Goal: Task Accomplishment & Management: Manage account settings

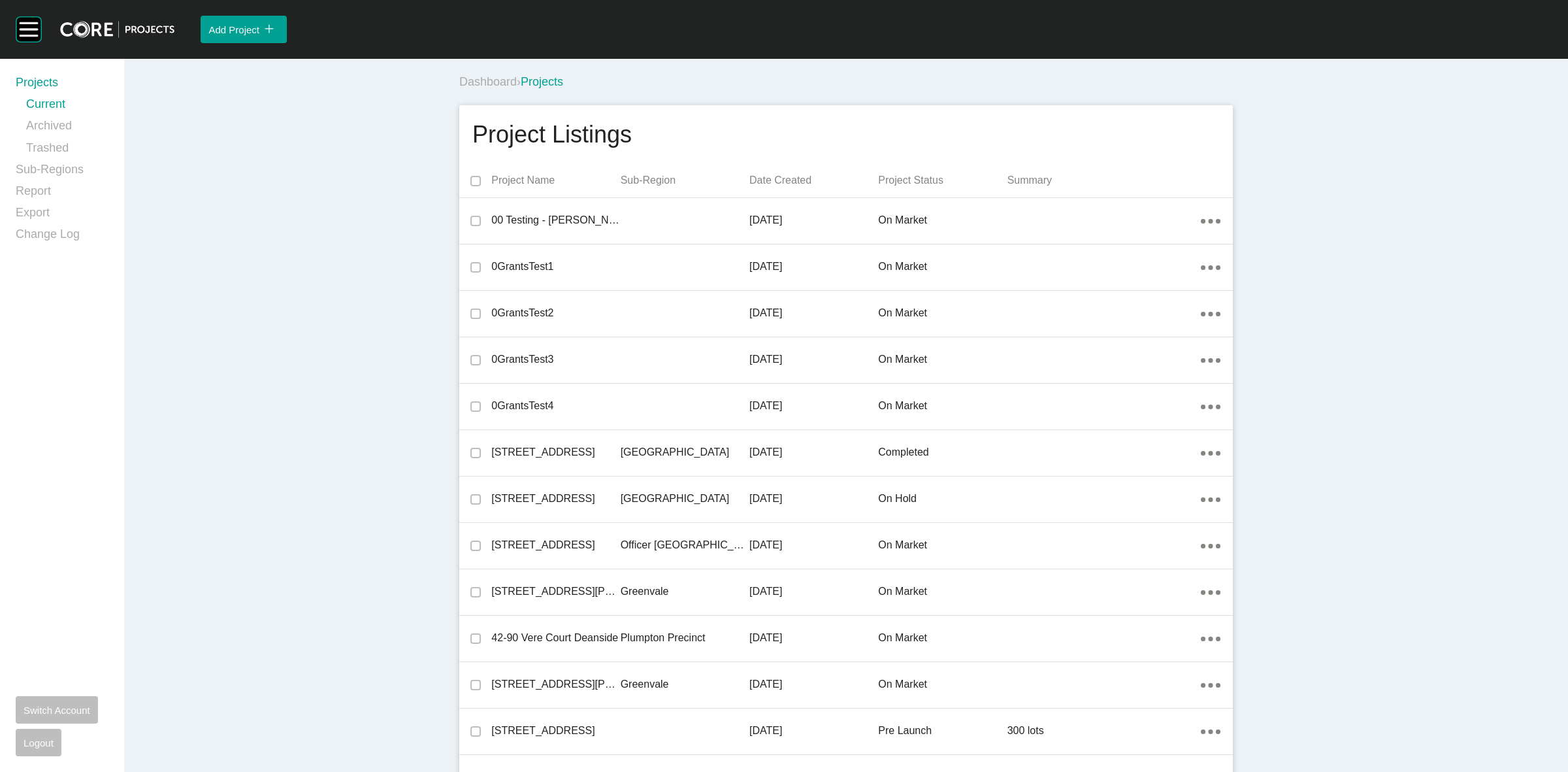
click at [821, 93] on div "Dashboard › Projects" at bounding box center [849, 82] width 779 height 36
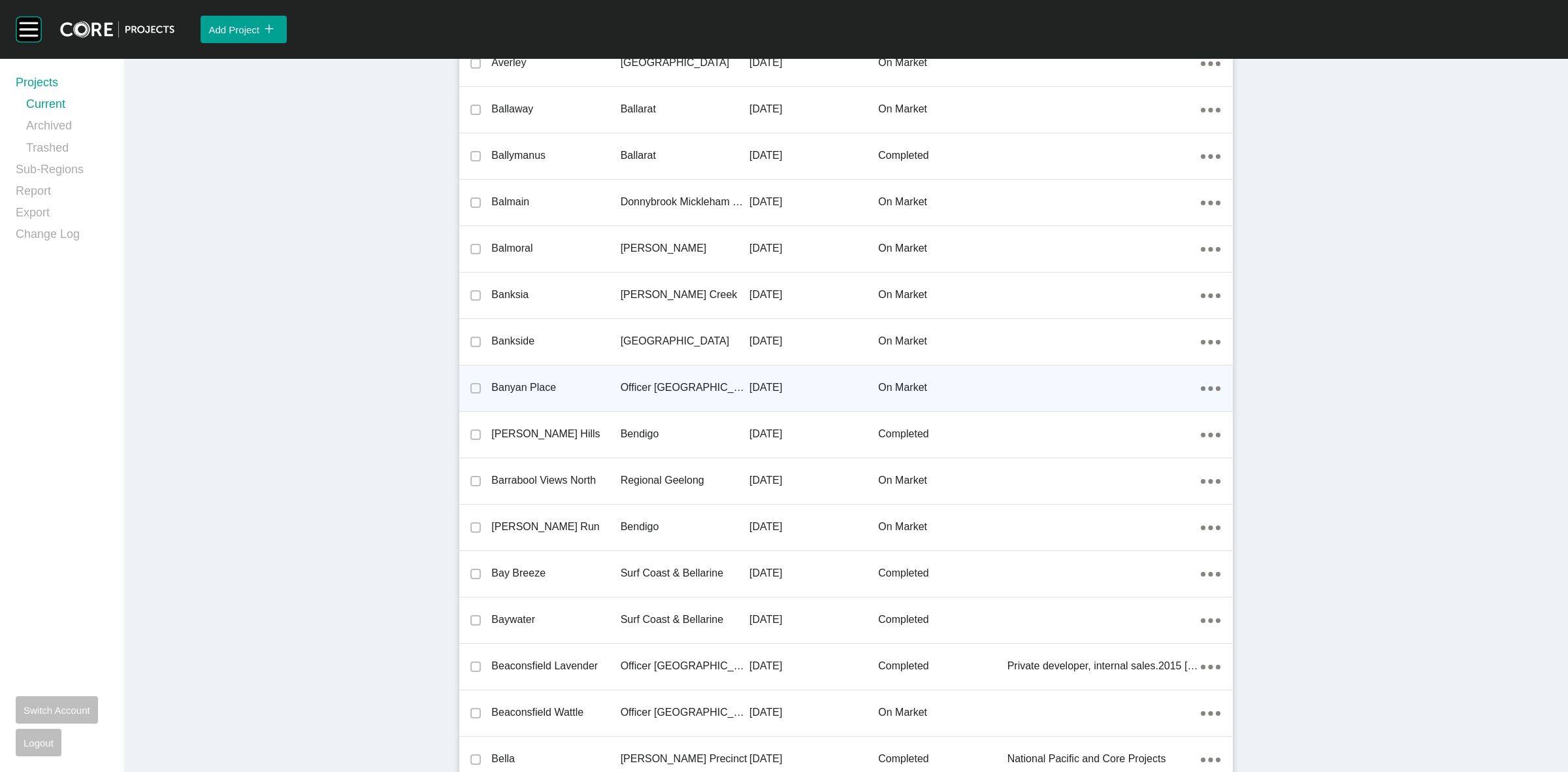
click at [679, 390] on p "Officer [GEOGRAPHIC_DATA]" at bounding box center [685, 388] width 129 height 14
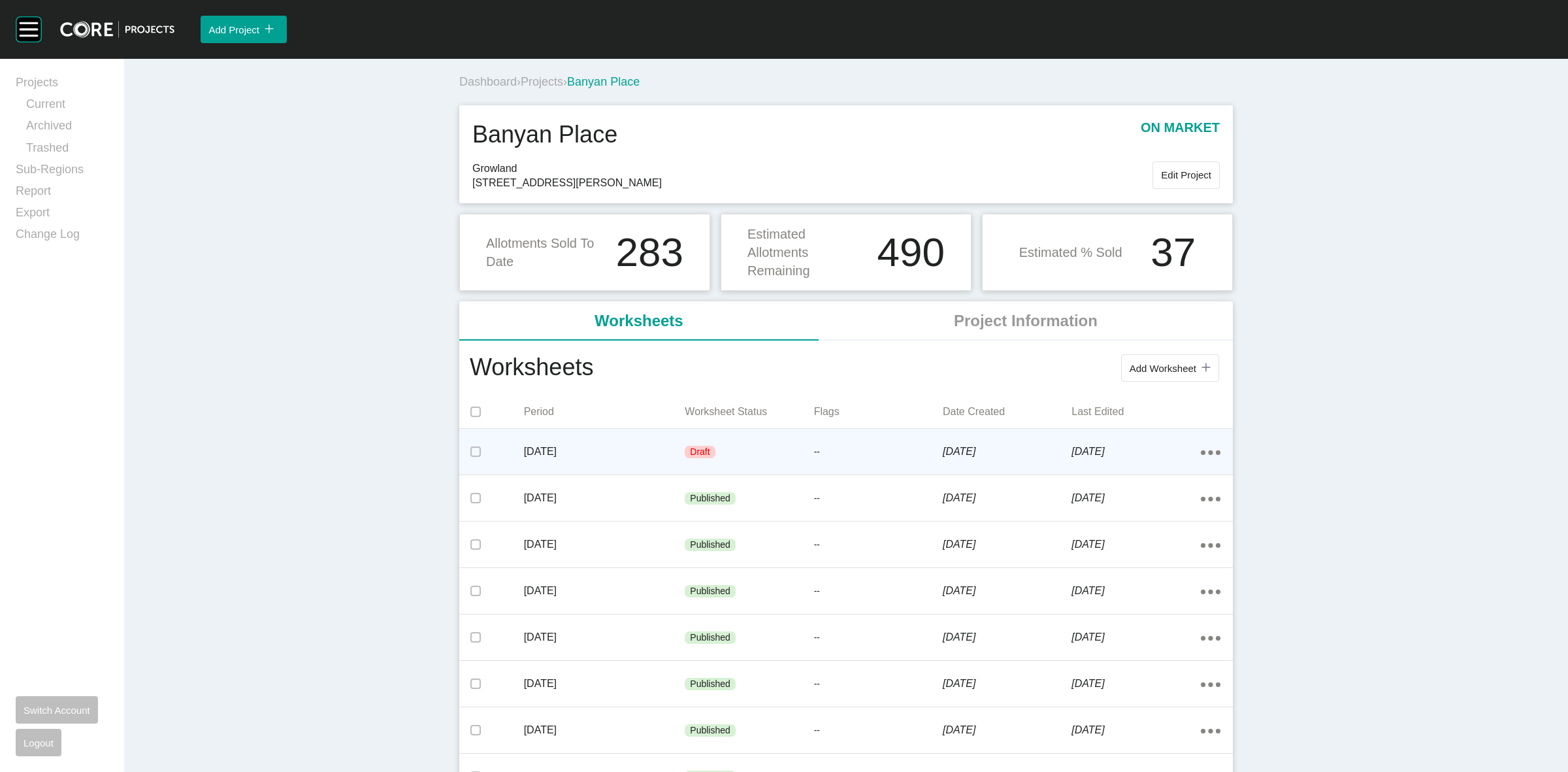
click at [675, 445] on p "[DATE]" at bounding box center [605, 452] width 161 height 14
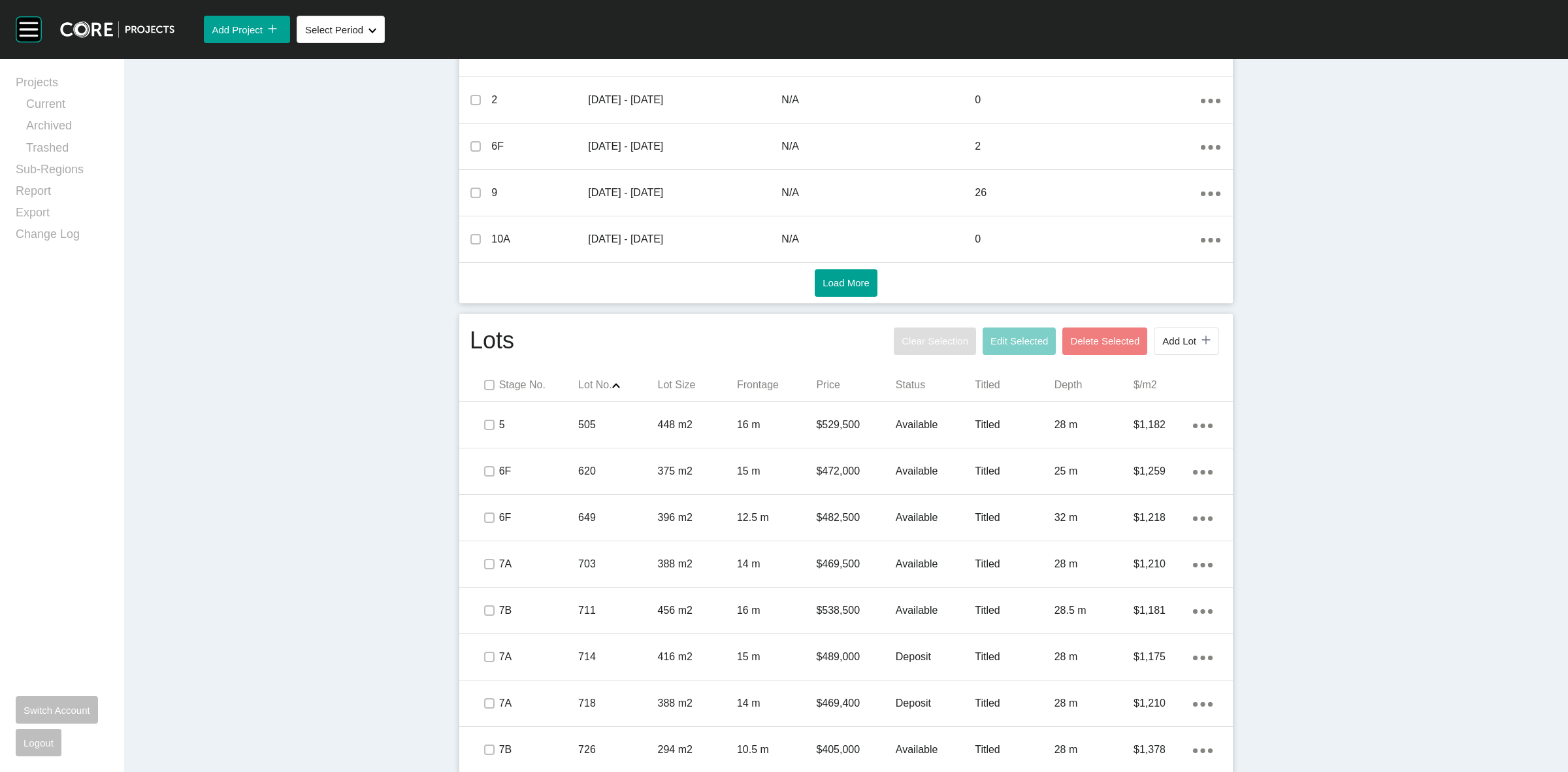
scroll to position [572, 0]
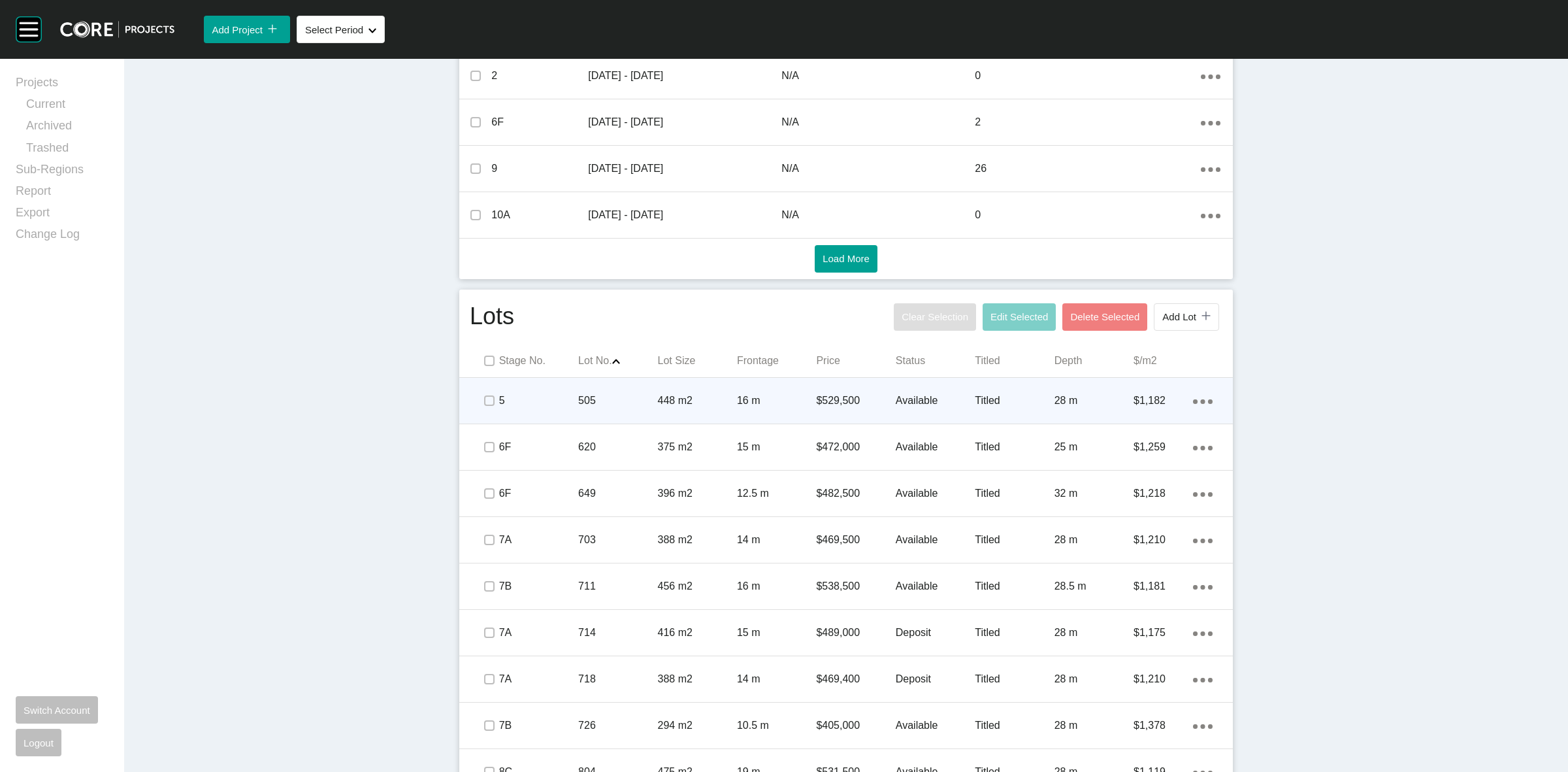
click at [685, 393] on p "448 m2" at bounding box center [697, 400] width 79 height 14
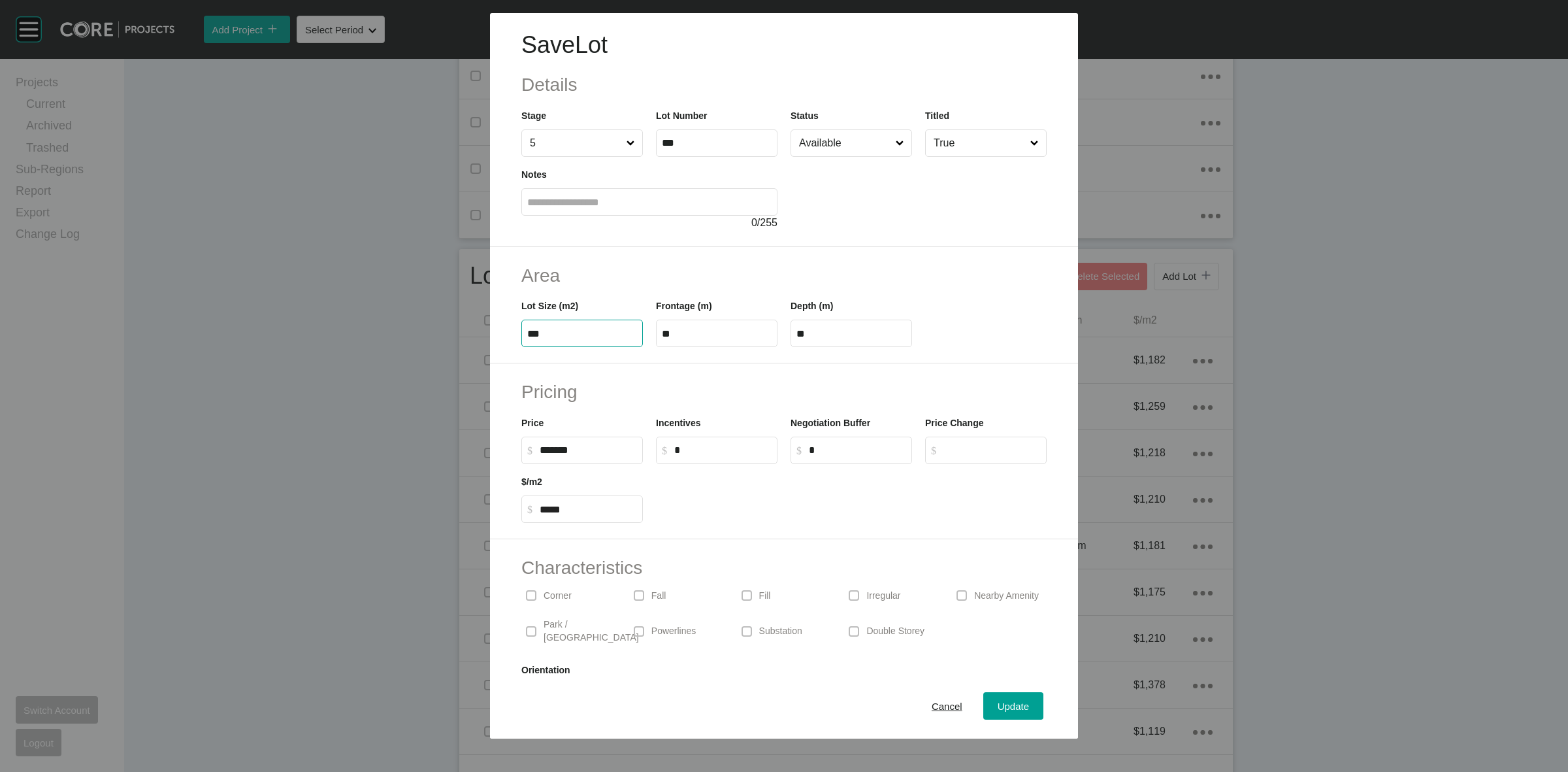
click at [554, 338] on input "***" at bounding box center [582, 334] width 110 height 12
type input "*"
type input "***"
type input "****"
type input "*****"
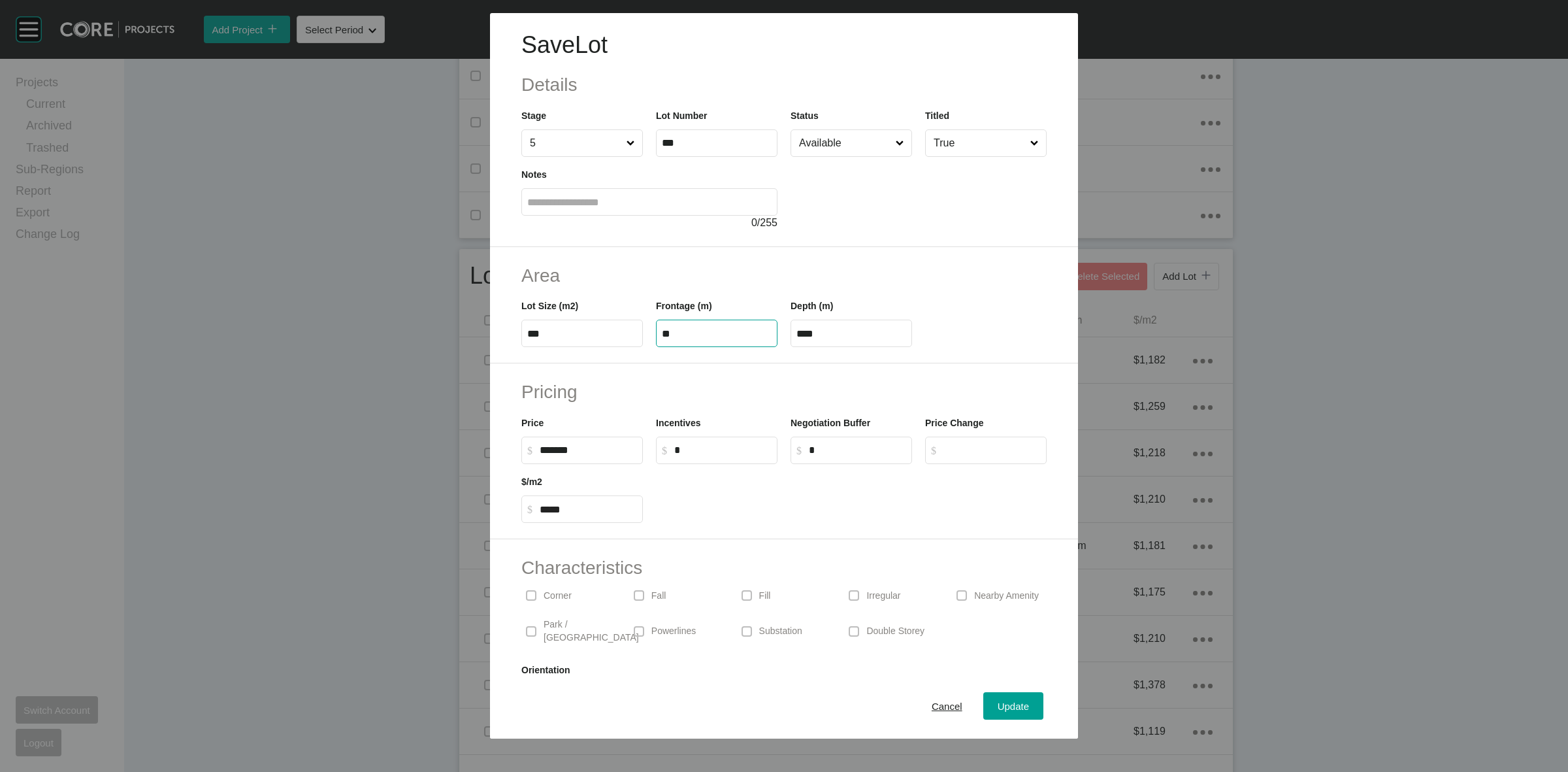
type input "**"
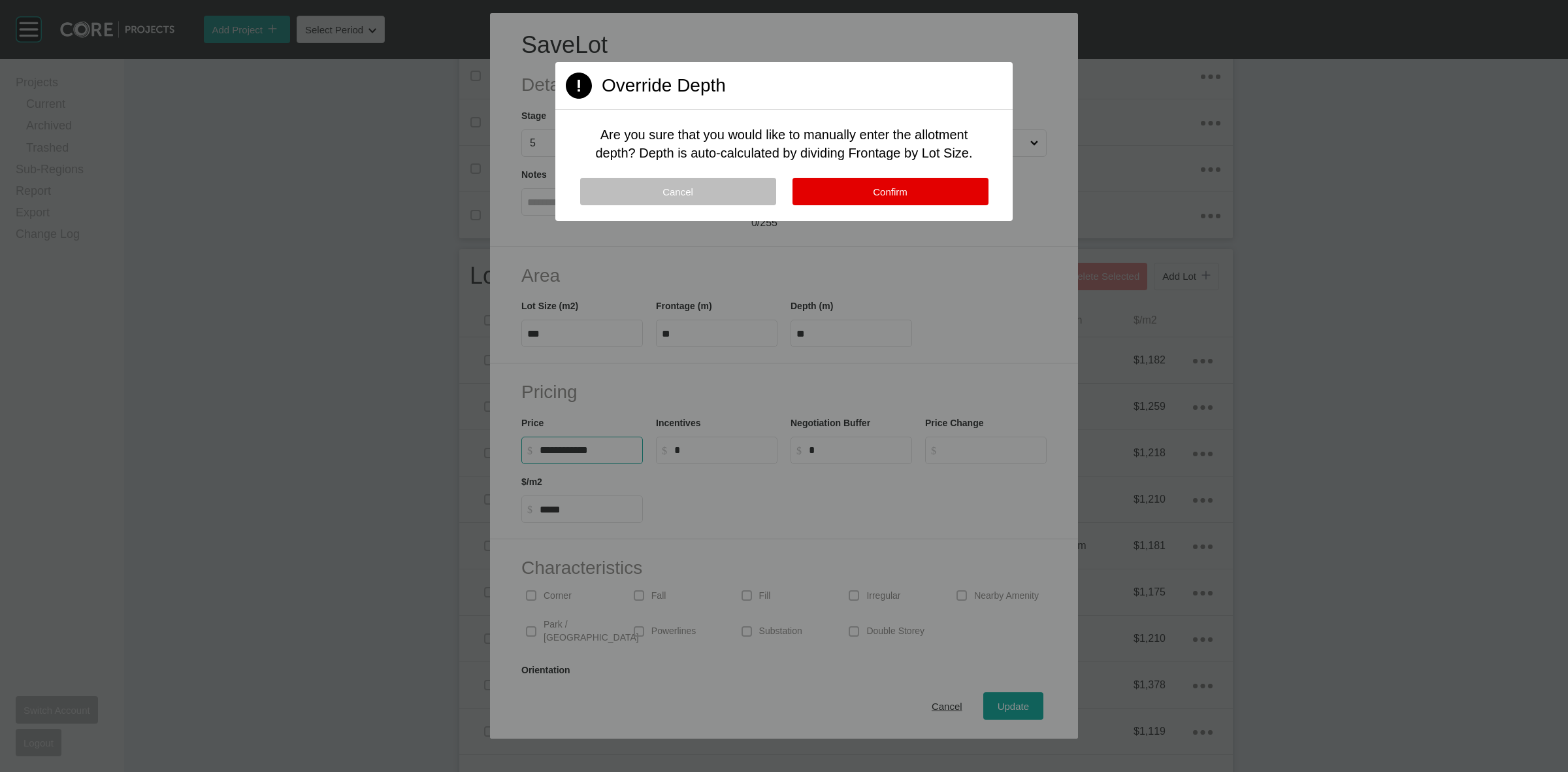
type input "**********"
click at [751, 191] on button "Cancel" at bounding box center [678, 191] width 196 height 28
type input "****"
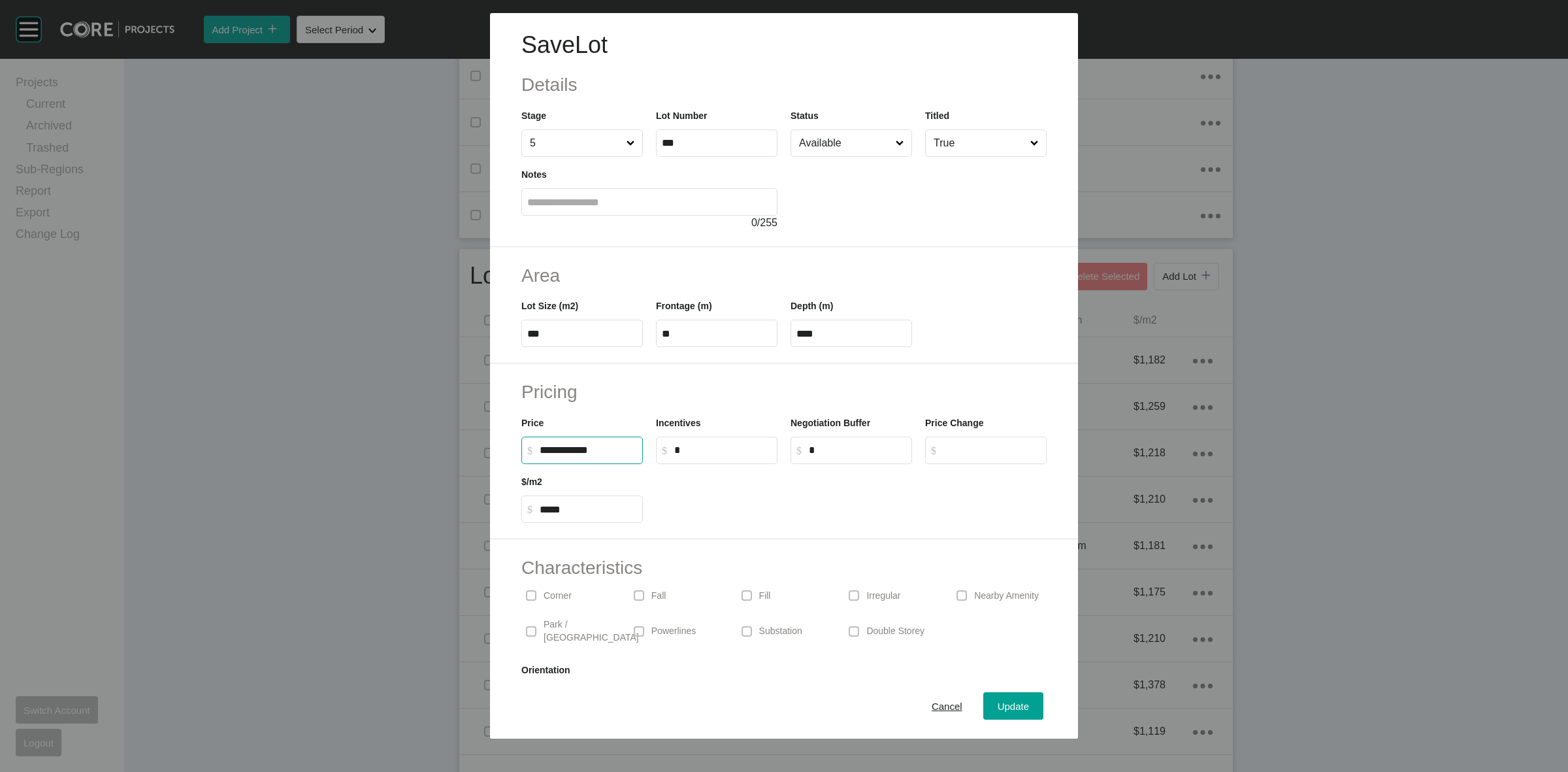
drag, startPoint x: 626, startPoint y: 449, endPoint x: 419, endPoint y: 448, distance: 207.0
click at [419, 448] on div "**********" at bounding box center [784, 369] width 1568 height 738
type input "*******"
type input "*****"
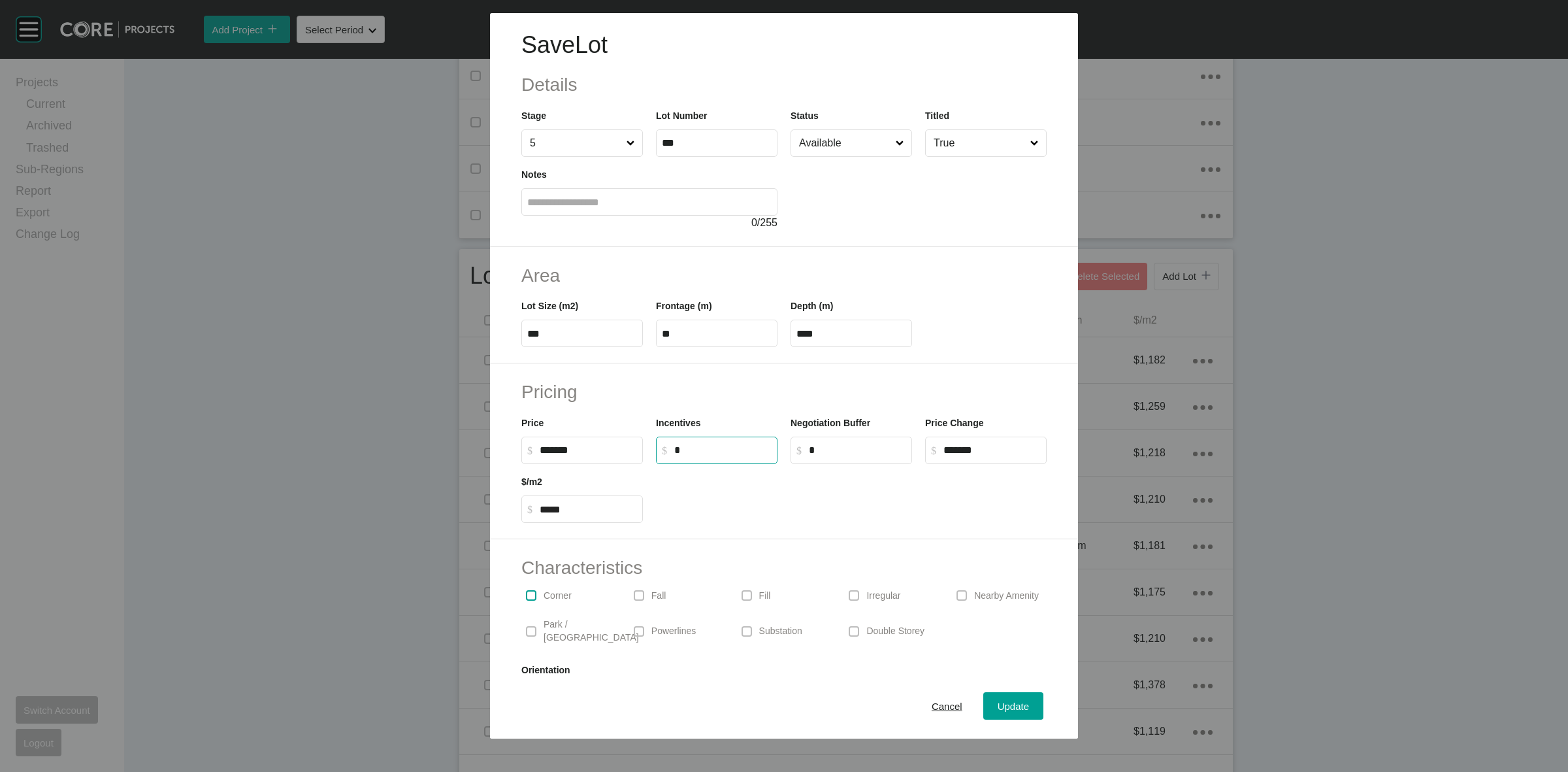
click at [528, 595] on label at bounding box center [531, 595] width 11 height 11
click at [1001, 703] on span "Update" at bounding box center [1013, 706] width 31 height 12
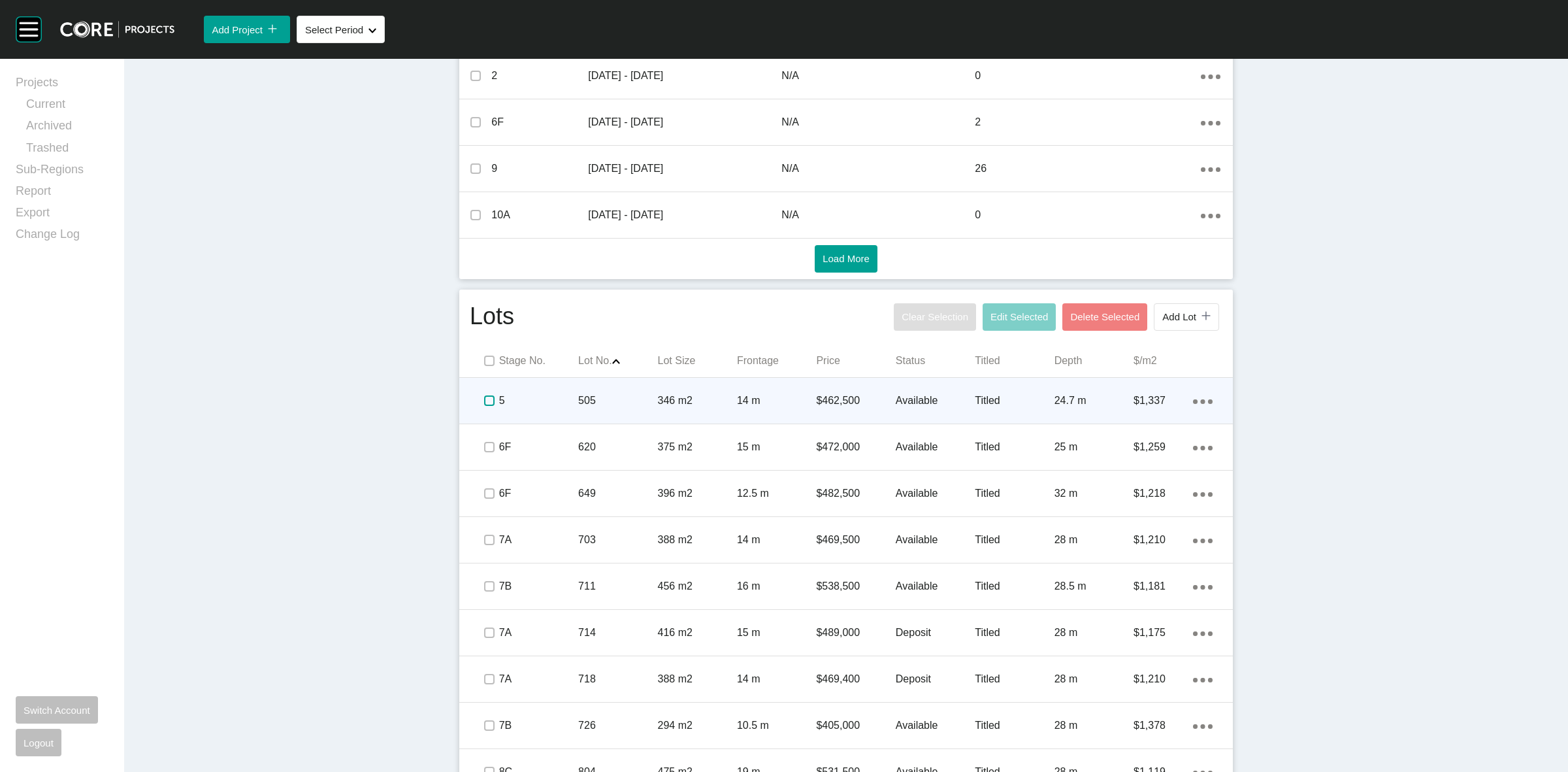
click at [484, 403] on label at bounding box center [490, 401] width 11 height 11
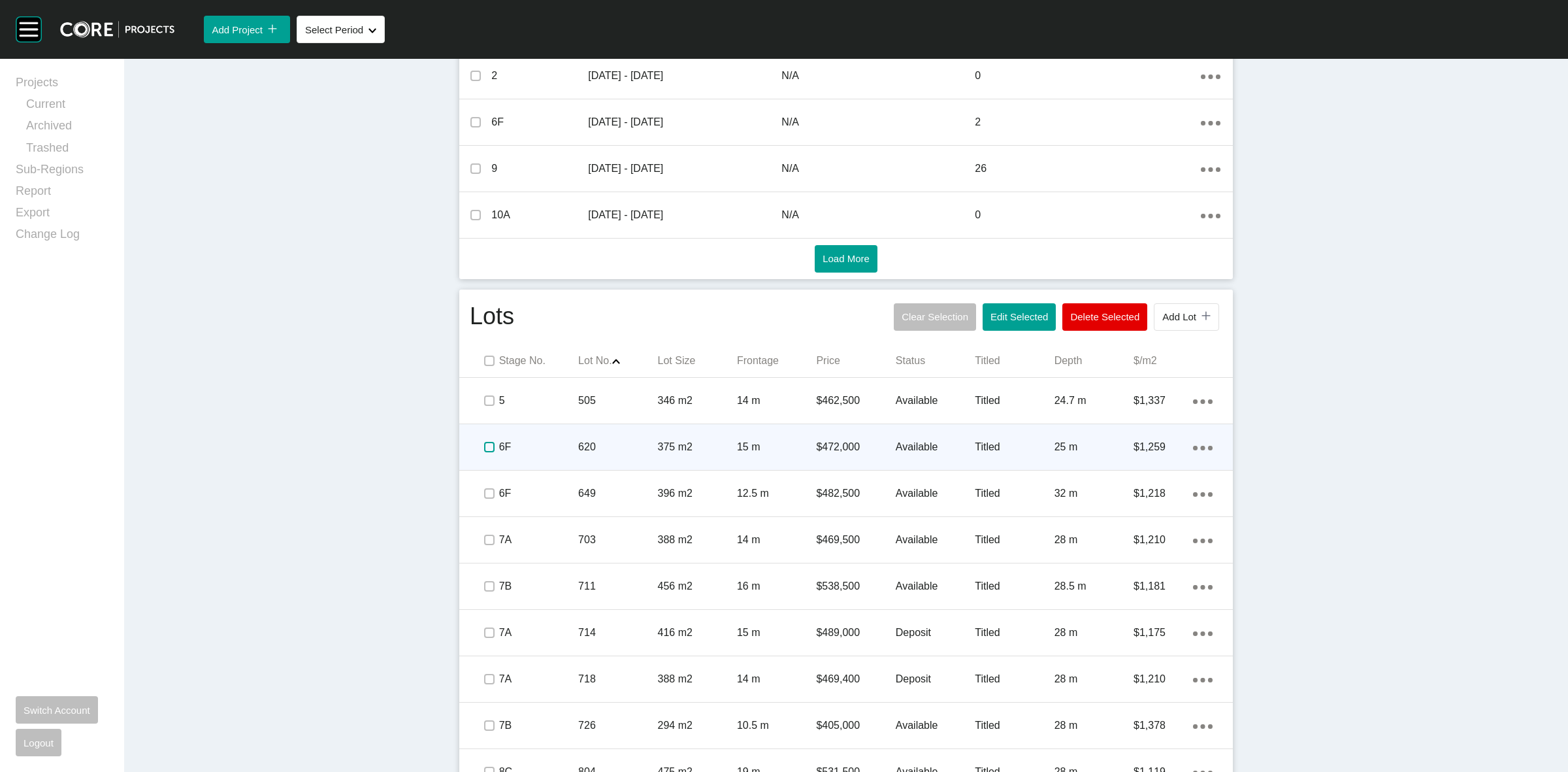
click at [484, 449] on label at bounding box center [490, 447] width 11 height 11
click at [552, 446] on p "6F" at bounding box center [538, 447] width 79 height 14
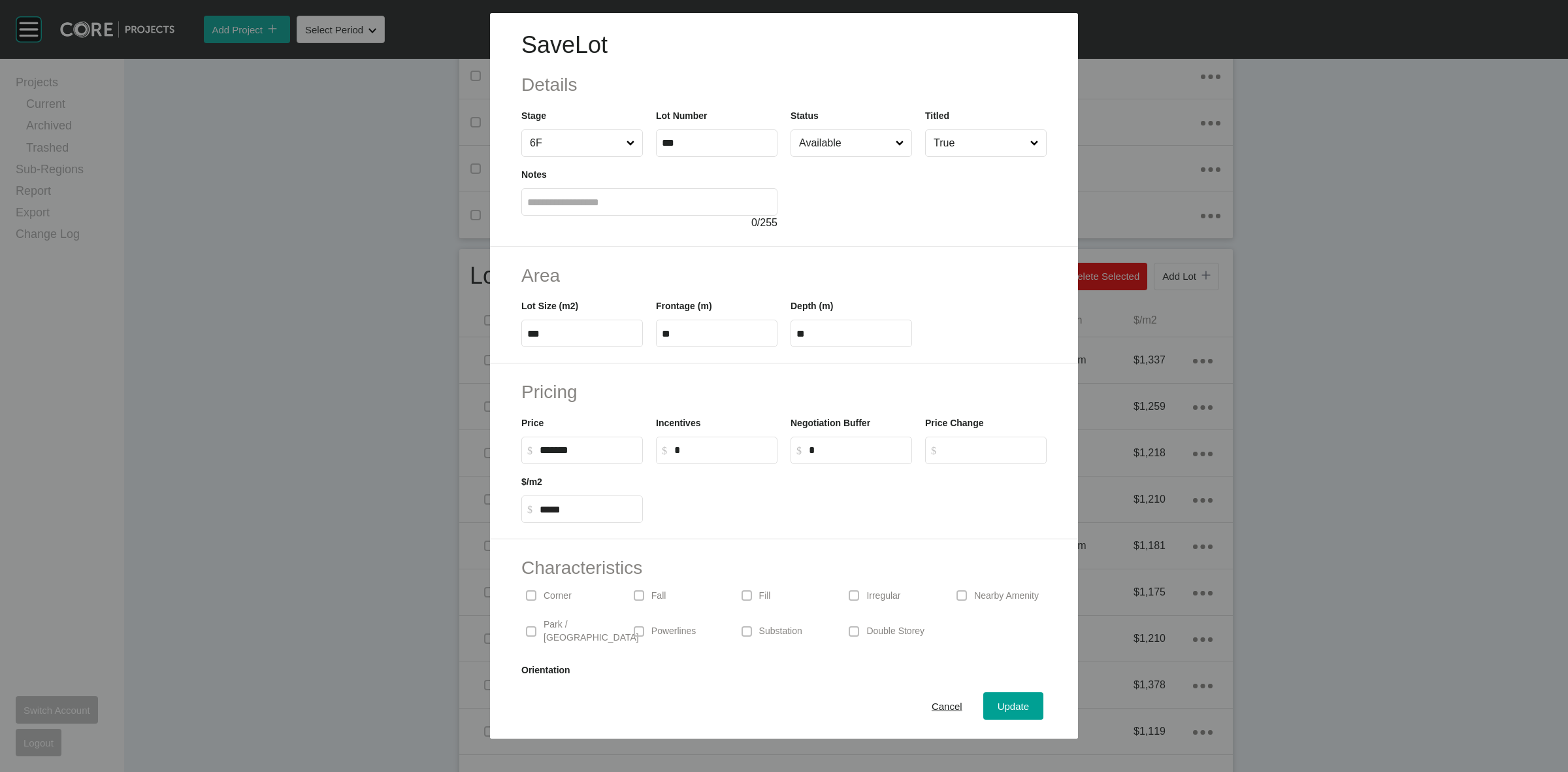
click at [603, 334] on input "***" at bounding box center [582, 334] width 110 height 12
type input "***"
type input "****"
type input "*****"
type input "**"
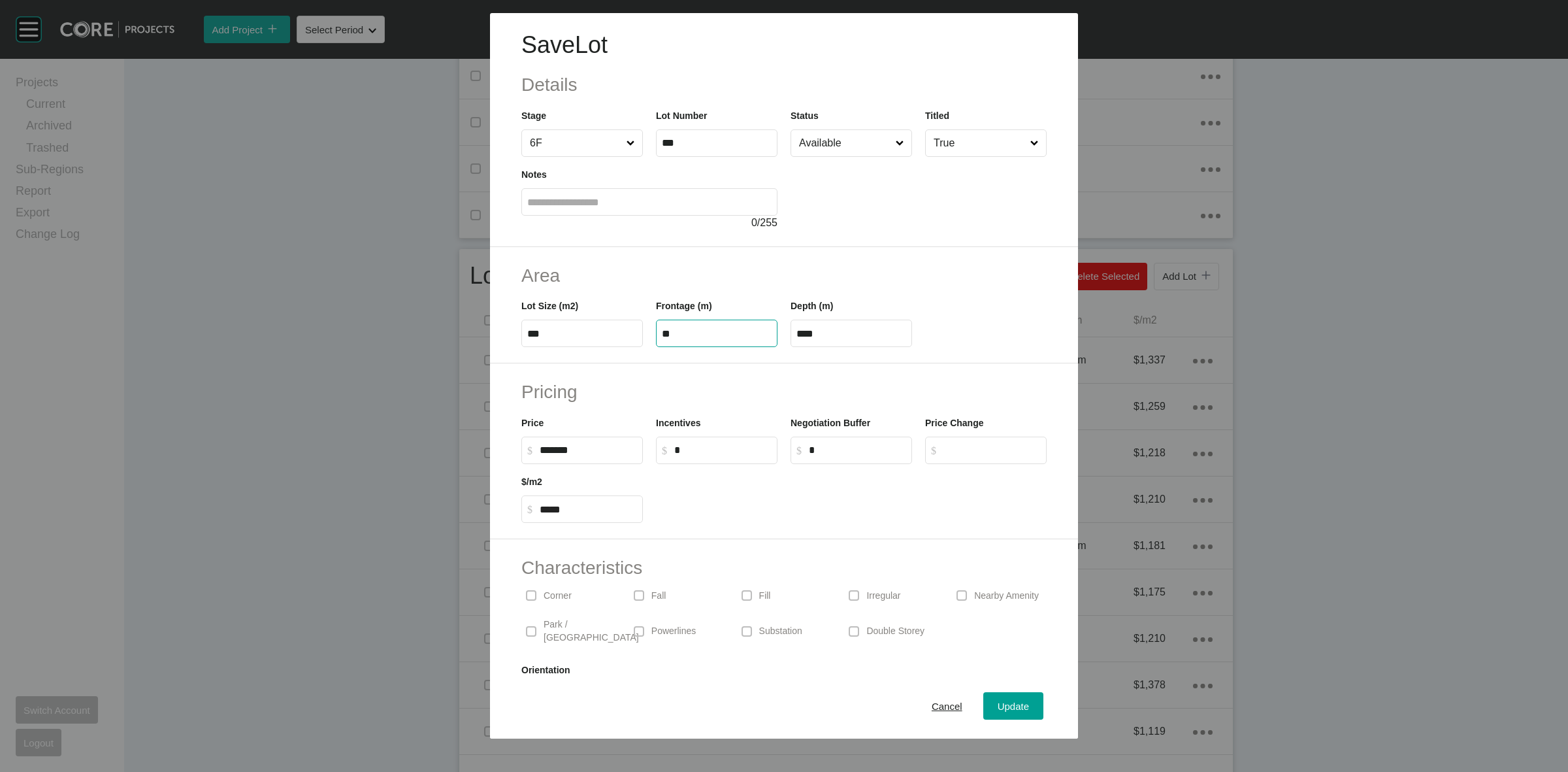
type input "**"
type input "*******"
type input "*****"
click at [1015, 697] on button "Update" at bounding box center [1014, 705] width 60 height 28
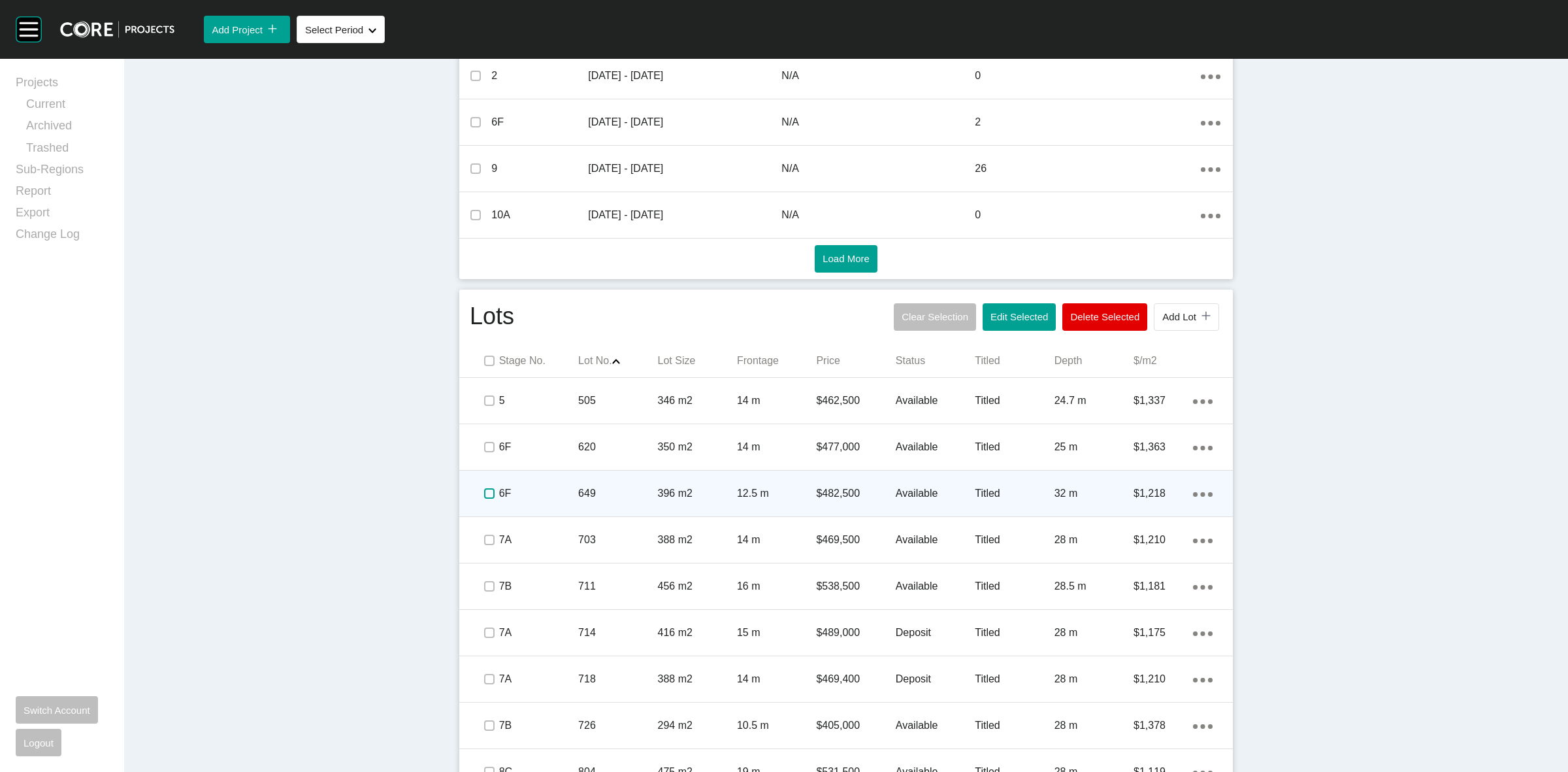
click at [484, 497] on label at bounding box center [490, 493] width 11 height 11
click at [527, 494] on p "6F" at bounding box center [538, 493] width 79 height 14
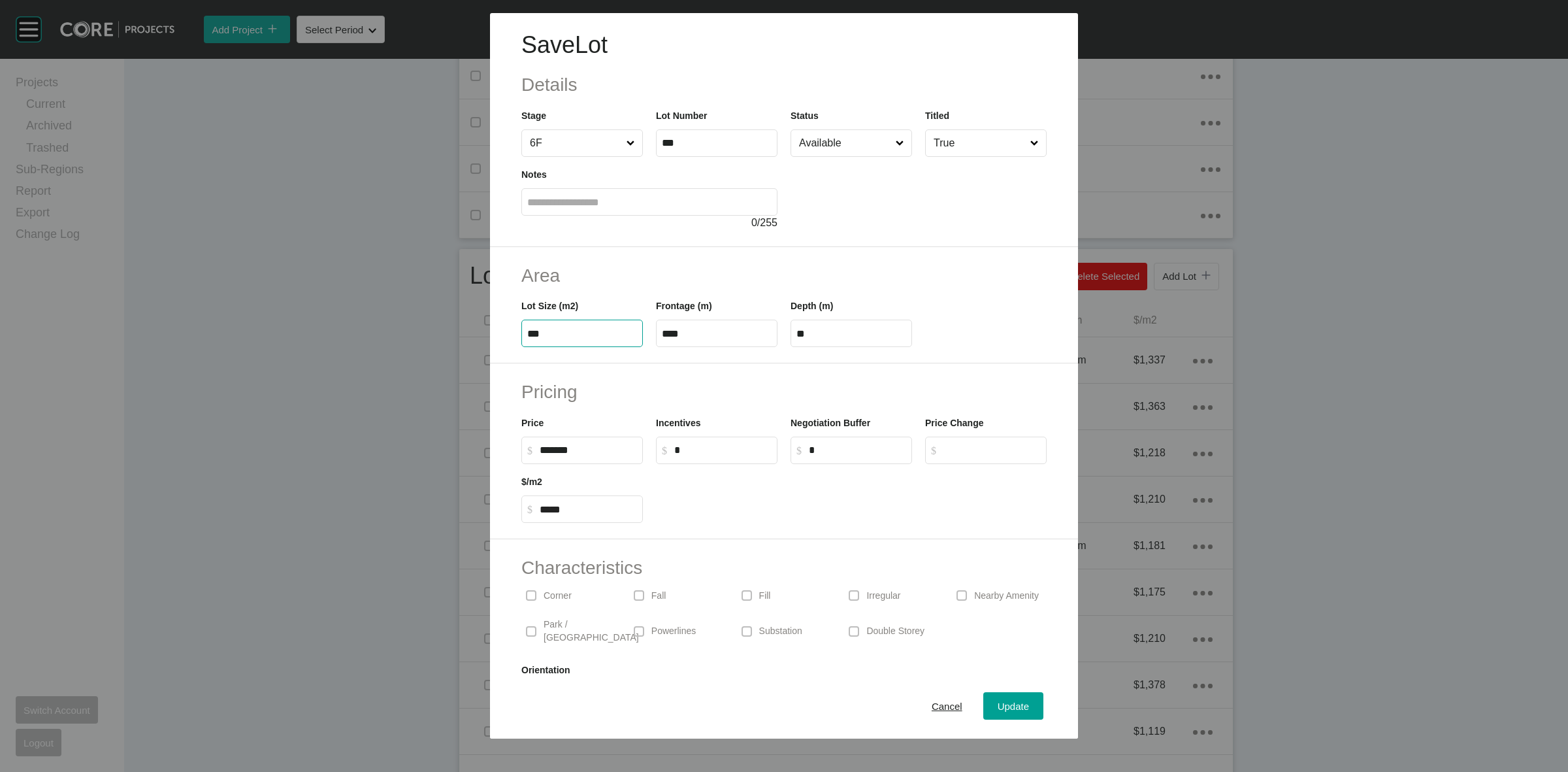
click at [611, 337] on input "***" at bounding box center [582, 334] width 110 height 12
type input "***"
type input "****"
type input "*****"
type input "**"
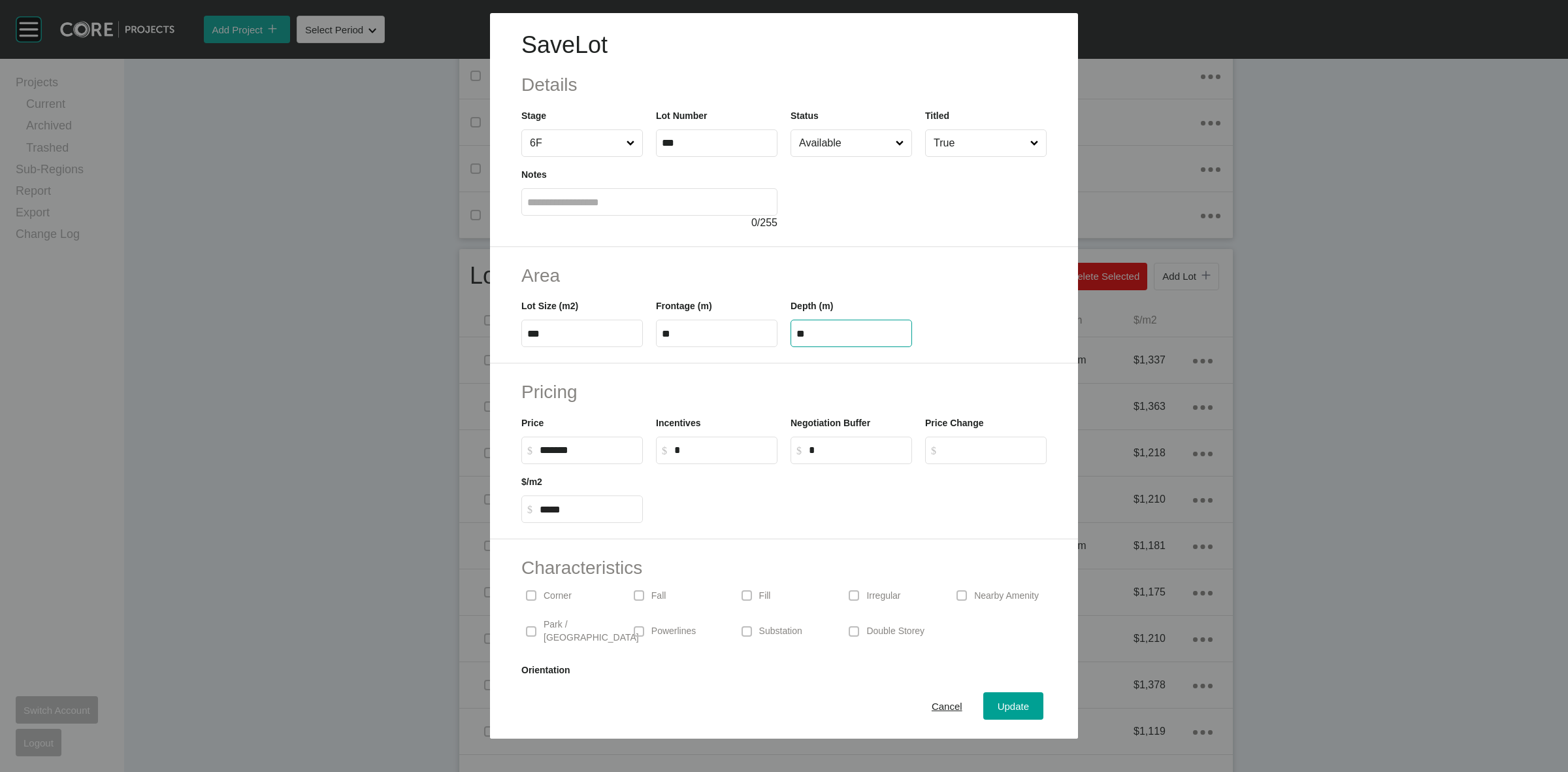
type input "**"
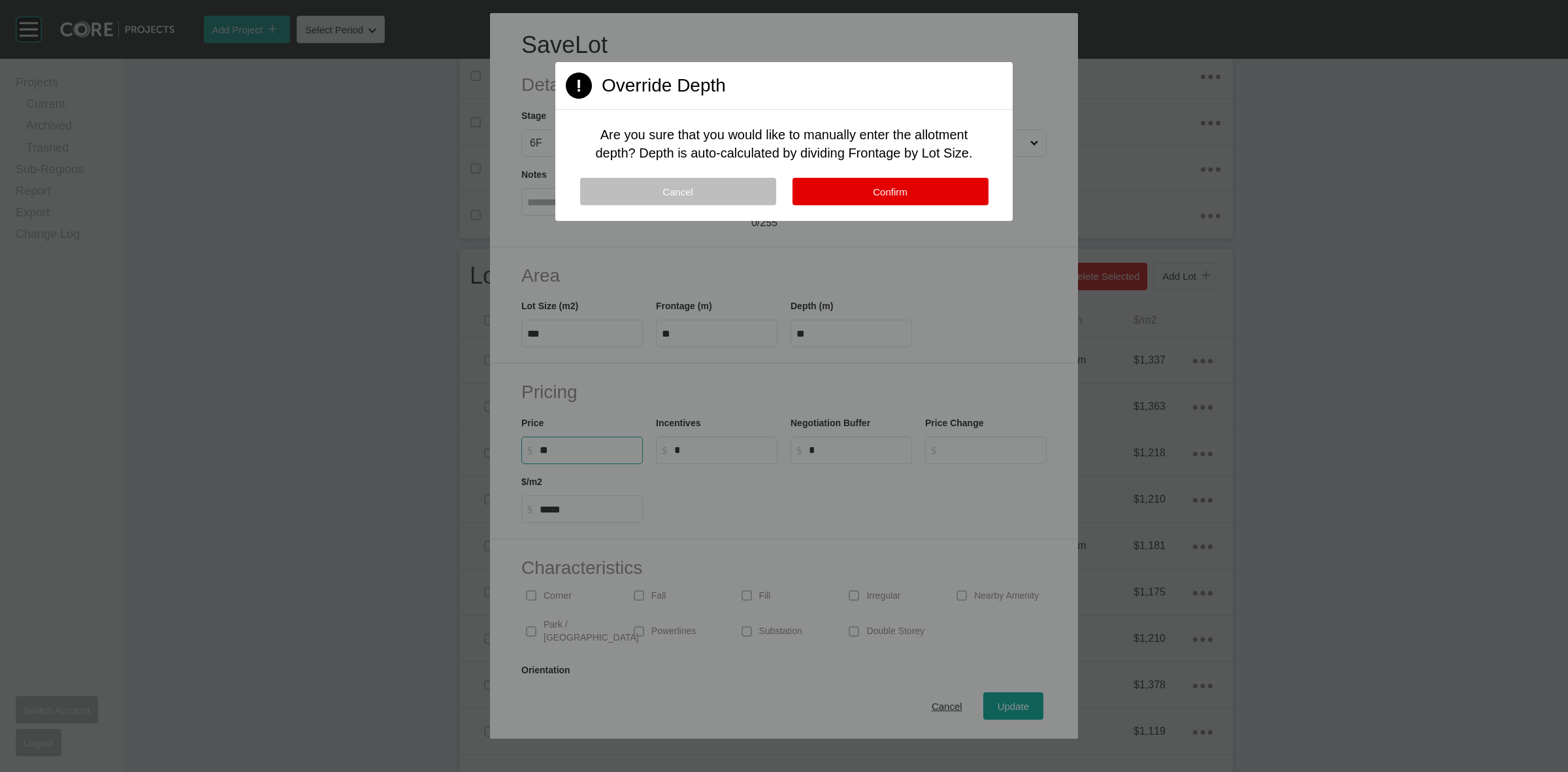
type input "*"
type input "*******"
type input "*****"
click at [919, 195] on button "Confirm" at bounding box center [890, 191] width 196 height 28
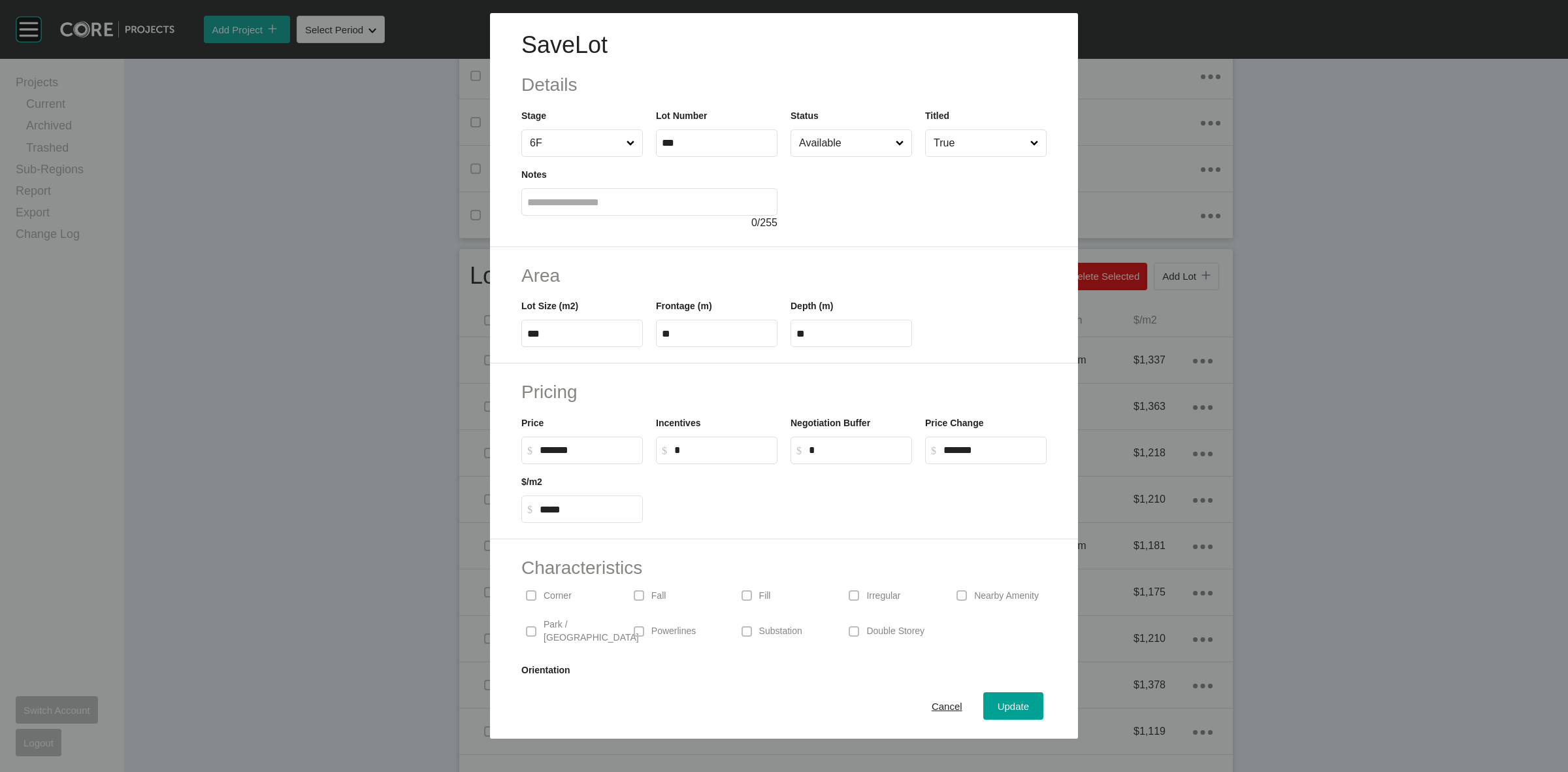
click at [562, 592] on p "Corner" at bounding box center [558, 595] width 28 height 13
click at [1019, 707] on div "Update" at bounding box center [1013, 706] width 38 height 18
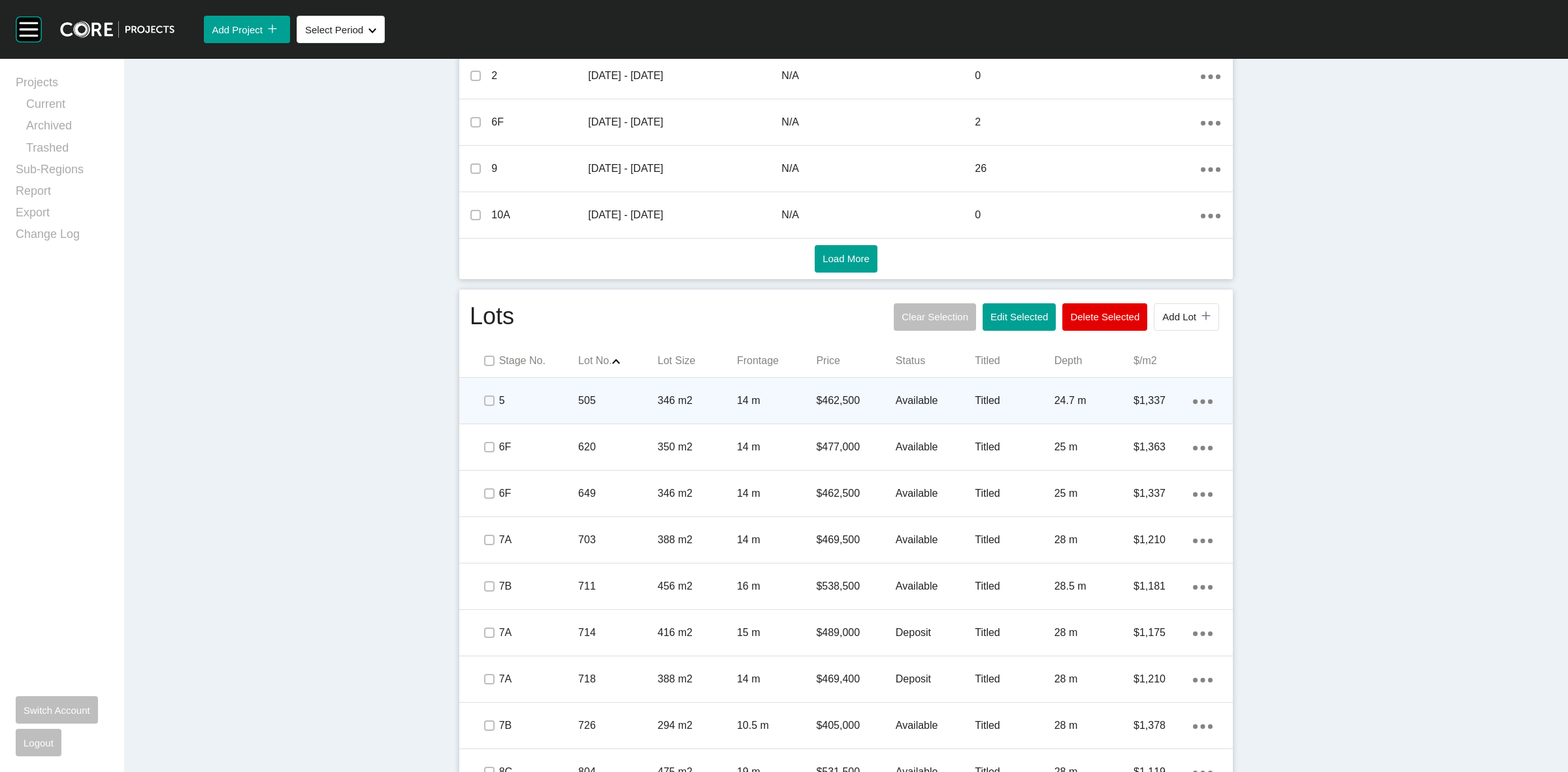
click at [746, 401] on p "14 m" at bounding box center [776, 400] width 79 height 14
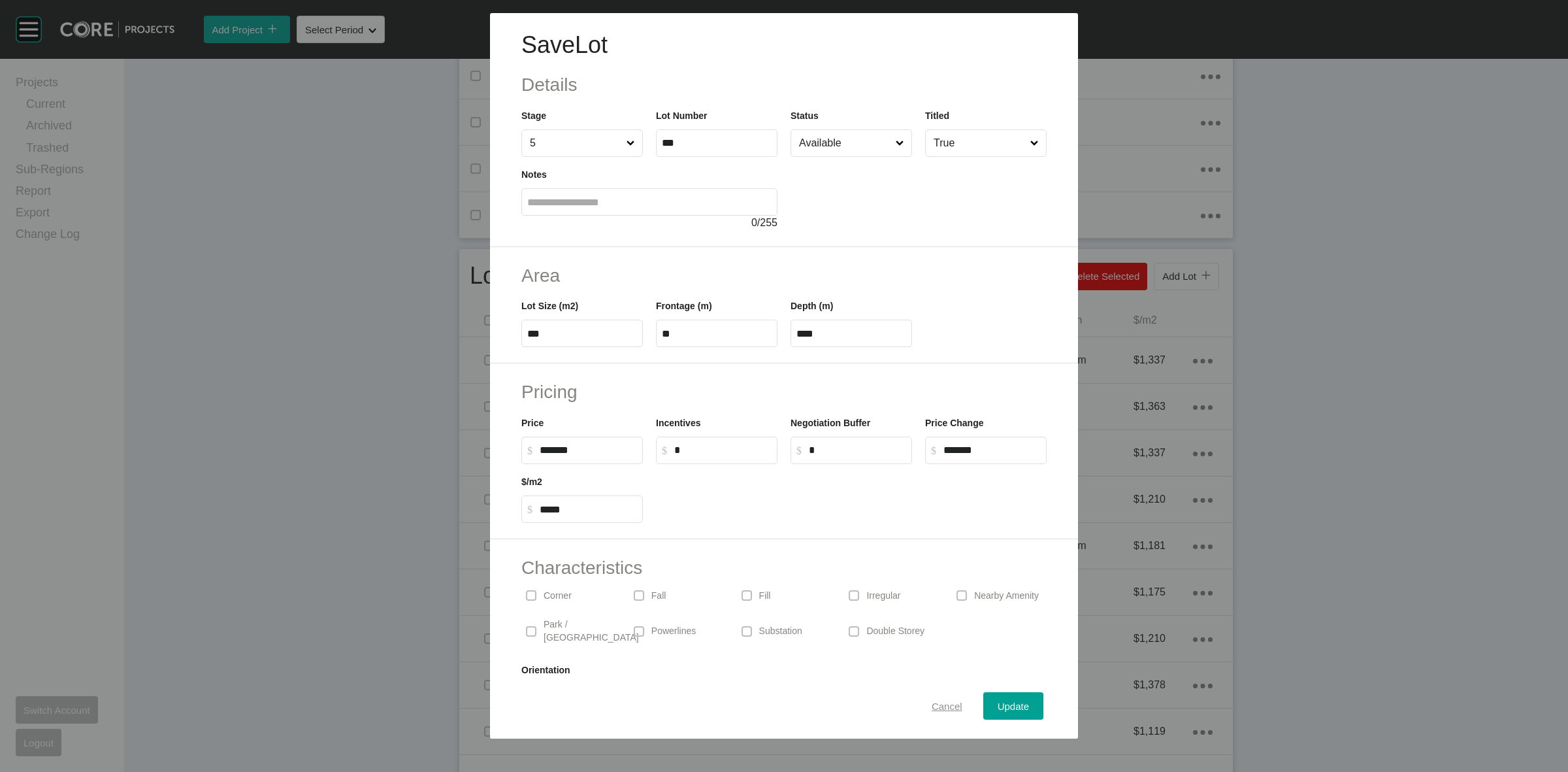
click at [931, 703] on span "Cancel" at bounding box center [946, 706] width 31 height 12
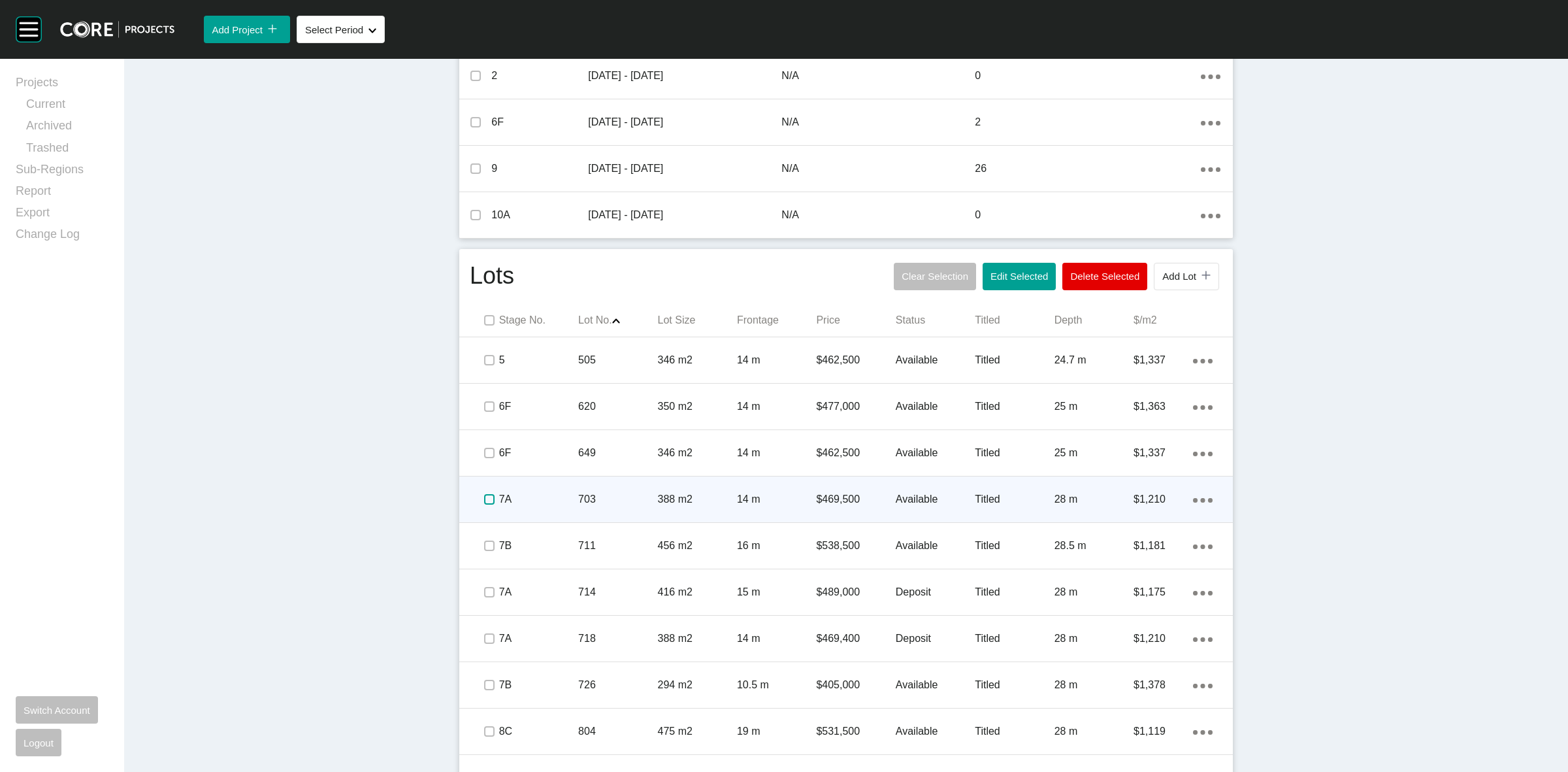
click at [484, 497] on label at bounding box center [490, 500] width 11 height 11
click at [547, 502] on p "7A" at bounding box center [538, 500] width 79 height 14
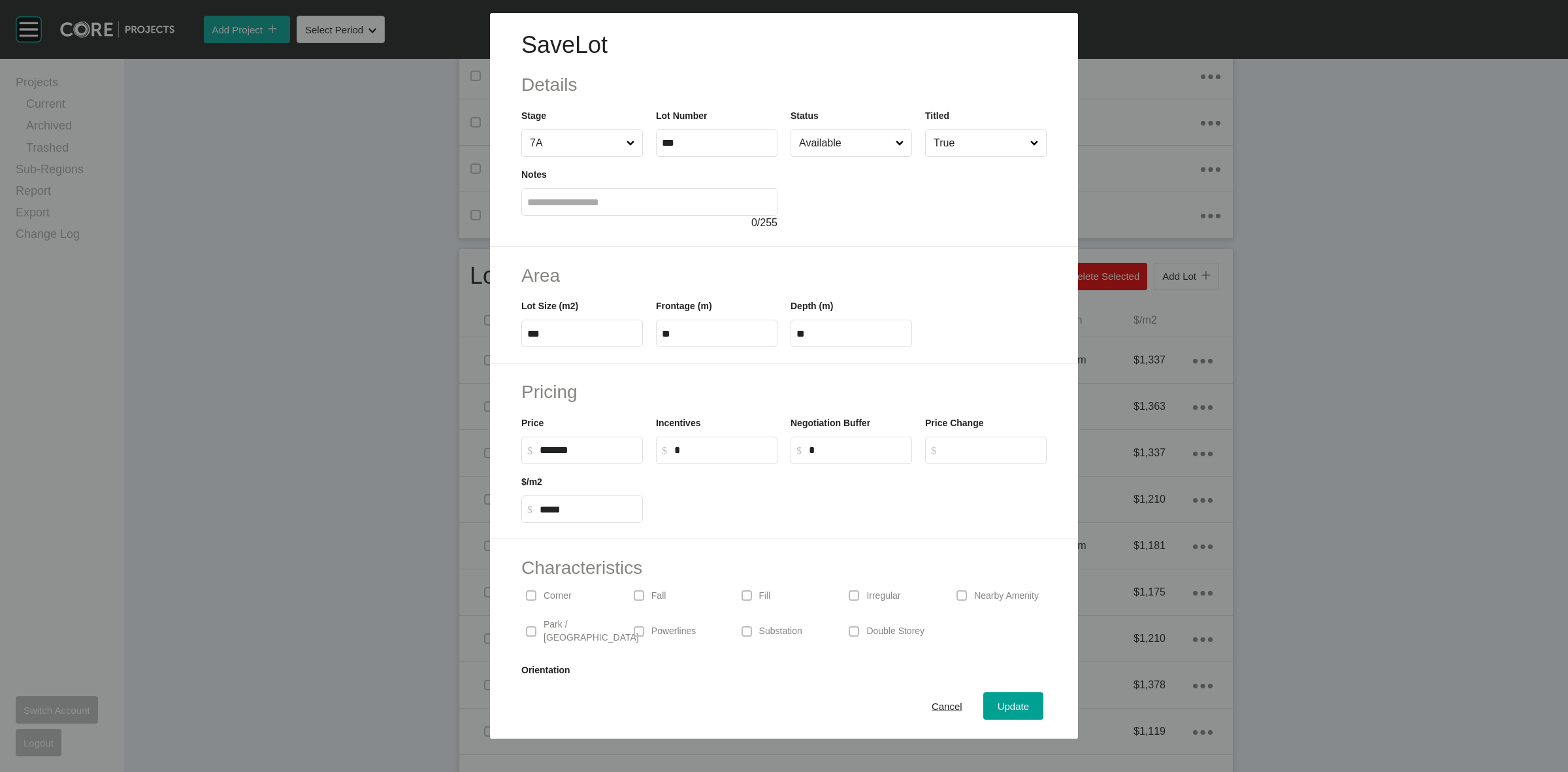
click at [599, 329] on input "***" at bounding box center [582, 334] width 110 height 12
type input "***"
type input "****"
type input "*****"
type input "**"
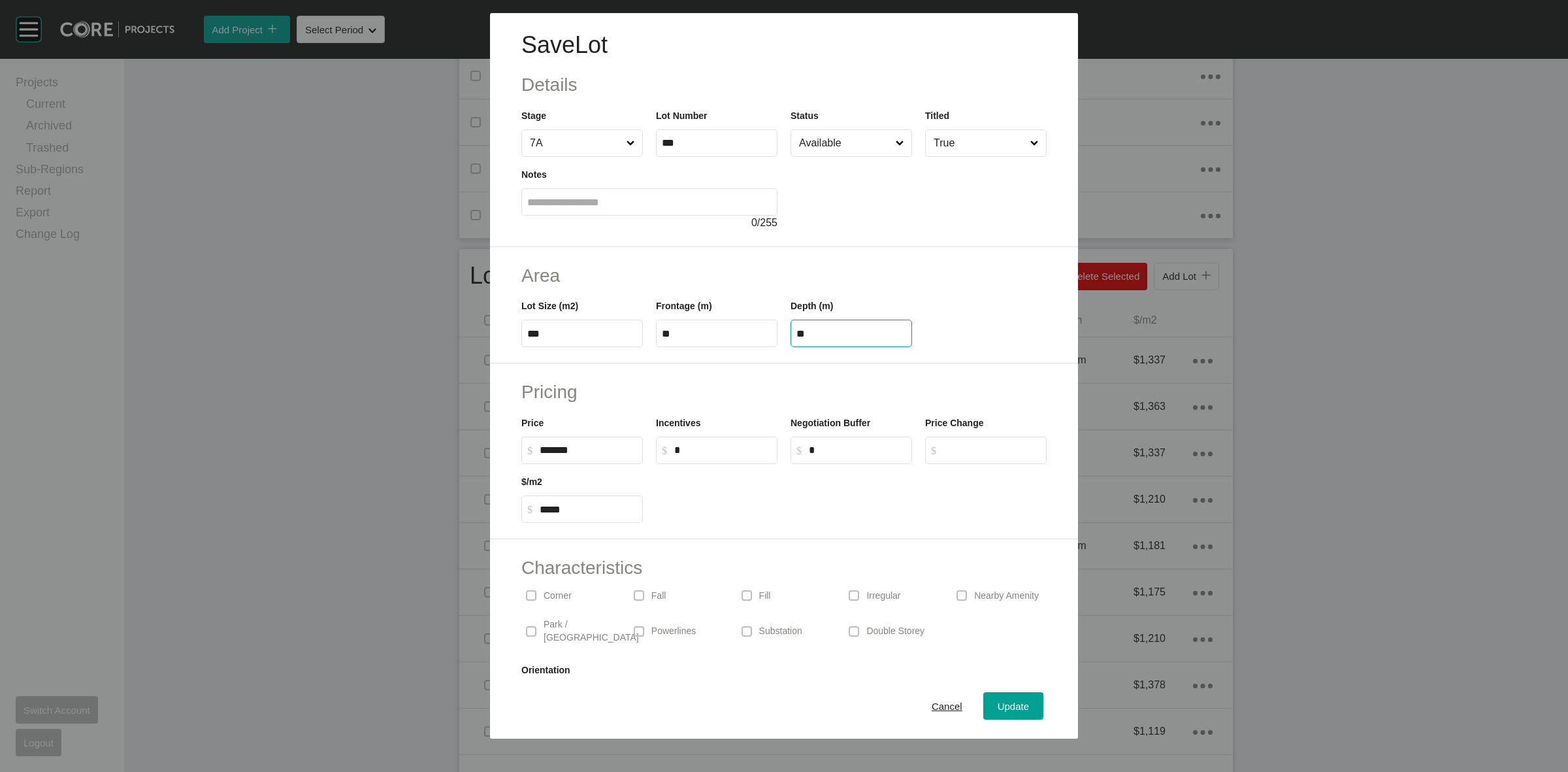
type input "**"
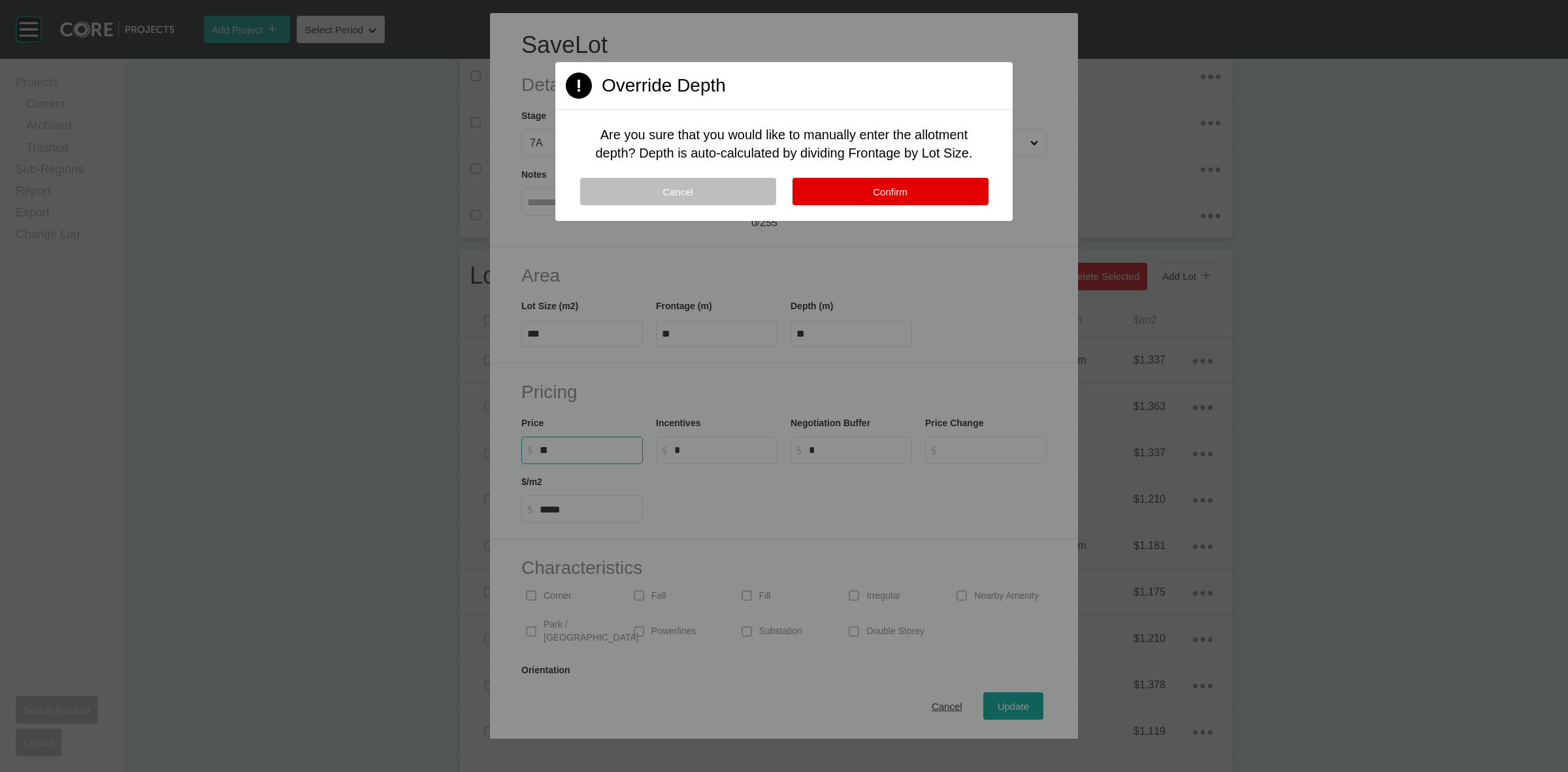
type input "*"
type input "*******"
type input "*****"
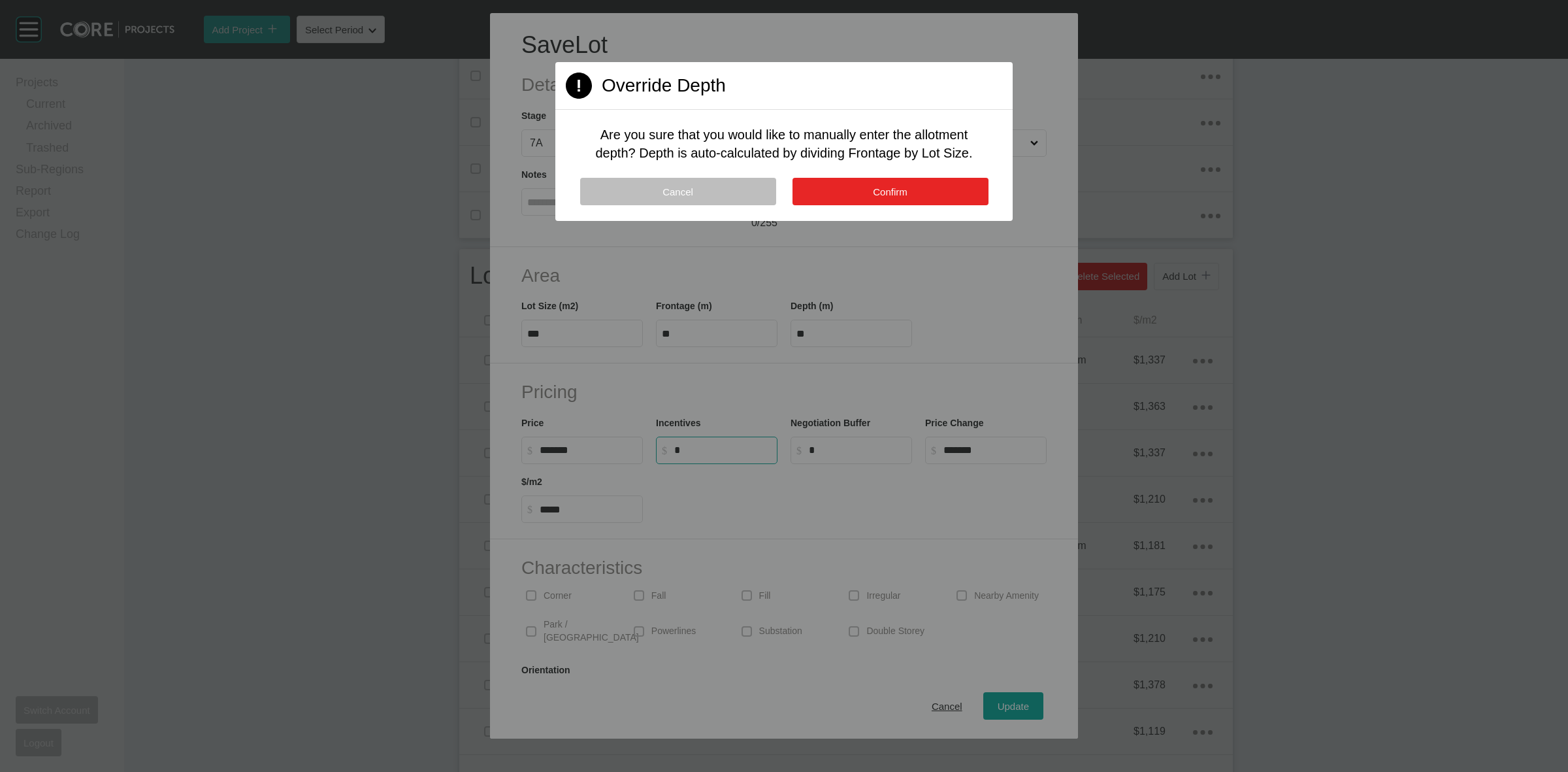
click at [856, 187] on button "Confirm" at bounding box center [890, 191] width 196 height 28
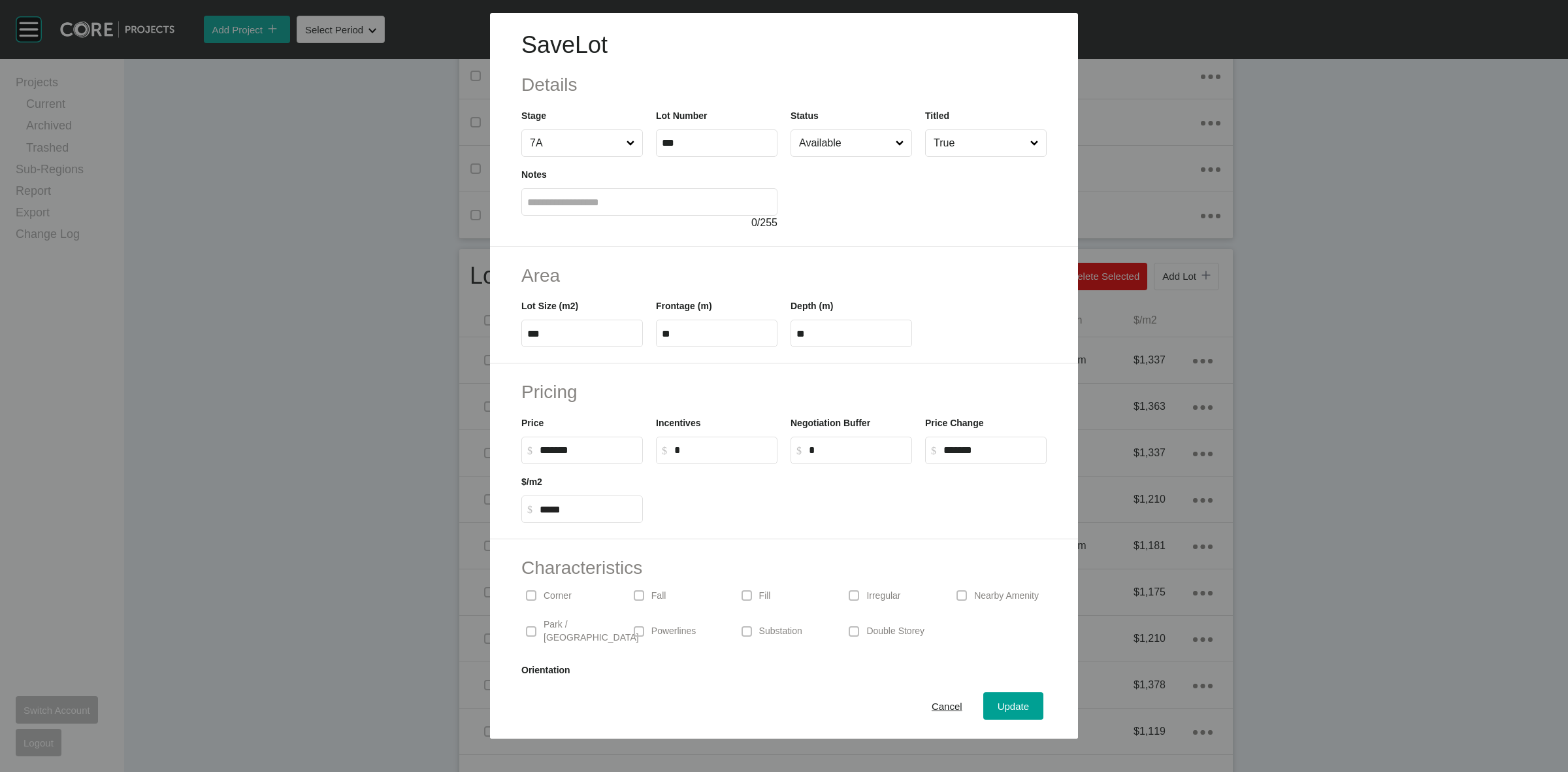
drag, startPoint x: 556, startPoint y: 603, endPoint x: 864, endPoint y: 668, distance: 314.8
click at [555, 602] on div "Corner" at bounding box center [568, 595] width 95 height 30
click at [998, 706] on span "Update" at bounding box center [1013, 706] width 31 height 12
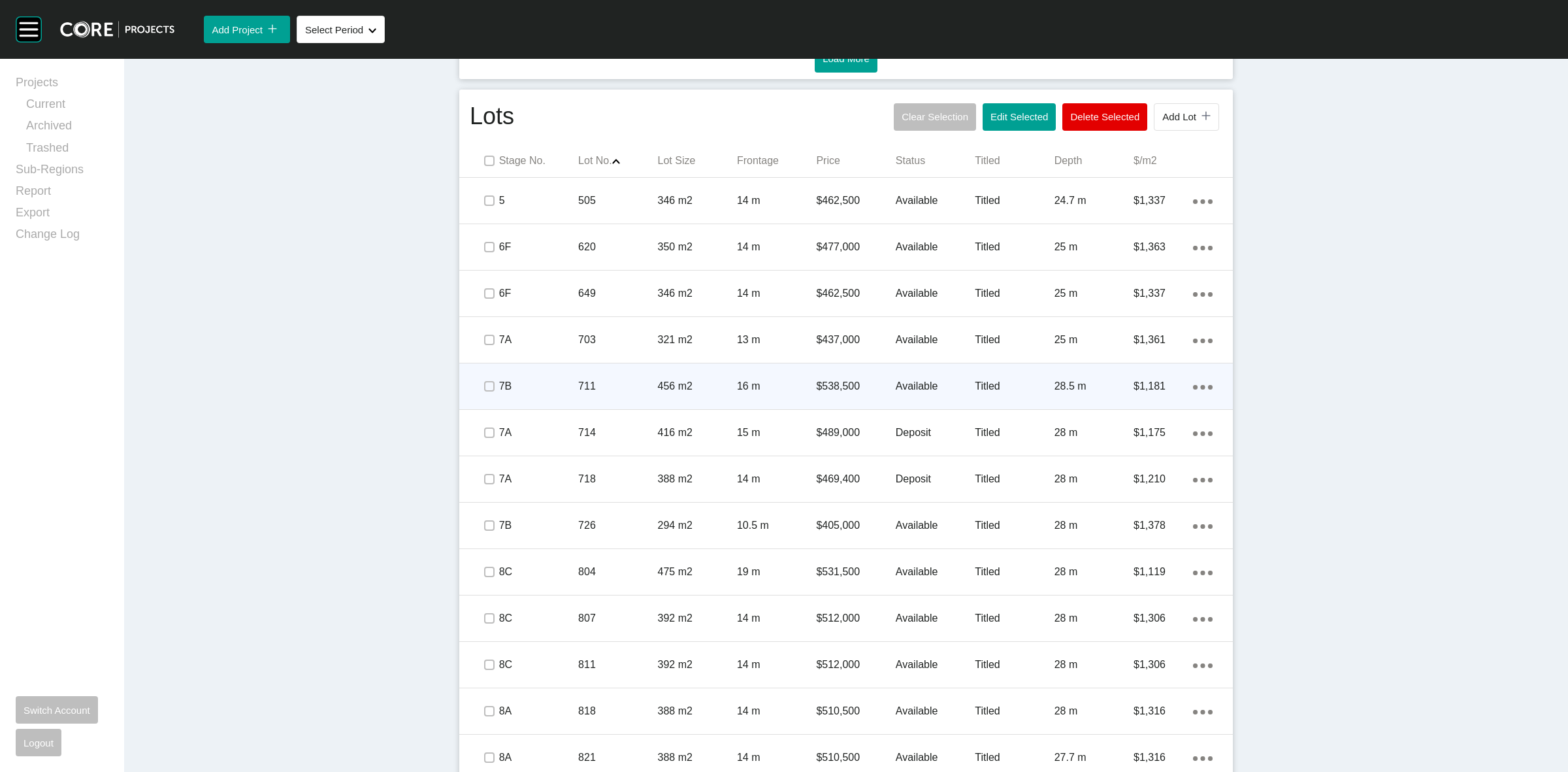
scroll to position [817, 0]
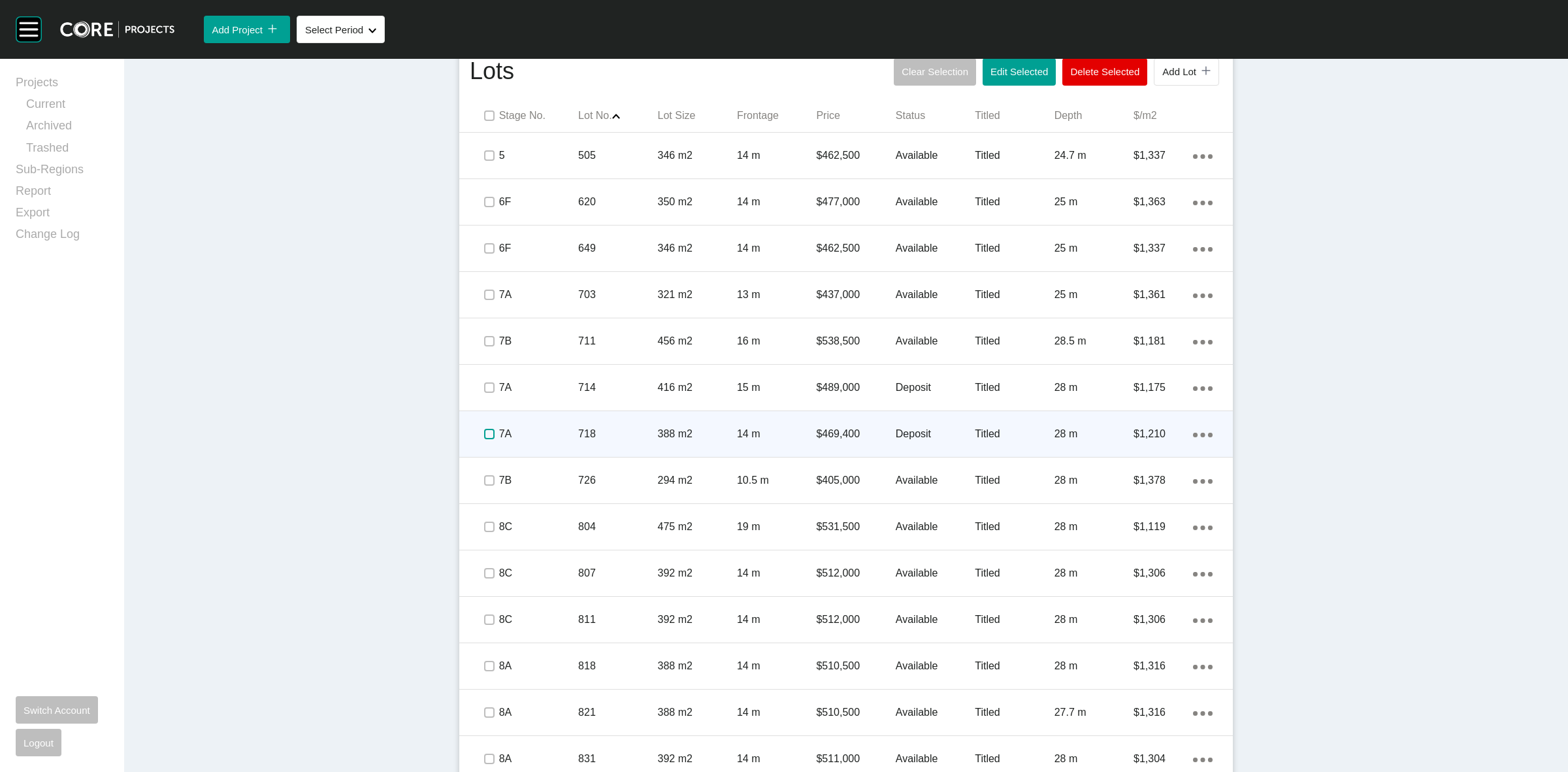
click at [484, 432] on label at bounding box center [490, 434] width 11 height 11
click at [537, 438] on p "7A" at bounding box center [538, 434] width 79 height 14
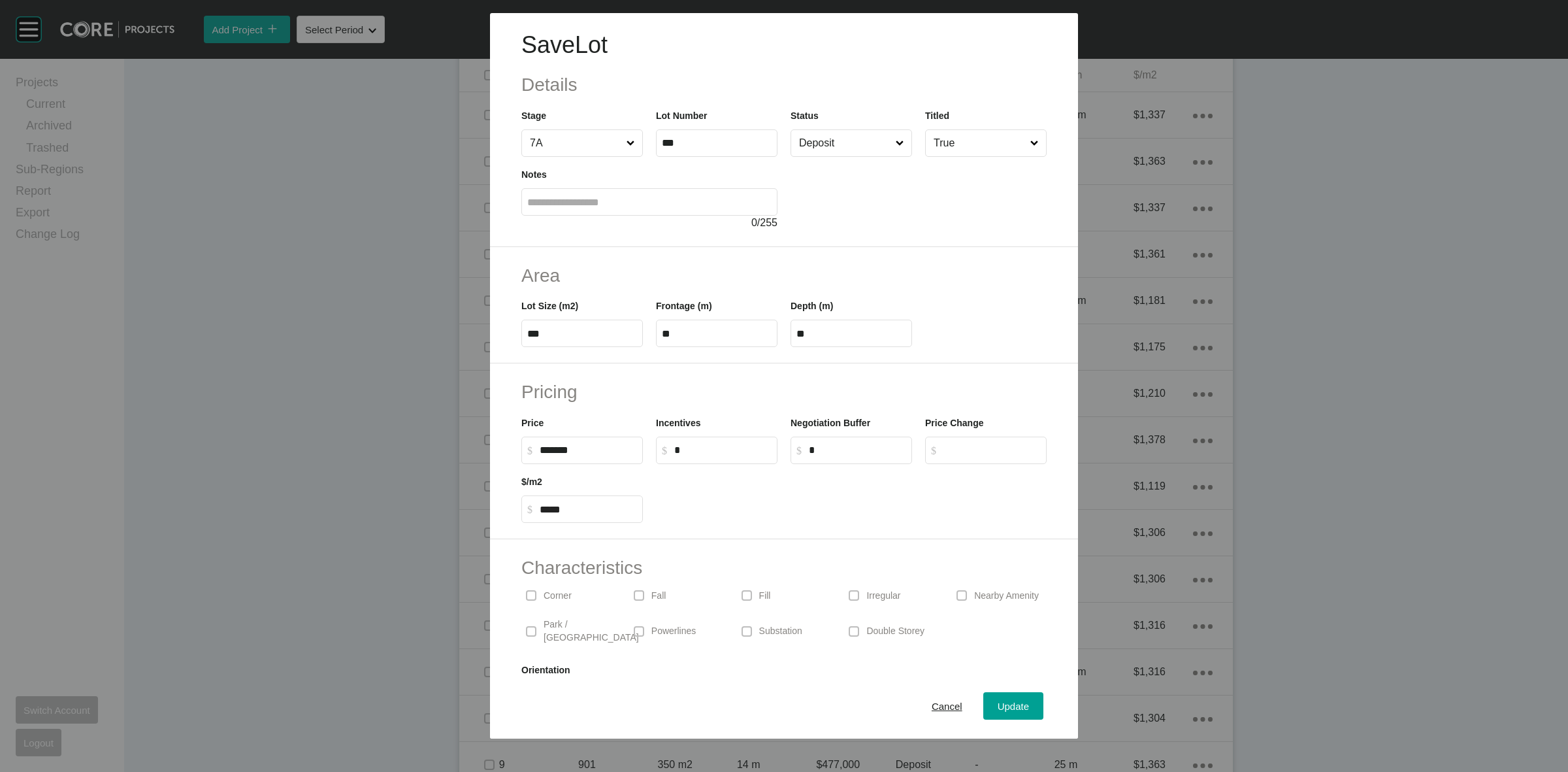
click at [600, 324] on label "***" at bounding box center [582, 333] width 122 height 28
click at [600, 328] on input "***" at bounding box center [582, 334] width 110 height 12
type input "***"
type input "****"
type input "*****"
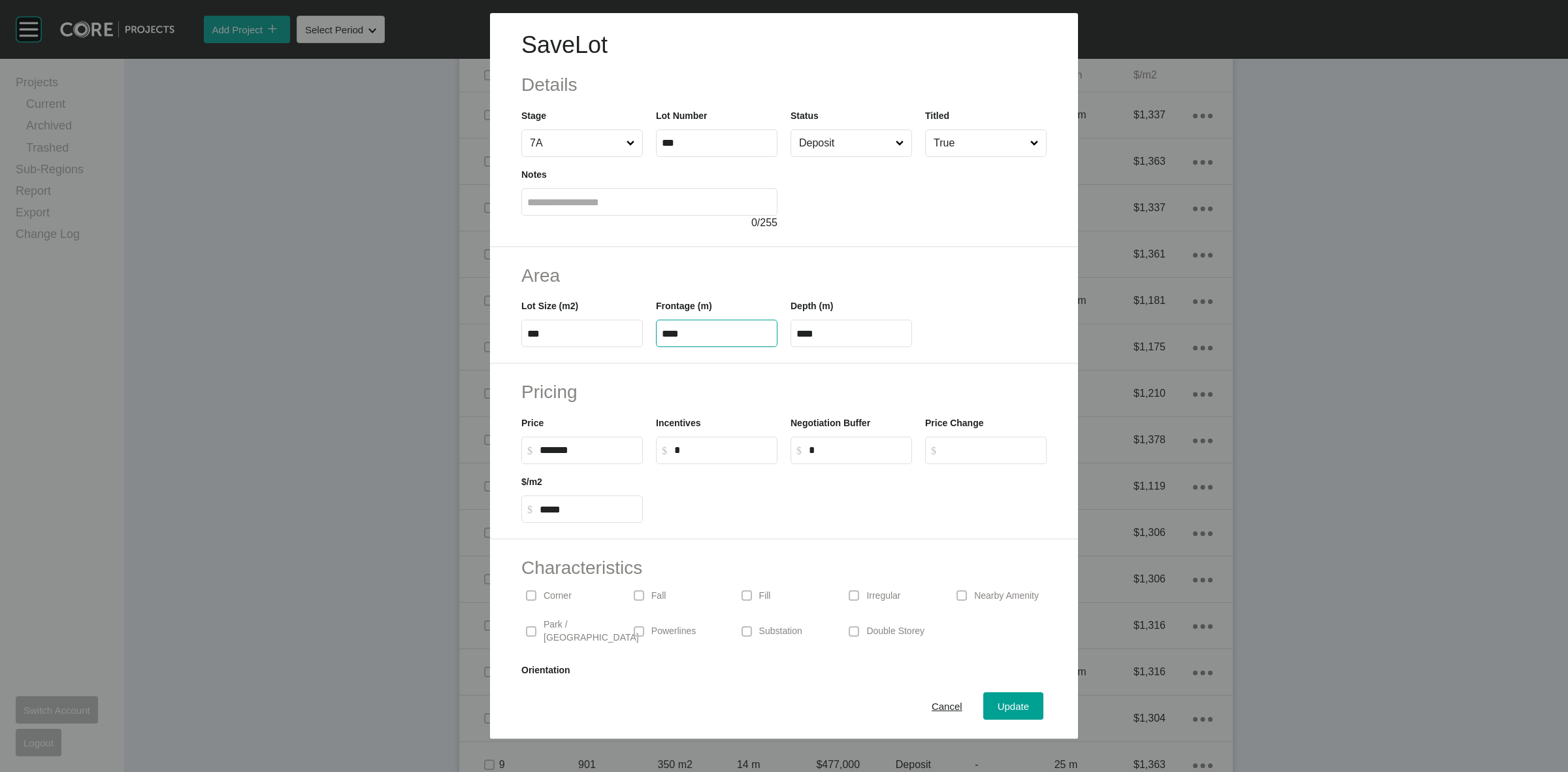
type input "****"
type input "**"
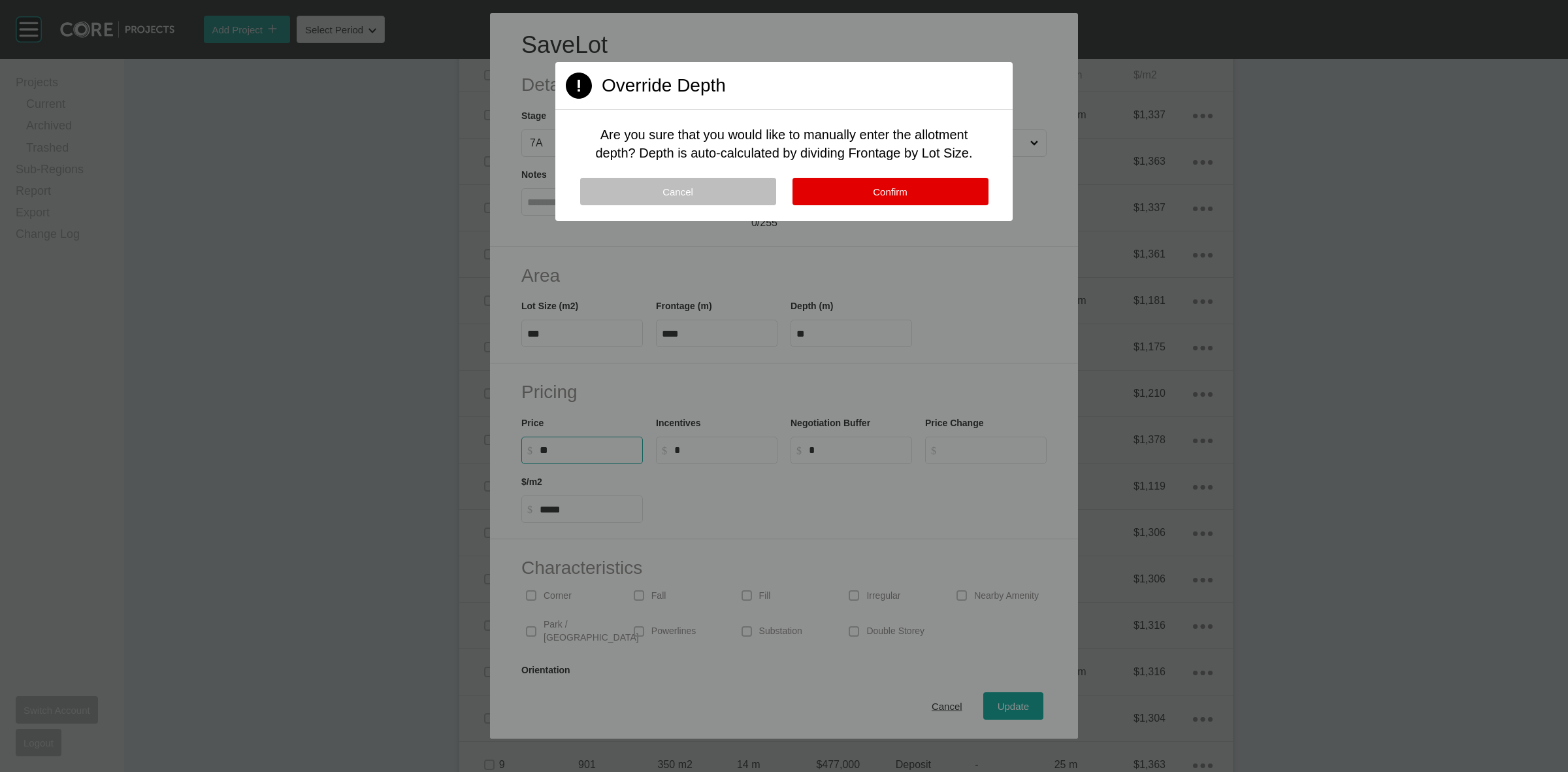
type input "*"
type input "*******"
type input "*****"
click at [894, 177] on button "Confirm" at bounding box center [890, 191] width 196 height 28
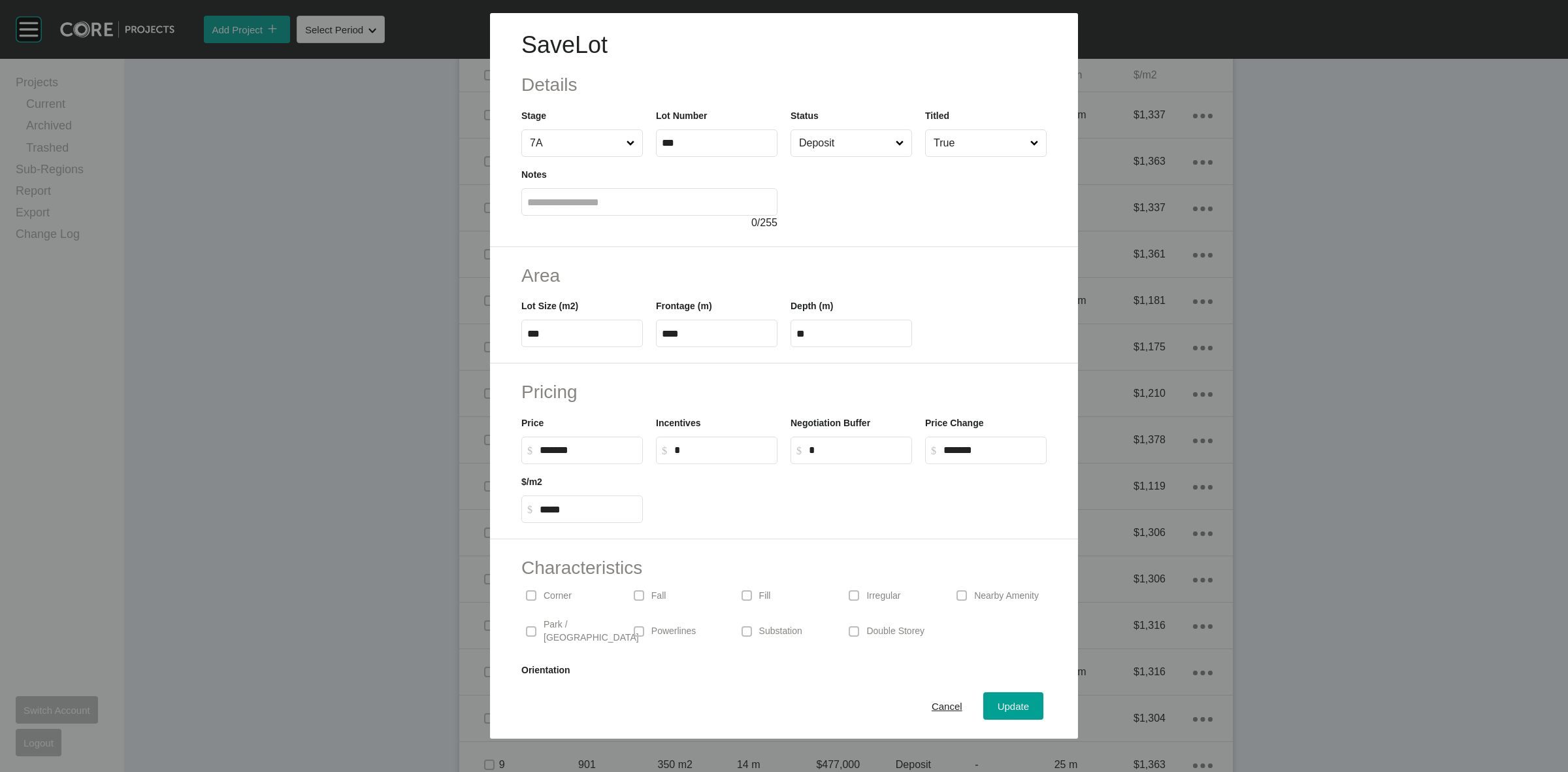
click at [831, 135] on button "Confirm" at bounding box center [816, 135] width 59 height 9
click at [835, 139] on input "Deposit" at bounding box center [844, 143] width 97 height 26
click at [998, 701] on span "Update" at bounding box center [1013, 706] width 31 height 12
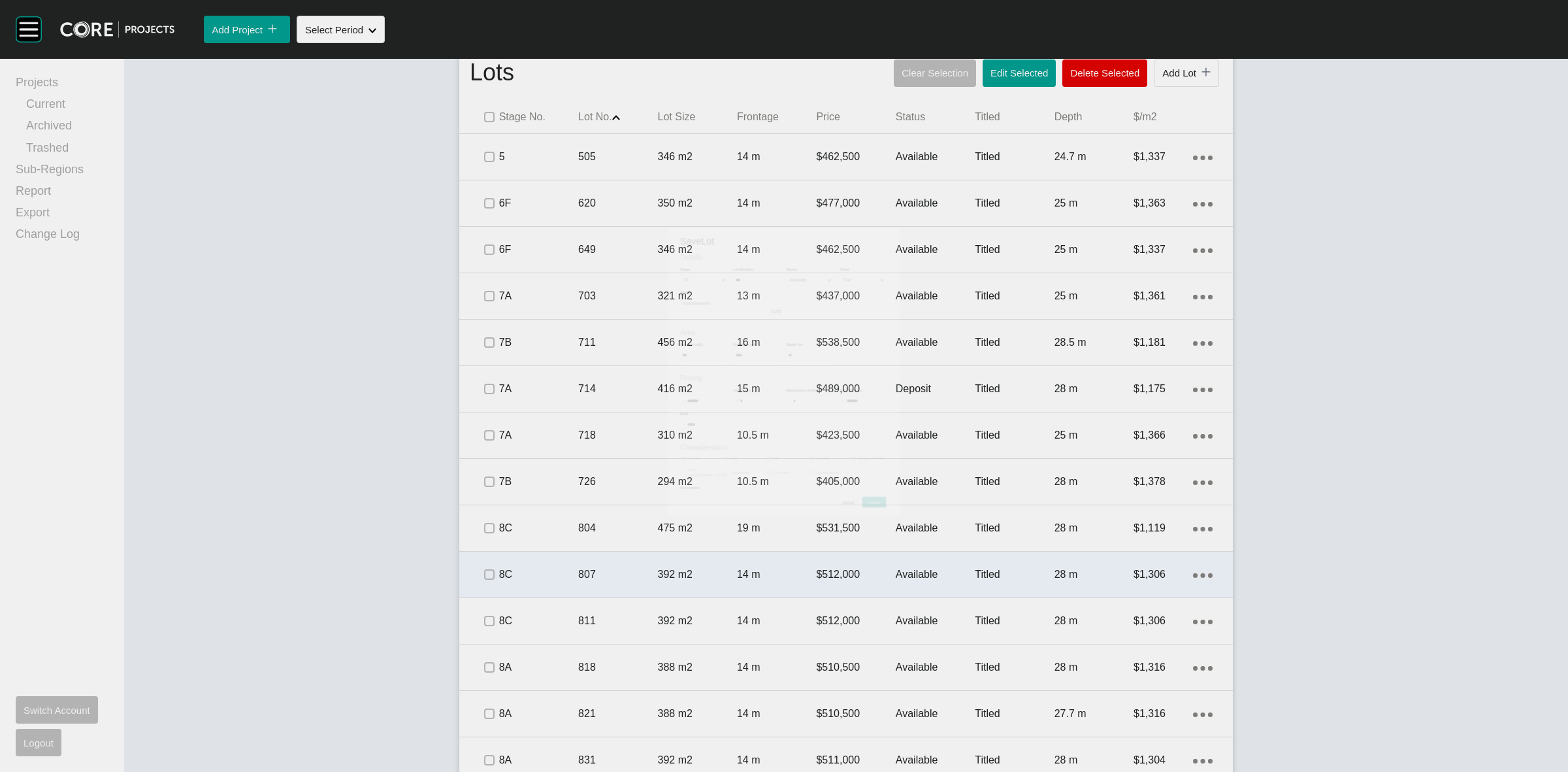
scroll to position [857, 0]
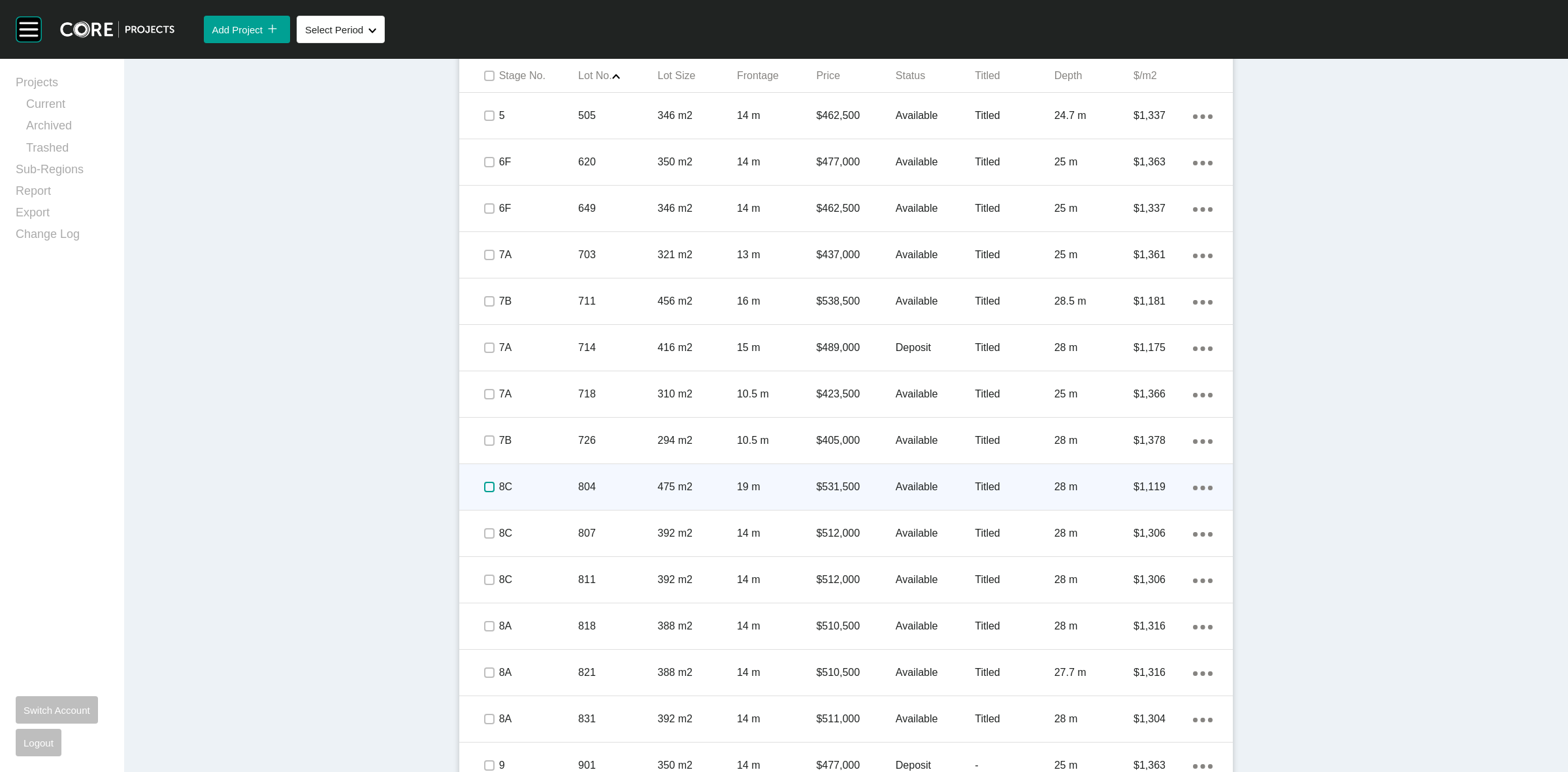
click at [484, 491] on label at bounding box center [490, 487] width 11 height 11
click at [552, 487] on p "8C" at bounding box center [538, 487] width 79 height 14
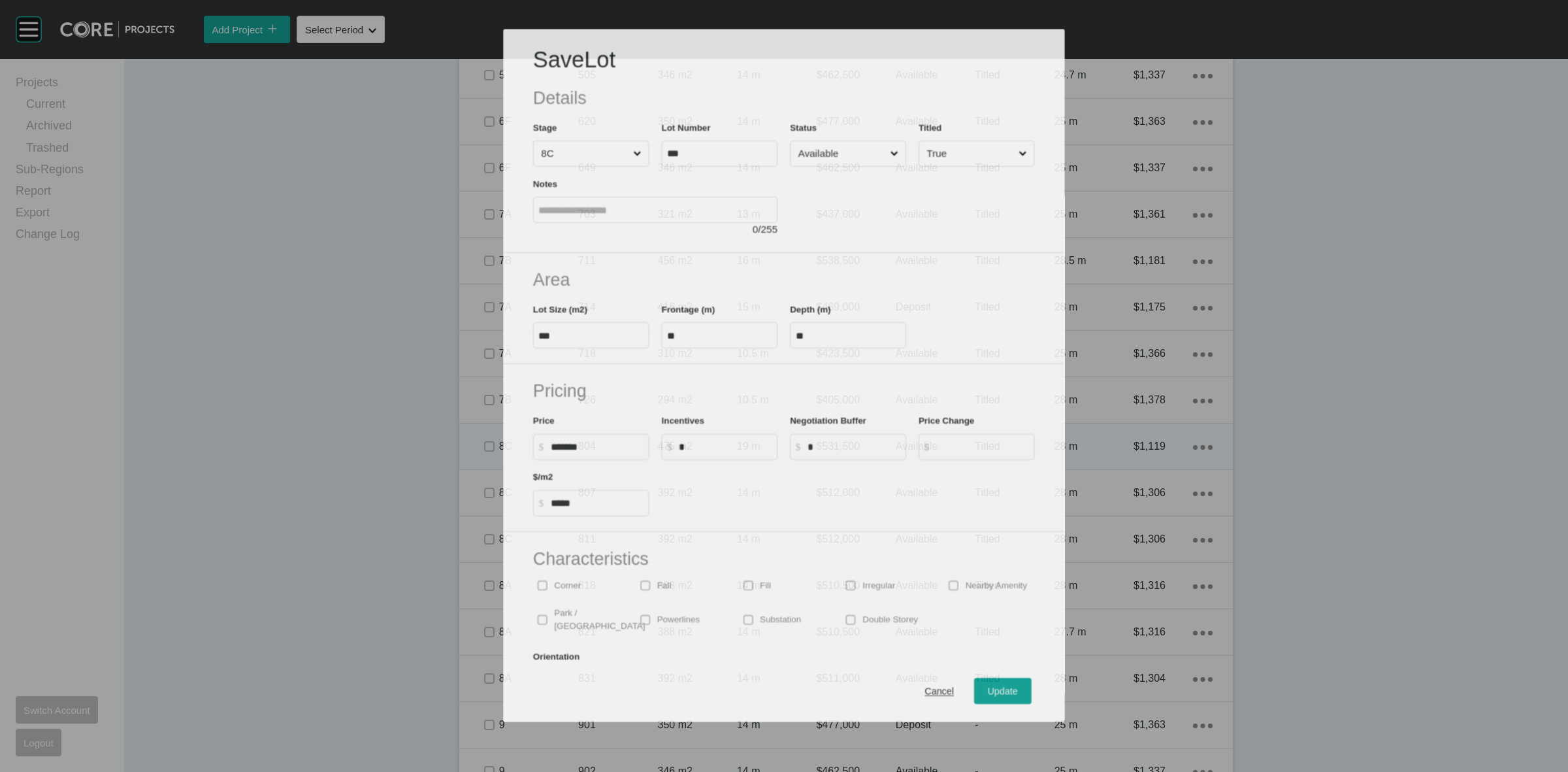
scroll to position [817, 0]
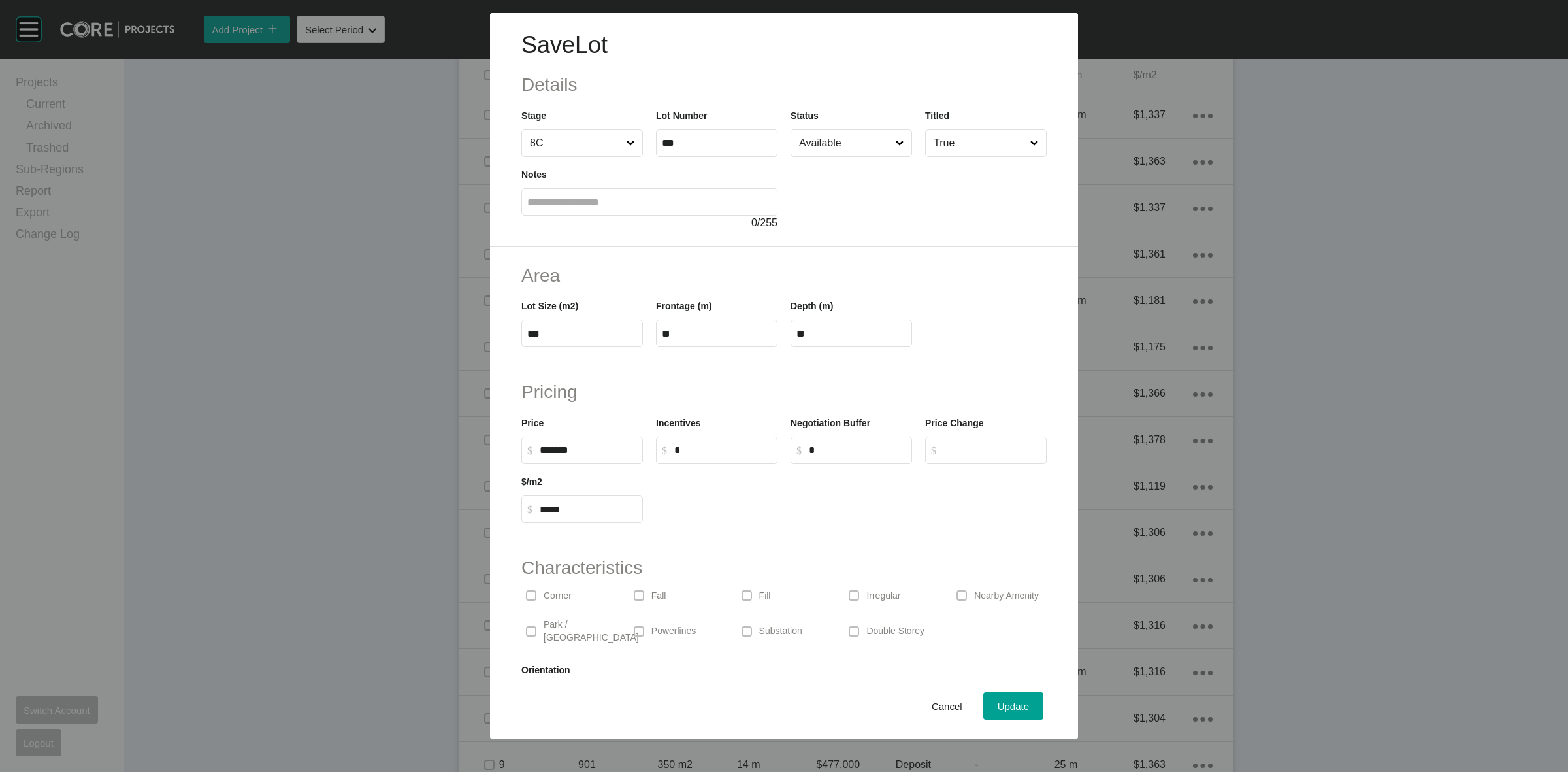
click at [595, 338] on input "***" at bounding box center [582, 334] width 110 height 12
type input "***"
type input "****"
type input "*****"
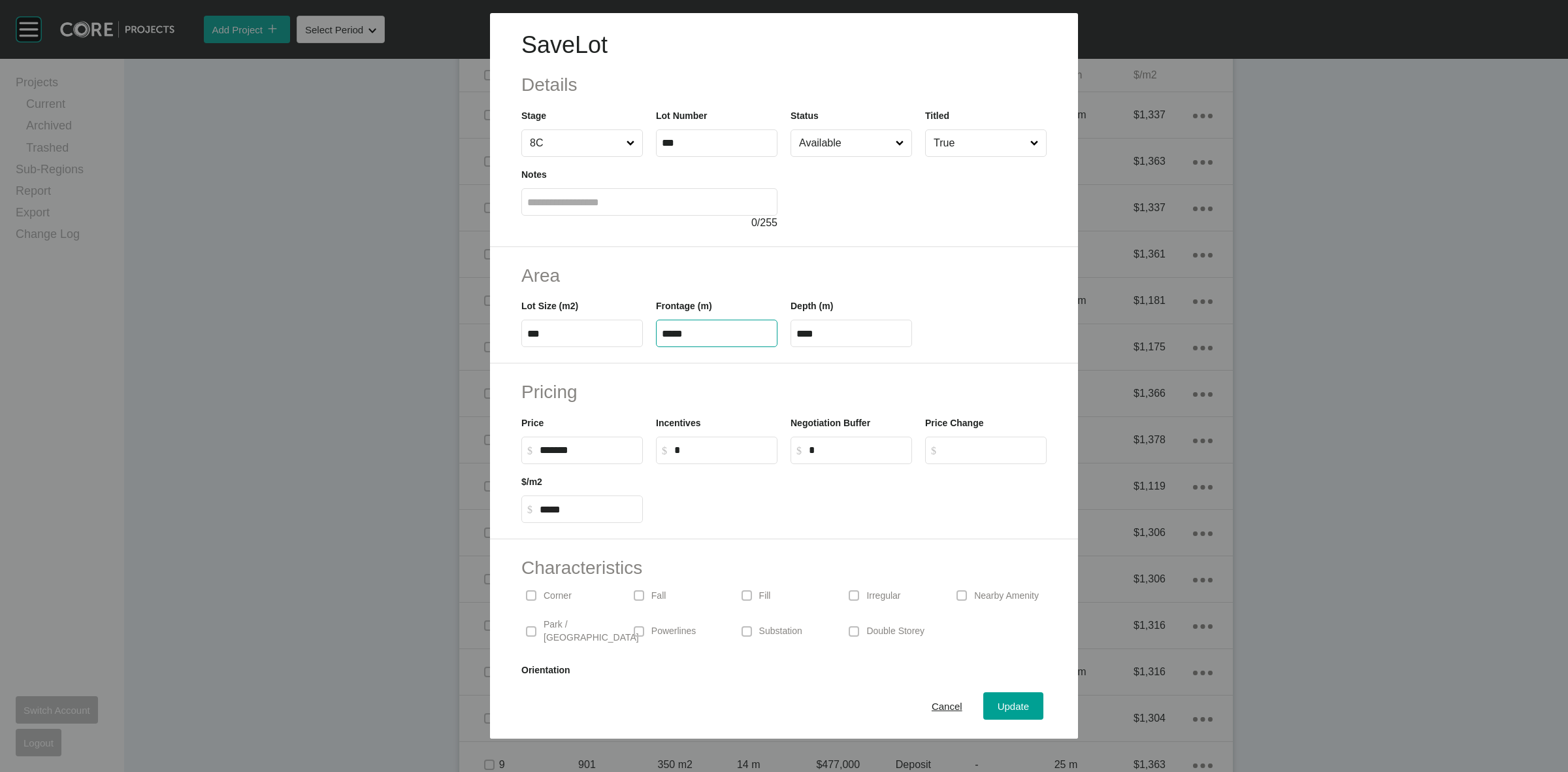
type input "****"
type input "*"
type input "*******"
type input "*****"
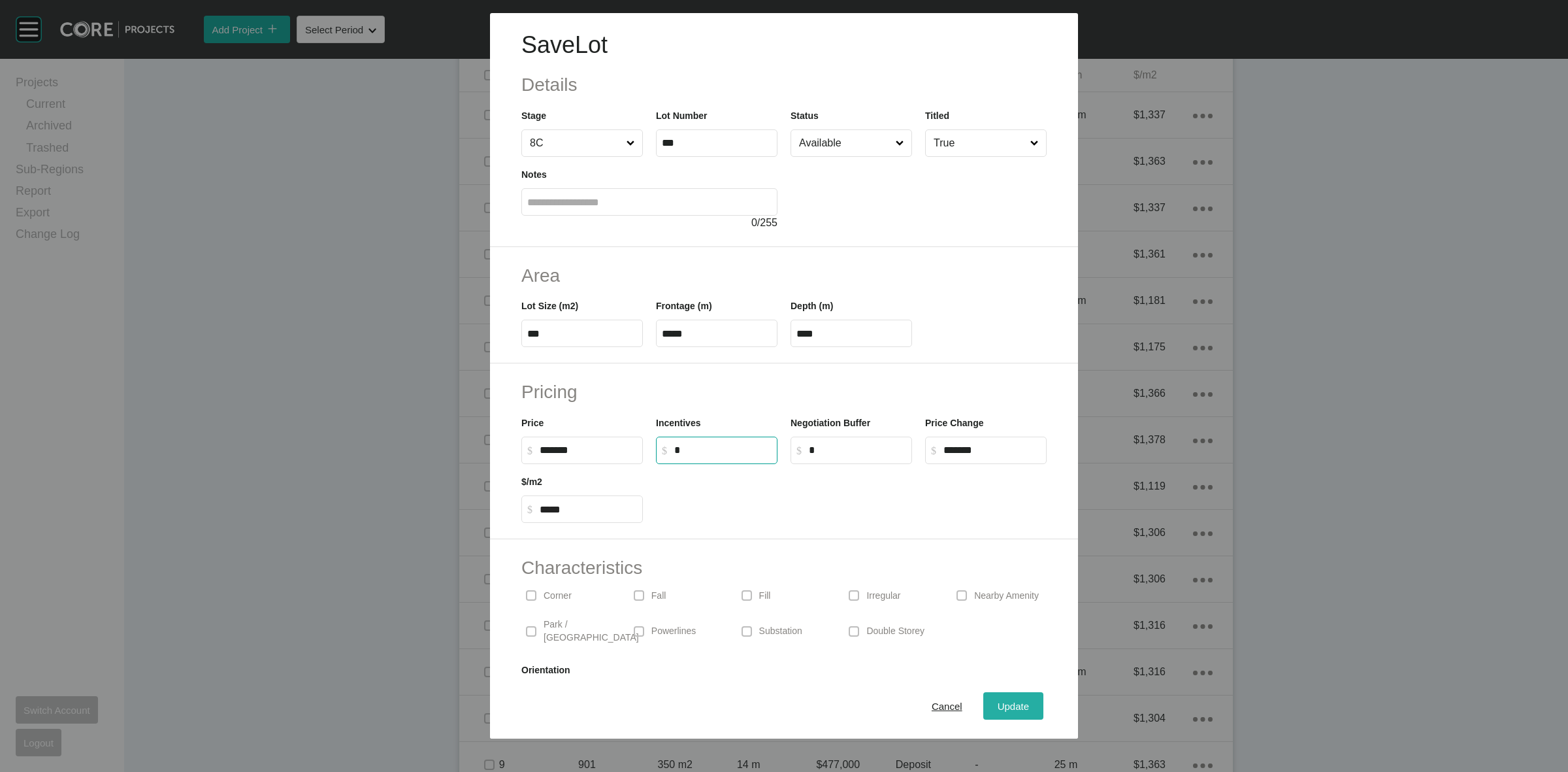
click at [1000, 711] on div "Update" at bounding box center [1013, 706] width 38 height 18
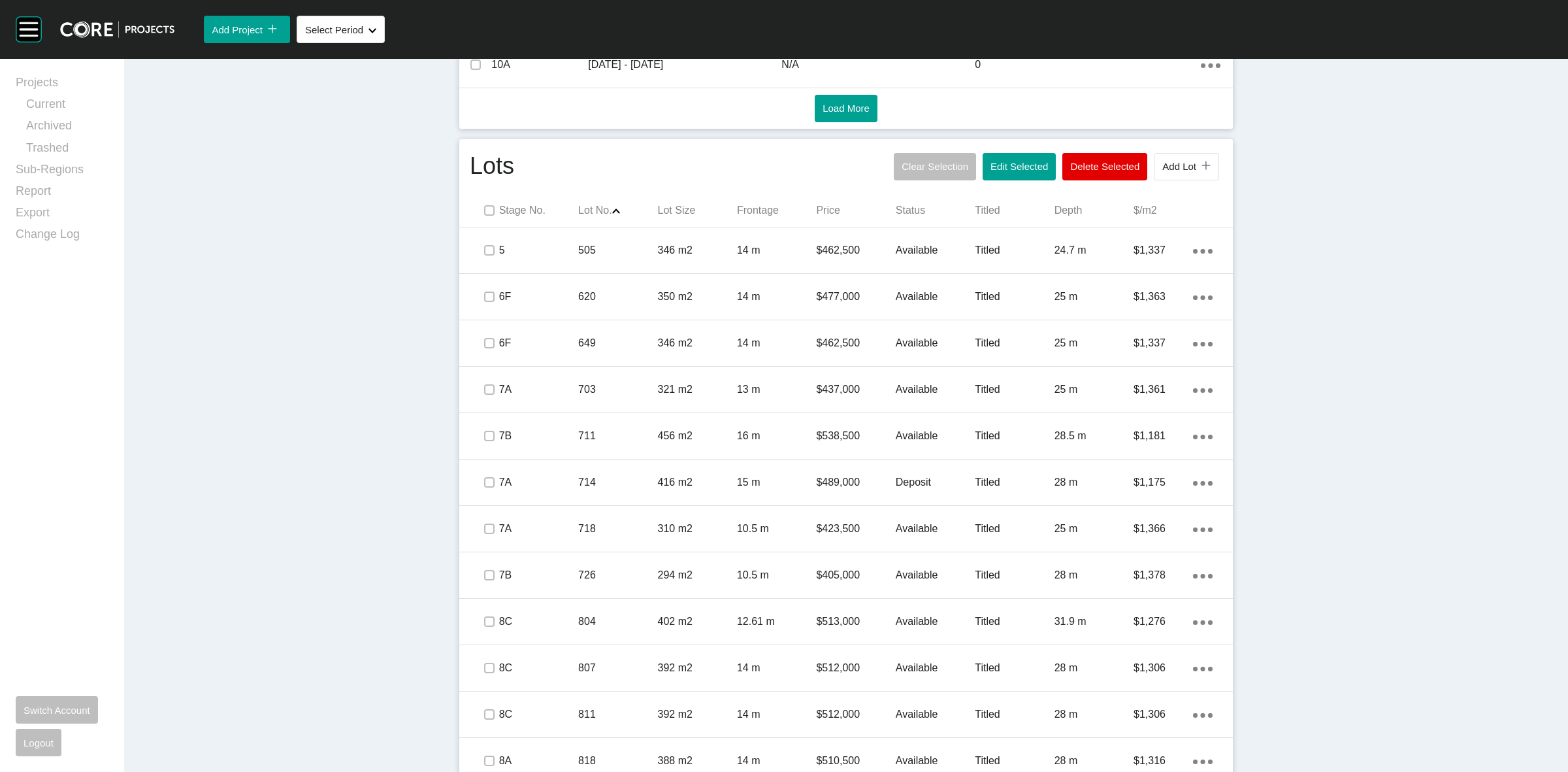
scroll to position [694, 0]
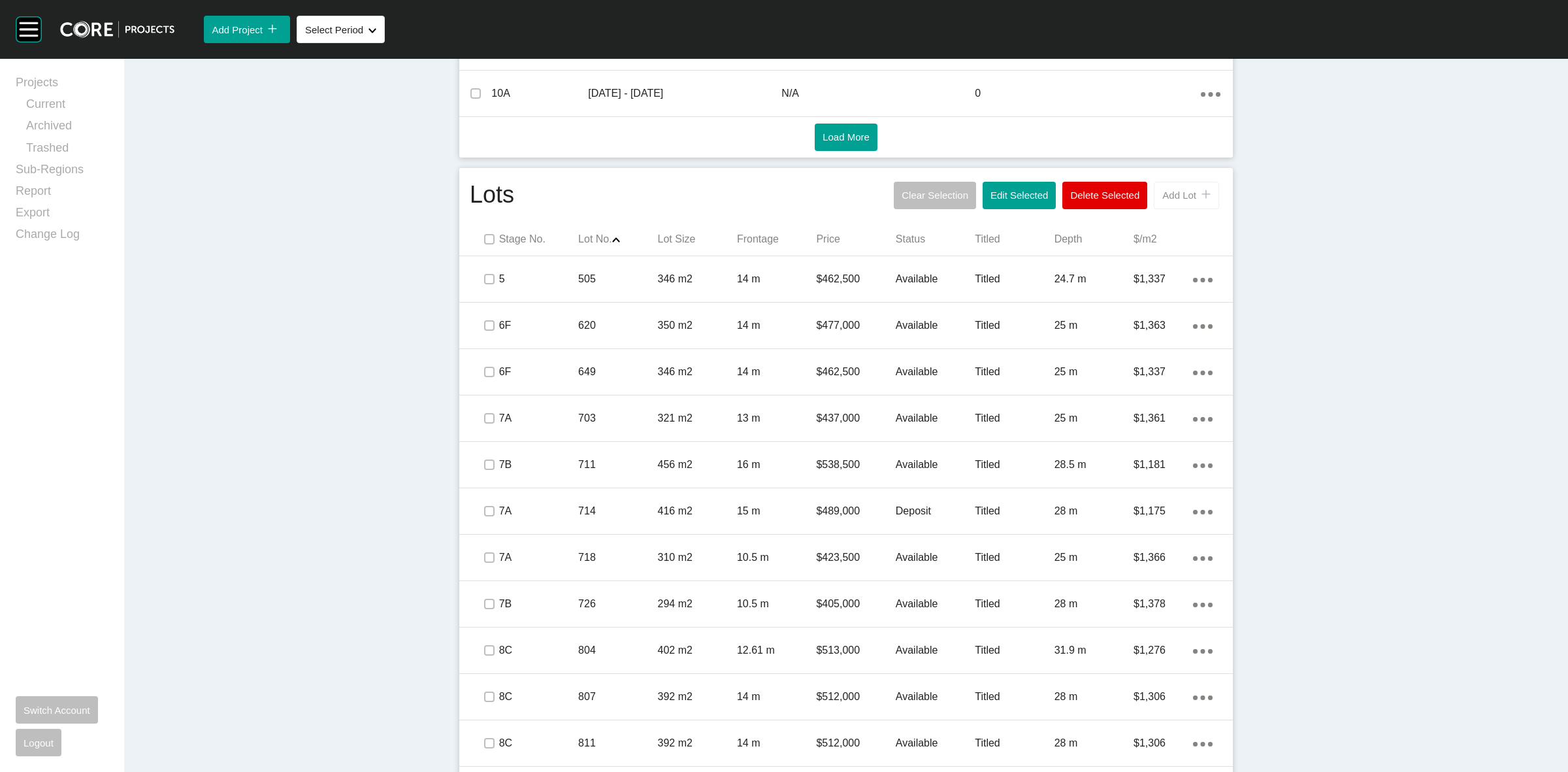
click at [1183, 194] on span "Add Lot" at bounding box center [1180, 195] width 34 height 12
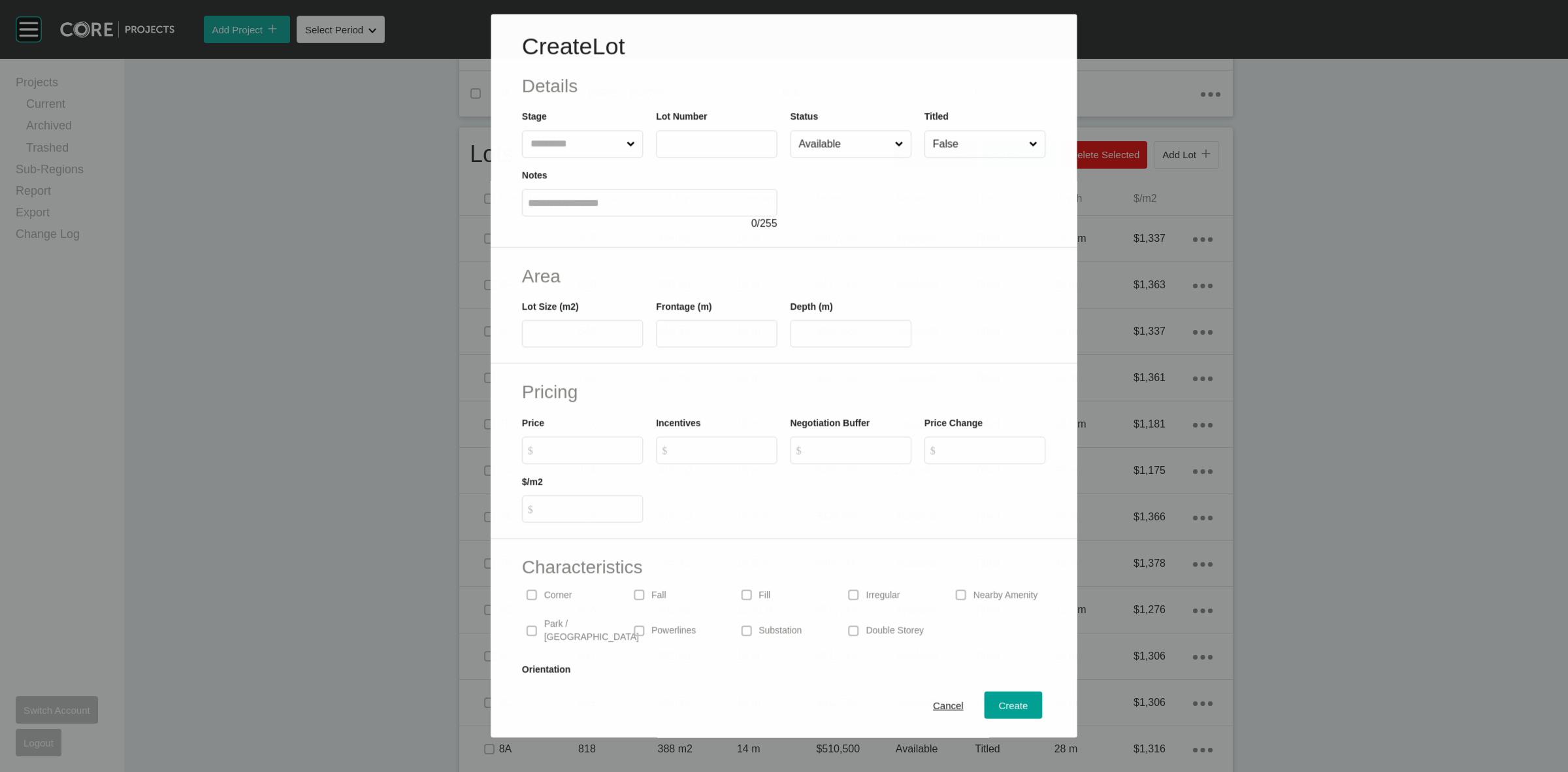
click at [567, 138] on input "text" at bounding box center [576, 143] width 96 height 26
type input "*"
type input "***"
type input "*****"
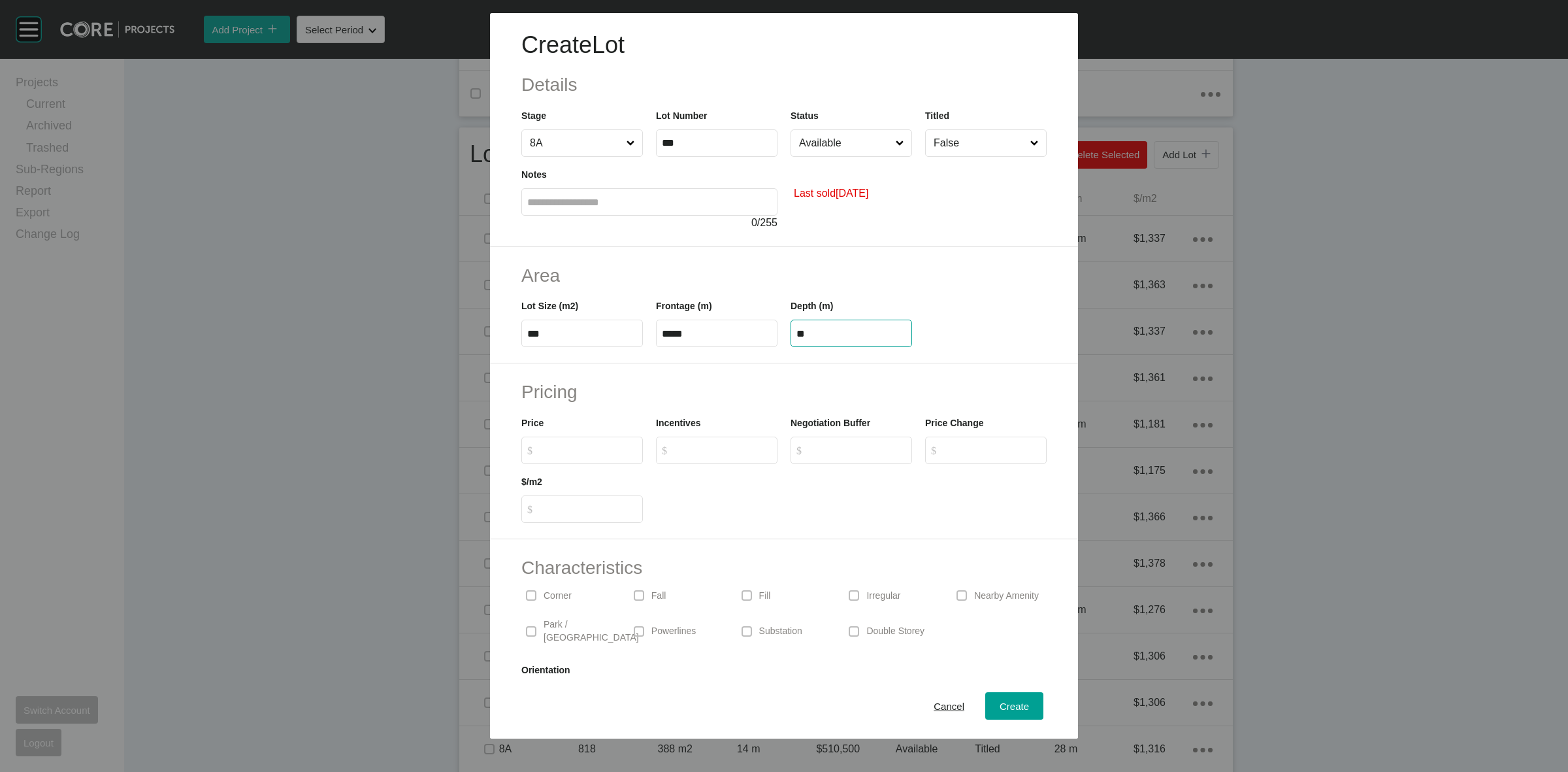
type input "**"
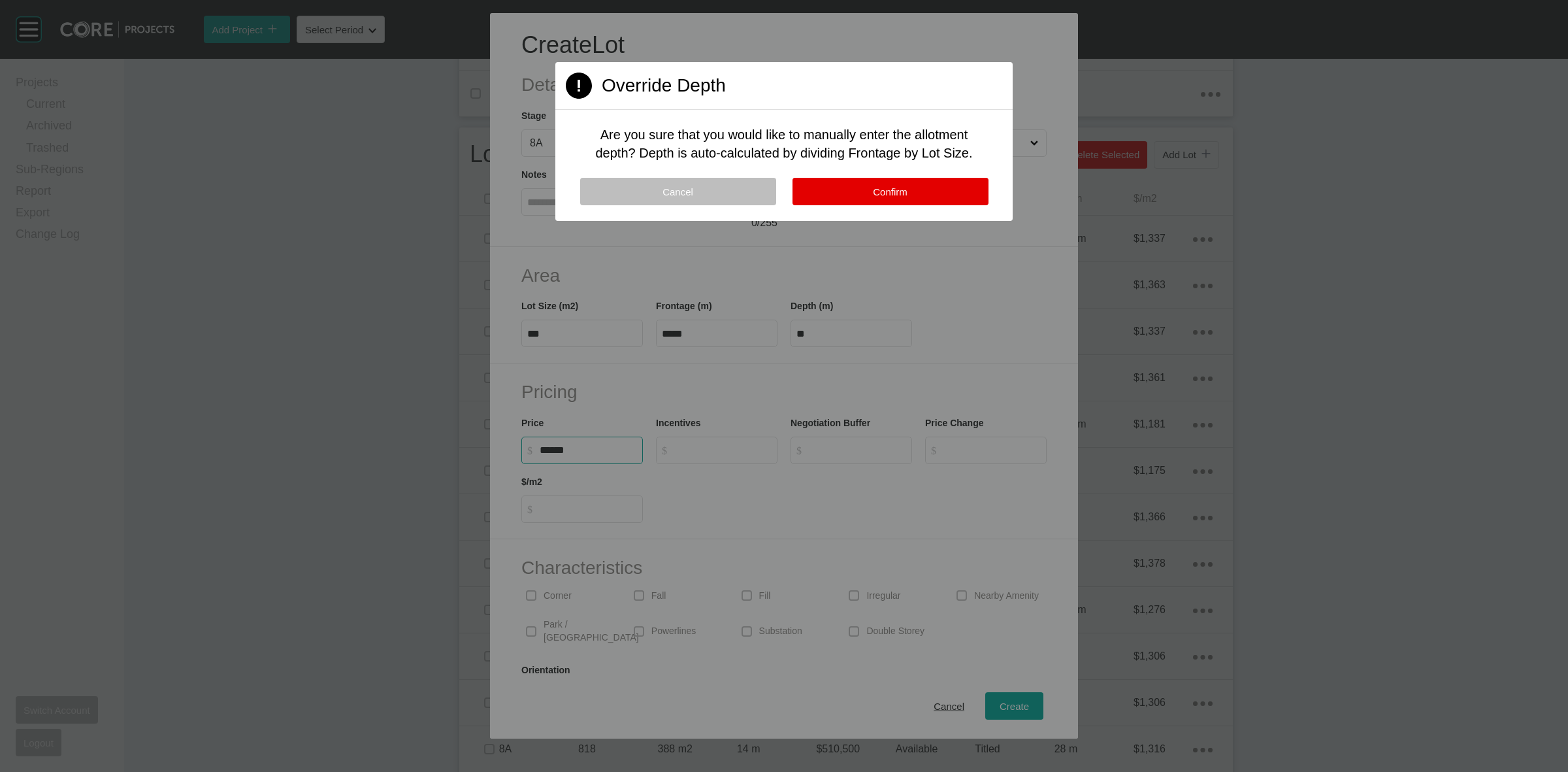
type input "*******"
type input "******"
type input "*****"
type input "*"
click at [926, 195] on button "Confirm" at bounding box center [890, 191] width 196 height 28
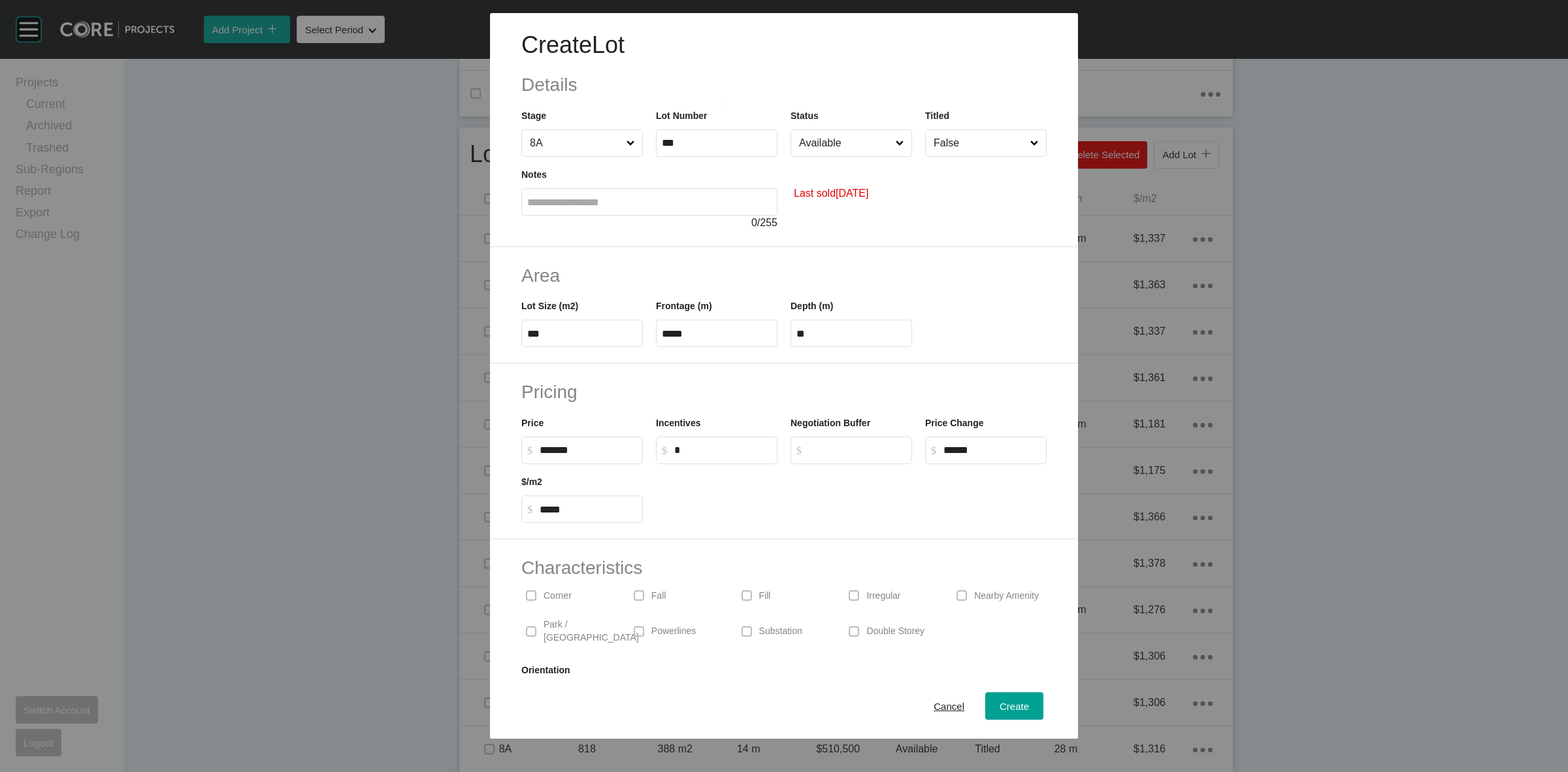
click at [827, 145] on input "Available" at bounding box center [844, 143] width 97 height 26
click at [1000, 701] on span "Create" at bounding box center [1014, 706] width 29 height 12
type input "*"
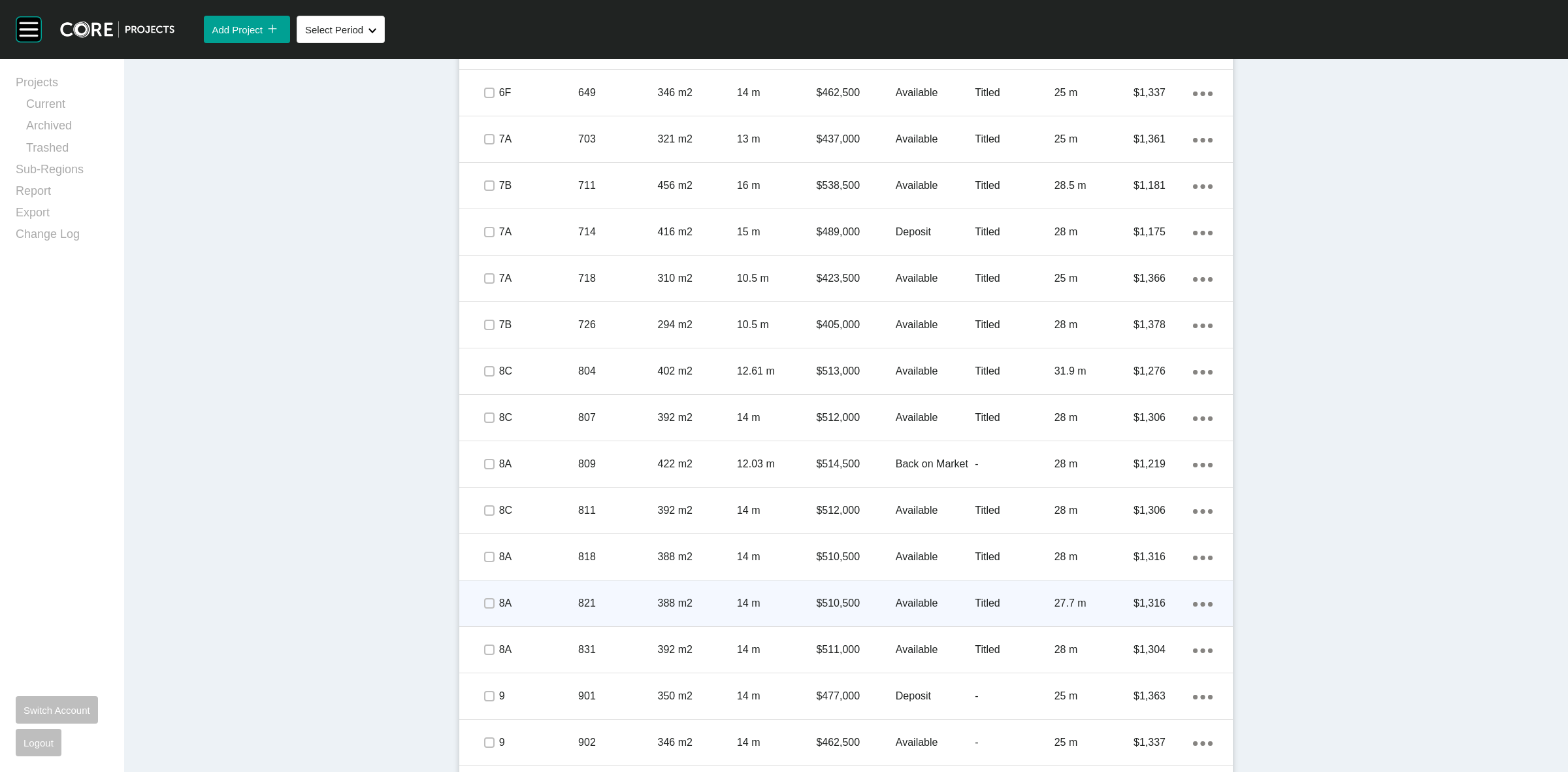
scroll to position [1020, 0]
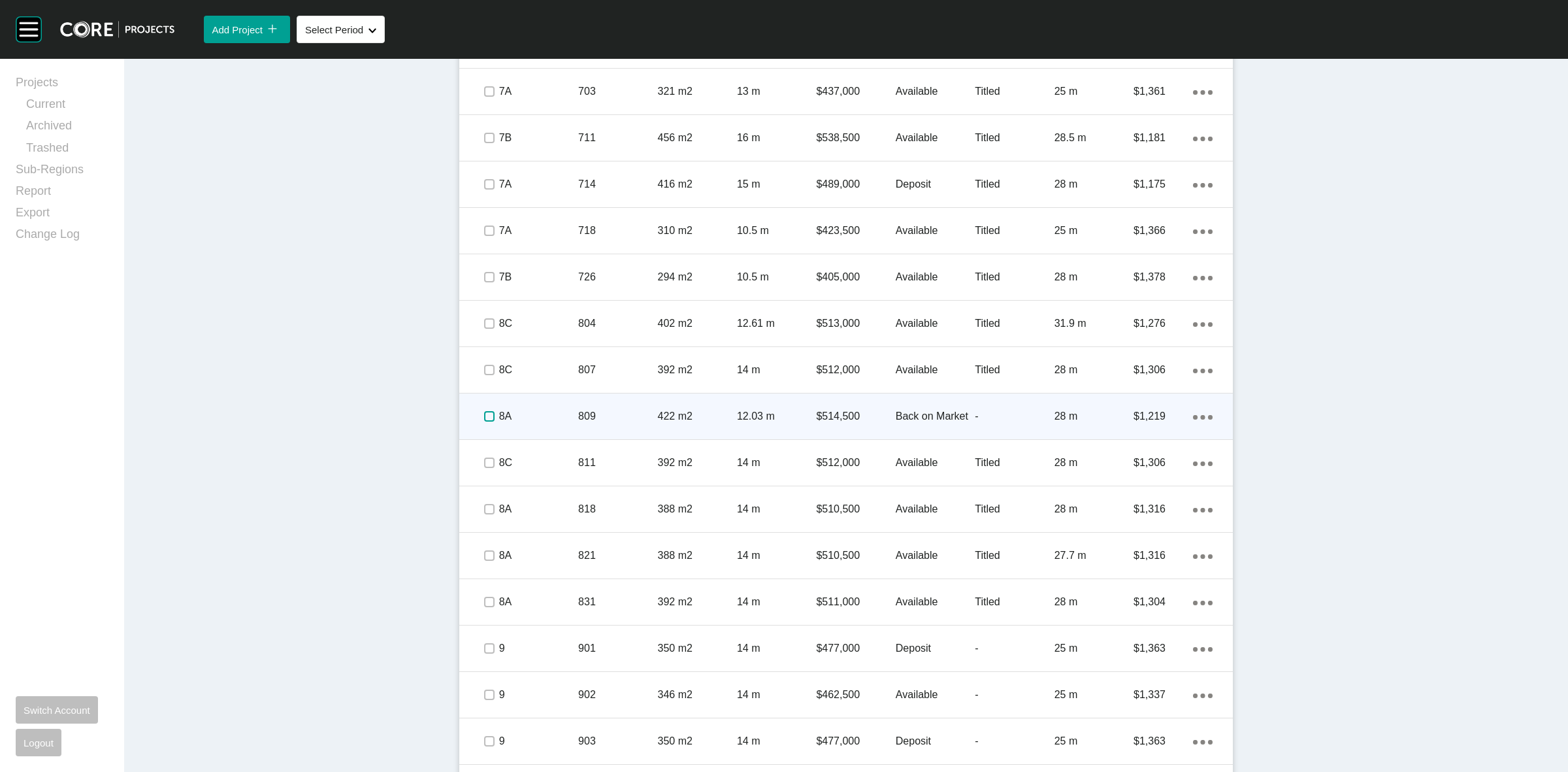
click at [484, 416] on label at bounding box center [490, 416] width 11 height 11
click at [550, 425] on div "8A" at bounding box center [538, 416] width 79 height 41
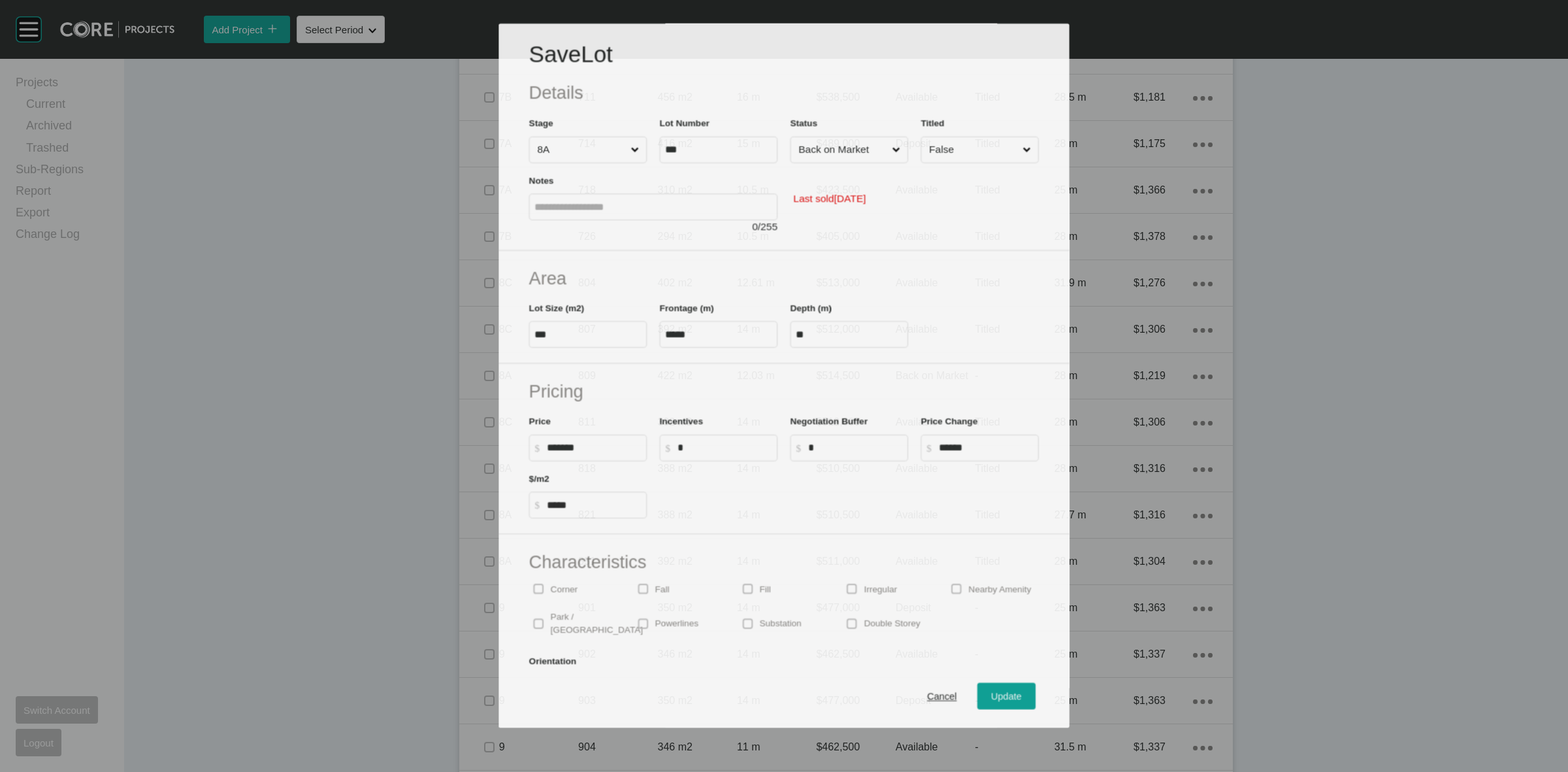
scroll to position [981, 0]
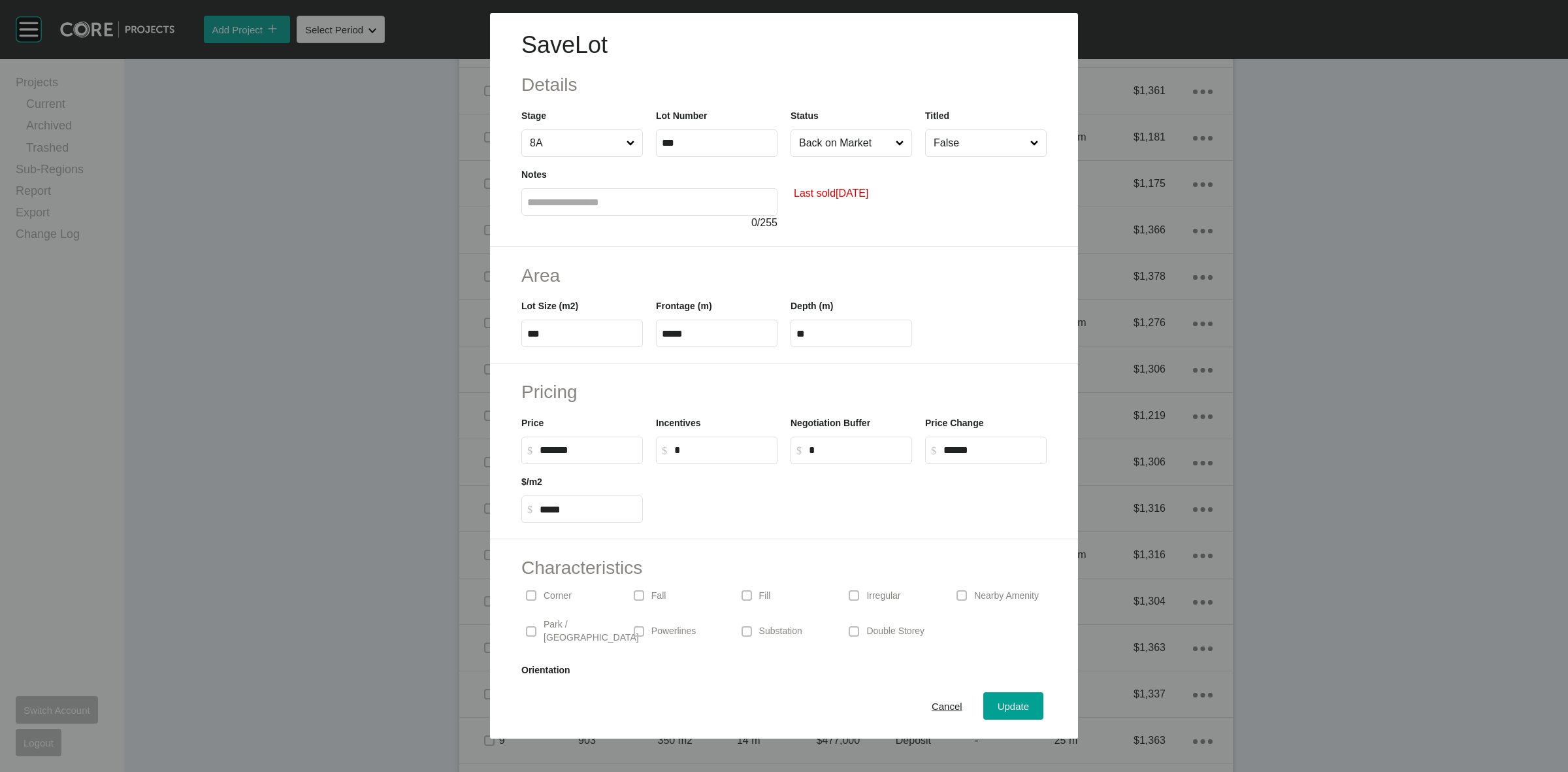
click at [939, 139] on input "False" at bounding box center [979, 143] width 97 height 26
drag, startPoint x: 953, startPoint y: 183, endPoint x: 1033, endPoint y: 419, distance: 249.2
click at [1008, 704] on span "Update" at bounding box center [1013, 706] width 31 height 12
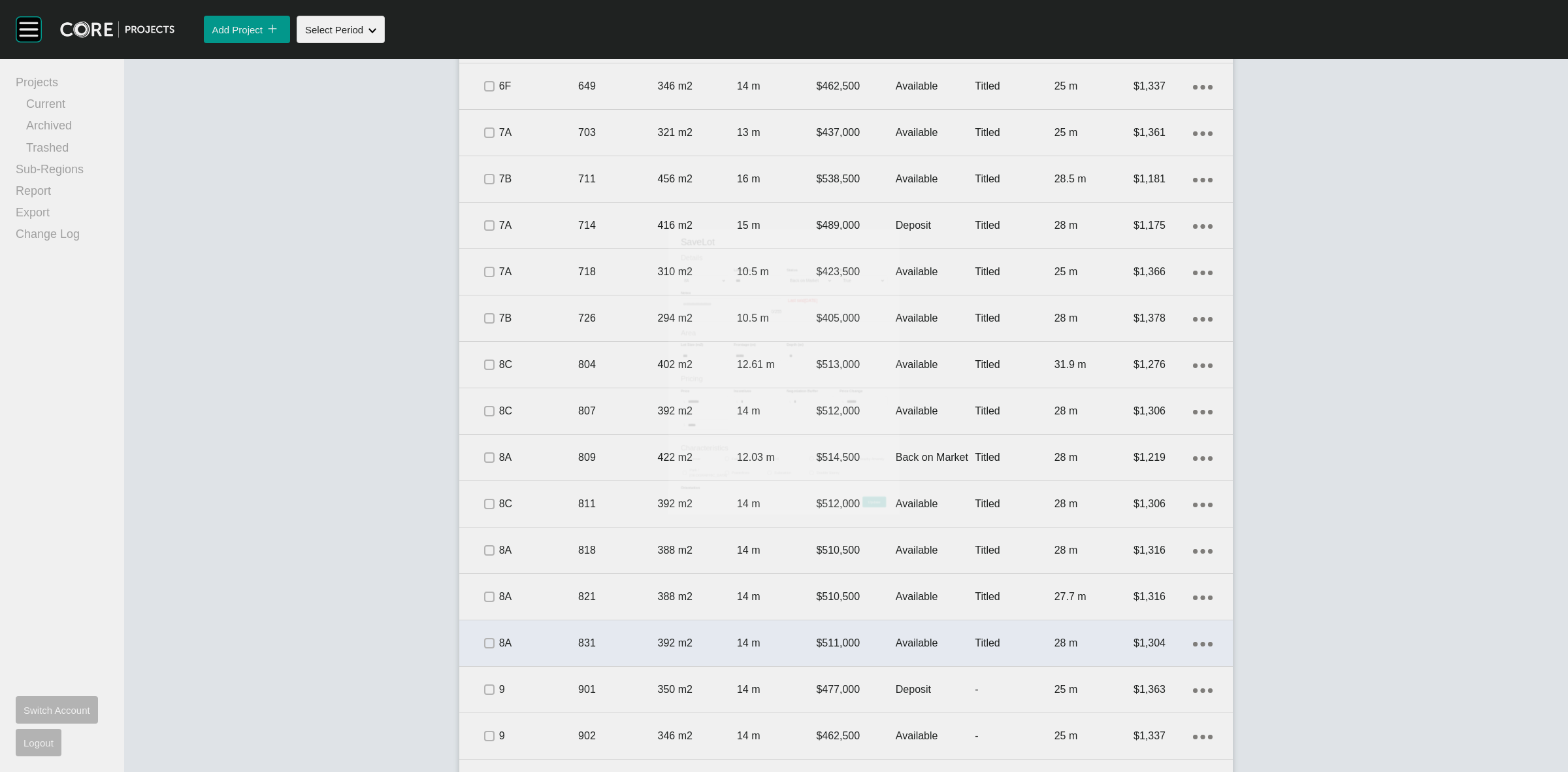
scroll to position [1020, 0]
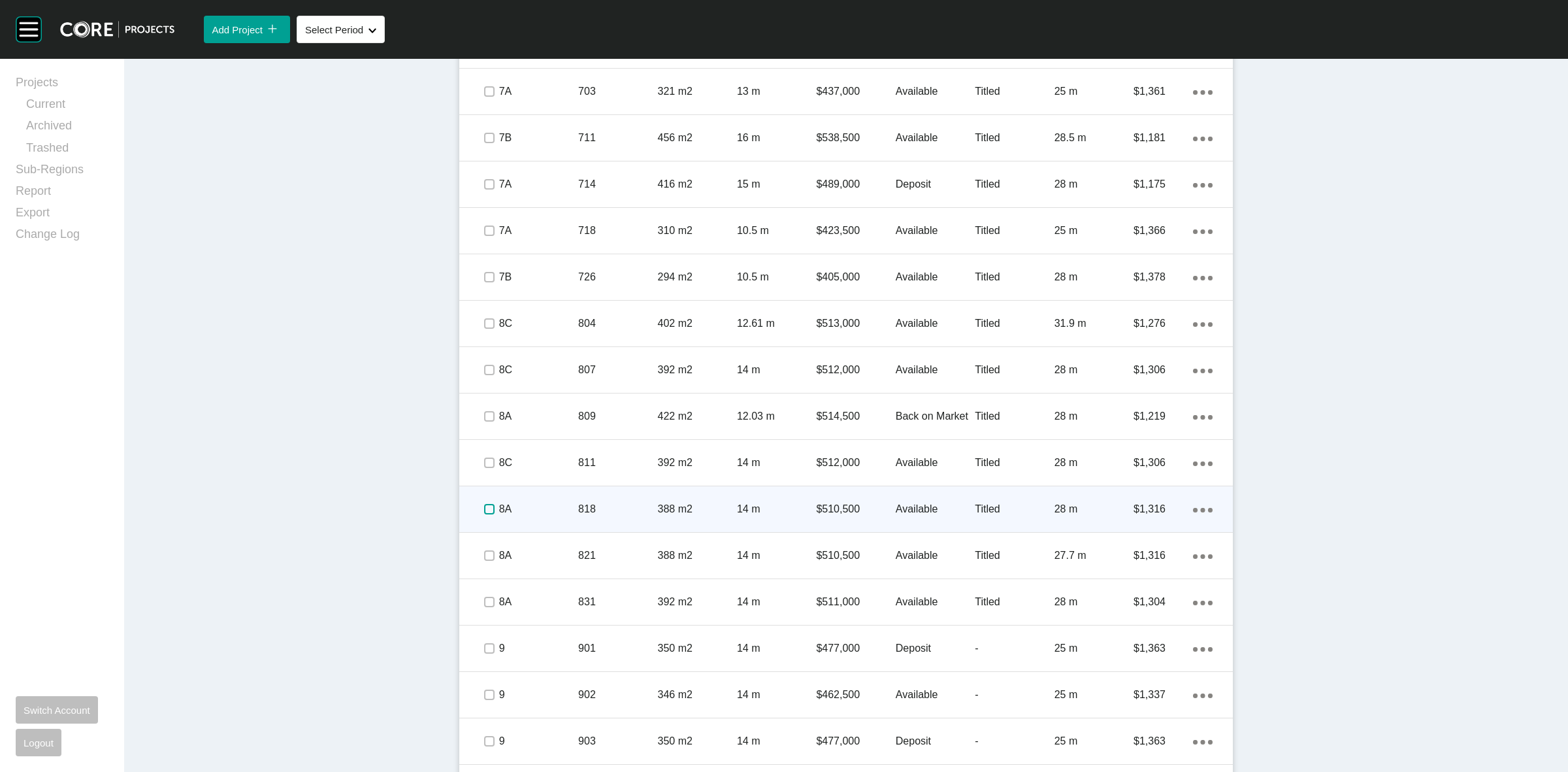
click at [484, 511] on label at bounding box center [490, 509] width 11 height 11
click at [553, 510] on p "8A" at bounding box center [538, 509] width 79 height 14
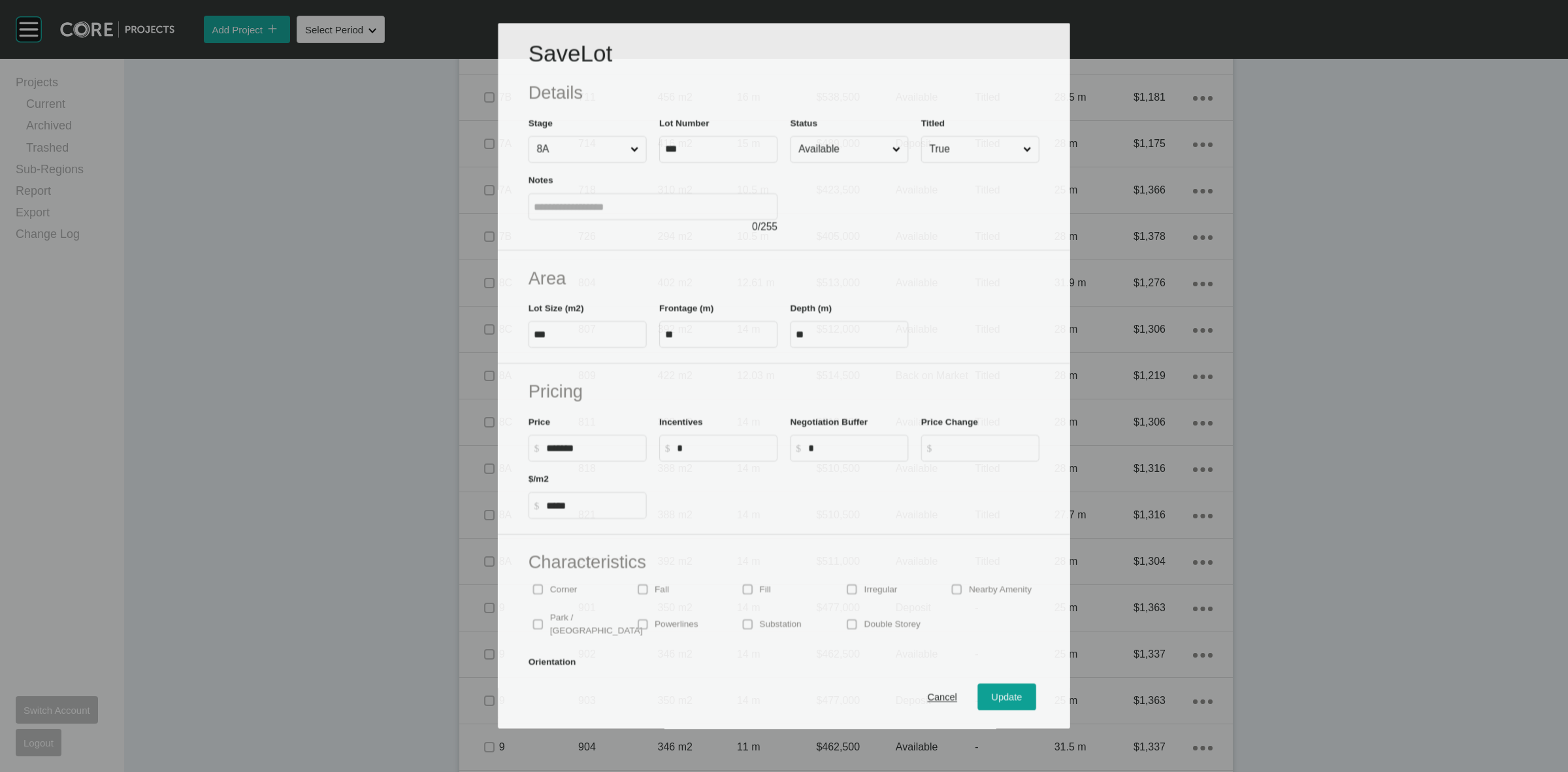
scroll to position [981, 0]
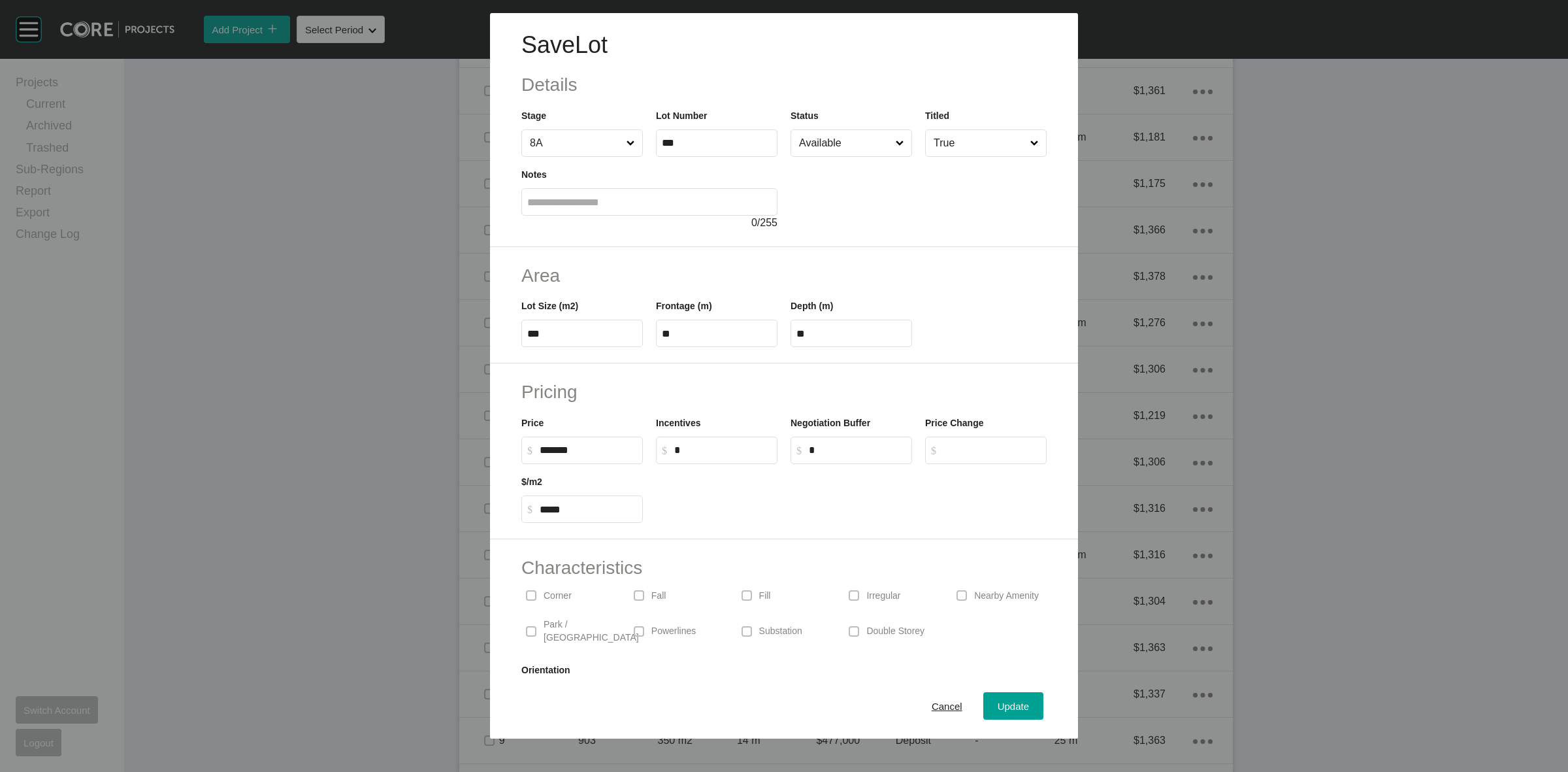
click at [563, 328] on input "***" at bounding box center [582, 334] width 110 height 12
type input "***"
type input "*****"
type input "**"
type input "*"
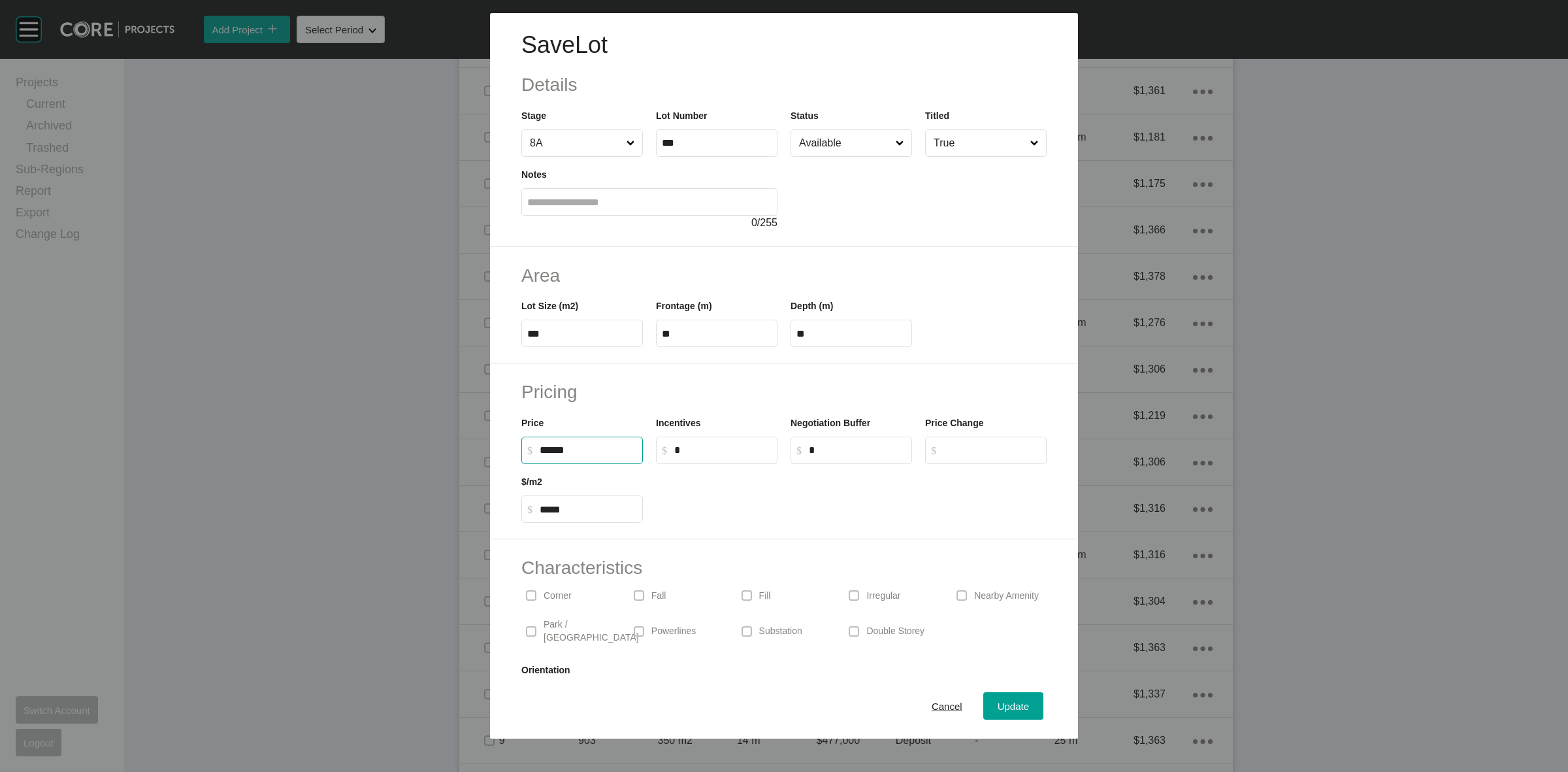
type input "*******"
type input "******"
type input "*****"
click at [1000, 698] on div "Update" at bounding box center [1013, 706] width 38 height 18
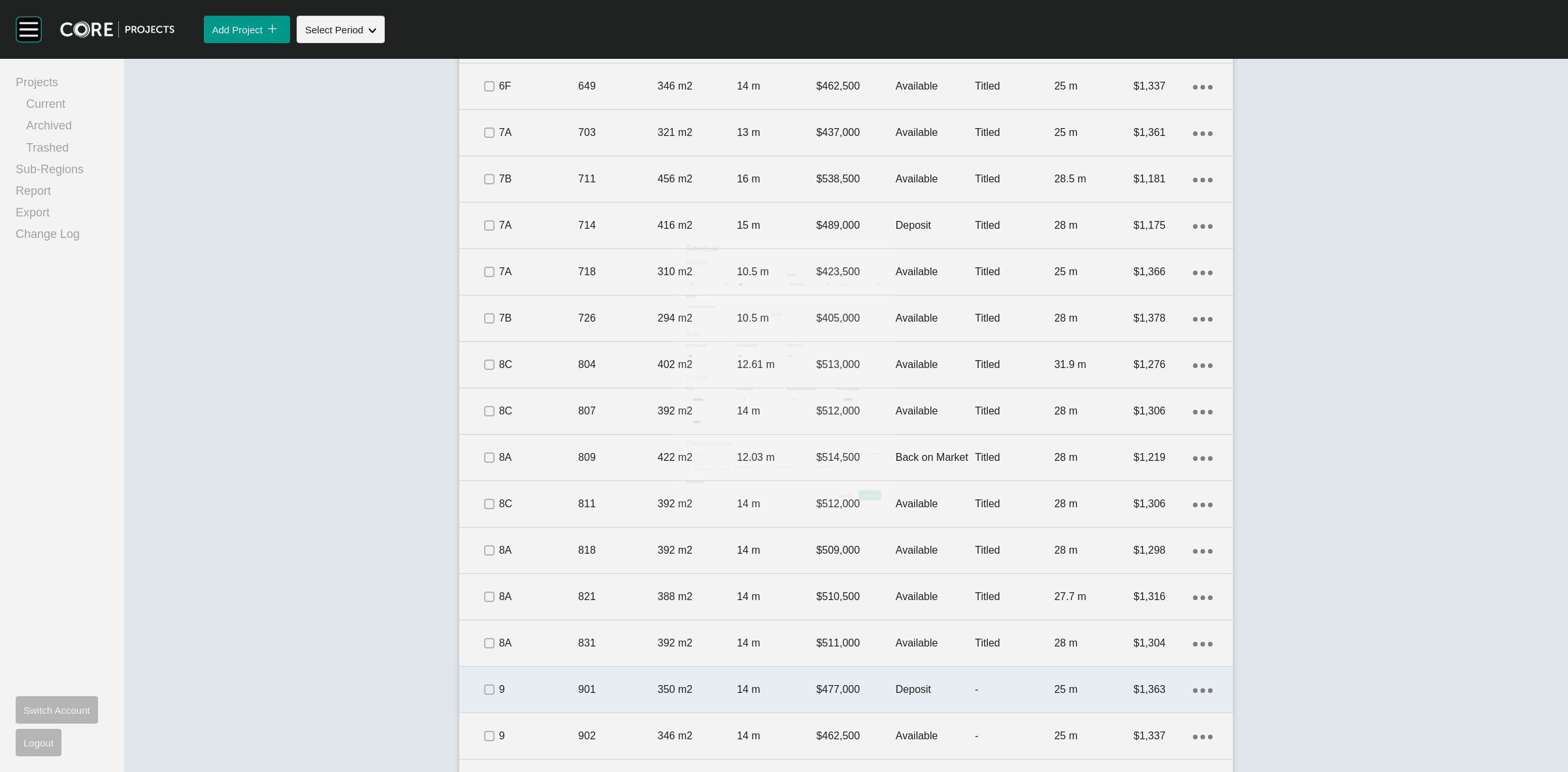
scroll to position [1020, 0]
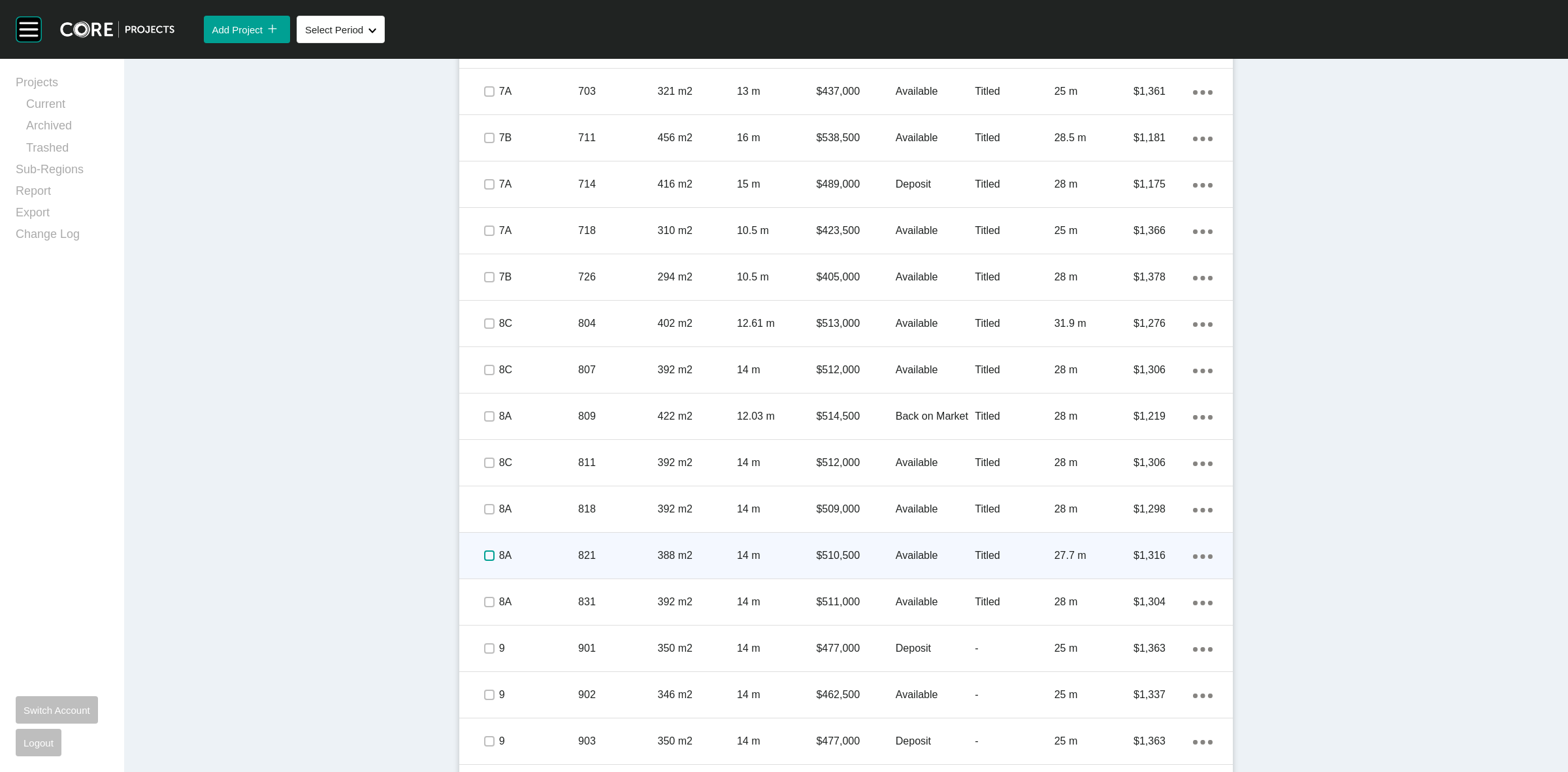
click at [484, 556] on label at bounding box center [490, 555] width 11 height 11
click at [518, 552] on p "8A" at bounding box center [538, 555] width 79 height 14
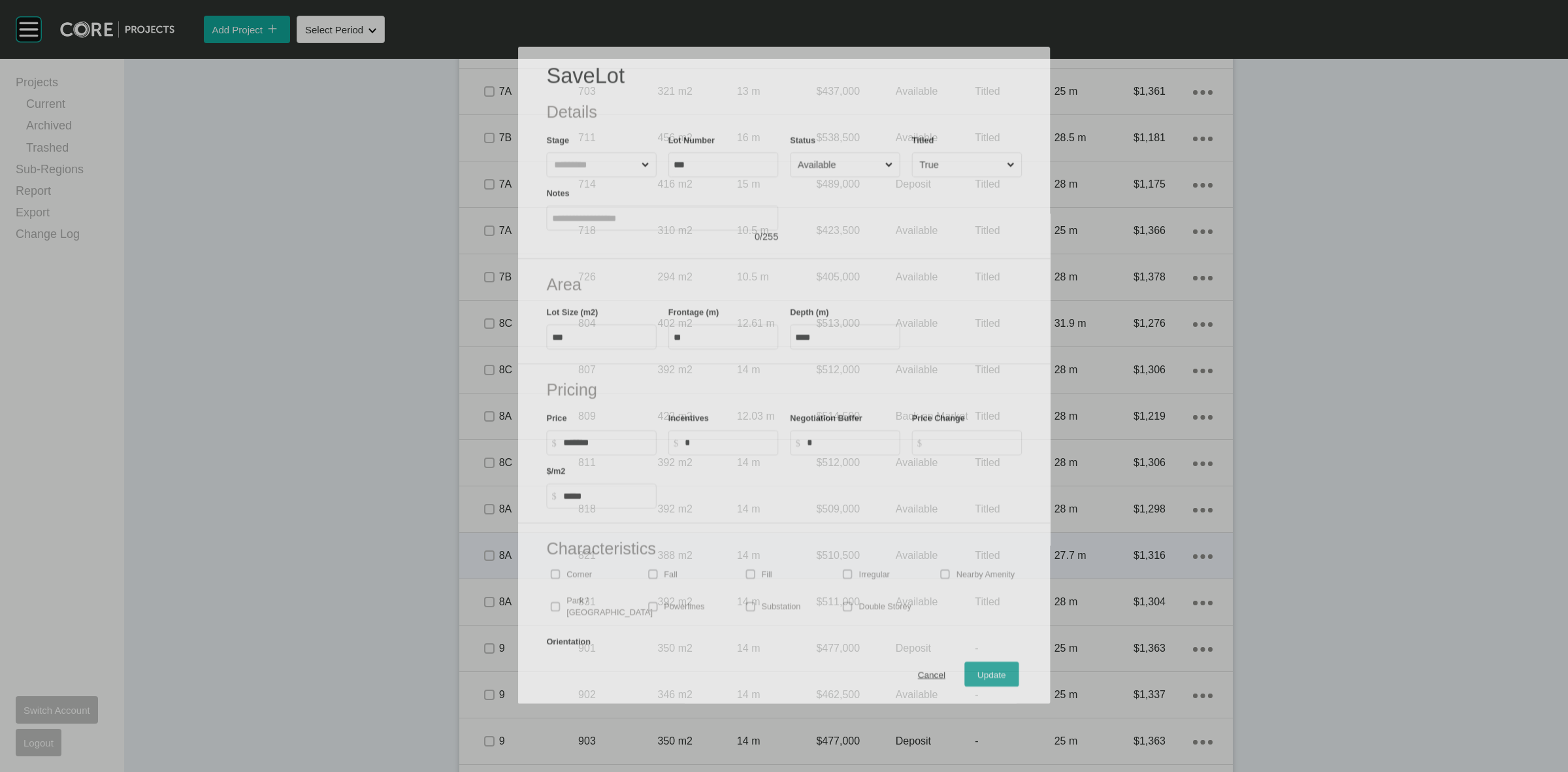
scroll to position [981, 0]
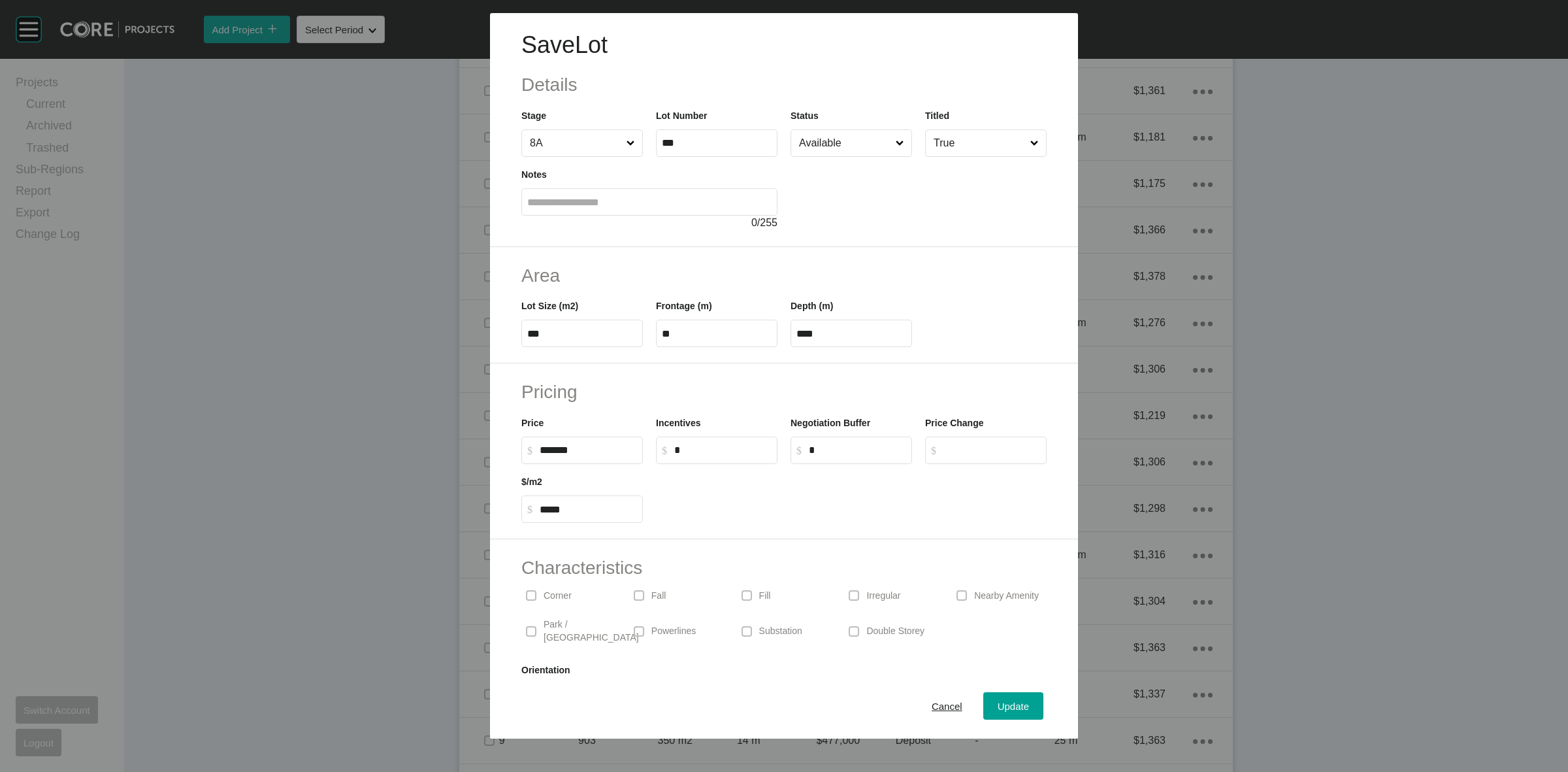
click at [611, 326] on label "***" at bounding box center [582, 333] width 122 height 28
click at [611, 328] on input "***" at bounding box center [582, 334] width 110 height 12
type input "***"
type input "**"
type input "*****"
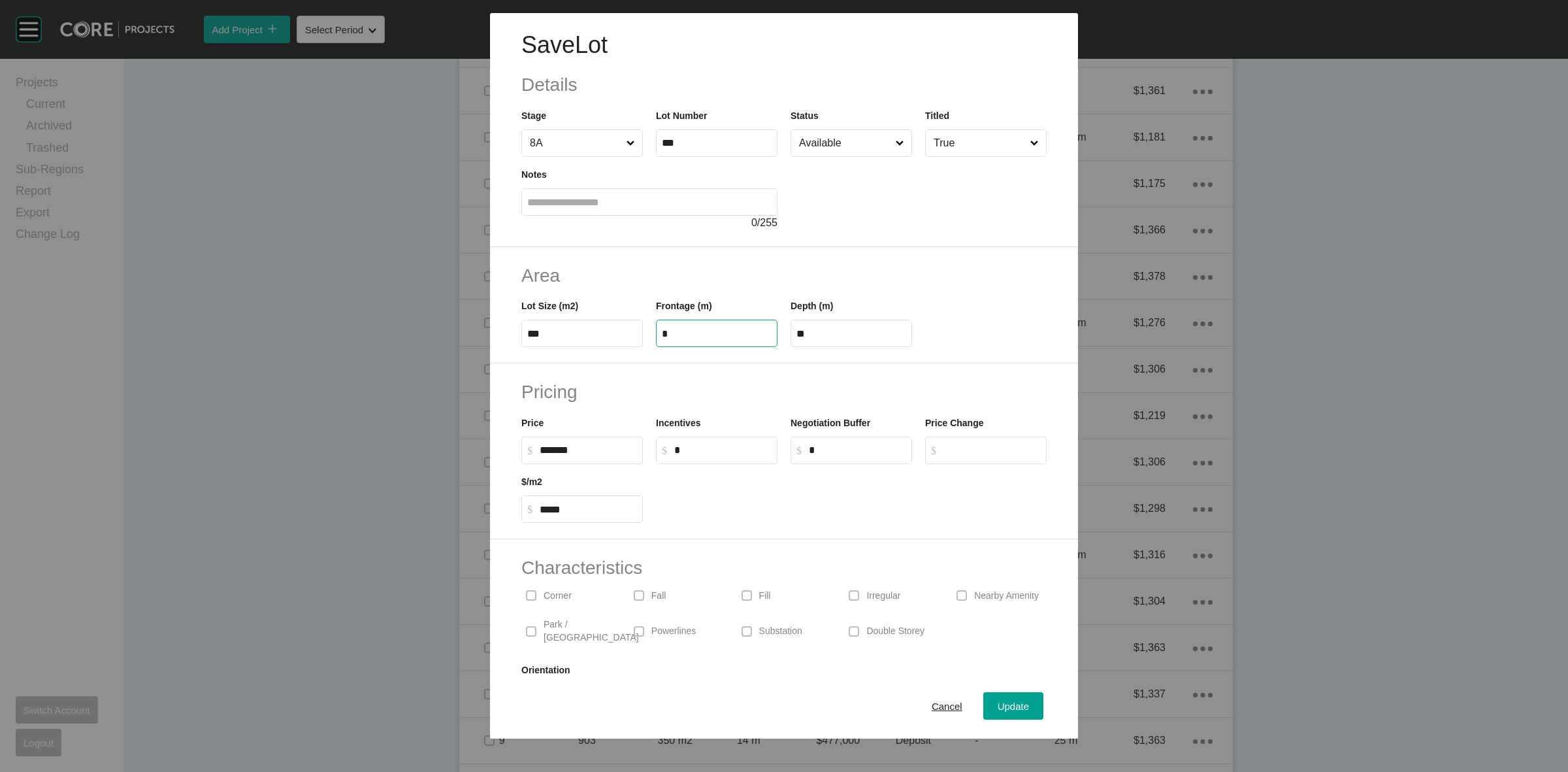
type input "**"
type input "*"
type input "*******"
type input "******"
type input "*****"
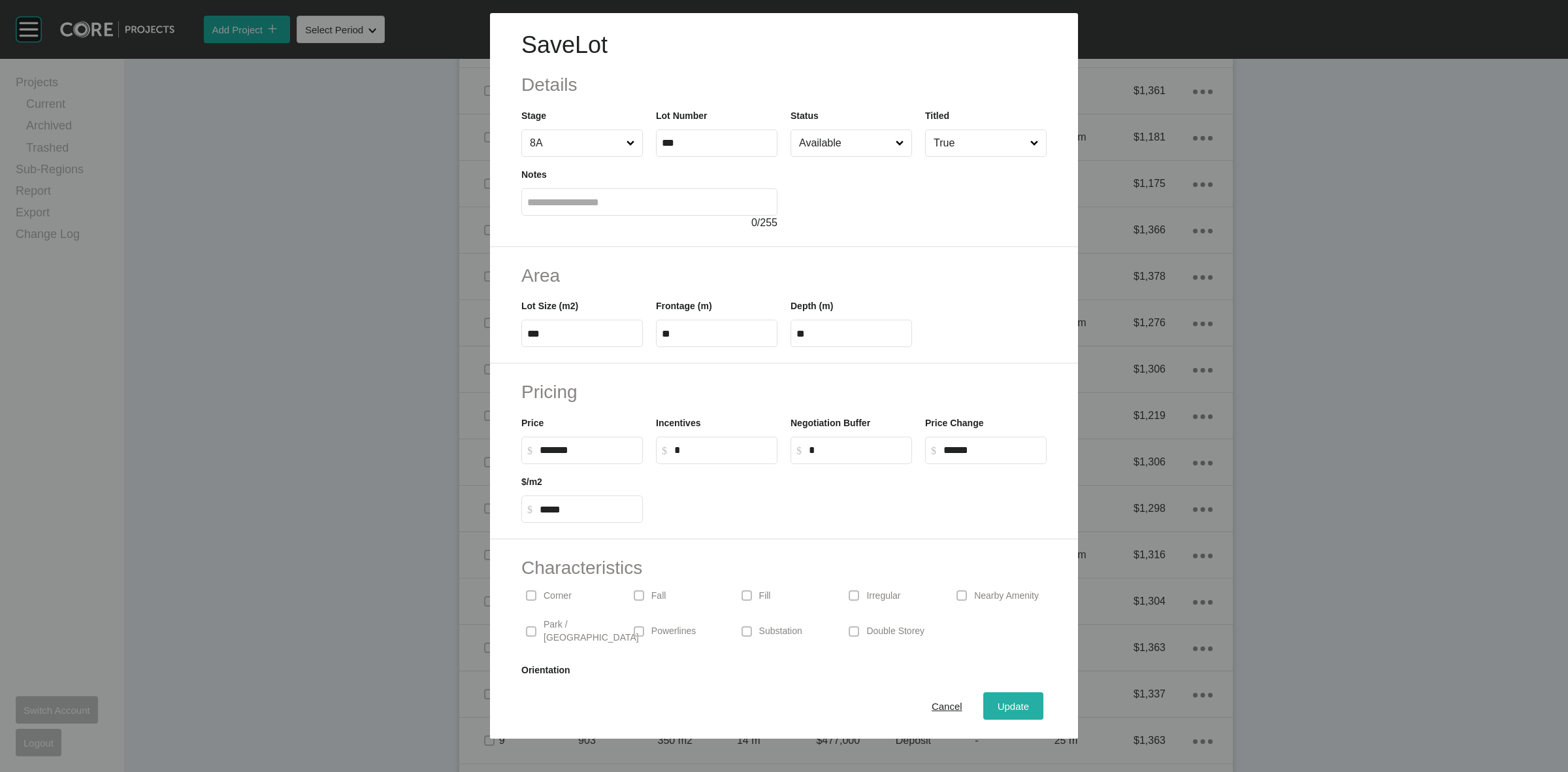
click at [1006, 707] on span "Update" at bounding box center [1013, 706] width 31 height 12
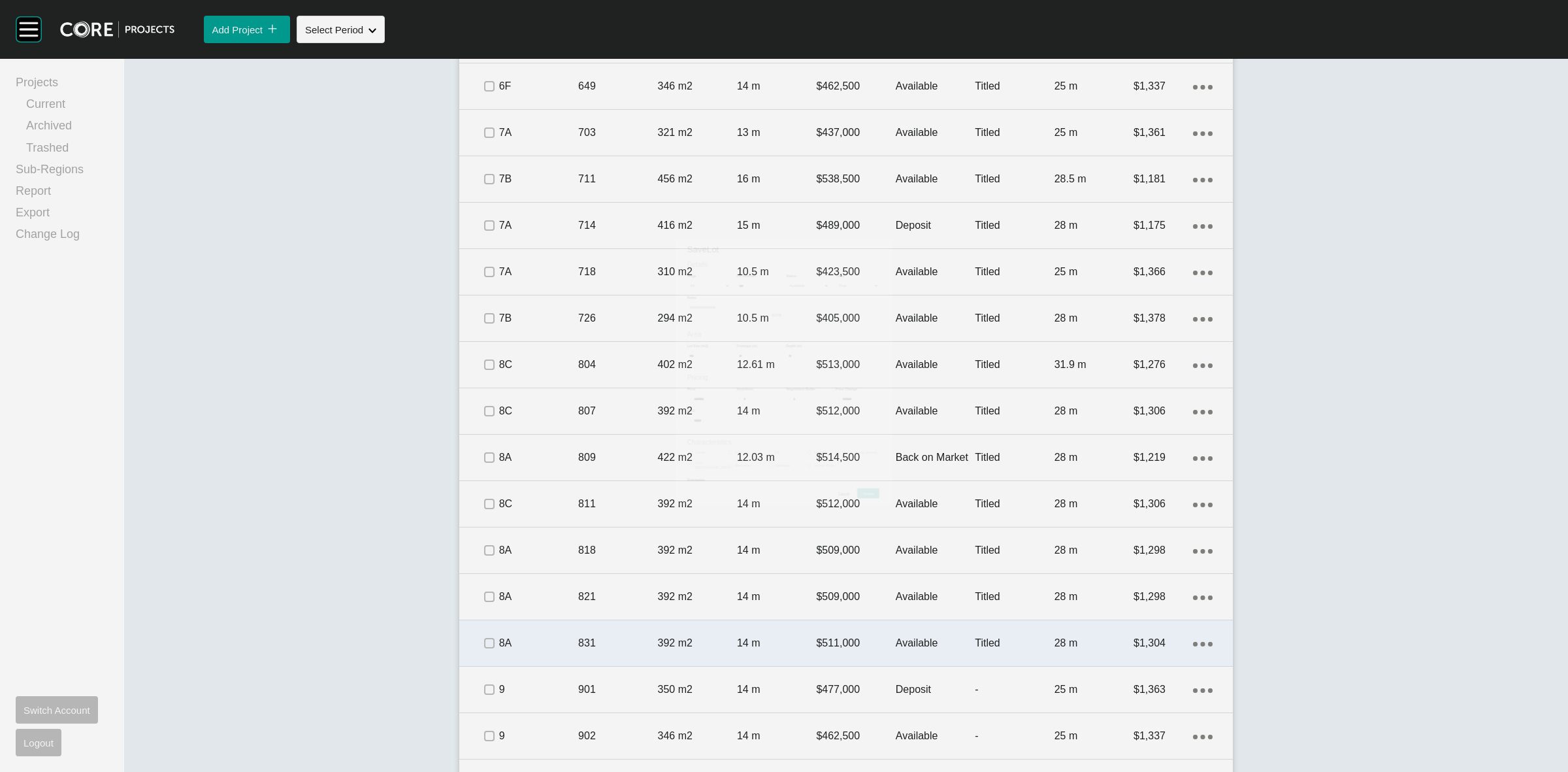
scroll to position [1020, 0]
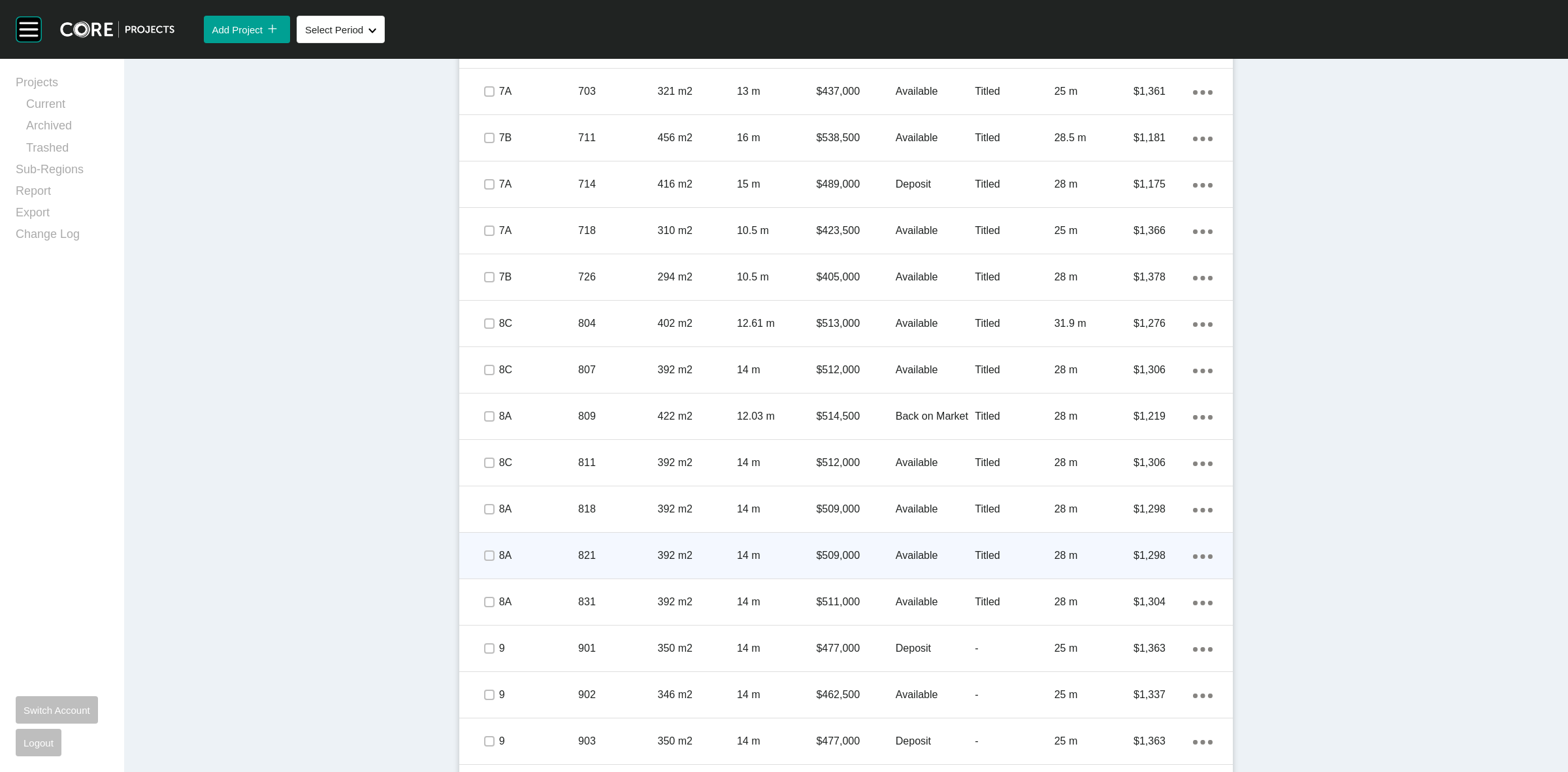
click at [614, 559] on p "821" at bounding box center [617, 555] width 79 height 14
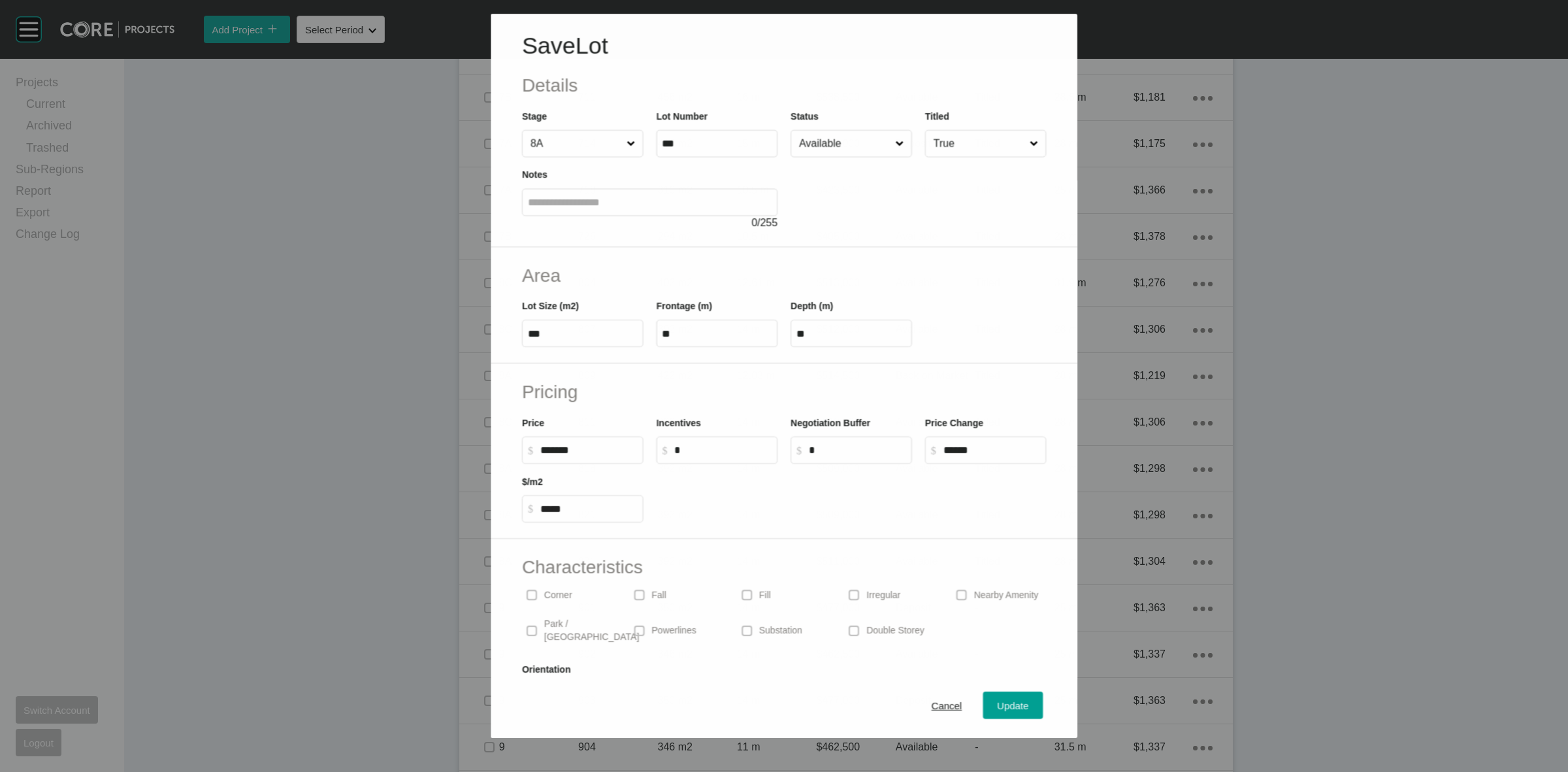
scroll to position [981, 0]
click at [578, 592] on div "Corner" at bounding box center [568, 595] width 95 height 30
click at [1009, 705] on span "Update" at bounding box center [1013, 706] width 31 height 12
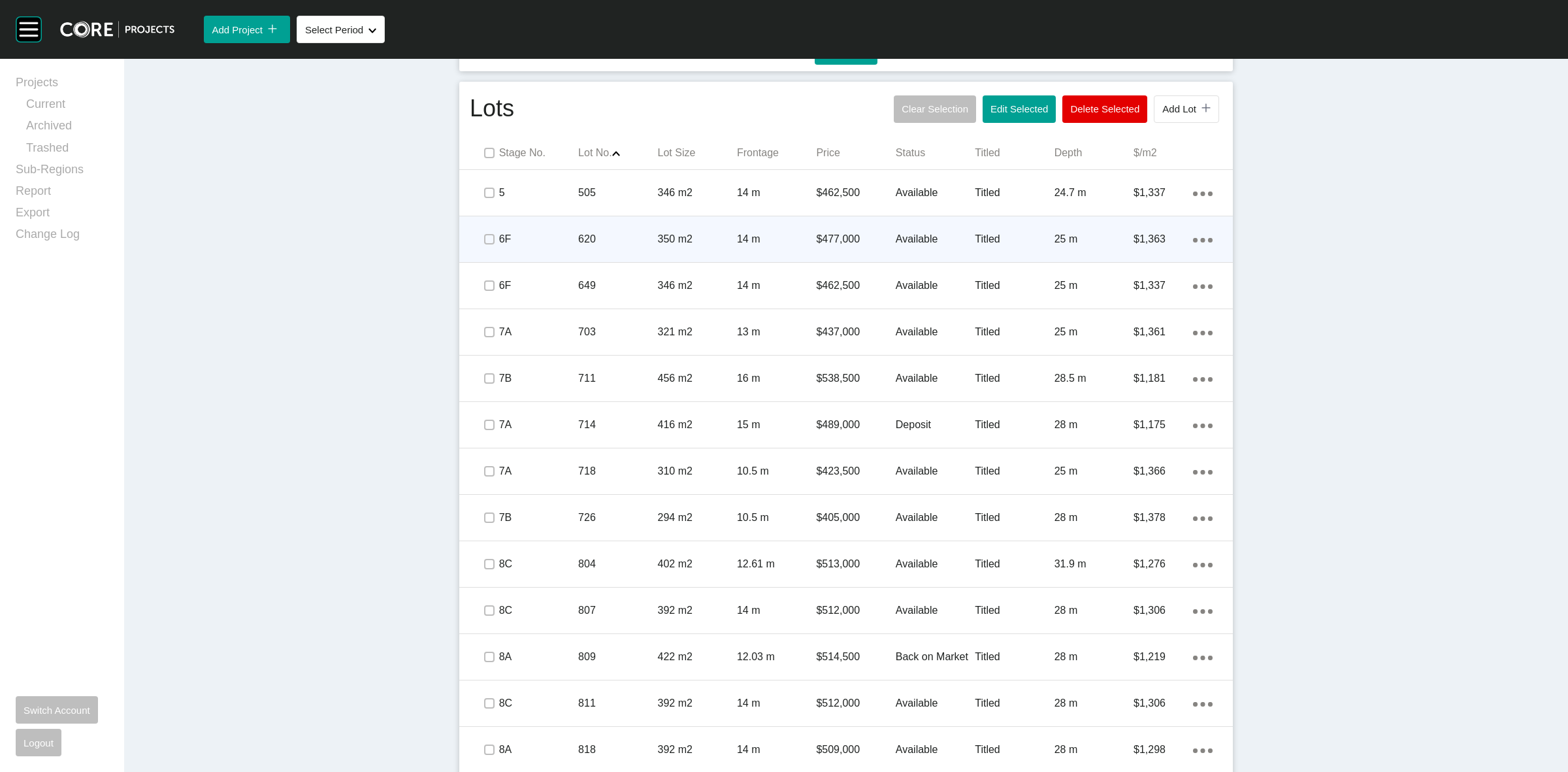
scroll to position [776, 0]
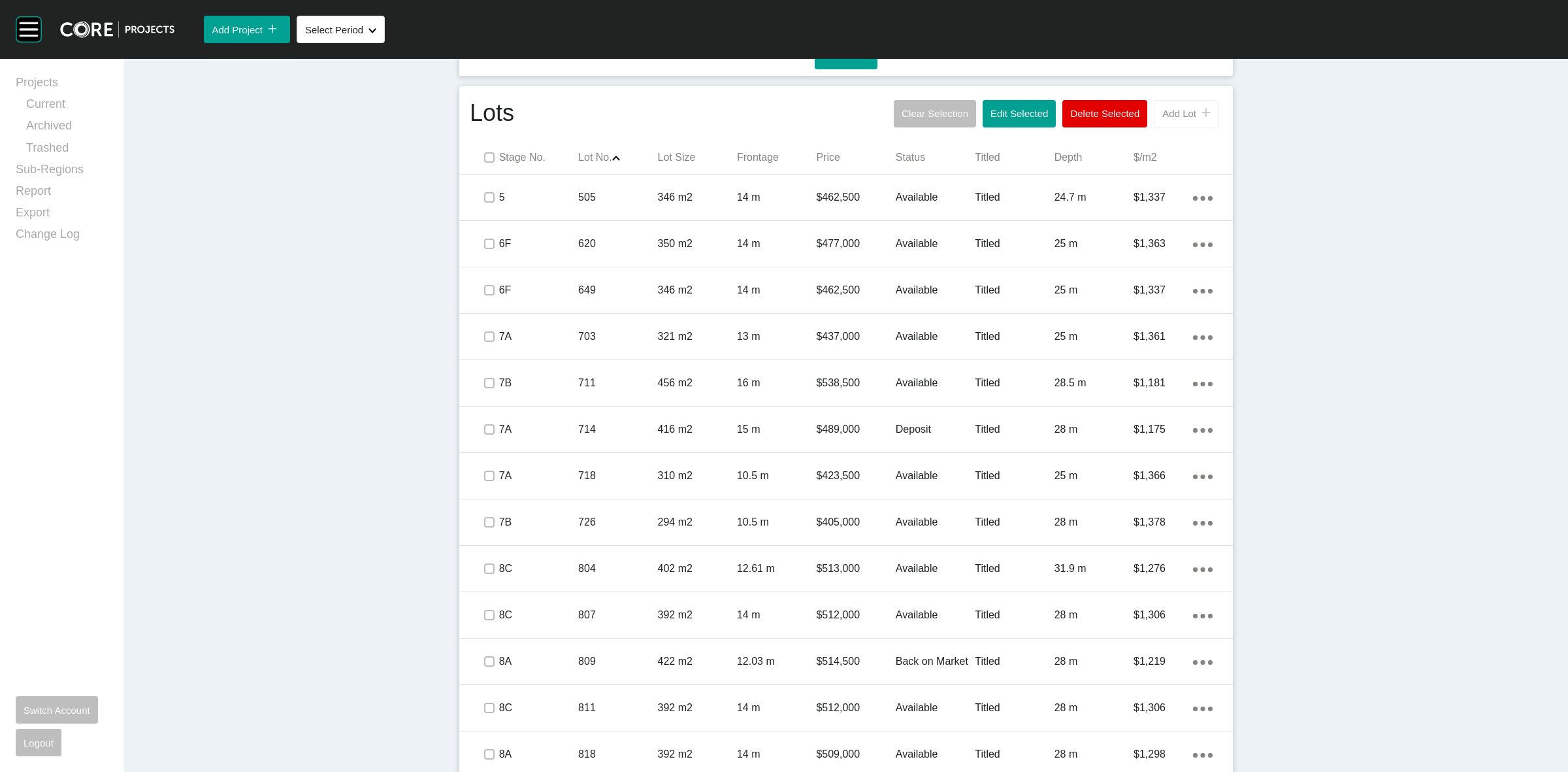
click at [1188, 118] on span "Add Lot" at bounding box center [1180, 114] width 34 height 12
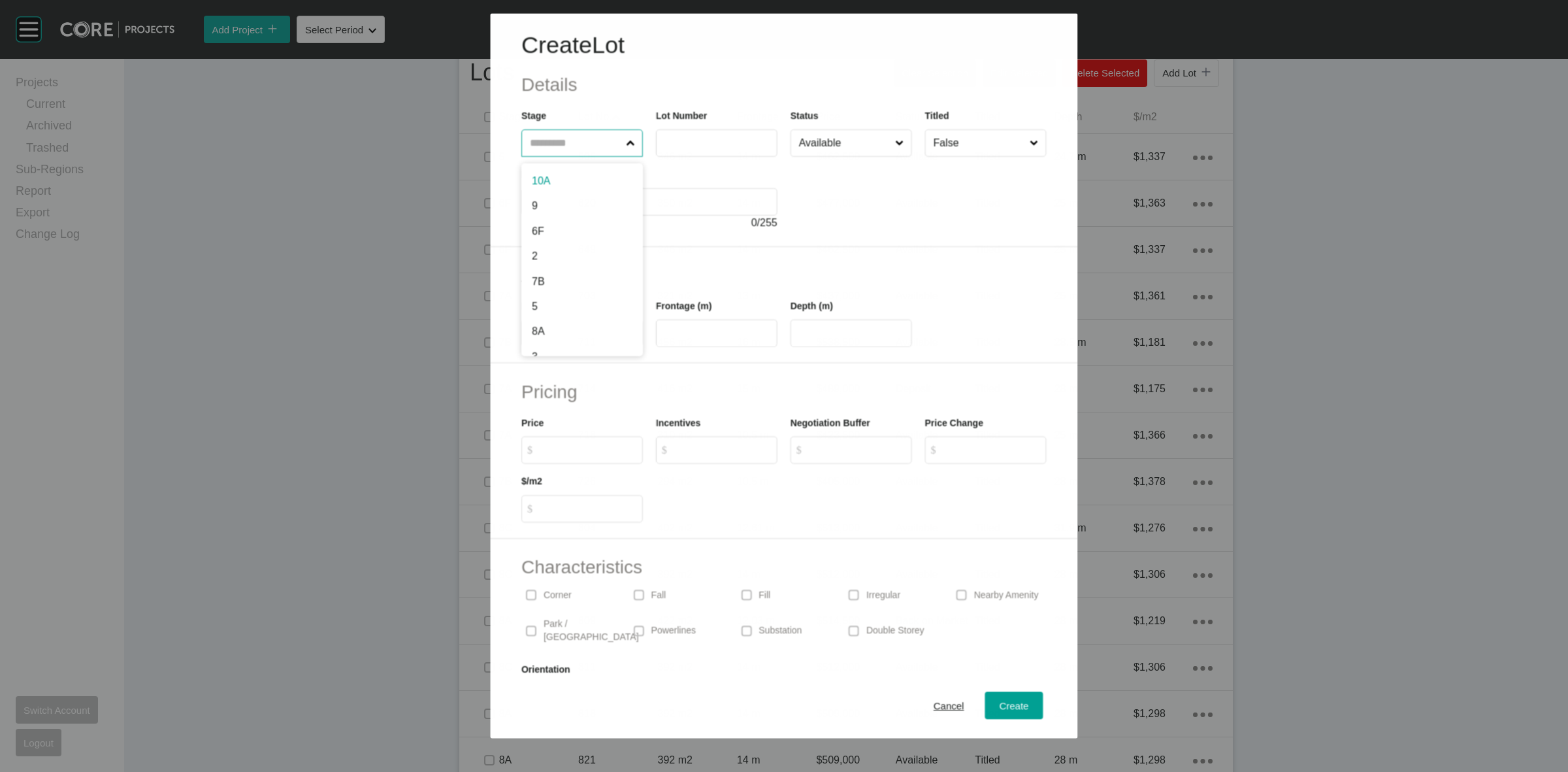
click at [567, 144] on input "text" at bounding box center [575, 143] width 96 height 26
type input "*"
type input "***"
type input "**"
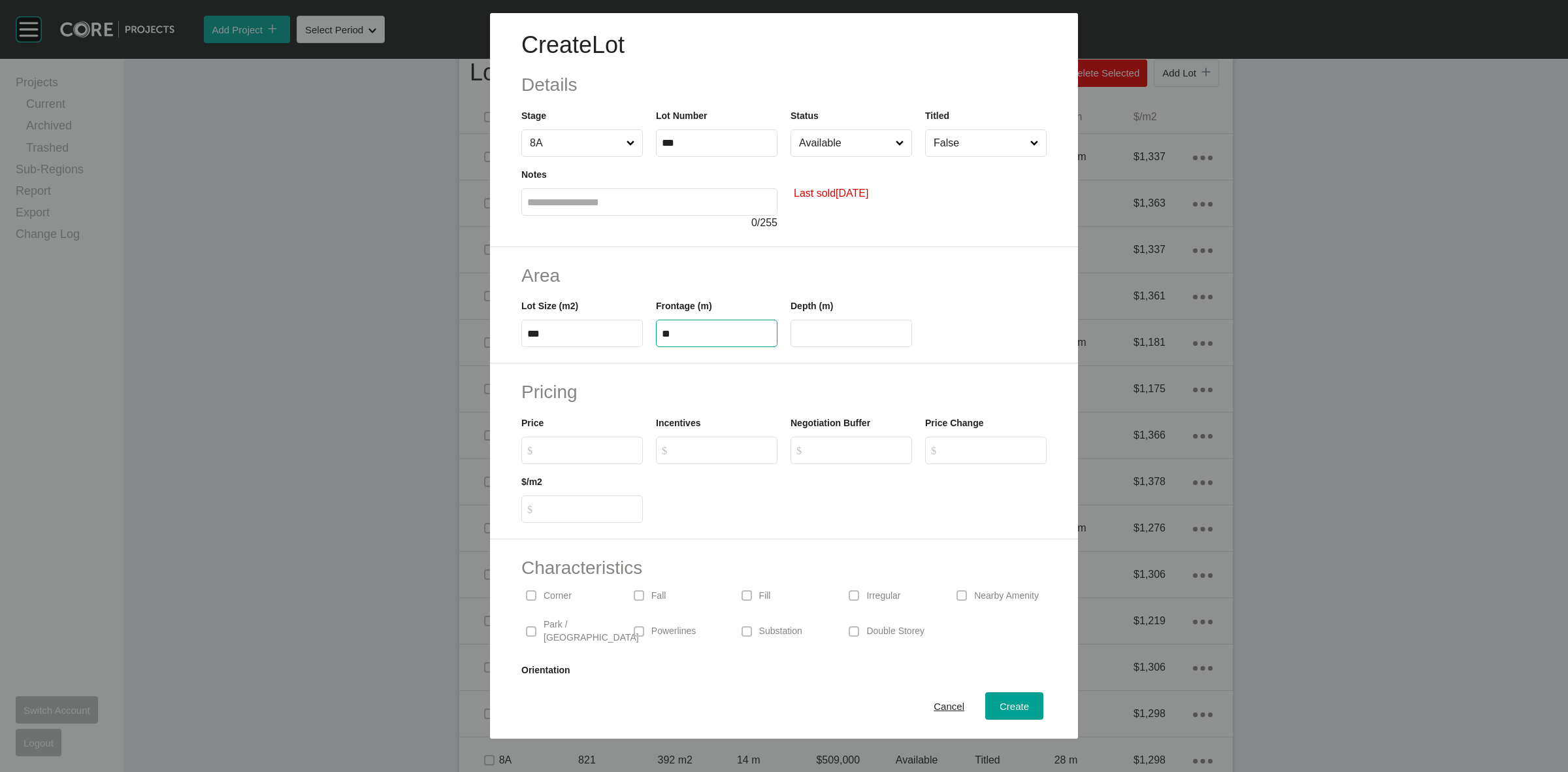
type input "**"
type input "*******"
type input "******"
type input "*****"
type input "*"
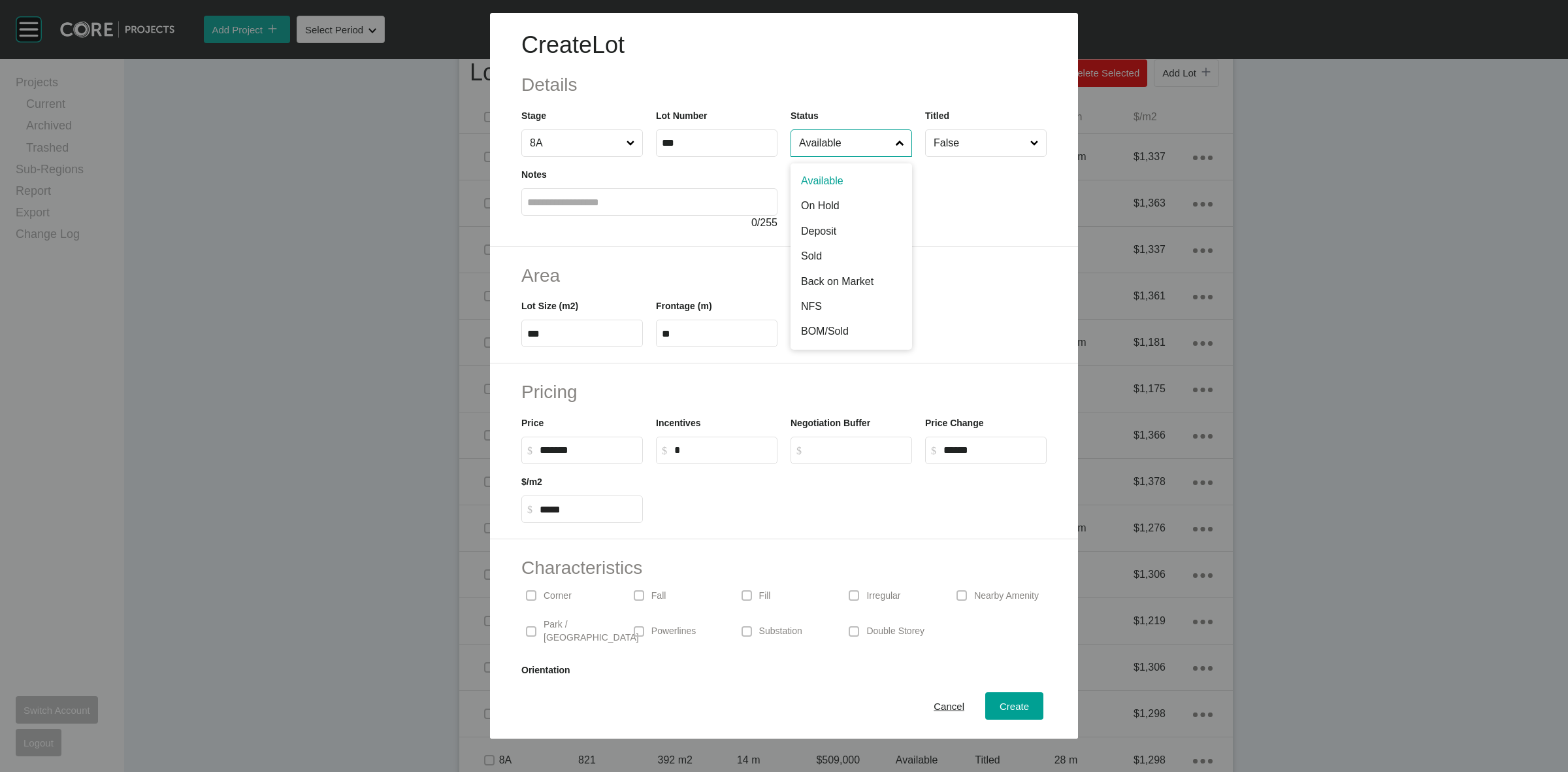
click at [844, 141] on input "Available" at bounding box center [844, 143] width 97 height 26
drag, startPoint x: 968, startPoint y: 164, endPoint x: 968, endPoint y: 147, distance: 17.0
click at [968, 162] on div "Last sold [DATE]" at bounding box center [918, 193] width 256 height 74
click at [967, 143] on input "False" at bounding box center [979, 143] width 97 height 26
click at [1000, 701] on span "Create" at bounding box center [1014, 706] width 29 height 12
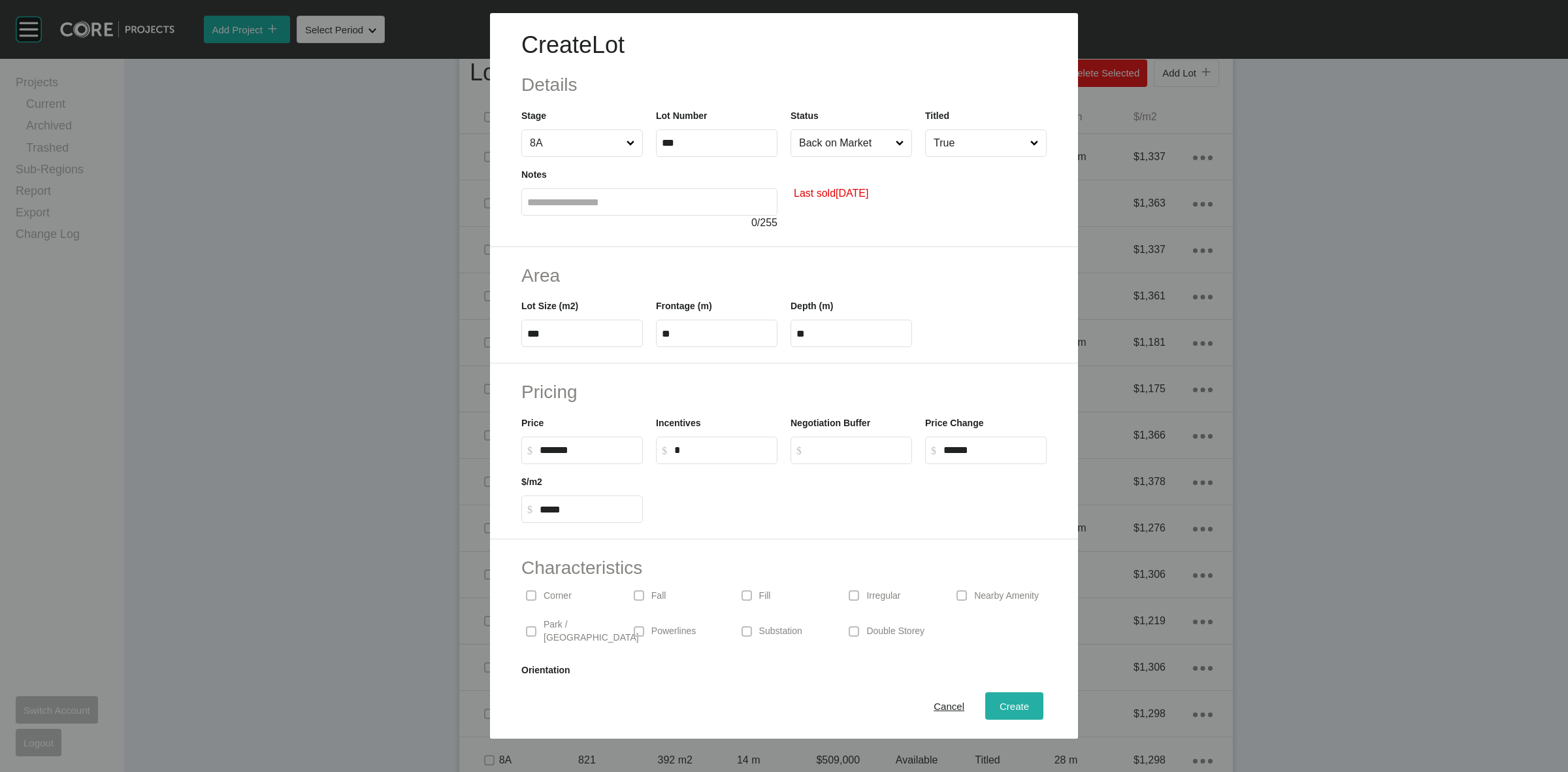
type input "*"
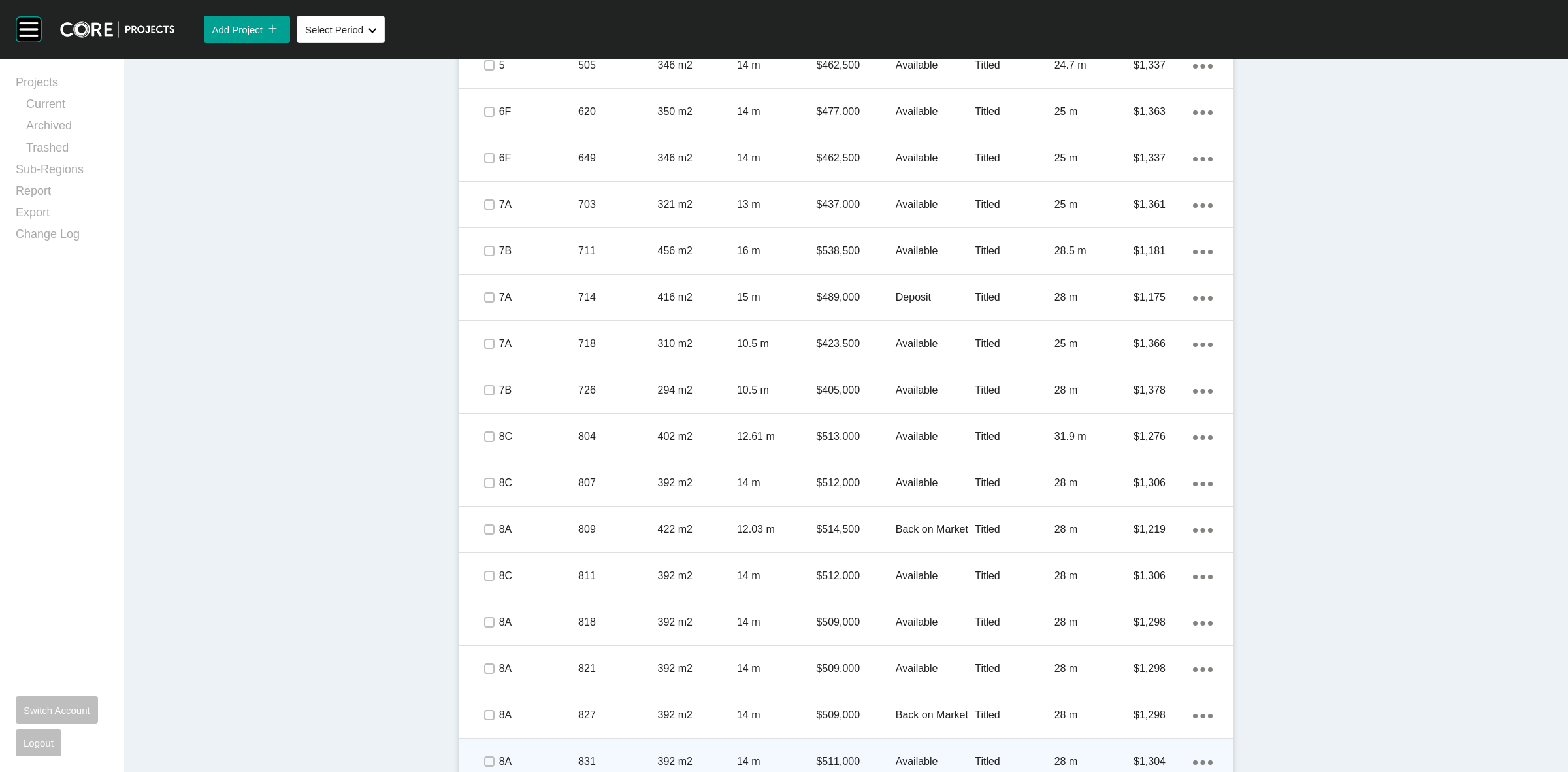
scroll to position [1102, 0]
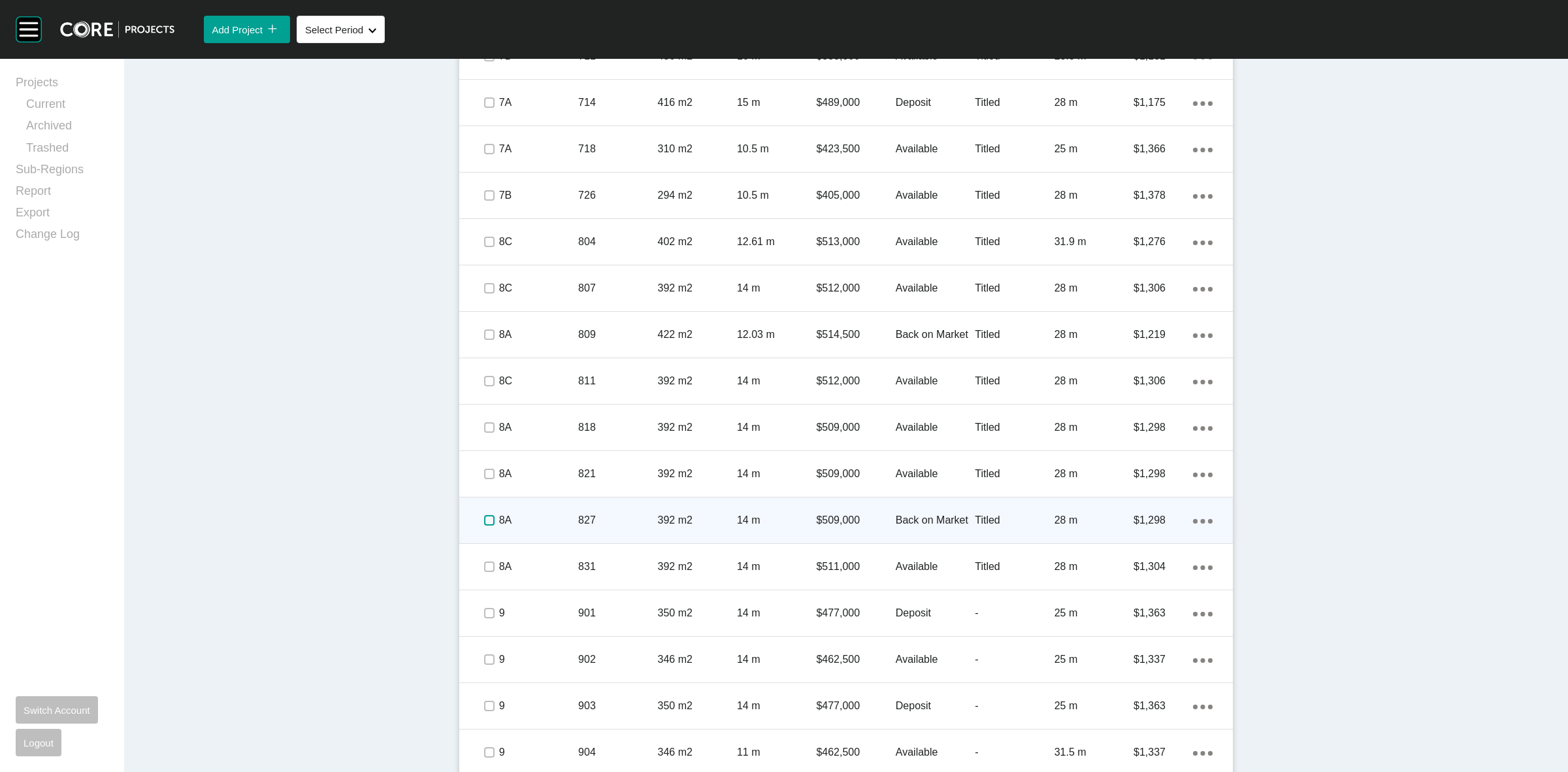
click at [485, 524] on label at bounding box center [490, 520] width 11 height 11
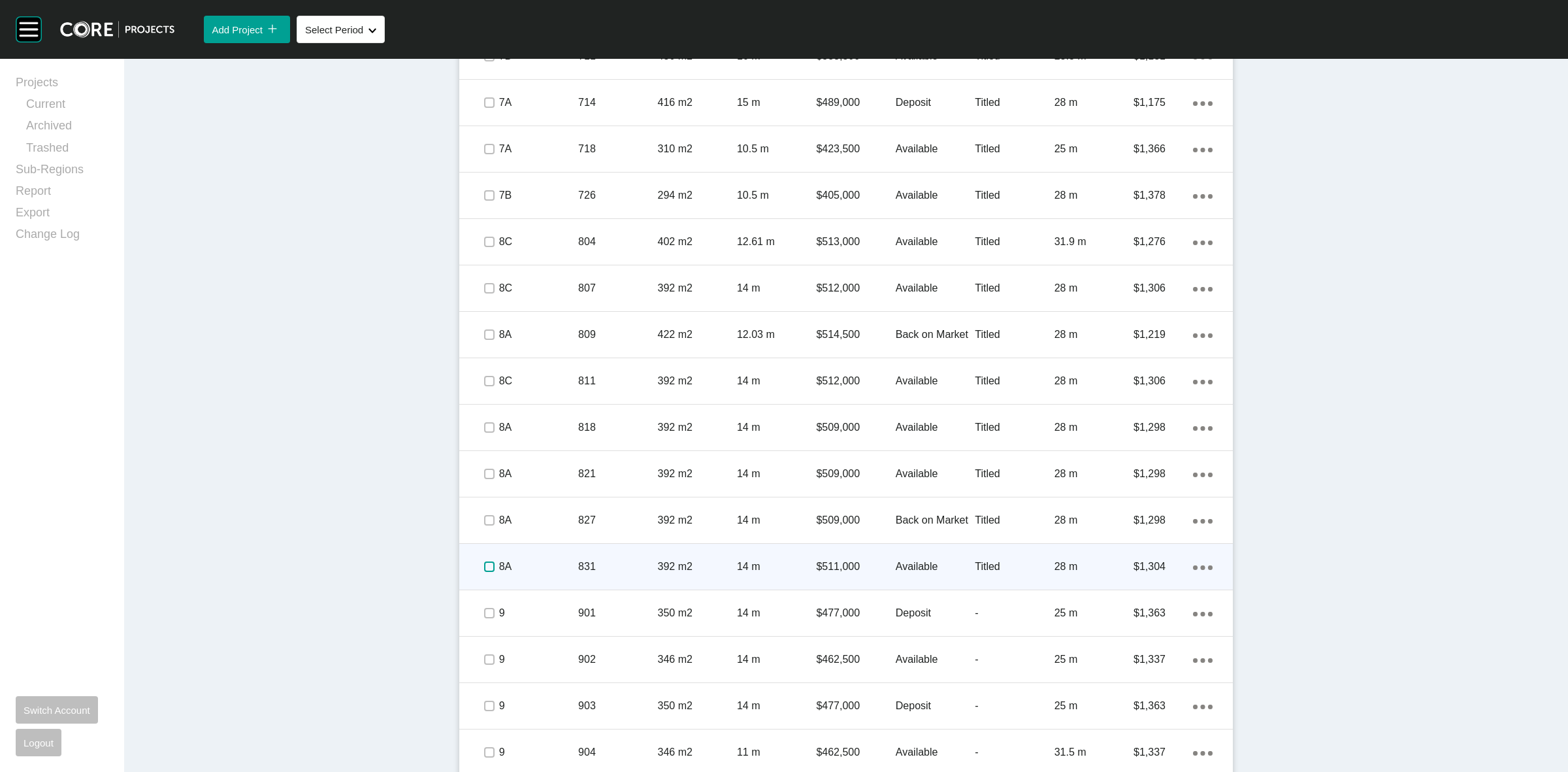
click at [487, 563] on label at bounding box center [490, 567] width 11 height 11
click at [545, 563] on p "8A" at bounding box center [538, 567] width 79 height 14
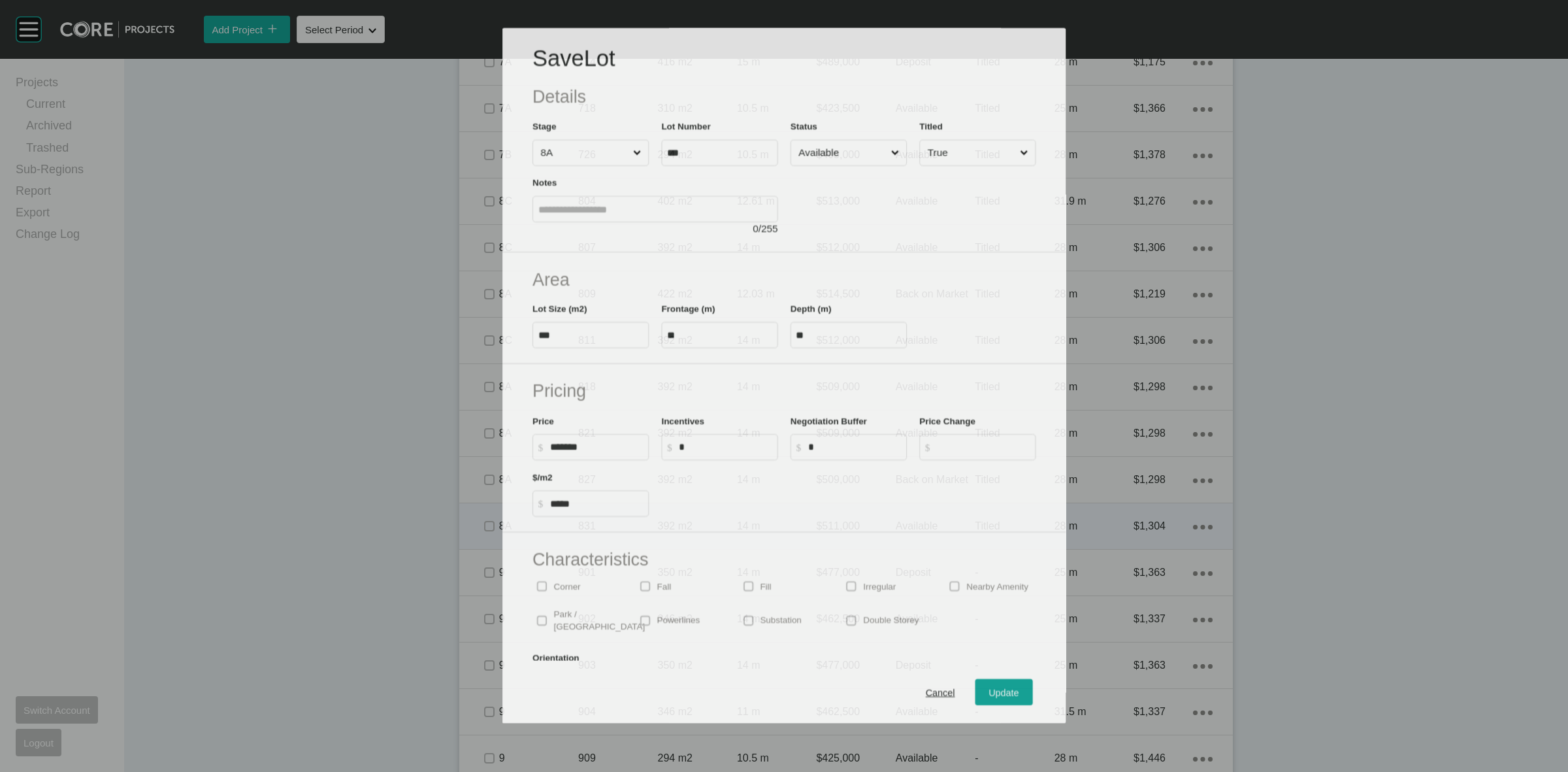
scroll to position [1061, 0]
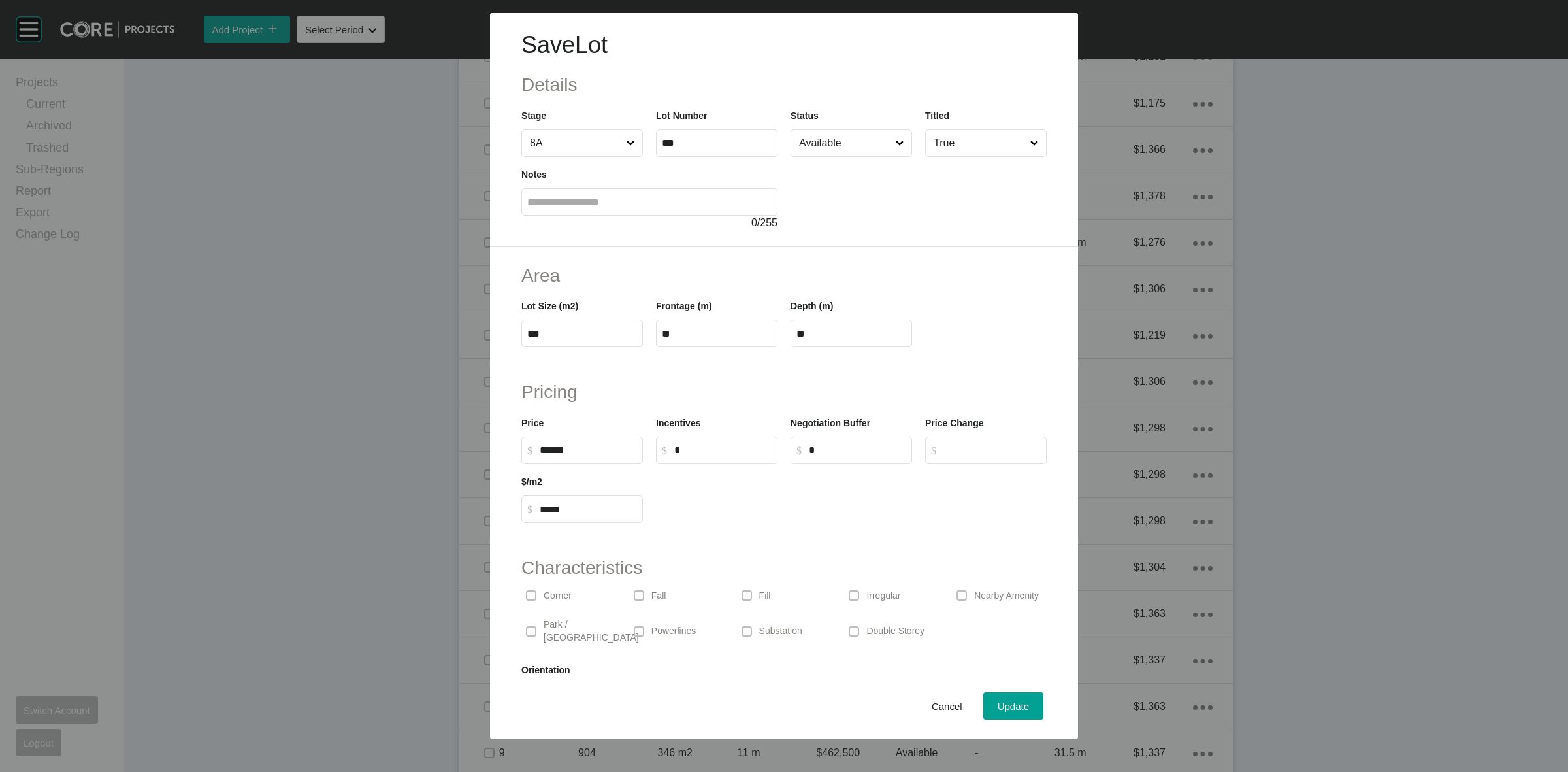
click at [555, 451] on input "******" at bounding box center [588, 450] width 98 height 12
type input "*******"
type input "*****"
click at [1011, 707] on span "Update" at bounding box center [1013, 706] width 31 height 12
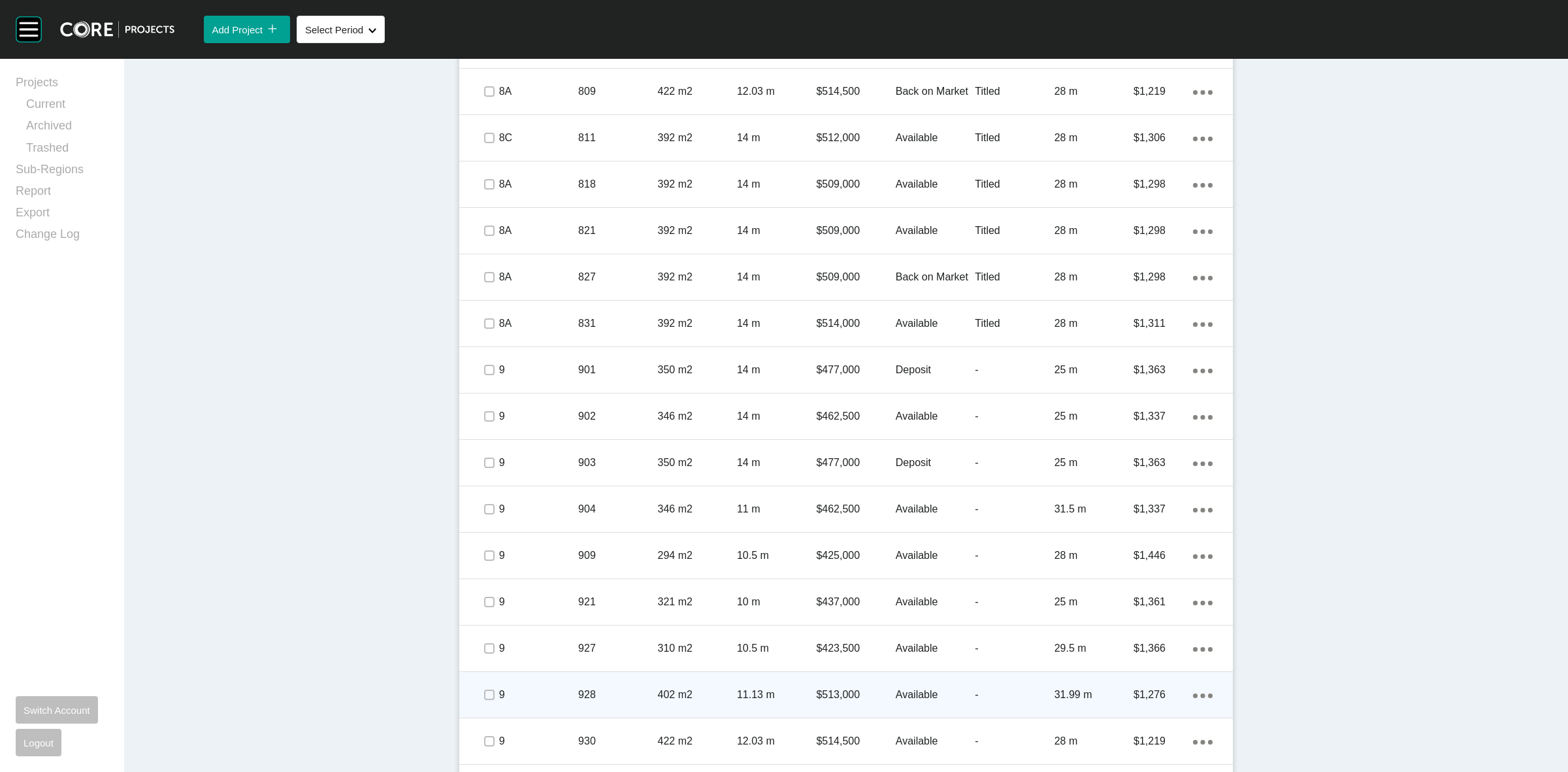
scroll to position [1347, 0]
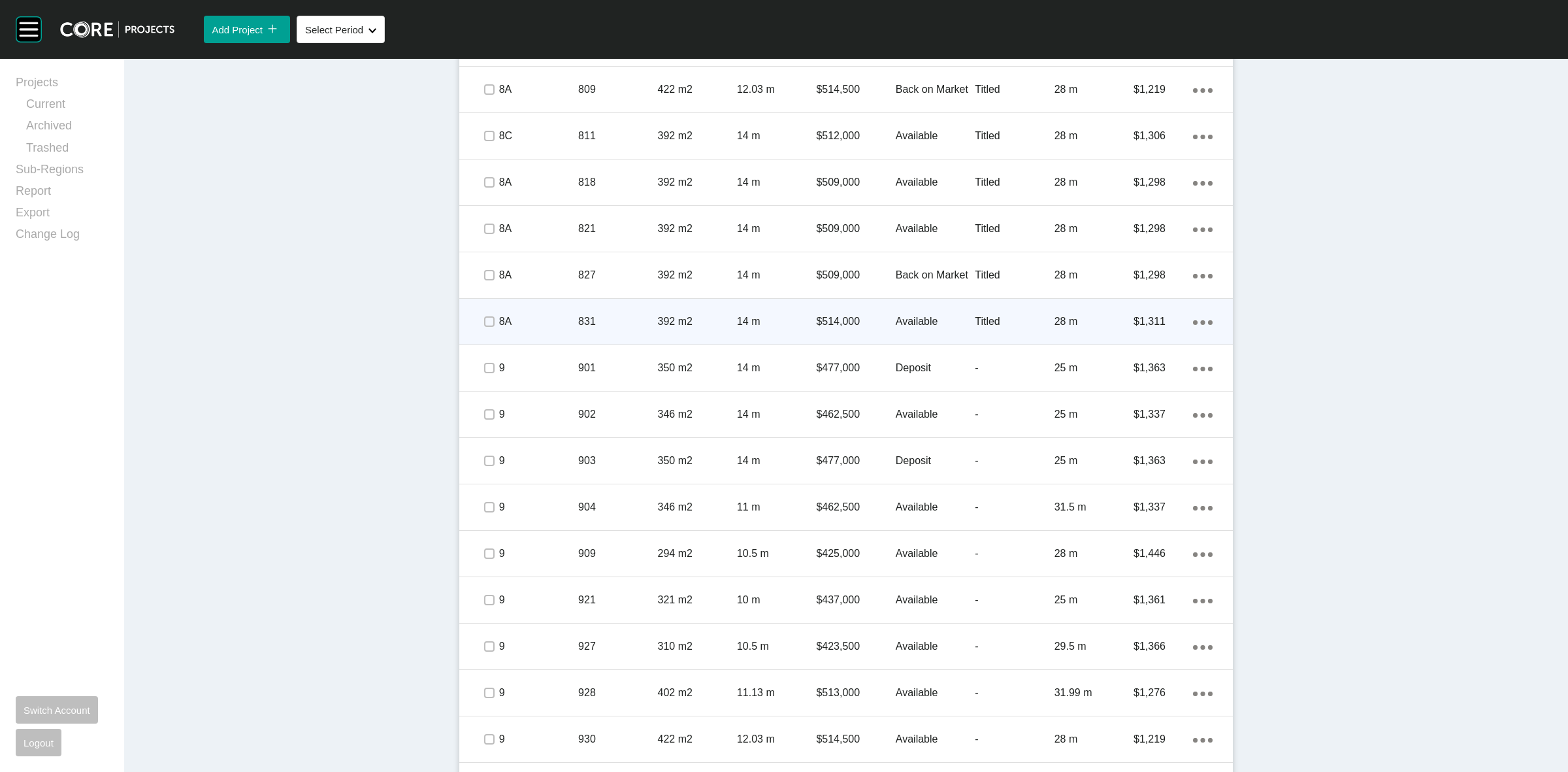
click at [1197, 320] on icon "Action Menu Dots Copy 6 Created with Sketch." at bounding box center [1203, 322] width 20 height 4
click at [1160, 325] on link "Duplicate" at bounding box center [1142, 324] width 49 height 20
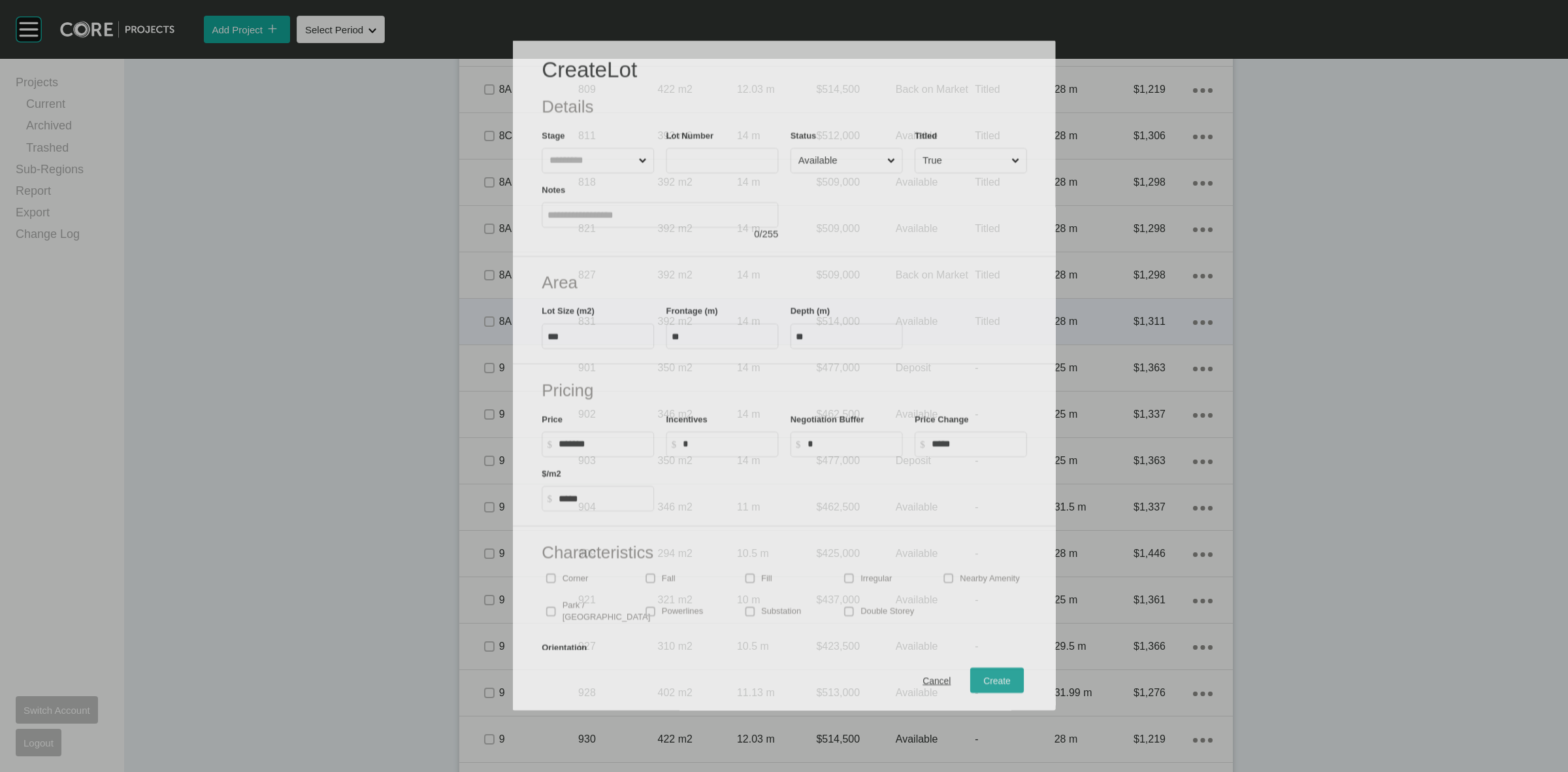
scroll to position [1306, 0]
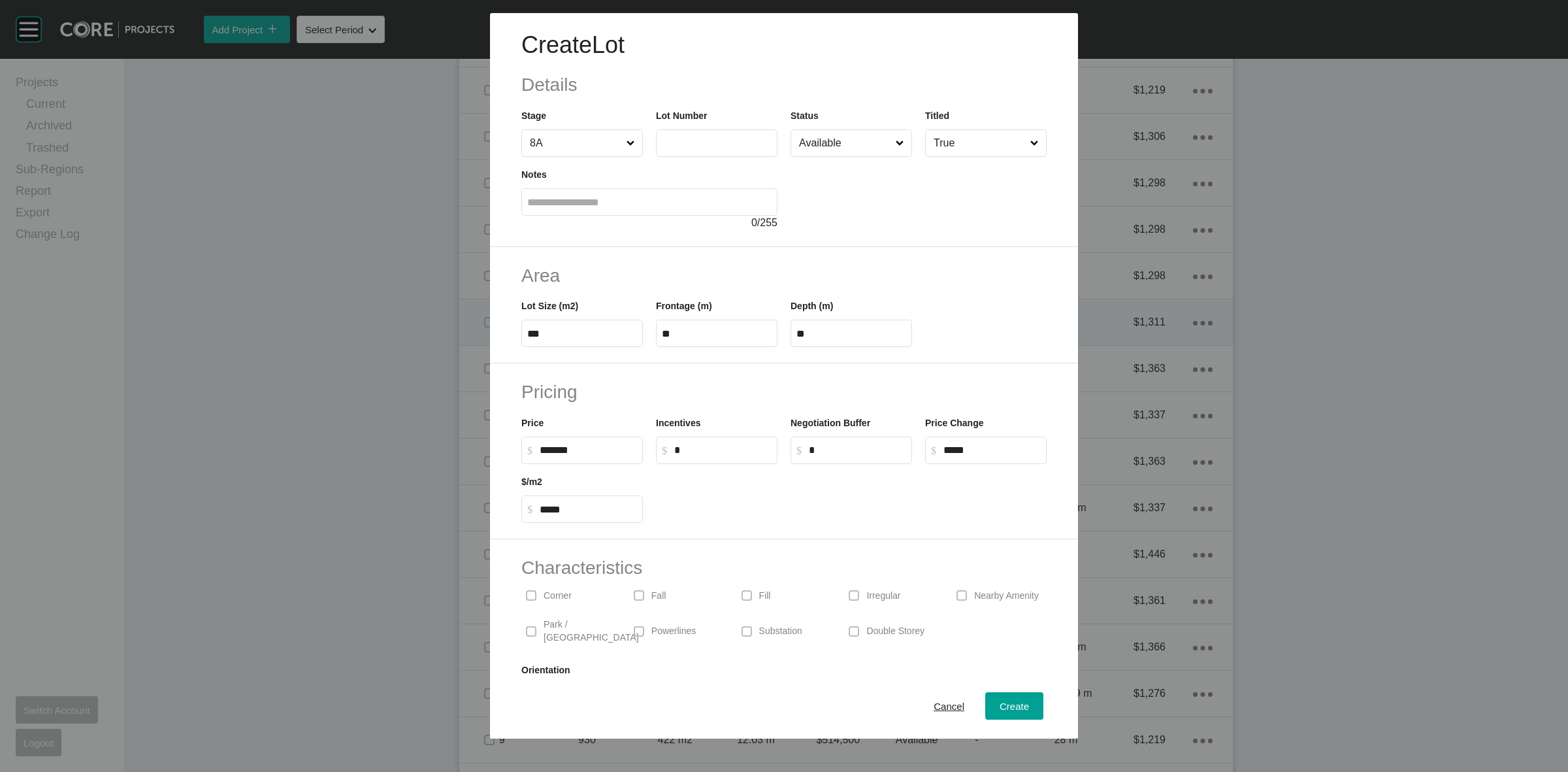
click at [674, 139] on input "text" at bounding box center [717, 143] width 110 height 12
type input "***"
type input "*******"
click at [807, 141] on input "Available" at bounding box center [844, 143] width 97 height 26
click at [996, 701] on div "Create" at bounding box center [1014, 706] width 36 height 18
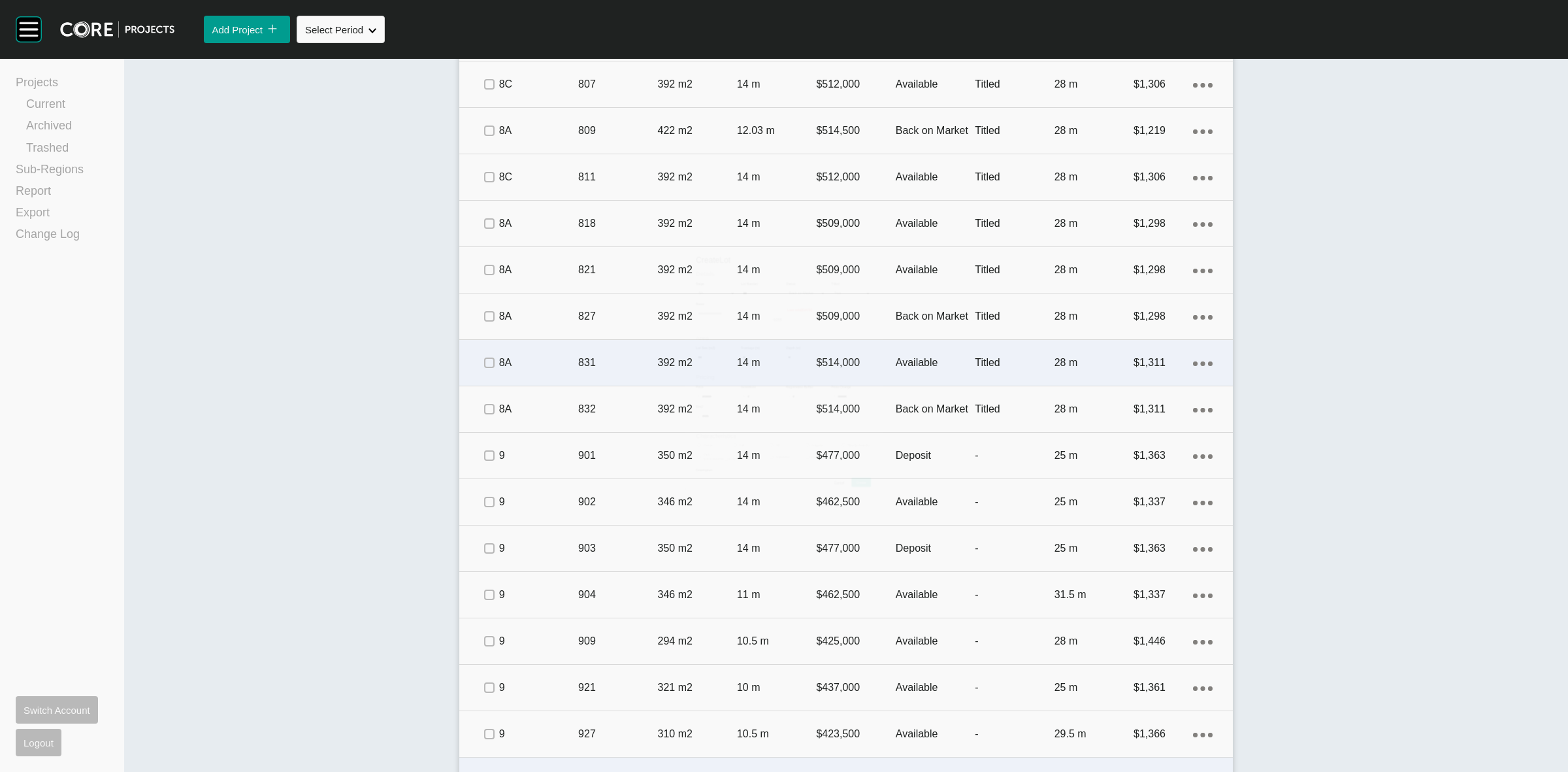
scroll to position [1347, 0]
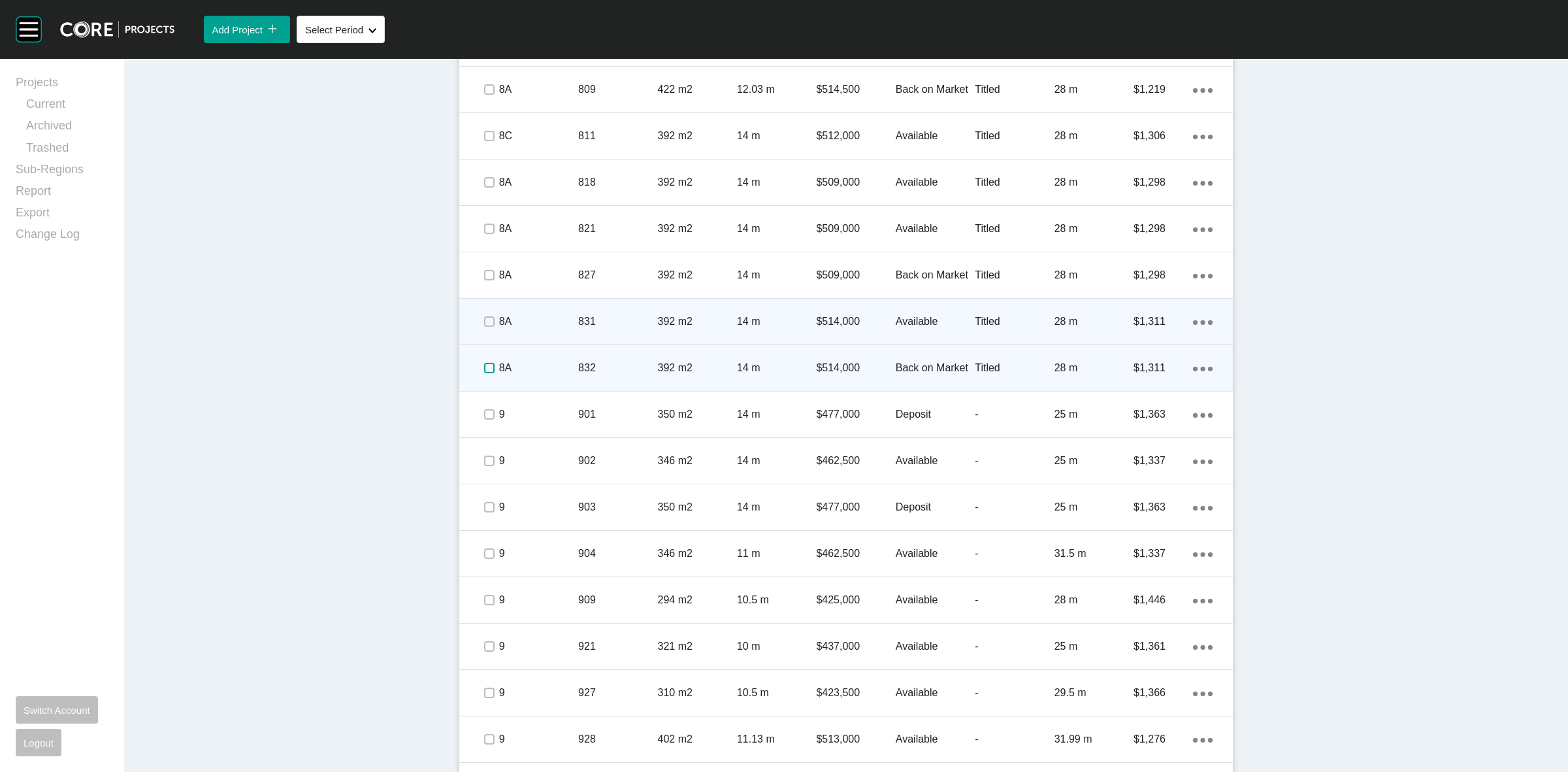
click at [484, 366] on label at bounding box center [490, 368] width 11 height 11
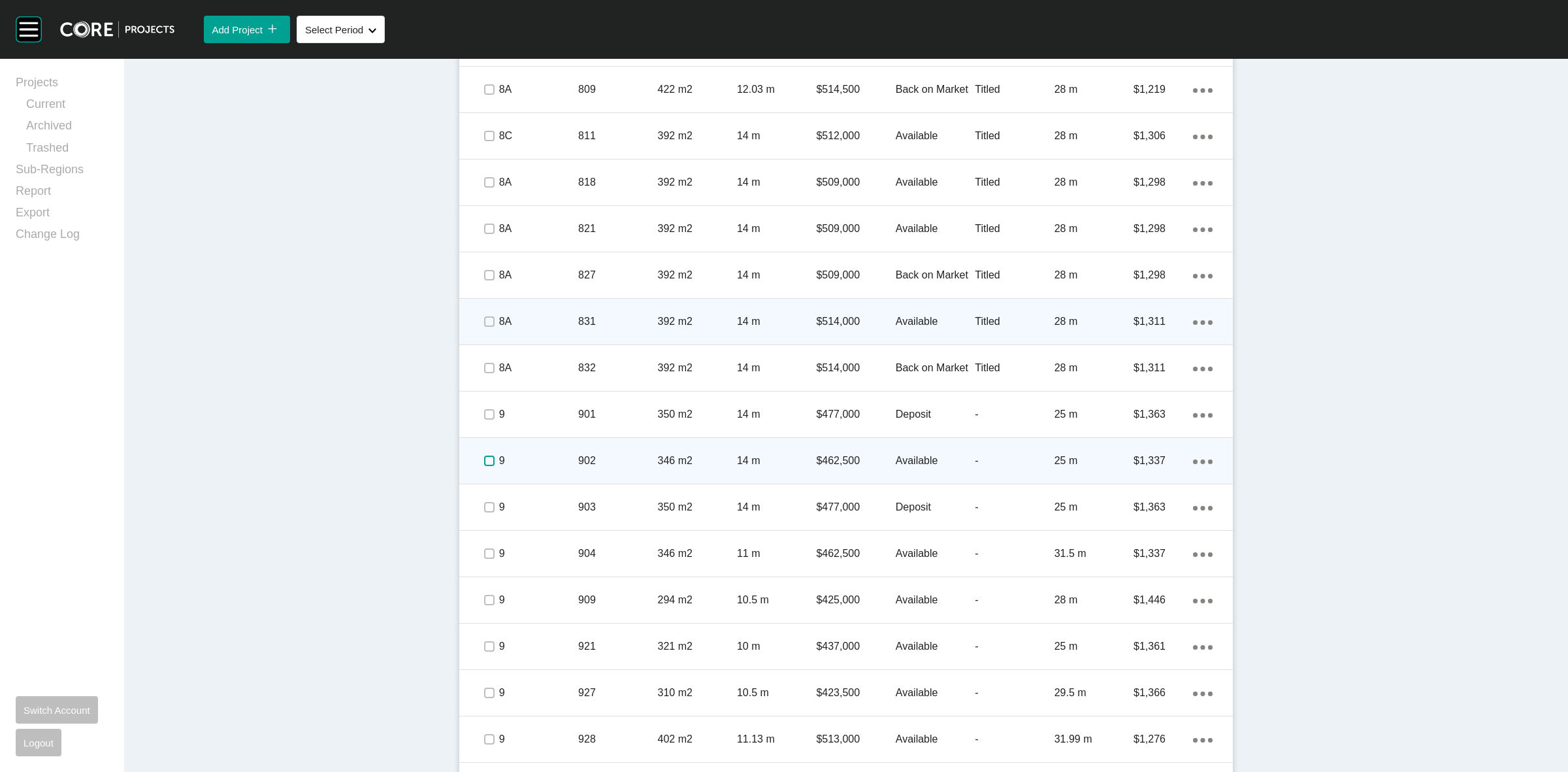
click at [484, 461] on label at bounding box center [490, 461] width 11 height 11
click at [510, 464] on p "9" at bounding box center [538, 461] width 79 height 14
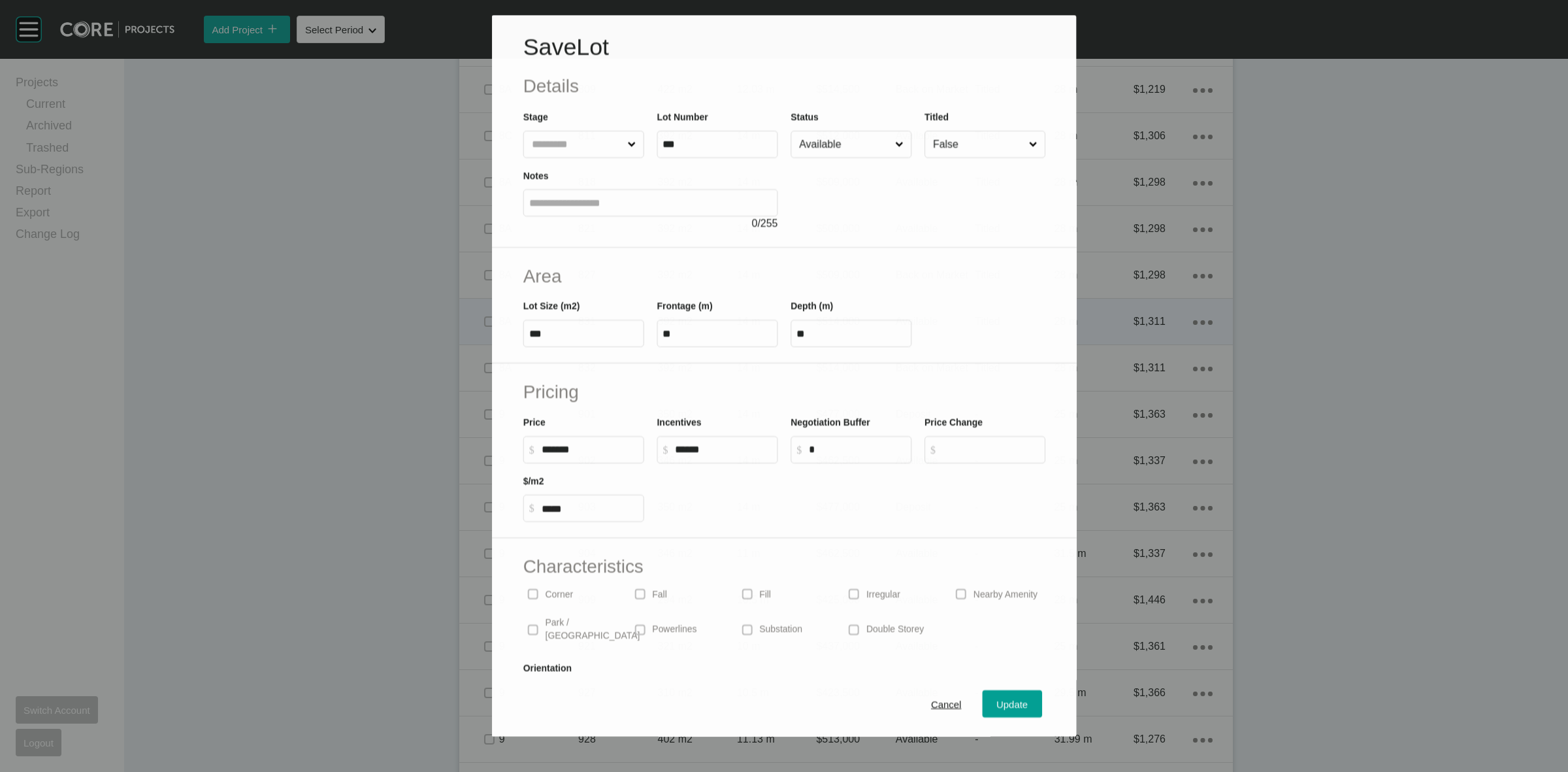
scroll to position [1306, 0]
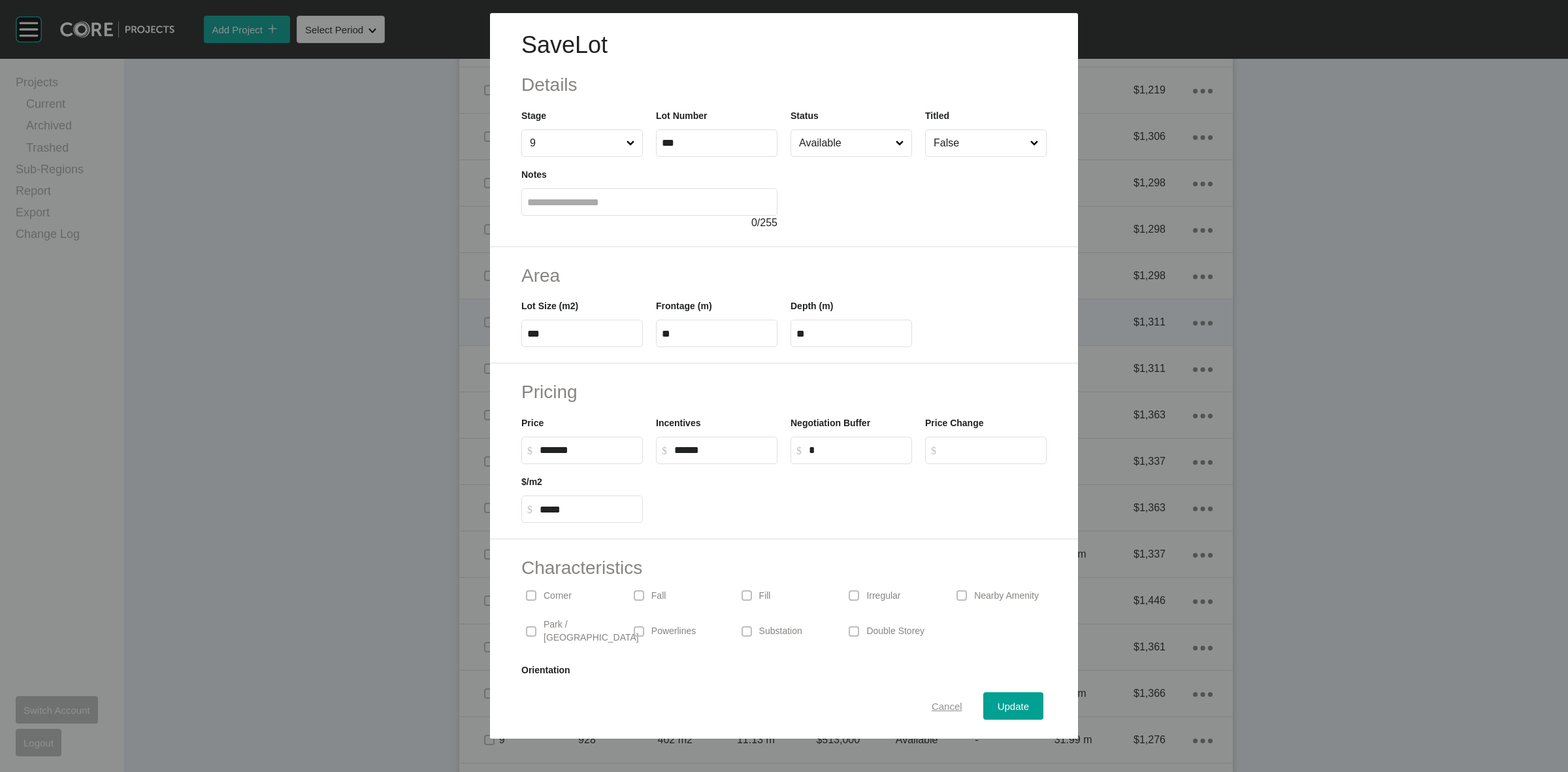
click at [932, 703] on span "Cancel" at bounding box center [946, 706] width 31 height 12
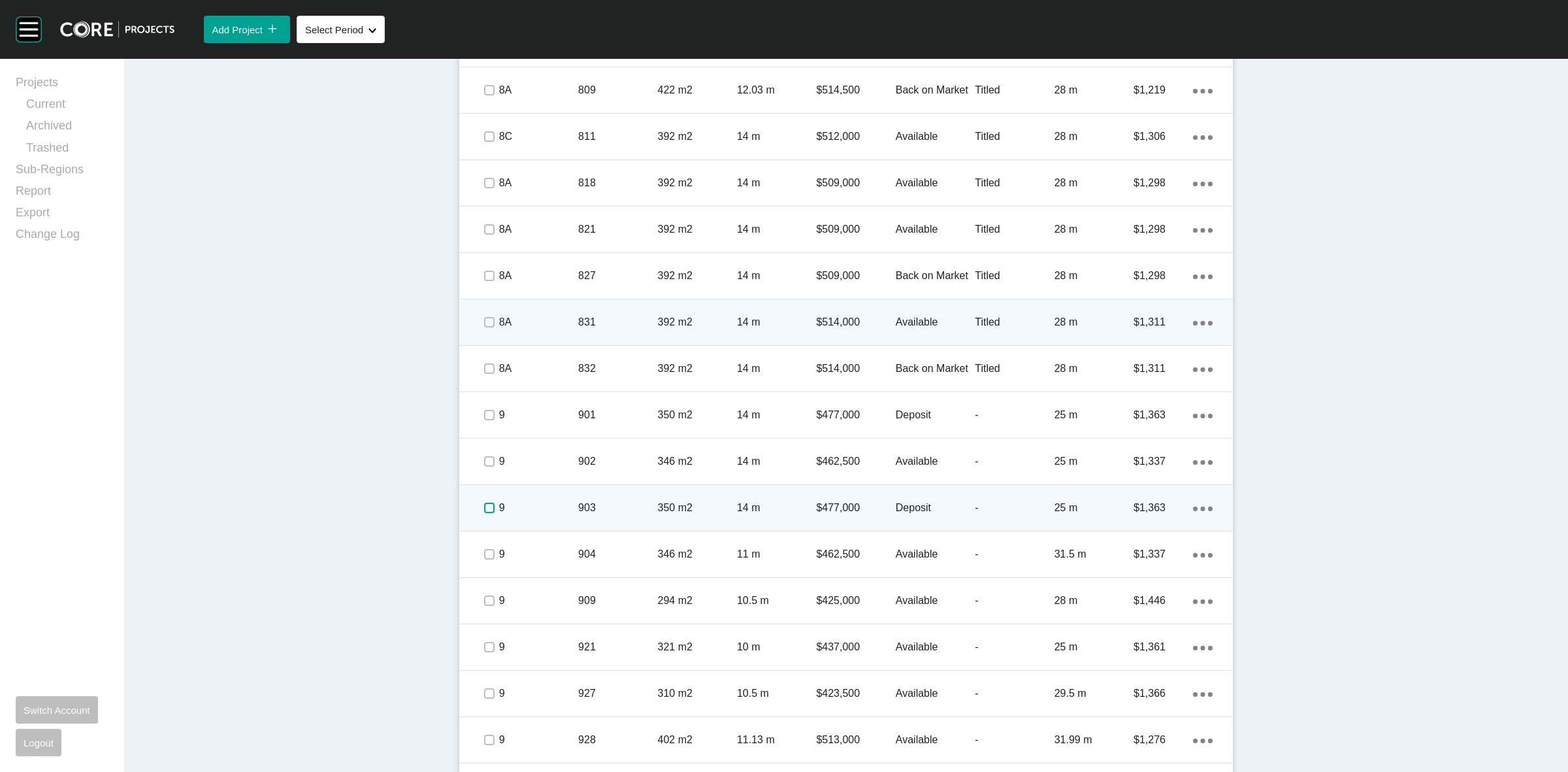
click at [484, 508] on label at bounding box center [490, 508] width 11 height 11
click at [536, 523] on div "9" at bounding box center [538, 508] width 79 height 41
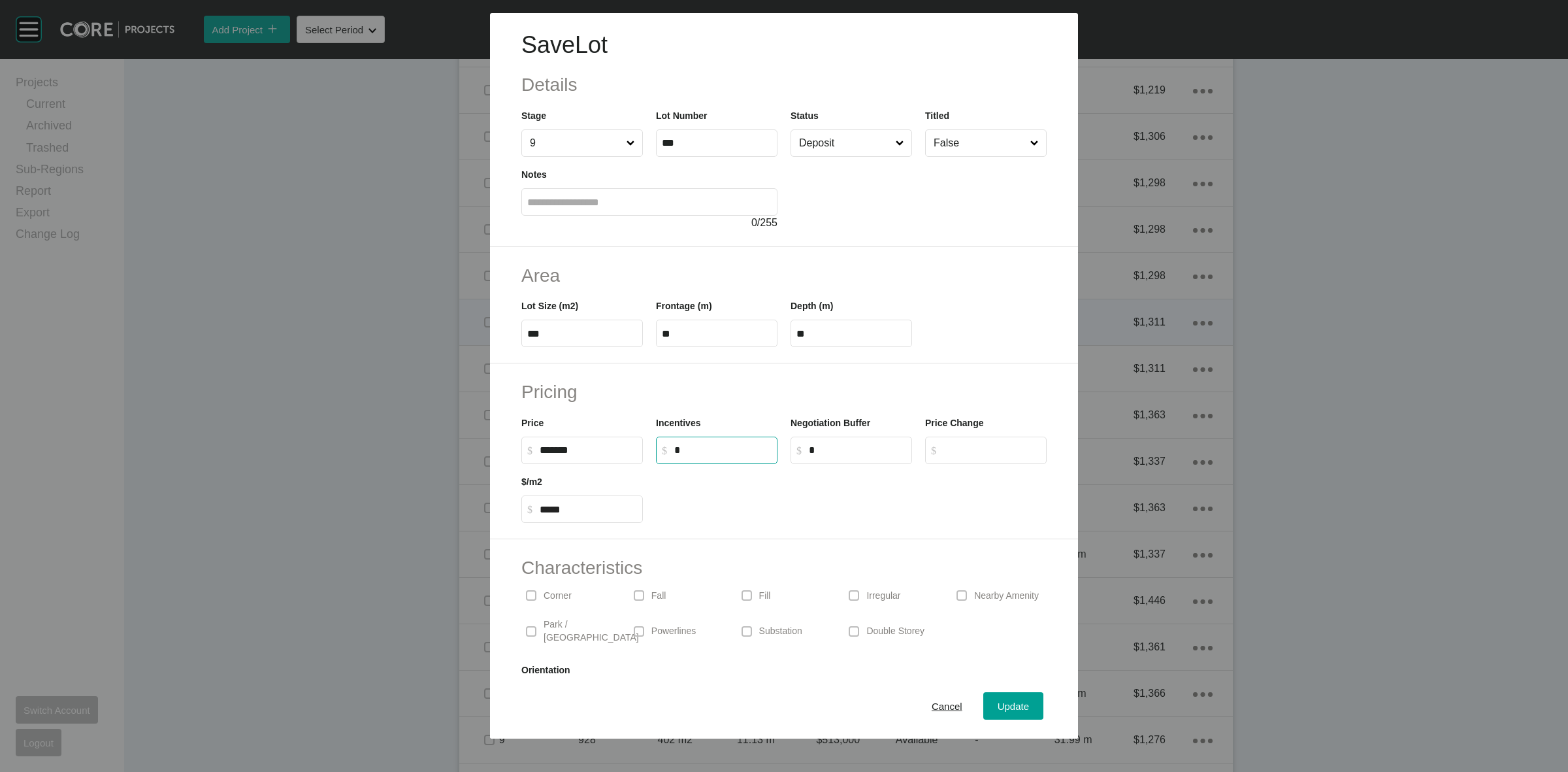
click at [717, 448] on input "*" at bounding box center [723, 450] width 98 height 12
type input "******"
click at [1008, 706] on span "Update" at bounding box center [1013, 706] width 31 height 12
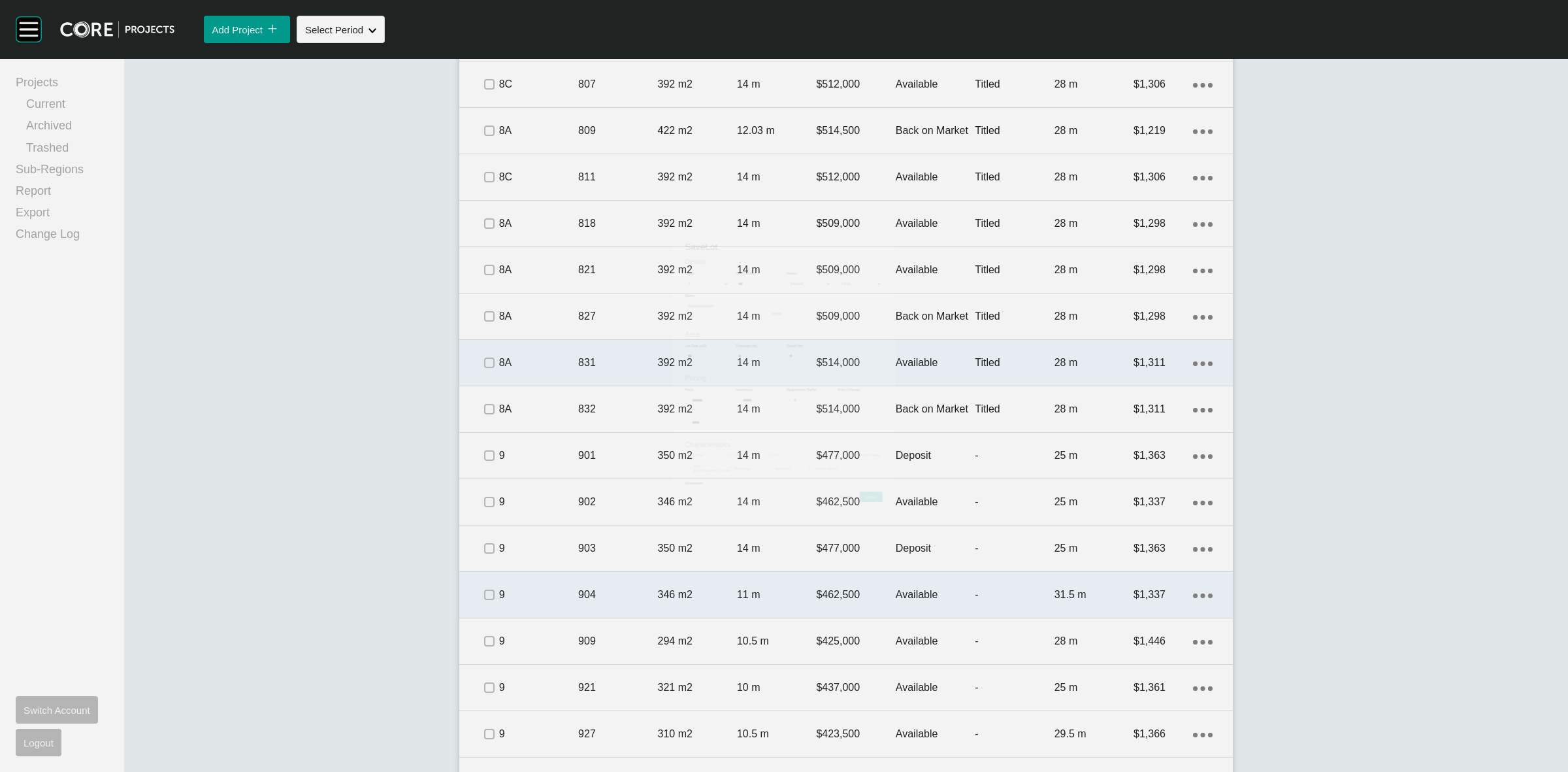
scroll to position [1347, 0]
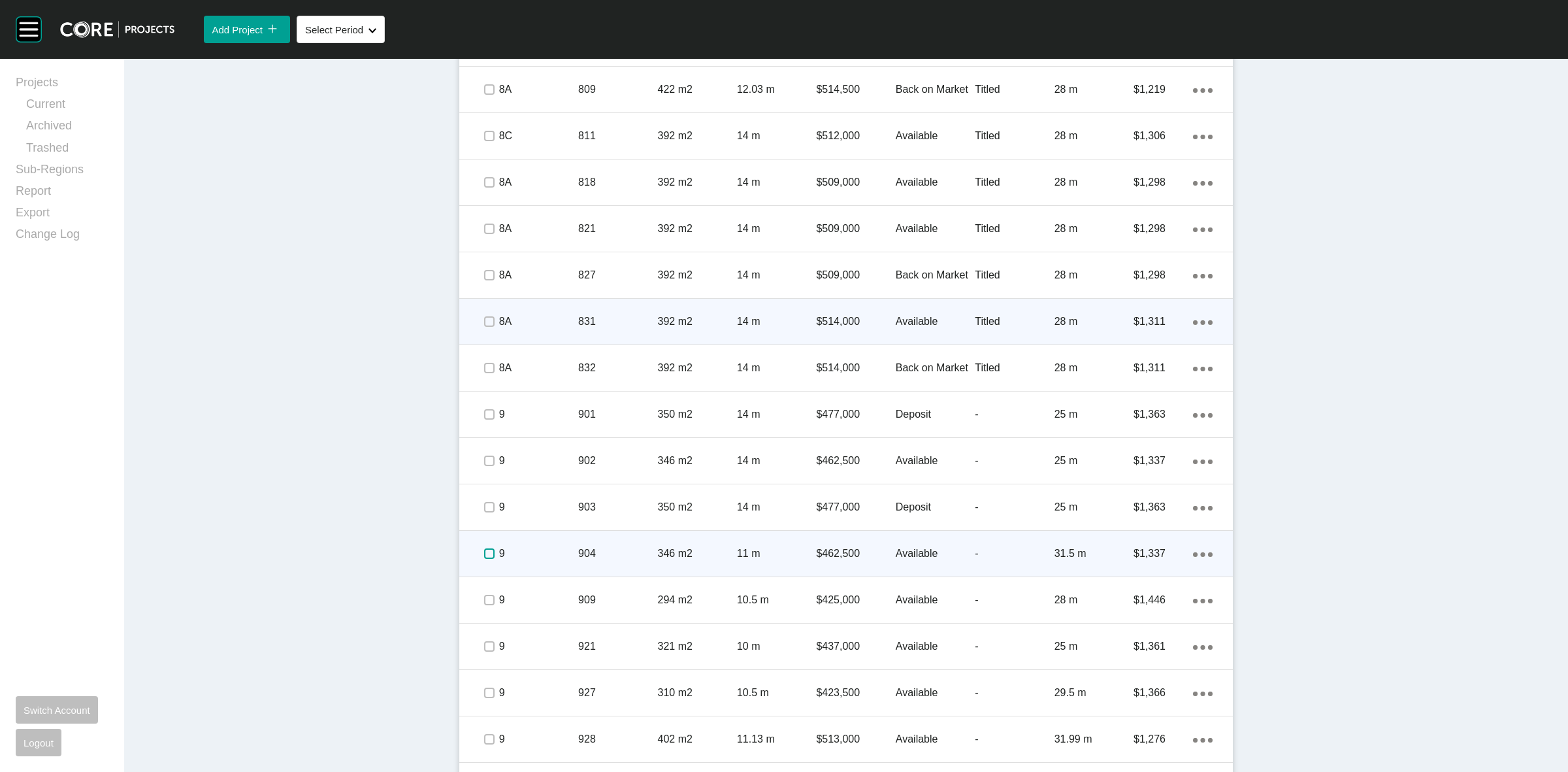
click at [484, 554] on label at bounding box center [490, 554] width 11 height 11
click at [545, 552] on p "9" at bounding box center [538, 554] width 79 height 14
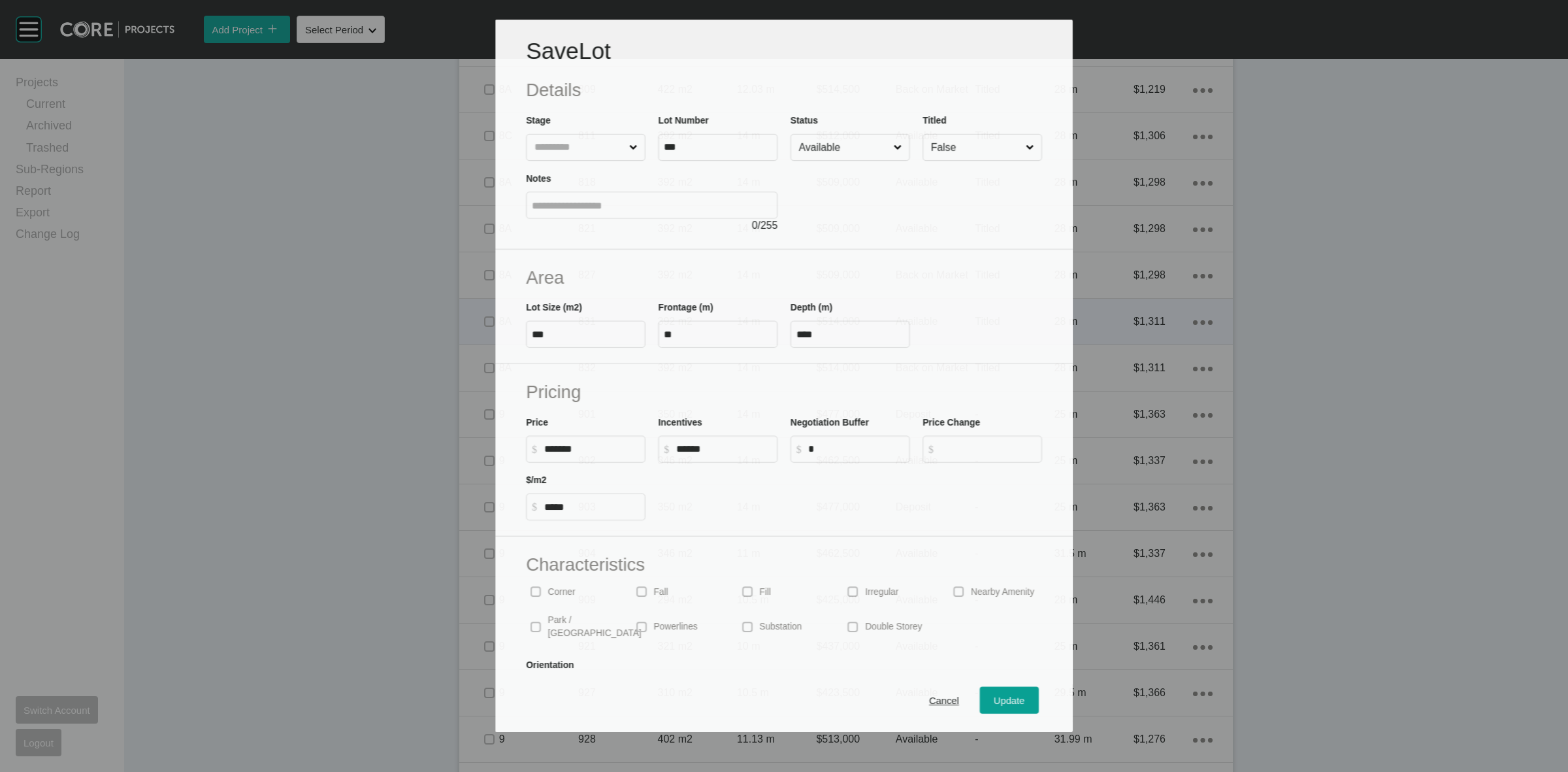
scroll to position [1306, 0]
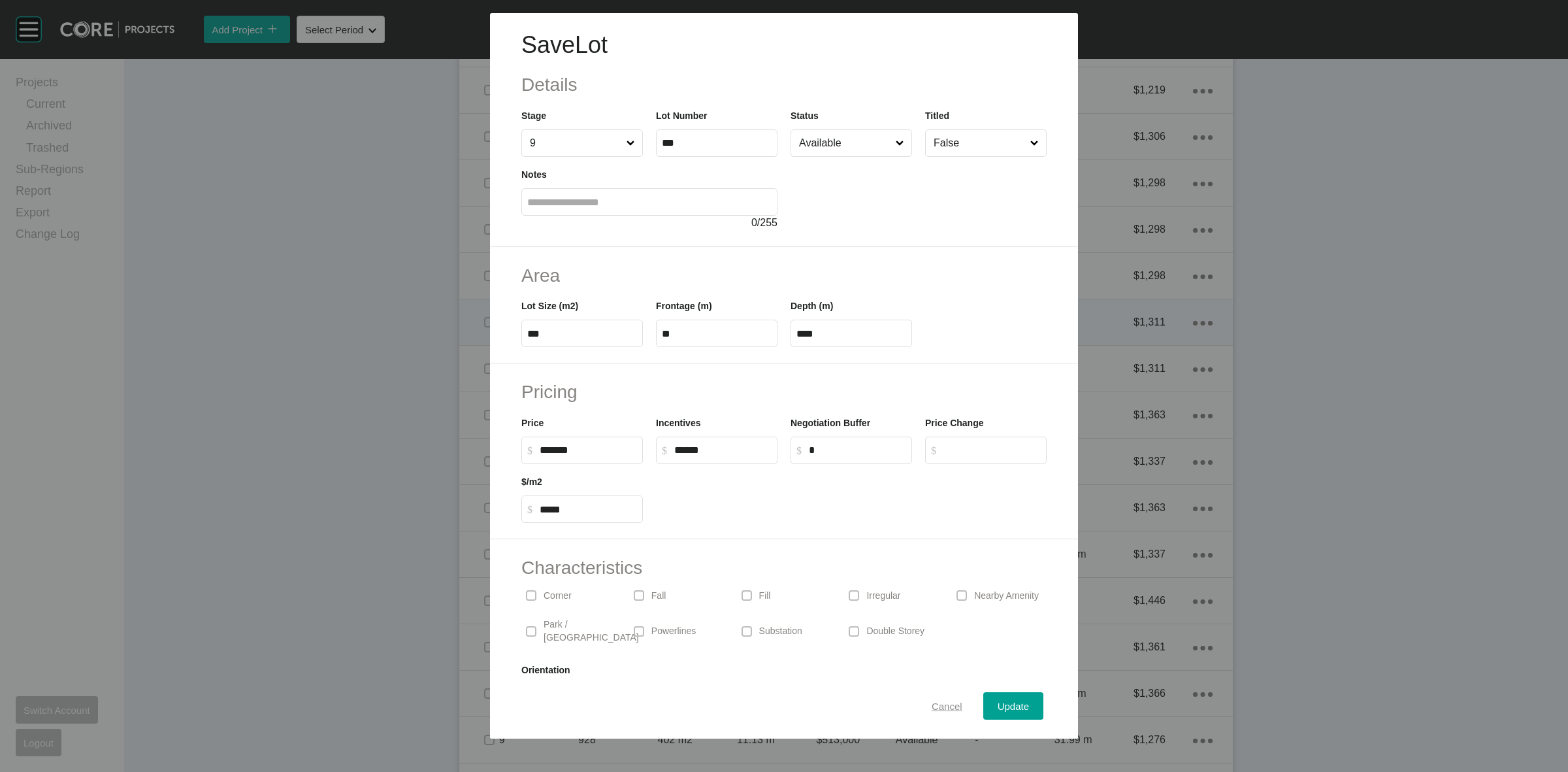
click at [945, 706] on span "Cancel" at bounding box center [946, 706] width 31 height 12
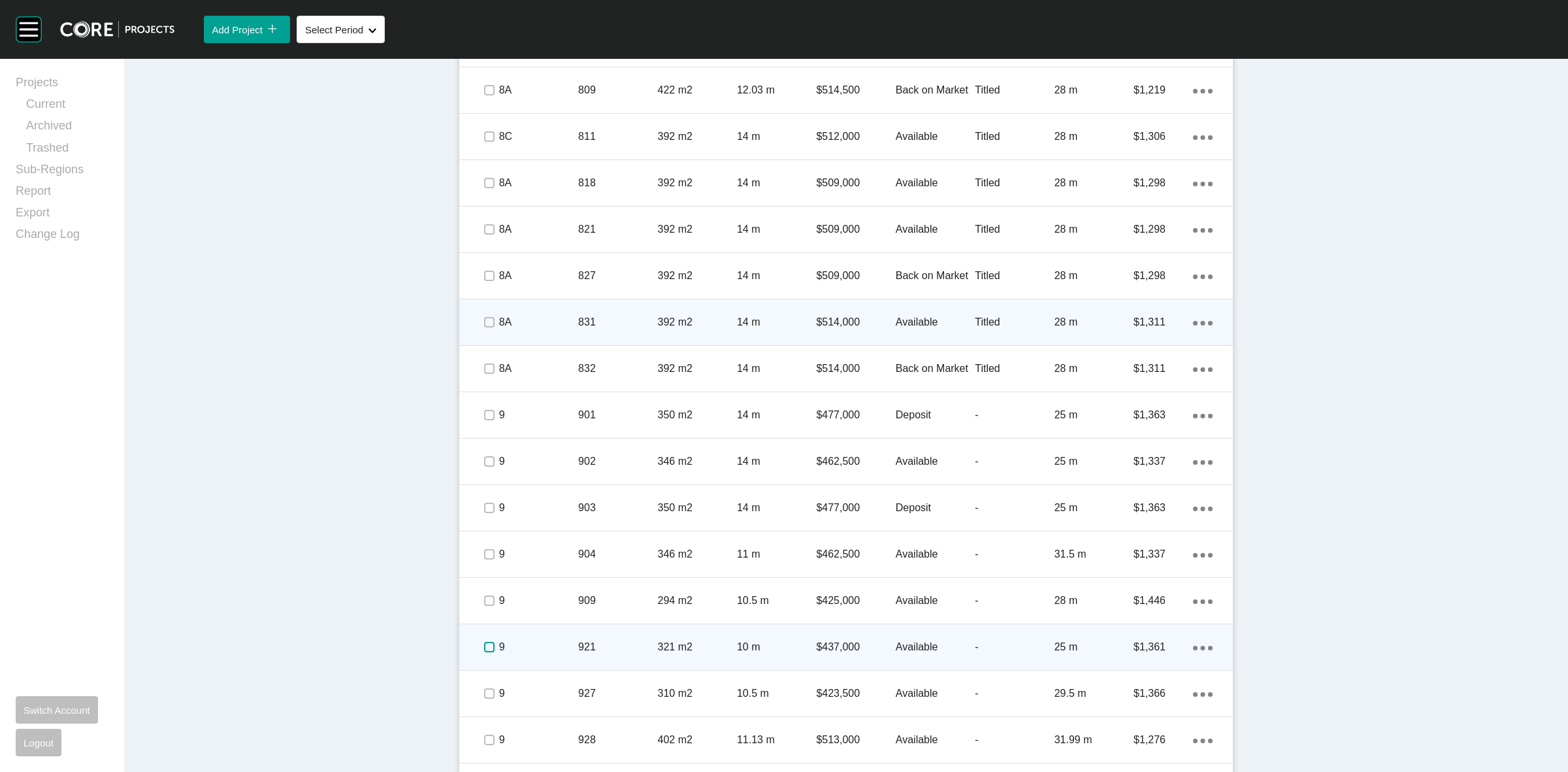
click at [484, 644] on label at bounding box center [490, 647] width 11 height 11
click at [543, 640] on p "9" at bounding box center [538, 647] width 79 height 14
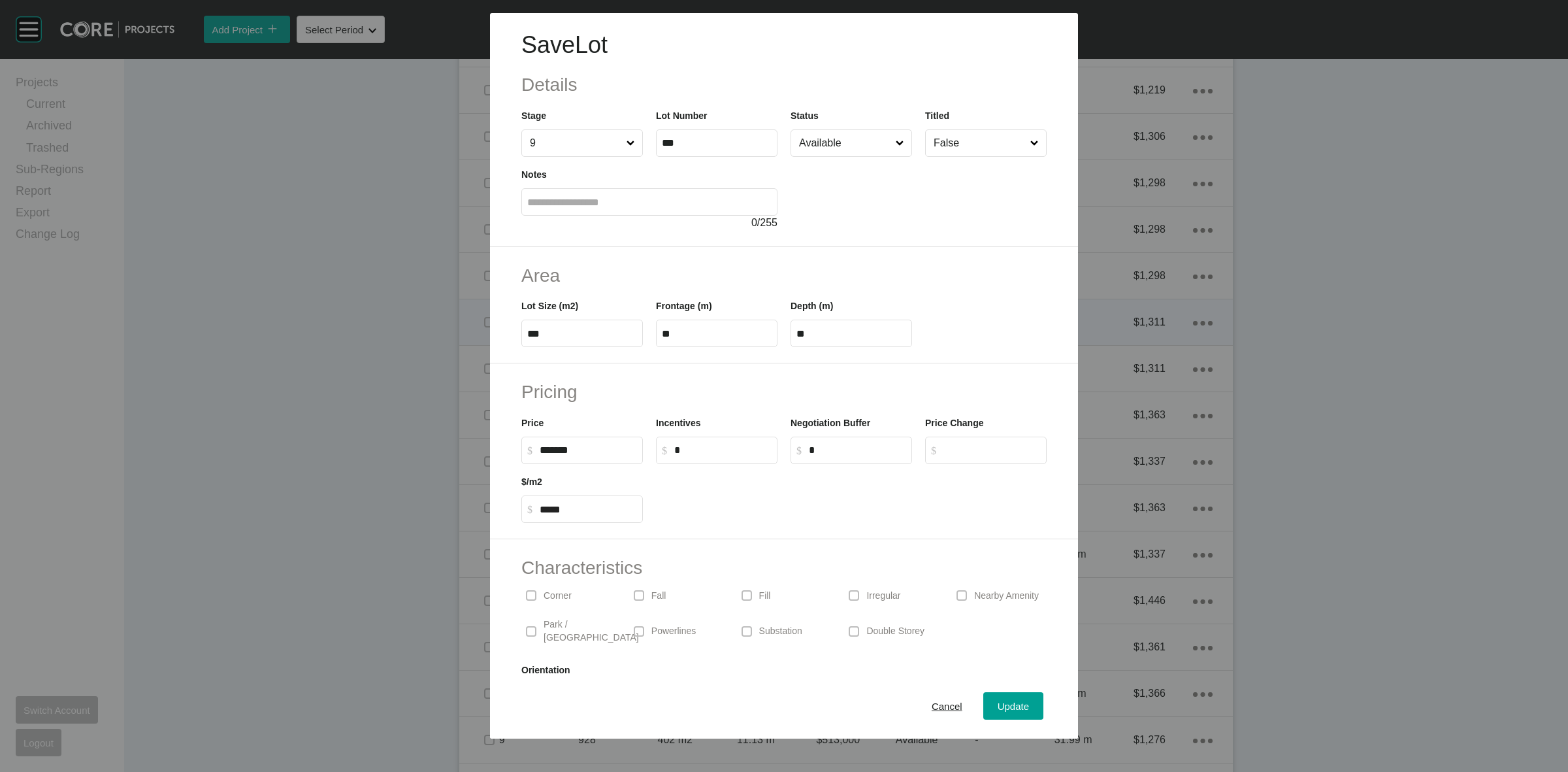
click at [697, 445] on input "*" at bounding box center [723, 450] width 98 height 12
type input "******"
click at [854, 151] on input "Available" at bounding box center [844, 143] width 97 height 26
click at [1007, 704] on span "Update" at bounding box center [1013, 706] width 31 height 12
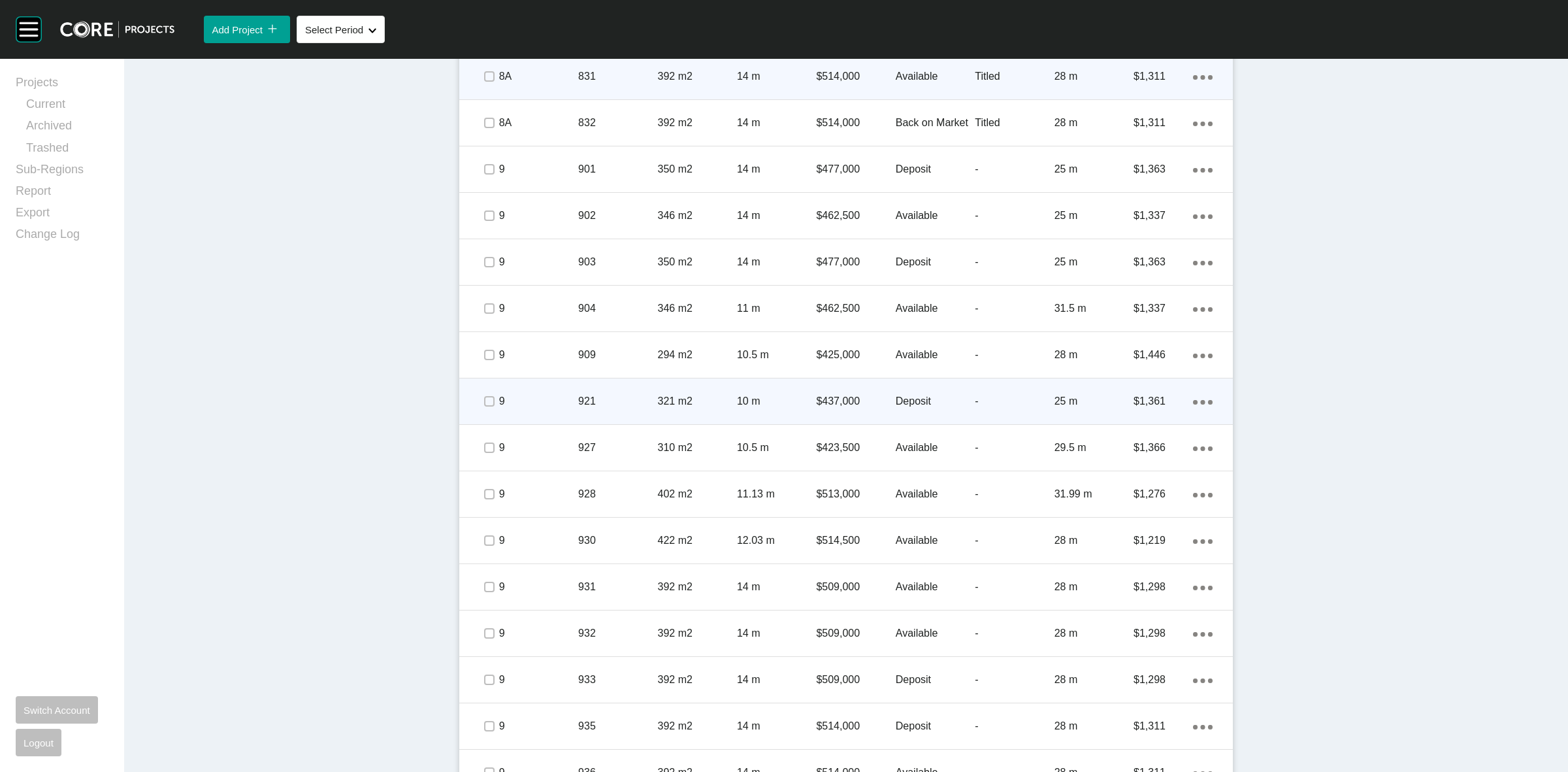
scroll to position [1674, 0]
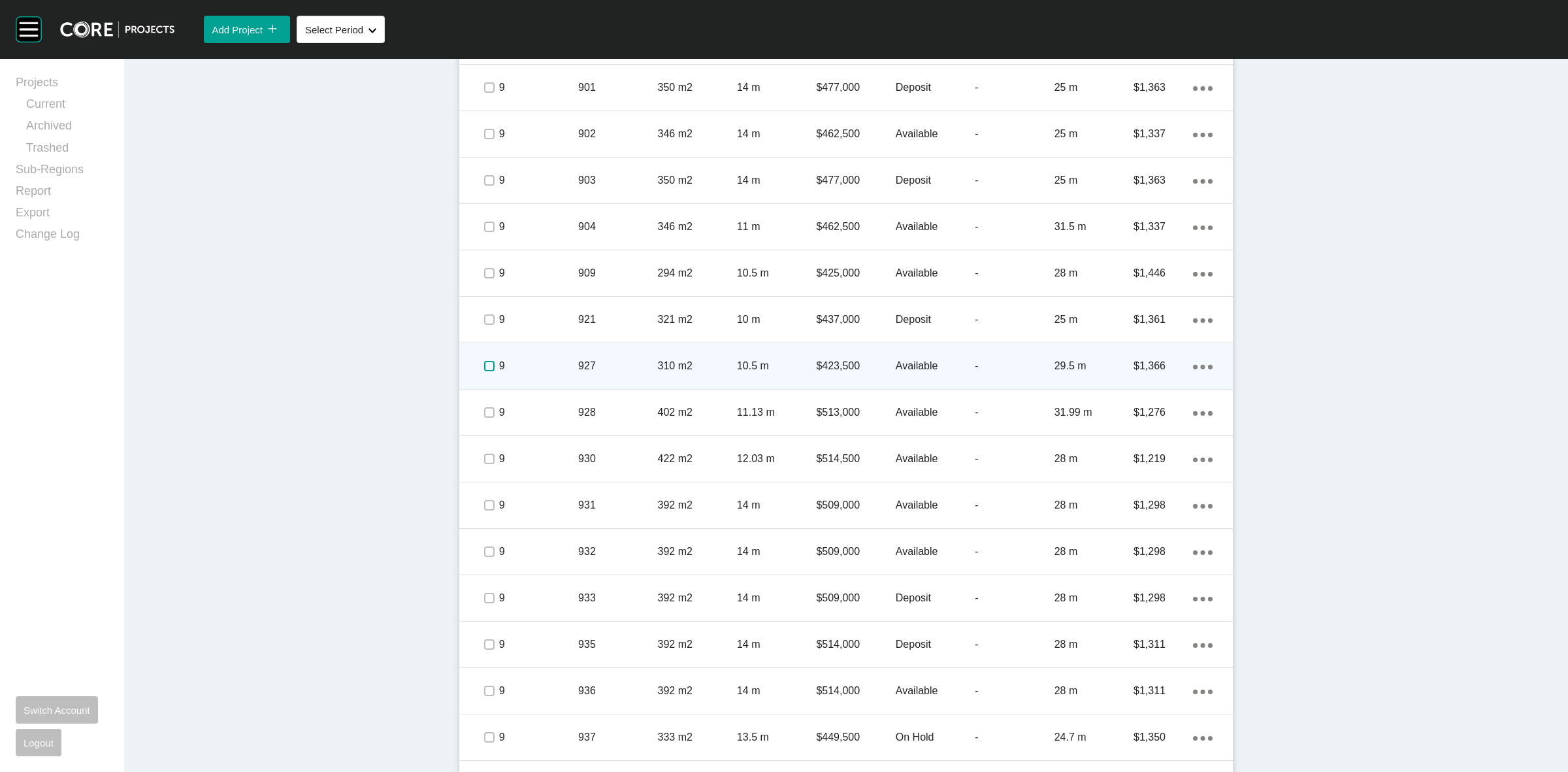
click at [484, 367] on label at bounding box center [490, 366] width 11 height 11
click at [555, 371] on p "9" at bounding box center [538, 366] width 79 height 14
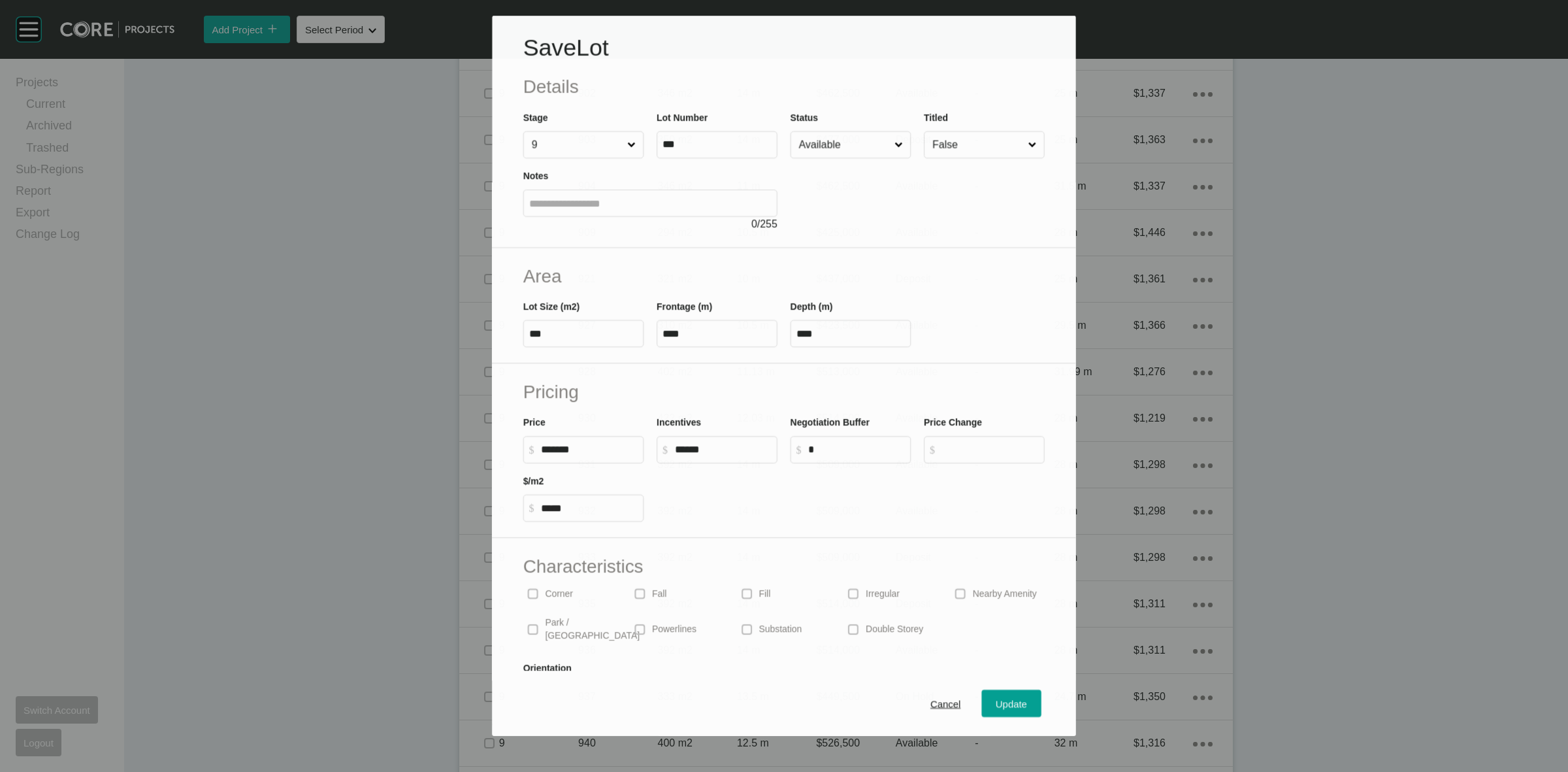
scroll to position [1635, 0]
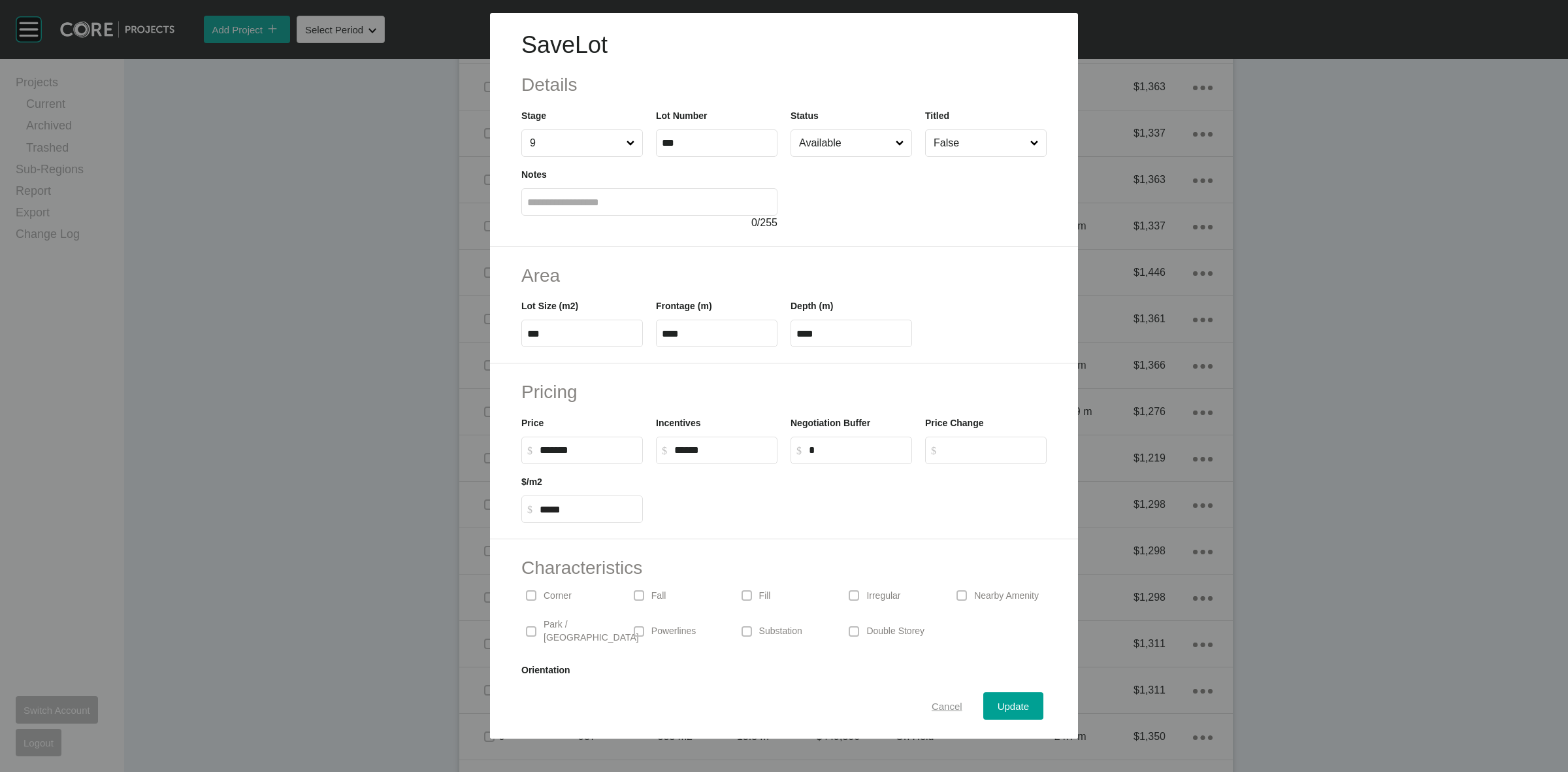
click at [935, 698] on div "Cancel" at bounding box center [947, 706] width 37 height 18
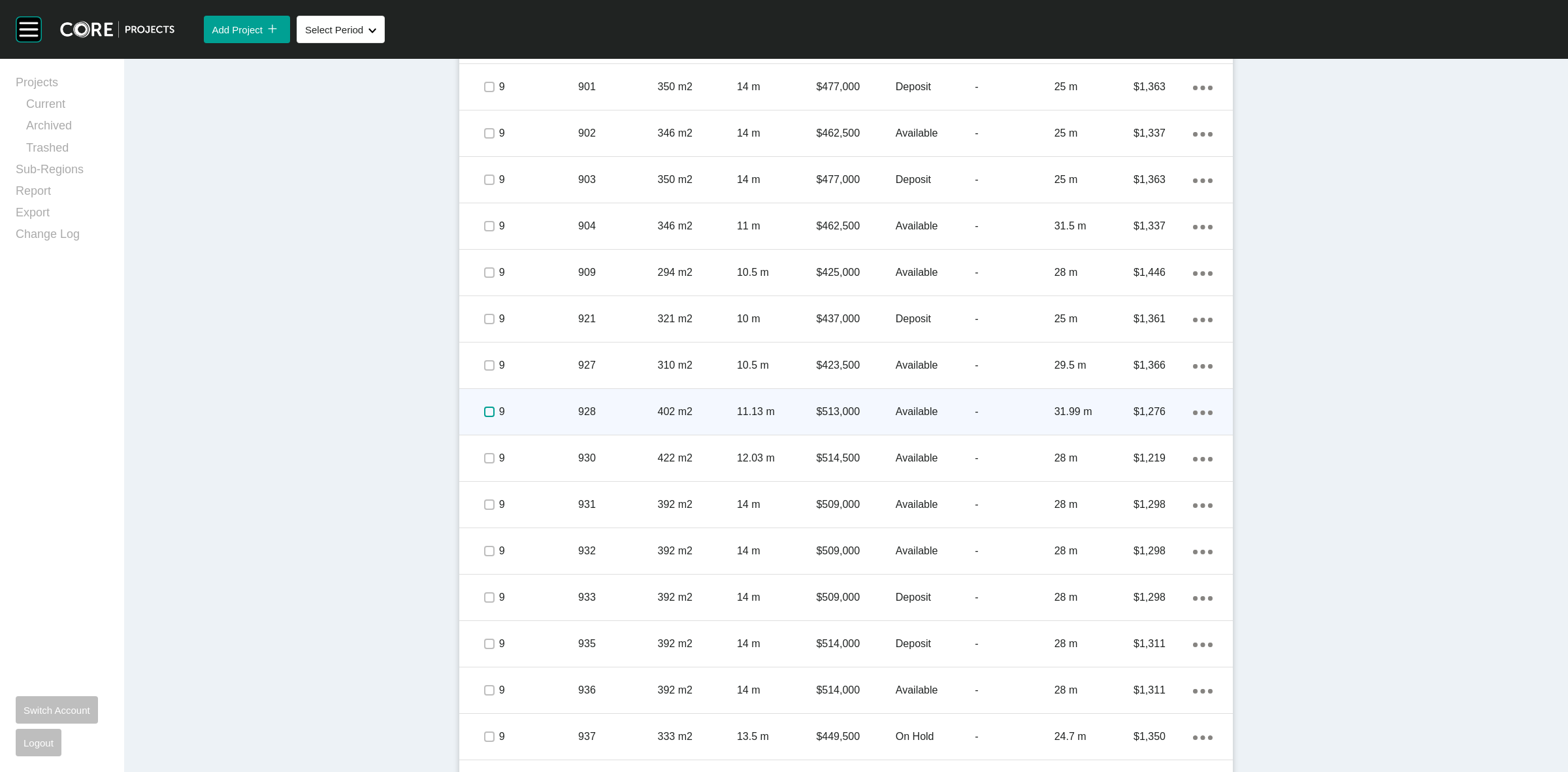
click at [484, 412] on label at bounding box center [490, 412] width 11 height 11
click at [525, 409] on p "9" at bounding box center [538, 412] width 79 height 14
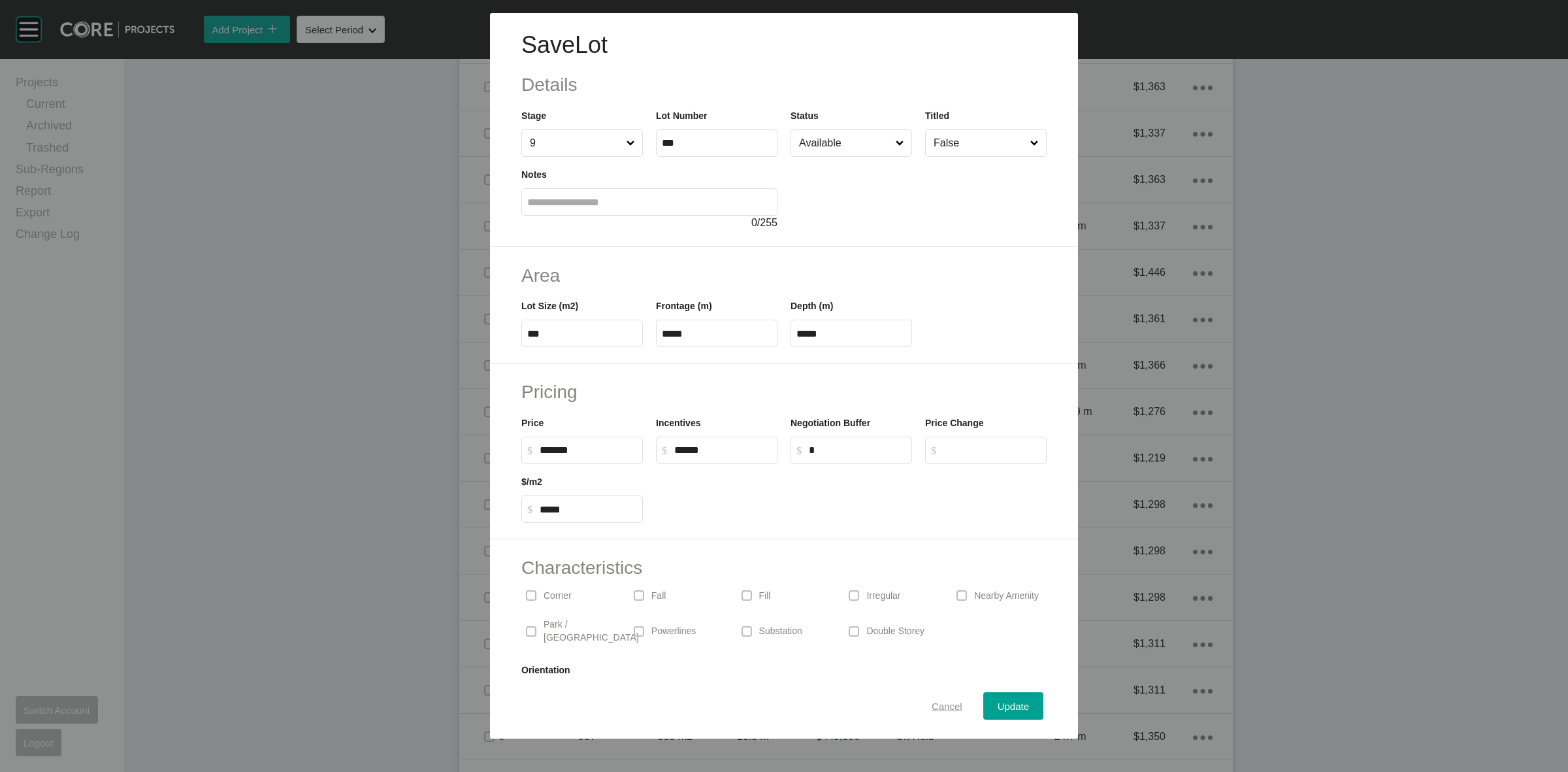
click at [931, 708] on span "Cancel" at bounding box center [946, 706] width 31 height 12
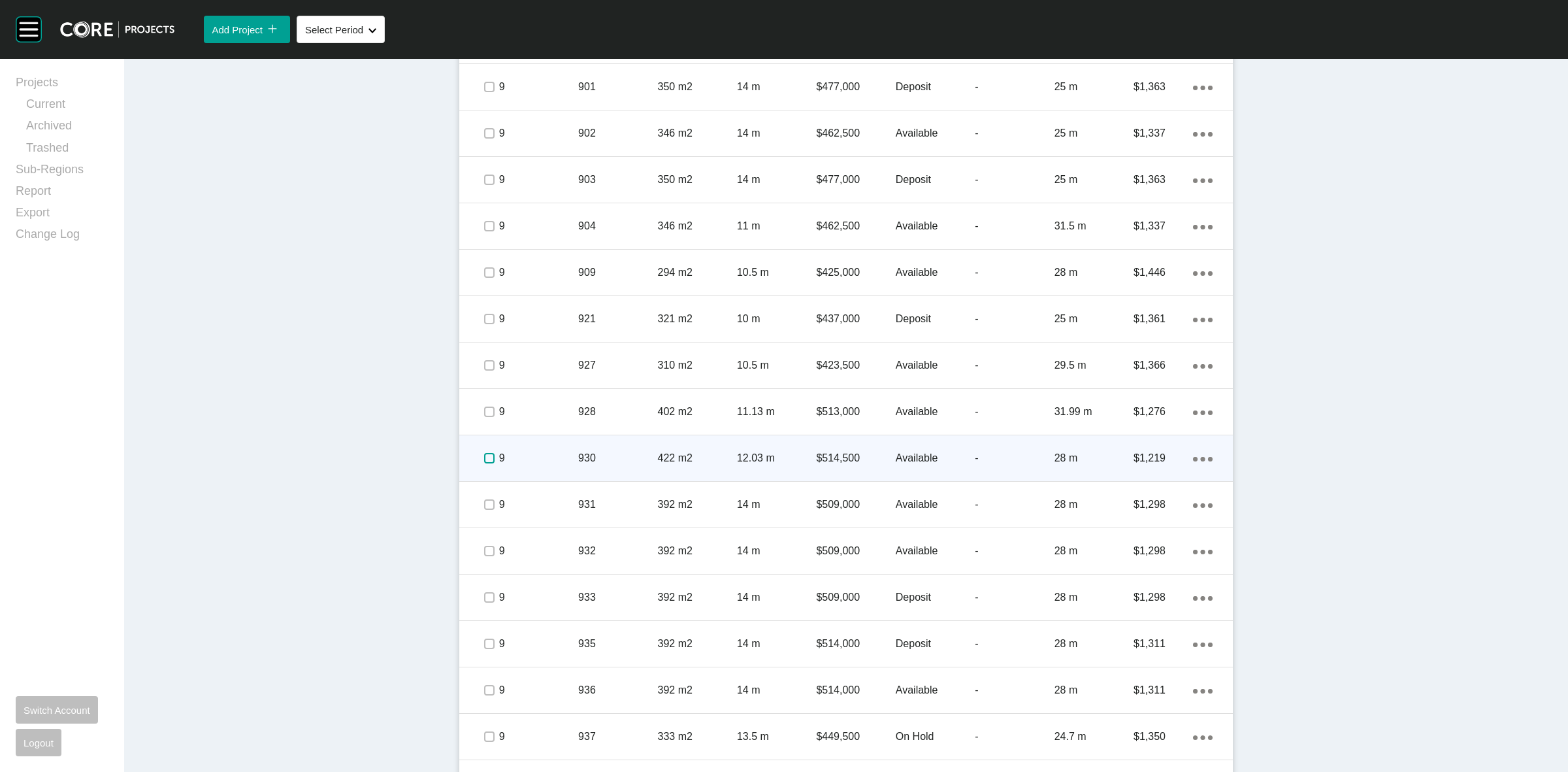
click at [484, 458] on label at bounding box center [490, 459] width 11 height 11
click at [524, 459] on p "9" at bounding box center [538, 458] width 79 height 14
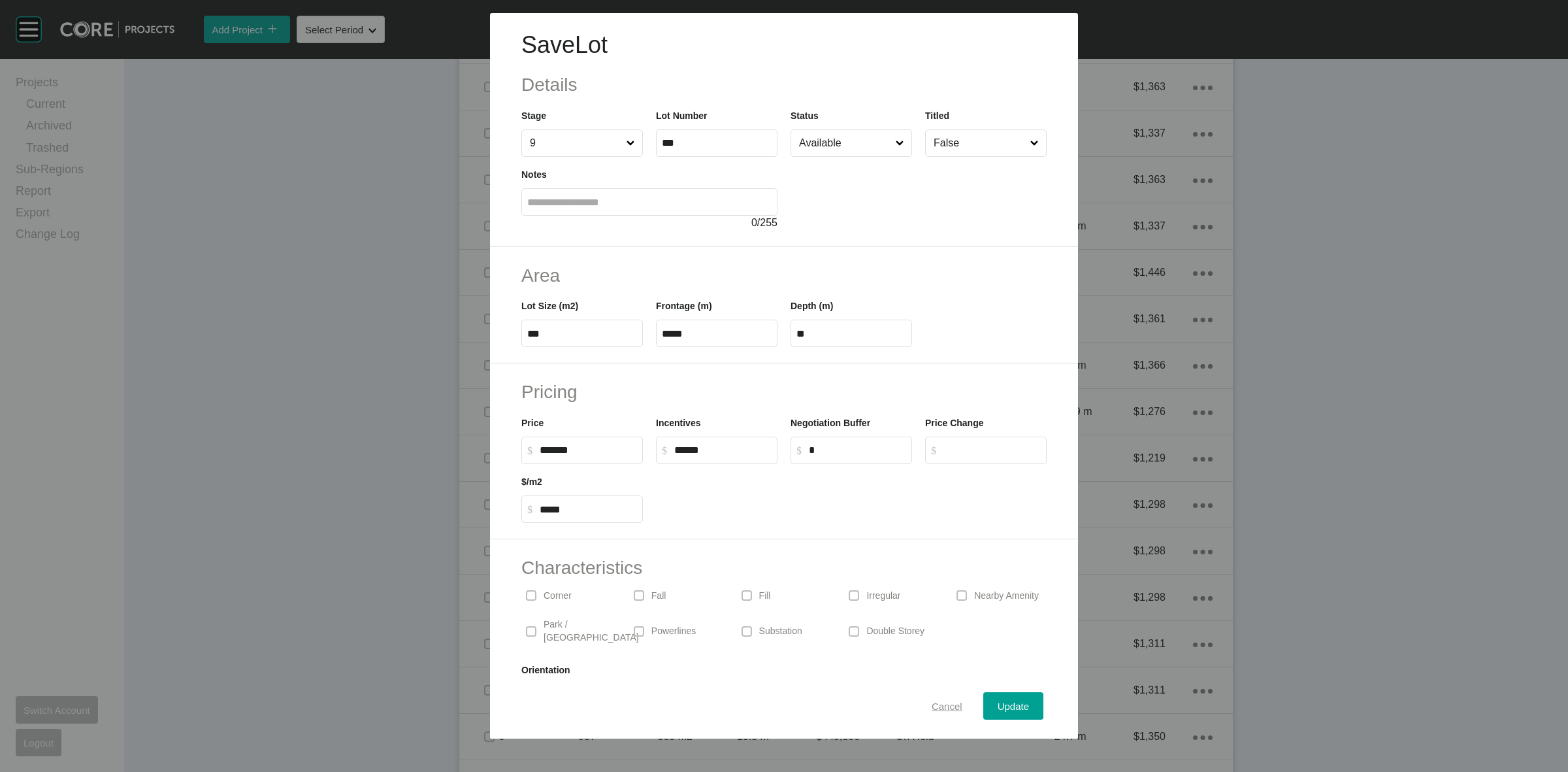
click at [931, 703] on span "Cancel" at bounding box center [946, 706] width 31 height 12
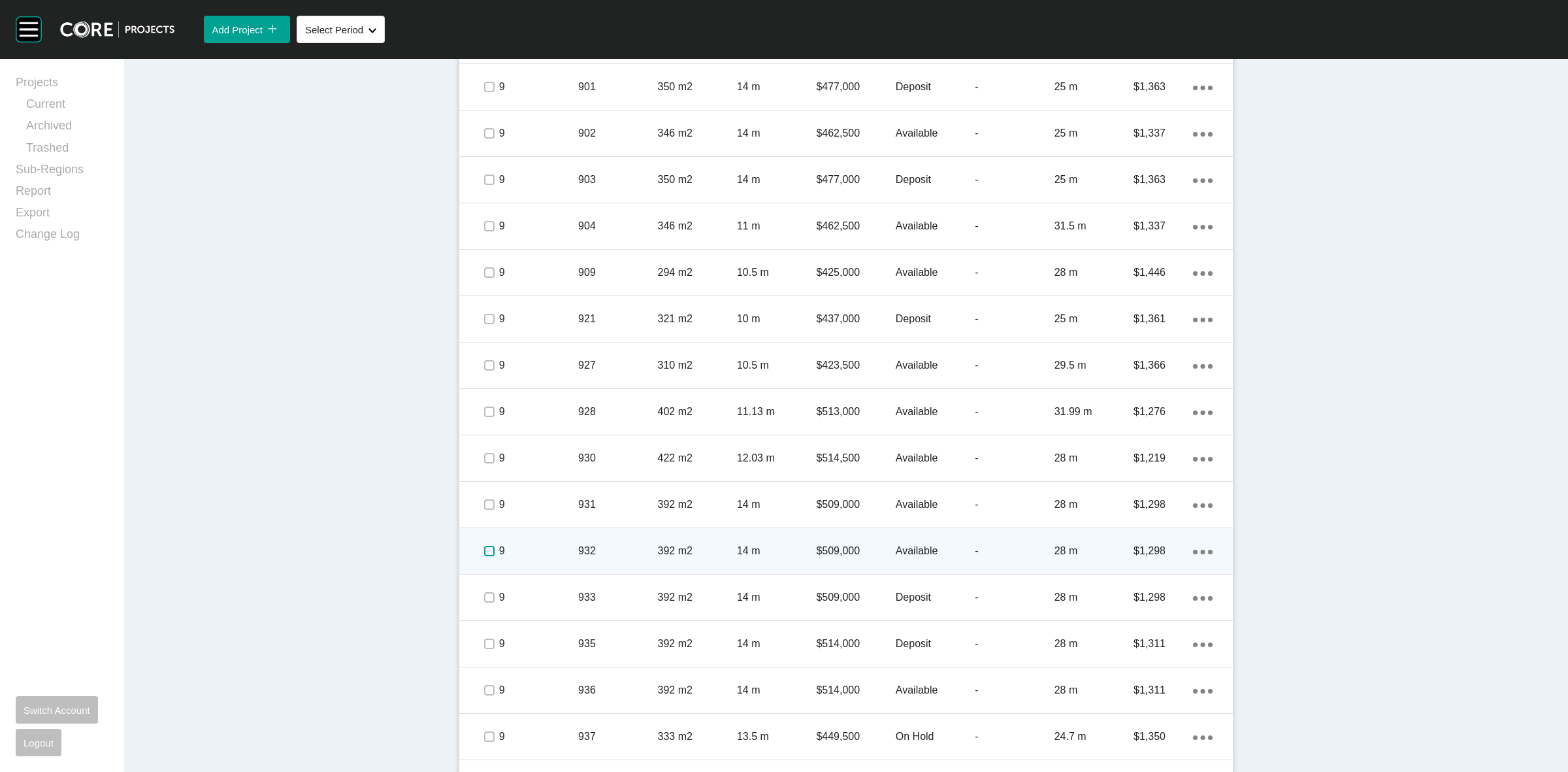
click at [484, 554] on label at bounding box center [490, 551] width 11 height 11
click at [539, 547] on p "9" at bounding box center [538, 551] width 79 height 14
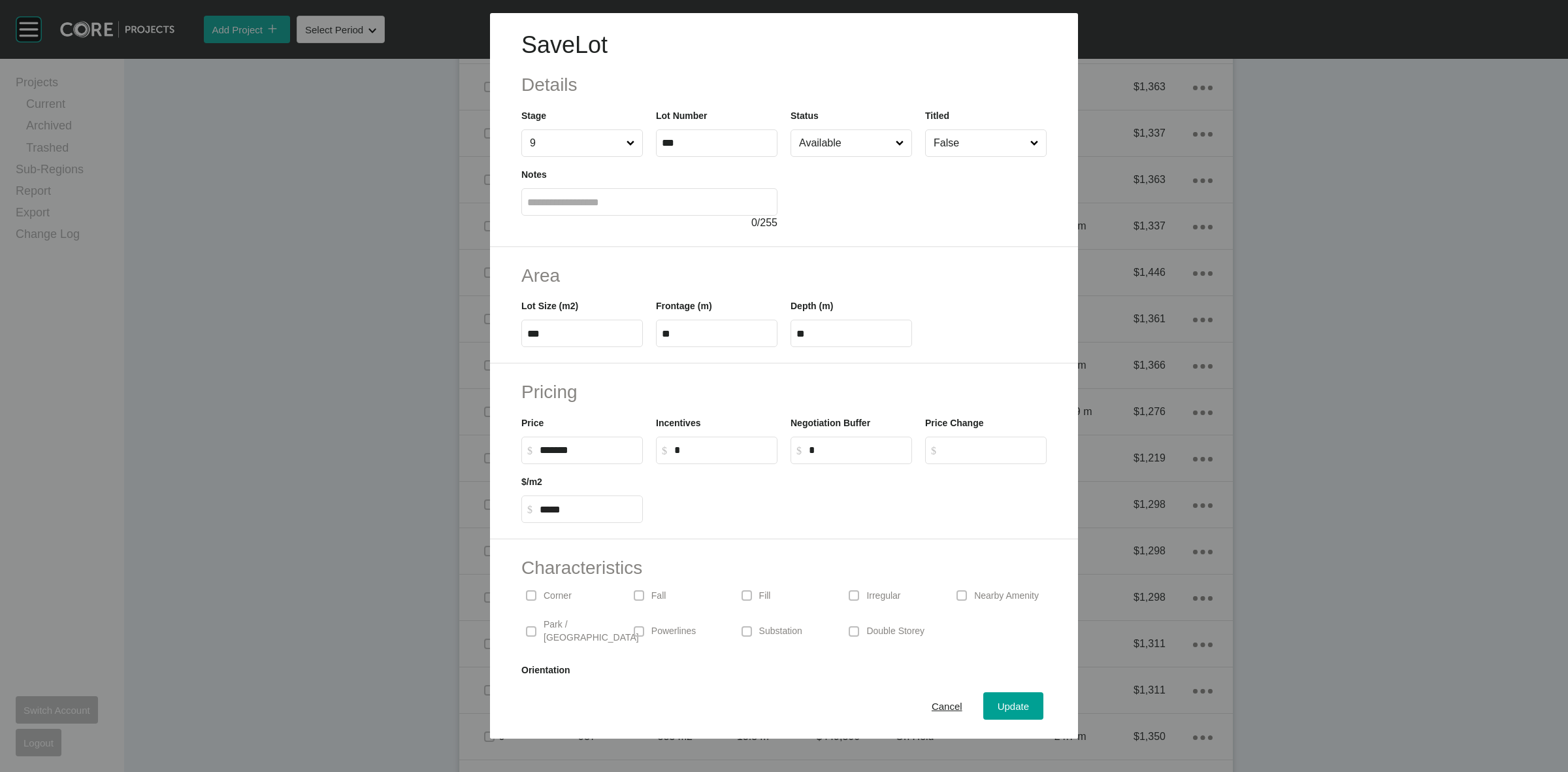
click at [713, 456] on label "$ Created with Sketch. $ *" at bounding box center [717, 450] width 122 height 28
click at [713, 455] on input "*" at bounding box center [723, 450] width 98 height 12
type input "******"
click at [770, 524] on div "Pricing Price $ Created with Sketch. $ ******* Incentives $ Created with Sketch…" at bounding box center [784, 452] width 588 height 176
click at [998, 701] on span "Update" at bounding box center [1013, 706] width 31 height 12
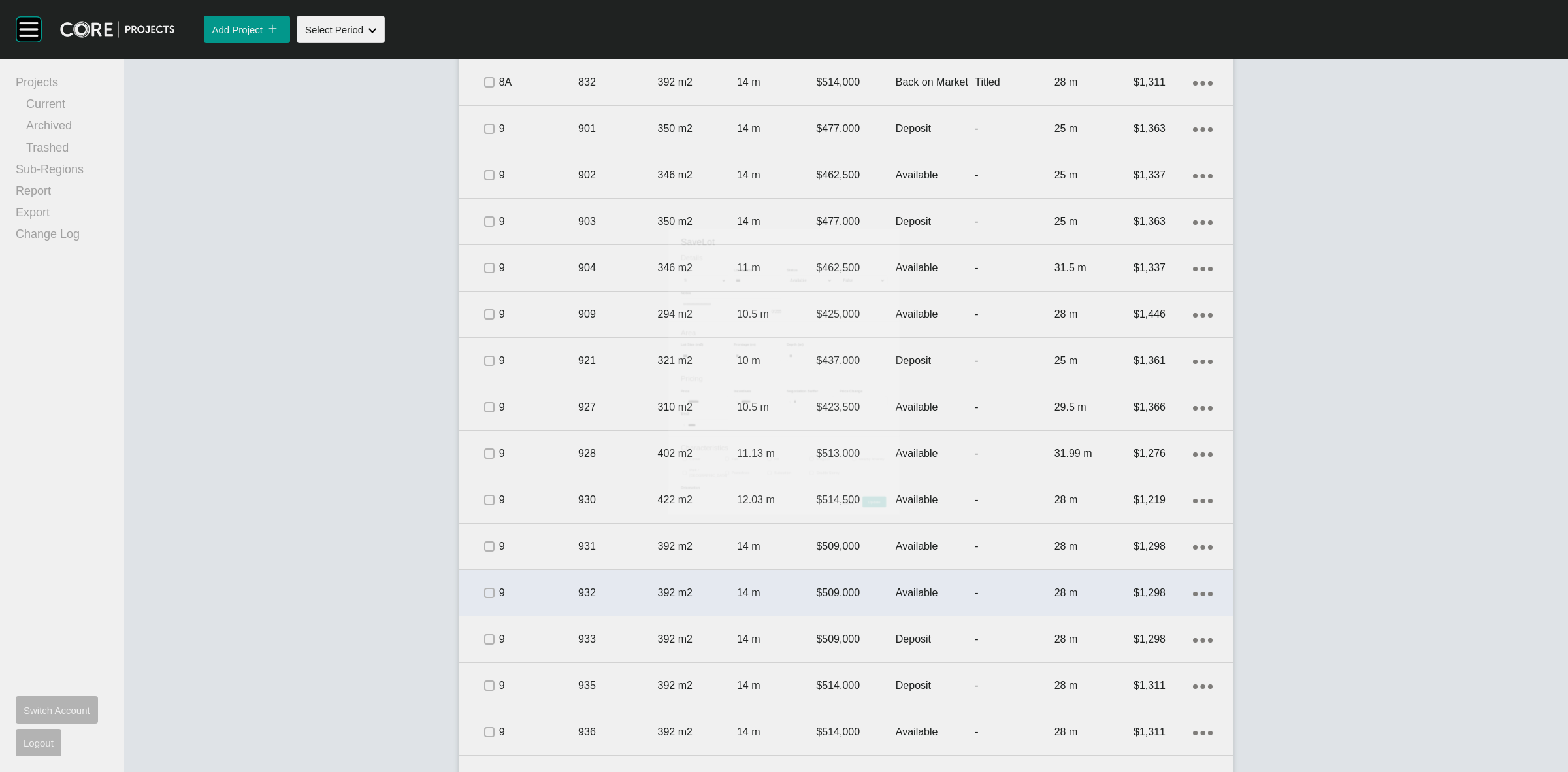
scroll to position [1674, 0]
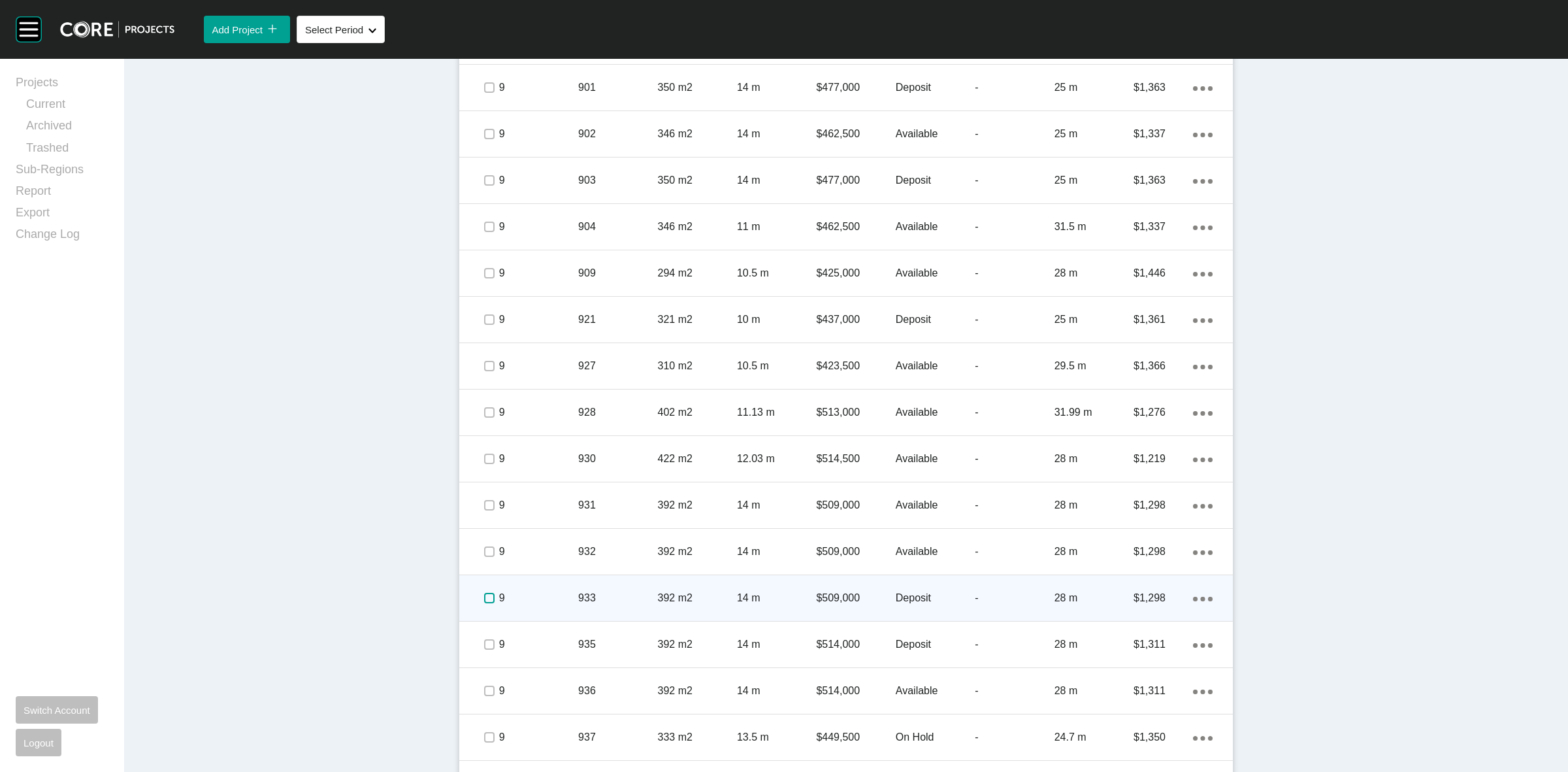
click at [484, 602] on label at bounding box center [490, 598] width 11 height 11
click at [524, 600] on p "9" at bounding box center [538, 598] width 79 height 14
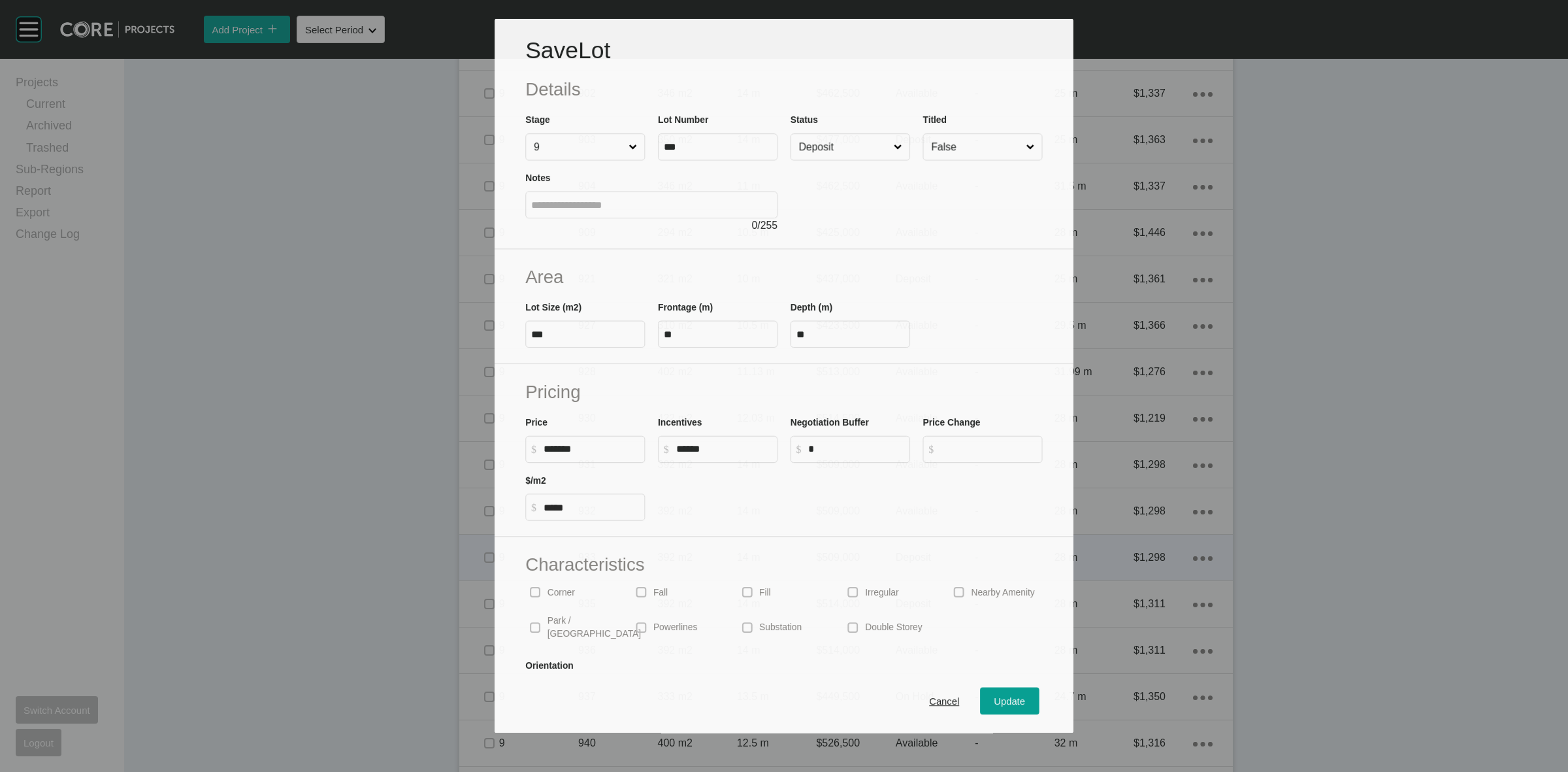
scroll to position [1635, 0]
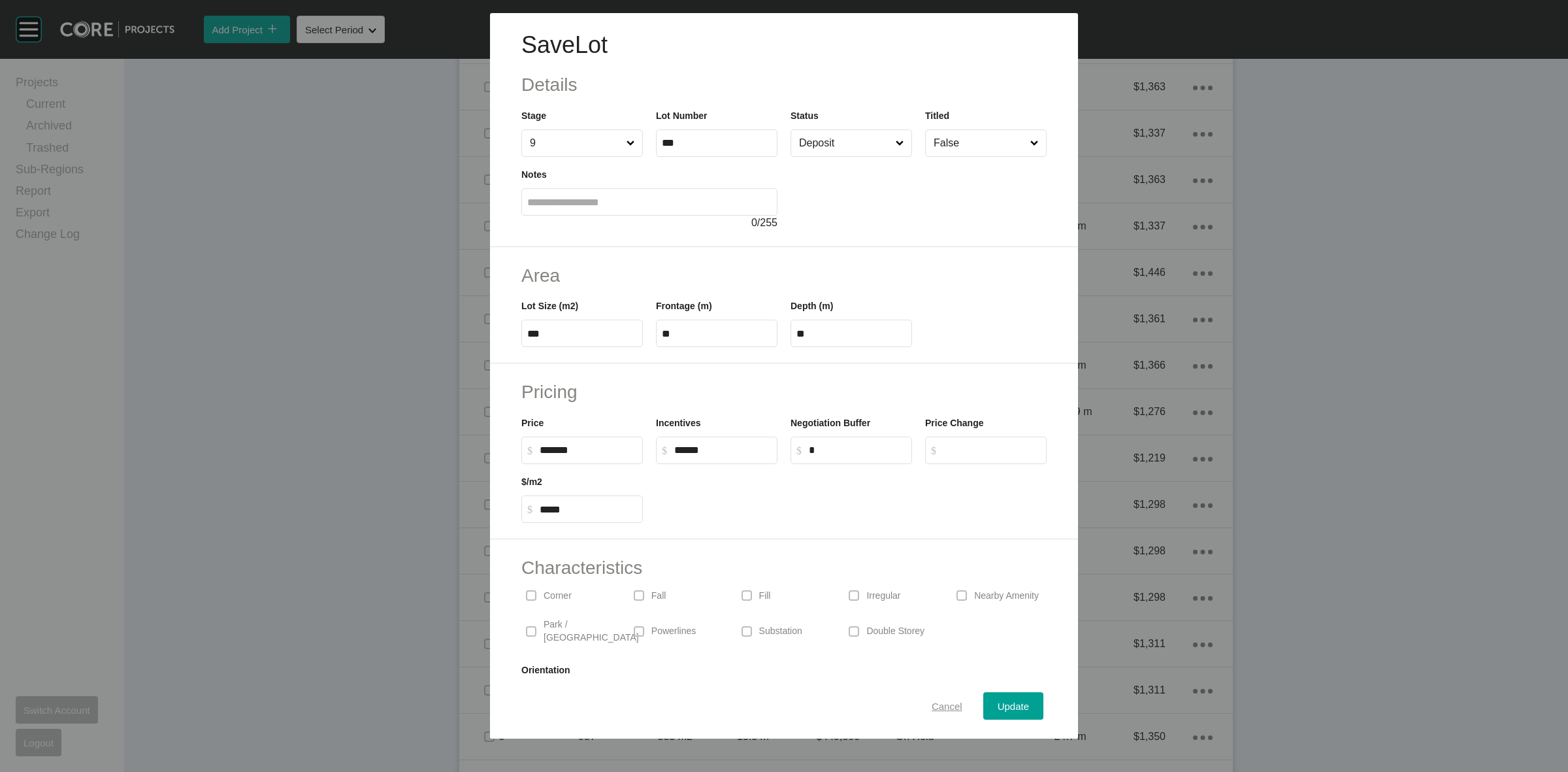
click at [937, 704] on span "Cancel" at bounding box center [946, 706] width 31 height 12
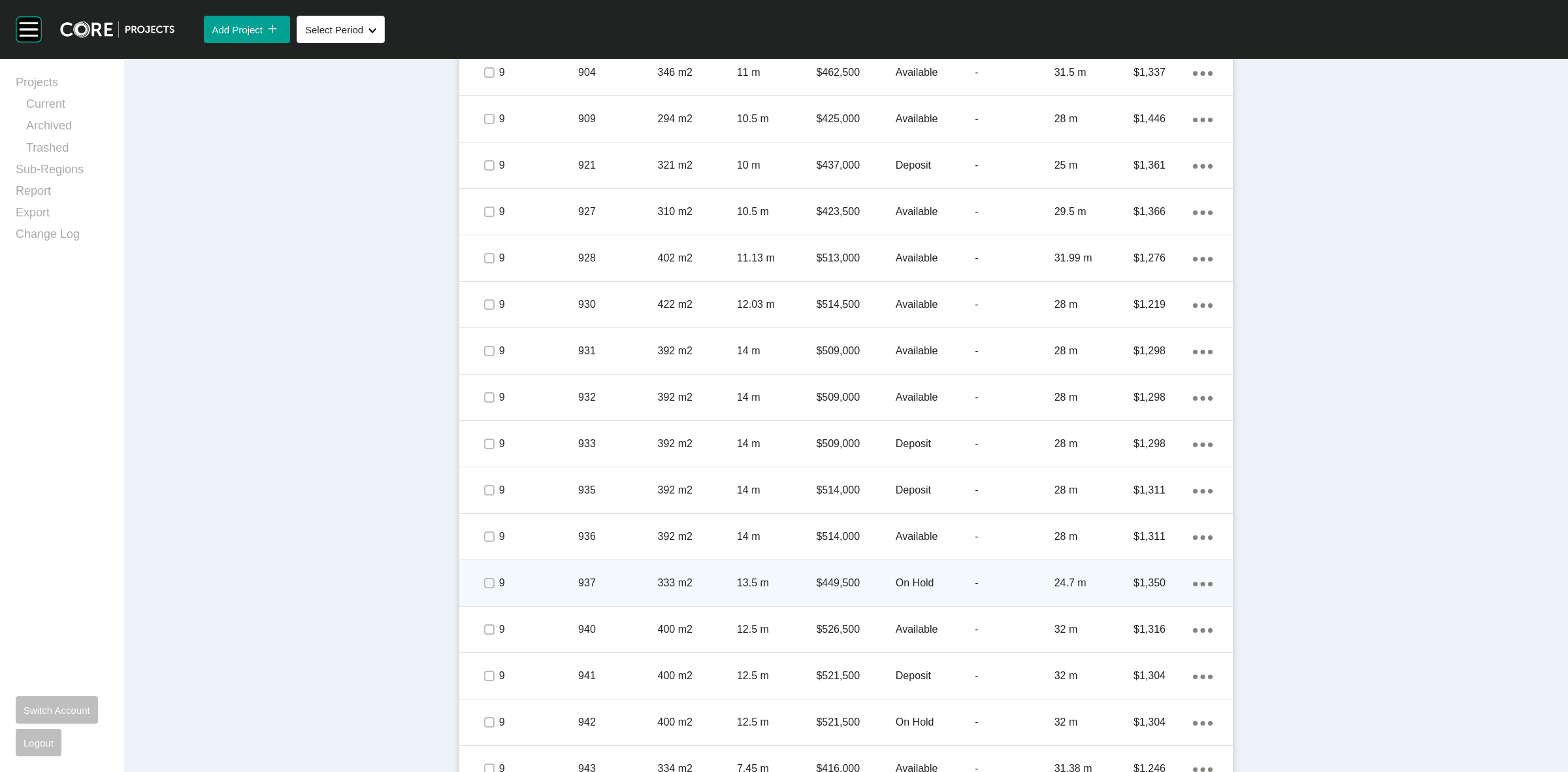
scroll to position [1798, 0]
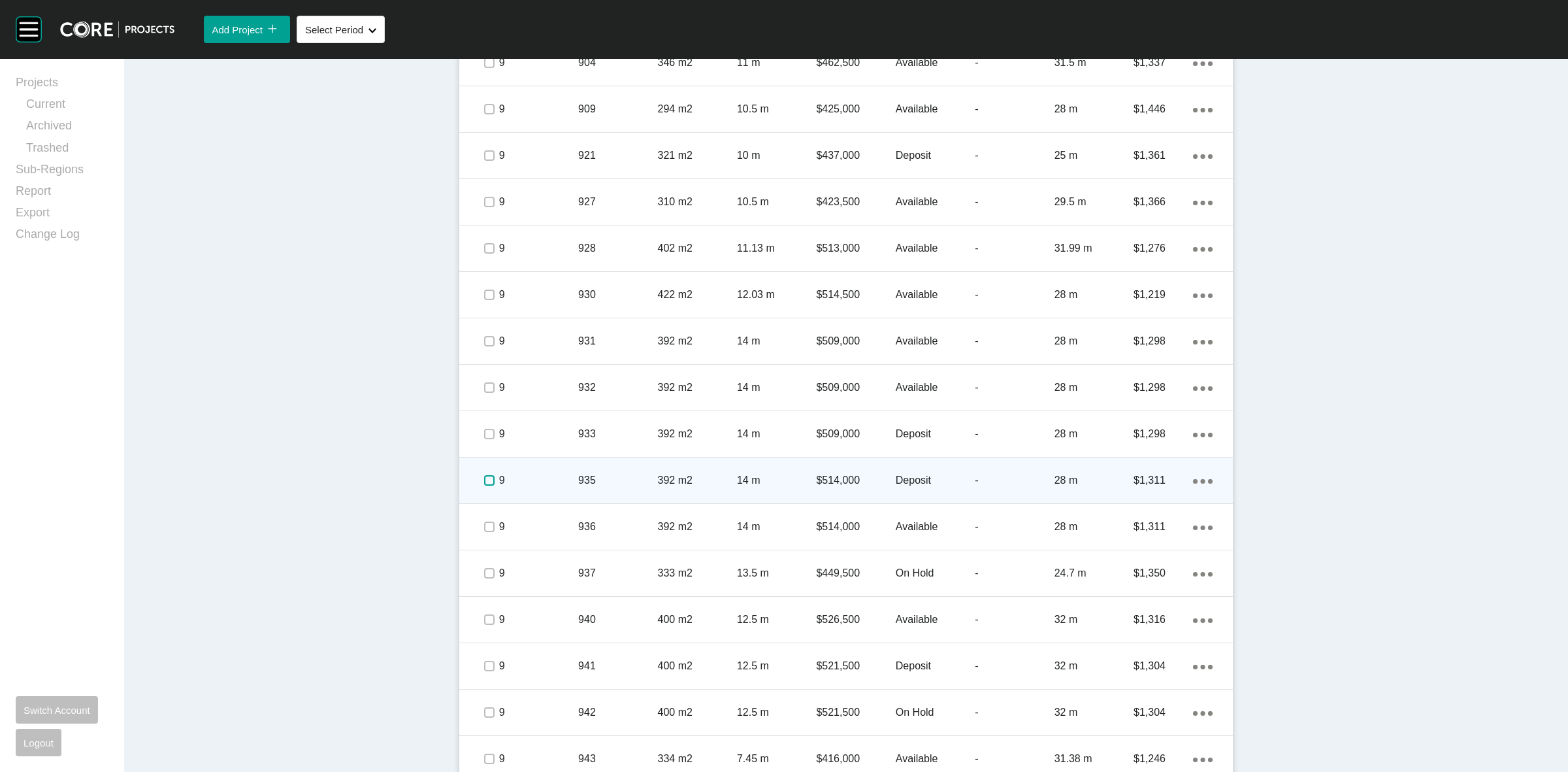
click at [484, 479] on label at bounding box center [490, 481] width 11 height 11
click at [530, 476] on p "9" at bounding box center [538, 480] width 79 height 14
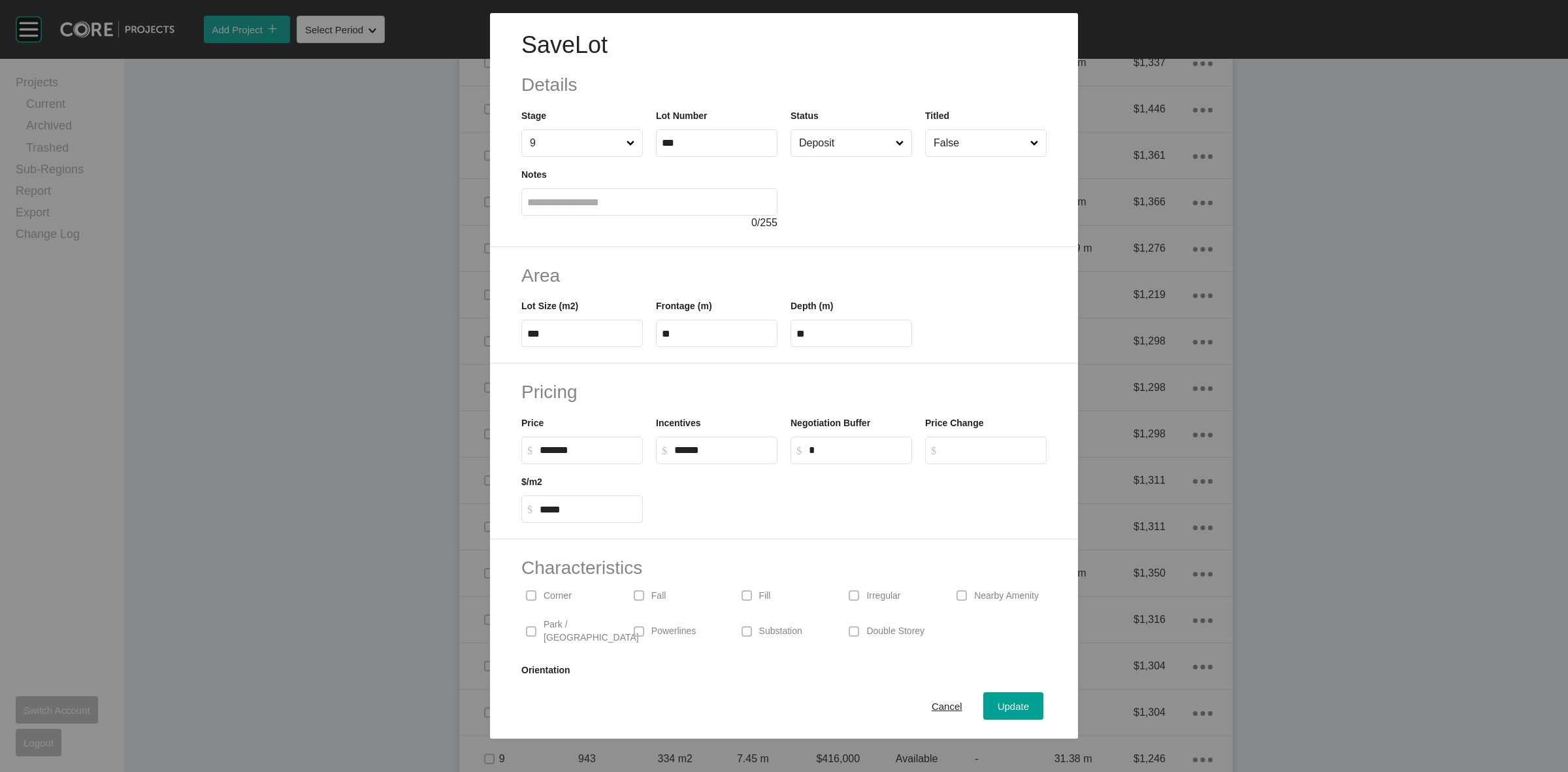
click at [833, 138] on input "Deposit" at bounding box center [844, 143] width 97 height 26
click at [994, 703] on div "Update" at bounding box center [1013, 706] width 38 height 18
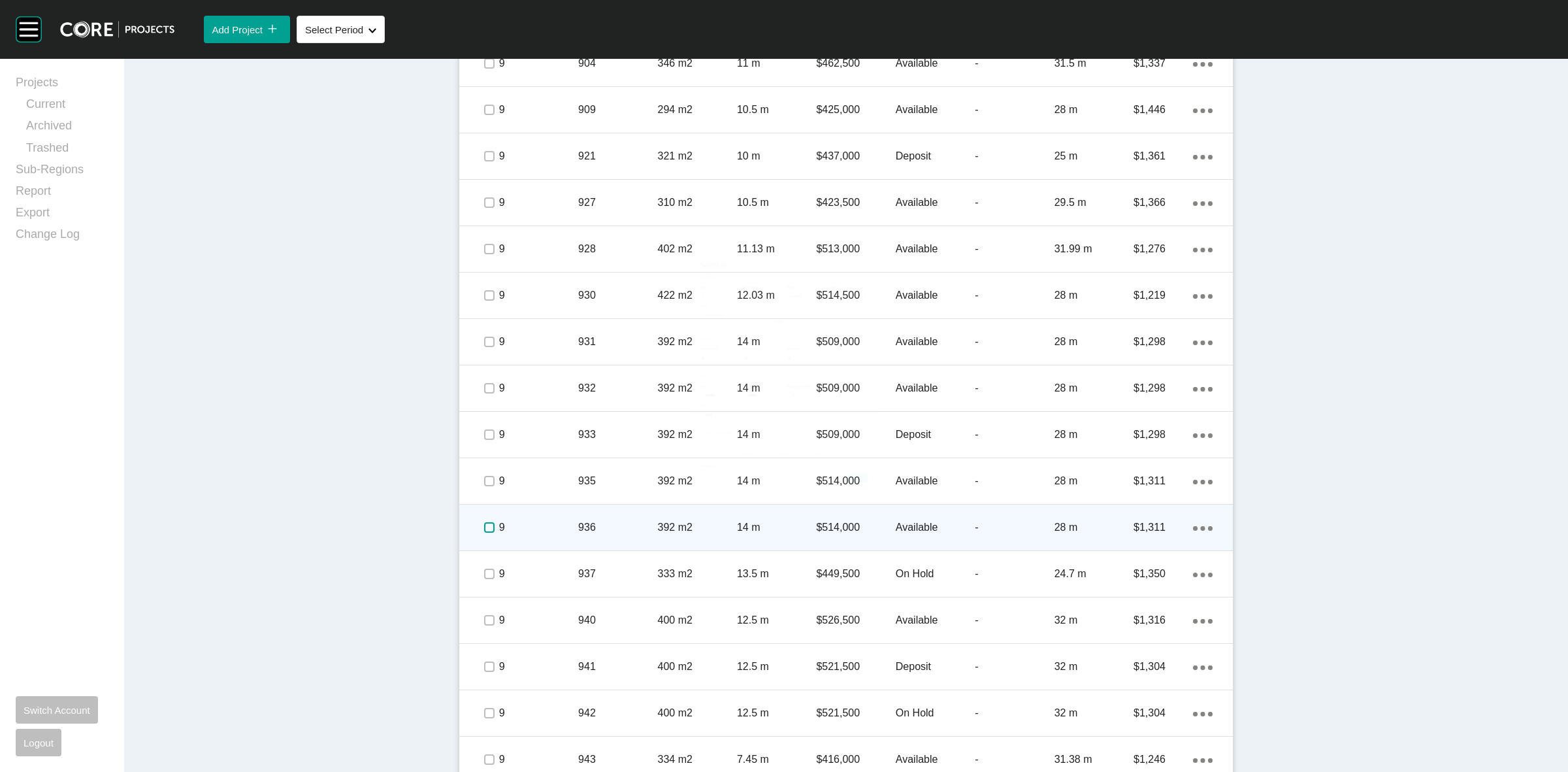
click at [484, 523] on label at bounding box center [490, 528] width 11 height 11
click at [547, 532] on p "9" at bounding box center [538, 527] width 79 height 14
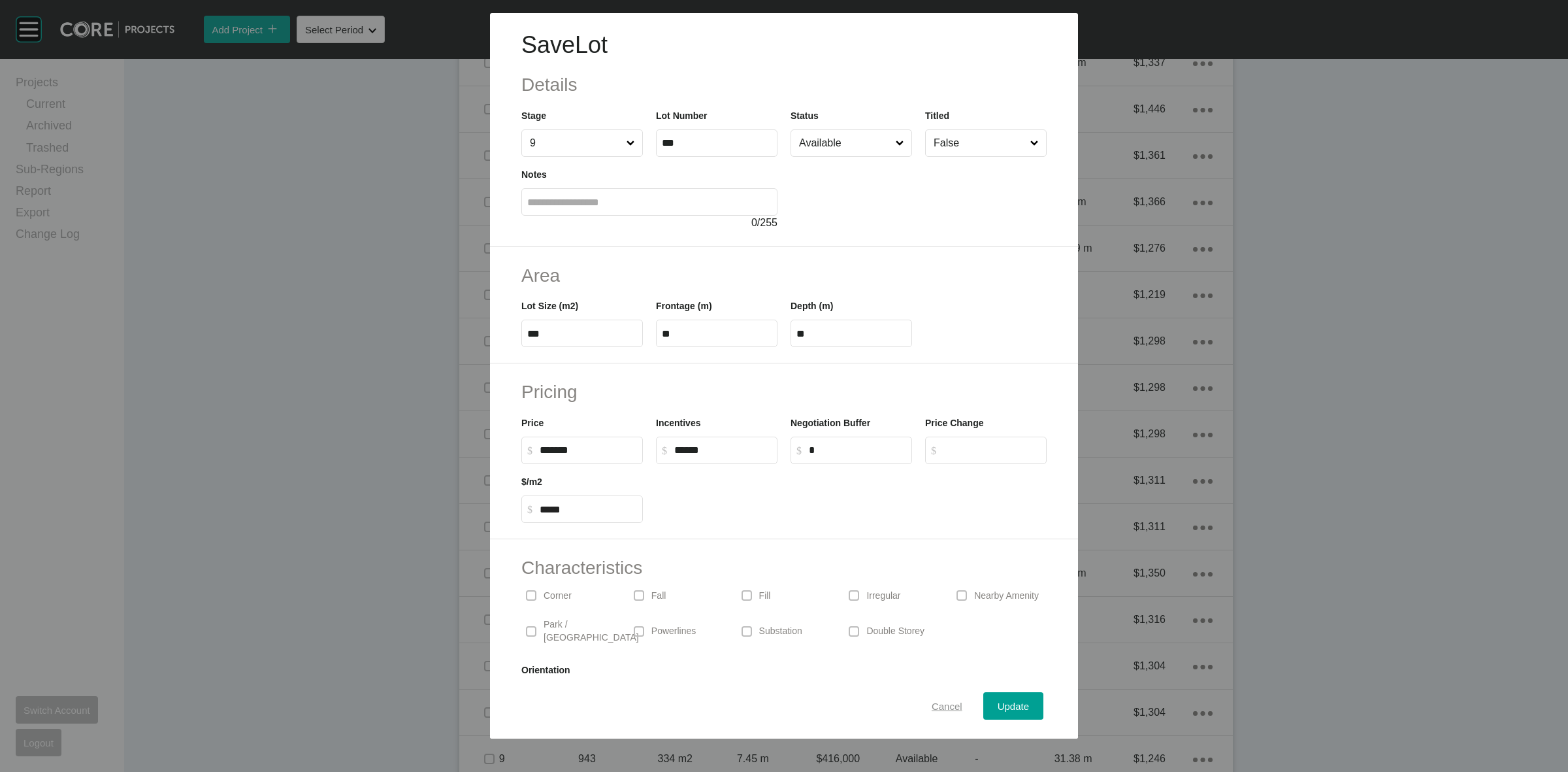
click at [935, 705] on span "Cancel" at bounding box center [946, 706] width 31 height 12
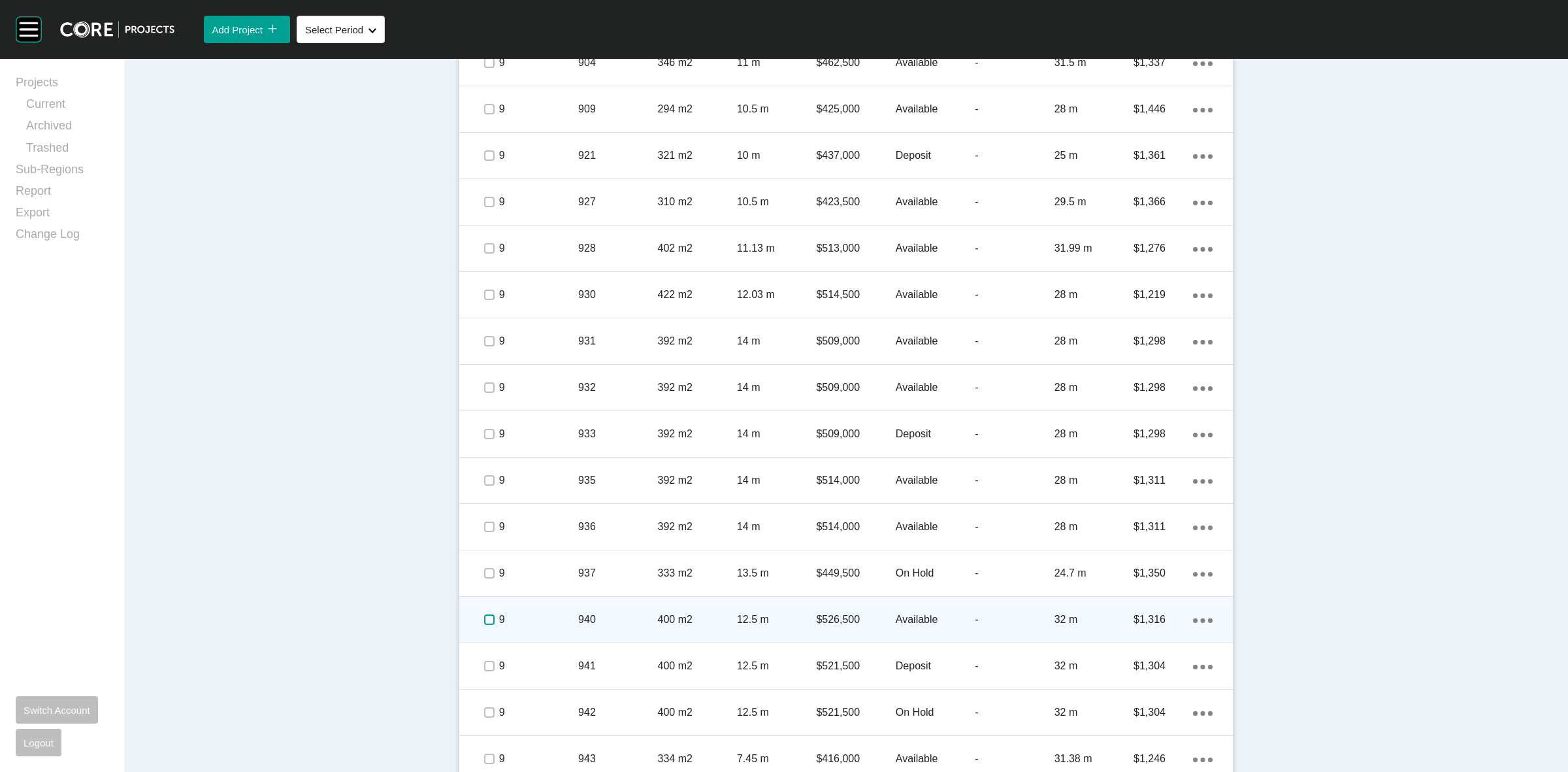
click at [484, 619] on label at bounding box center [490, 619] width 11 height 11
click at [554, 618] on p "9" at bounding box center [538, 619] width 79 height 14
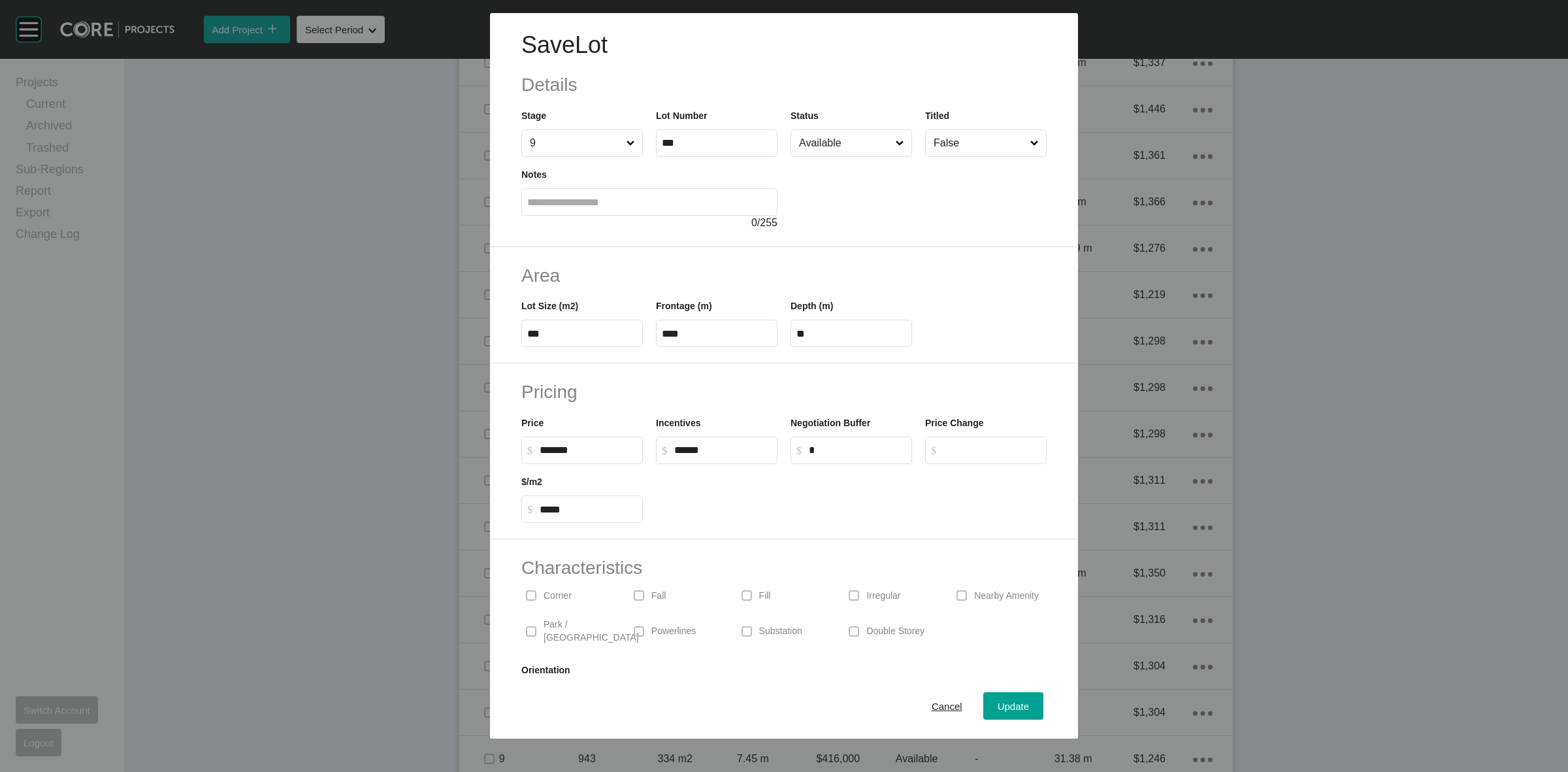
click at [856, 138] on input "Available" at bounding box center [844, 143] width 97 height 26
click at [1005, 704] on span "Update" at bounding box center [1013, 706] width 31 height 12
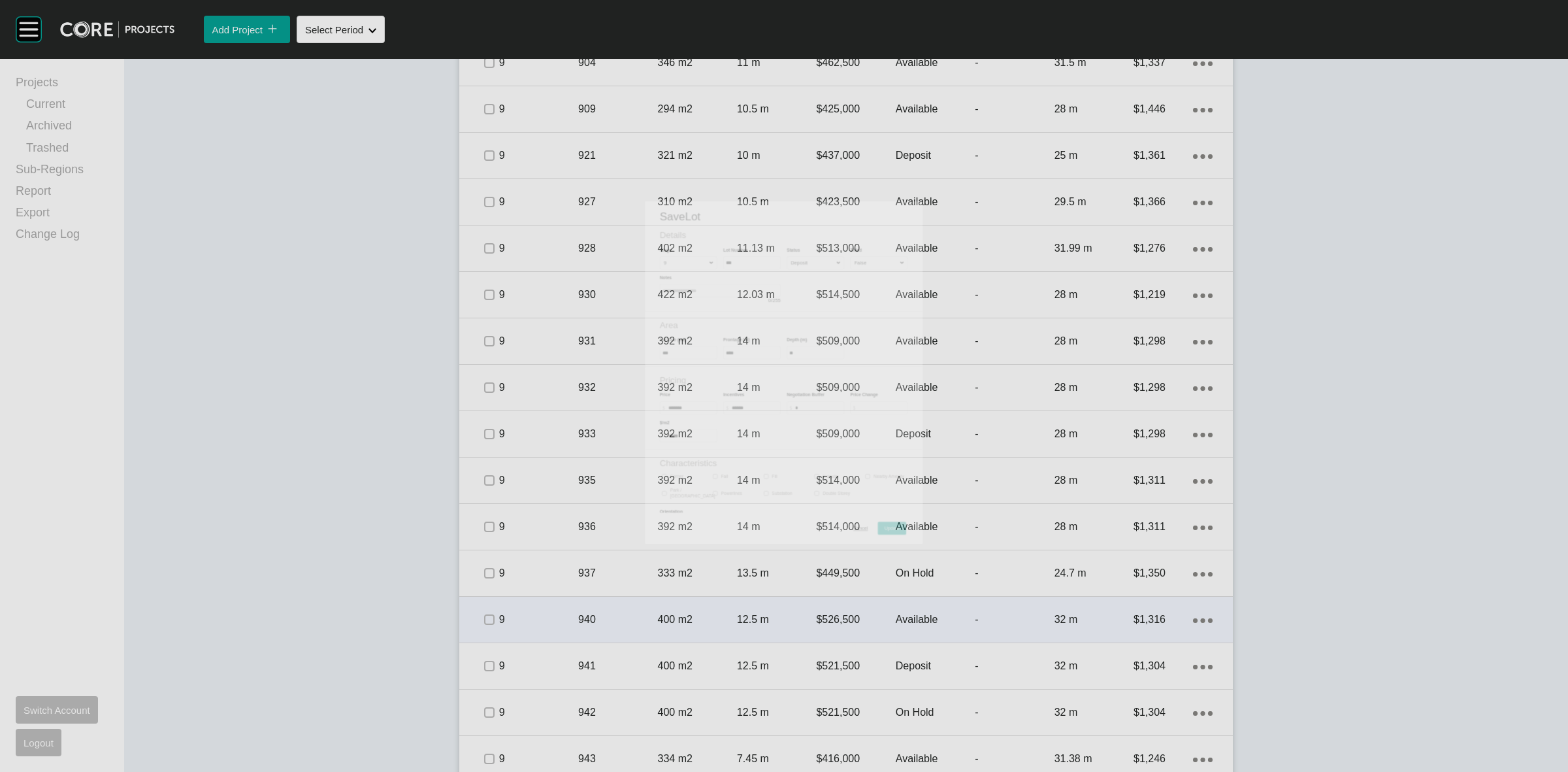
scroll to position [1838, 0]
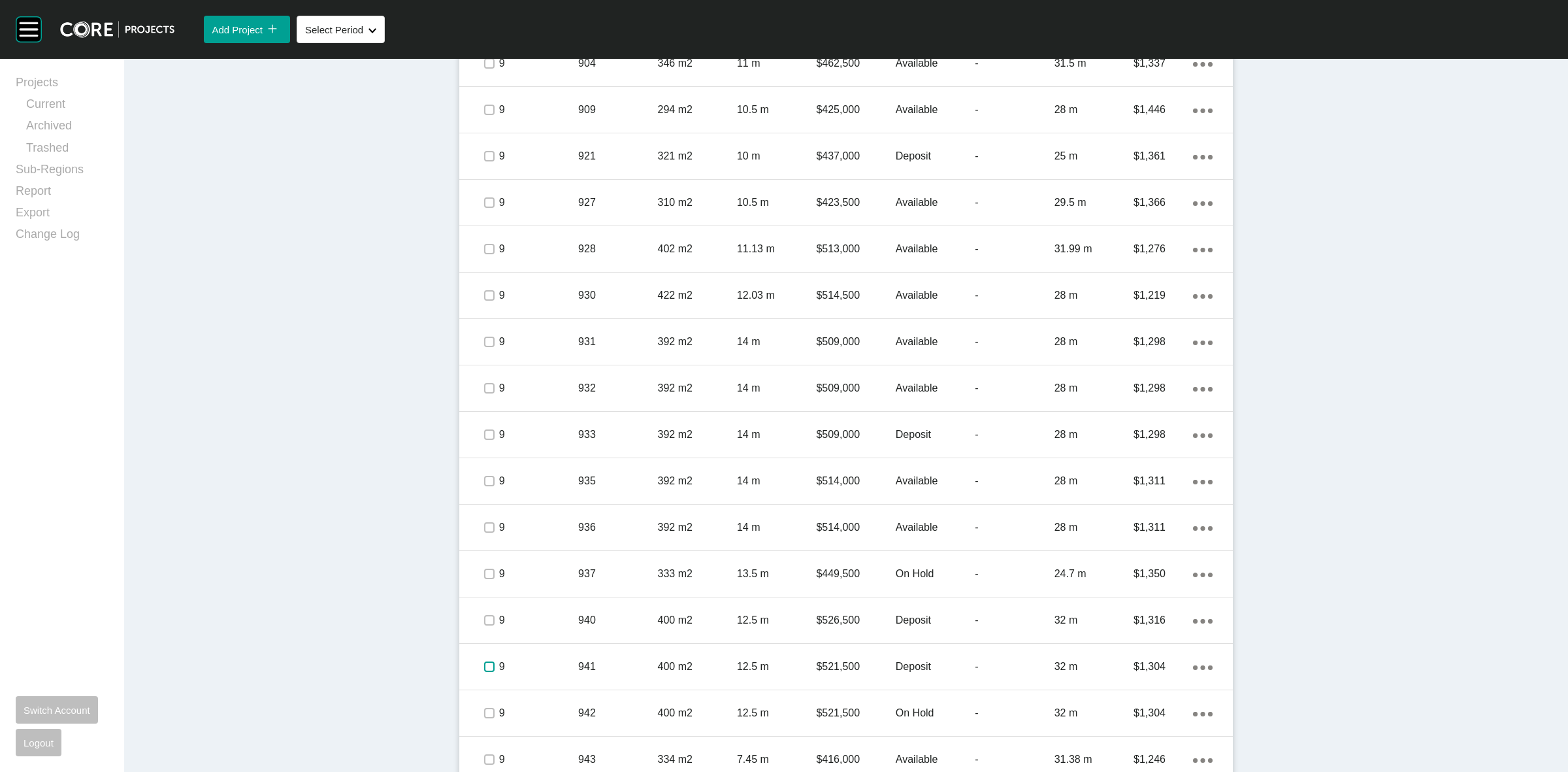
drag, startPoint x: 481, startPoint y: 665, endPoint x: 534, endPoint y: 669, distance: 53.2
click at [529, 669] on div "9 941 400 m2 12.5 m $521,500 Deposit - 32 m $1,304 Action Menu Dots Copy 6 Crea…" at bounding box center [846, 667] width 773 height 46
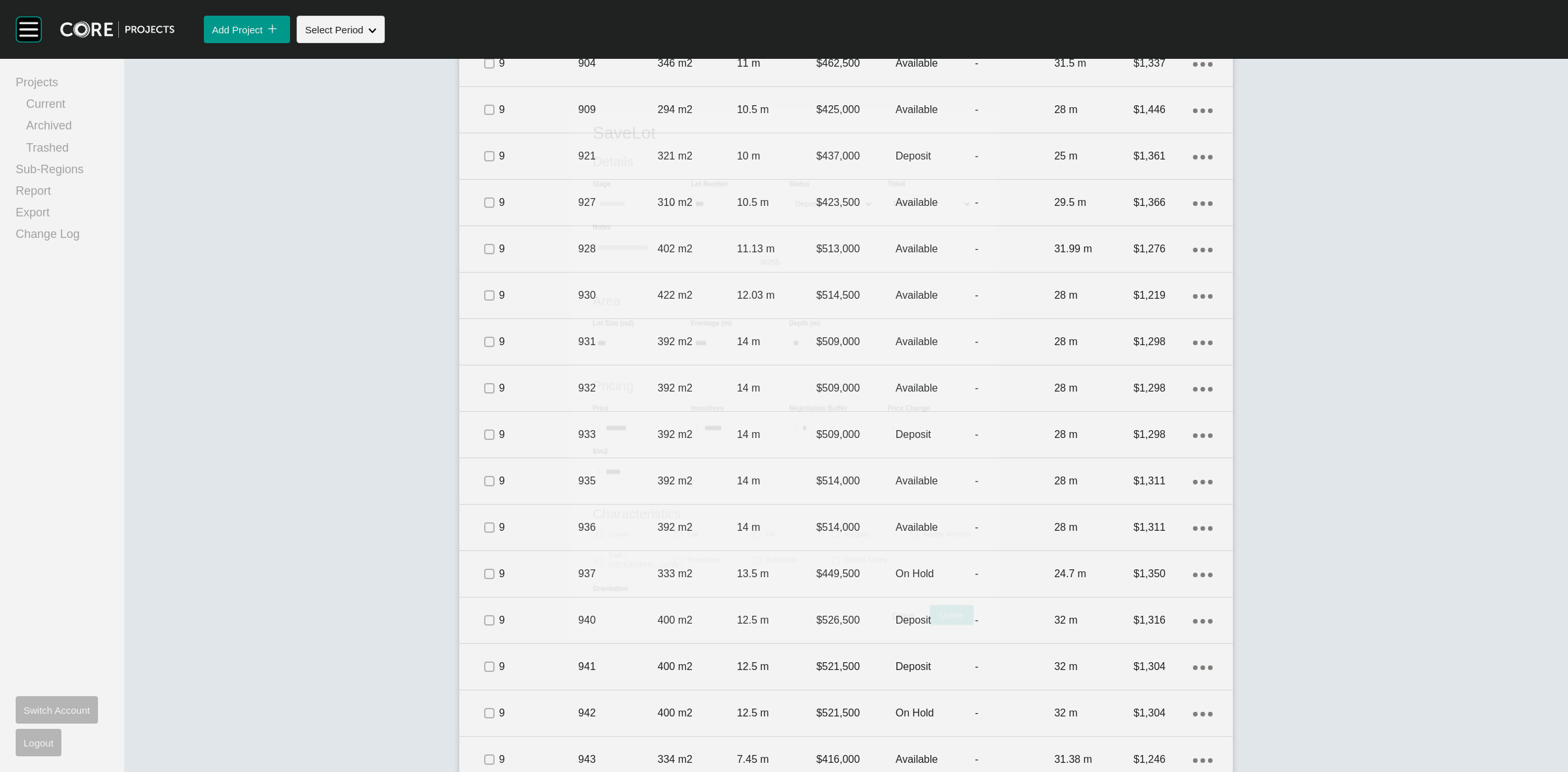
click at [569, 639] on div "Cancel Update" at bounding box center [784, 616] width 429 height 48
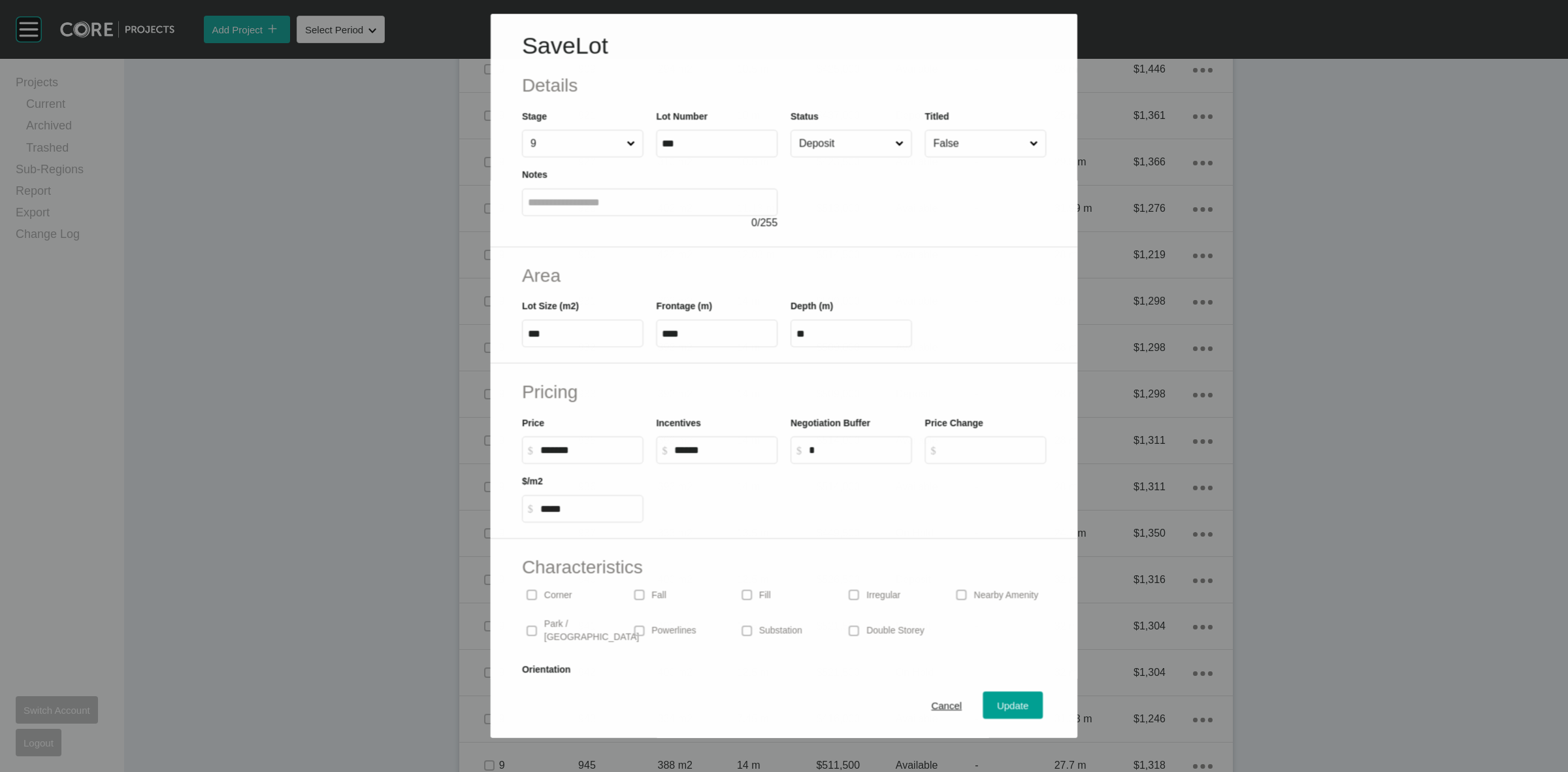
scroll to position [1798, 0]
click at [932, 701] on span "Cancel" at bounding box center [946, 706] width 31 height 12
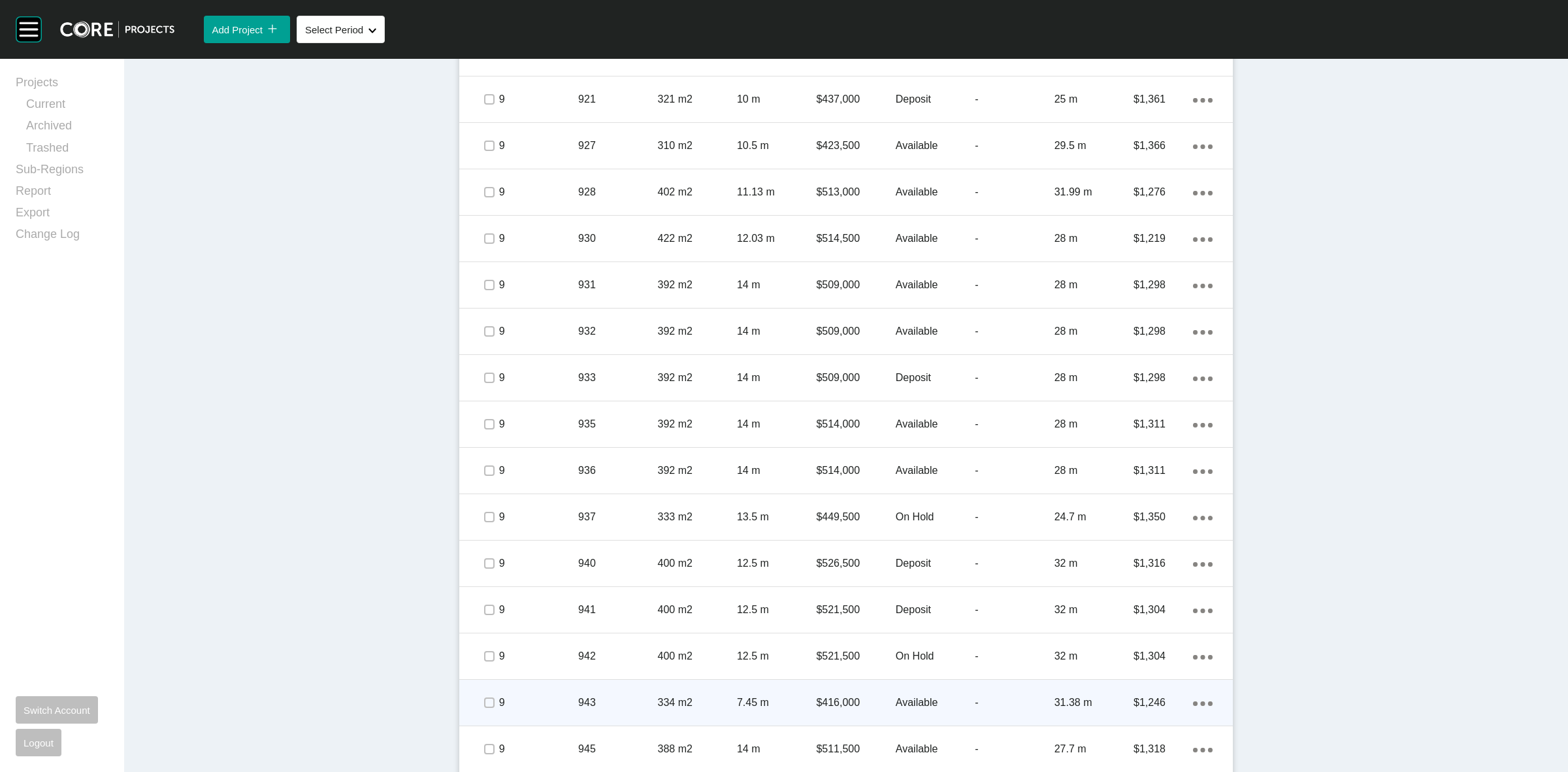
scroll to position [1879, 0]
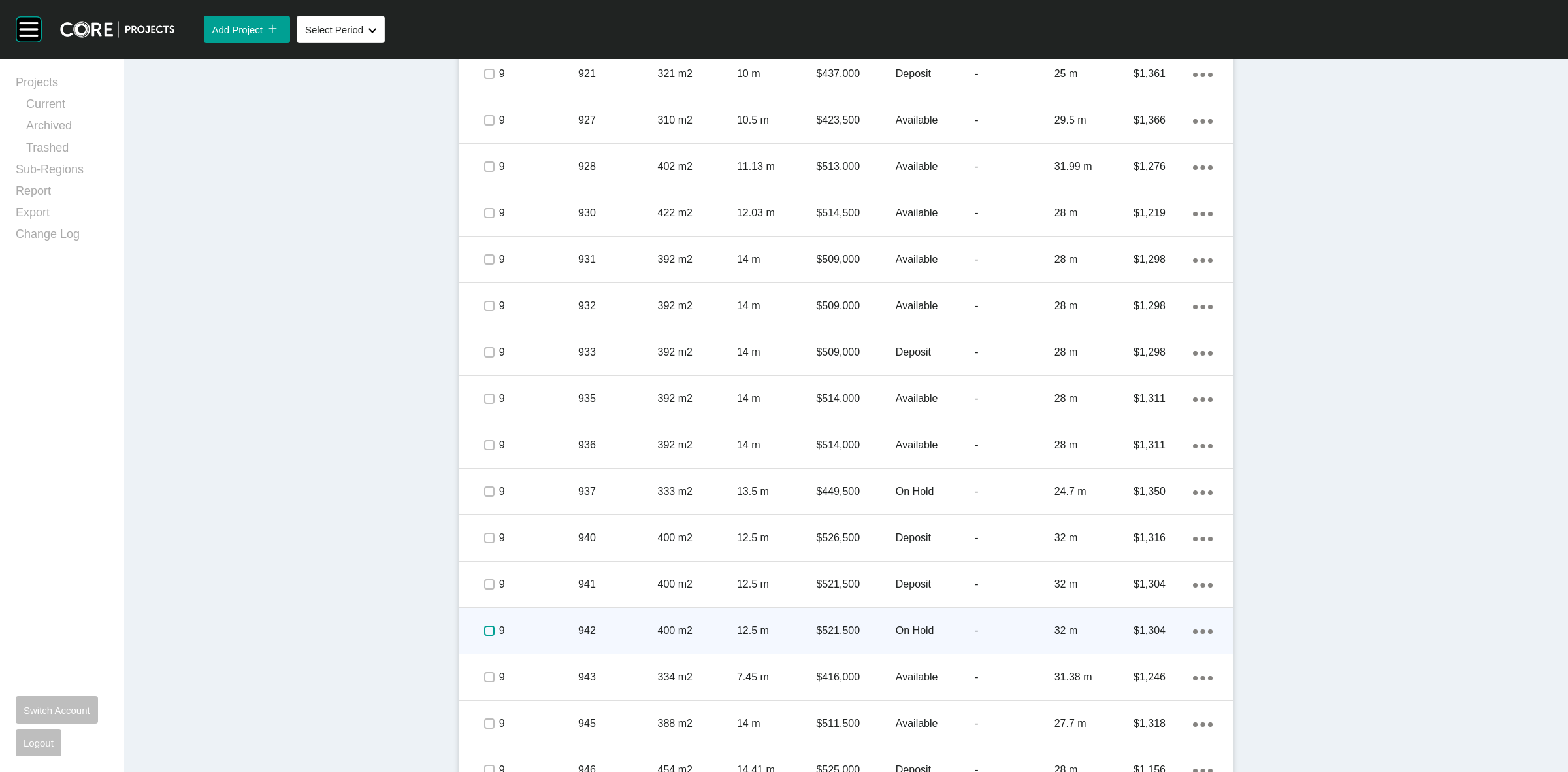
click at [484, 632] on label at bounding box center [490, 631] width 11 height 11
click at [549, 629] on p "9" at bounding box center [538, 631] width 79 height 14
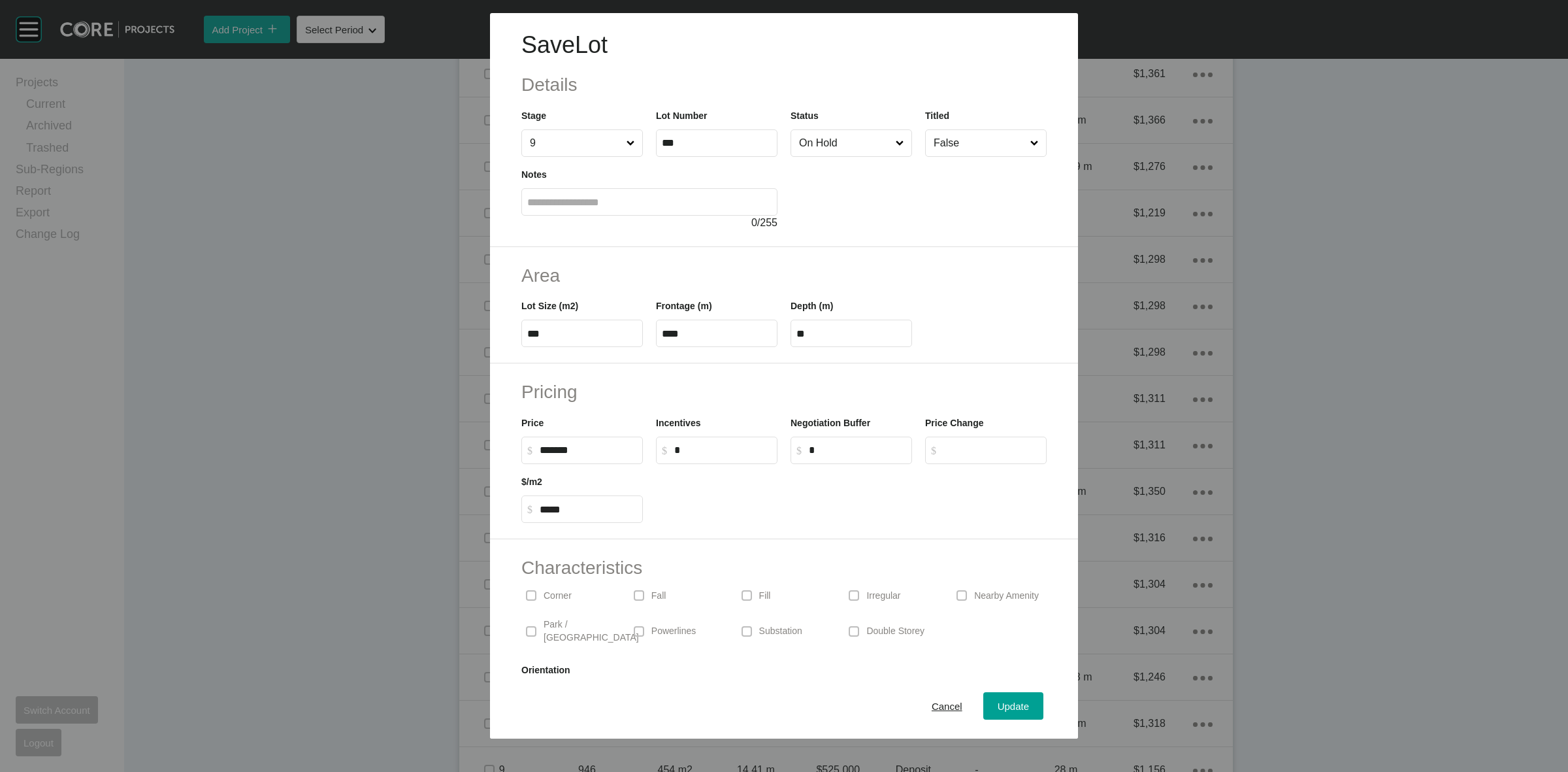
click at [701, 452] on input "*" at bounding box center [723, 450] width 98 height 12
type input "******"
click at [805, 148] on input "On Hold" at bounding box center [844, 143] width 97 height 26
click at [998, 705] on span "Update" at bounding box center [1013, 706] width 31 height 12
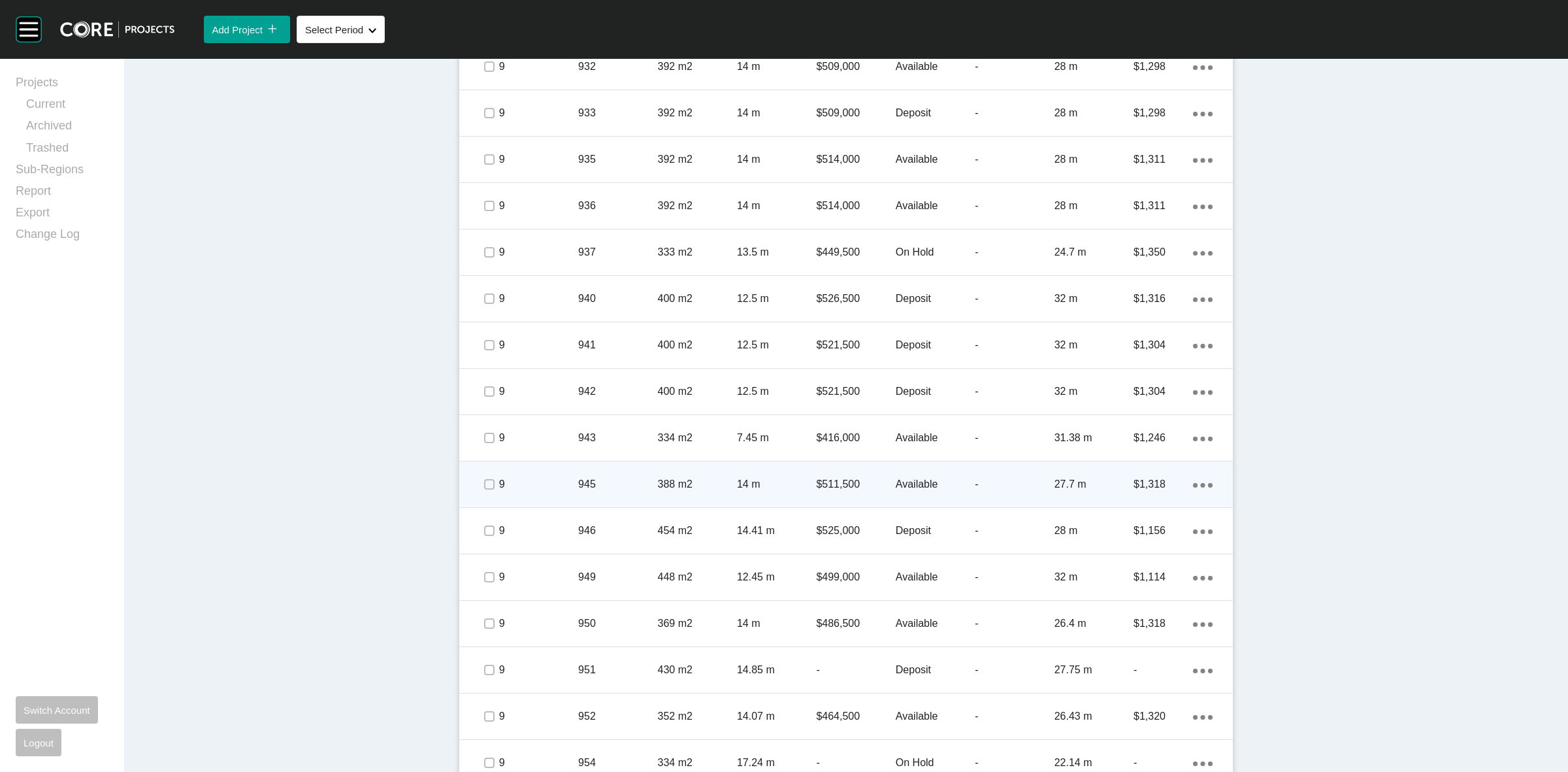
scroll to position [2178, 0]
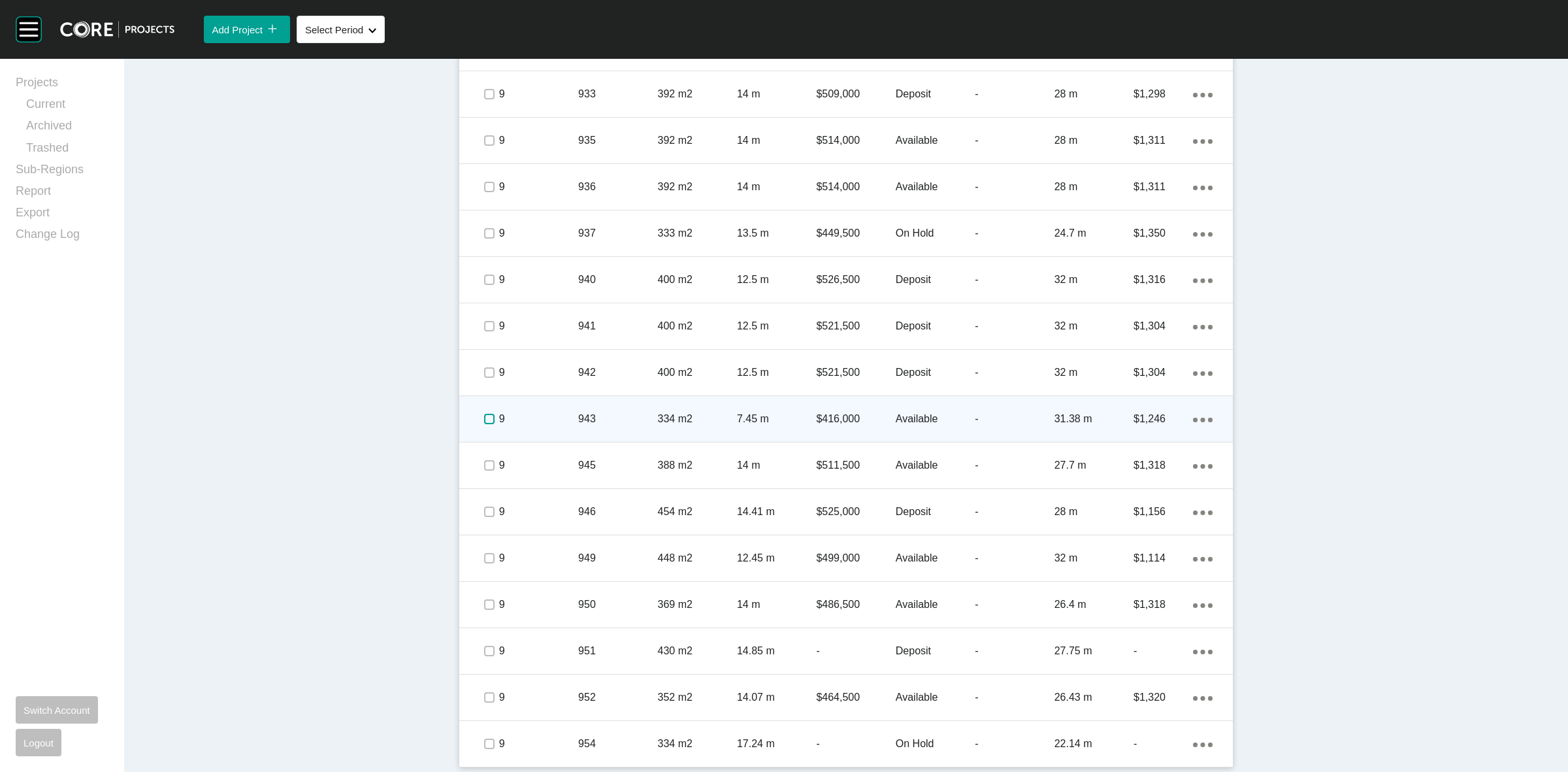
click at [484, 417] on label at bounding box center [490, 419] width 11 height 11
click at [537, 414] on p "9" at bounding box center [538, 419] width 79 height 14
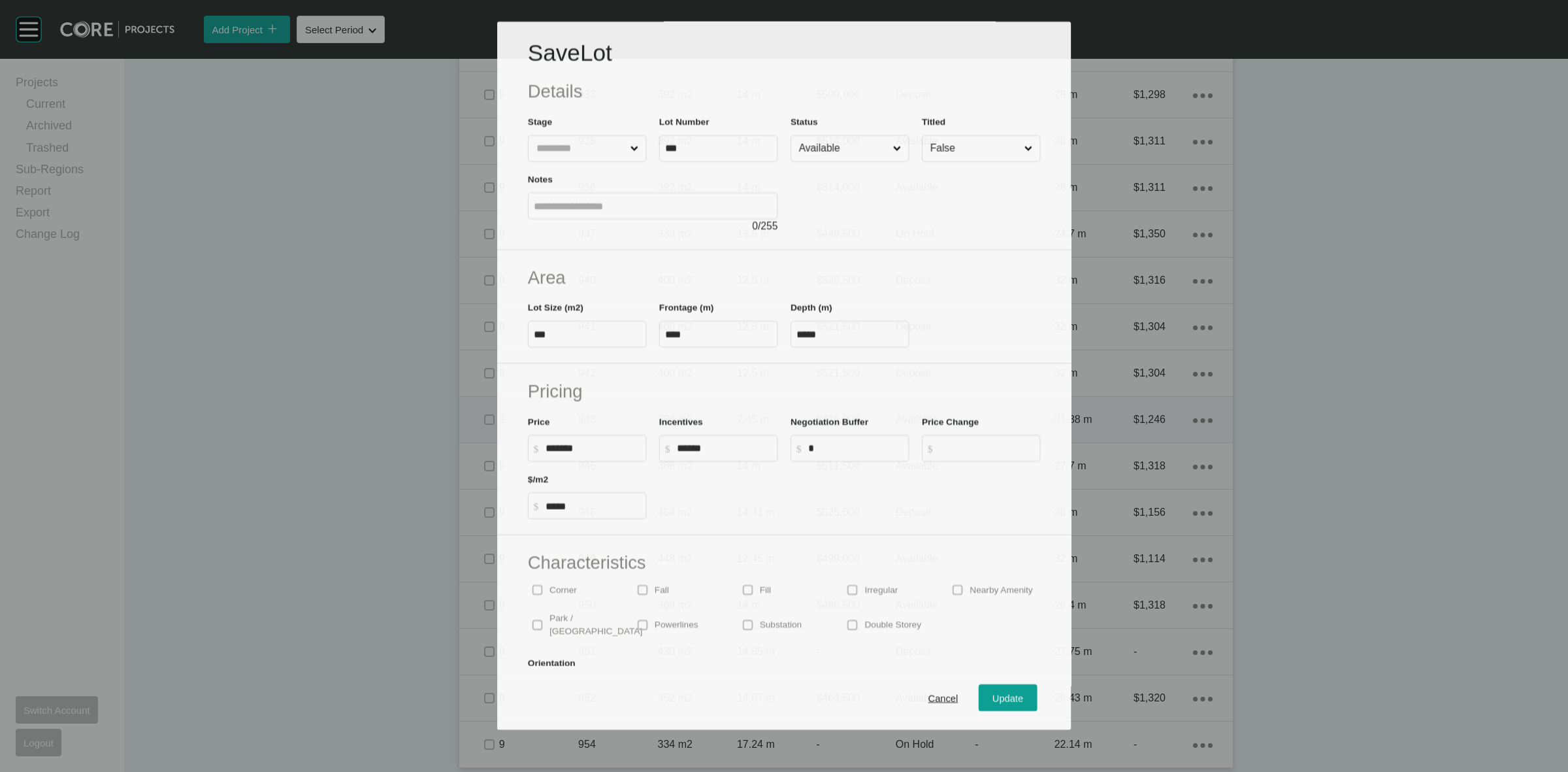
scroll to position [2138, 0]
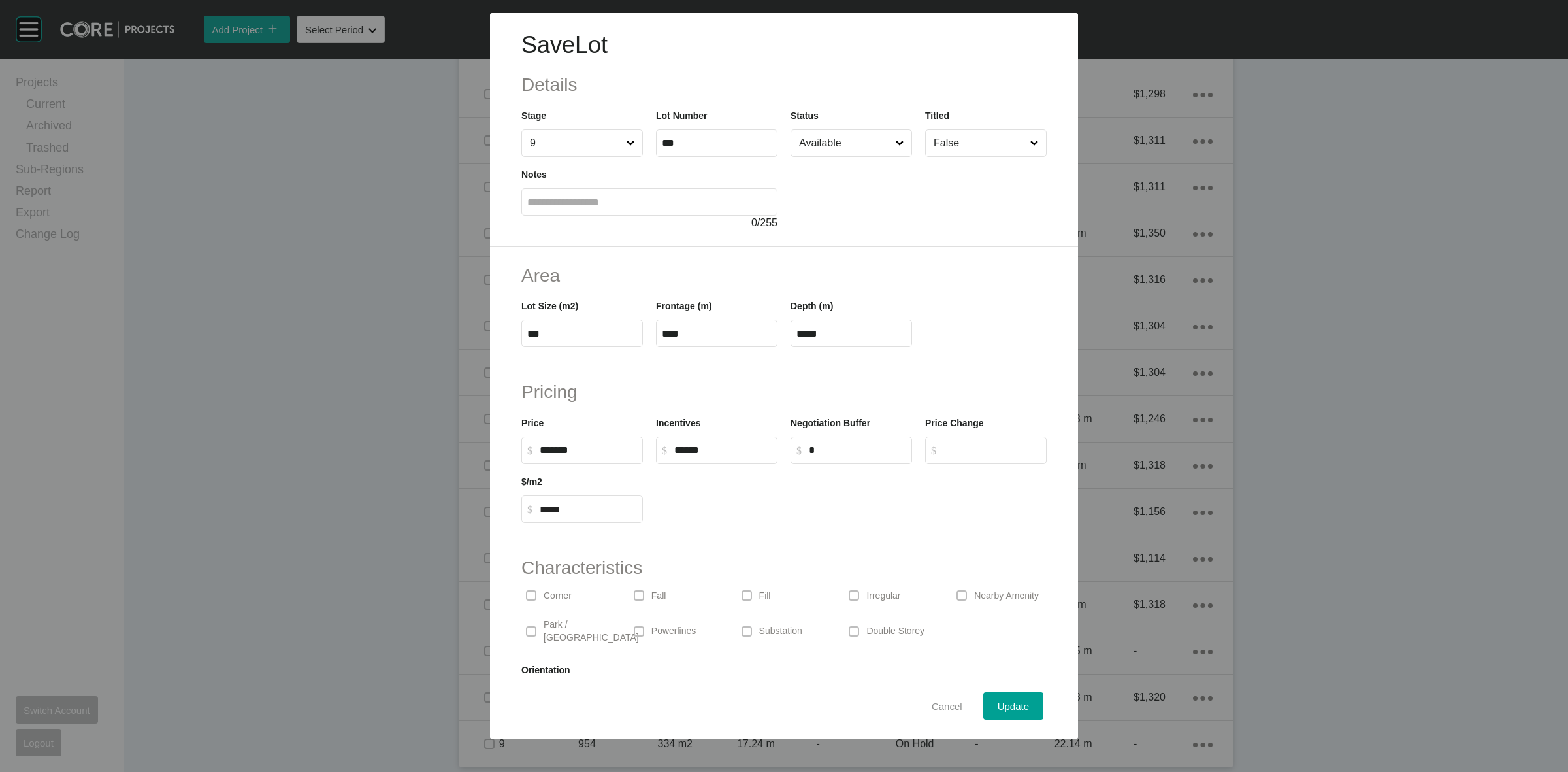
click at [937, 707] on span "Cancel" at bounding box center [946, 706] width 31 height 12
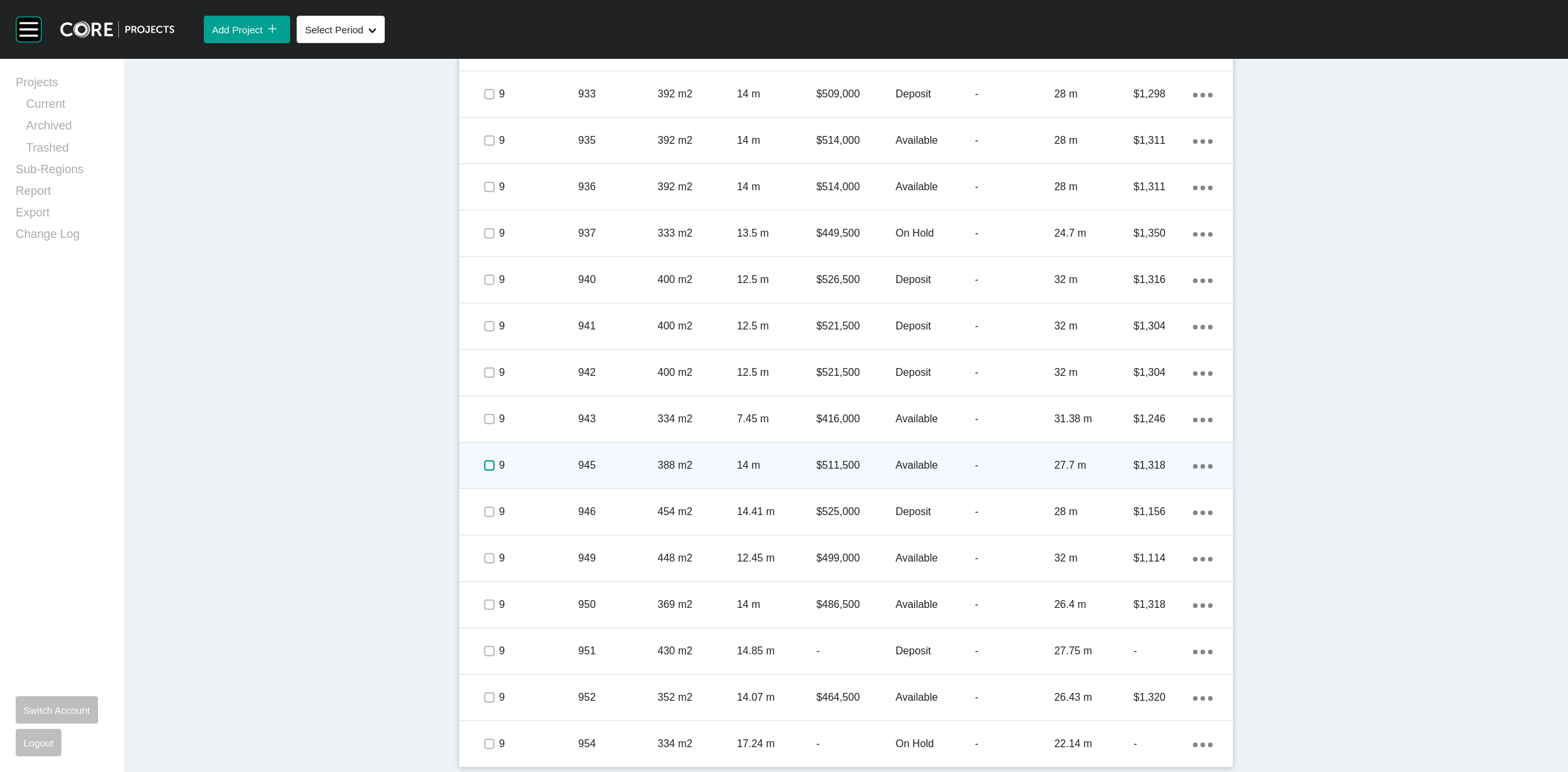
click at [485, 465] on label at bounding box center [490, 466] width 11 height 11
click at [537, 469] on p "9" at bounding box center [538, 465] width 79 height 14
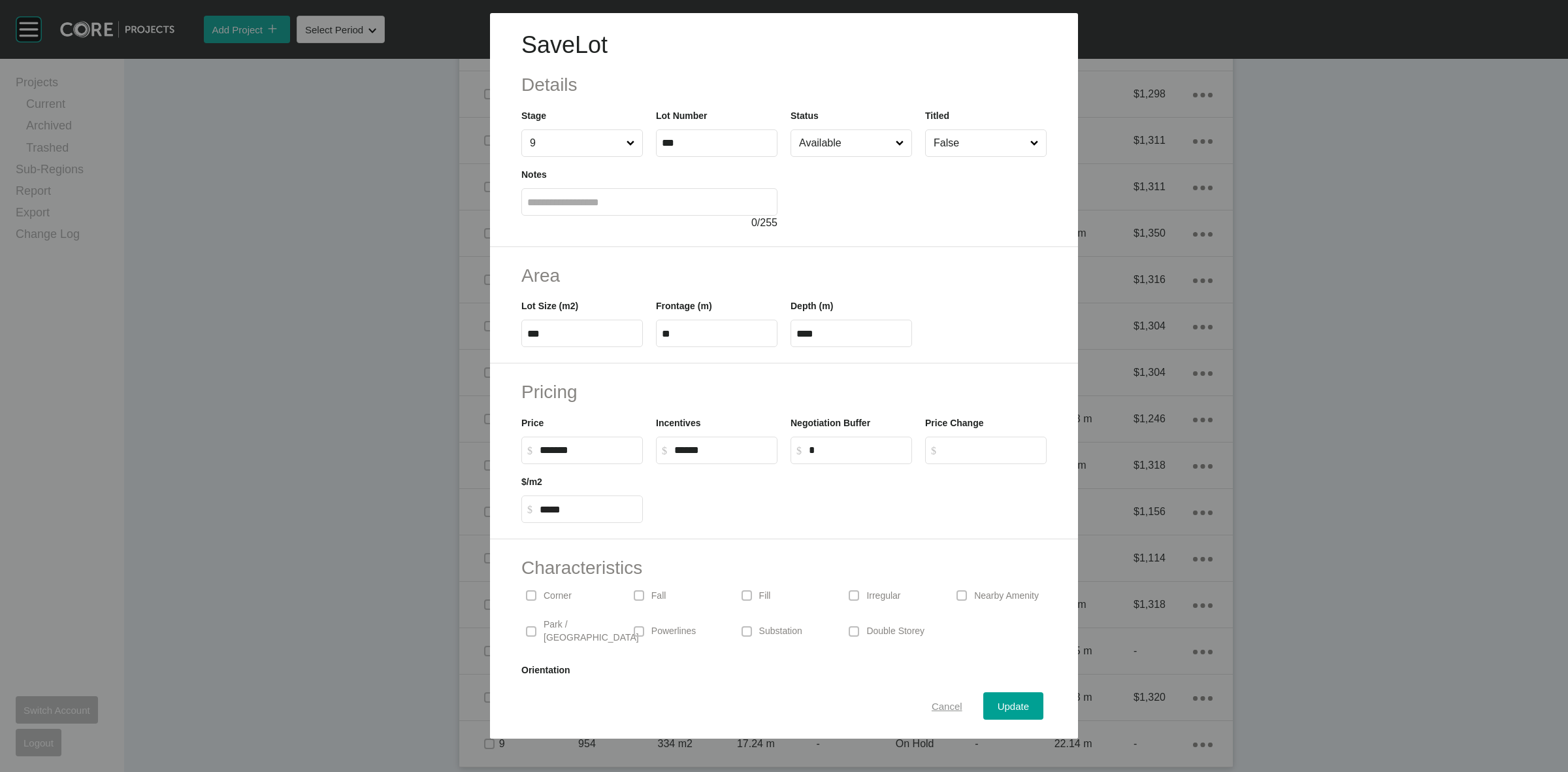
click at [933, 705] on span "Cancel" at bounding box center [946, 706] width 31 height 12
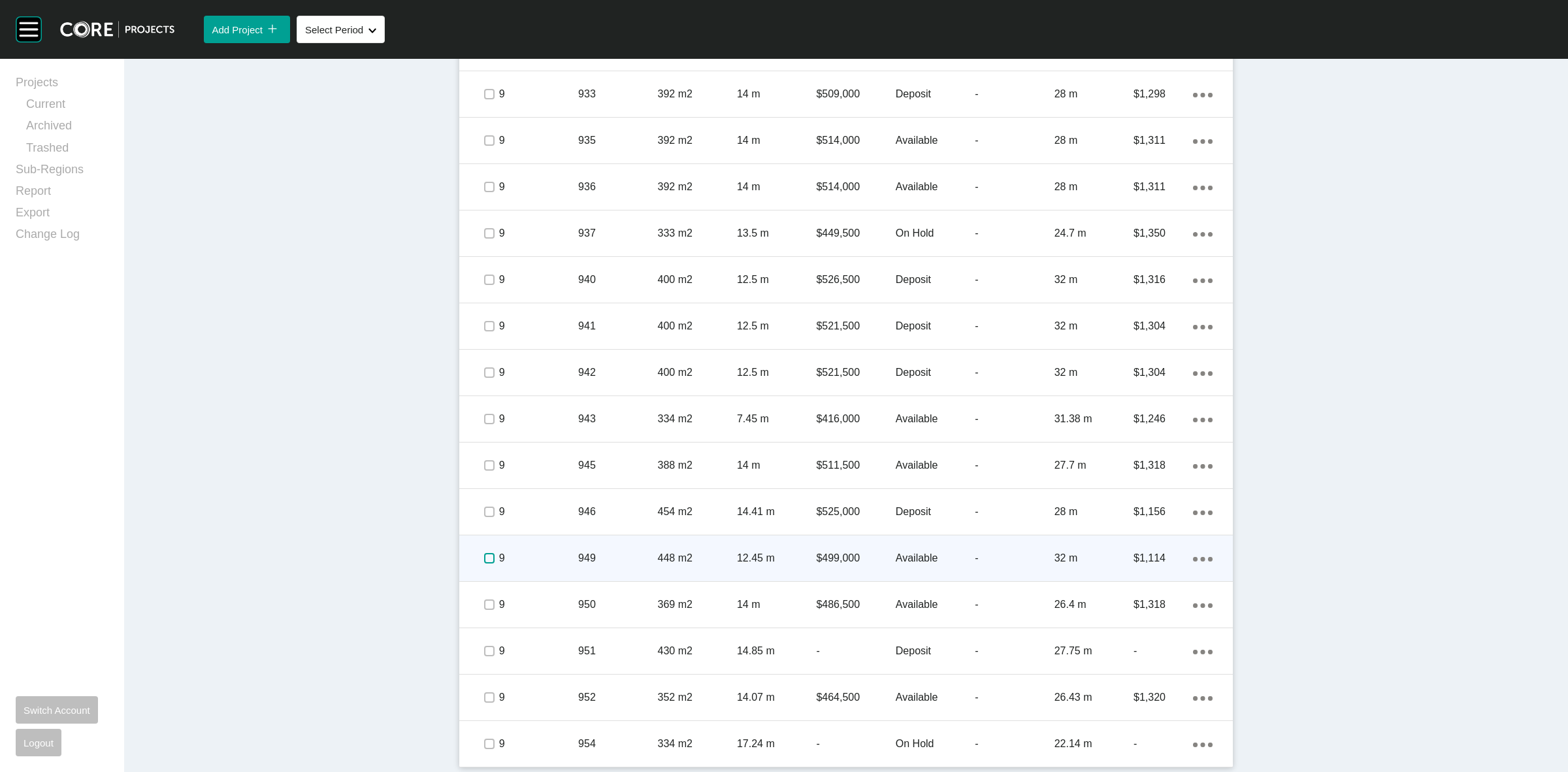
click at [485, 557] on label at bounding box center [490, 558] width 11 height 11
click at [531, 557] on p "9" at bounding box center [538, 558] width 79 height 14
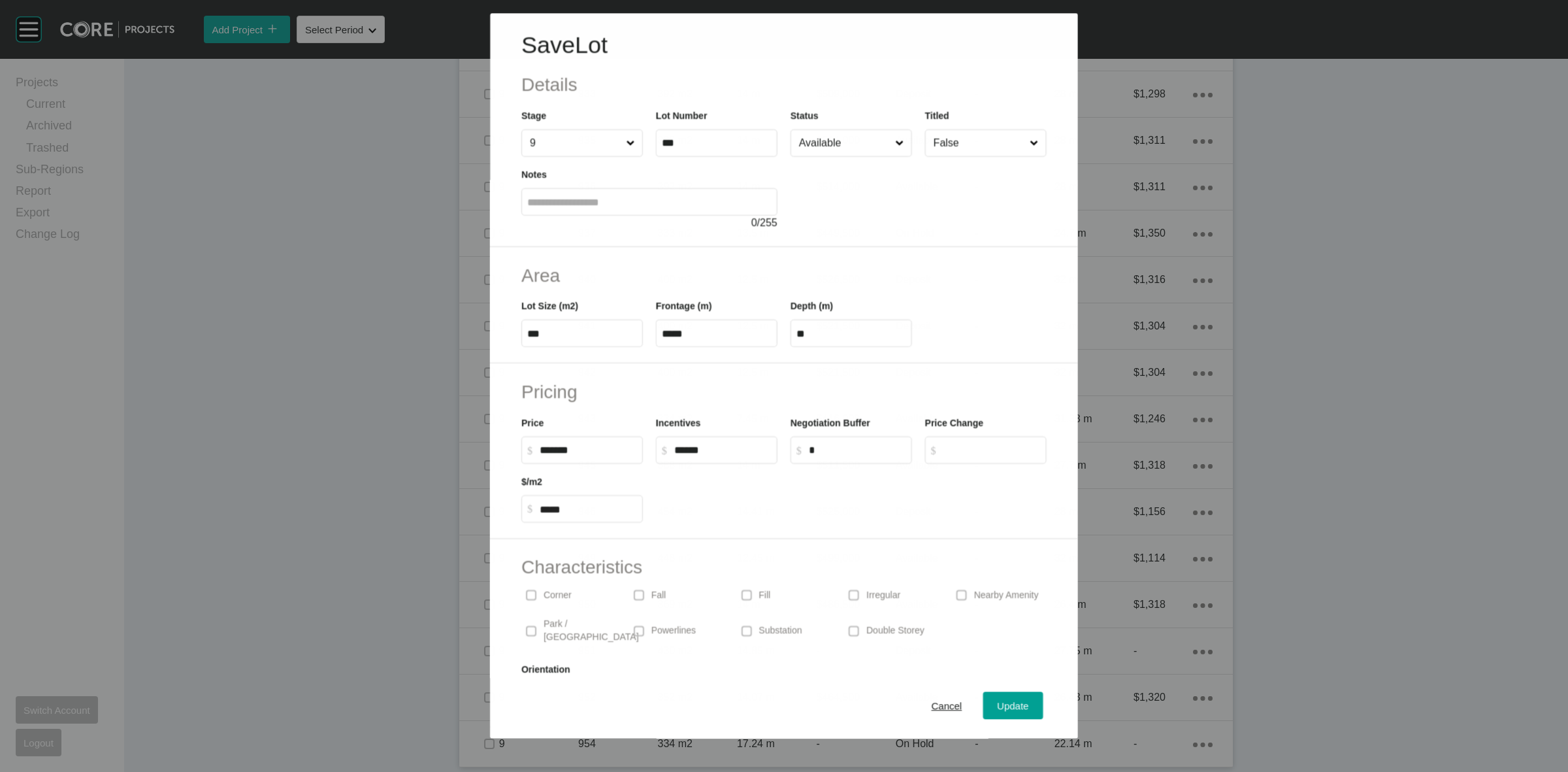
click at [812, 149] on input "Available" at bounding box center [844, 143] width 96 height 26
click at [999, 709] on span "Update" at bounding box center [1013, 706] width 31 height 12
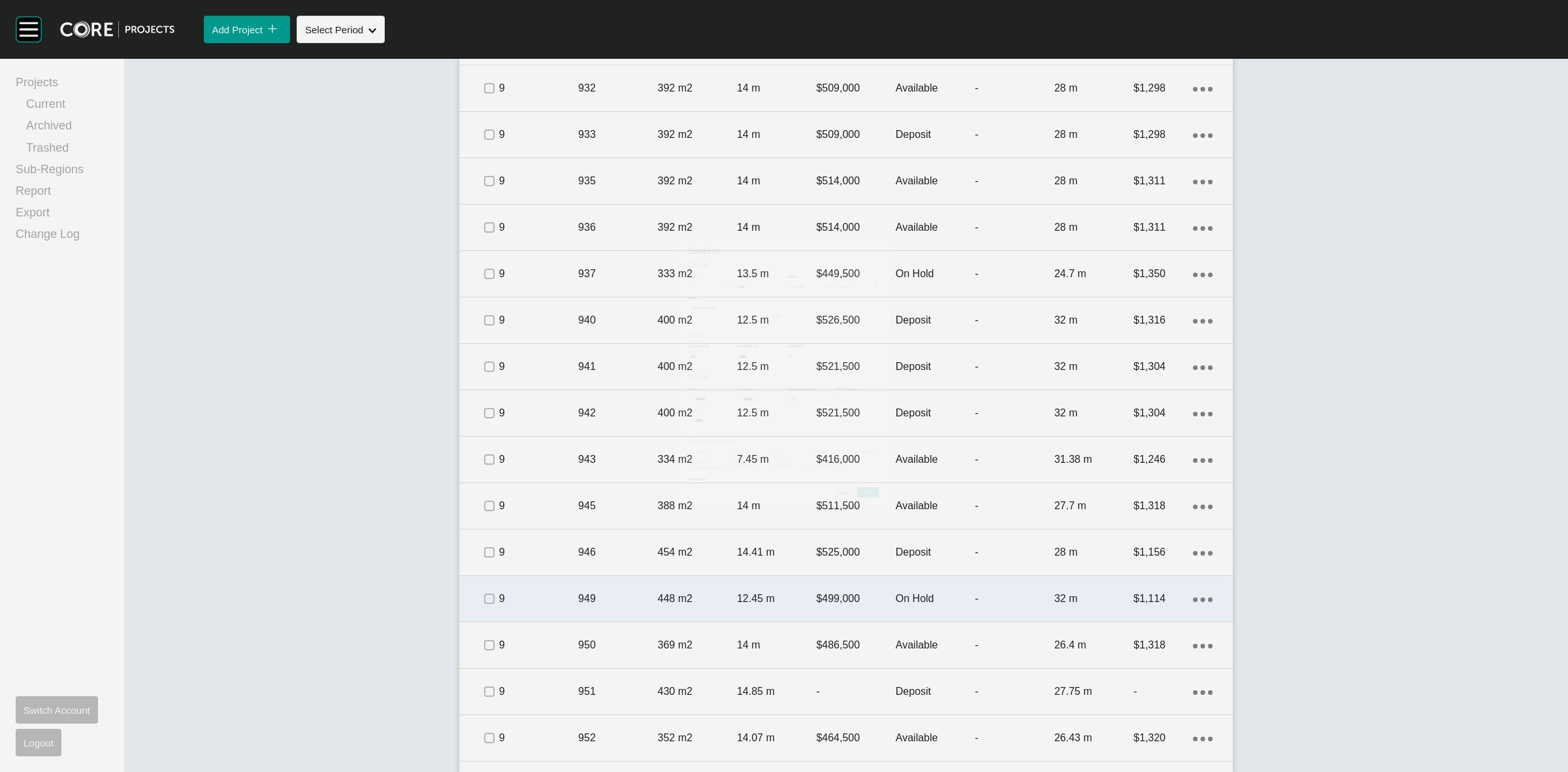
scroll to position [2178, 0]
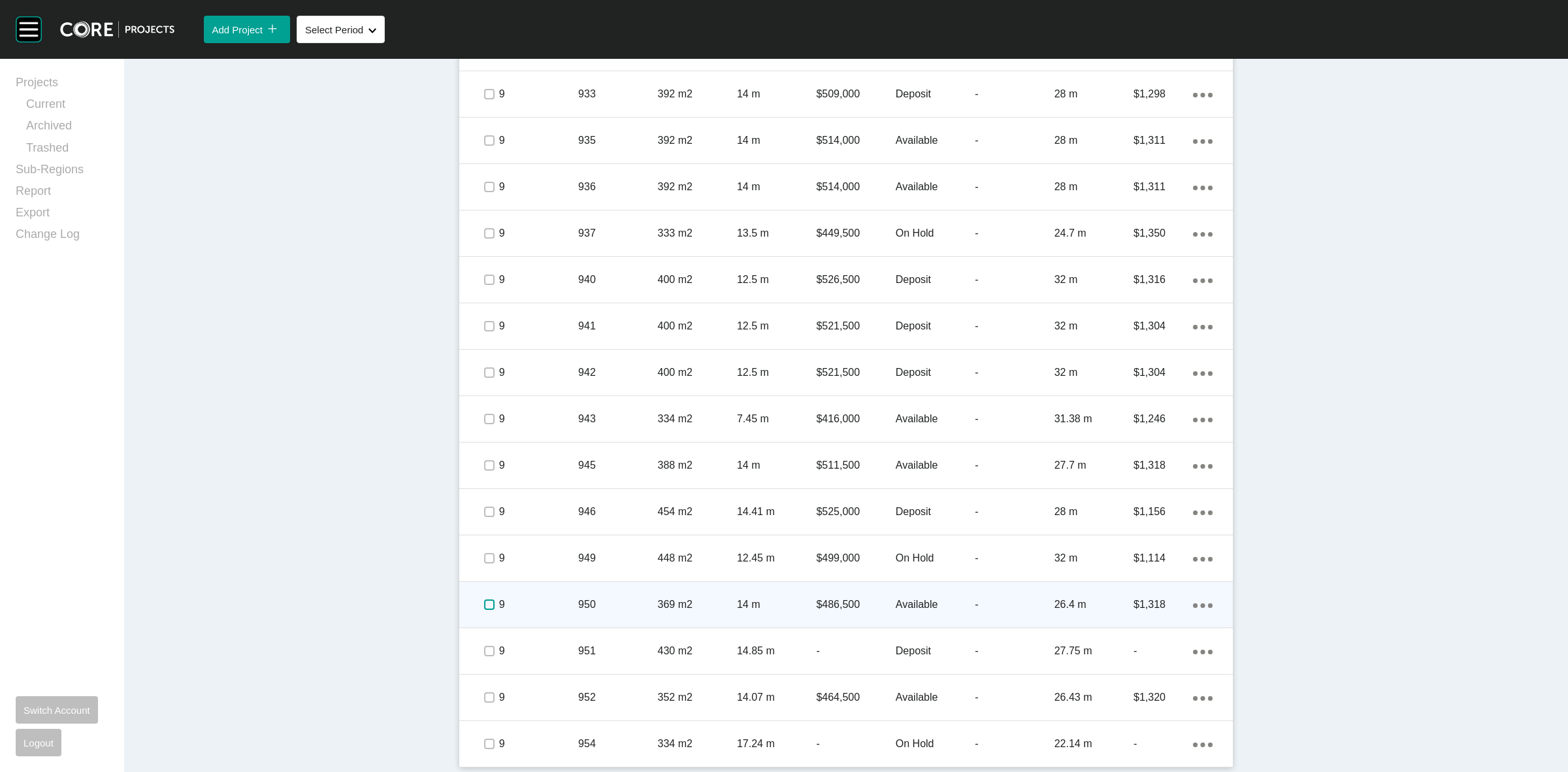
click at [484, 602] on label at bounding box center [490, 605] width 11 height 11
click at [563, 600] on p "9" at bounding box center [538, 604] width 79 height 14
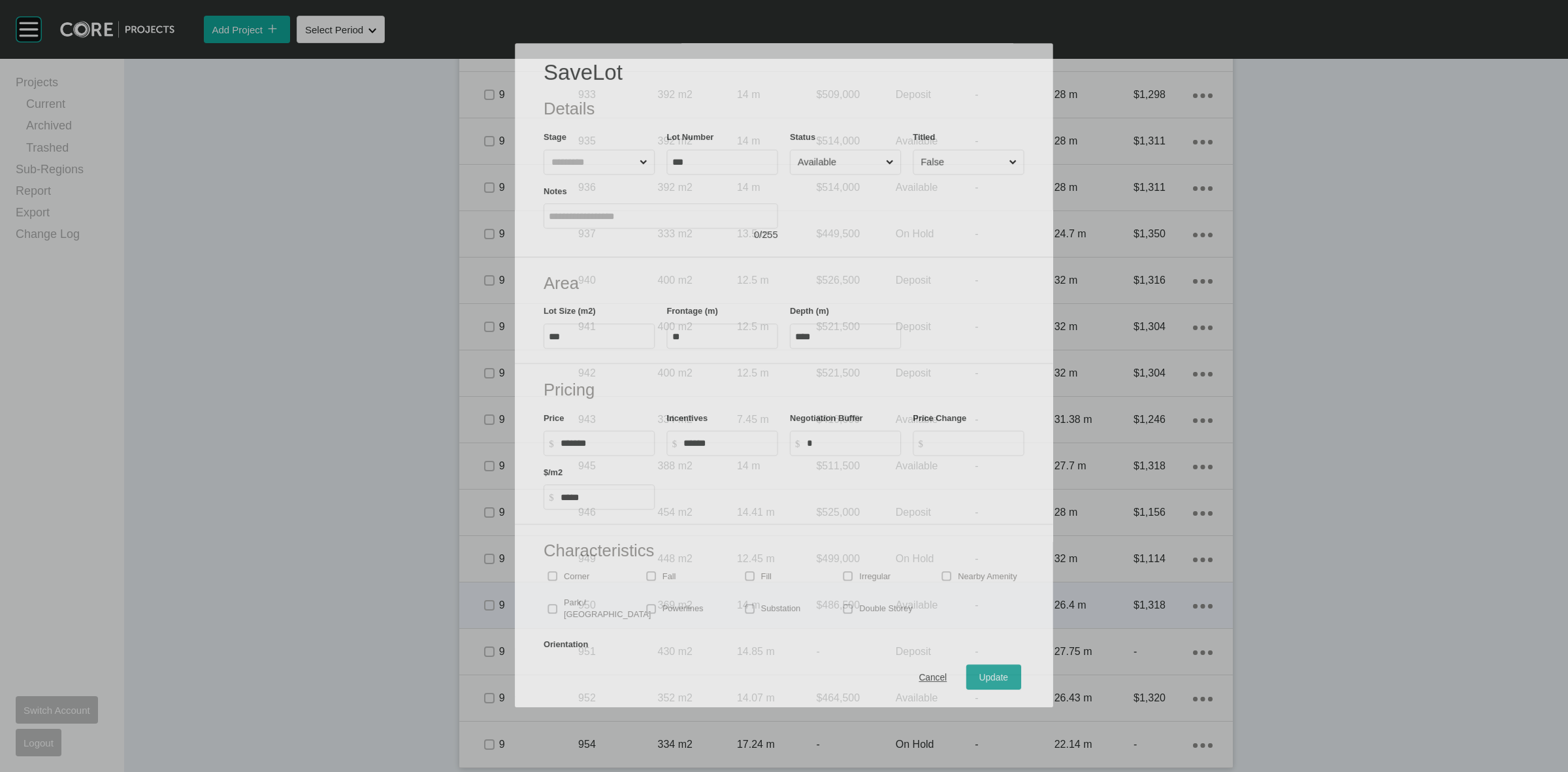
scroll to position [2138, 0]
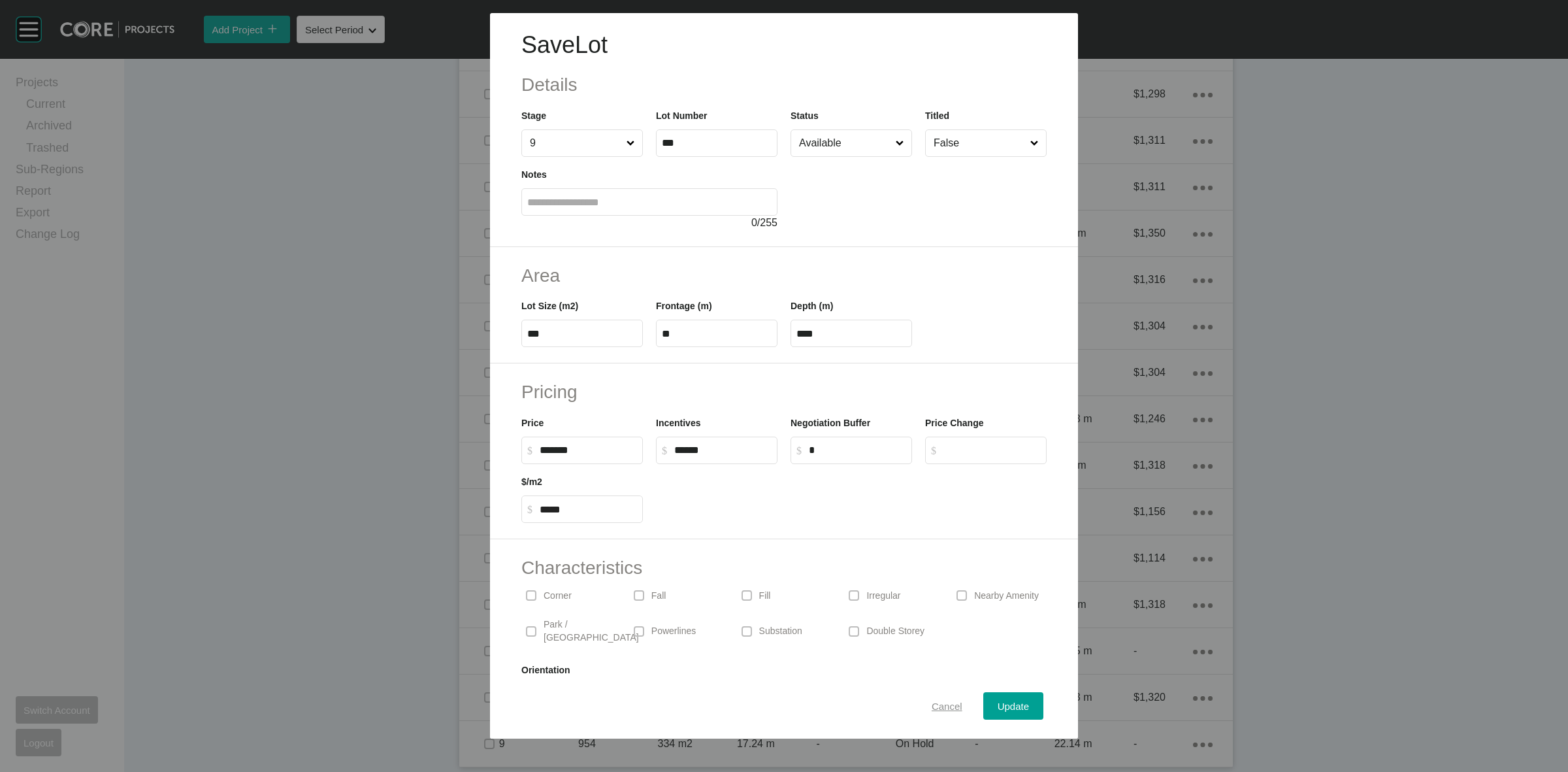
click at [932, 706] on span "Cancel" at bounding box center [946, 706] width 31 height 12
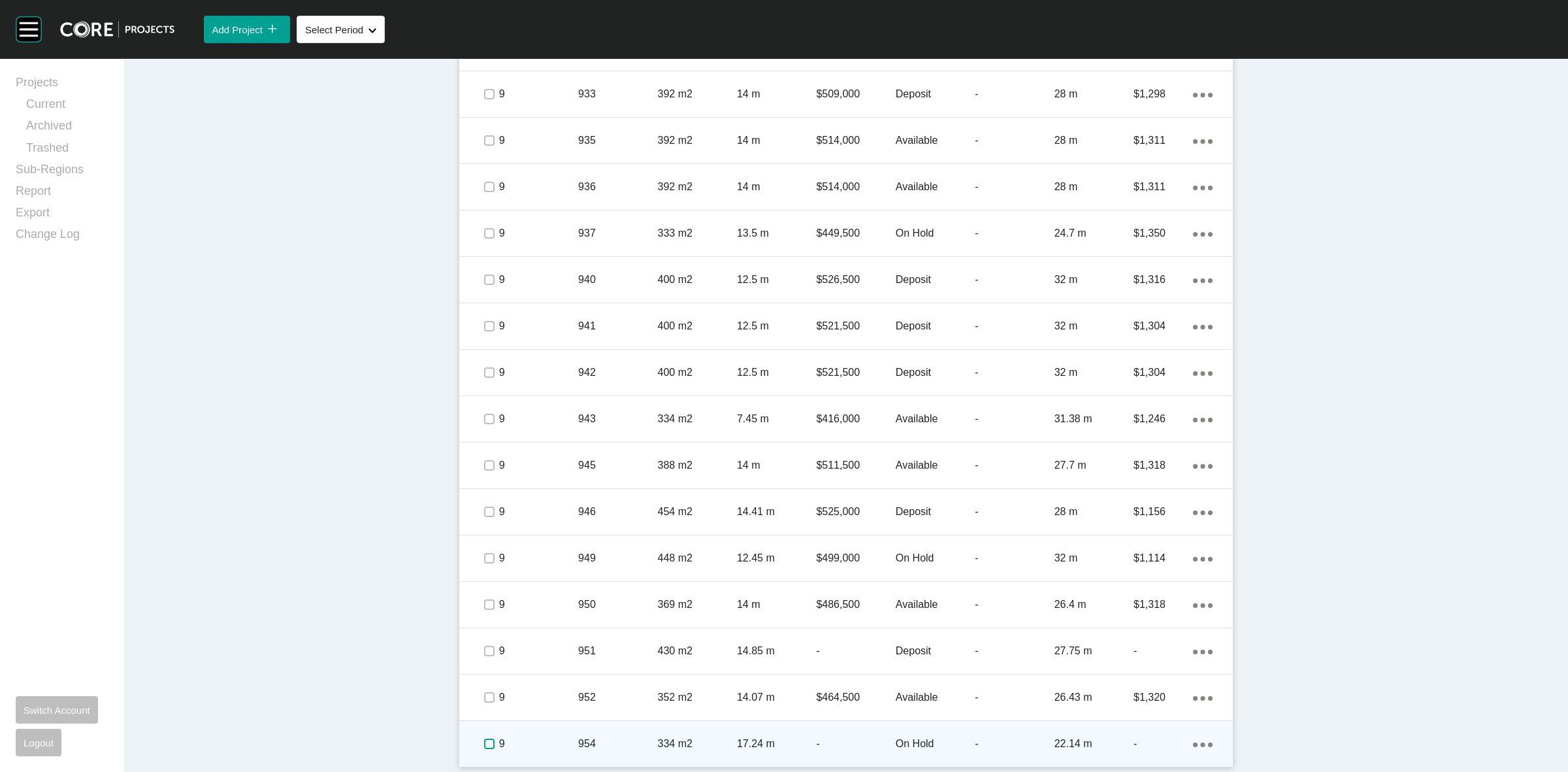
click at [484, 744] on label at bounding box center [490, 744] width 11 height 11
click at [563, 737] on p "9" at bounding box center [538, 744] width 79 height 14
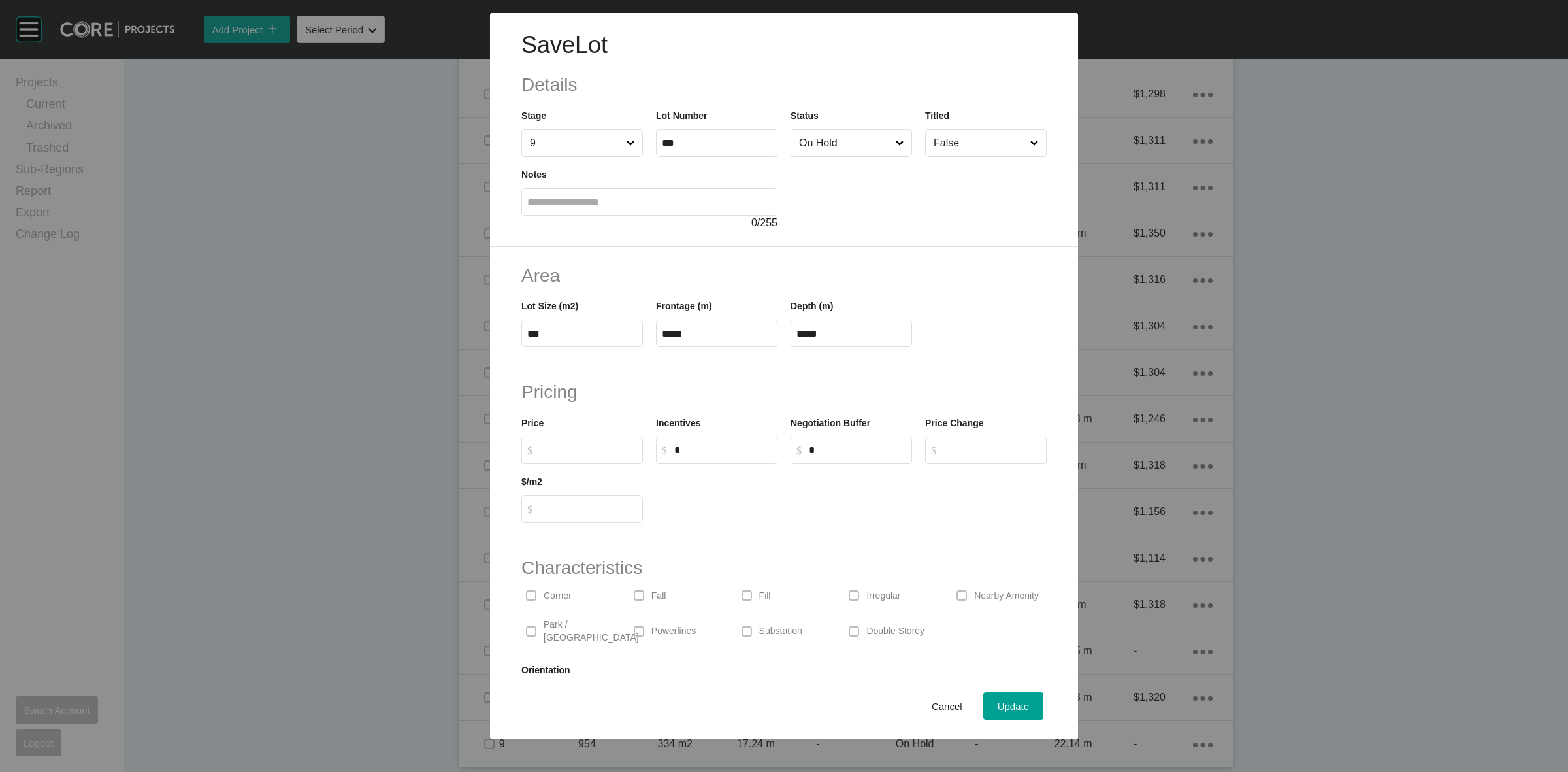
click at [573, 448] on input "$ Created with Sketch. $" at bounding box center [588, 450] width 98 height 12
type input "*******"
type input "*****"
type input "******"
click at [1018, 706] on div "Update" at bounding box center [1013, 706] width 38 height 18
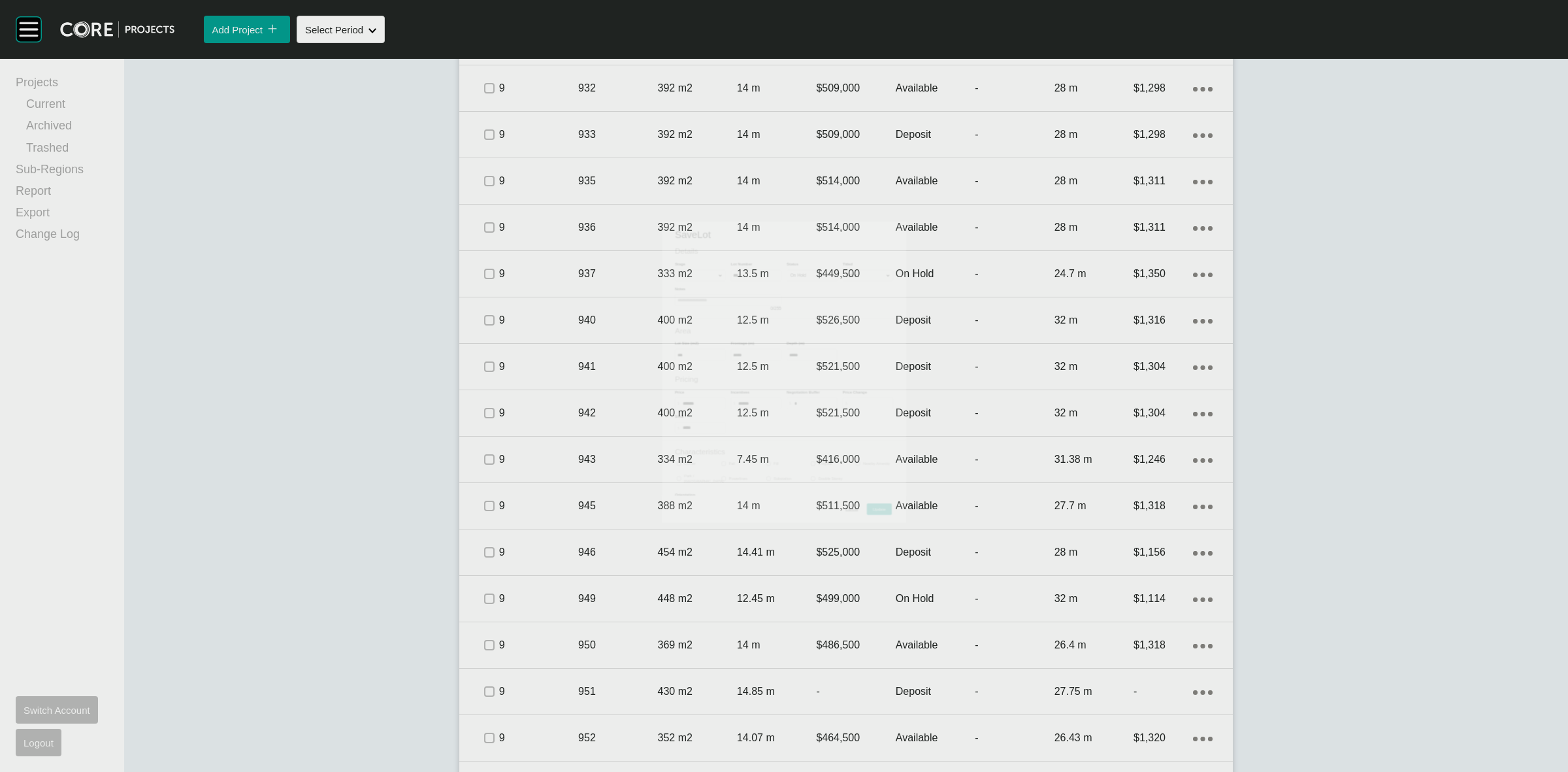
scroll to position [2178, 0]
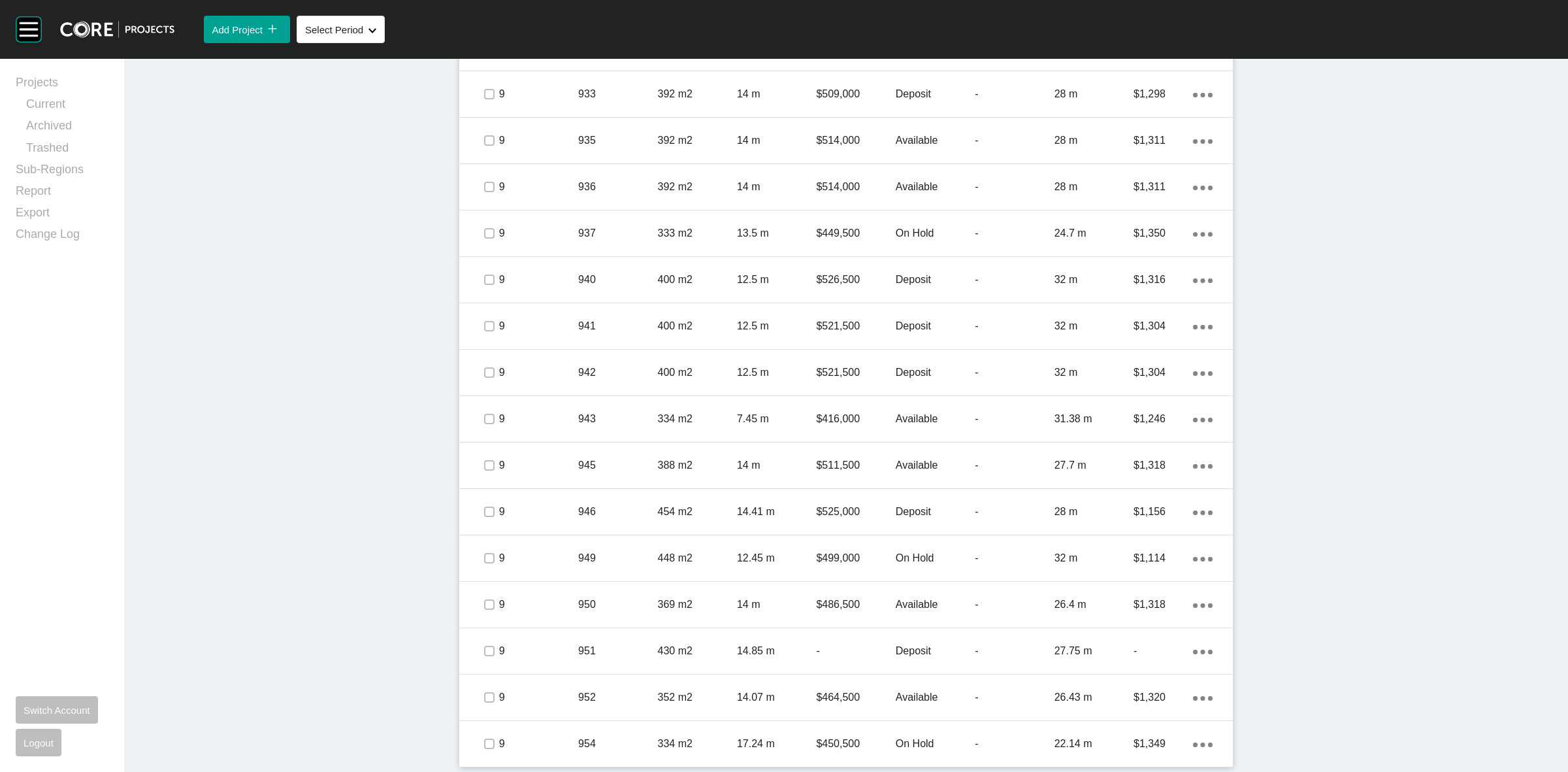
drag, startPoint x: 611, startPoint y: 683, endPoint x: 624, endPoint y: 670, distance: 18.4
click at [611, 684] on div "952" at bounding box center [617, 697] width 79 height 41
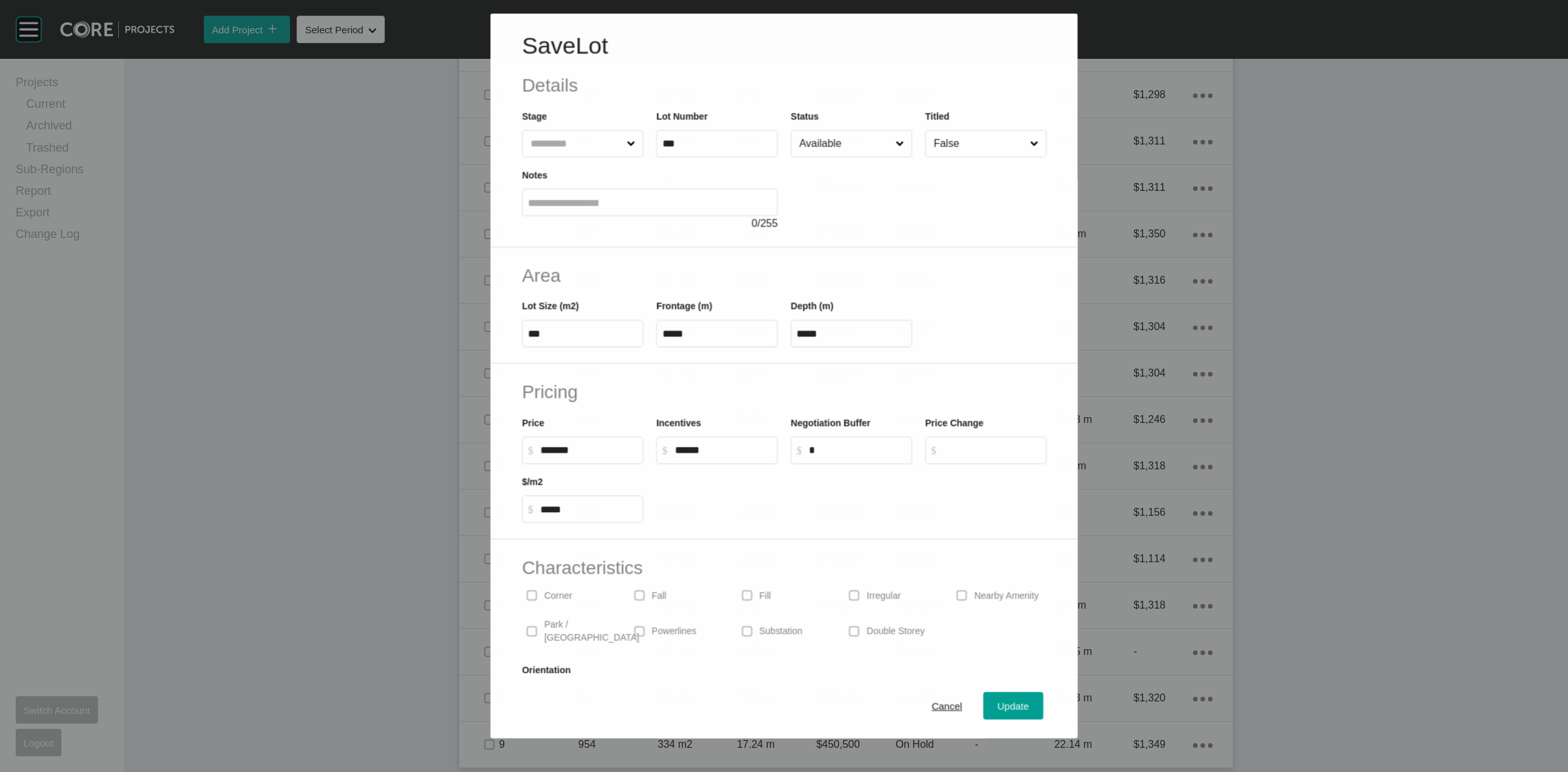
scroll to position [2138, 0]
click at [828, 147] on input "Available" at bounding box center [844, 143] width 97 height 26
click at [1014, 701] on span "Update" at bounding box center [1013, 706] width 31 height 12
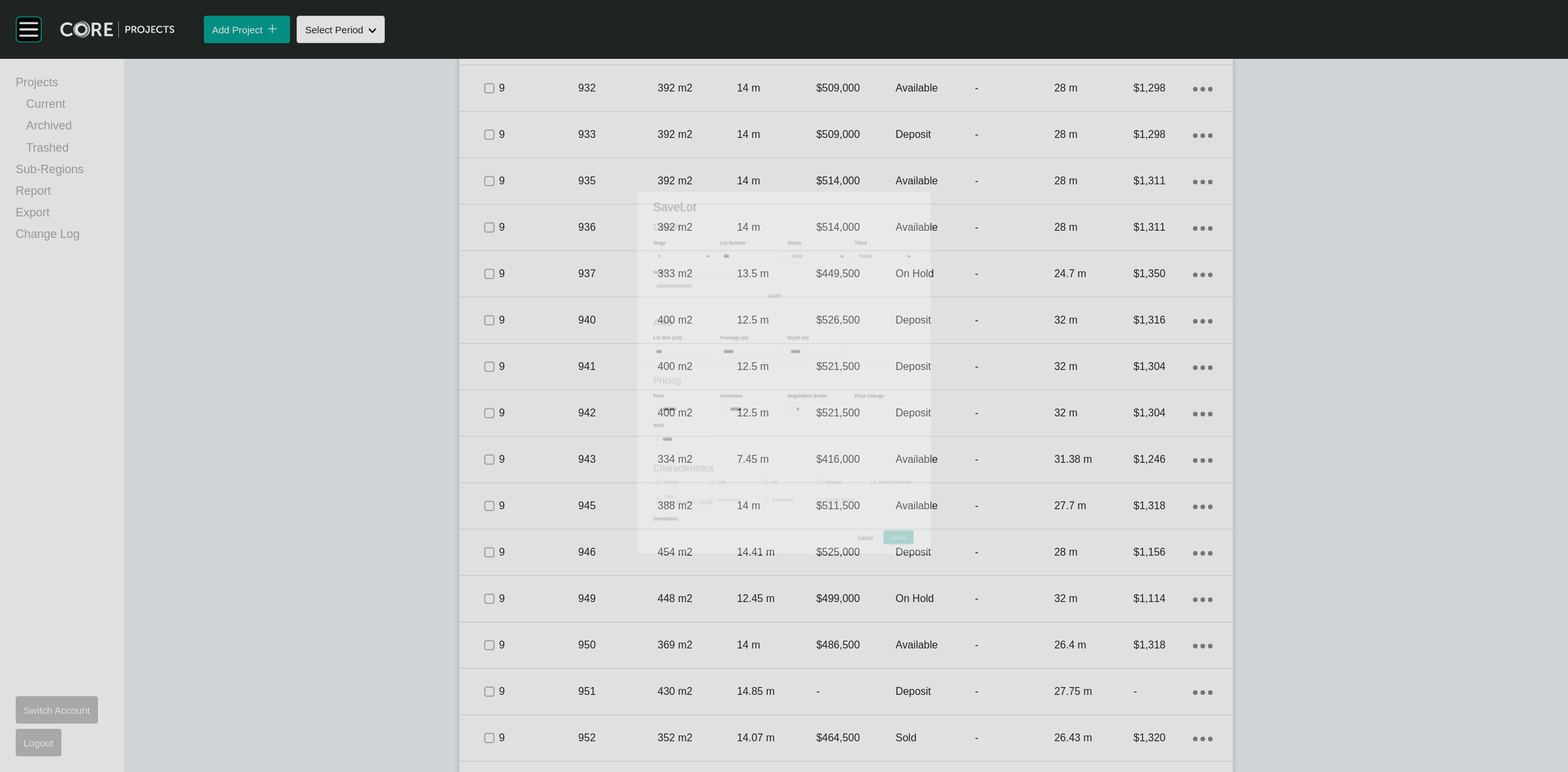
scroll to position [2178, 0]
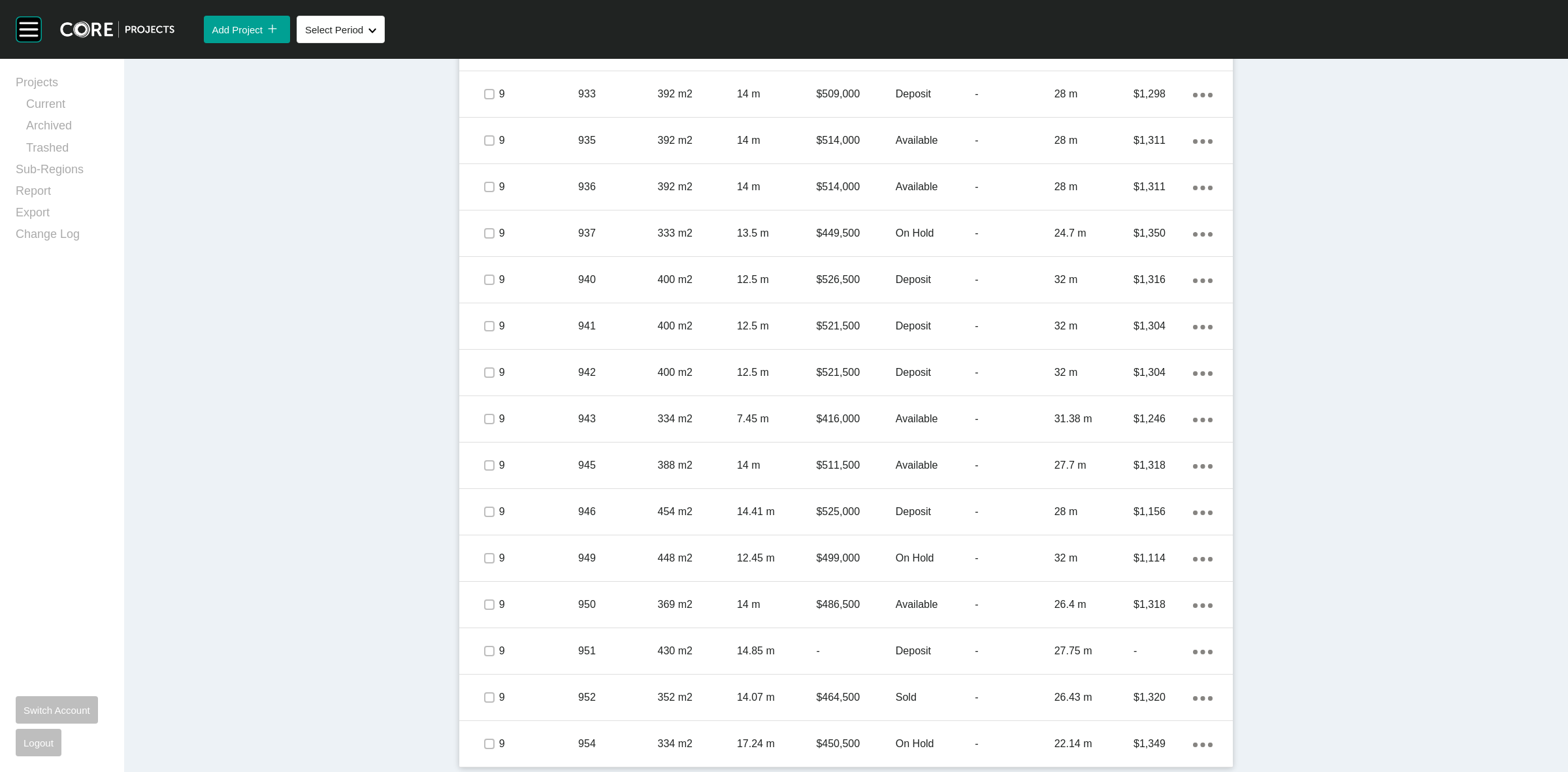
click at [547, 644] on p "9" at bounding box center [538, 651] width 79 height 14
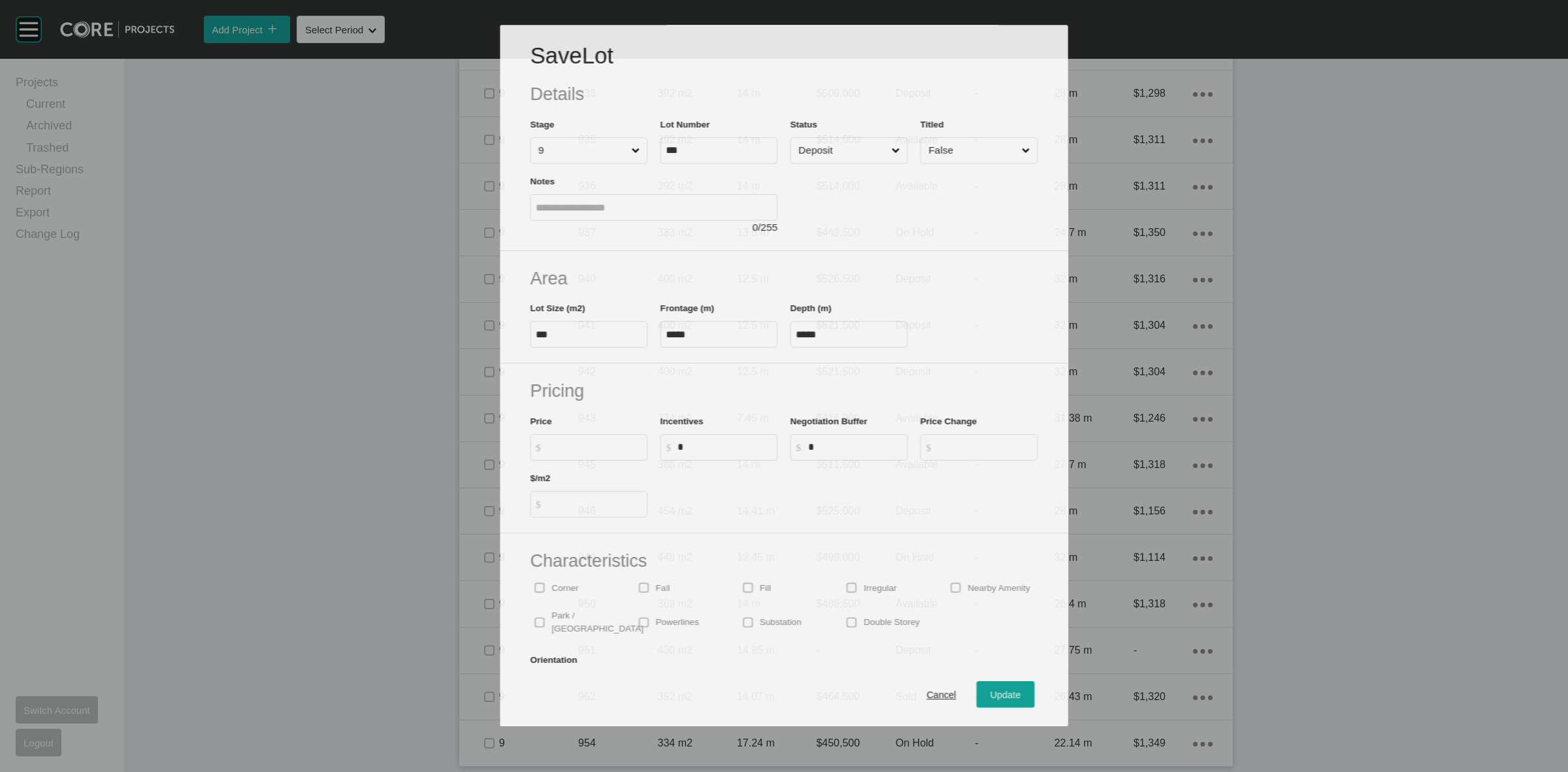
scroll to position [2138, 0]
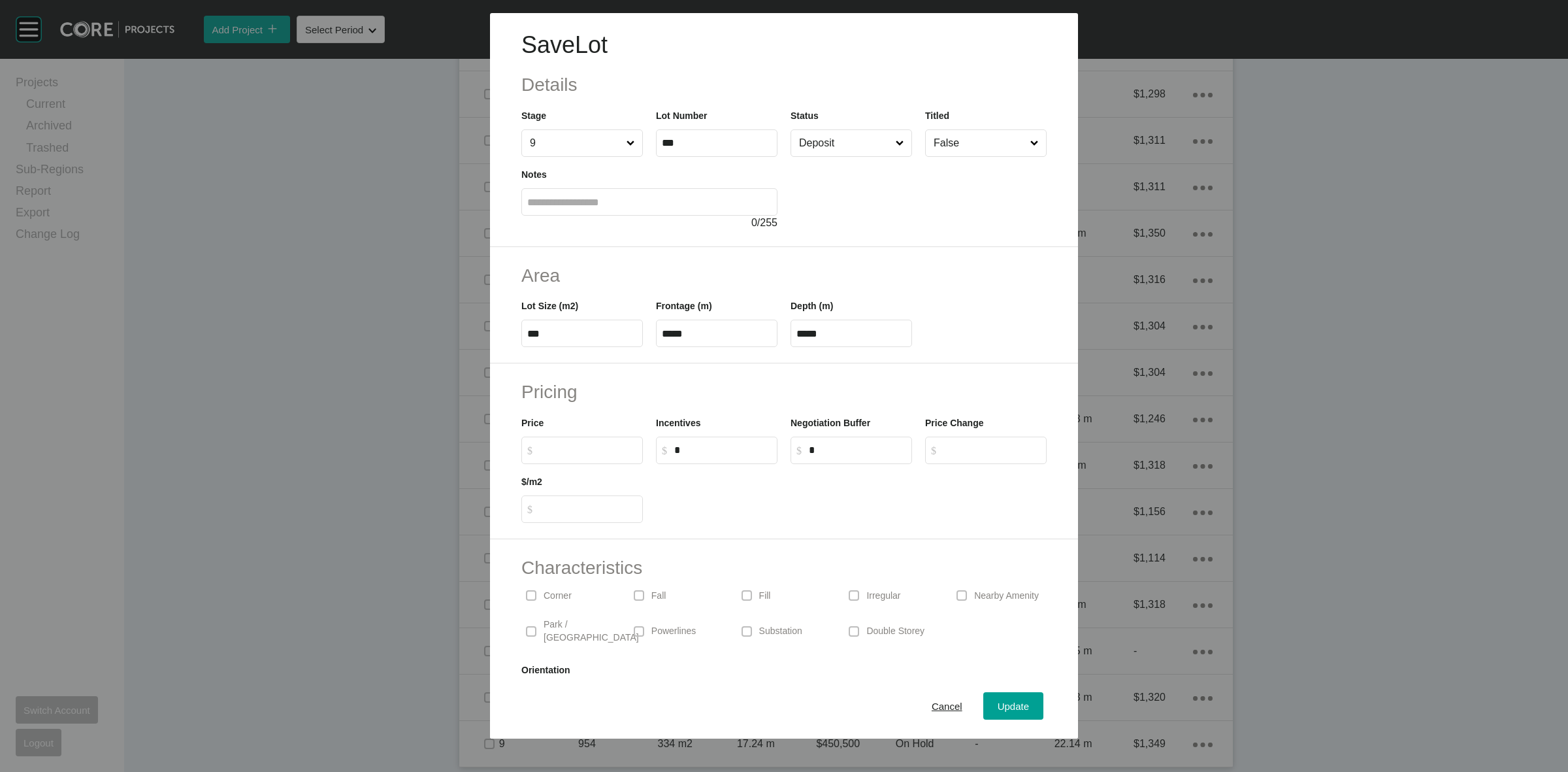
click at [837, 146] on input "Deposit" at bounding box center [844, 143] width 97 height 26
click at [1007, 704] on span "Update" at bounding box center [1013, 706] width 31 height 12
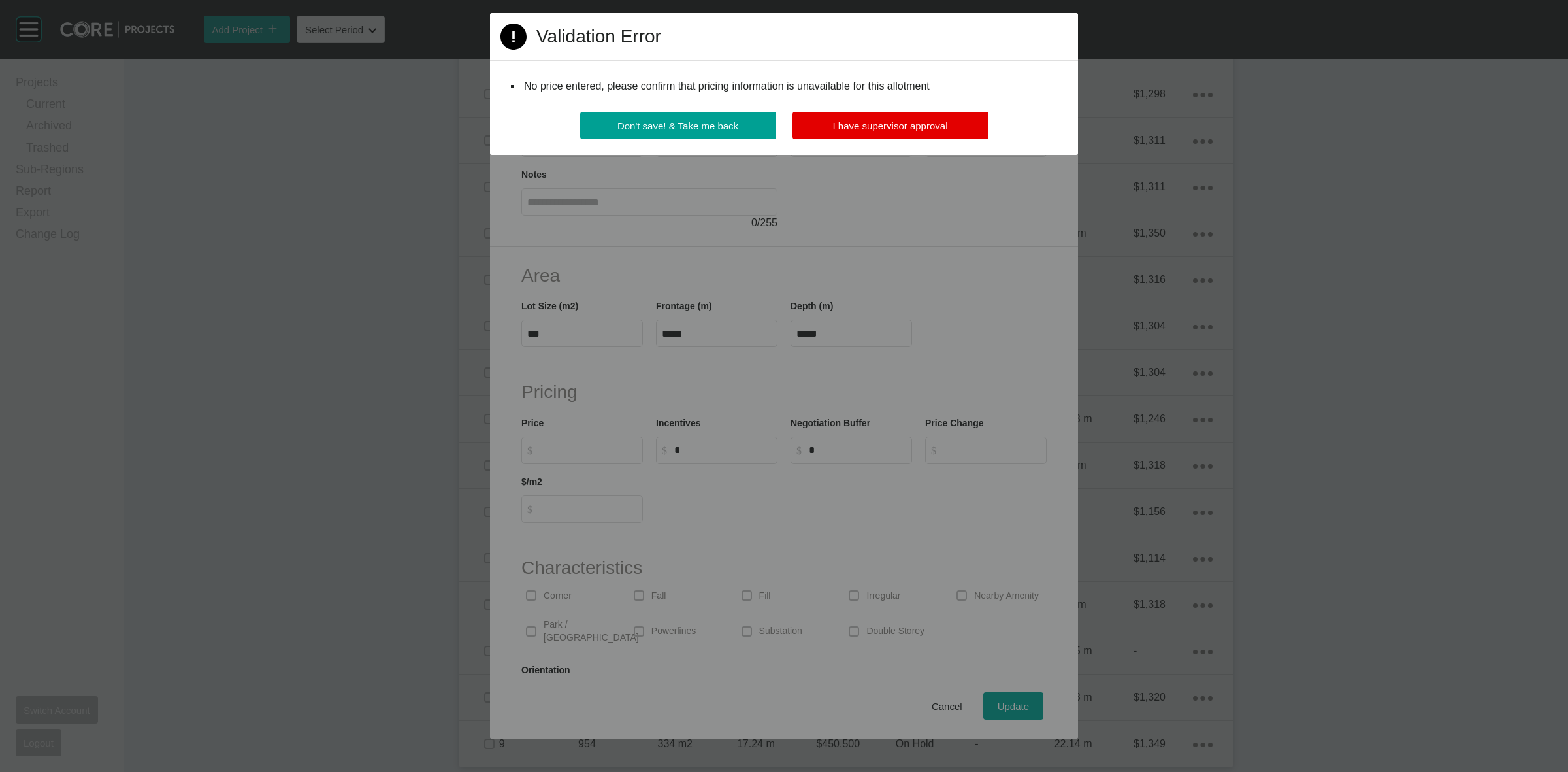
click at [902, 114] on button "I have supervisor approval" at bounding box center [890, 125] width 196 height 28
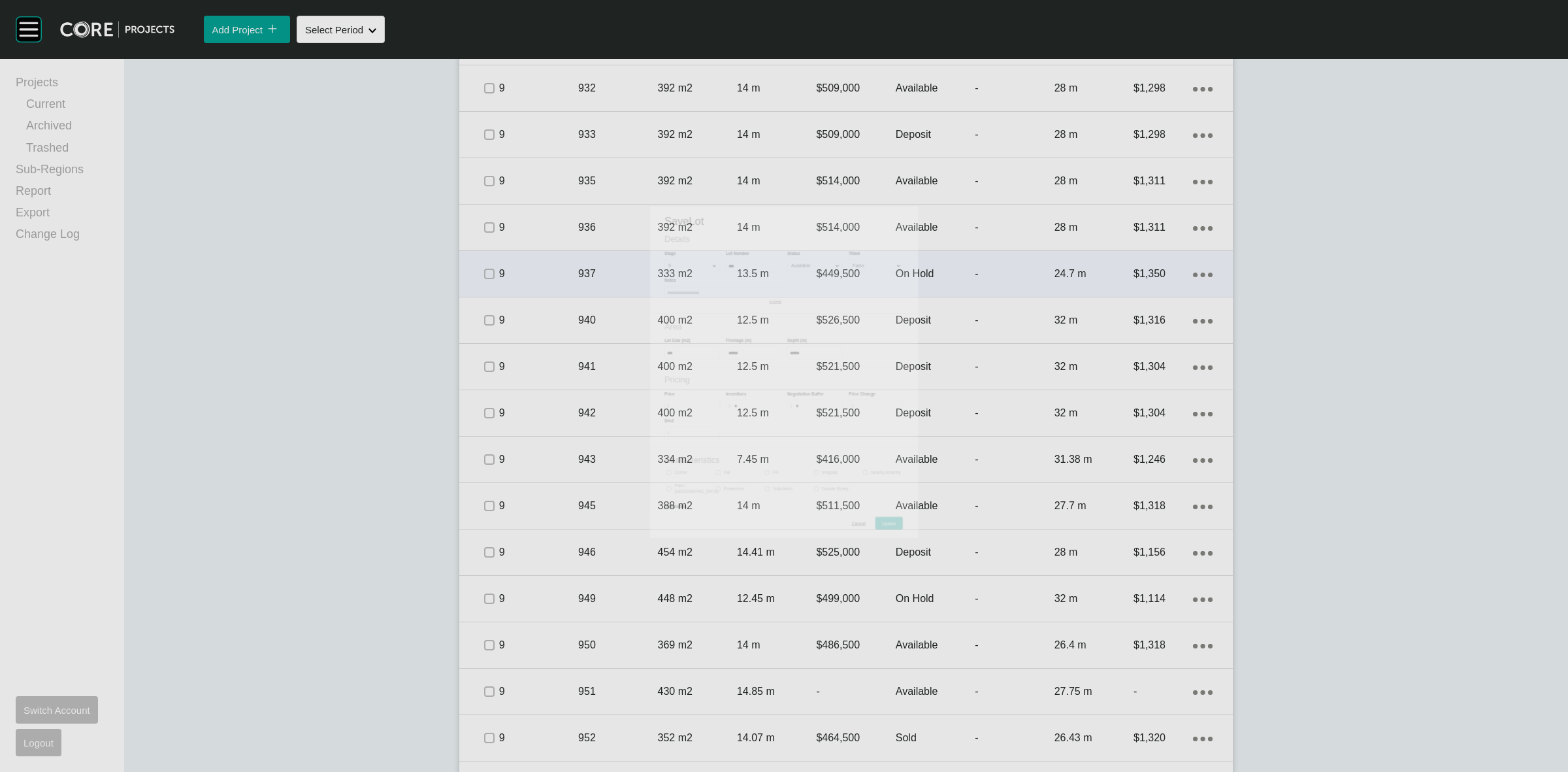
scroll to position [2178, 0]
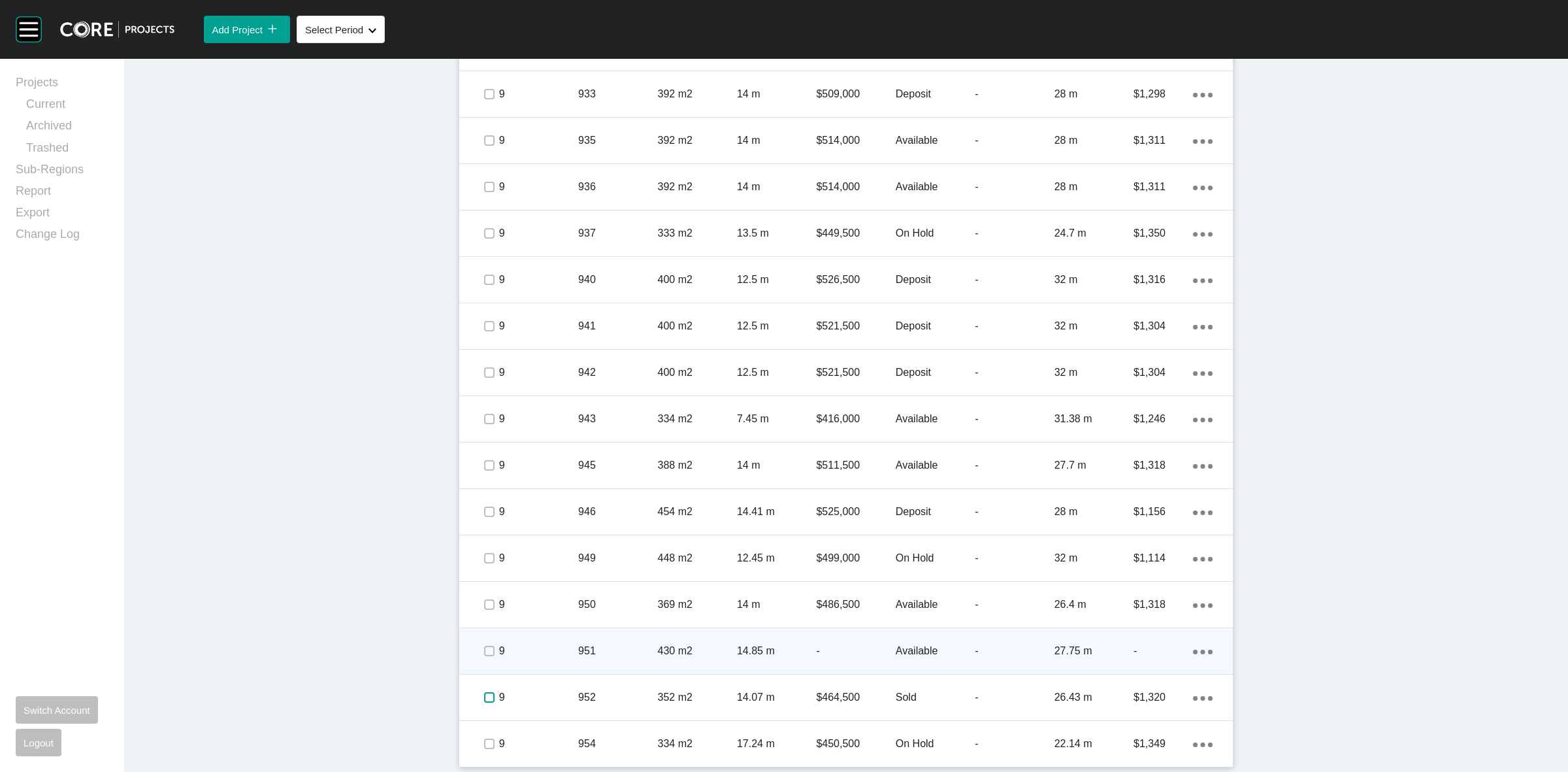
drag, startPoint x: 482, startPoint y: 694, endPoint x: 469, endPoint y: 659, distance: 37.3
click at [484, 693] on label at bounding box center [490, 697] width 11 height 11
click at [484, 646] on label at bounding box center [490, 651] width 11 height 11
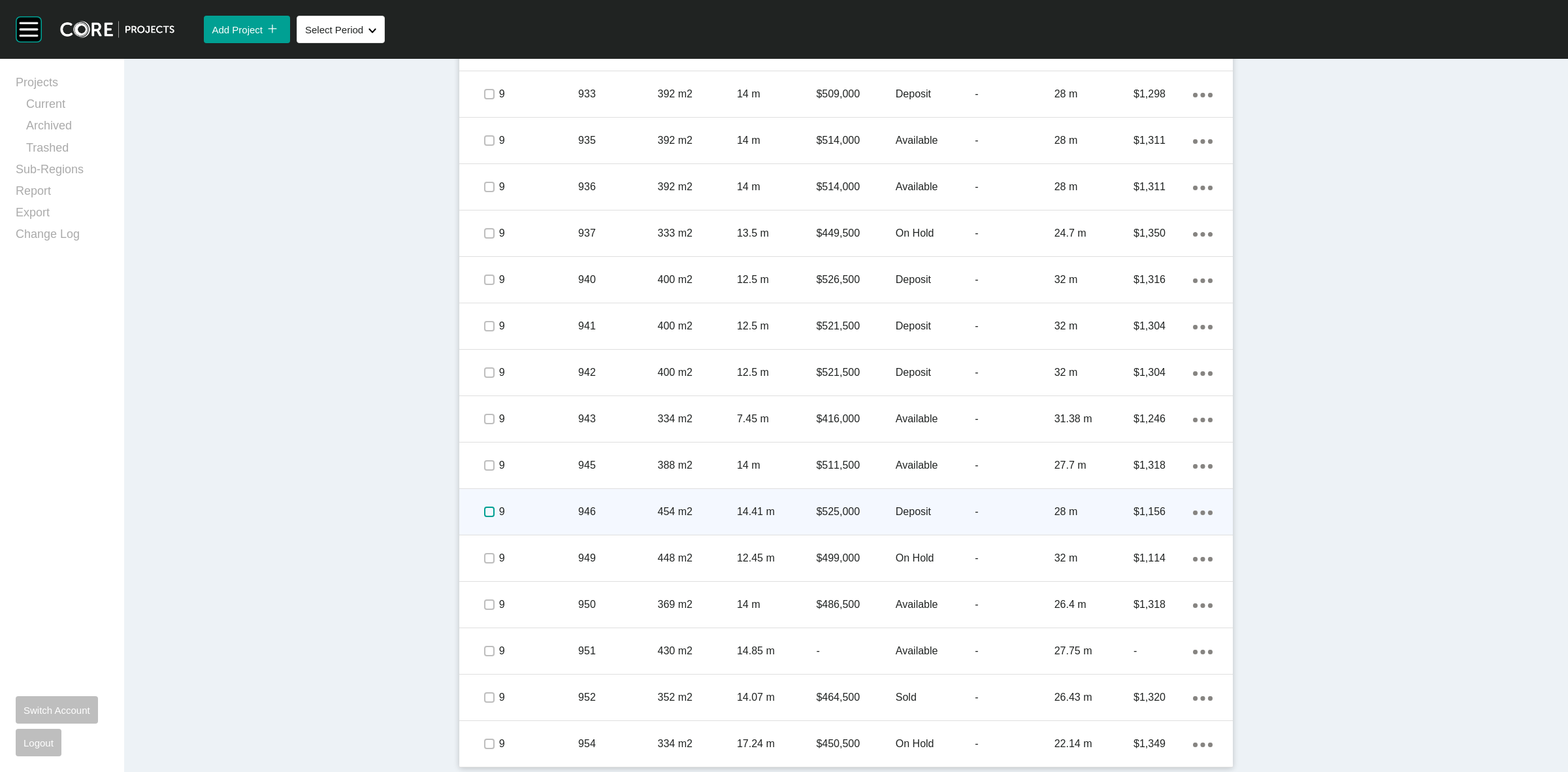
click at [484, 511] on label at bounding box center [490, 512] width 11 height 11
click at [521, 514] on p "9" at bounding box center [538, 512] width 79 height 14
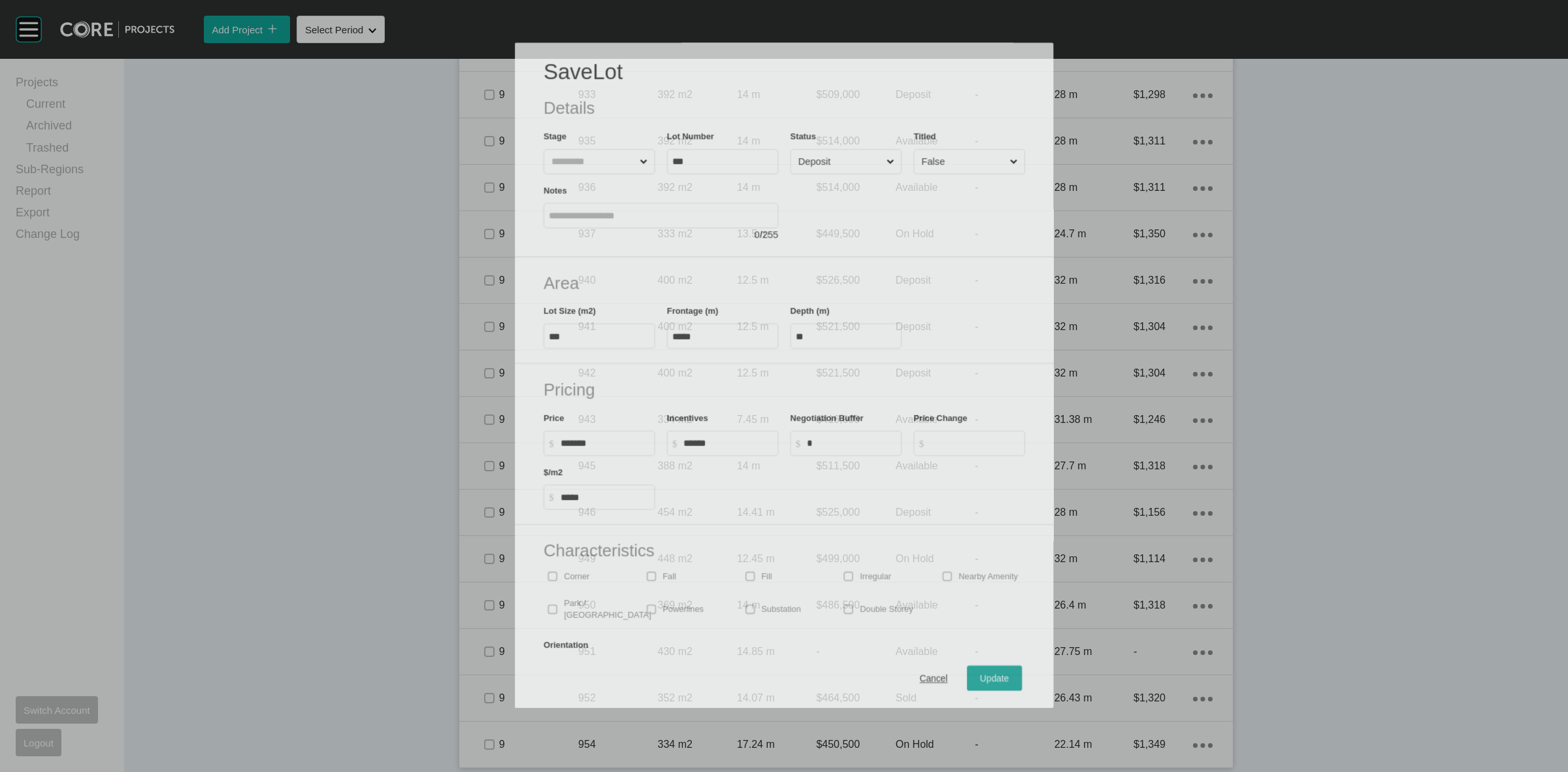
scroll to position [2138, 0]
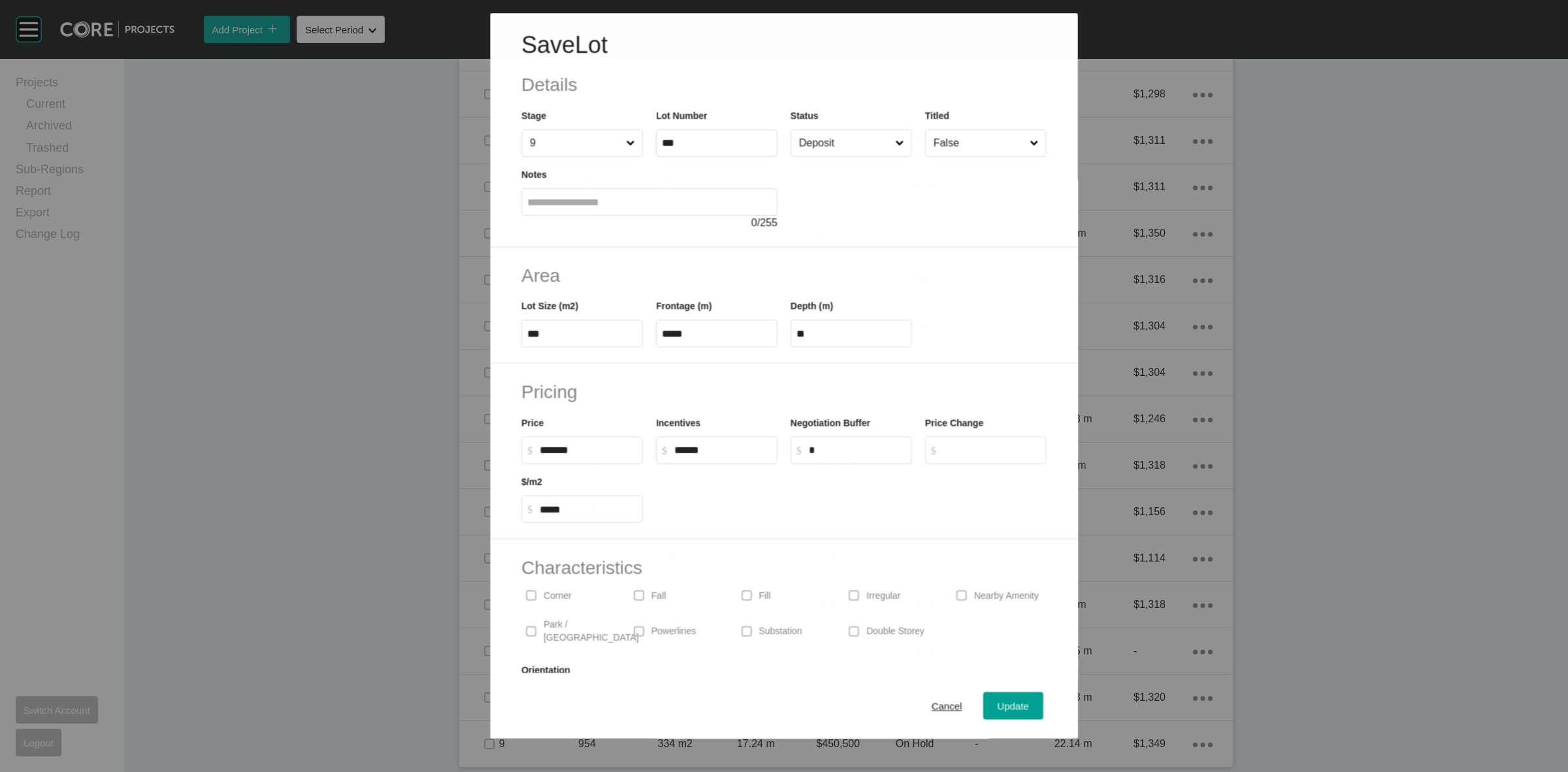
click at [834, 147] on input "Deposit" at bounding box center [844, 143] width 96 height 26
click at [1001, 708] on span "Update" at bounding box center [1013, 706] width 31 height 12
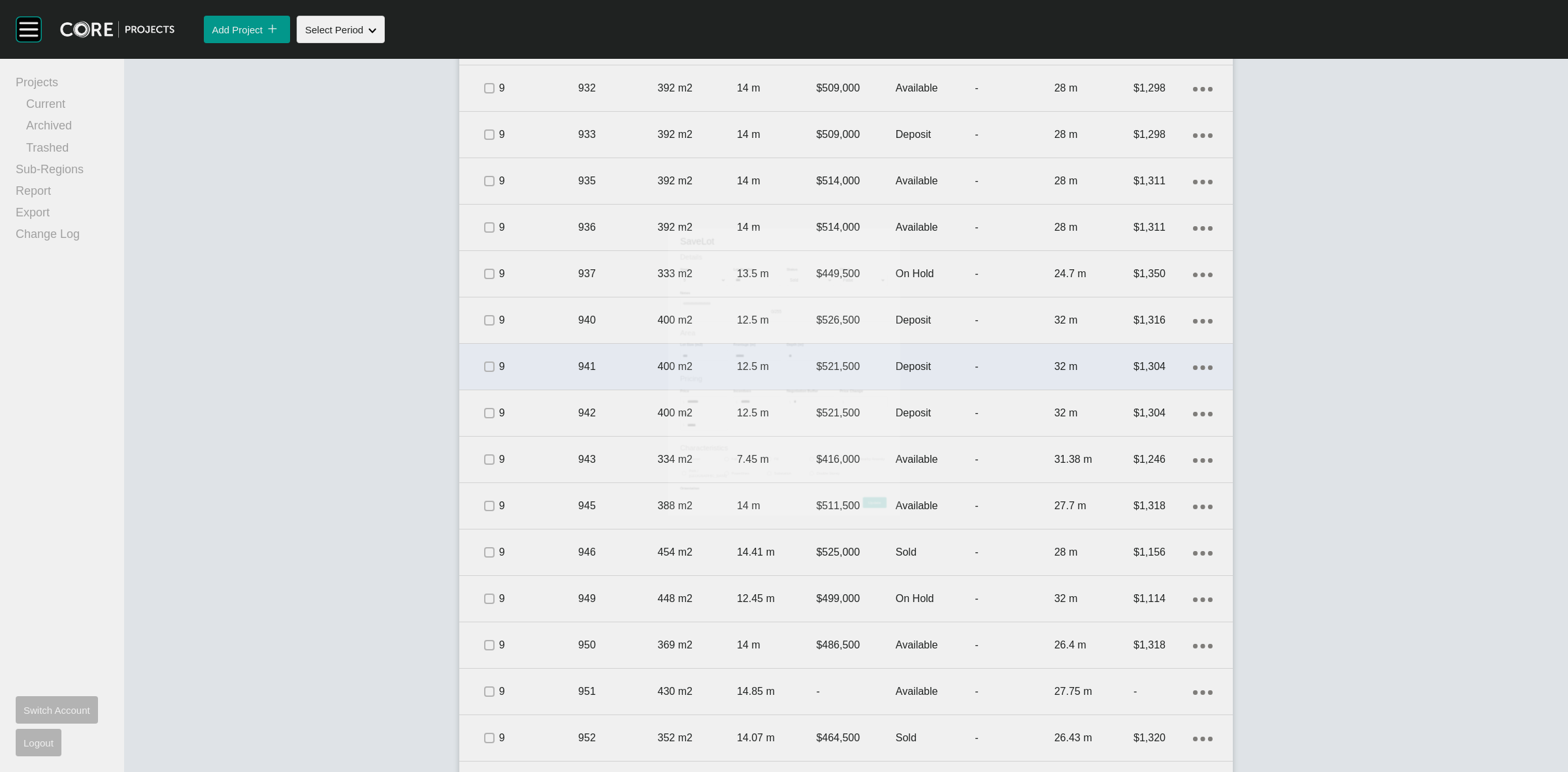
scroll to position [2178, 0]
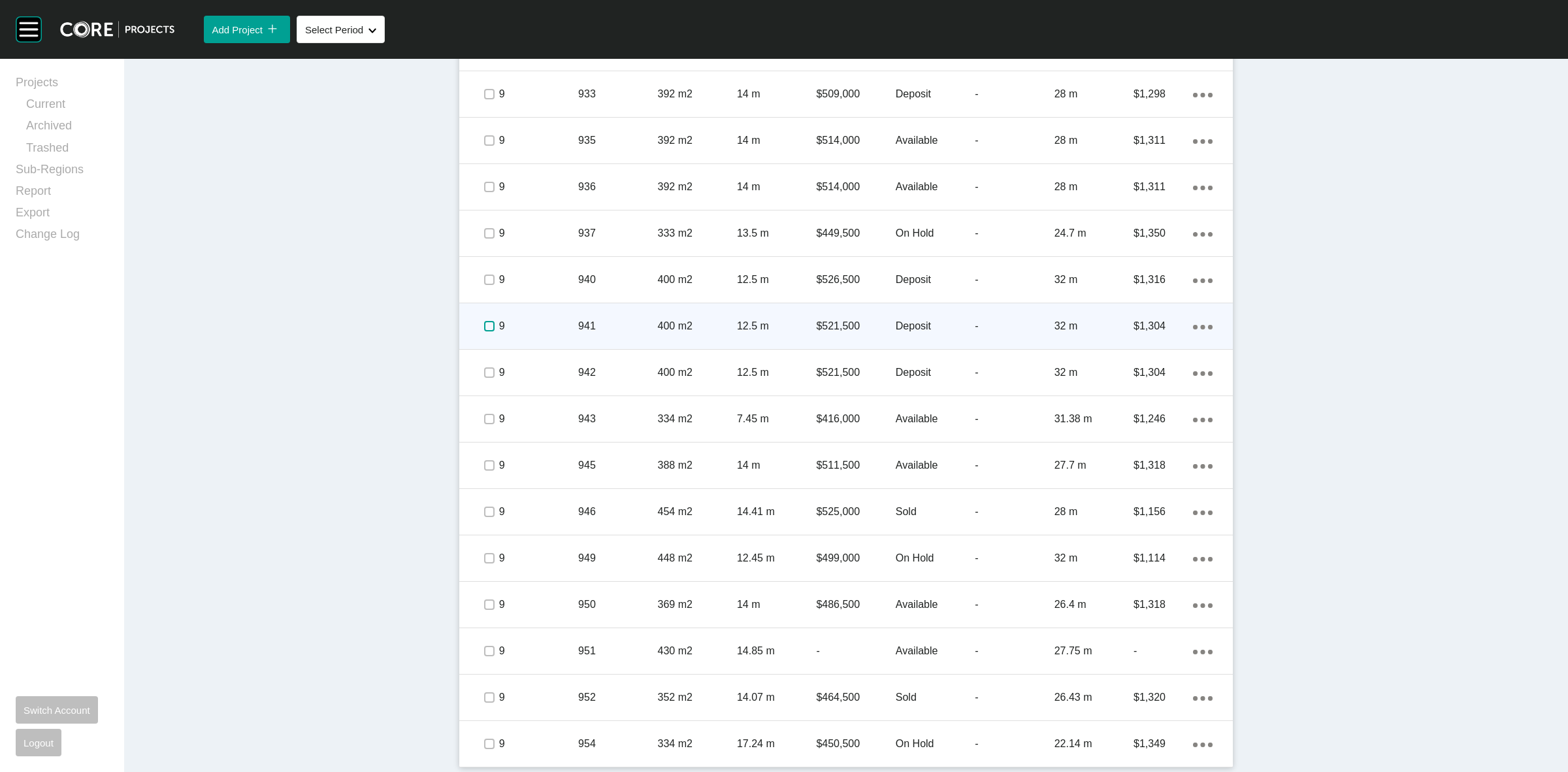
click at [484, 326] on label at bounding box center [490, 327] width 11 height 11
click at [537, 320] on p "9" at bounding box center [538, 326] width 79 height 14
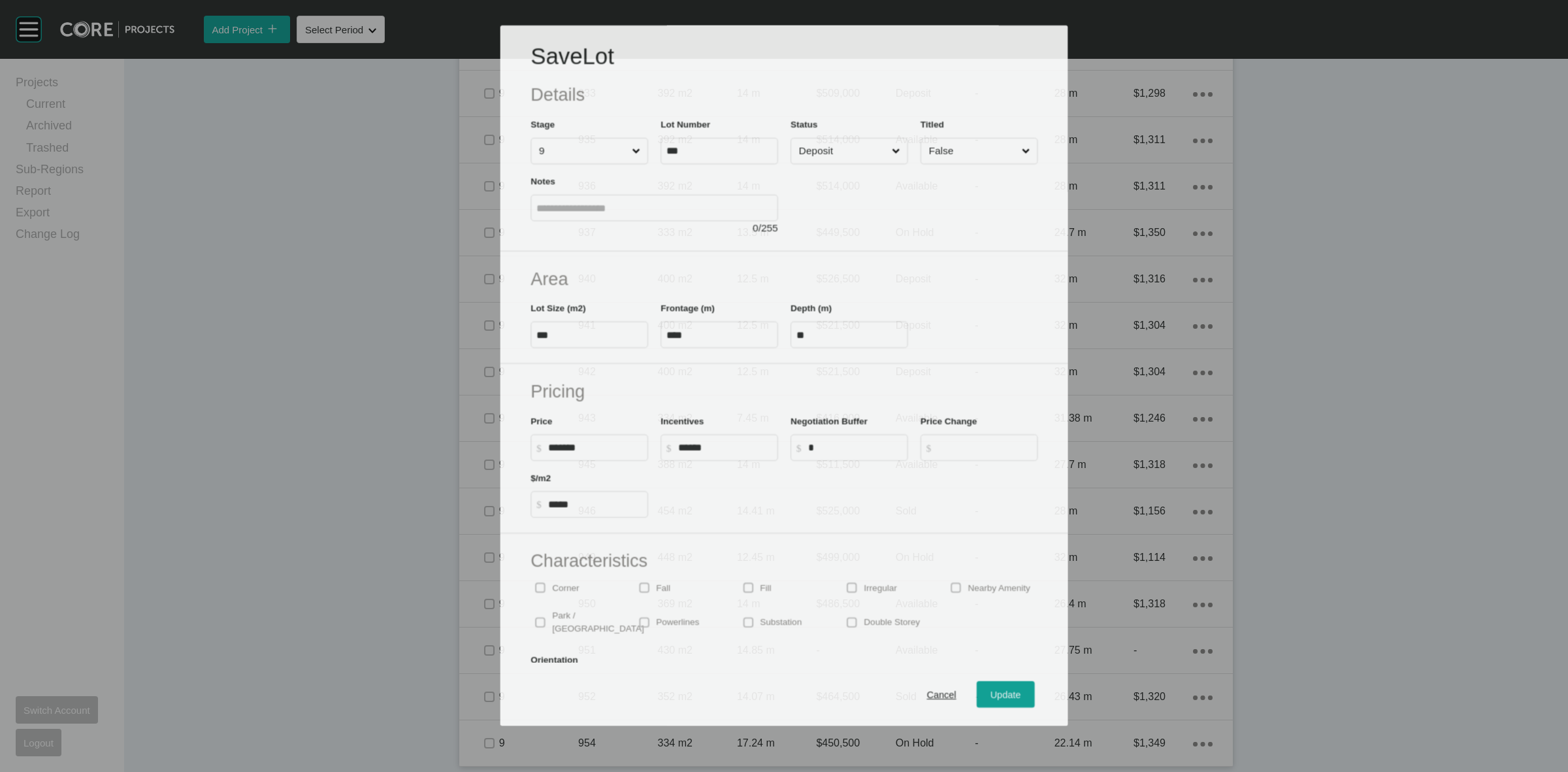
scroll to position [2138, 0]
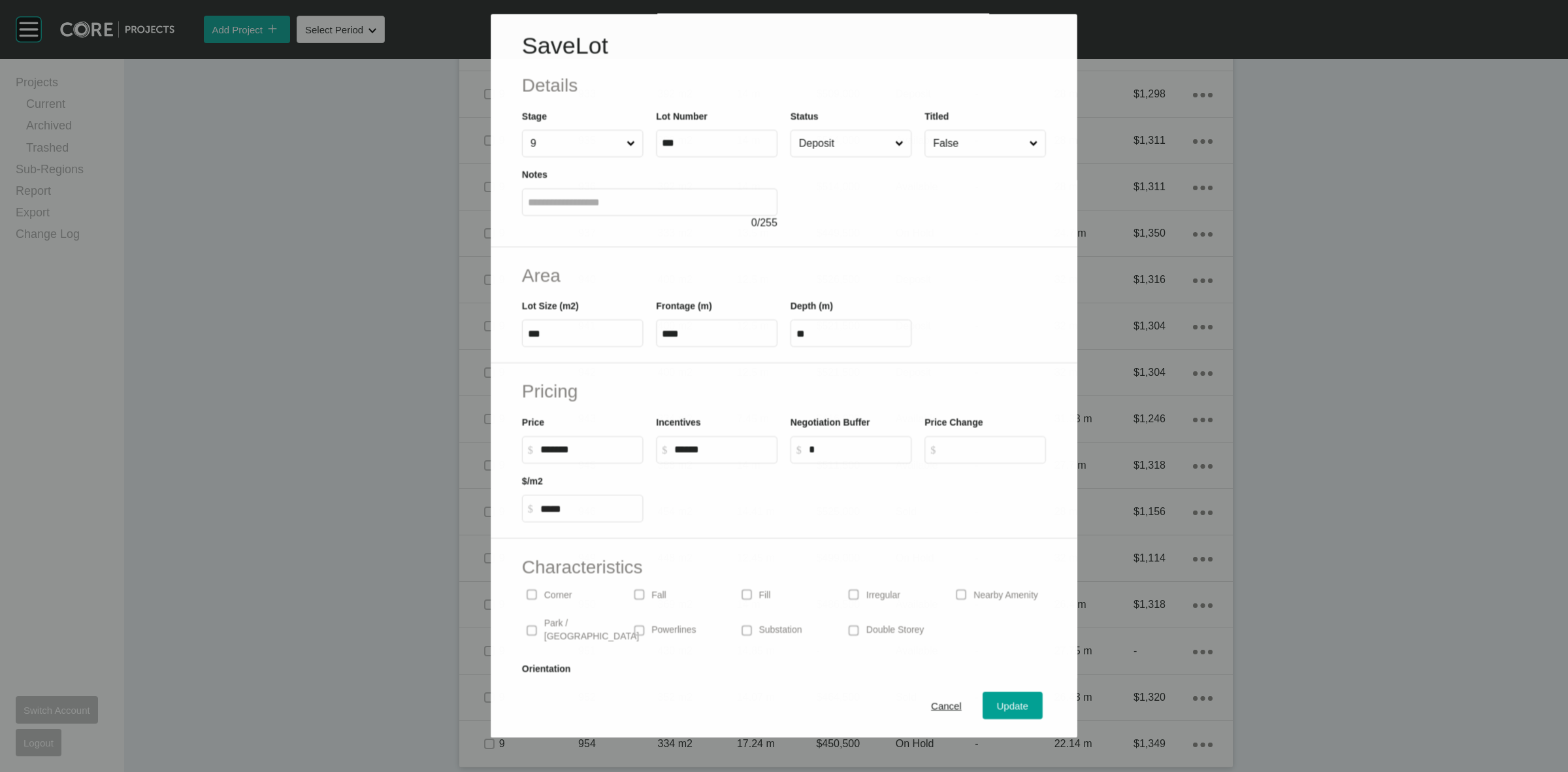
click at [821, 142] on input "Deposit" at bounding box center [844, 143] width 96 height 26
click at [1000, 699] on div "Update" at bounding box center [1013, 706] width 38 height 18
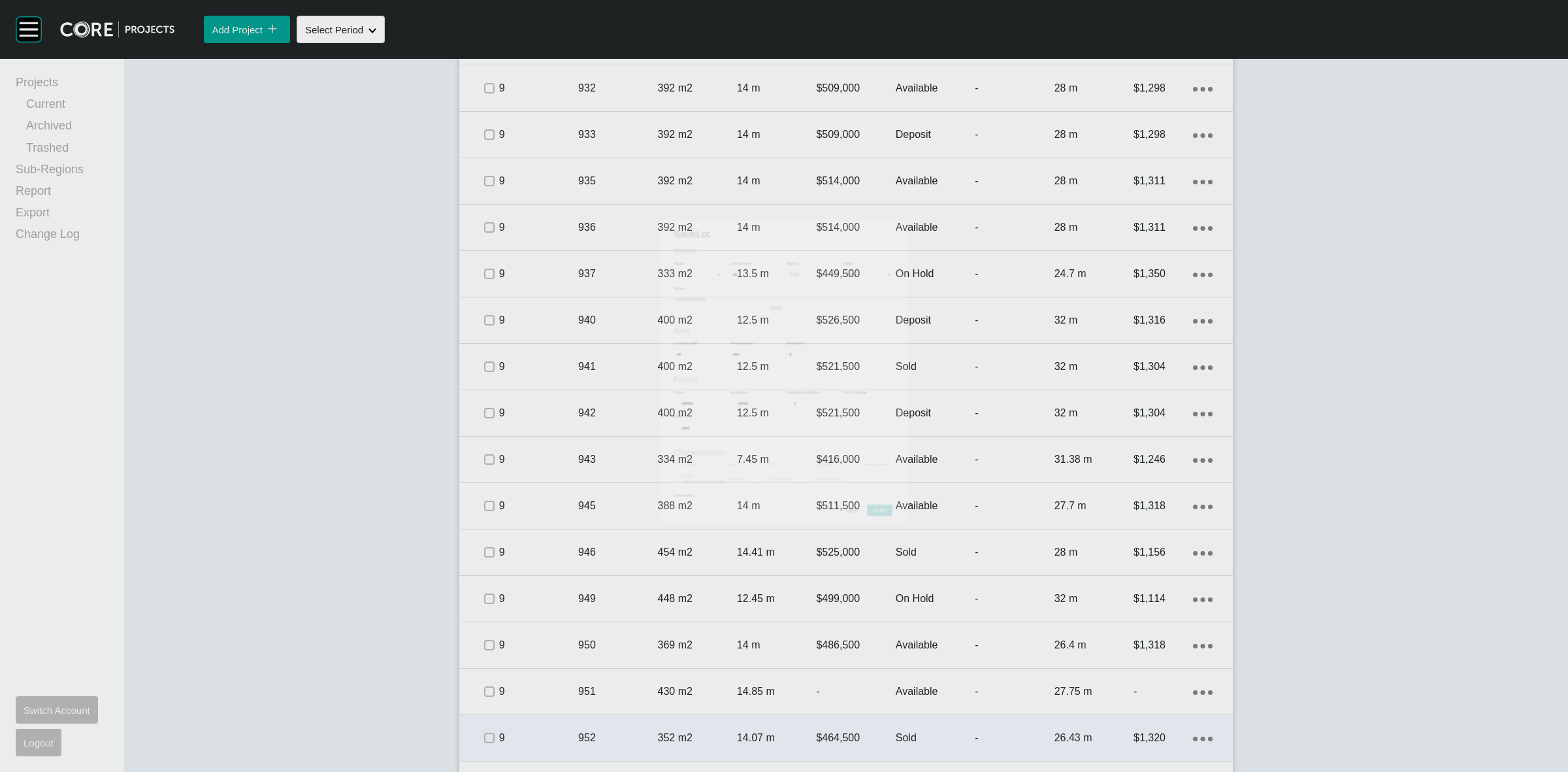
scroll to position [2178, 0]
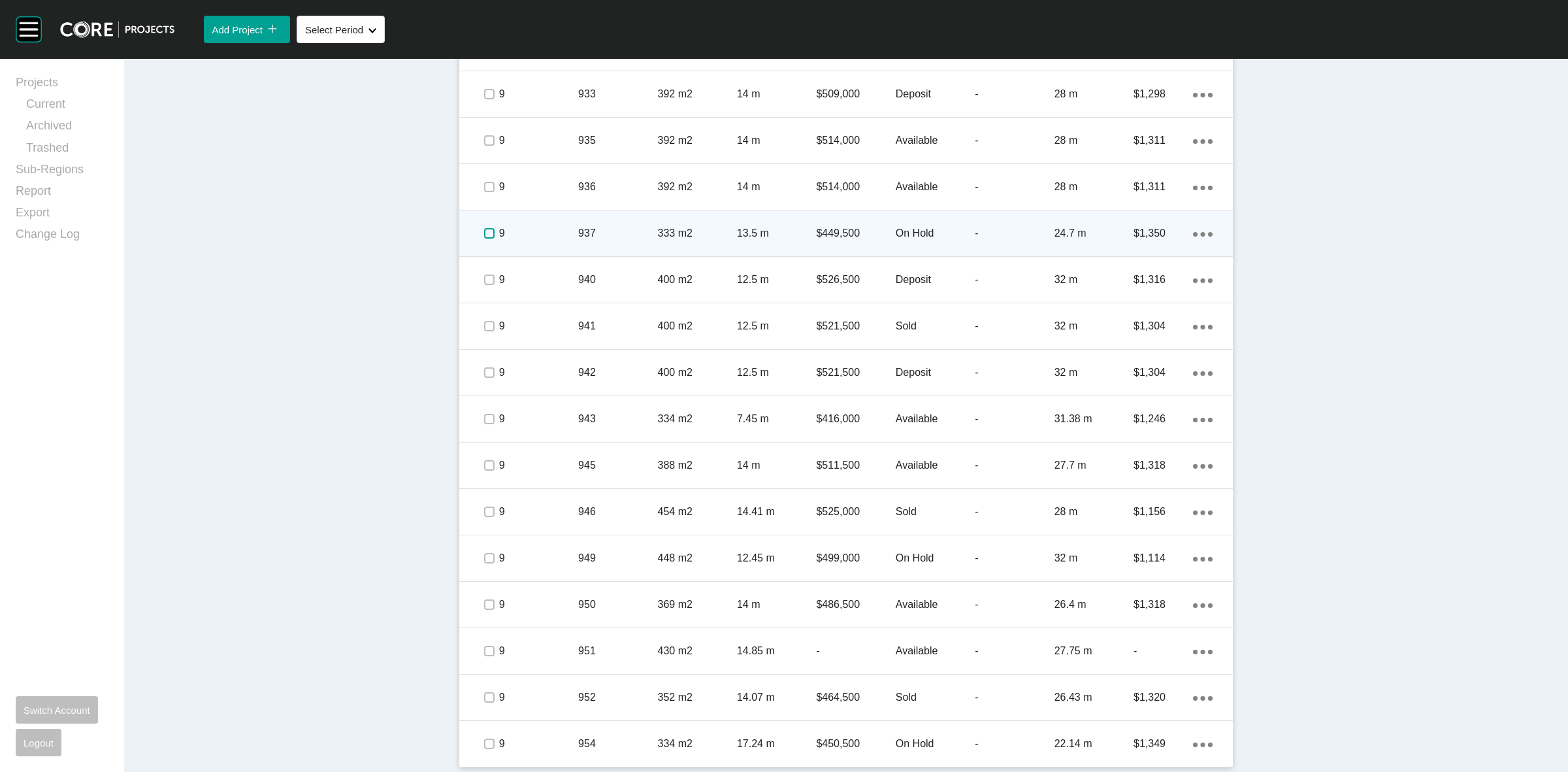
click at [484, 229] on label at bounding box center [490, 233] width 11 height 11
click at [521, 231] on p "9" at bounding box center [538, 233] width 79 height 14
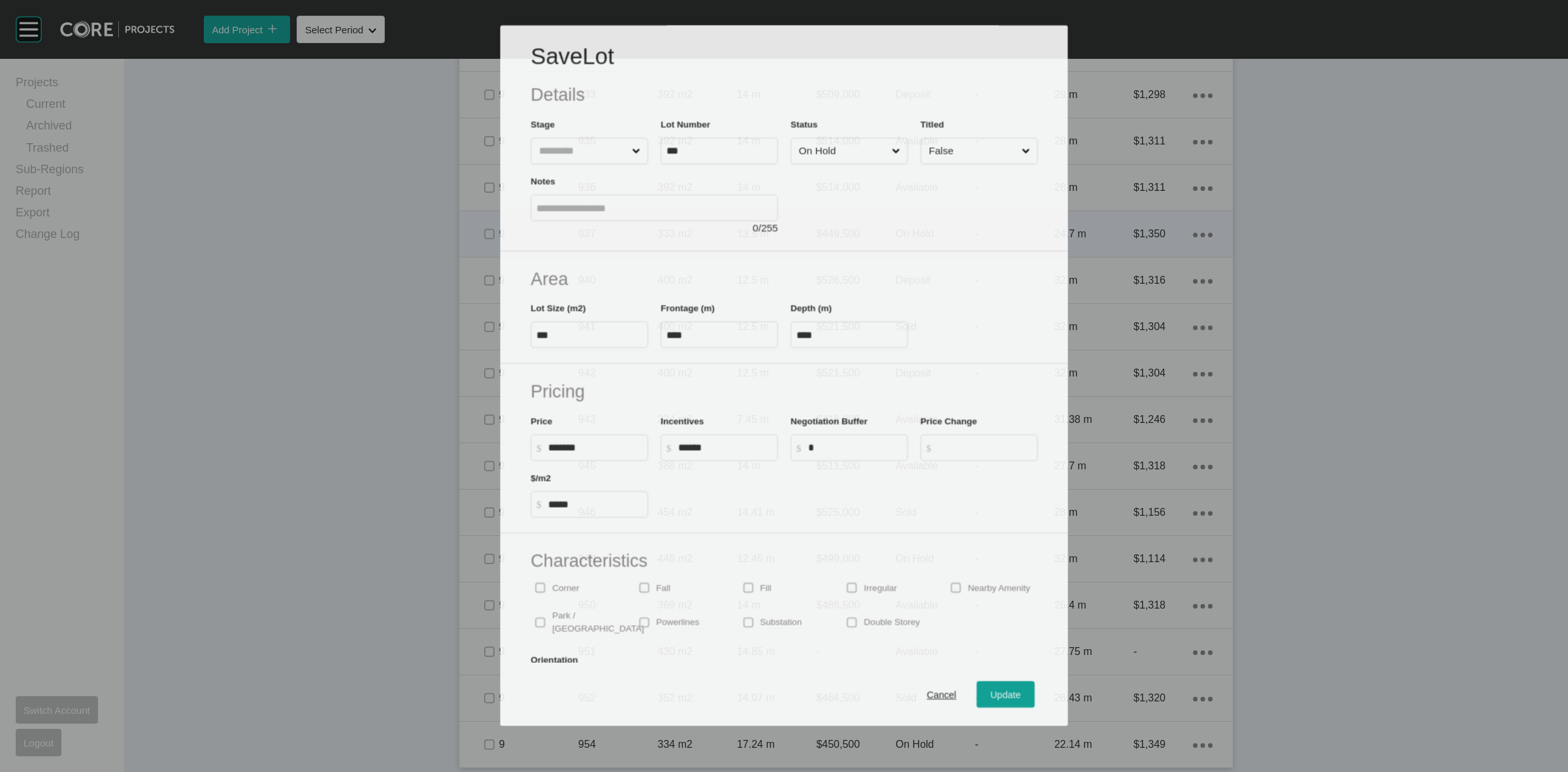
scroll to position [2138, 0]
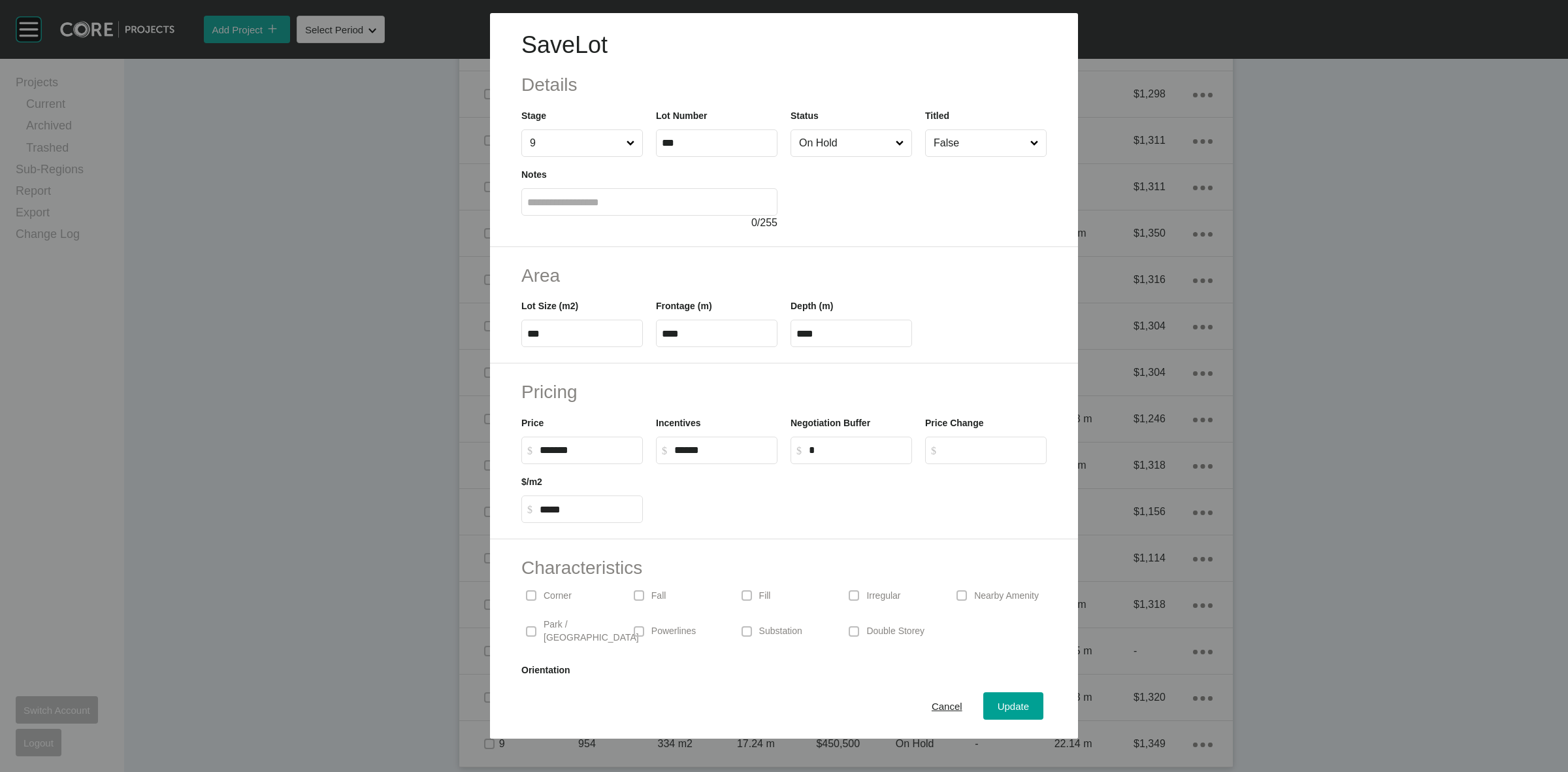
click at [827, 135] on input "On Hold" at bounding box center [844, 143] width 97 height 26
click at [1003, 706] on span "Update" at bounding box center [1013, 706] width 31 height 12
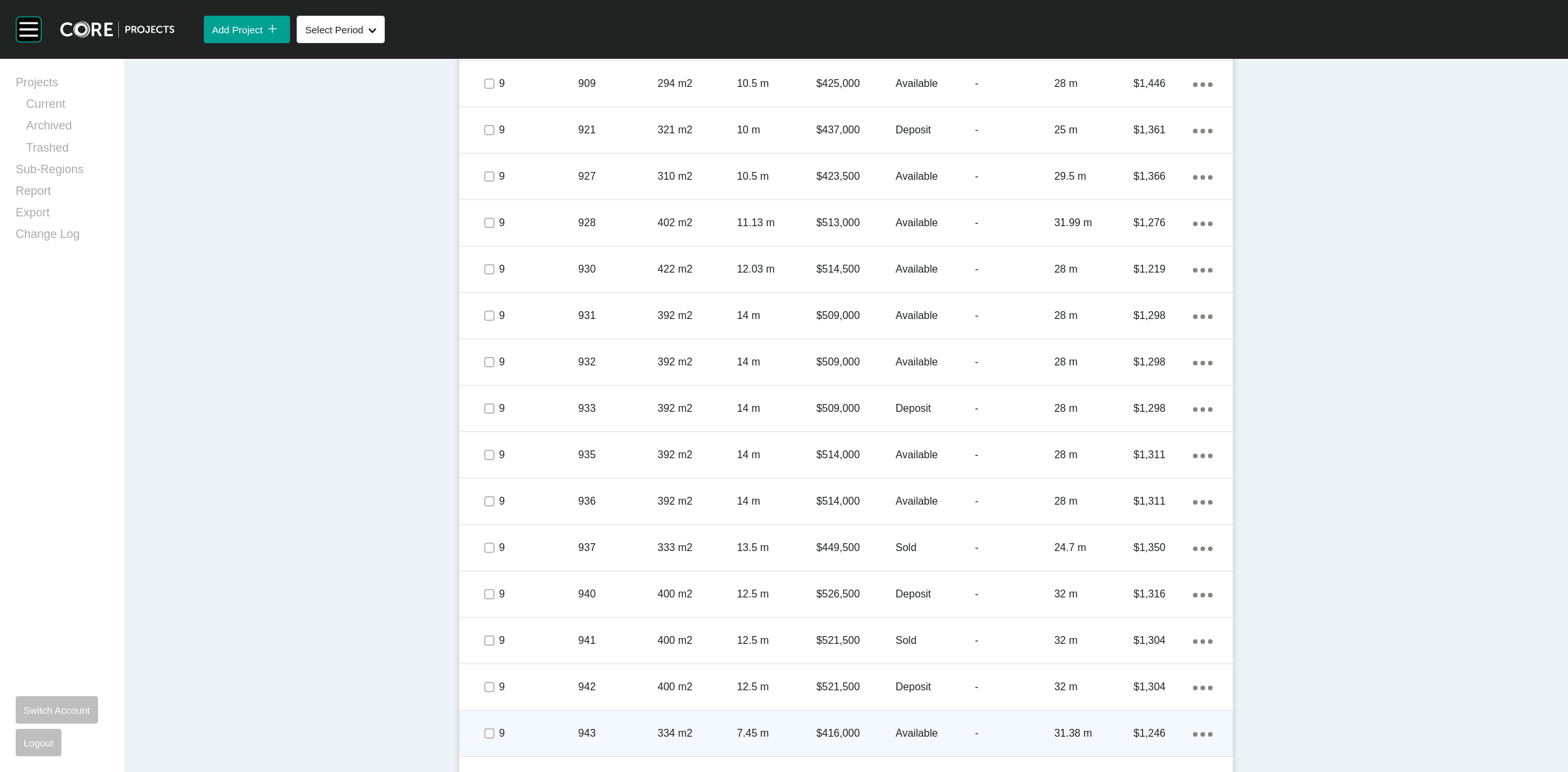
scroll to position [1769, 0]
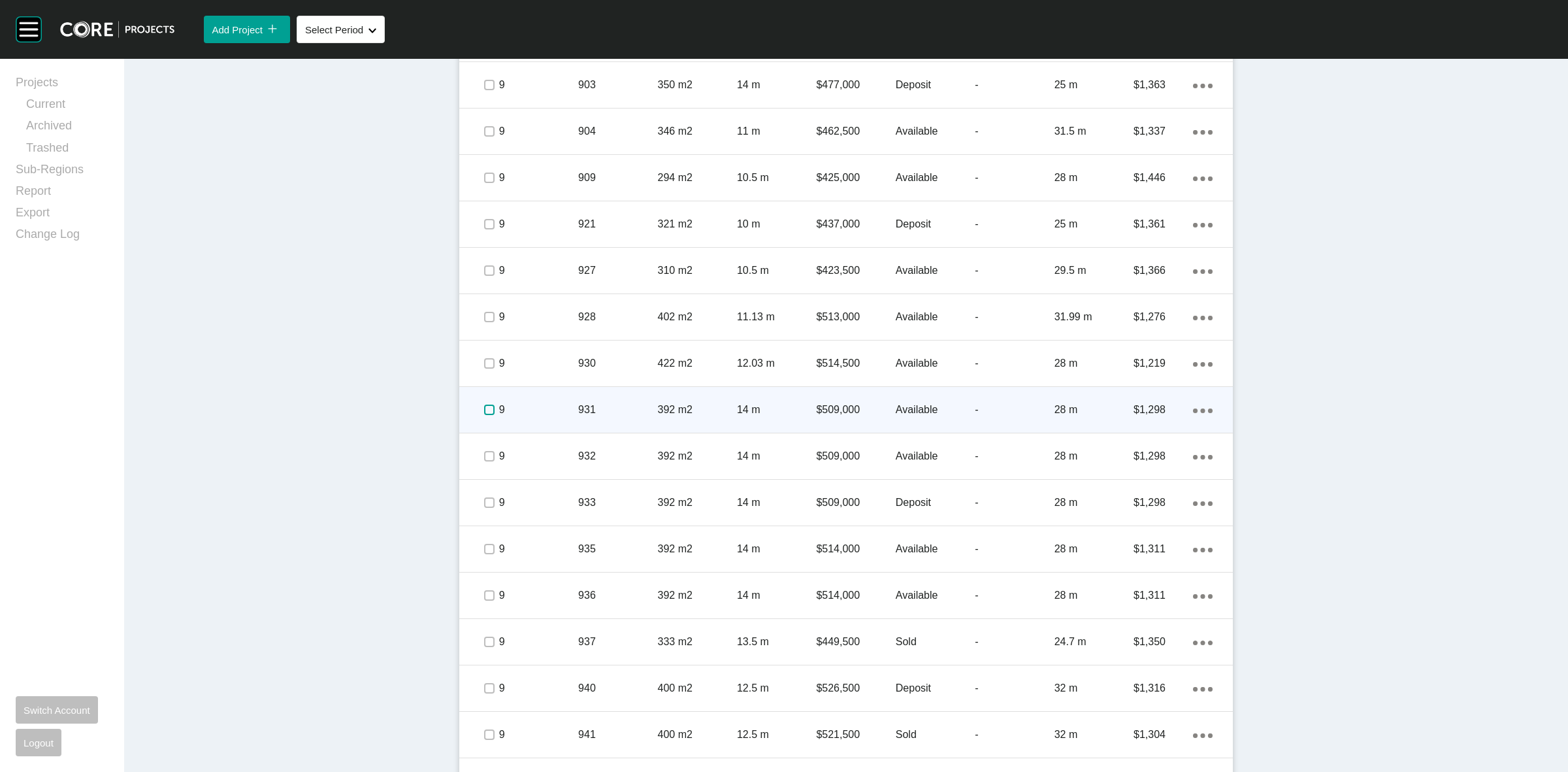
click at [484, 414] on label at bounding box center [490, 410] width 11 height 11
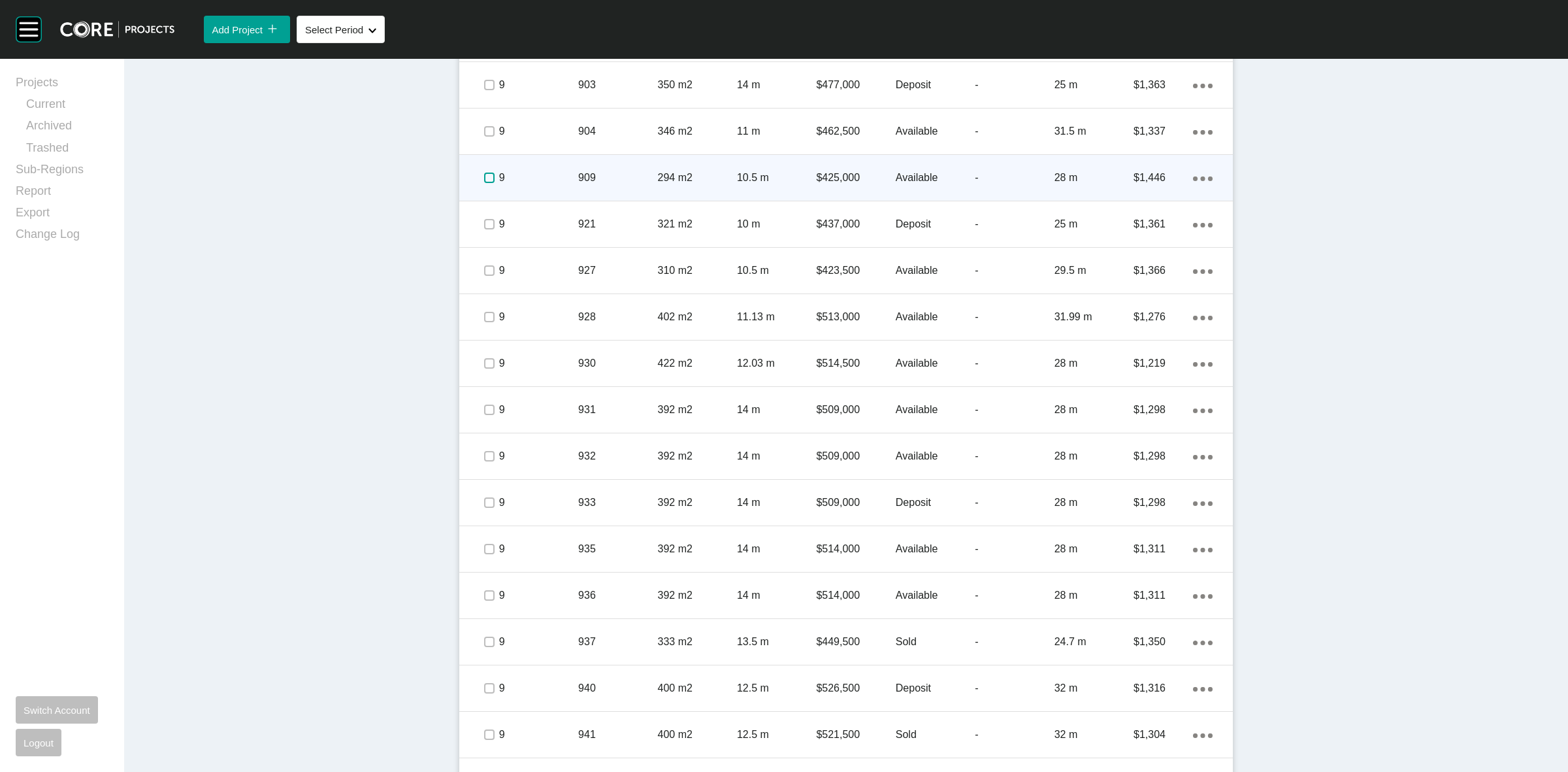
click at [484, 174] on label at bounding box center [490, 177] width 11 height 11
click at [529, 175] on p "9" at bounding box center [538, 177] width 79 height 14
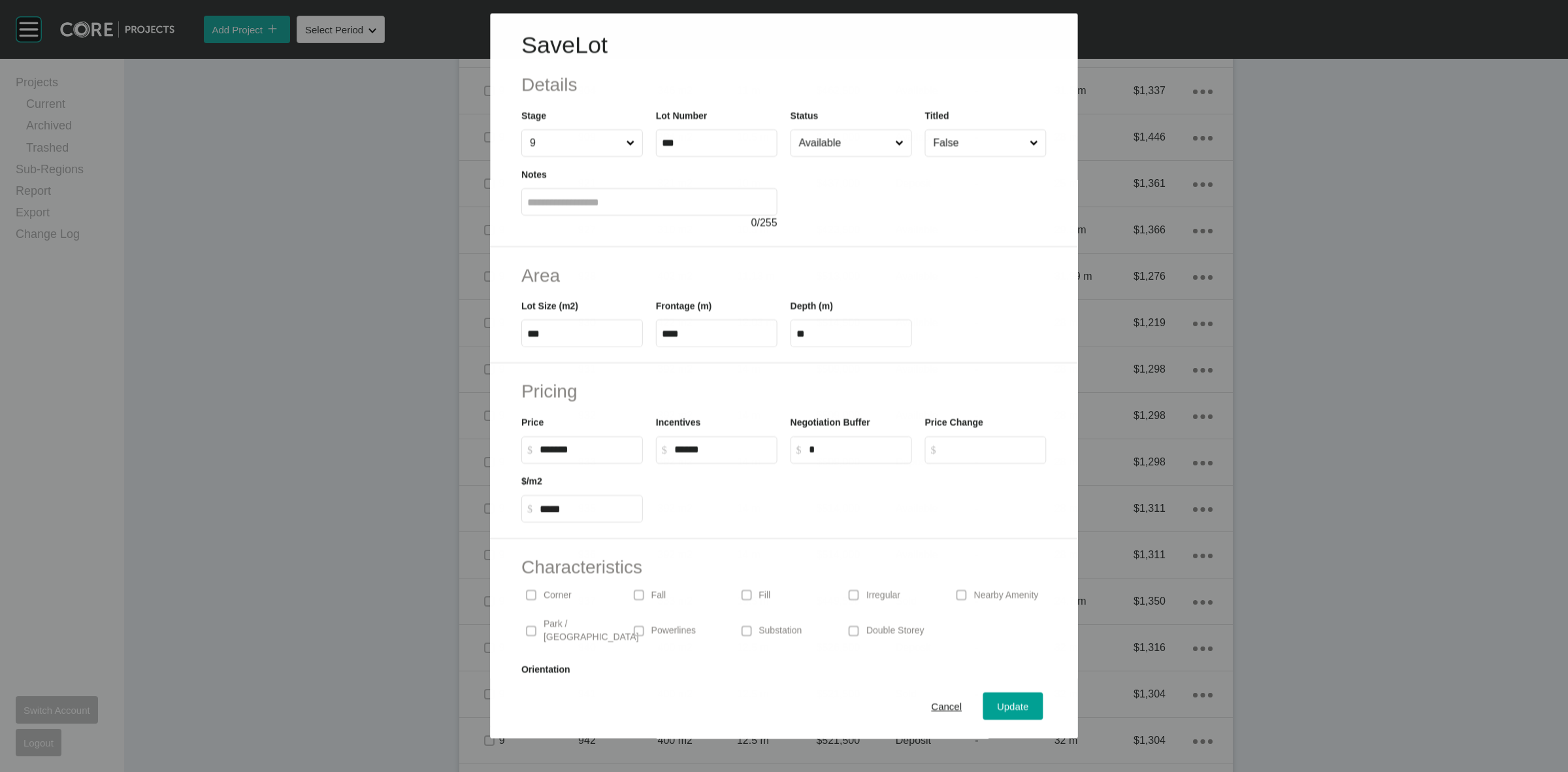
scroll to position [1729, 0]
click at [837, 145] on input "Available" at bounding box center [844, 143] width 97 height 26
click at [998, 706] on span "Update" at bounding box center [1013, 706] width 31 height 12
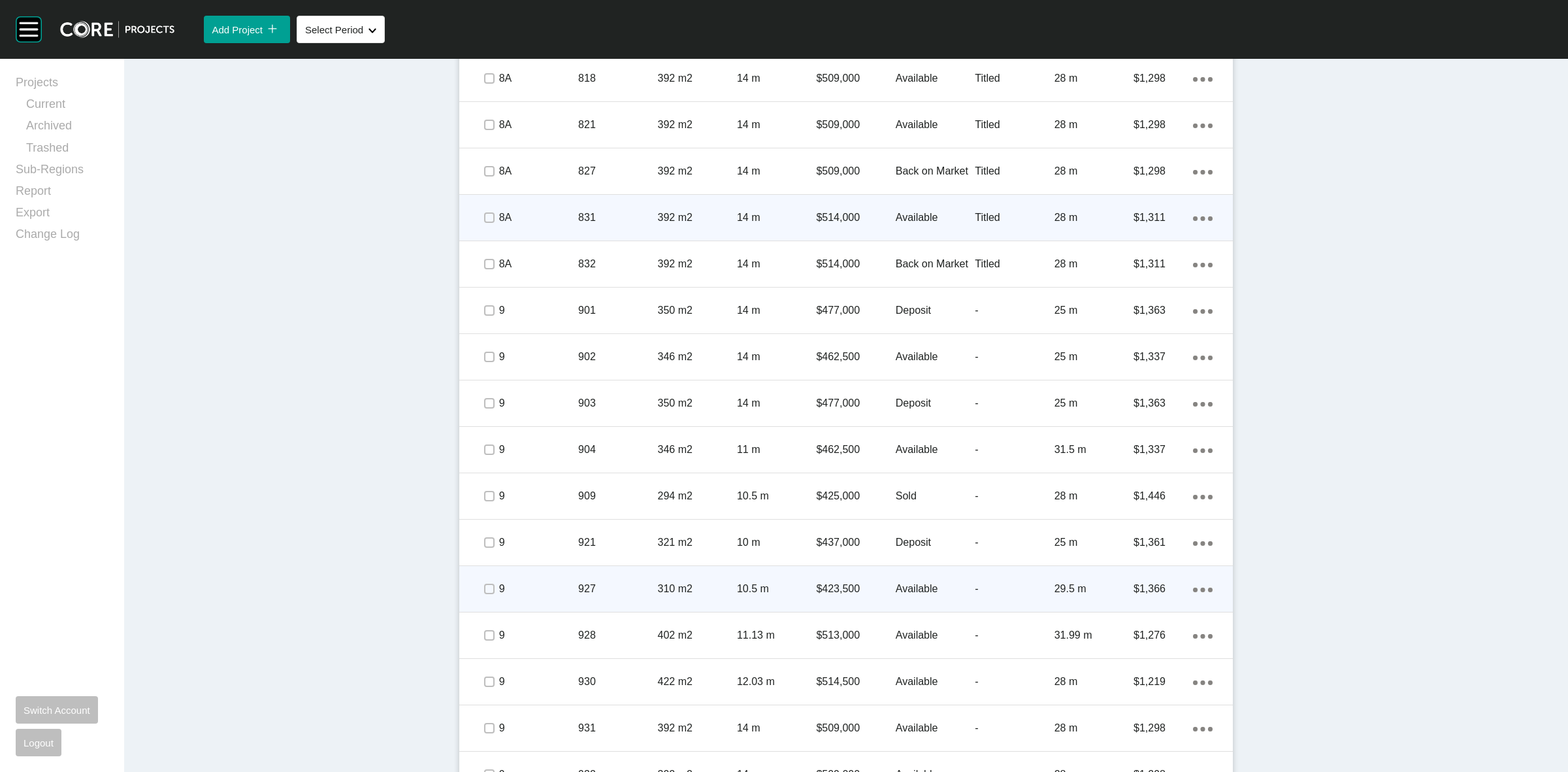
scroll to position [1443, 0]
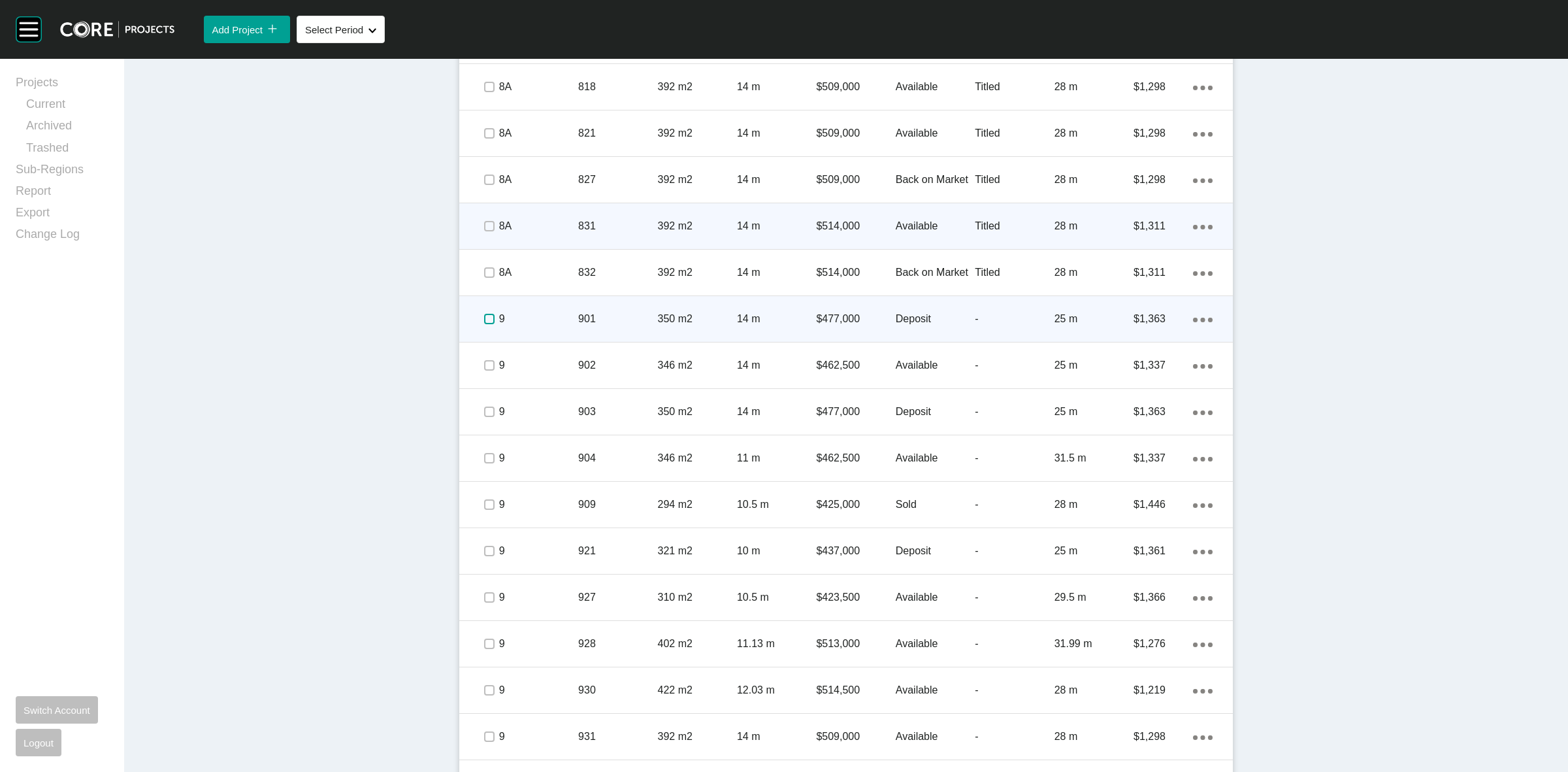
click at [484, 314] on label at bounding box center [490, 319] width 11 height 11
click at [561, 319] on p "9" at bounding box center [538, 319] width 79 height 14
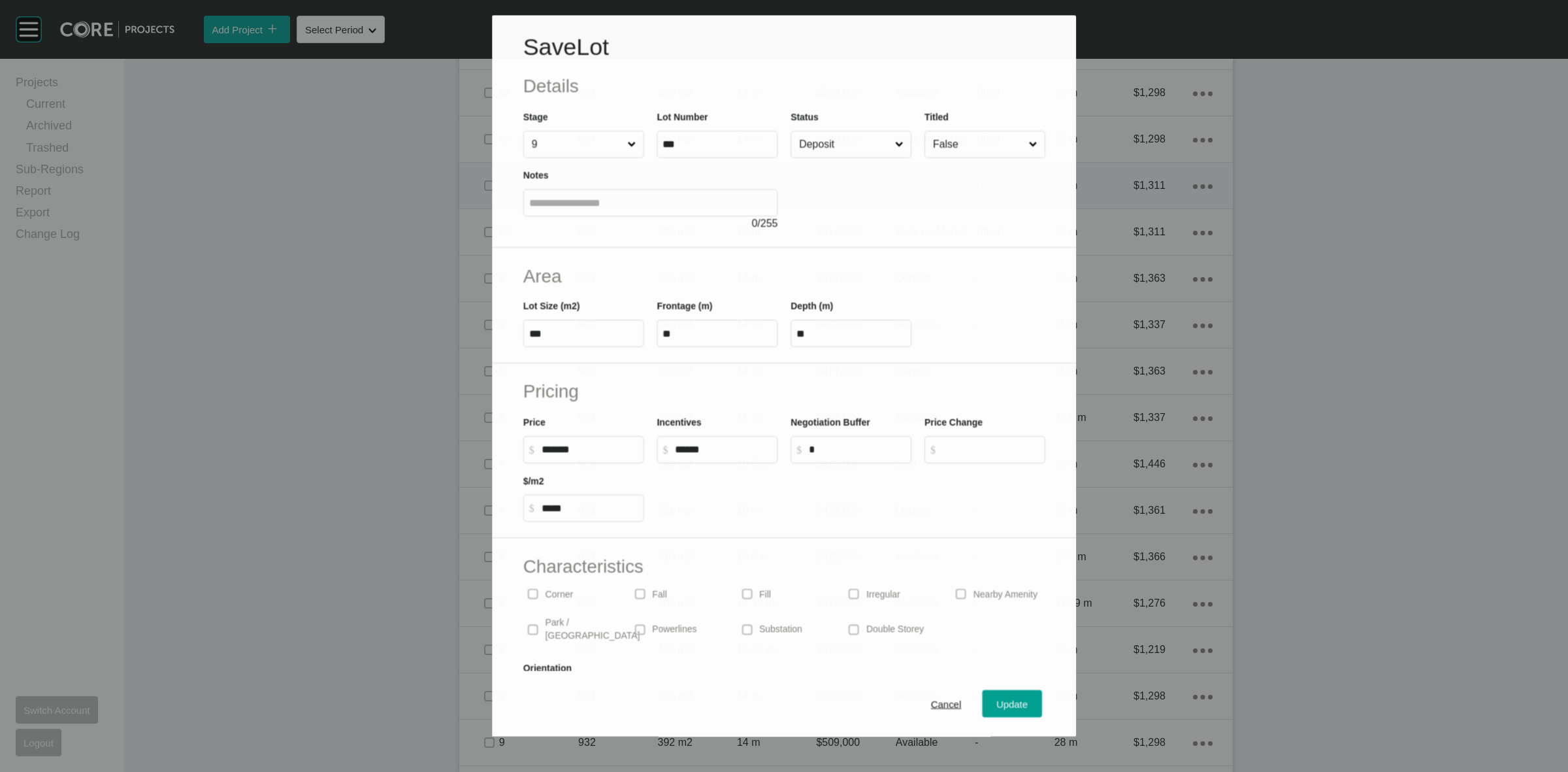
scroll to position [1403, 0]
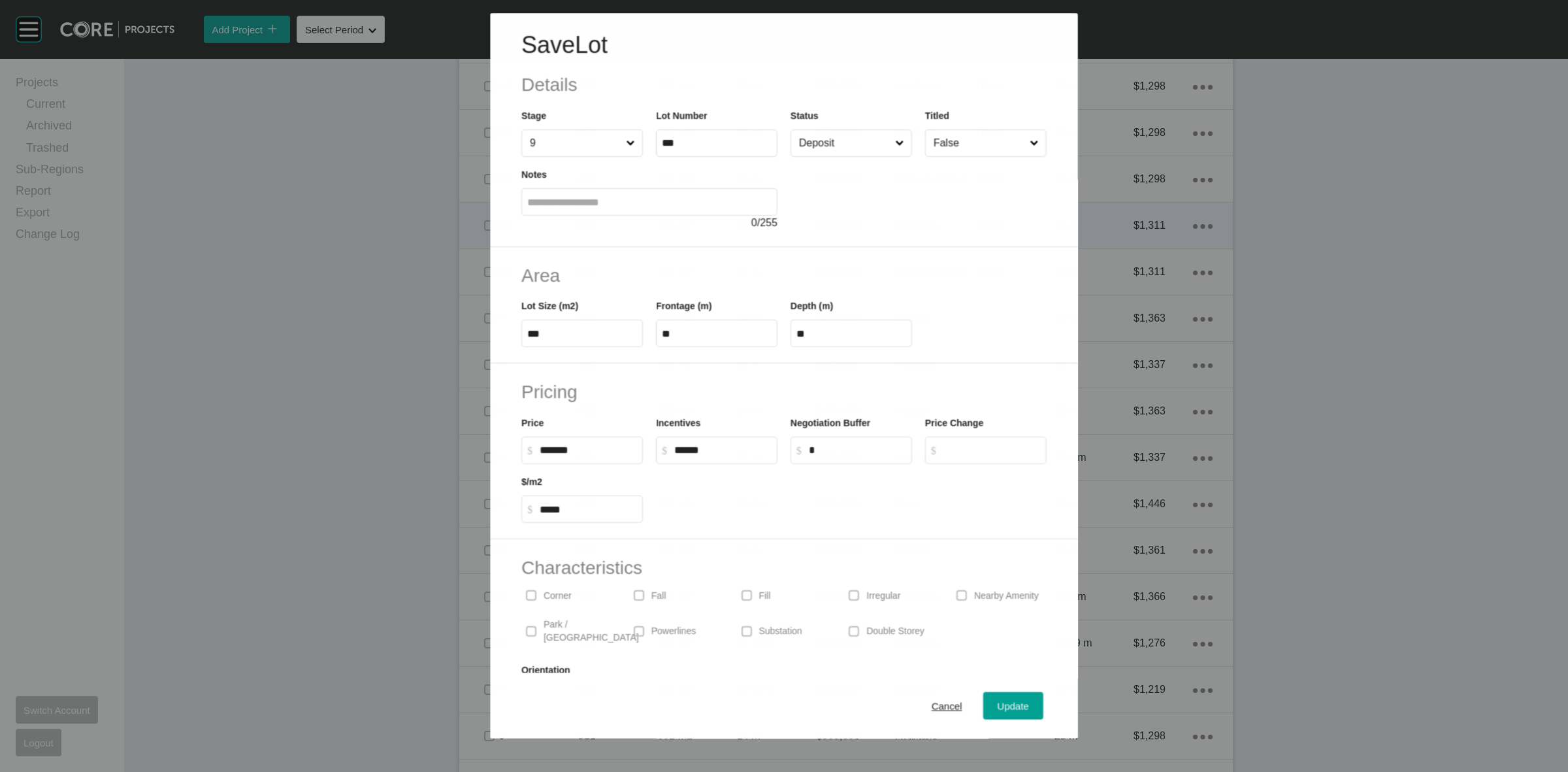
click at [812, 141] on input "Deposit" at bounding box center [844, 143] width 96 height 26
drag, startPoint x: 818, startPoint y: 260, endPoint x: 856, endPoint y: 293, distance: 50.3
click at [998, 701] on span "Update" at bounding box center [1013, 706] width 31 height 12
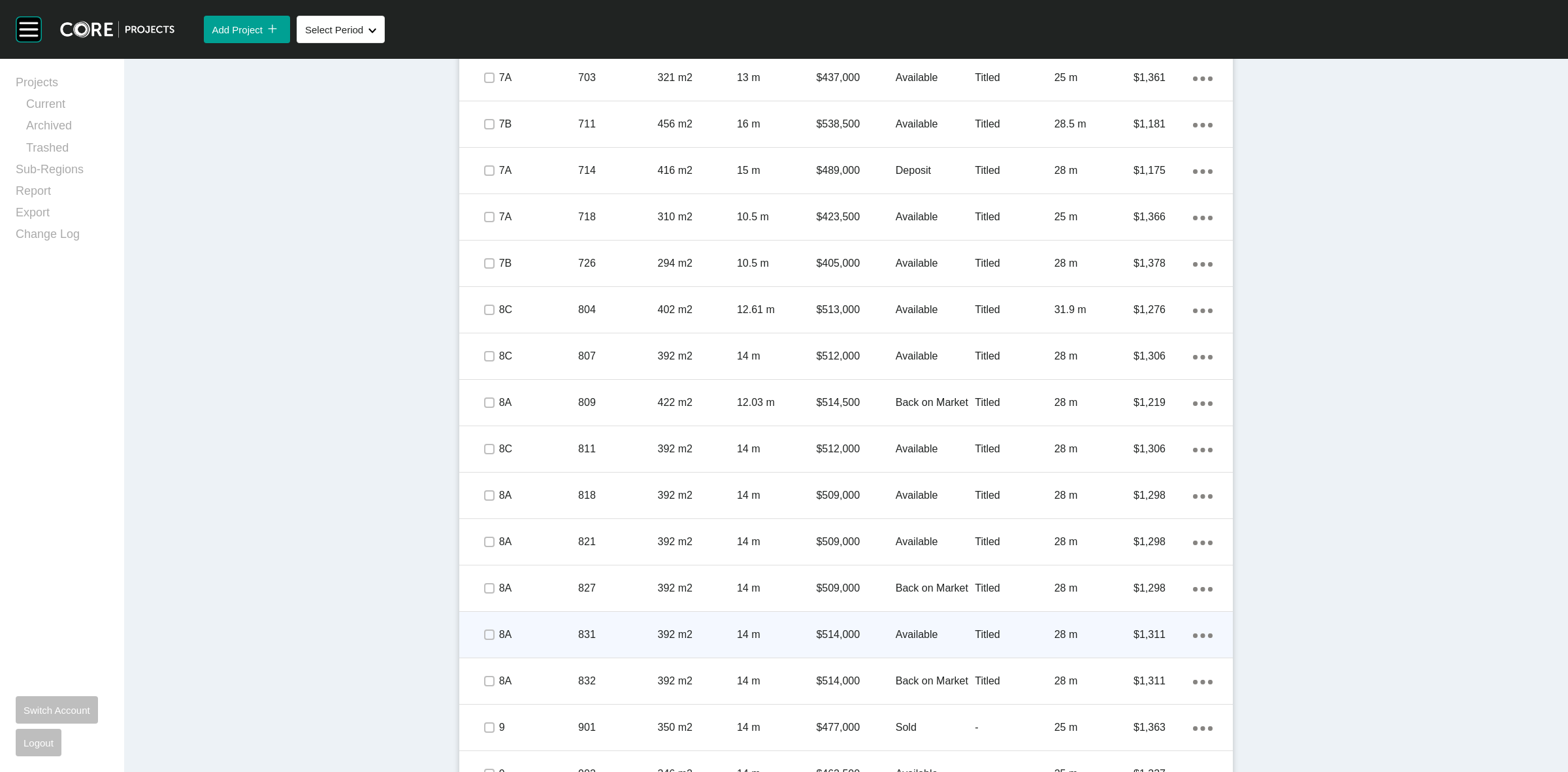
scroll to position [952, 0]
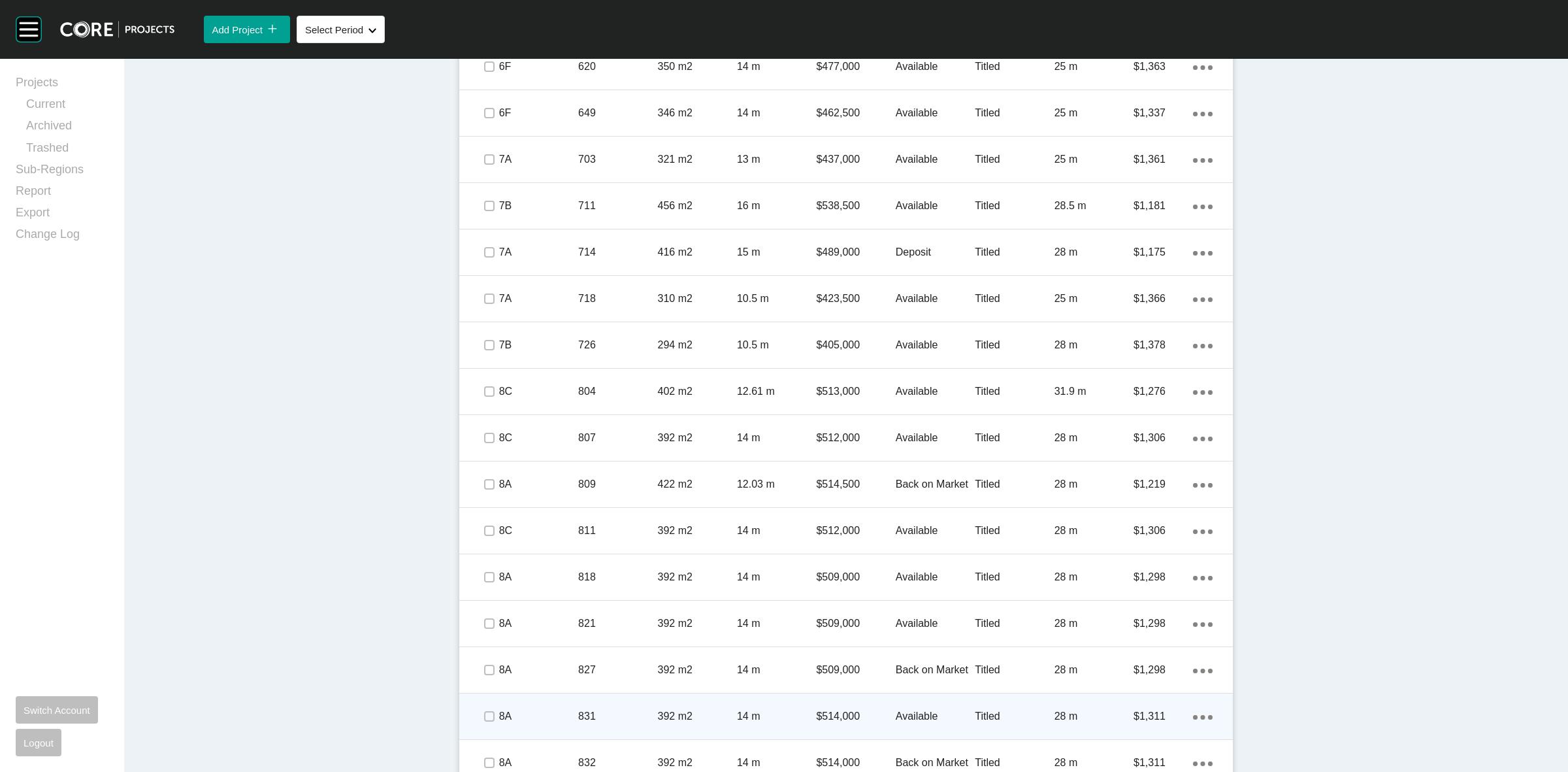
click at [1353, 407] on div "Dashboard › Projects › Banyan Place › Worksheet Banyan Place Worksheet - [DATE]…" at bounding box center [846, 552] width 1444 height 2892
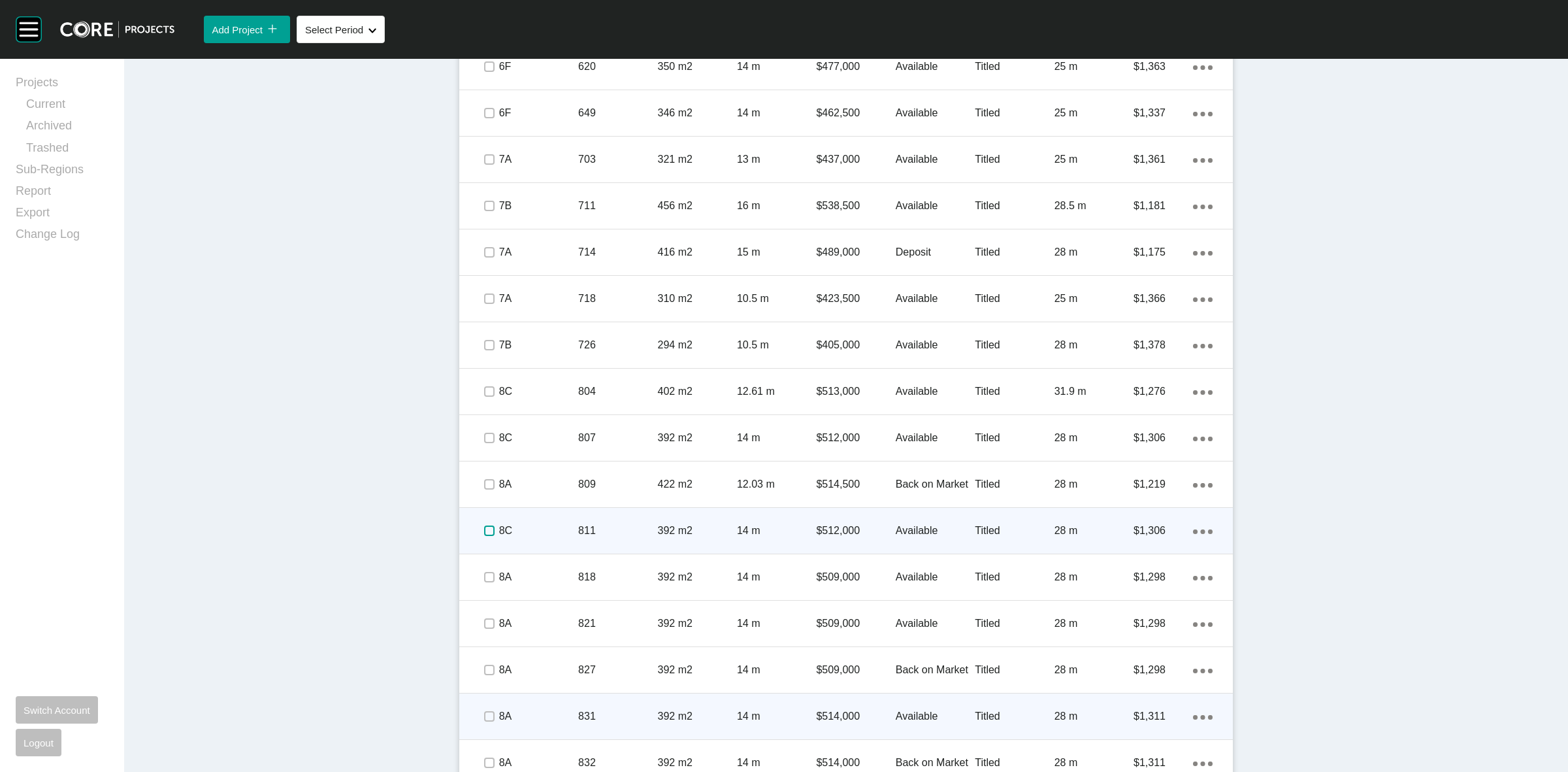
click at [484, 530] on label at bounding box center [490, 531] width 11 height 11
click at [518, 528] on p "8C" at bounding box center [538, 531] width 79 height 14
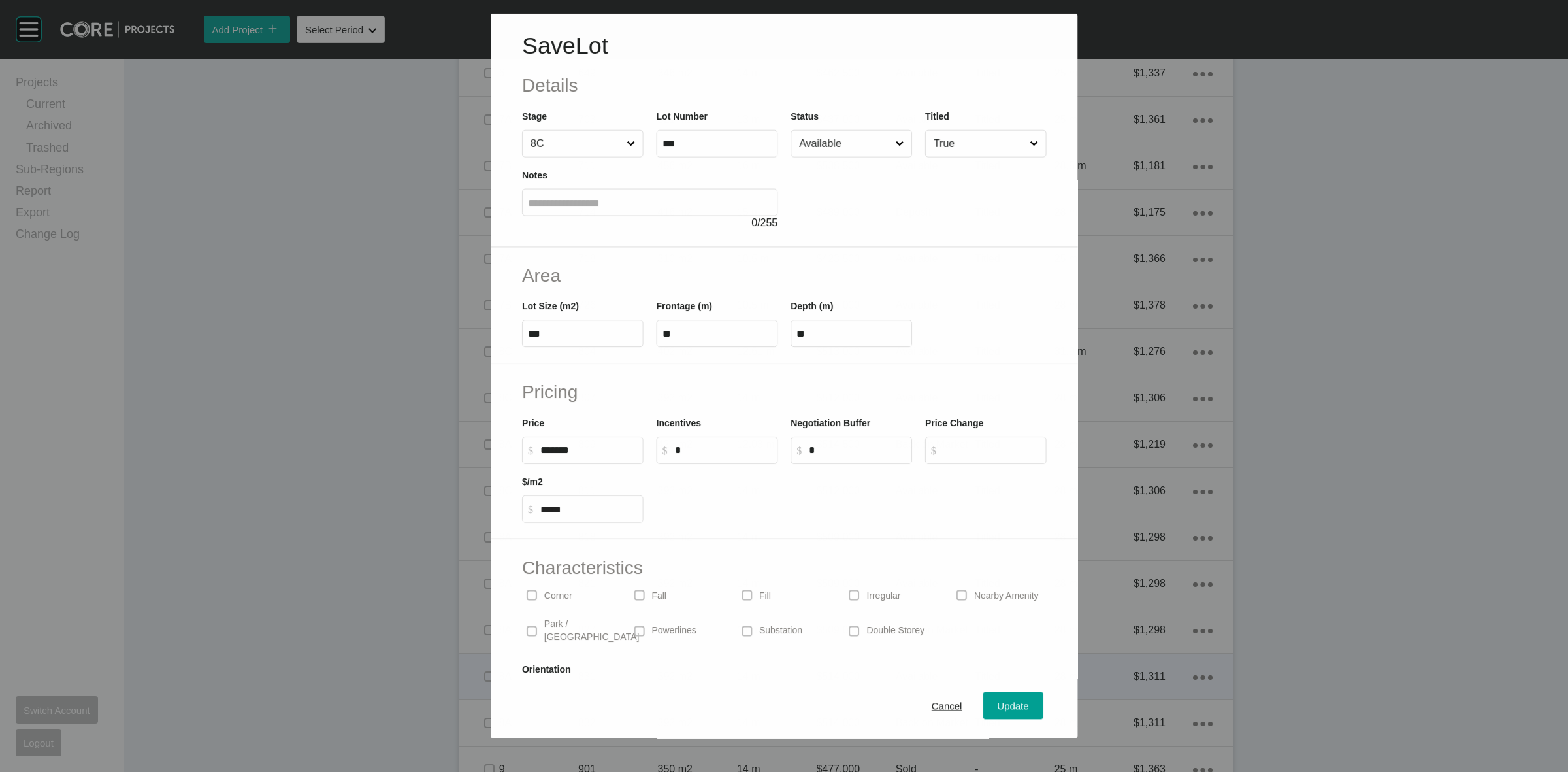
scroll to position [912, 0]
click at [837, 143] on input "Available" at bounding box center [844, 143] width 96 height 26
click at [994, 699] on div "Update" at bounding box center [1013, 706] width 38 height 18
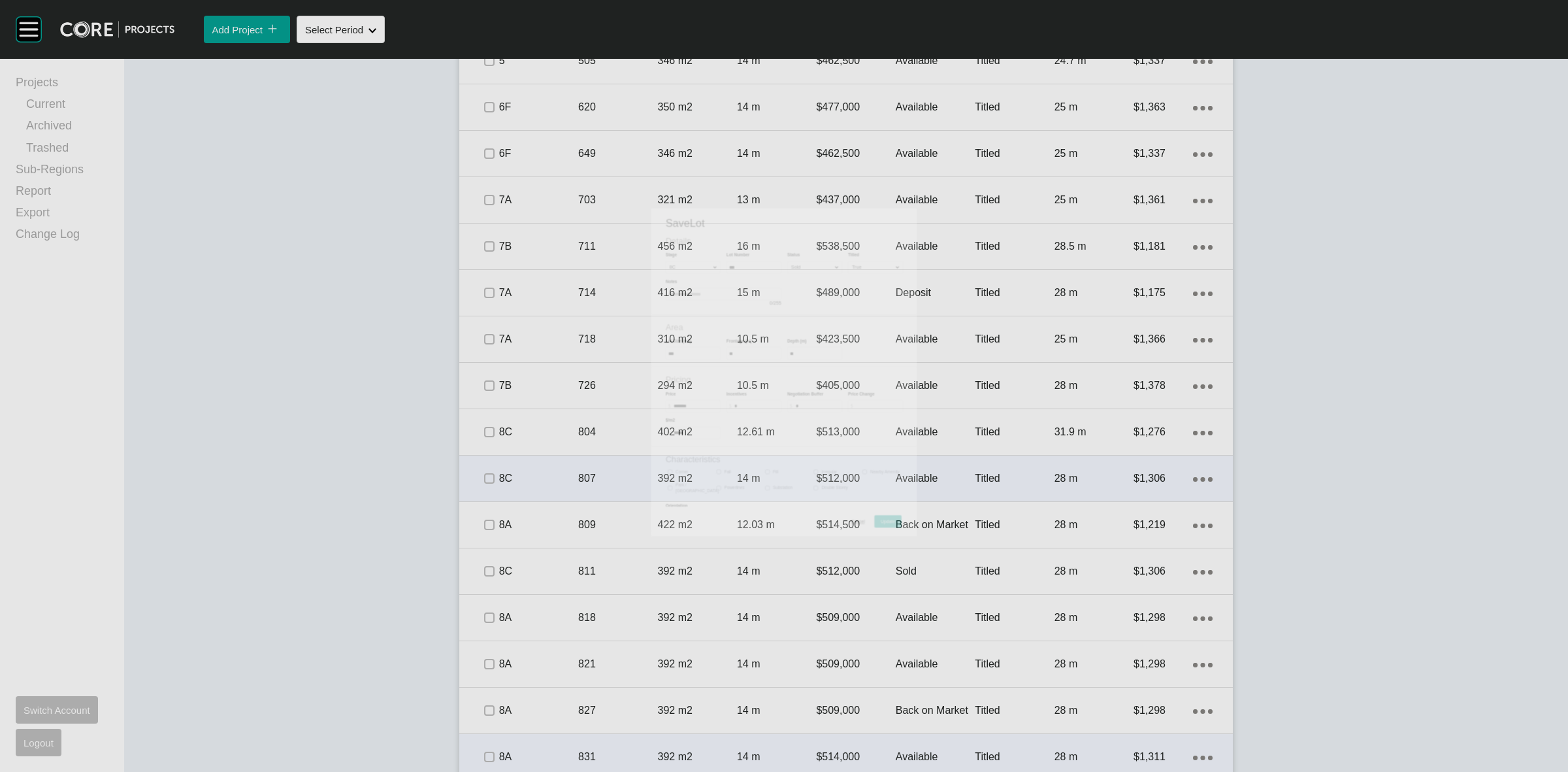
scroll to position [952, 0]
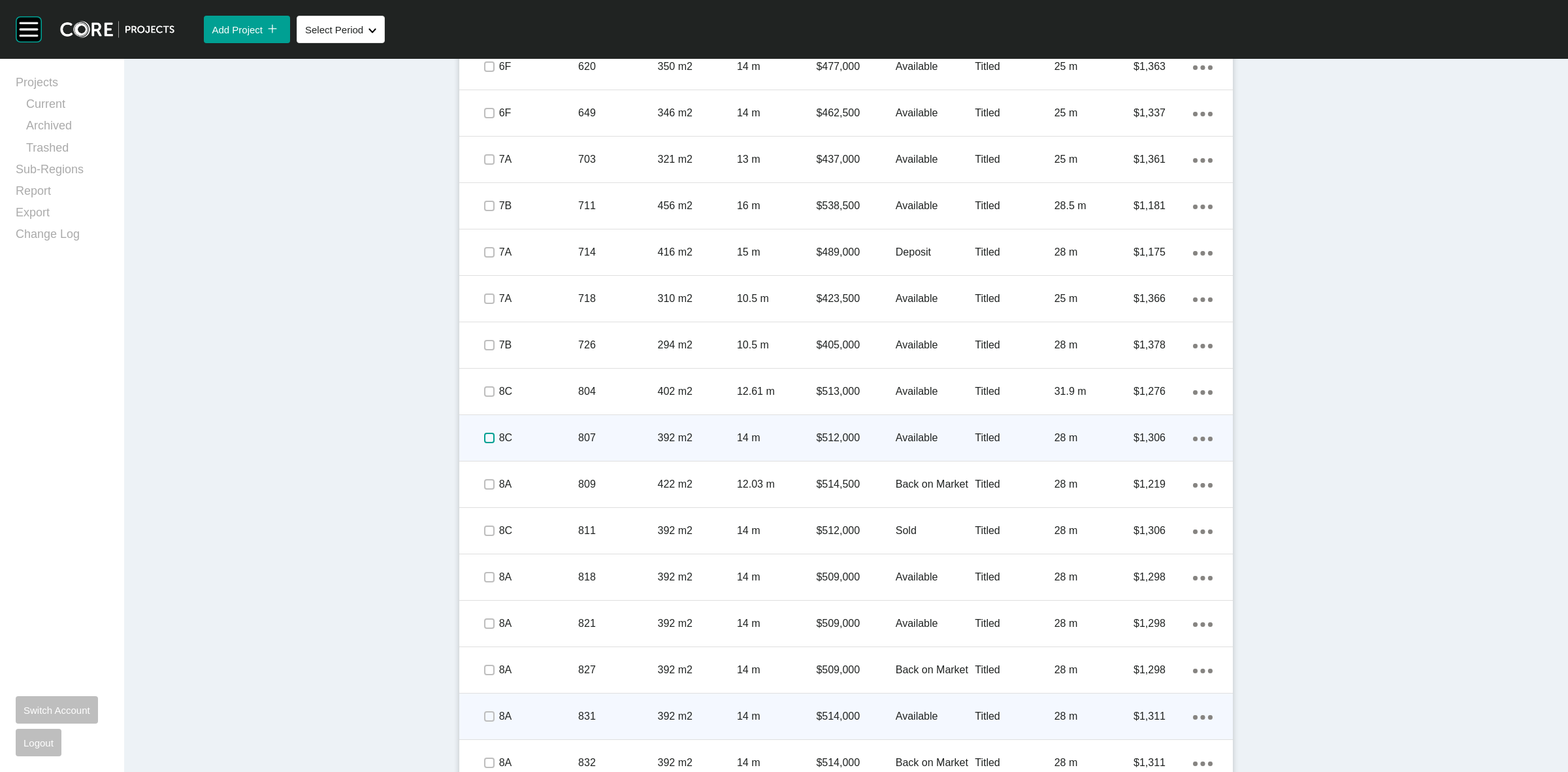
click at [485, 436] on label at bounding box center [490, 438] width 11 height 11
click at [525, 436] on p "8C" at bounding box center [538, 437] width 79 height 14
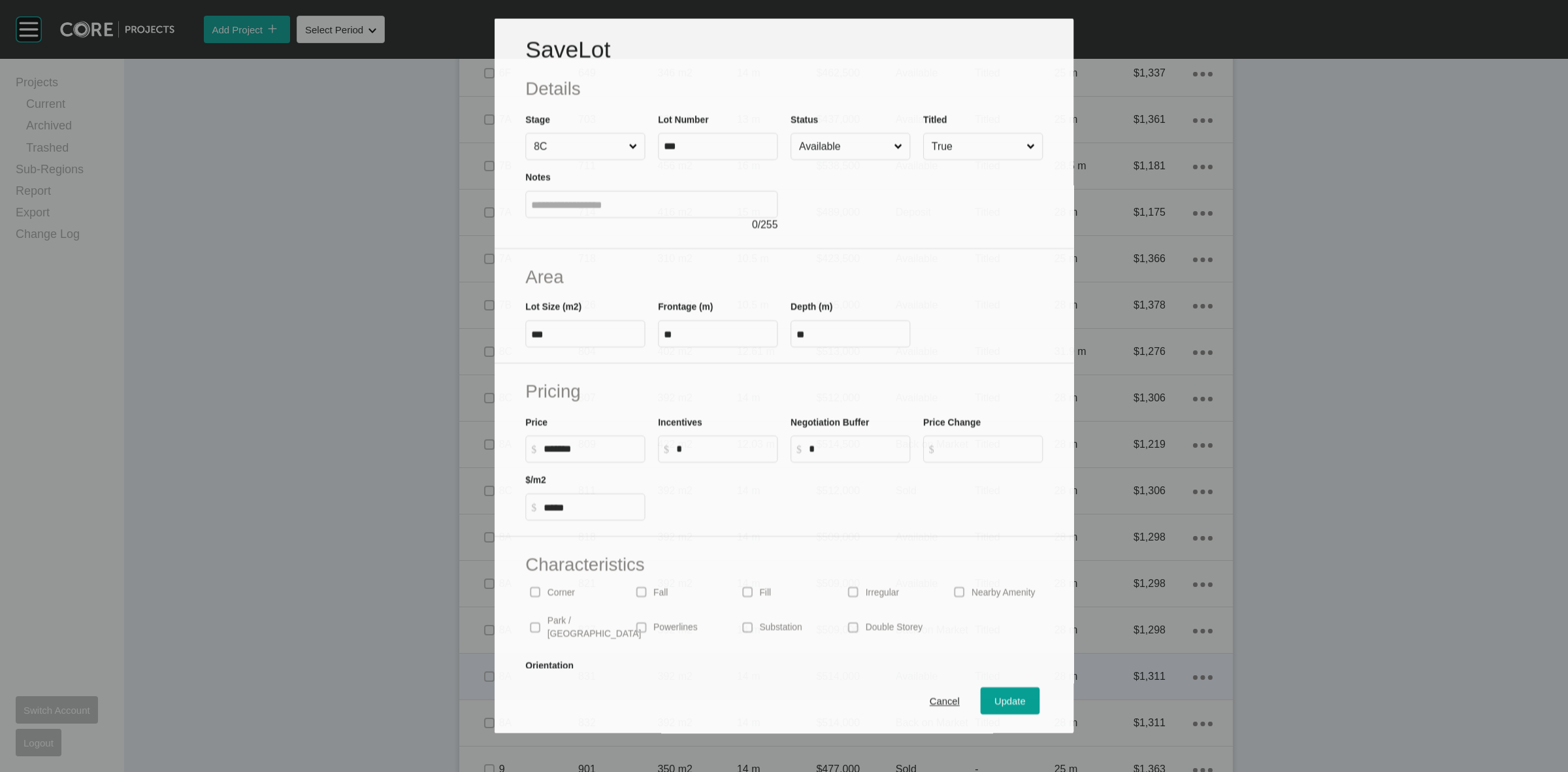
scroll to position [912, 0]
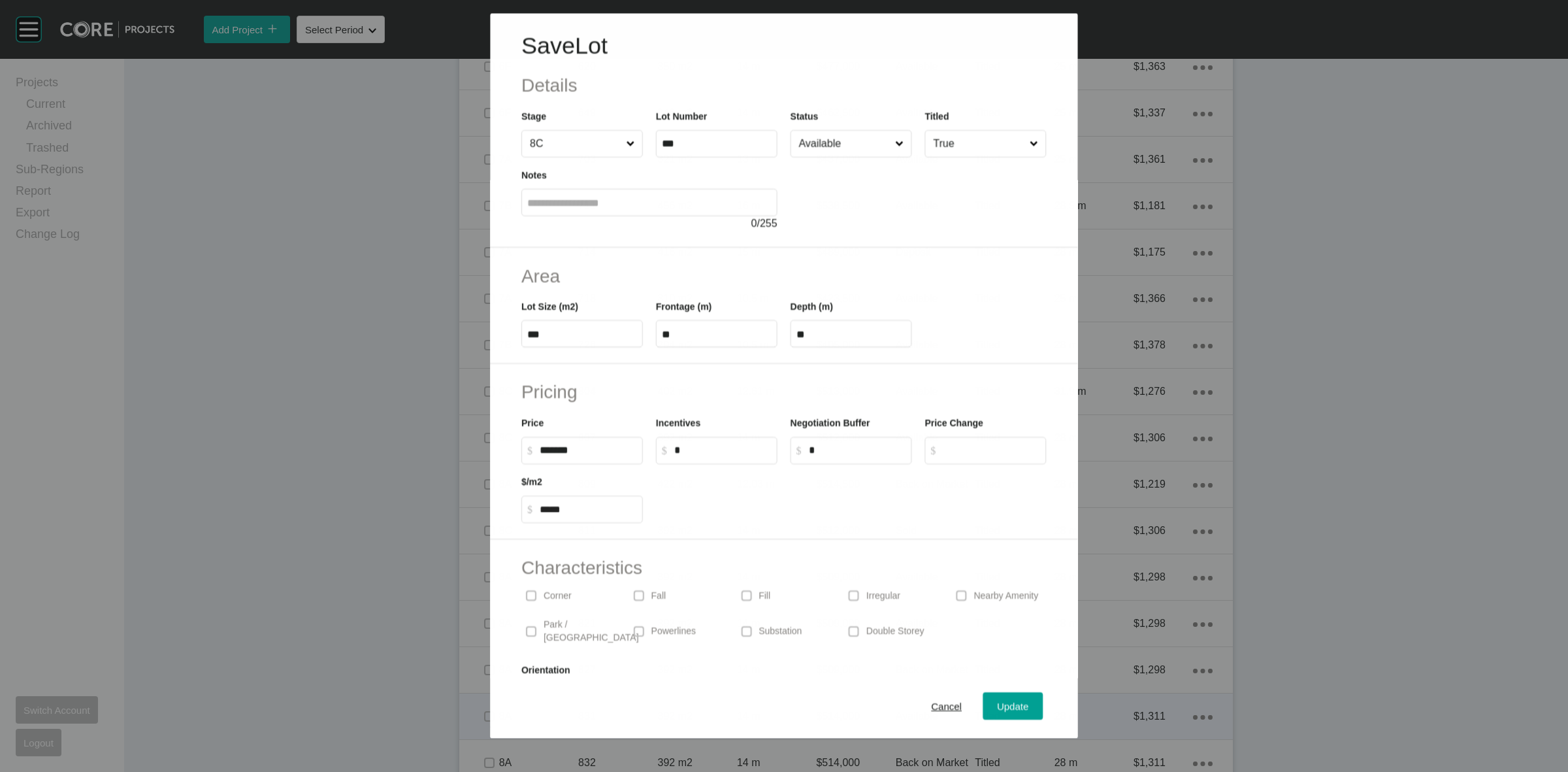
click at [820, 146] on input "Available" at bounding box center [844, 143] width 96 height 26
click at [998, 708] on span "Update" at bounding box center [1013, 706] width 31 height 12
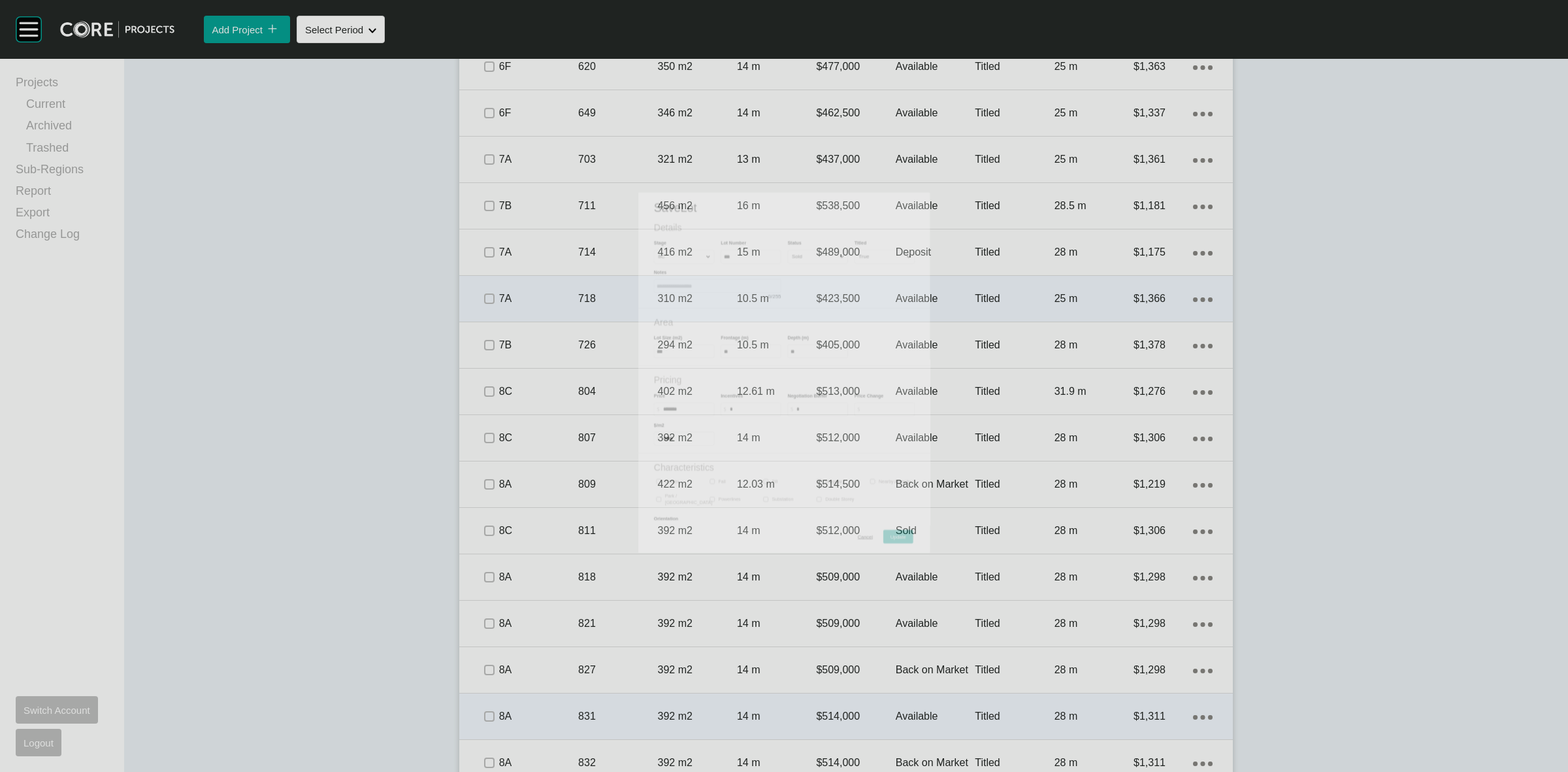
scroll to position [952, 0]
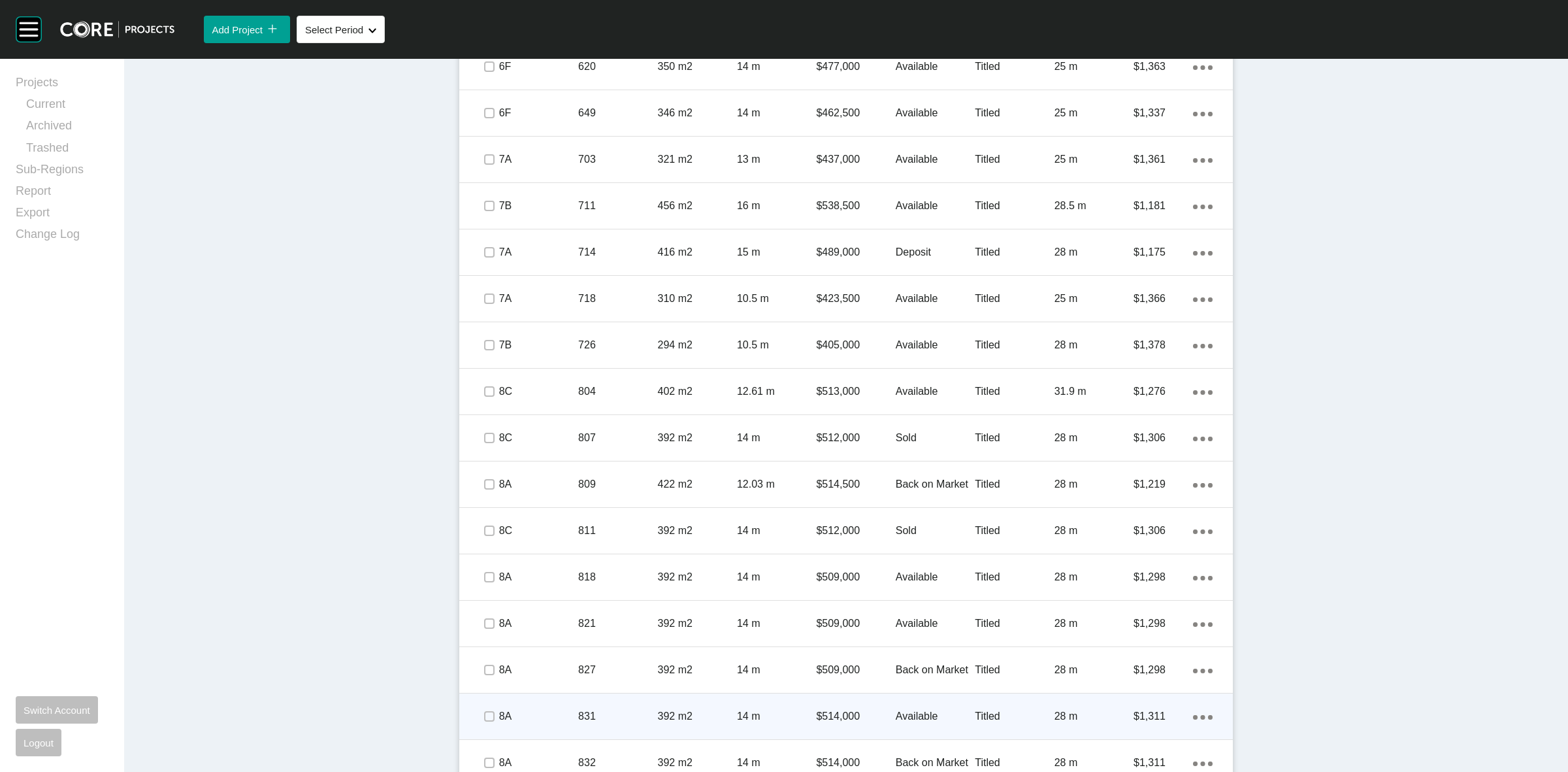
click at [1346, 492] on div "Dashboard › Projects › Banyan Place › Worksheet Banyan Place Worksheet - [DATE]…" at bounding box center [846, 552] width 1444 height 2892
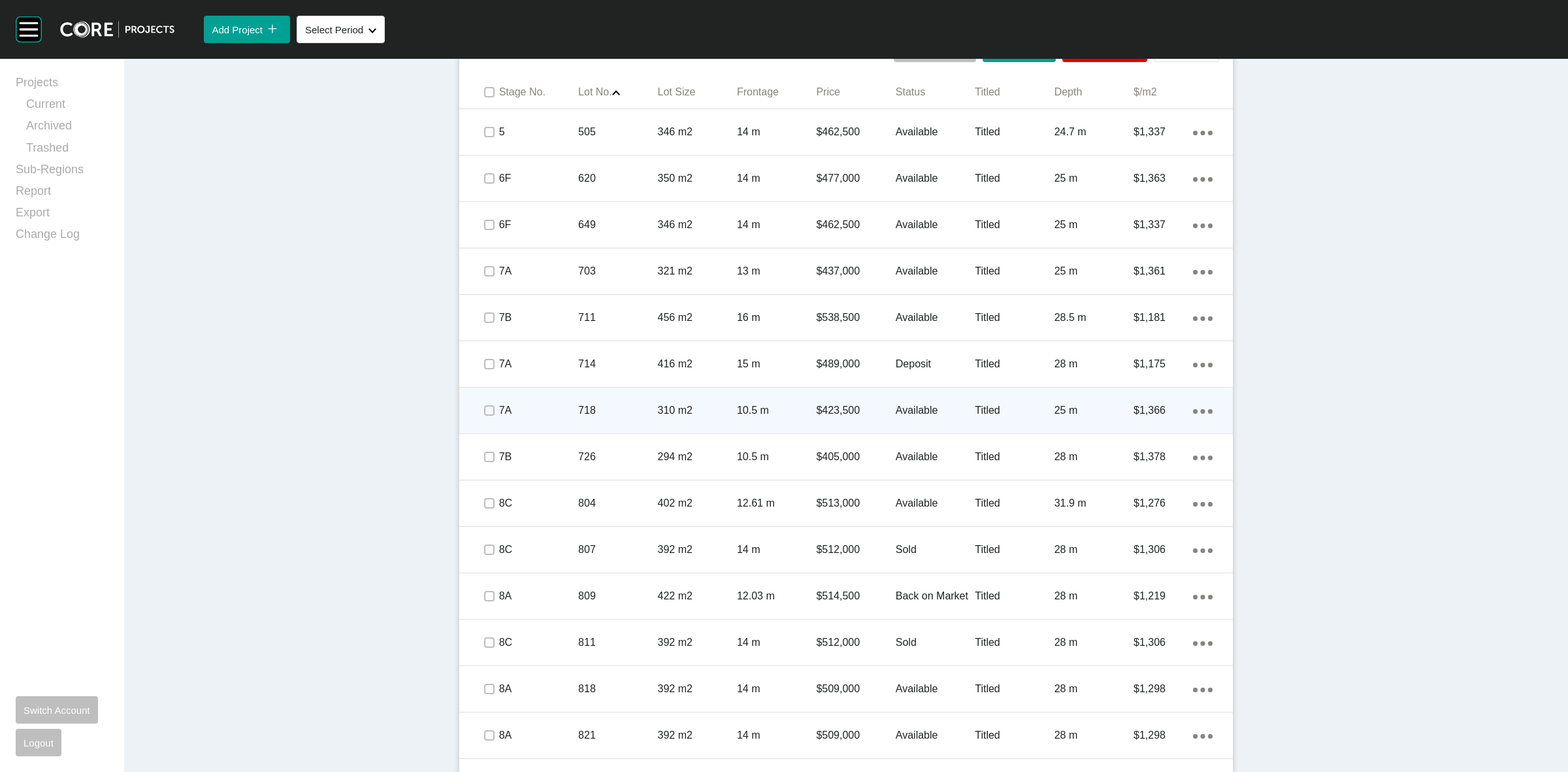
scroll to position [789, 0]
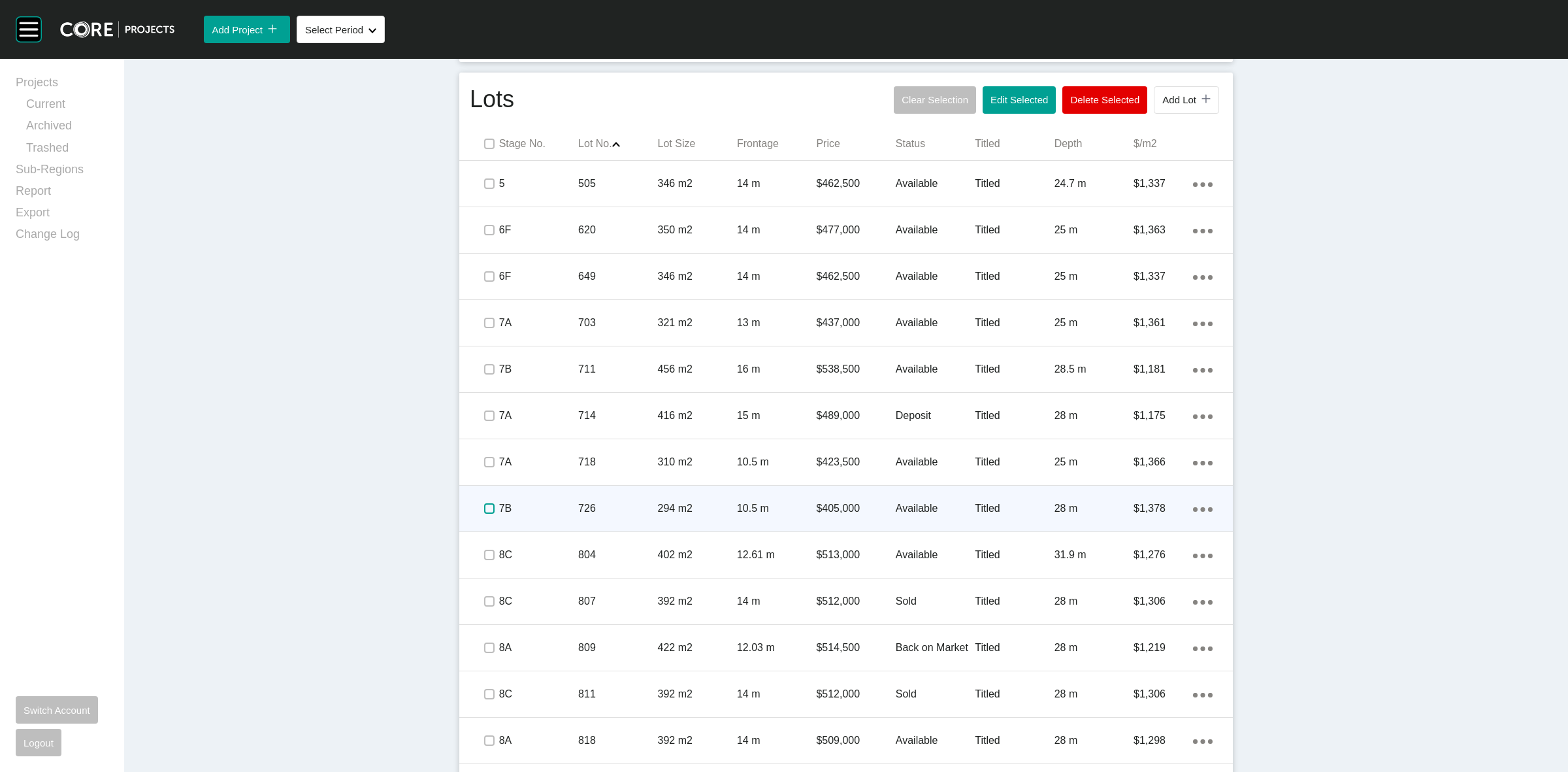
click at [488, 513] on label at bounding box center [490, 508] width 11 height 11
click at [527, 508] on p "7B" at bounding box center [538, 508] width 79 height 14
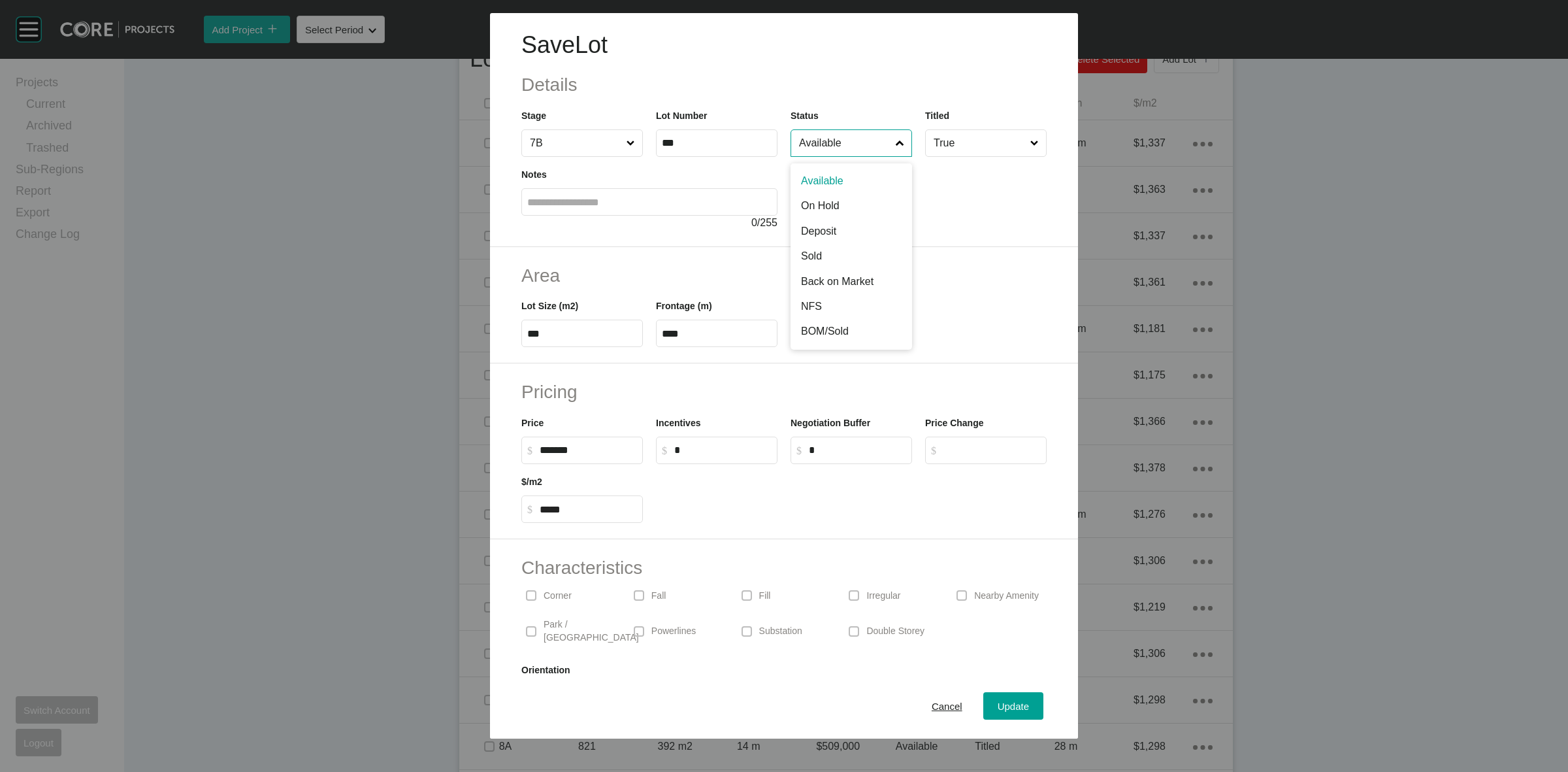
click at [840, 147] on input "Available" at bounding box center [844, 143] width 97 height 26
click at [998, 710] on span "Update" at bounding box center [1013, 706] width 31 height 12
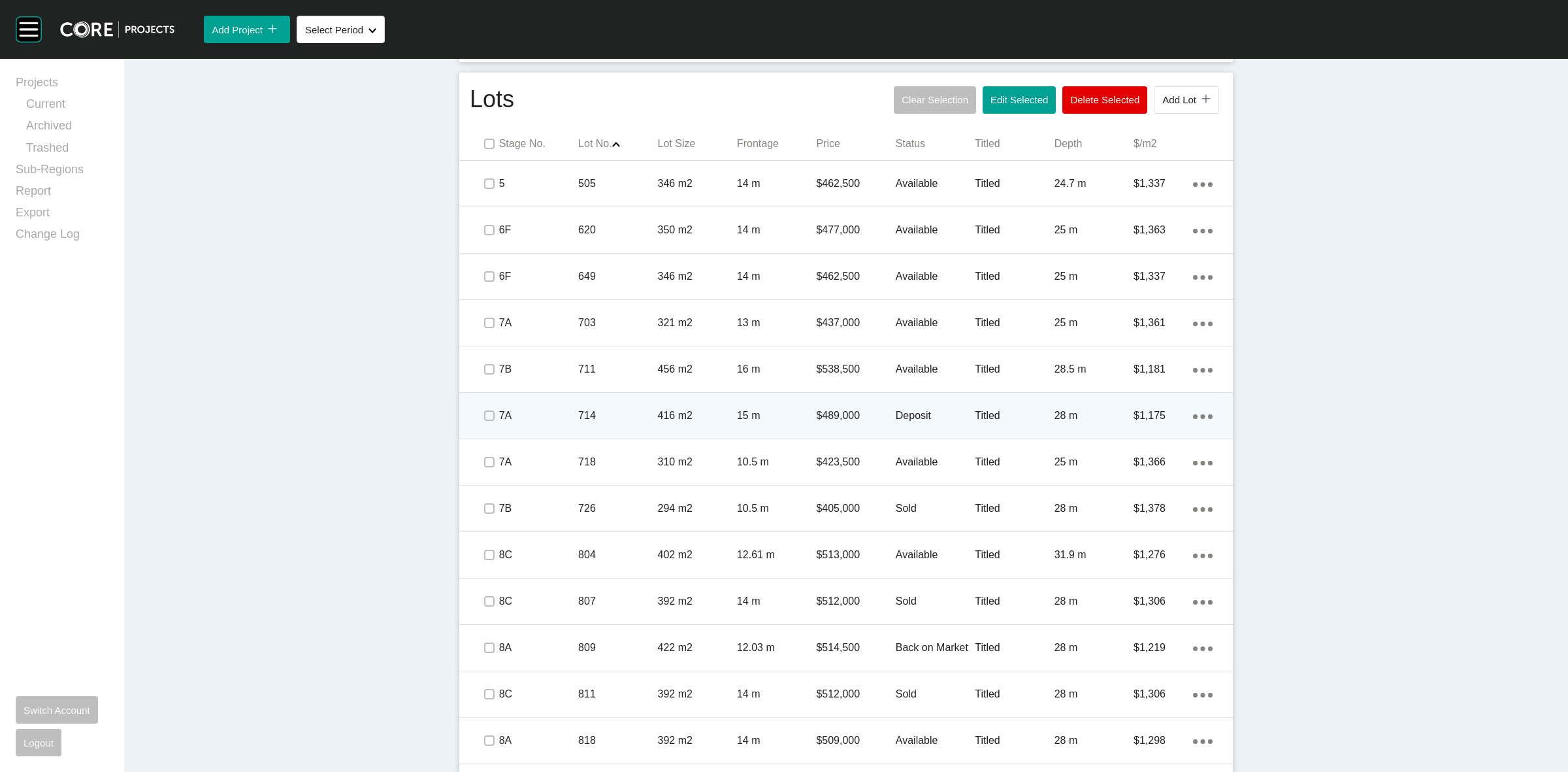
click at [552, 408] on p "7A" at bounding box center [538, 415] width 79 height 14
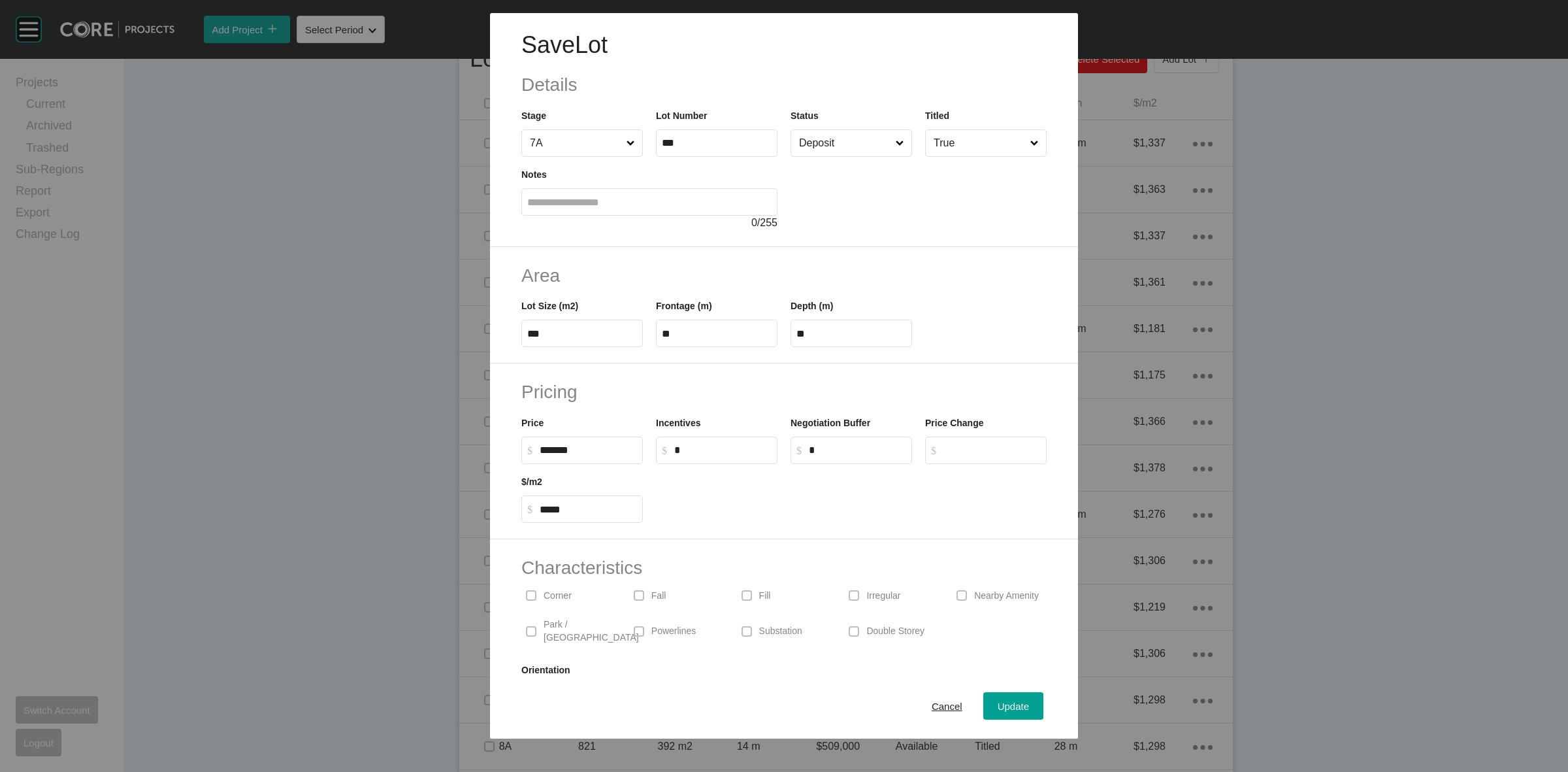
click at [813, 146] on input "Deposit" at bounding box center [844, 143] width 97 height 26
drag, startPoint x: 811, startPoint y: 252, endPoint x: 845, endPoint y: 342, distance: 96.2
click at [1001, 697] on button "Update" at bounding box center [1014, 705] width 60 height 28
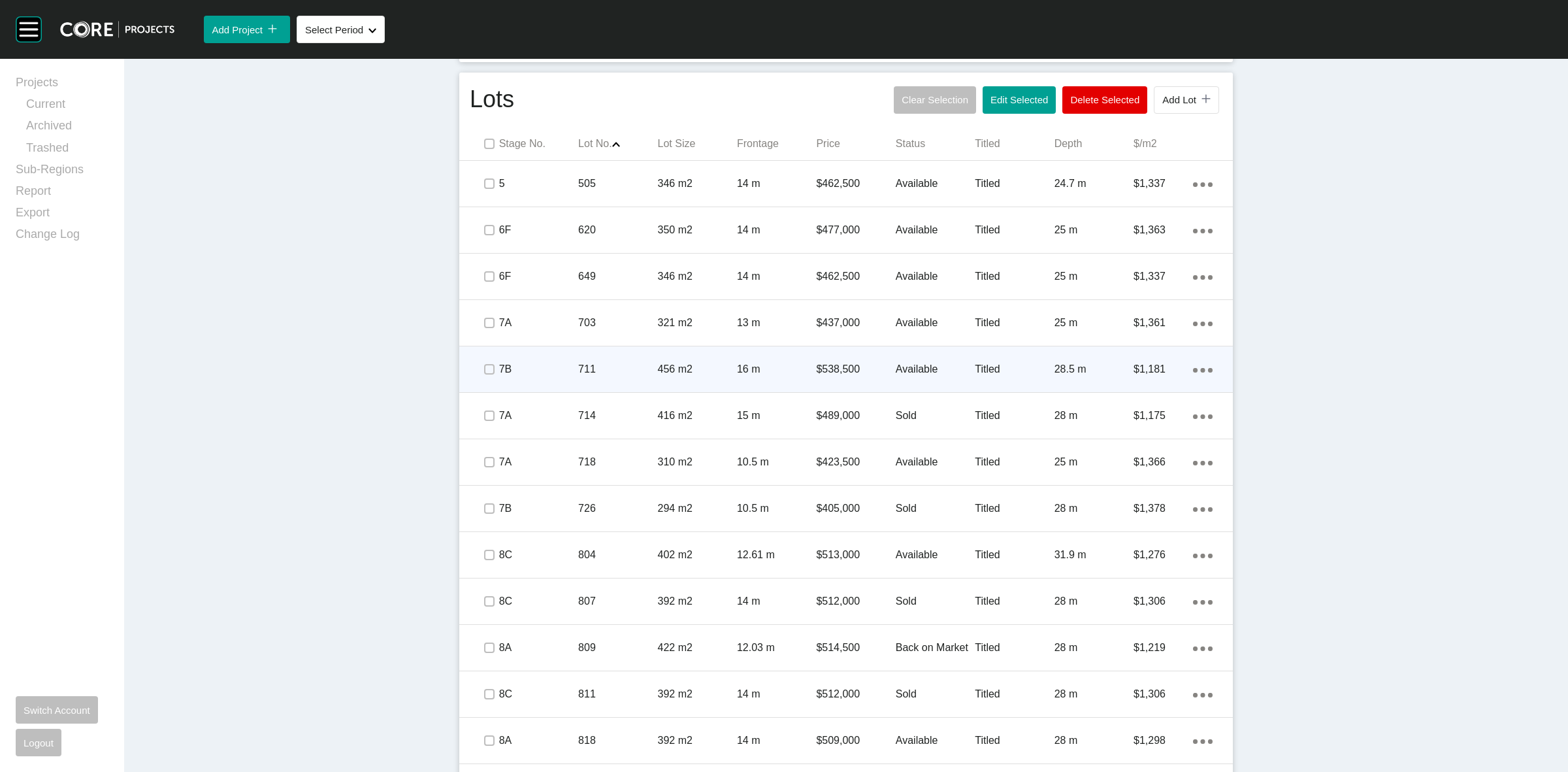
click at [543, 366] on p "7B" at bounding box center [538, 369] width 79 height 14
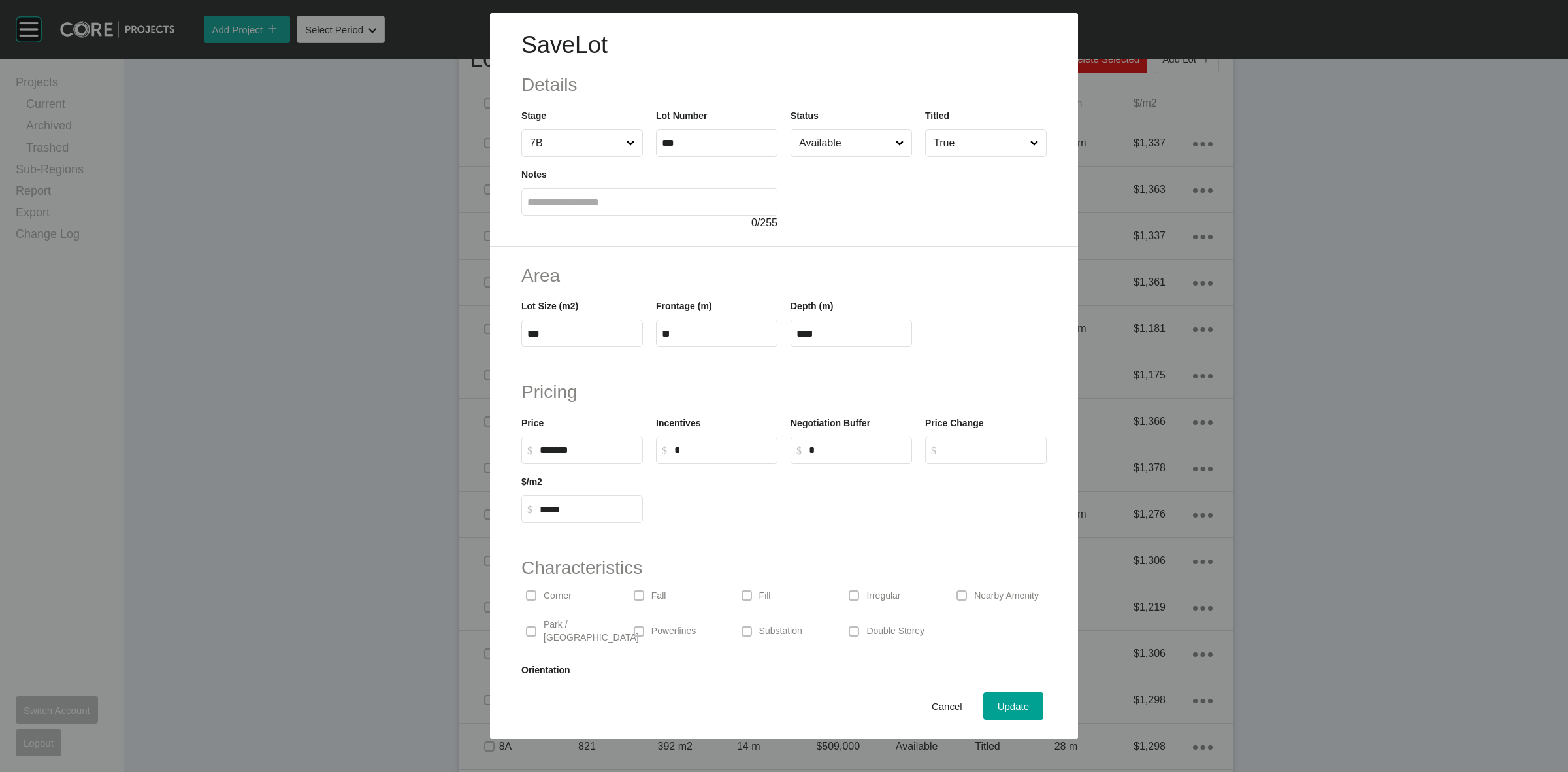
click at [808, 147] on input "Available" at bounding box center [844, 143] width 97 height 26
click at [994, 697] on div "Update" at bounding box center [1013, 706] width 38 height 18
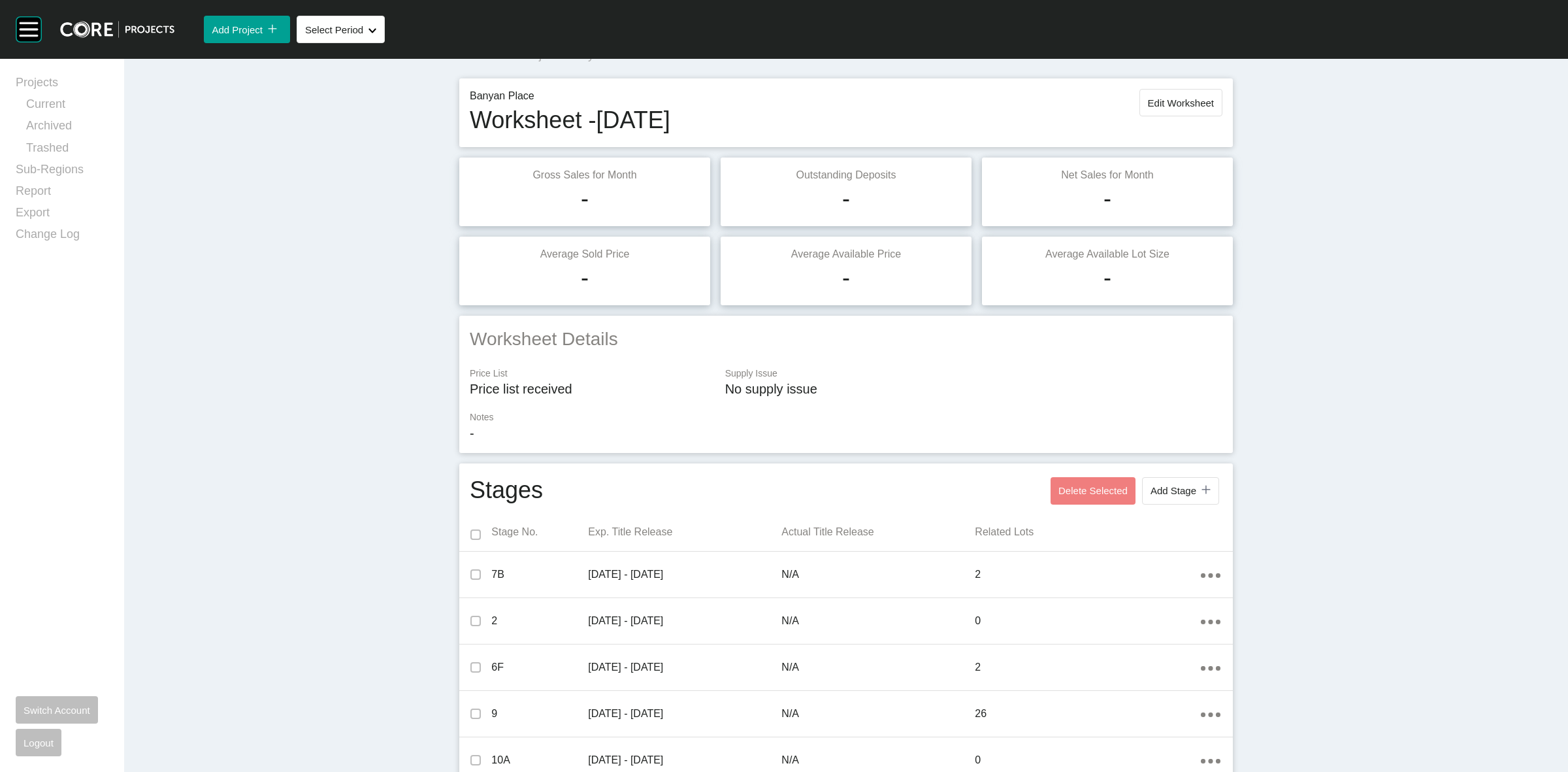
scroll to position [0, 0]
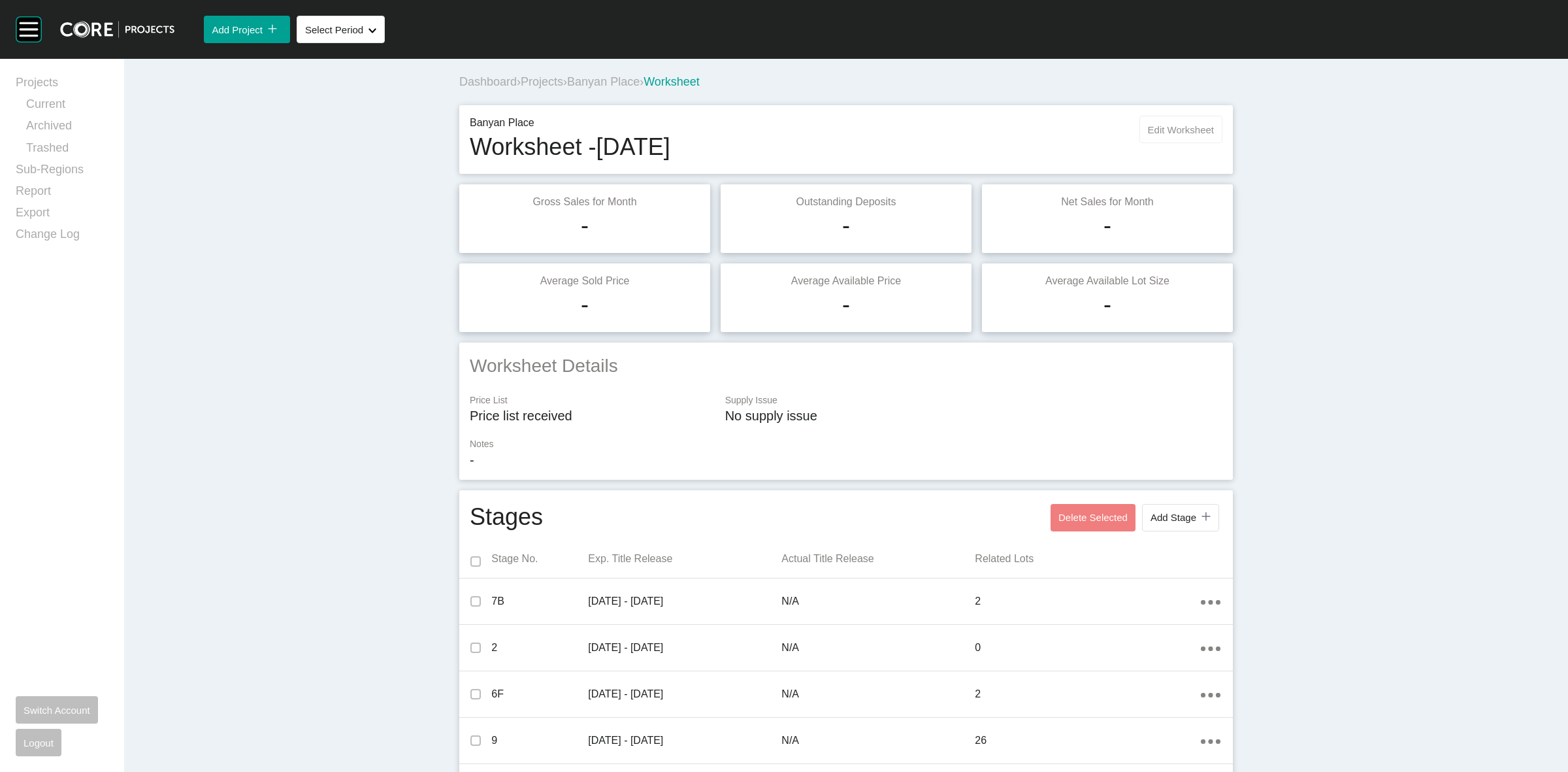
click at [1148, 126] on span "Edit Worksheet" at bounding box center [1180, 130] width 66 height 12
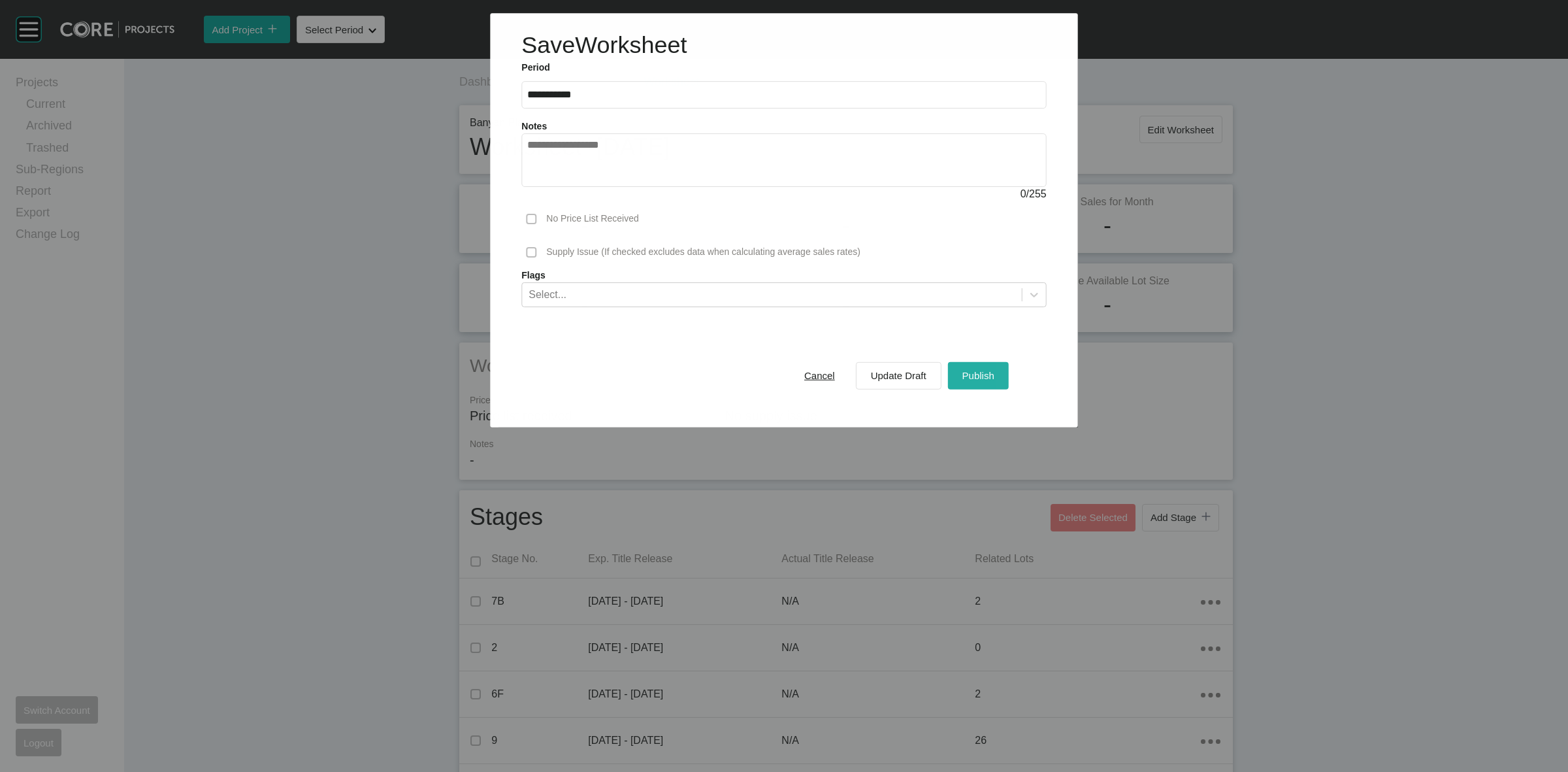
click at [971, 366] on button "Publish" at bounding box center [978, 374] width 61 height 28
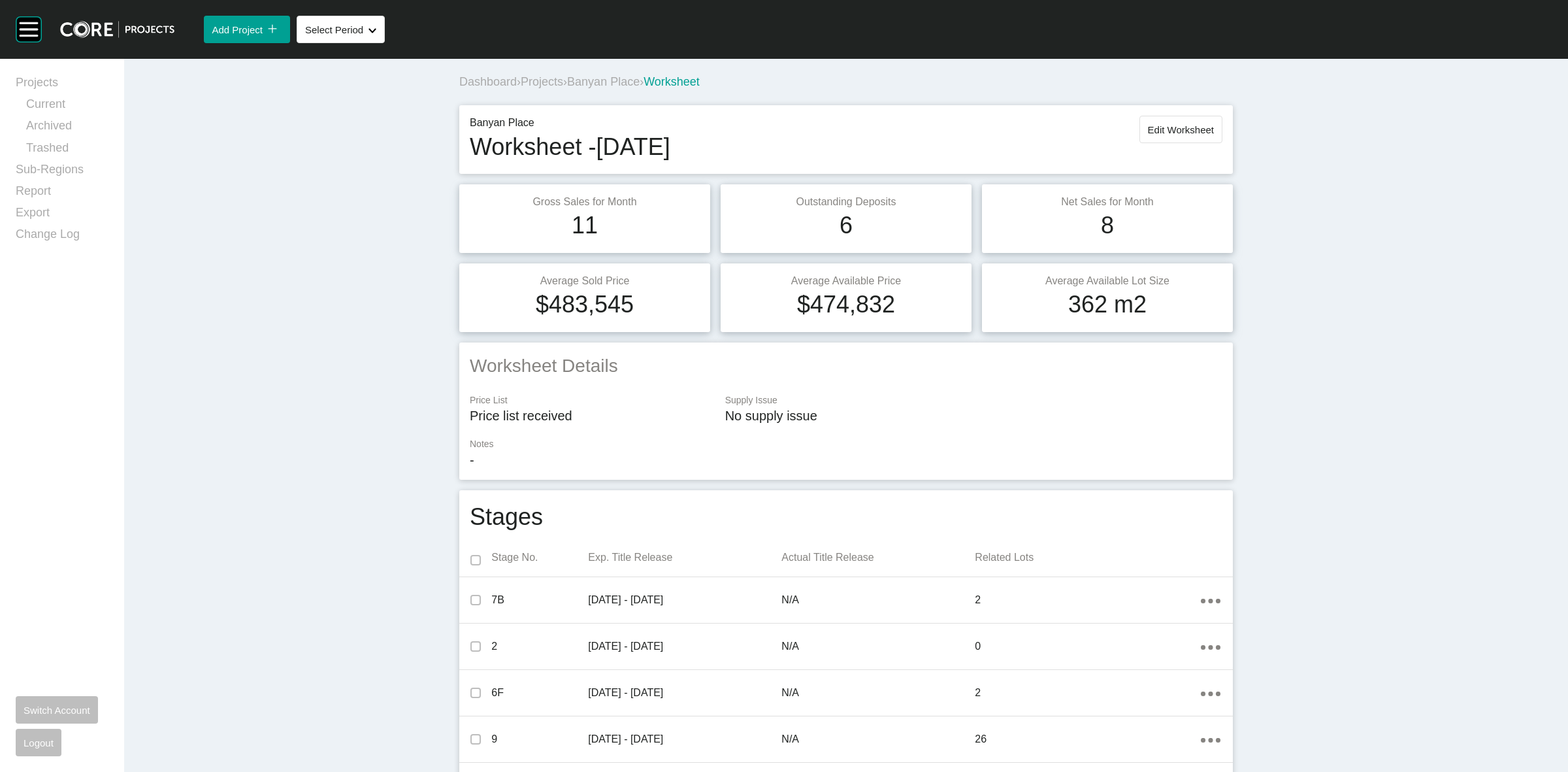
click at [604, 83] on span "Banyan Place" at bounding box center [603, 82] width 73 height 13
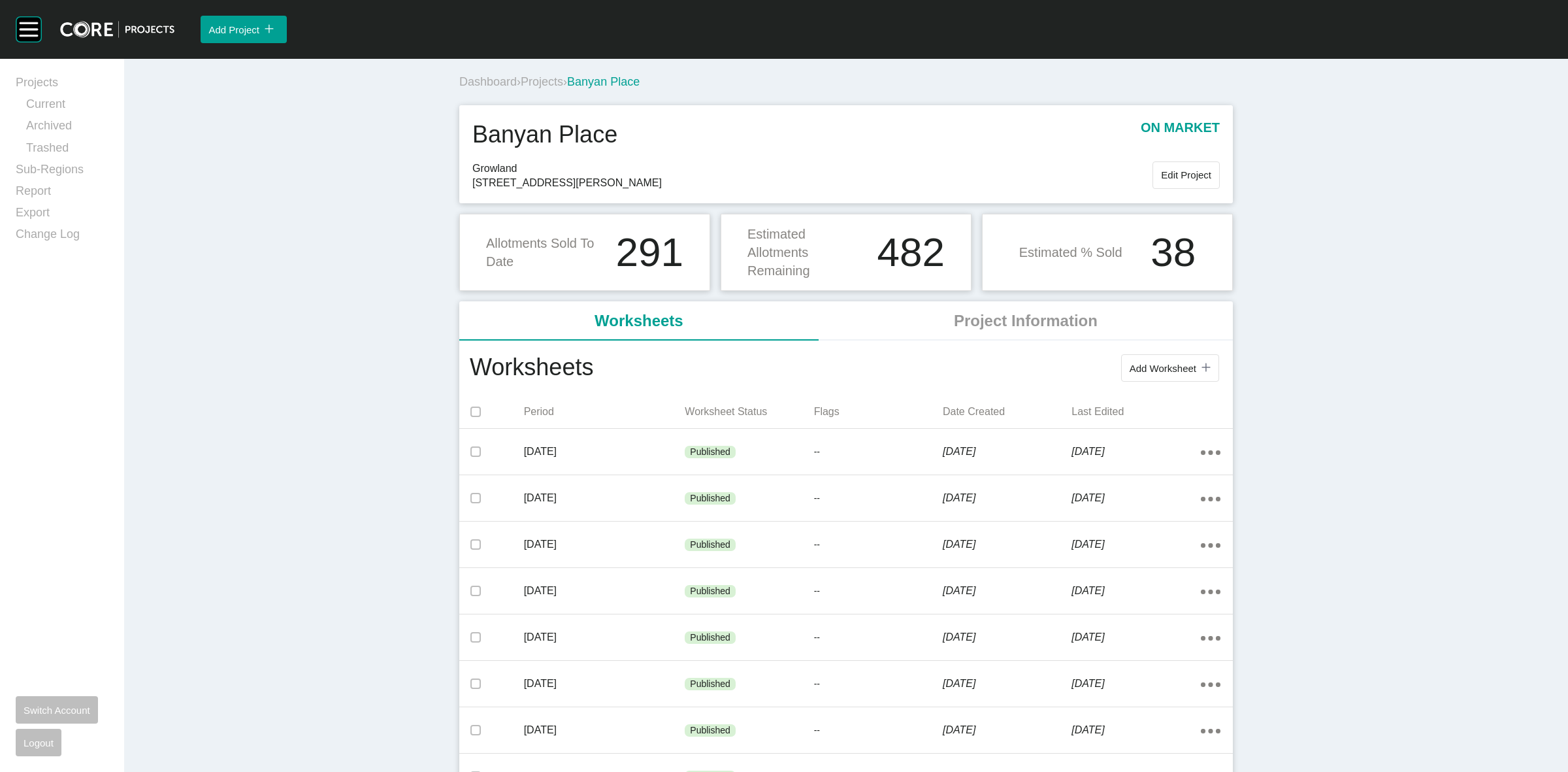
click at [540, 81] on span "Projects" at bounding box center [542, 82] width 43 height 13
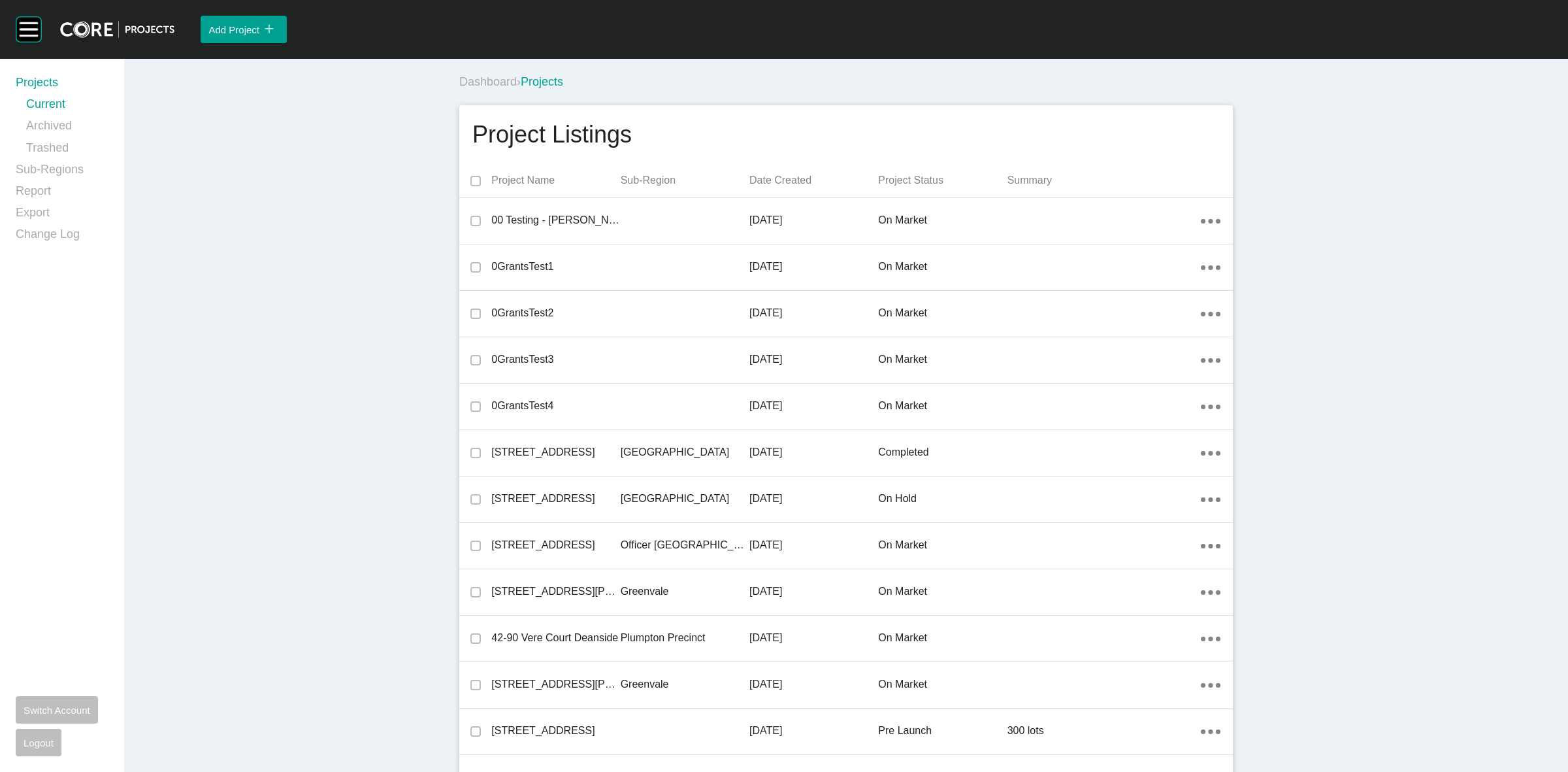
scroll to position [5588, 0]
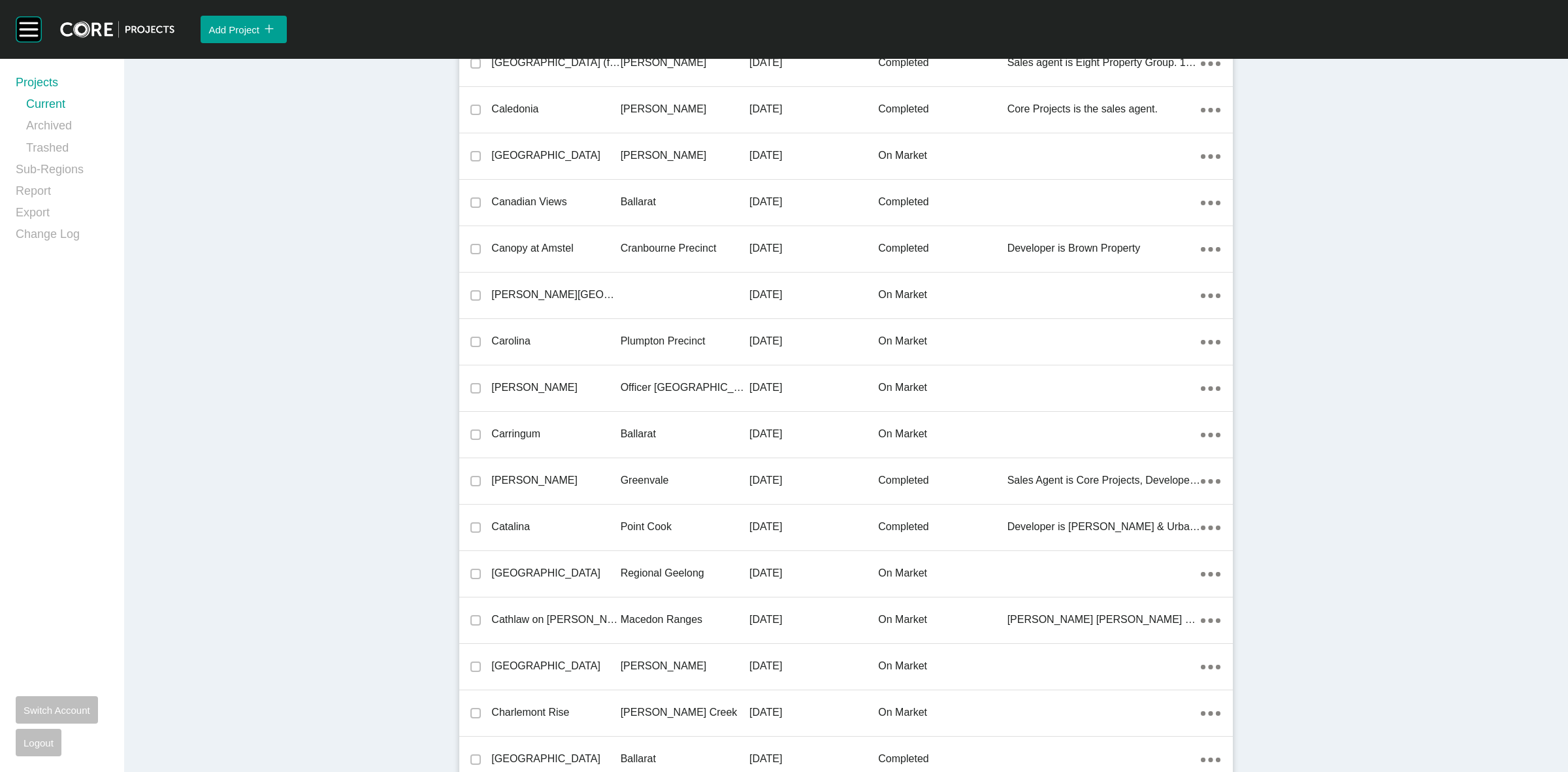
click at [738, 394] on div "Officer [GEOGRAPHIC_DATA]" at bounding box center [685, 388] width 129 height 41
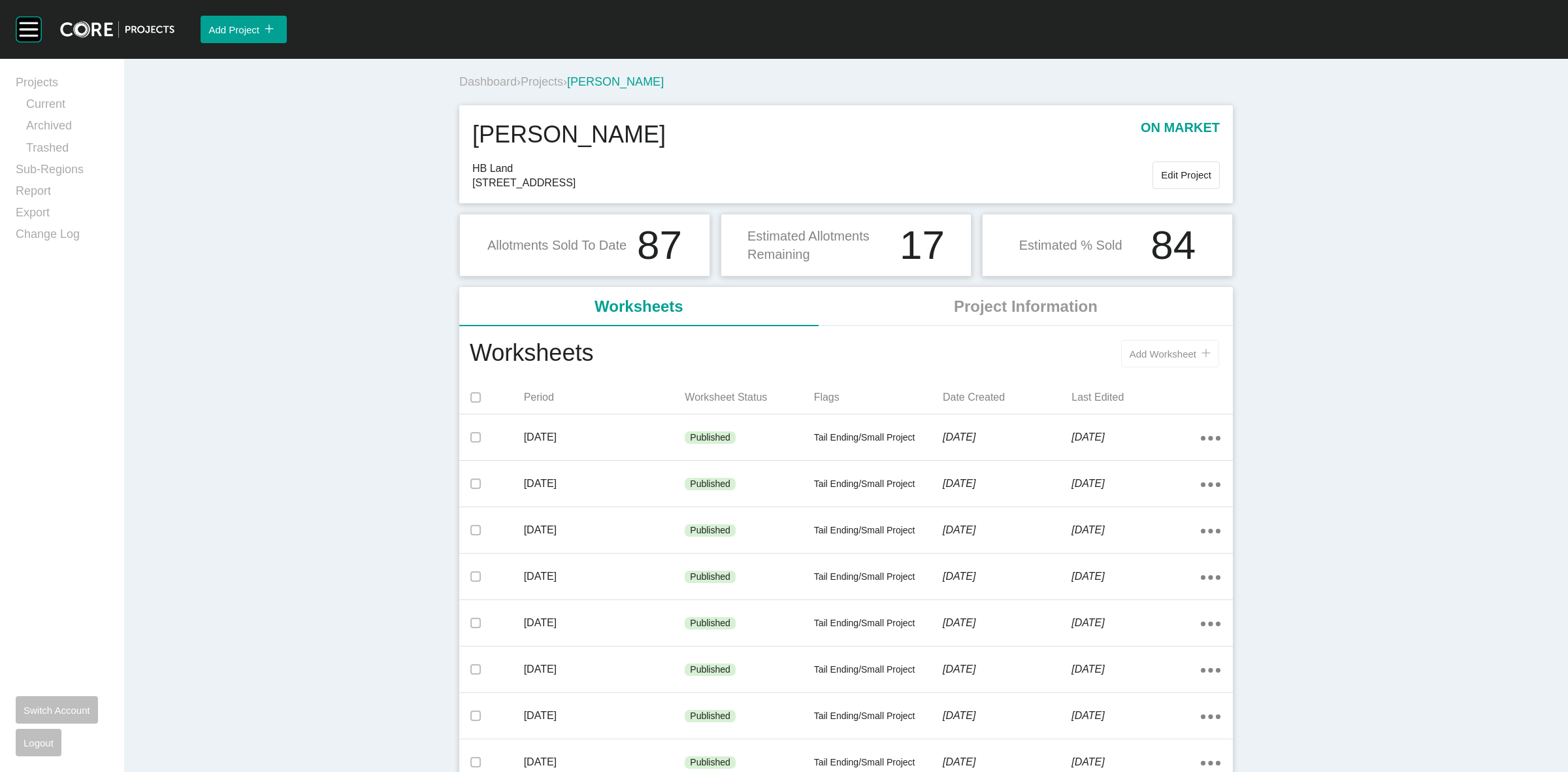
click at [1156, 350] on span "Add Worksheet" at bounding box center [1163, 354] width 67 height 12
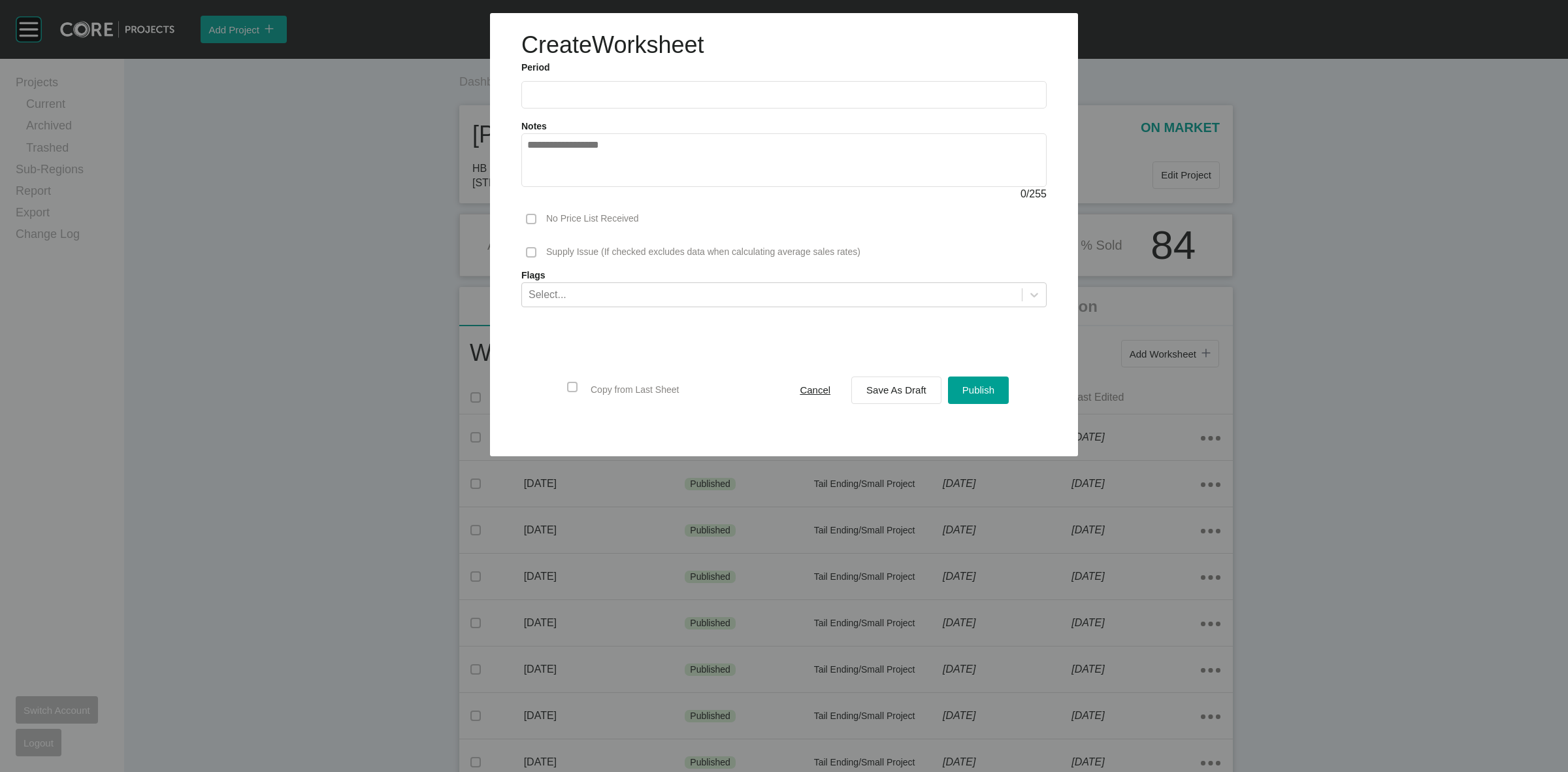
click at [685, 96] on input "text" at bounding box center [783, 94] width 514 height 12
click at [594, 186] on li "Aug" at bounding box center [590, 190] width 43 height 22
type input "**********"
click at [896, 388] on span "Save As Draft" at bounding box center [897, 390] width 60 height 12
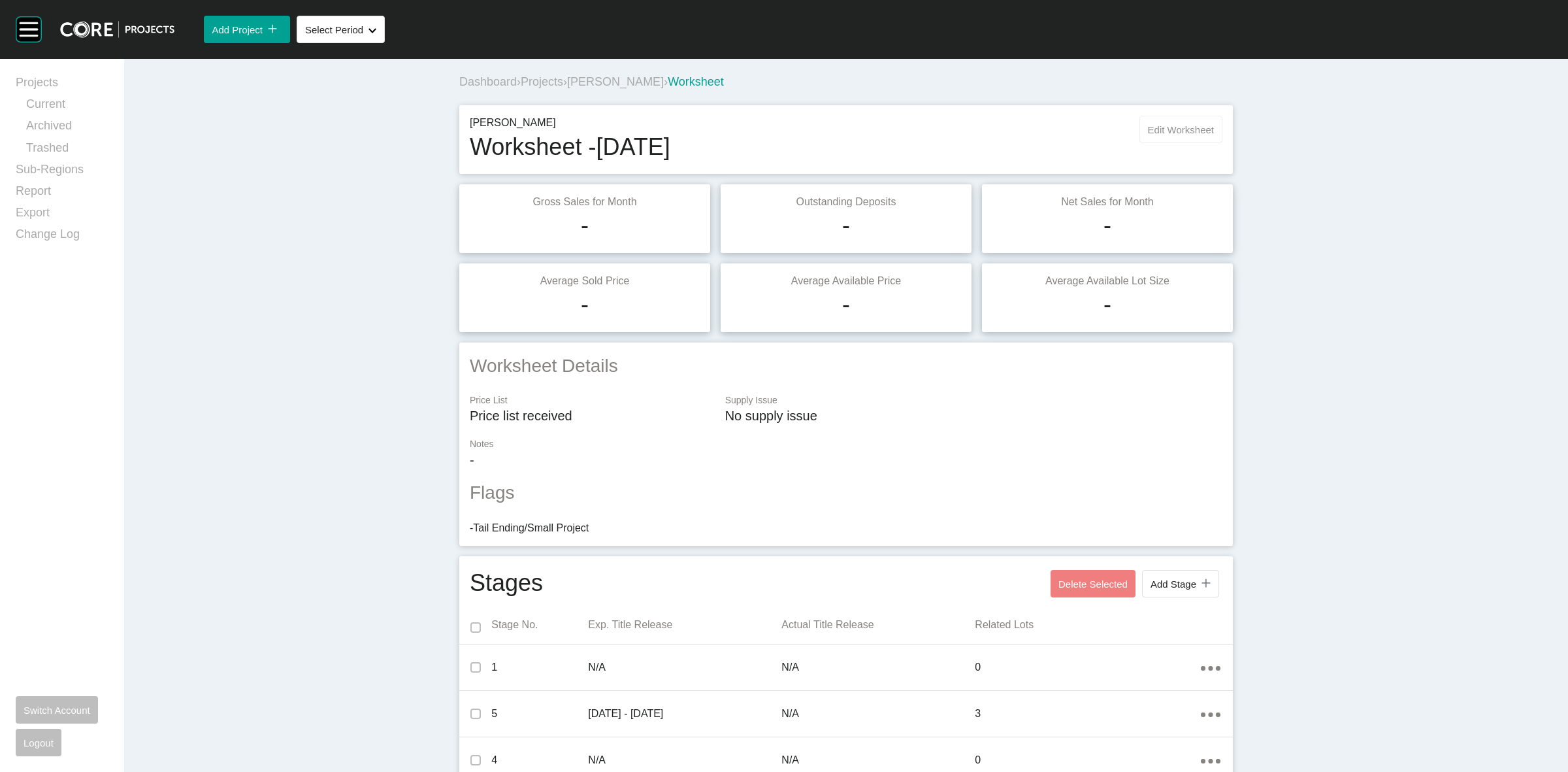
click at [1177, 138] on button "Edit Worksheet" at bounding box center [1181, 129] width 83 height 28
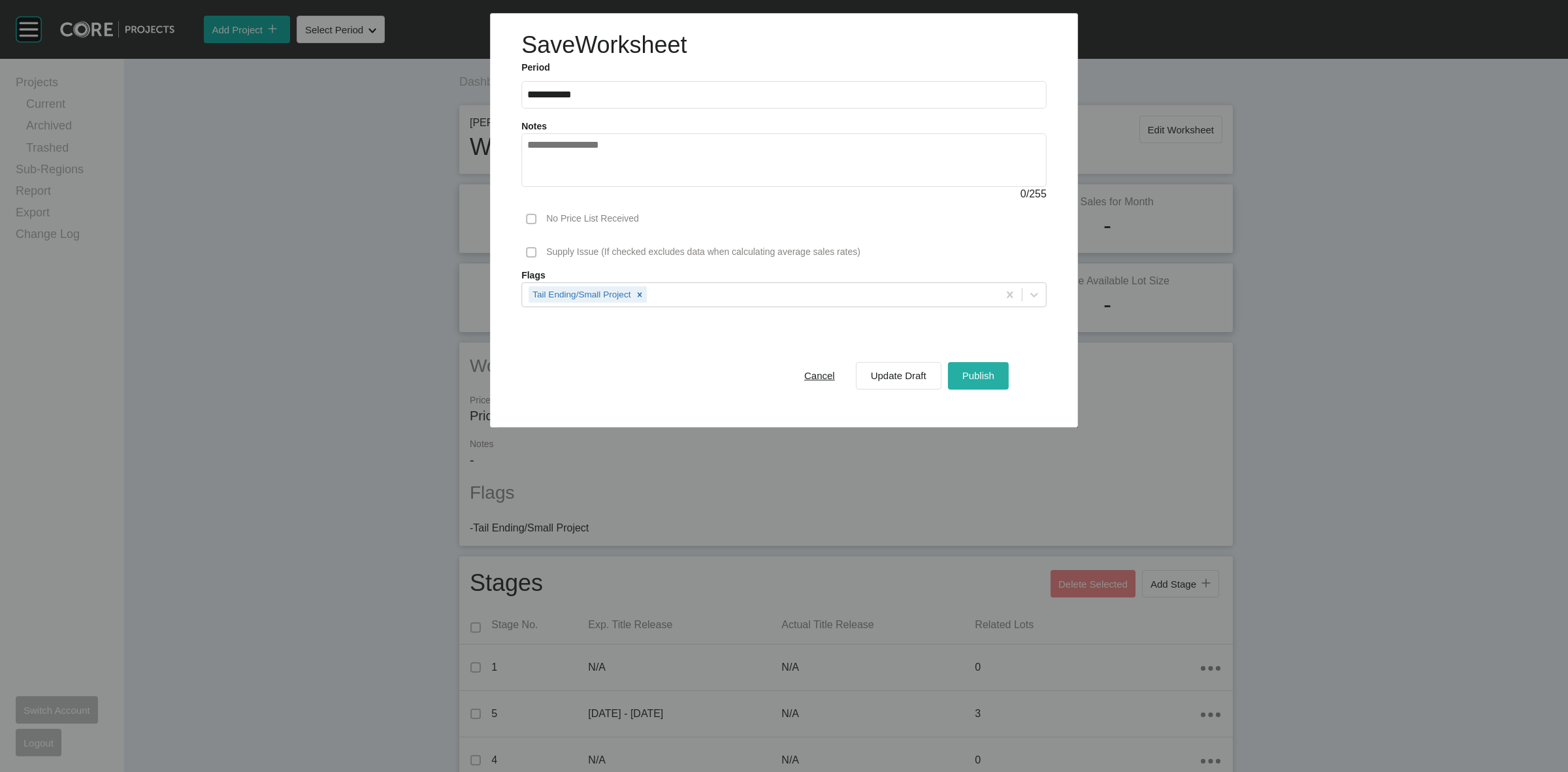
click at [981, 364] on button "Publish" at bounding box center [978, 374] width 61 height 28
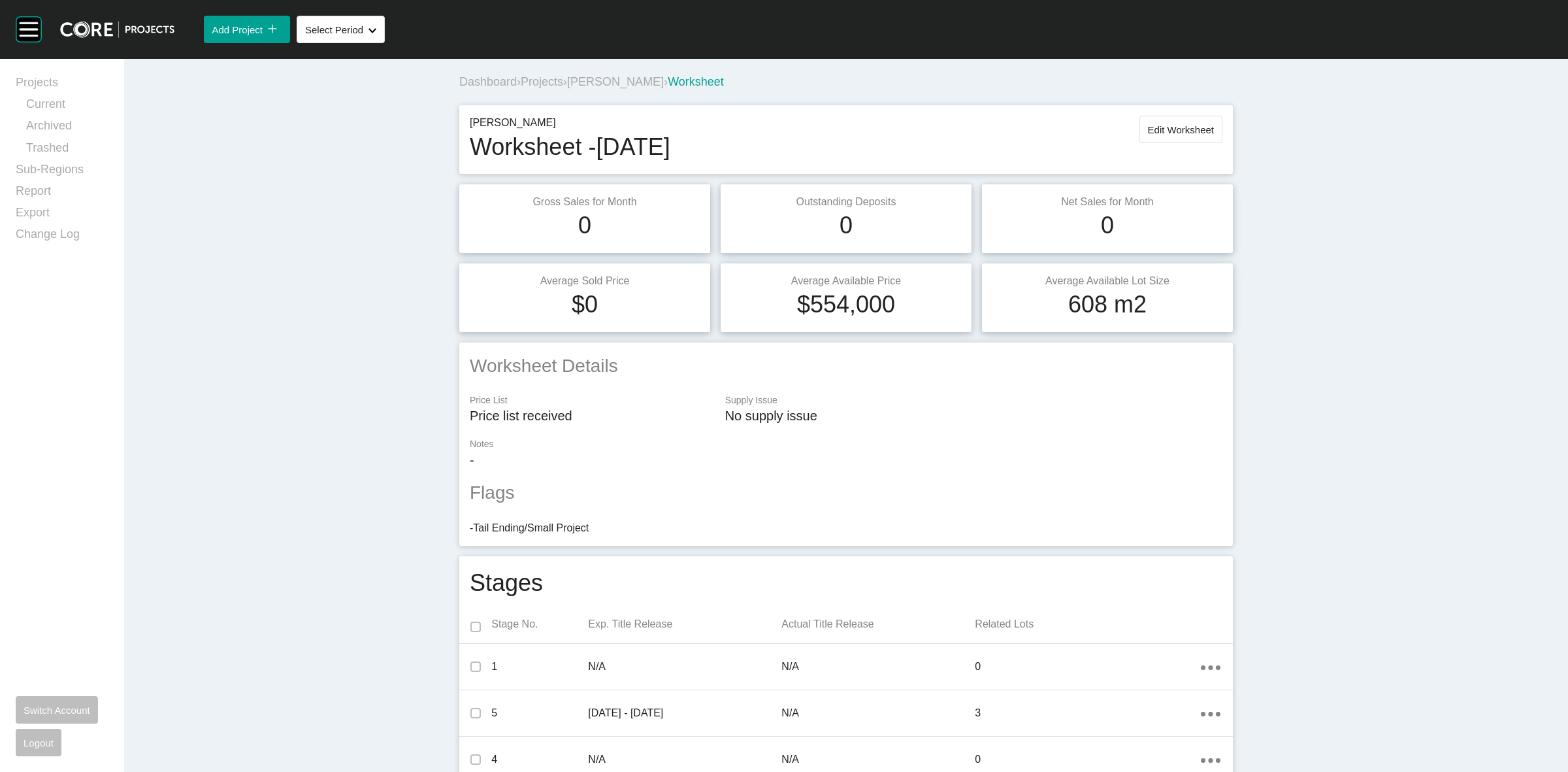
click at [612, 79] on span "[PERSON_NAME]" at bounding box center [615, 82] width 97 height 13
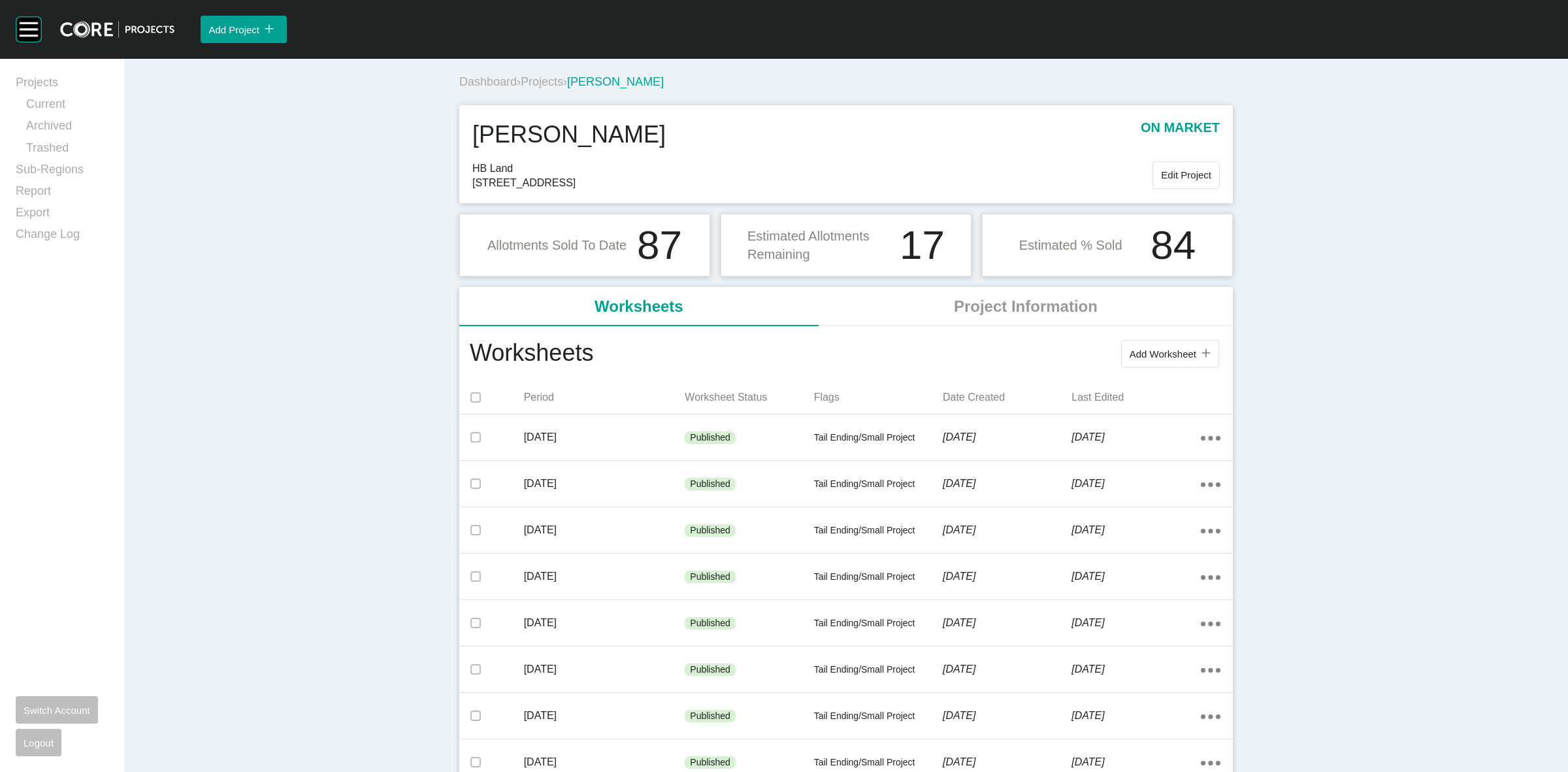
click at [528, 83] on span "Projects" at bounding box center [542, 82] width 43 height 13
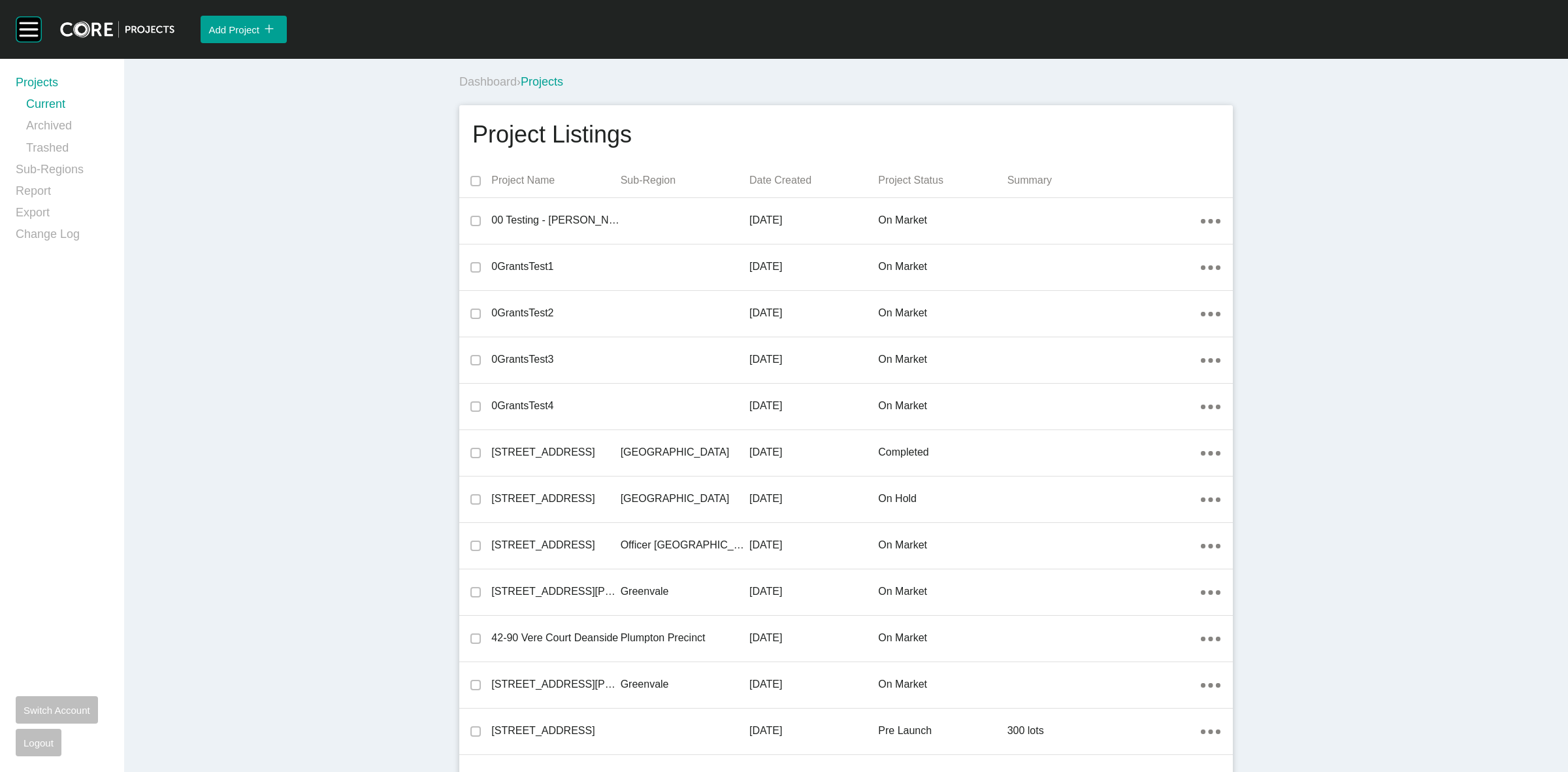
scroll to position [15146, 0]
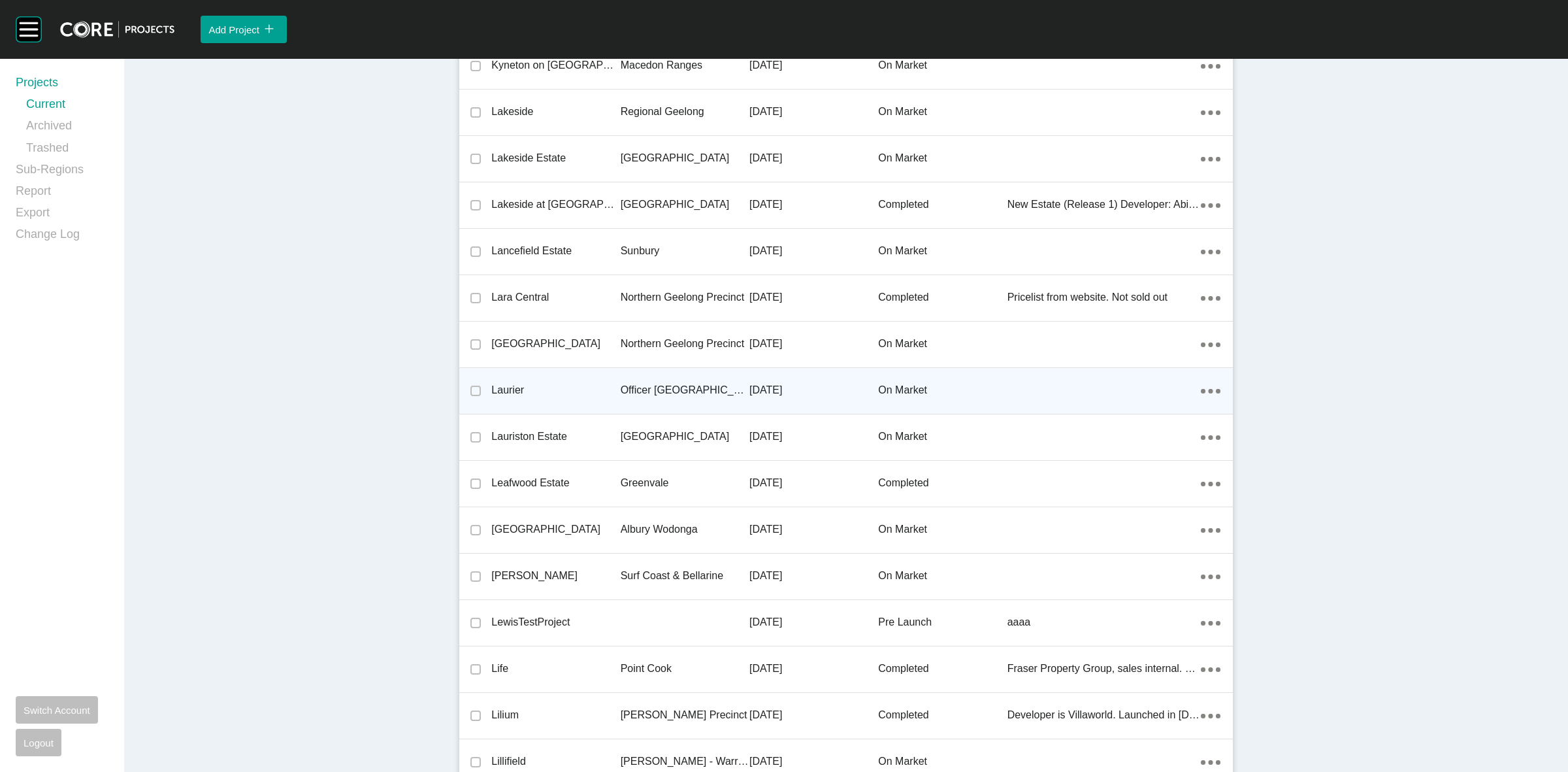
click at [677, 390] on p "Officer [GEOGRAPHIC_DATA]" at bounding box center [685, 390] width 129 height 14
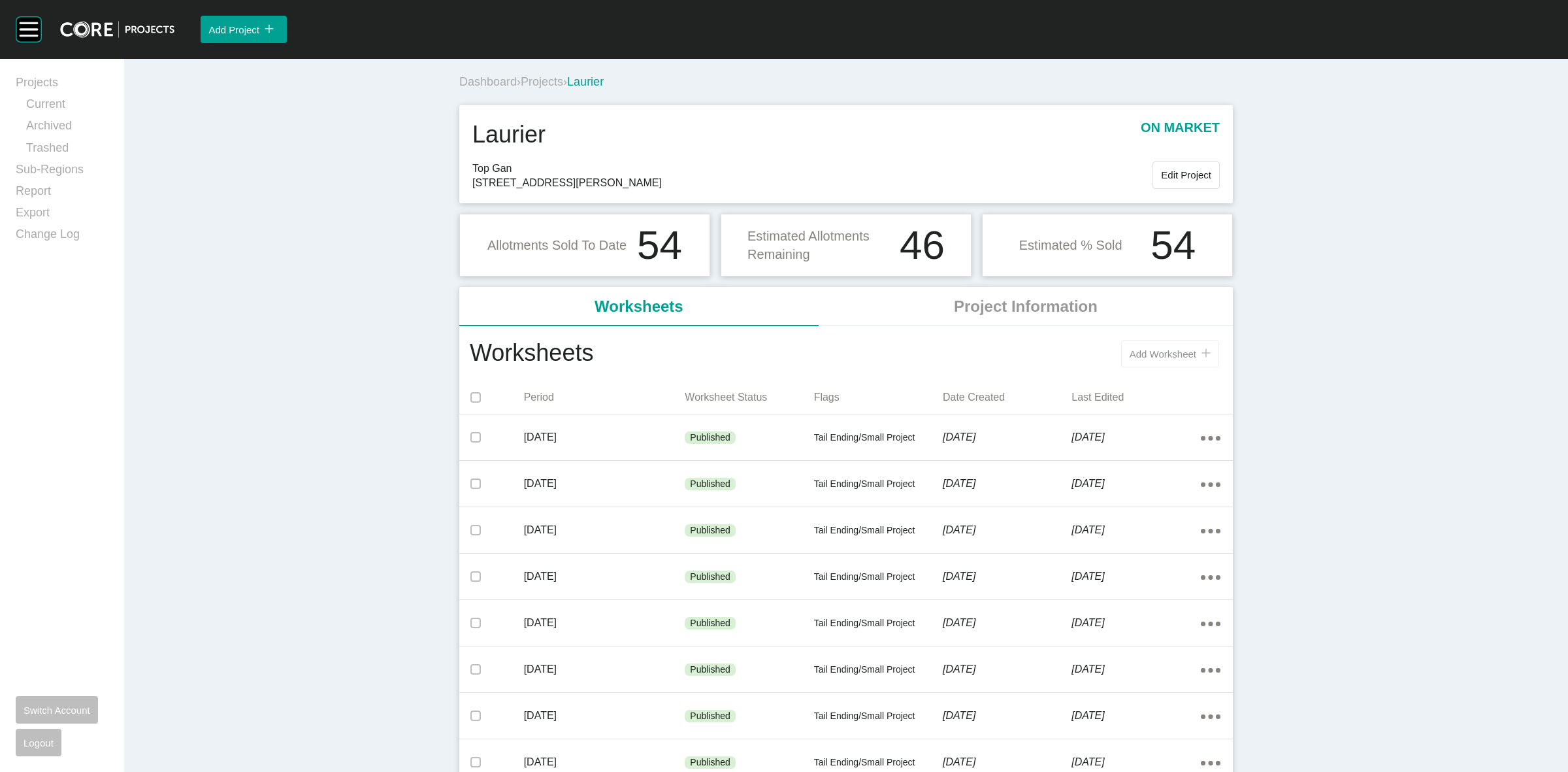
click at [1130, 357] on span "Add Worksheet" at bounding box center [1163, 354] width 67 height 12
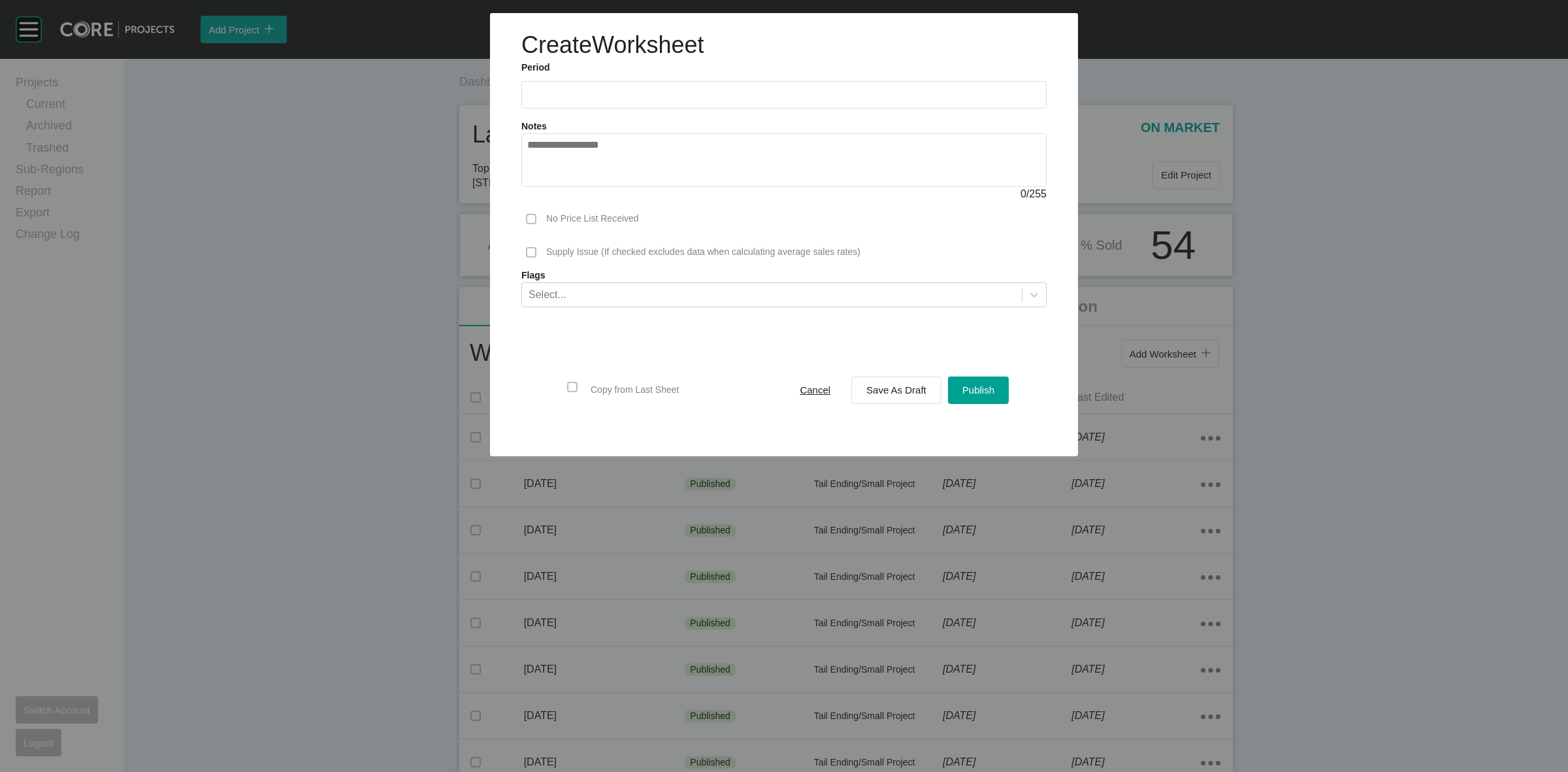
click at [595, 98] on input "text" at bounding box center [783, 94] width 514 height 12
drag, startPoint x: 594, startPoint y: 185, endPoint x: 811, endPoint y: 344, distance: 269.0
click at [592, 184] on li "Aug" at bounding box center [590, 190] width 43 height 22
type input "**********"
click at [885, 392] on span "Save As Draft" at bounding box center [897, 390] width 60 height 12
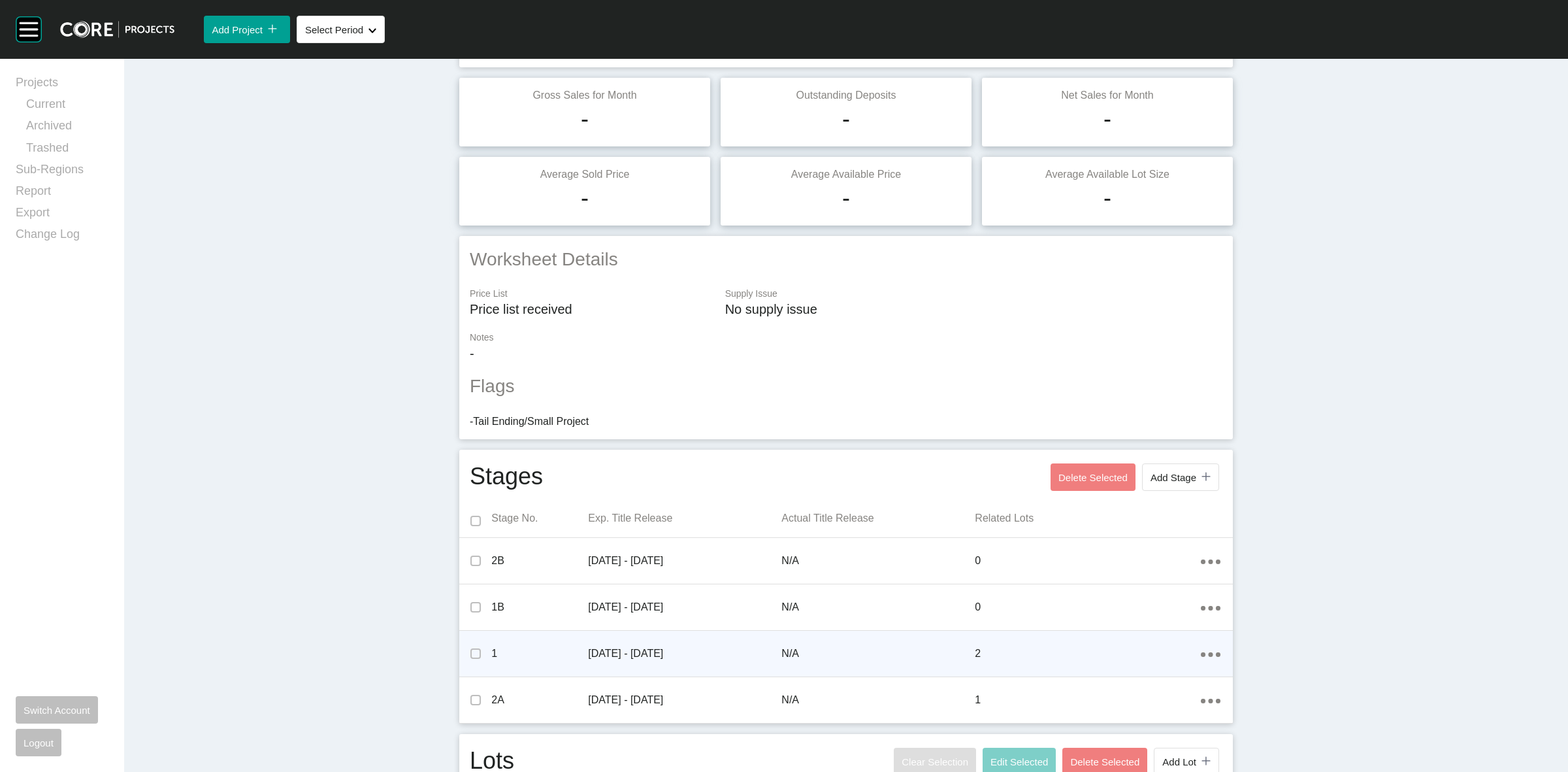
scroll to position [302, 0]
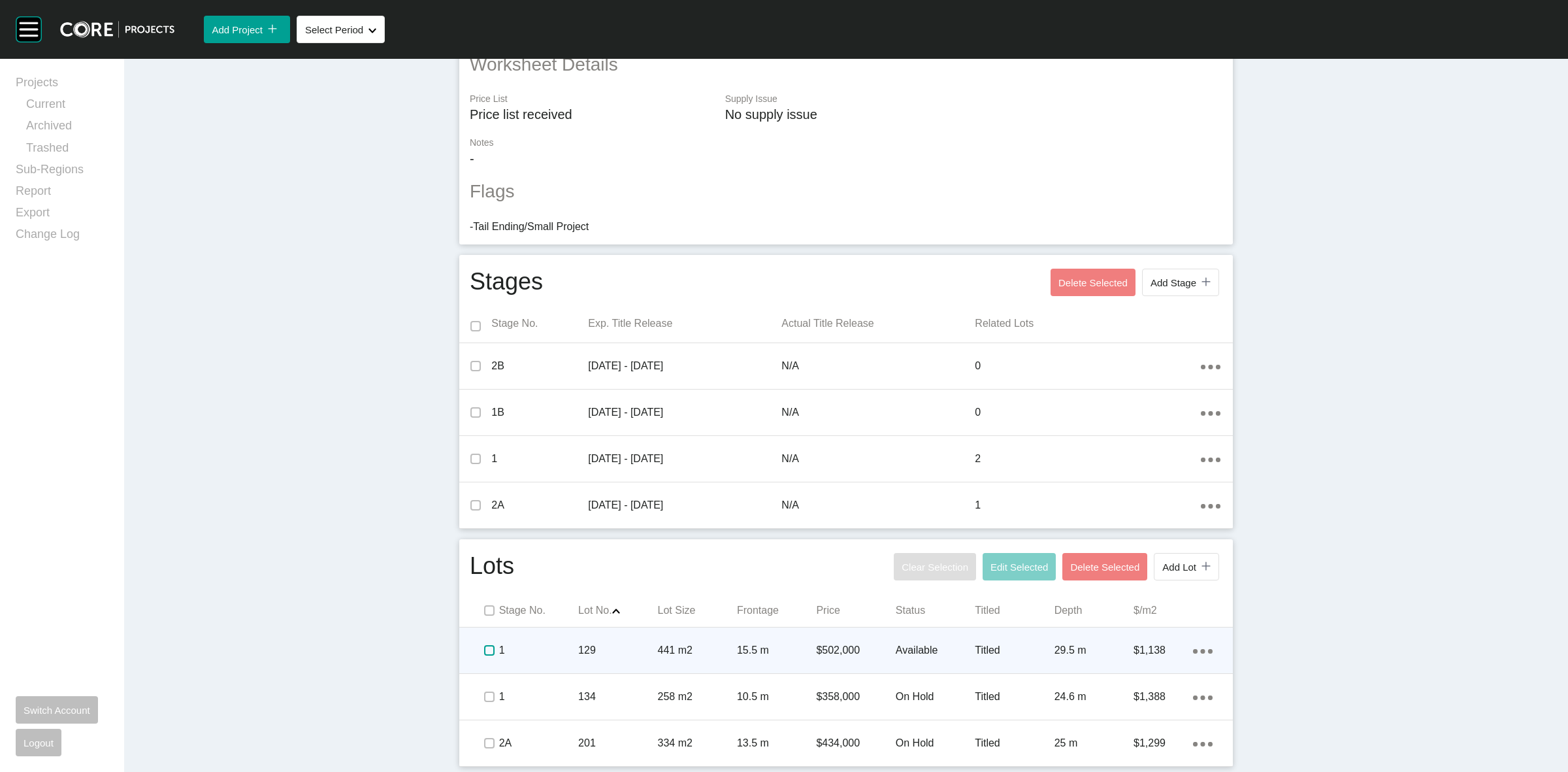
click at [484, 648] on label at bounding box center [490, 650] width 11 height 11
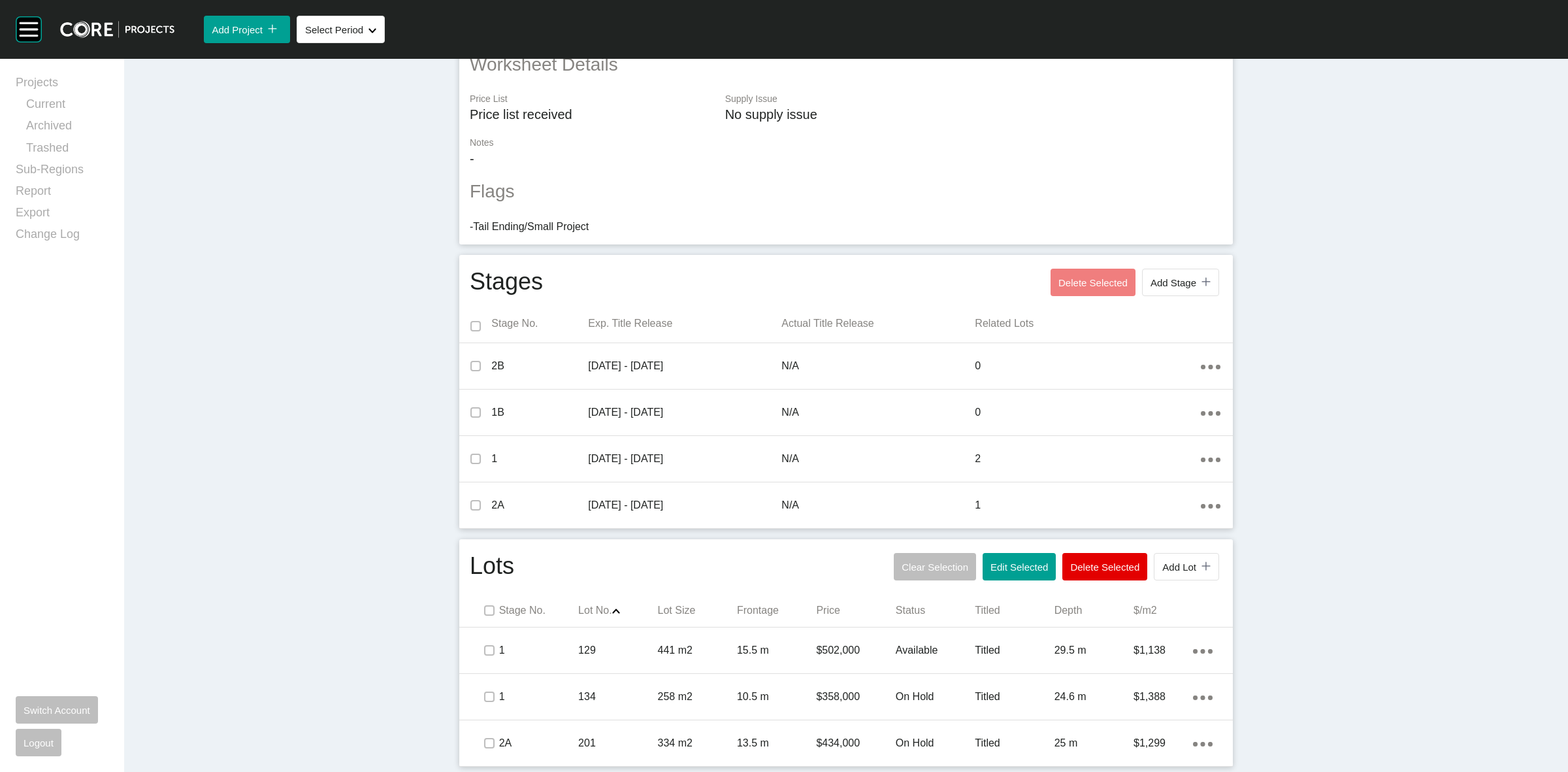
drag, startPoint x: 1396, startPoint y: 429, endPoint x: 1393, endPoint y: 436, distance: 7.6
click at [1396, 429] on div "Dashboard › Projects › Laurier › Worksheet Laurier Worksheet - [DATE] Edit Work…" at bounding box center [846, 264] width 1444 height 1014
click at [1366, 318] on div "Dashboard › Projects › Laurier › Worksheet Laurier Worksheet - [DATE] Edit Work…" at bounding box center [846, 264] width 1444 height 1014
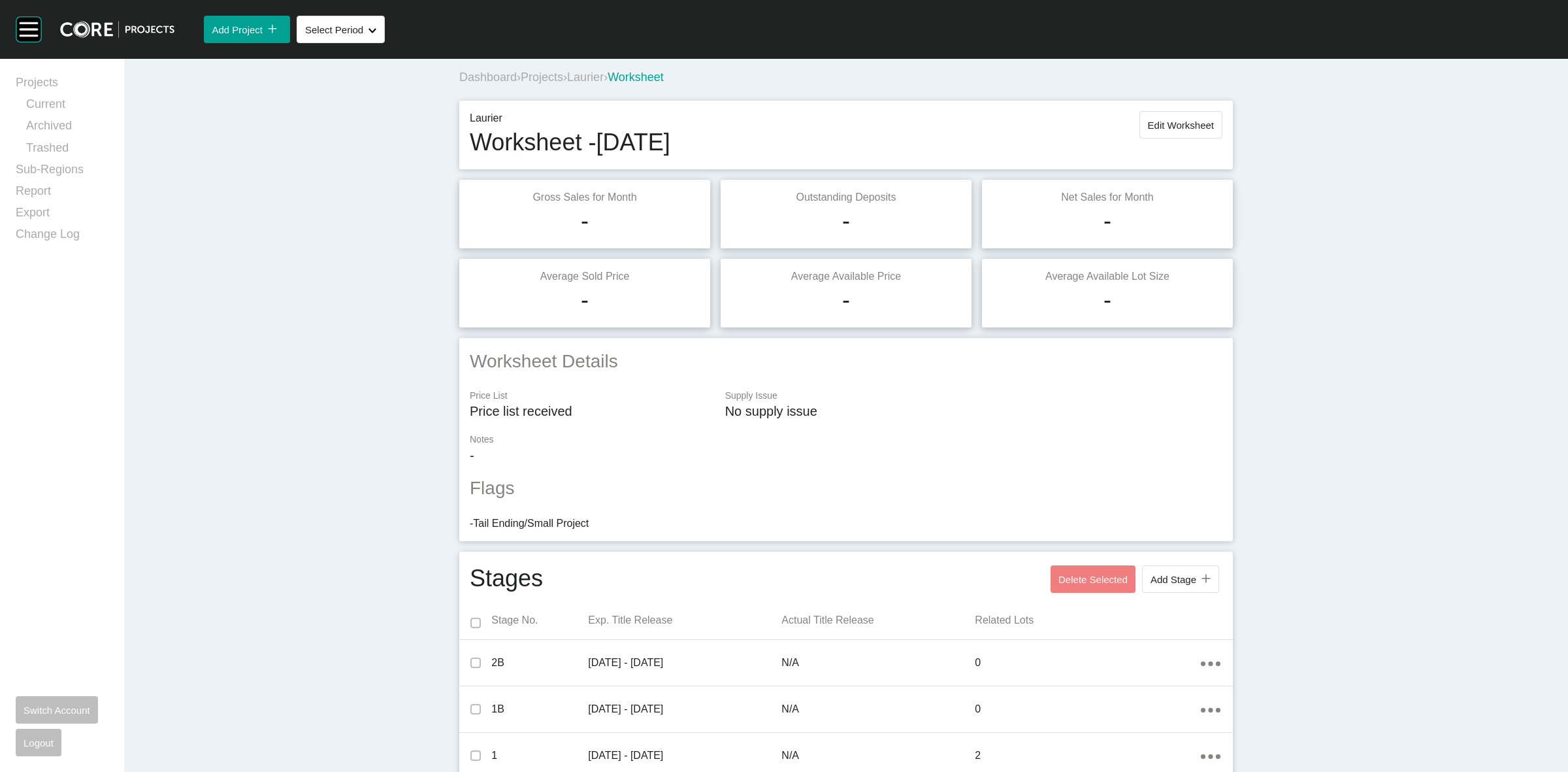
scroll to position [0, 0]
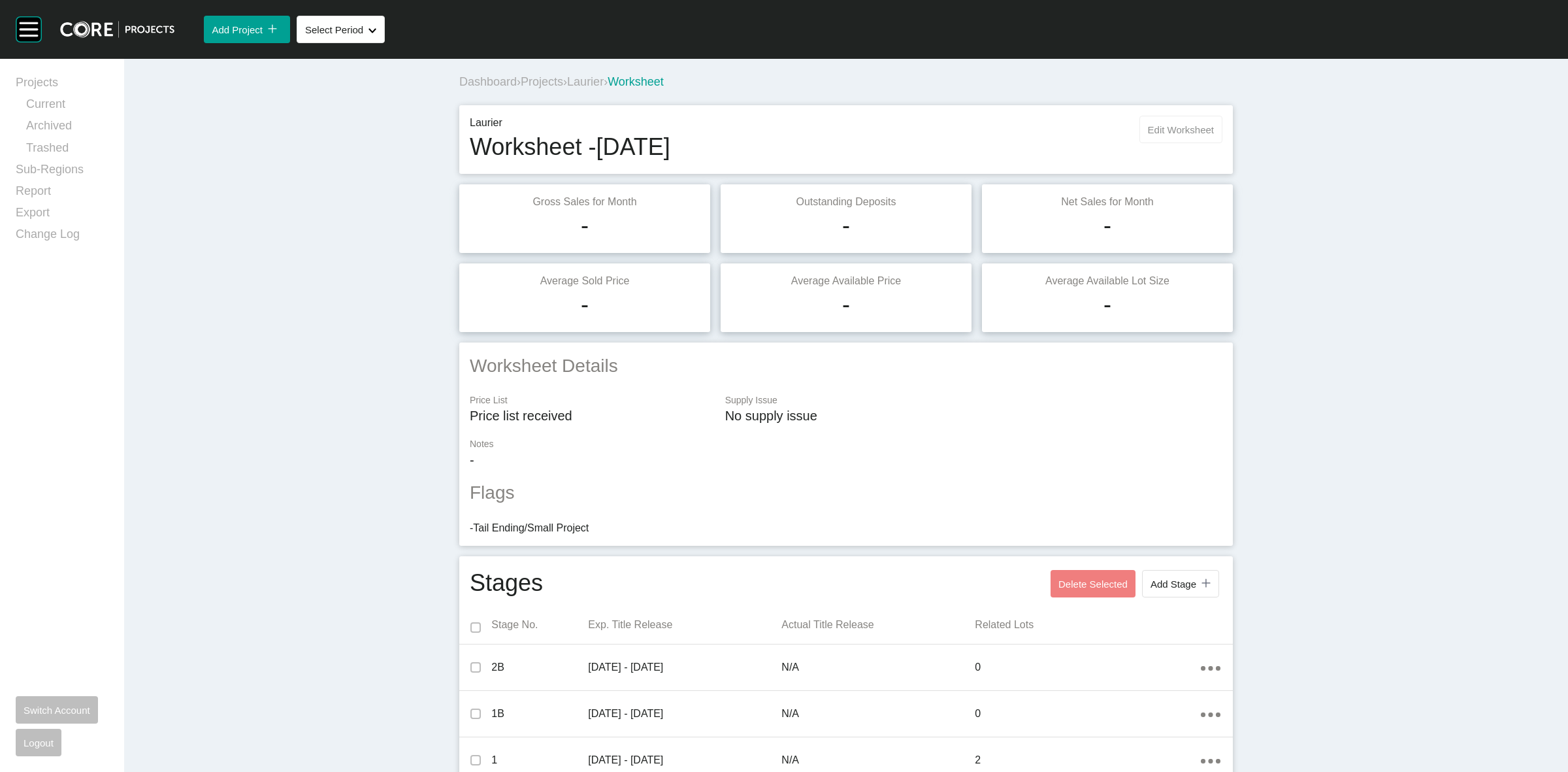
click at [1161, 126] on span "Edit Worksheet" at bounding box center [1180, 130] width 66 height 12
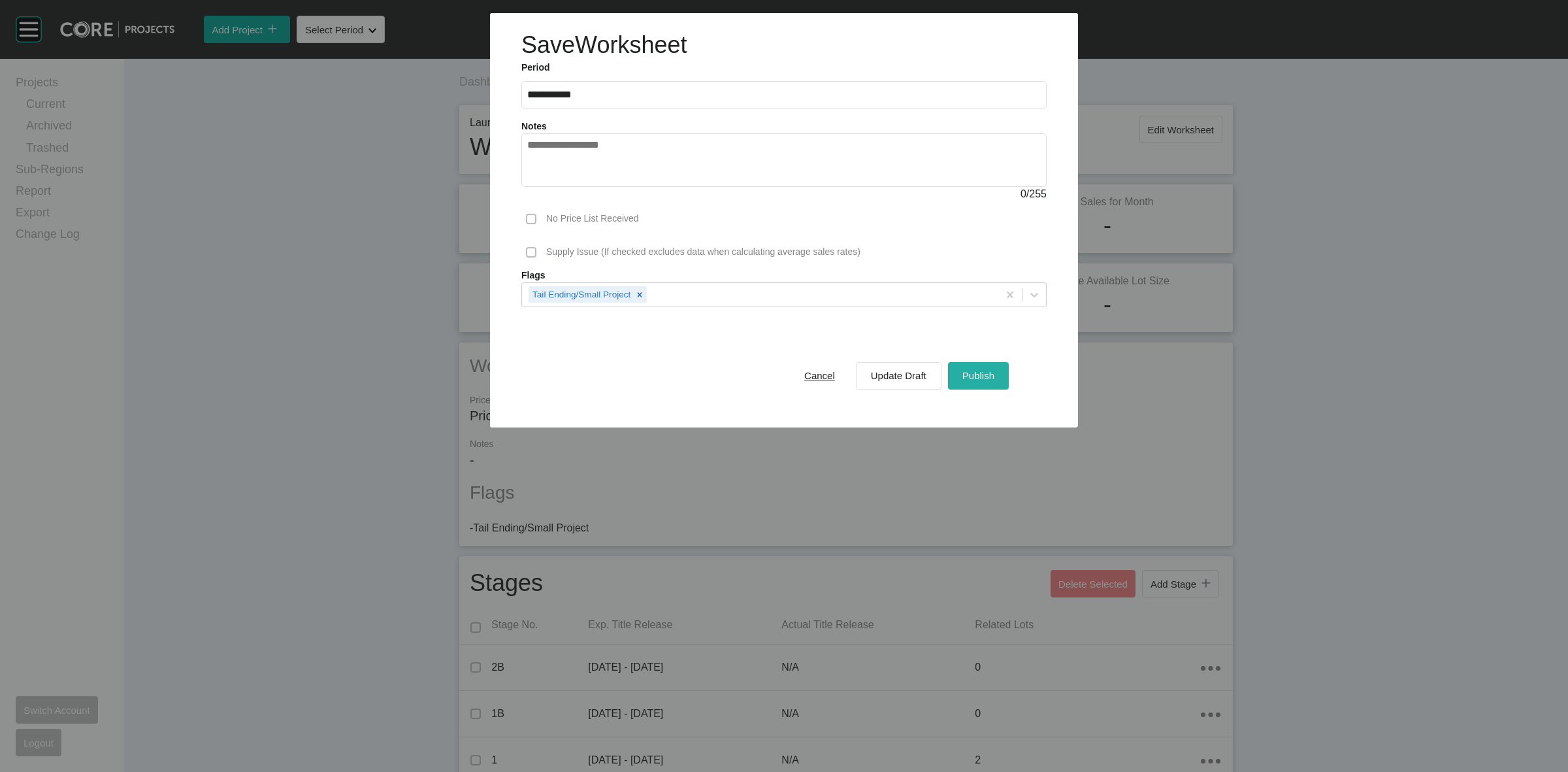
click at [992, 376] on span "Publish" at bounding box center [978, 375] width 32 height 12
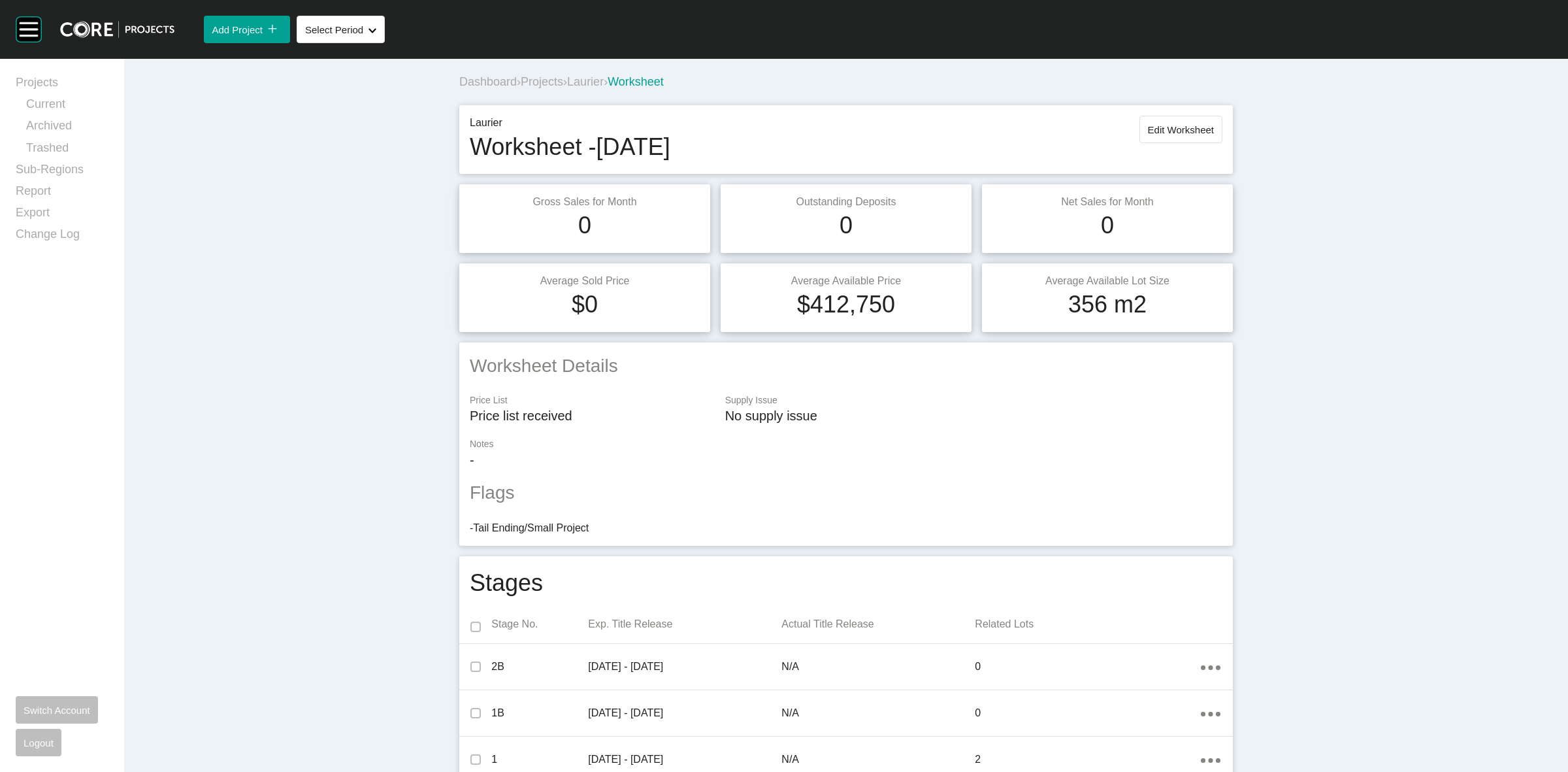
click at [364, 646] on div "Dashboard › Projects › Laurier › Worksheet Laurier Worksheet - [DATE] Edit Work…" at bounding box center [846, 564] width 1444 height 1012
click at [590, 79] on span "Laurier" at bounding box center [584, 82] width 36 height 13
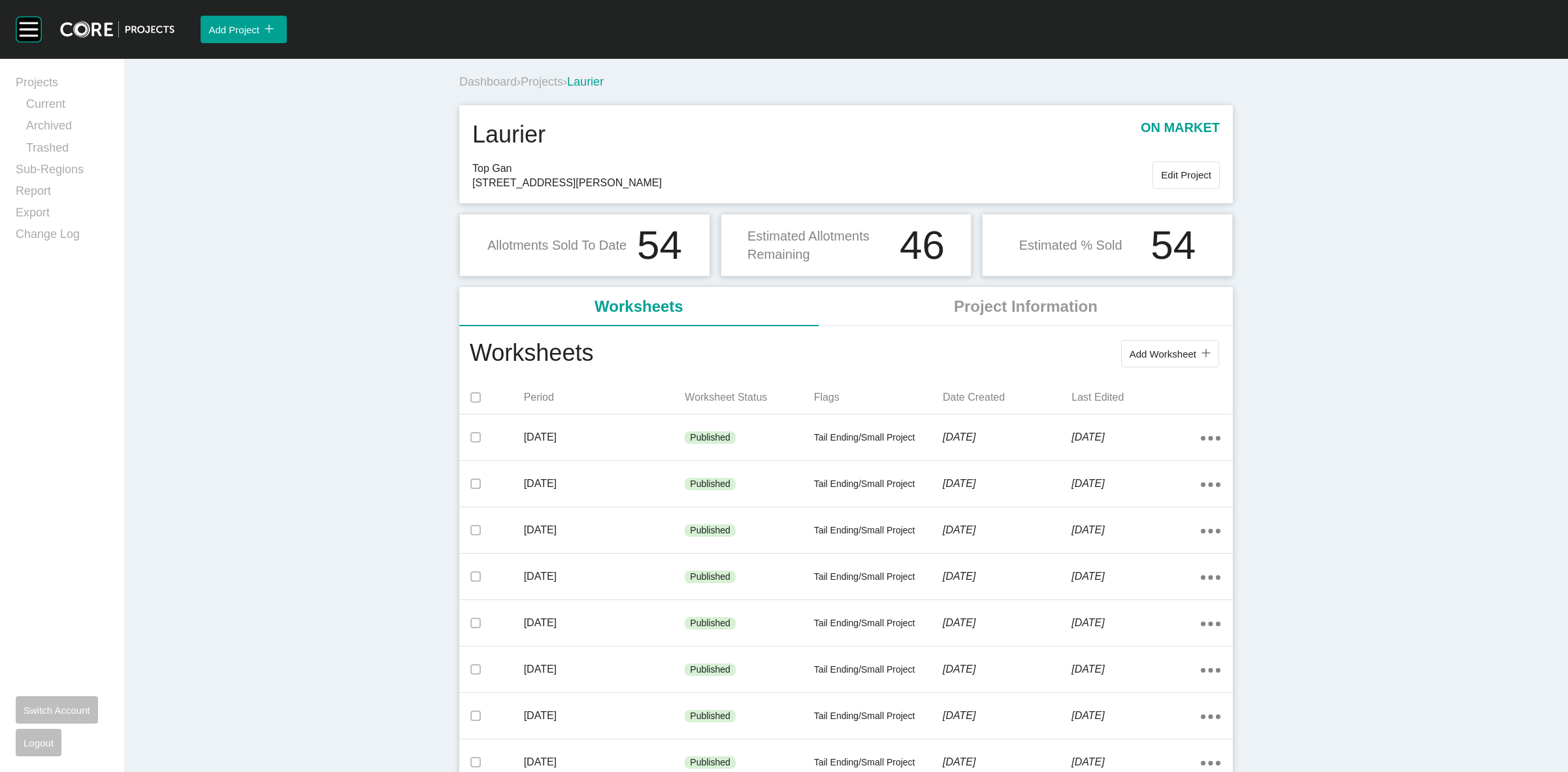
click at [545, 83] on span "Projects" at bounding box center [542, 82] width 43 height 13
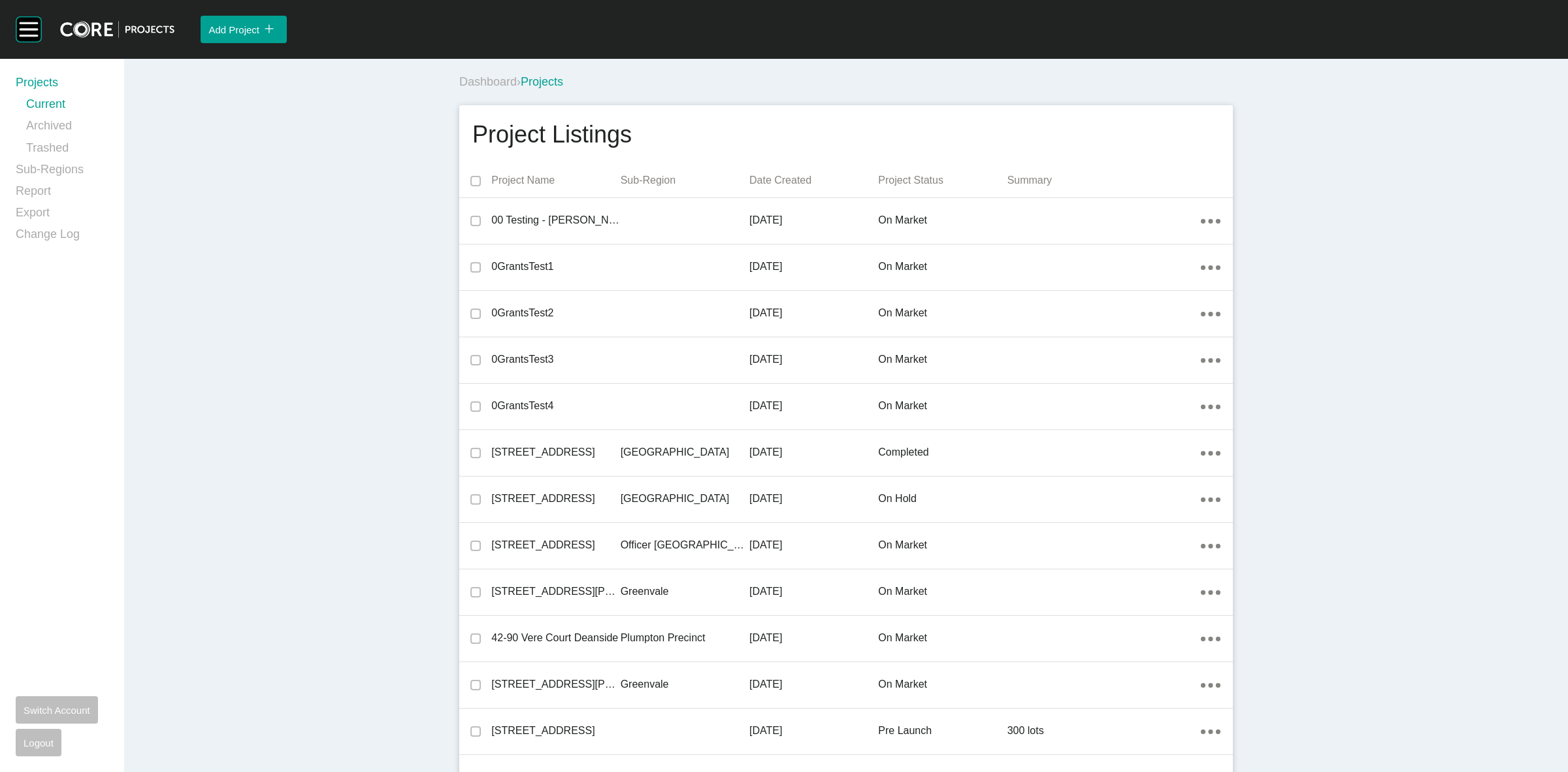
scroll to position [4010, 0]
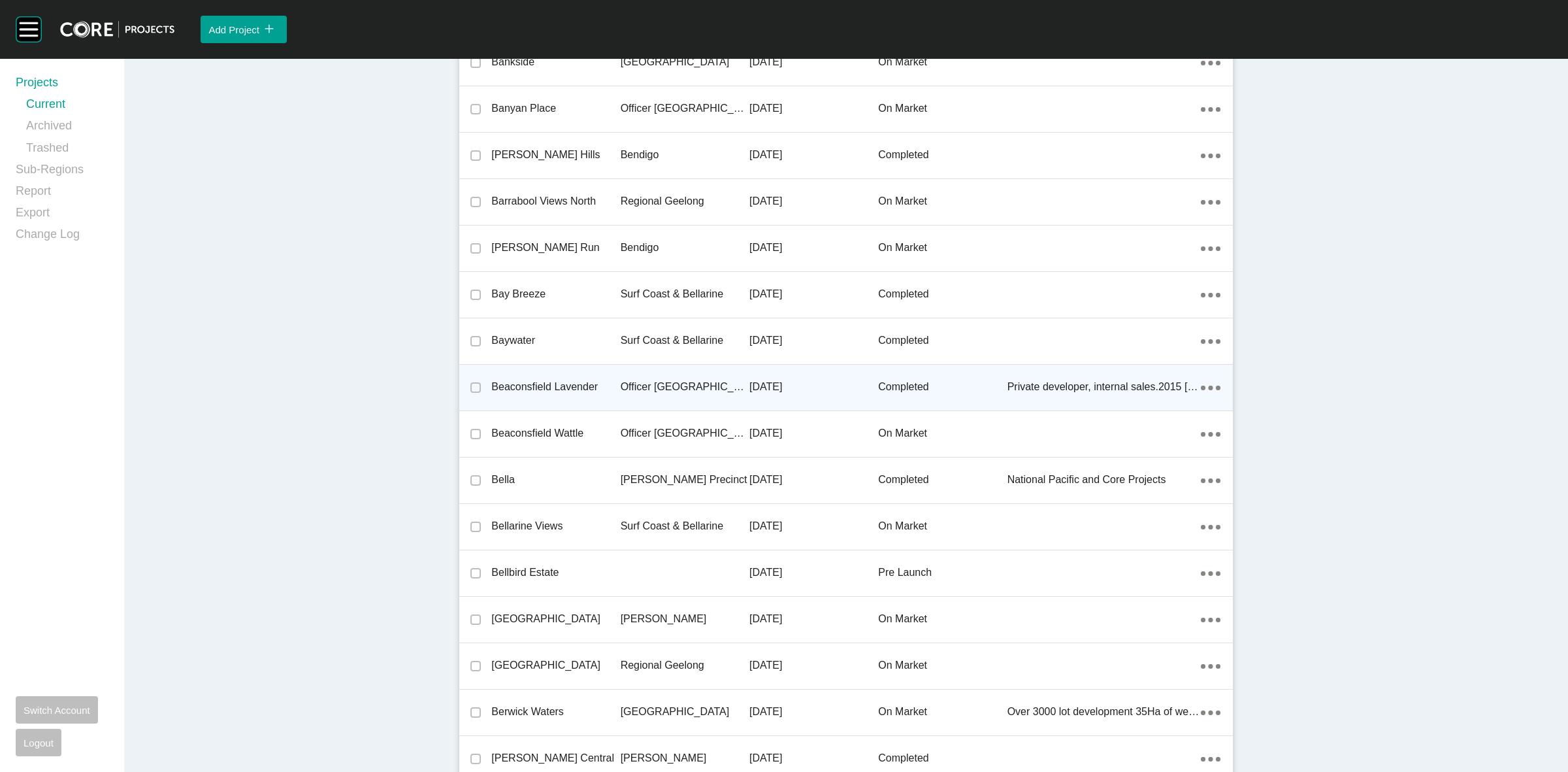
click at [625, 386] on p "Officer [GEOGRAPHIC_DATA]" at bounding box center [685, 387] width 129 height 14
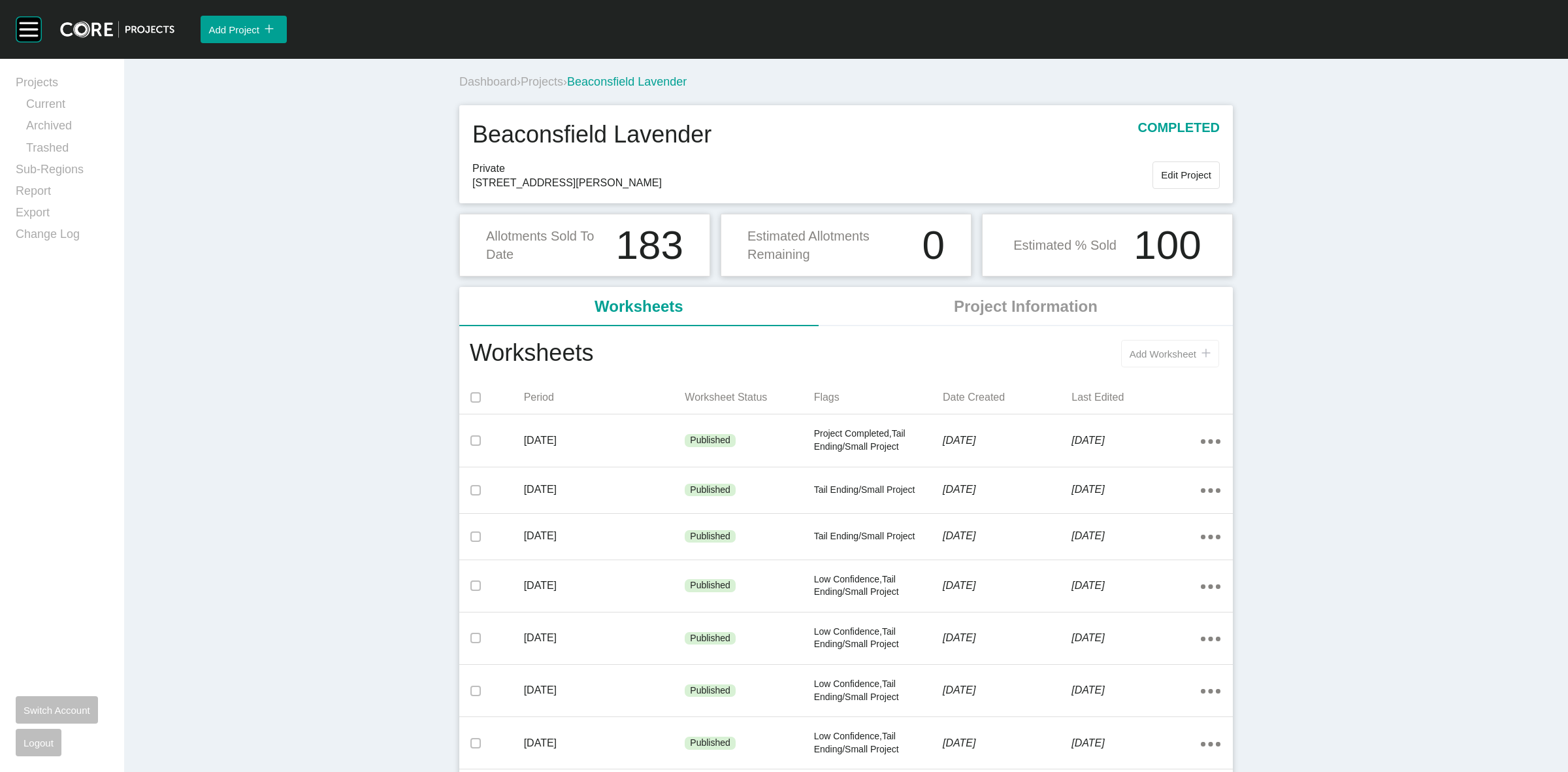
click at [1155, 347] on button "Add Worksheet icon/tick copy 11 Created with Sketch." at bounding box center [1170, 353] width 98 height 28
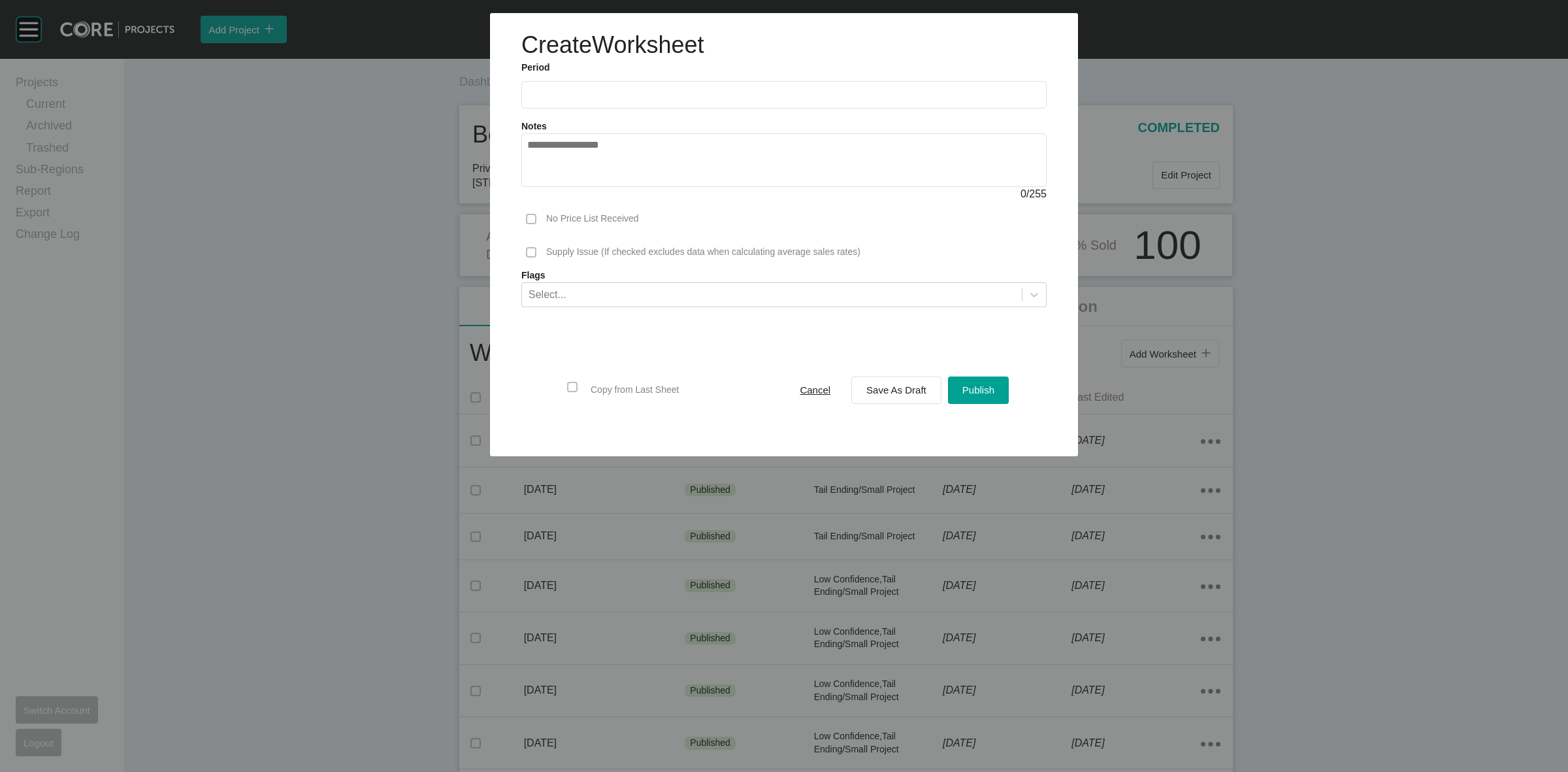
click at [677, 91] on input "text" at bounding box center [783, 94] width 514 height 12
click at [584, 190] on li "Aug" at bounding box center [590, 190] width 43 height 22
type input "**********"
click at [883, 384] on span "Save As Draft" at bounding box center [897, 390] width 60 height 12
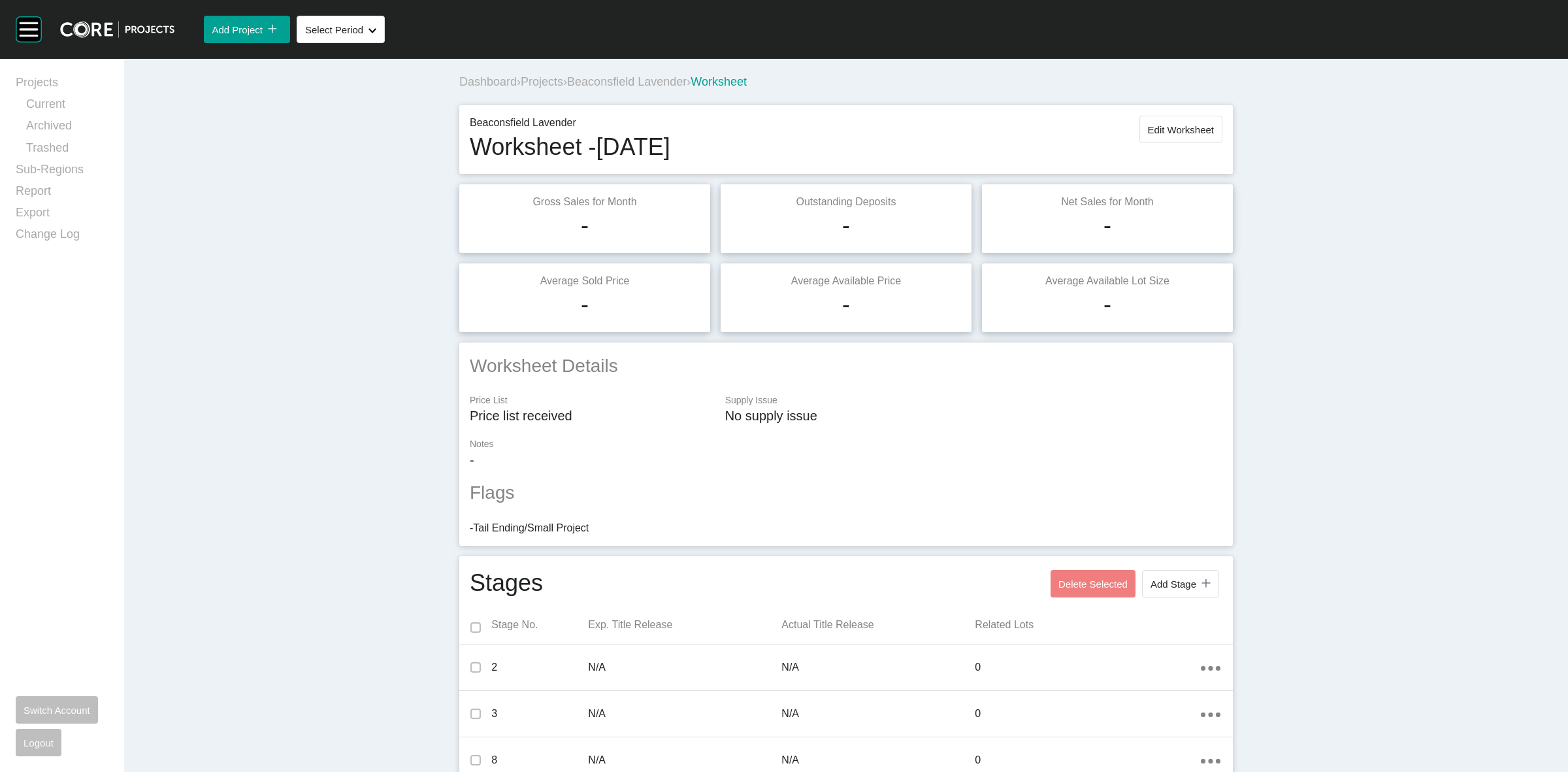
click at [631, 86] on span "Beaconsfield Lavender" at bounding box center [626, 82] width 120 height 13
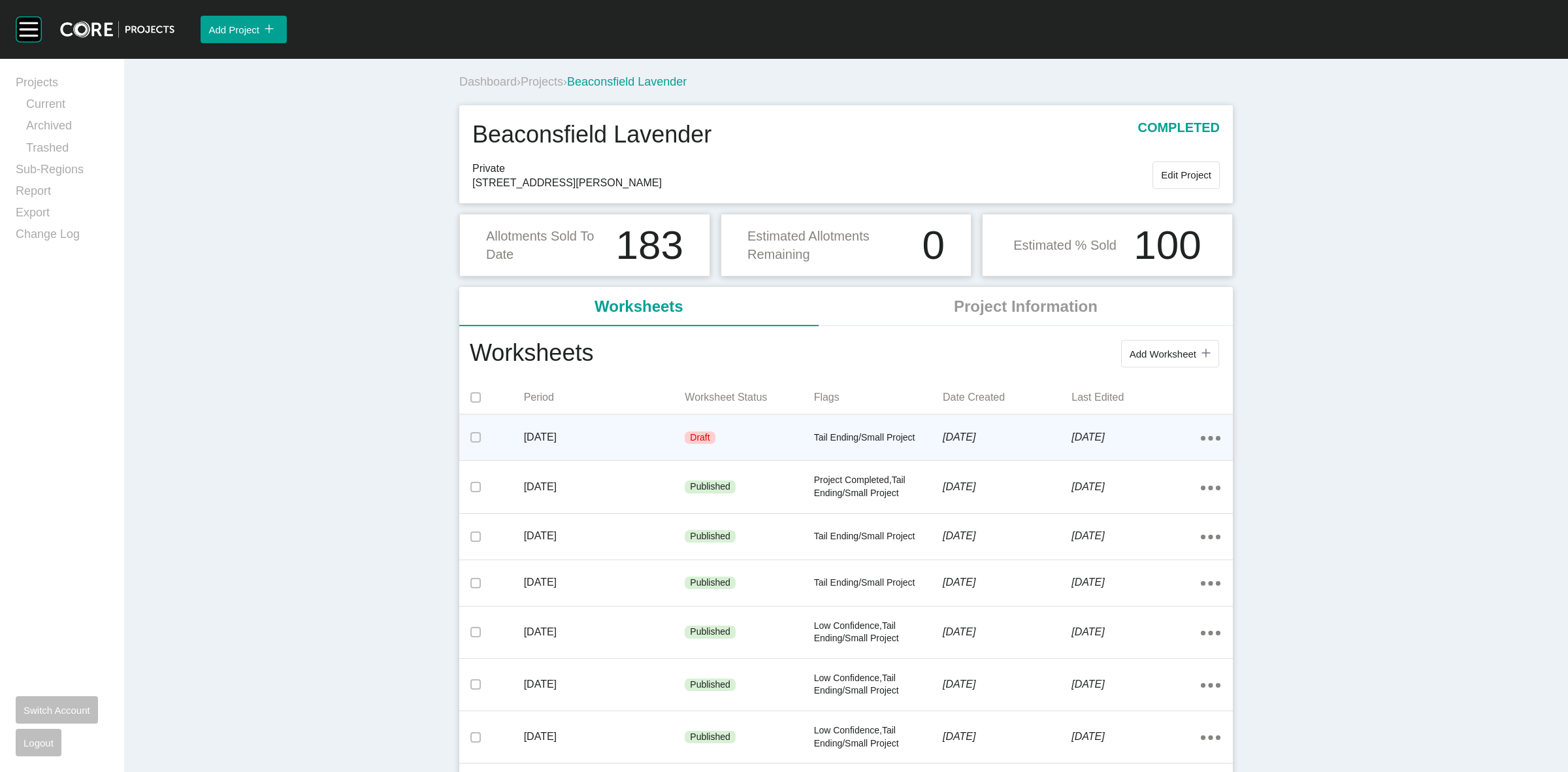
click at [1207, 436] on icon "Action Menu Dots Copy 6 Created with Sketch." at bounding box center [1211, 437] width 20 height 4
click at [1155, 454] on link "Delete" at bounding box center [1157, 461] width 35 height 20
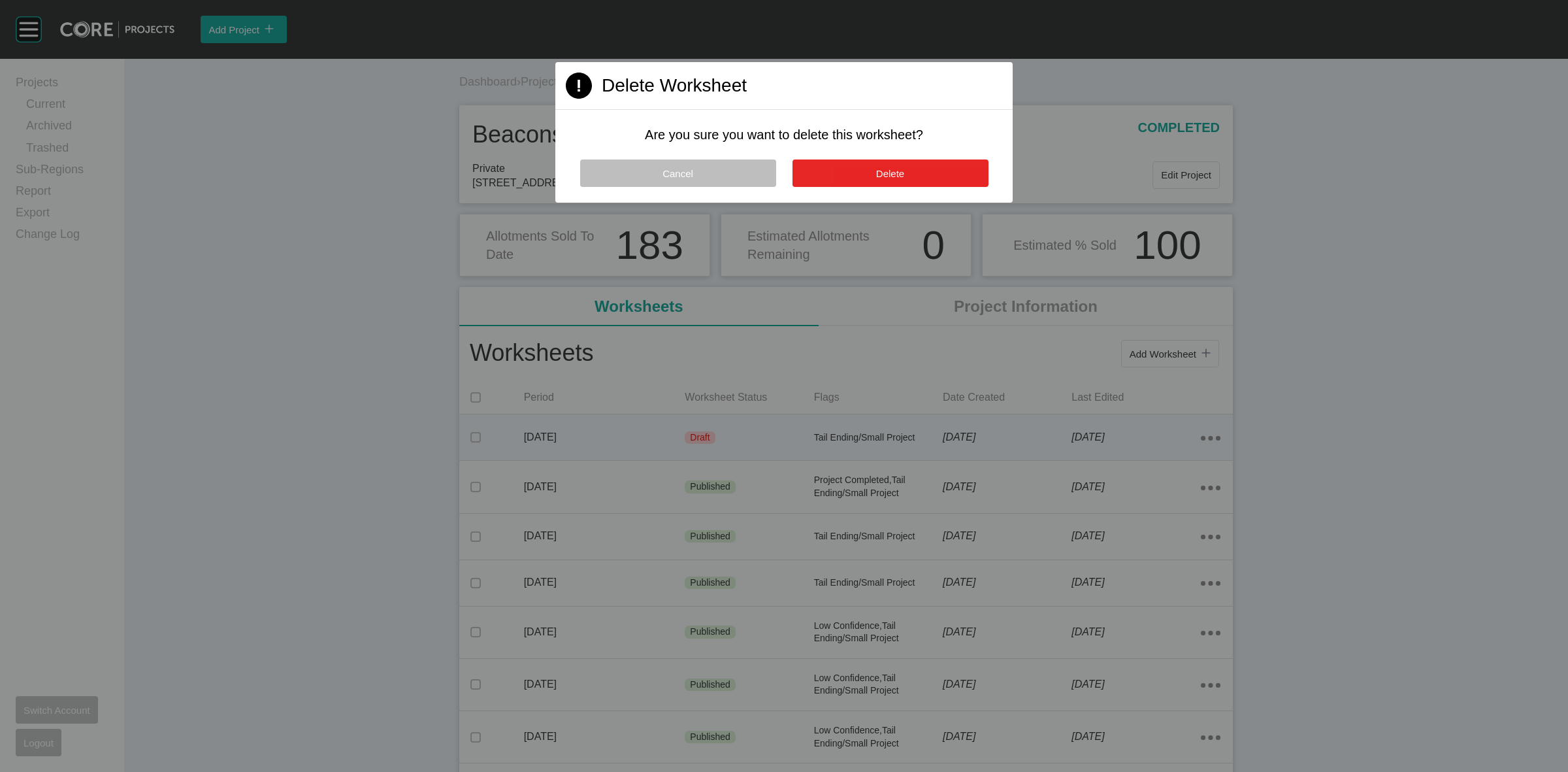
click at [897, 171] on span "Delete" at bounding box center [890, 173] width 28 height 12
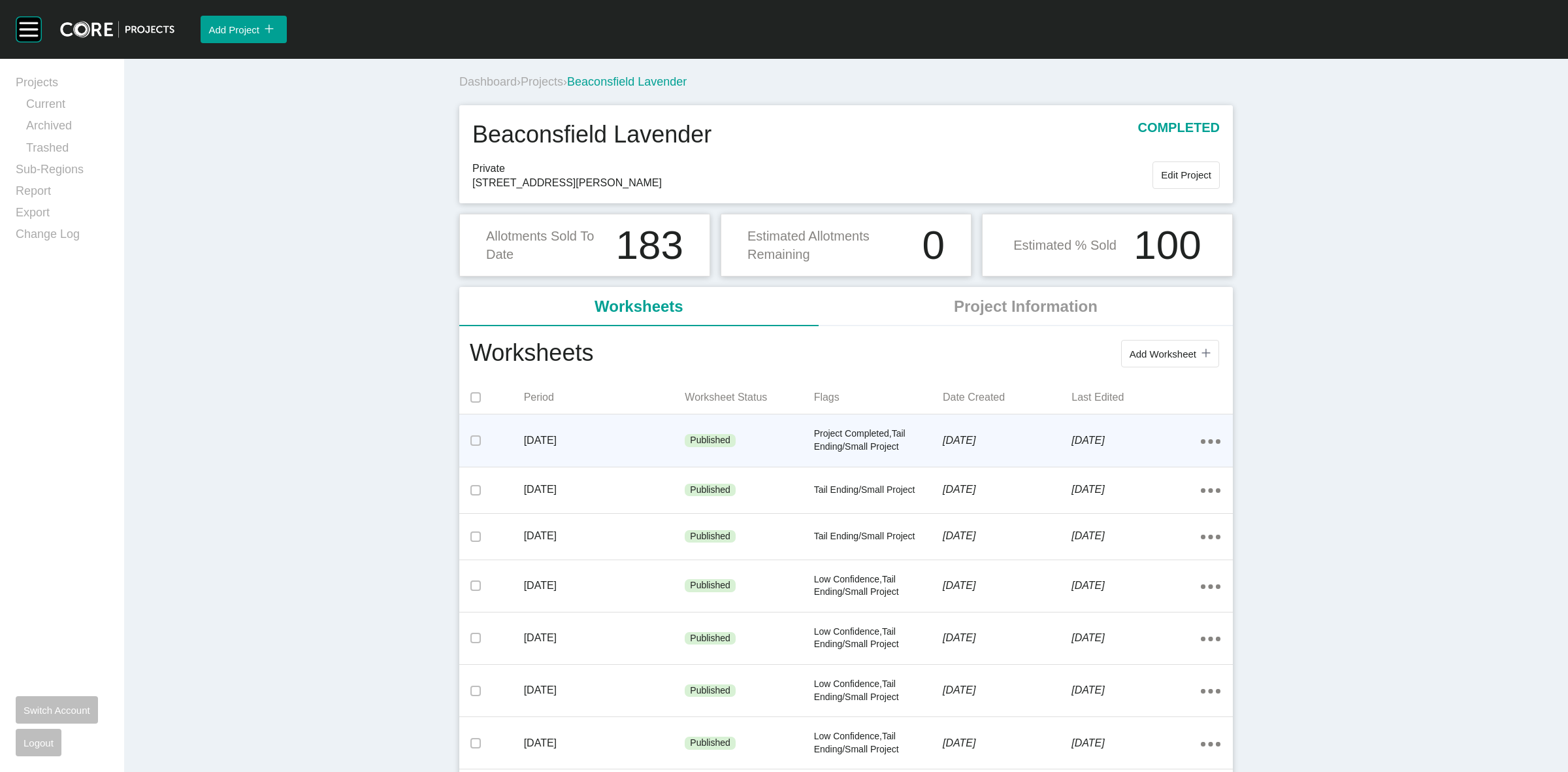
click at [542, 81] on span "Projects" at bounding box center [542, 82] width 43 height 13
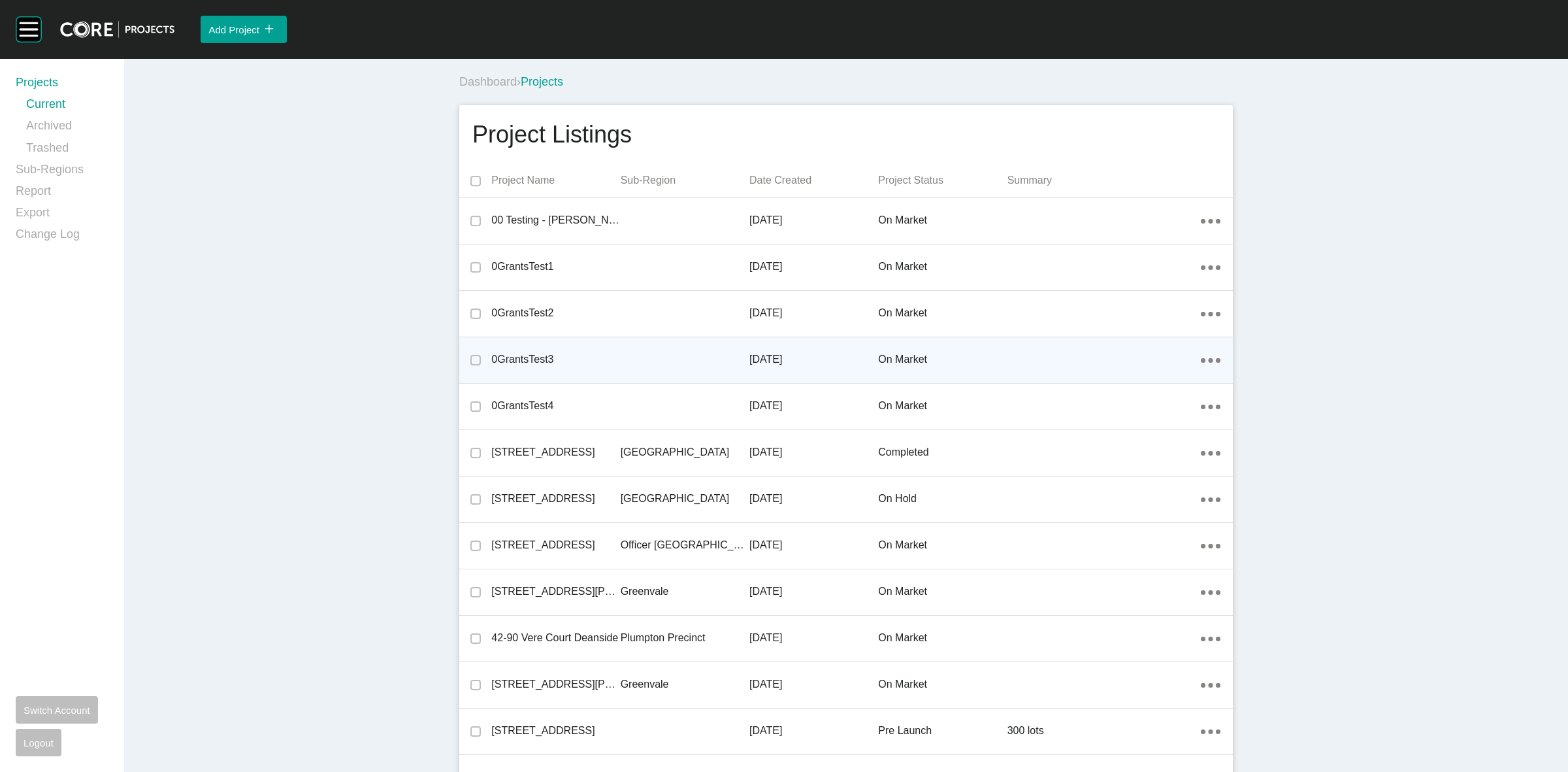
scroll to position [4010, 0]
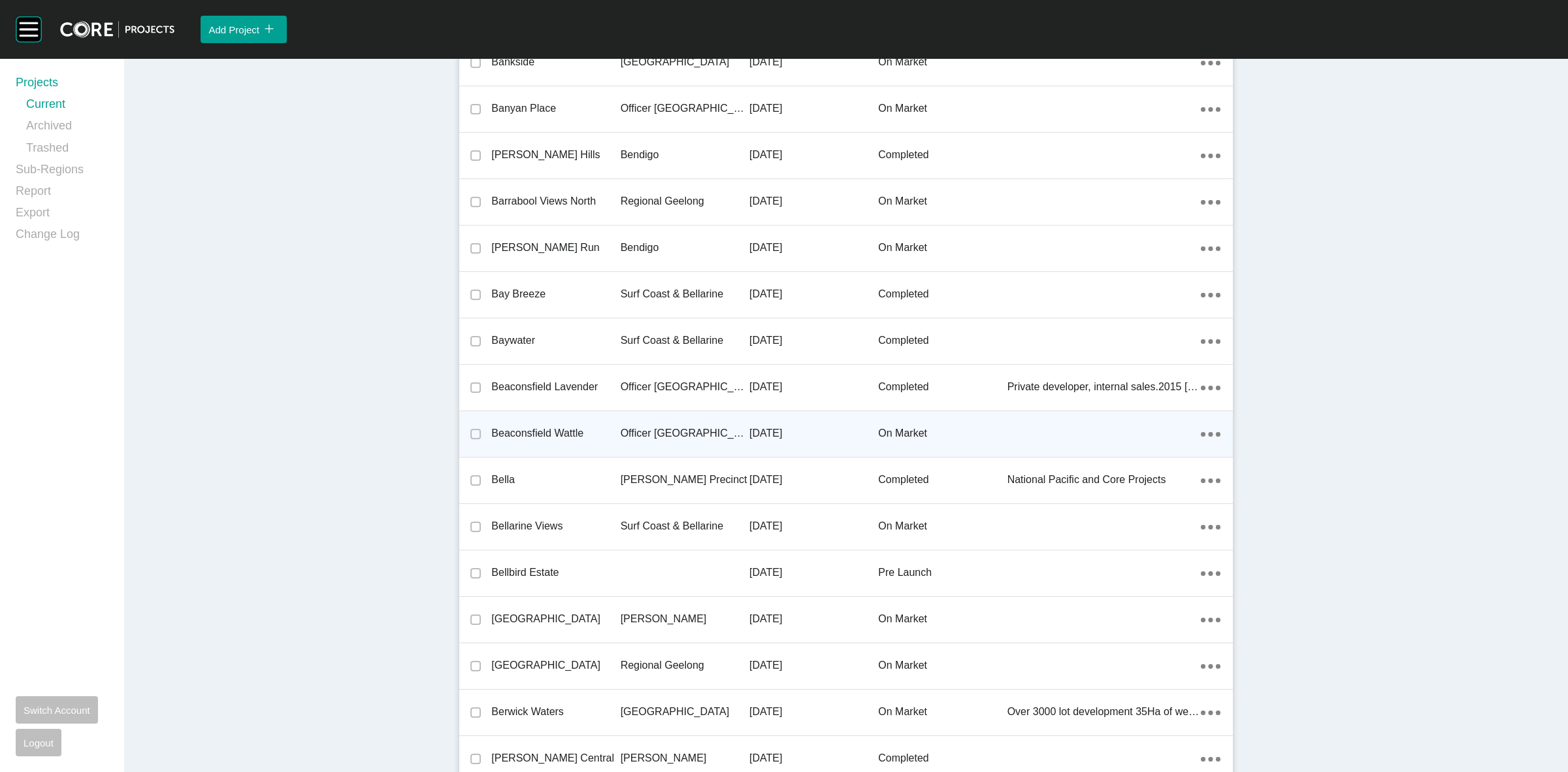
click at [655, 429] on p "Officer [GEOGRAPHIC_DATA]" at bounding box center [685, 433] width 129 height 14
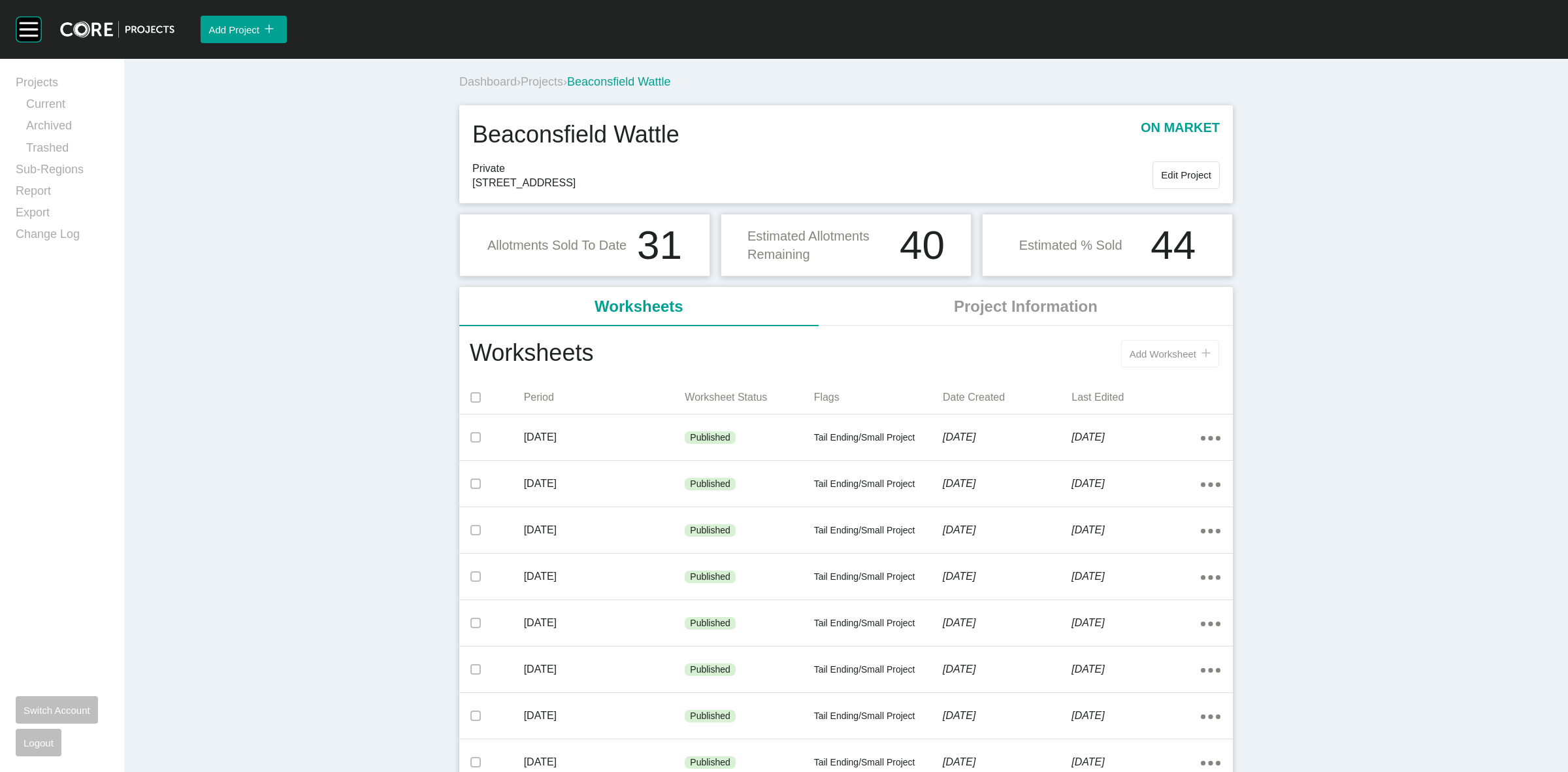
click at [1160, 353] on span "Add Worksheet" at bounding box center [1163, 354] width 67 height 12
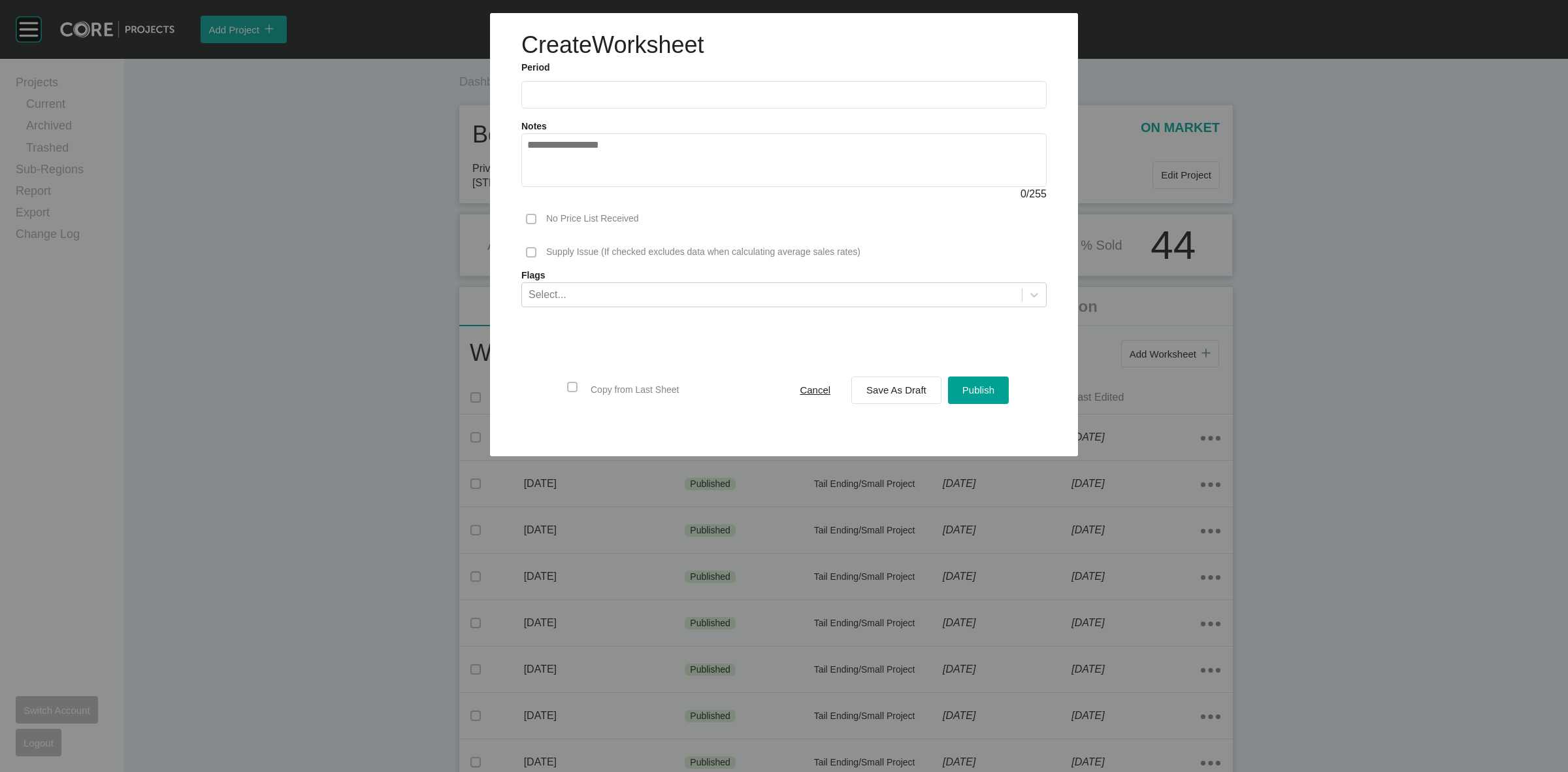
click at [636, 108] on label at bounding box center [784, 94] width 525 height 28
click at [636, 100] on input "text" at bounding box center [783, 94] width 514 height 12
click at [584, 200] on li "Aug" at bounding box center [590, 190] width 43 height 22
type input "**********"
click at [890, 383] on div "Save As Draft" at bounding box center [896, 390] width 67 height 18
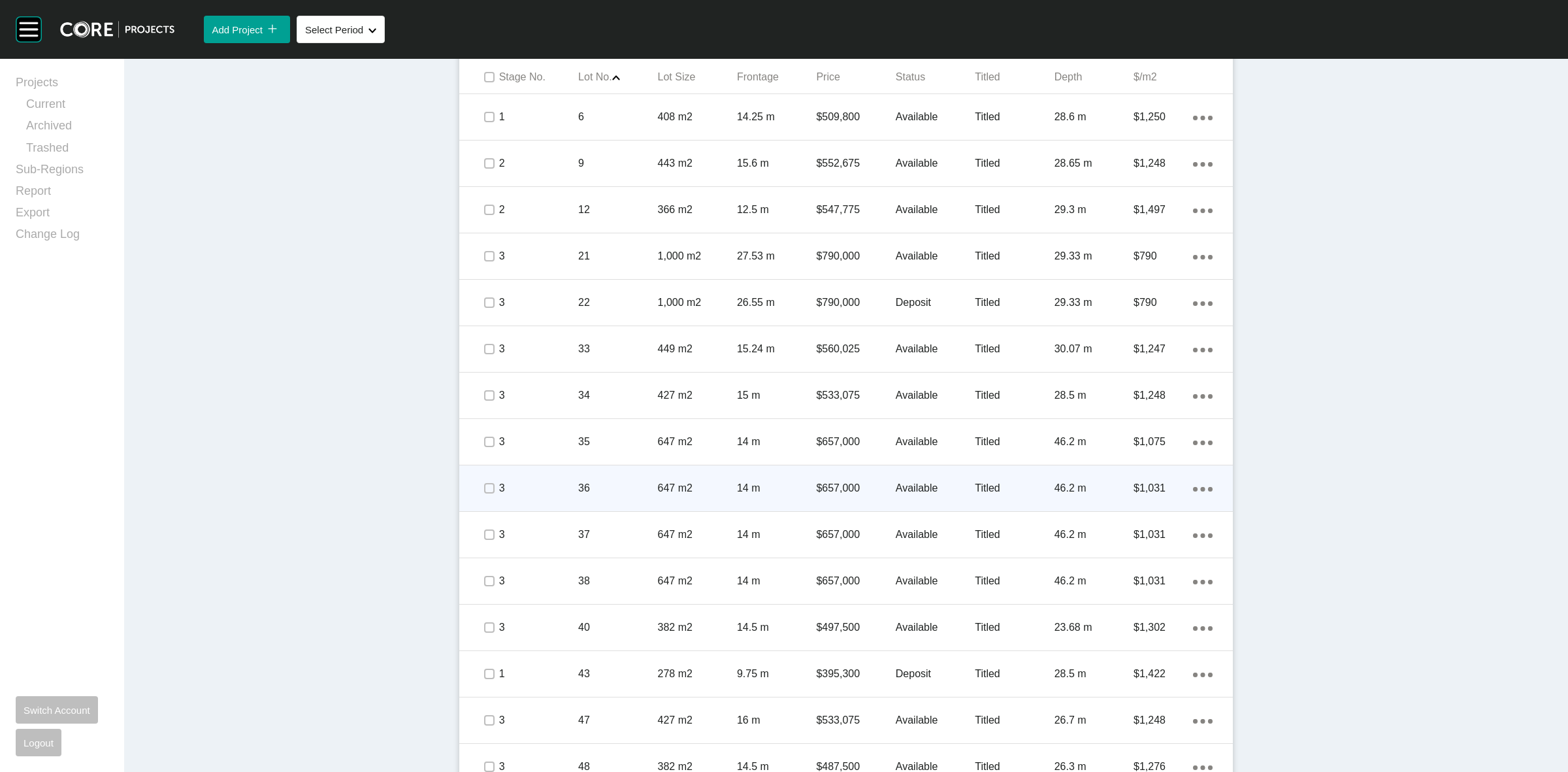
scroll to position [812, 0]
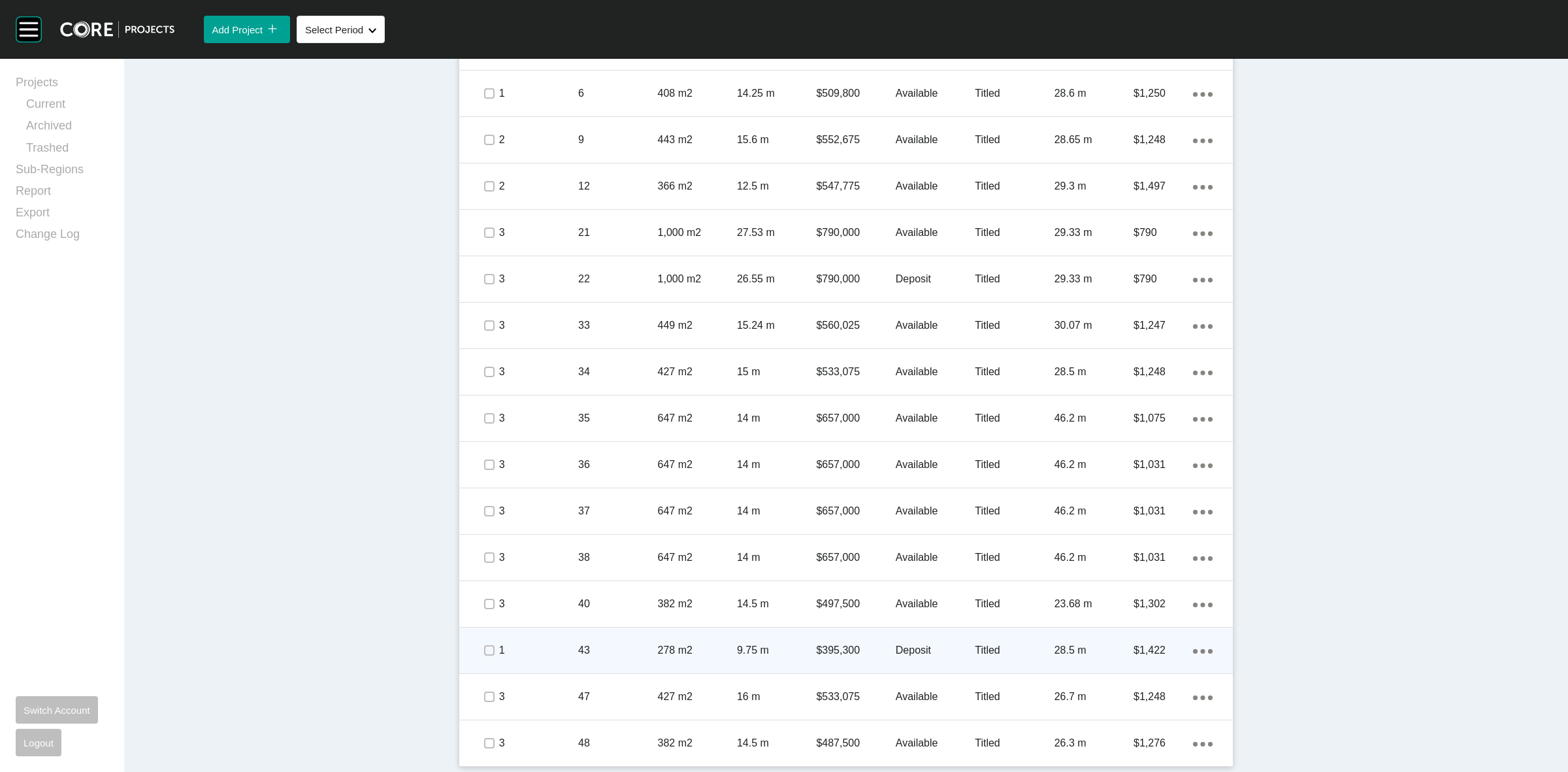
click at [526, 637] on div "1" at bounding box center [538, 650] width 79 height 41
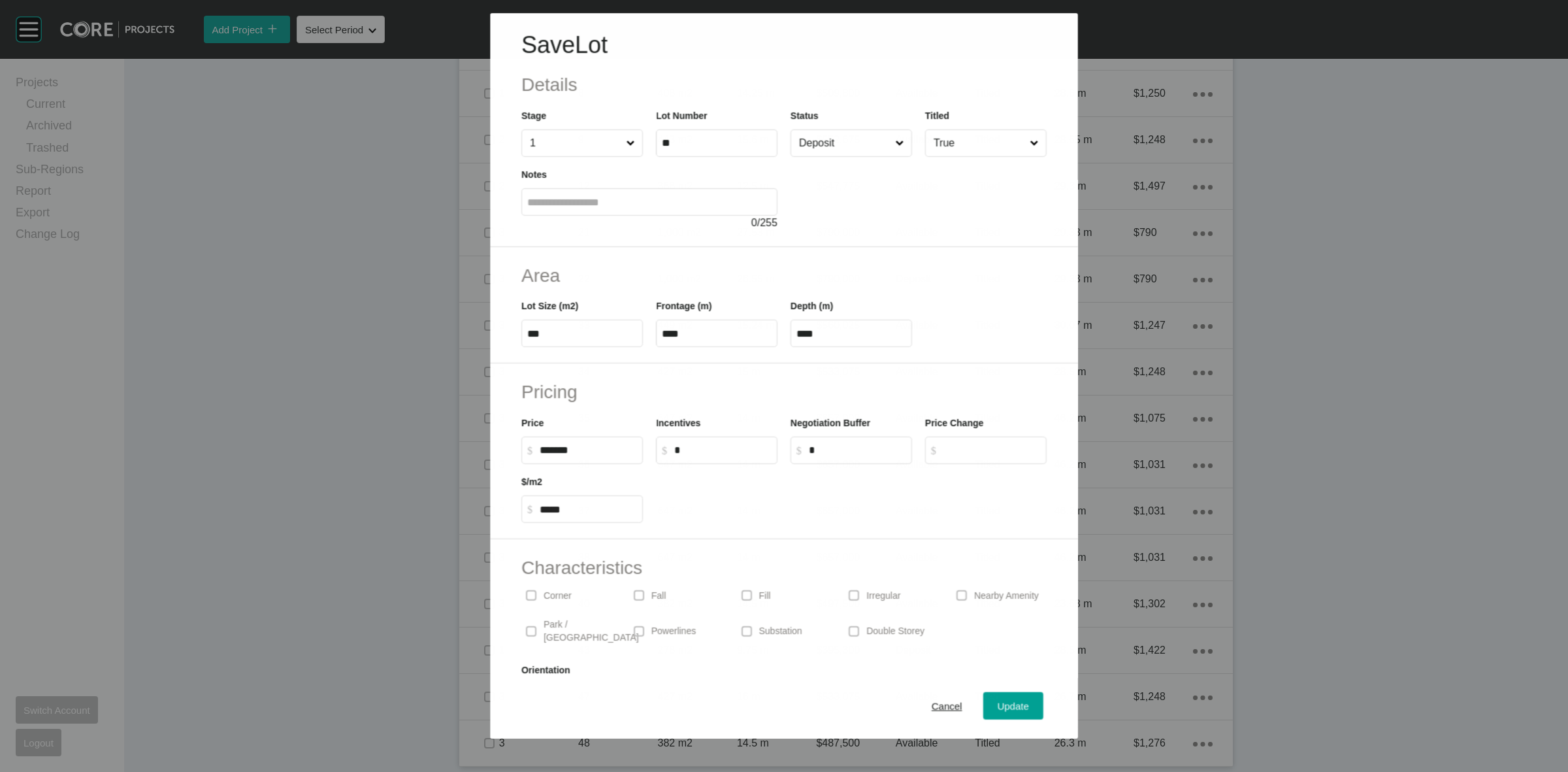
click at [854, 148] on input "Deposit" at bounding box center [844, 143] width 96 height 26
click at [1003, 704] on span "Update" at bounding box center [1013, 706] width 31 height 12
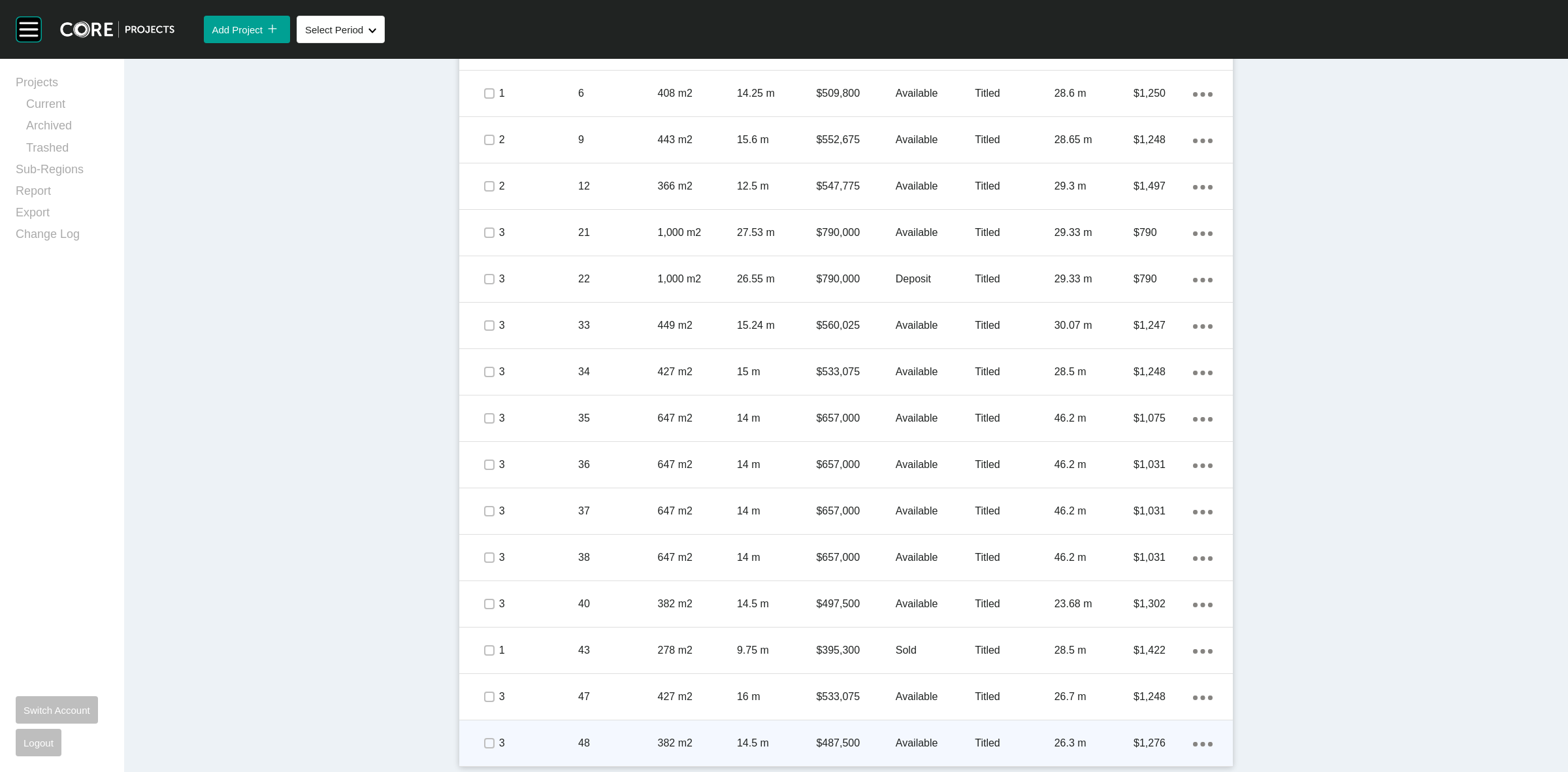
click at [604, 737] on p "48" at bounding box center [617, 743] width 79 height 14
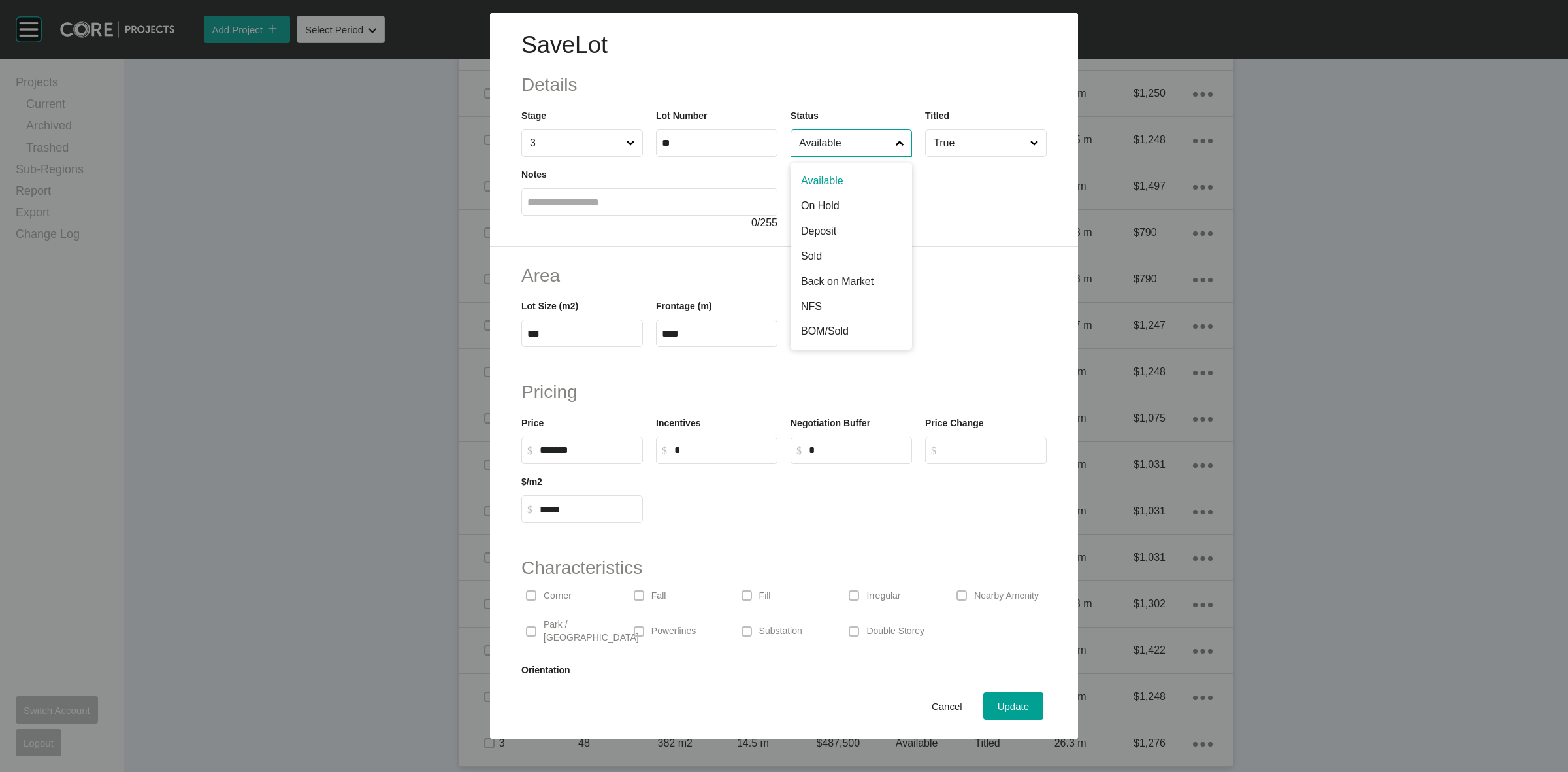
click at [808, 146] on input "Available" at bounding box center [844, 143] width 97 height 26
click at [835, 136] on input "Sold" at bounding box center [844, 143] width 97 height 26
click at [999, 714] on div "Update" at bounding box center [1013, 706] width 38 height 18
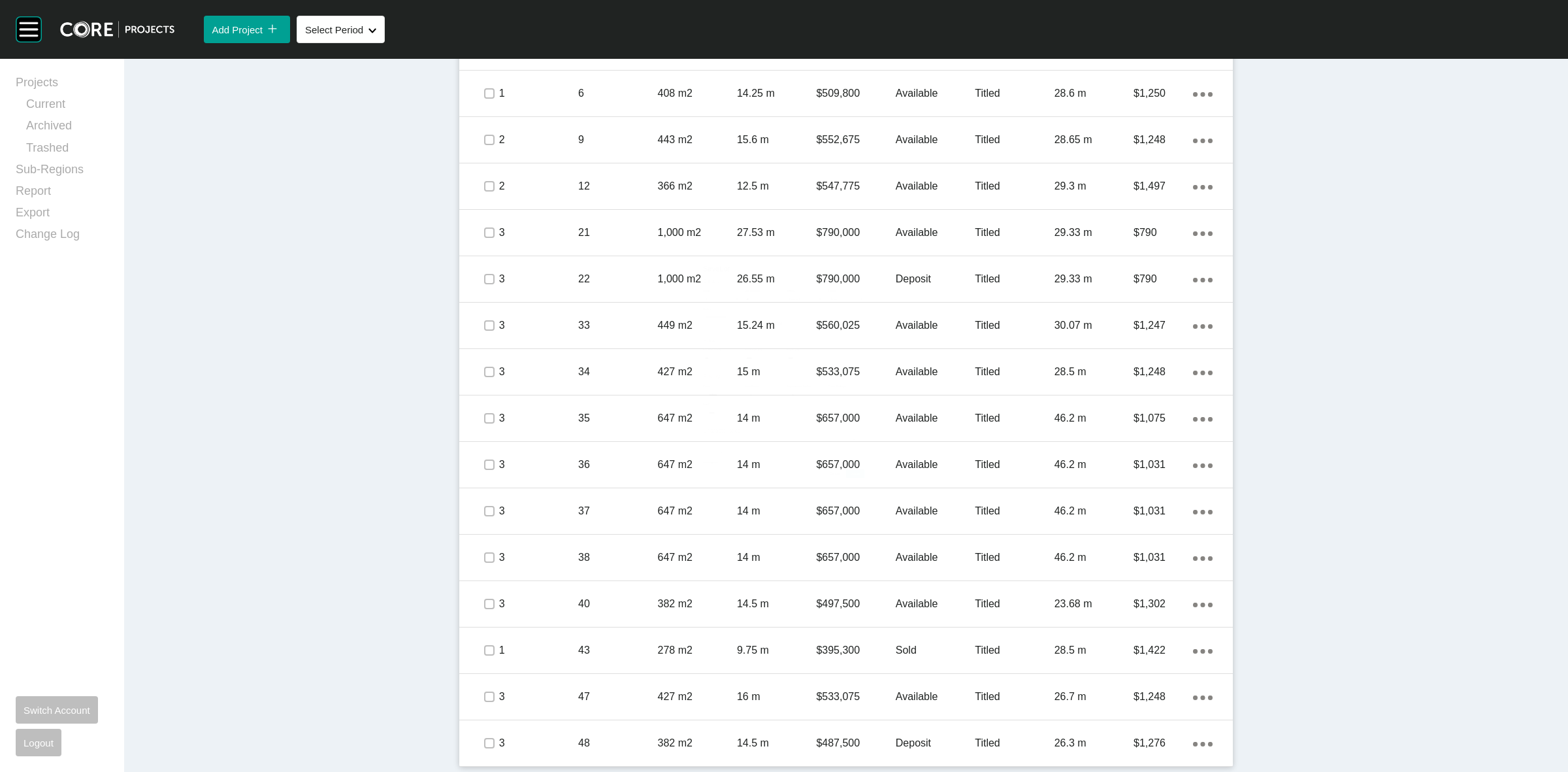
scroll to position [0, 0]
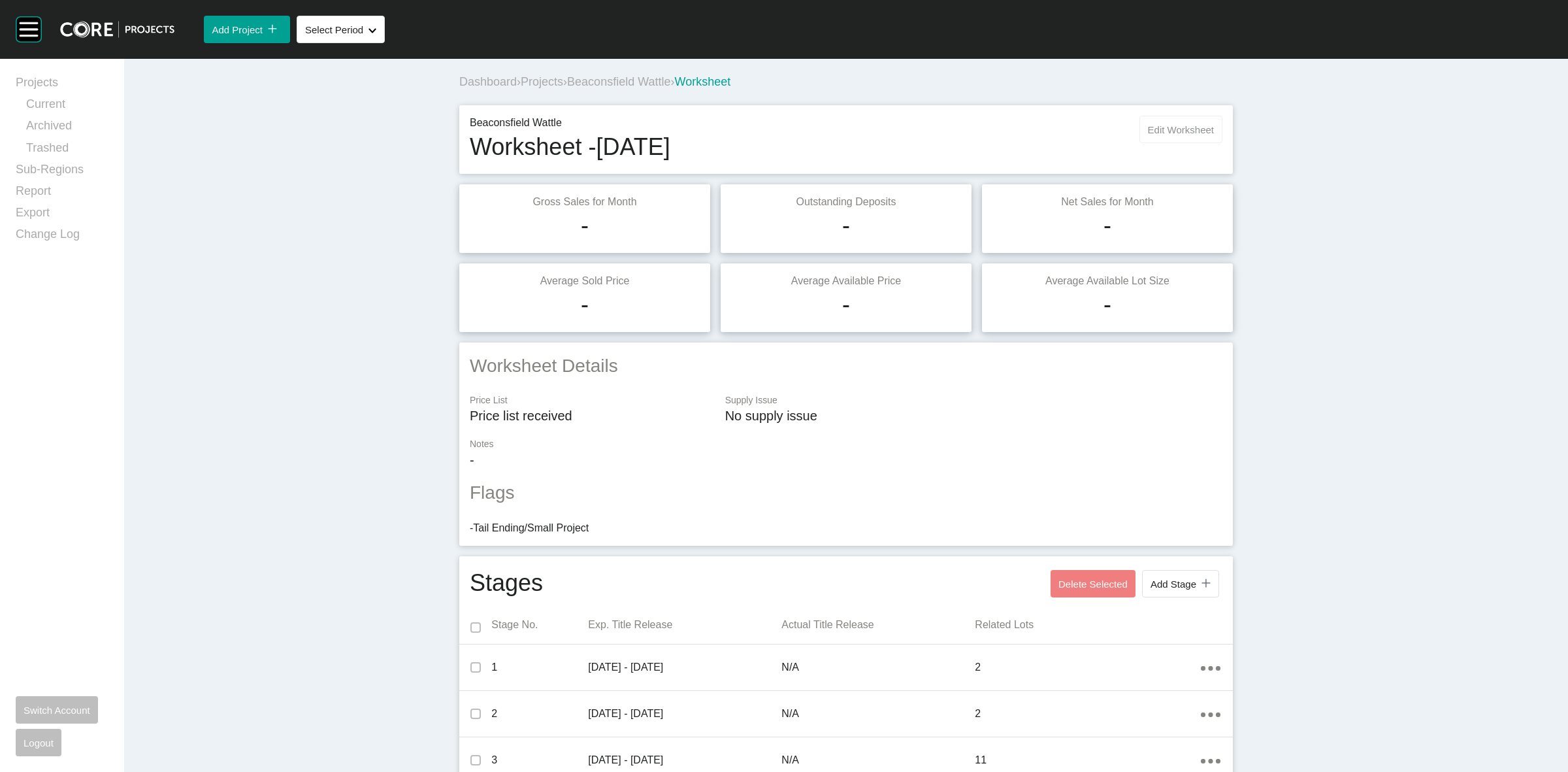
click at [1192, 119] on button "Edit Worksheet" at bounding box center [1181, 129] width 83 height 28
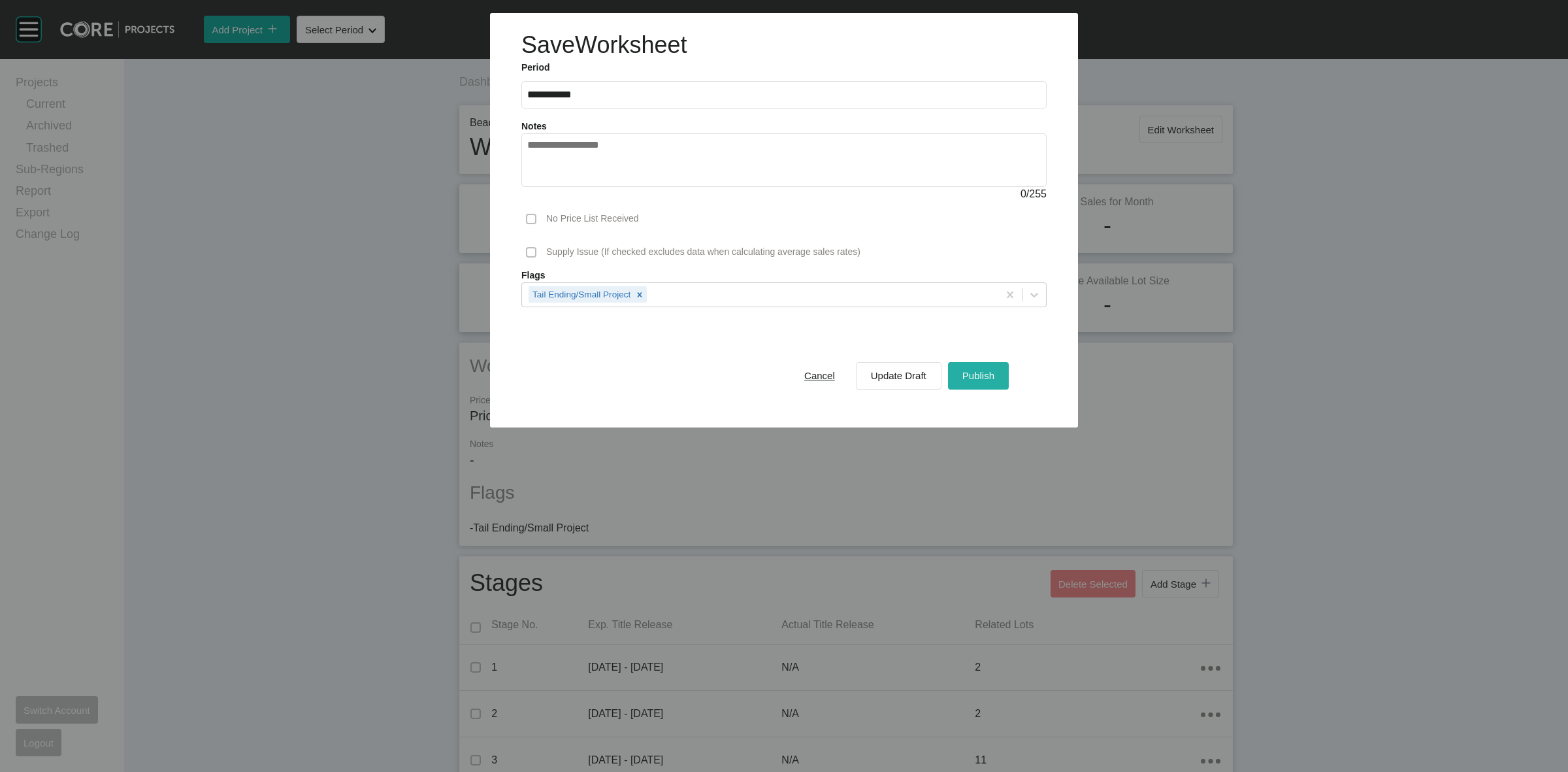
click at [980, 366] on div "Publish" at bounding box center [977, 375] width 38 height 18
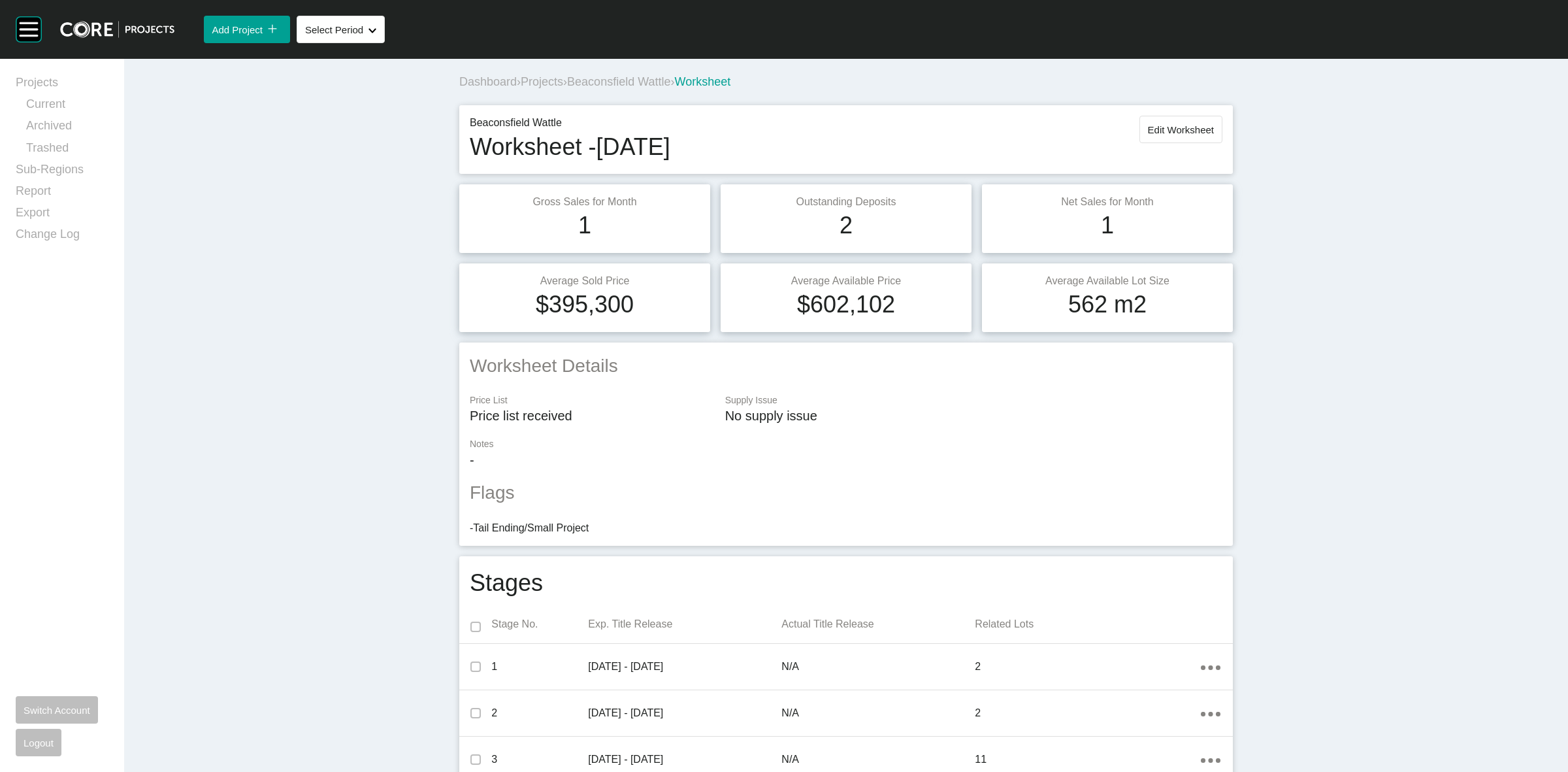
click at [626, 90] on div "Dashboard › Projects › Beaconsfield Wattle › Worksheet" at bounding box center [849, 82] width 779 height 16
click at [614, 77] on span "Beaconsfield Wattle" at bounding box center [618, 82] width 103 height 13
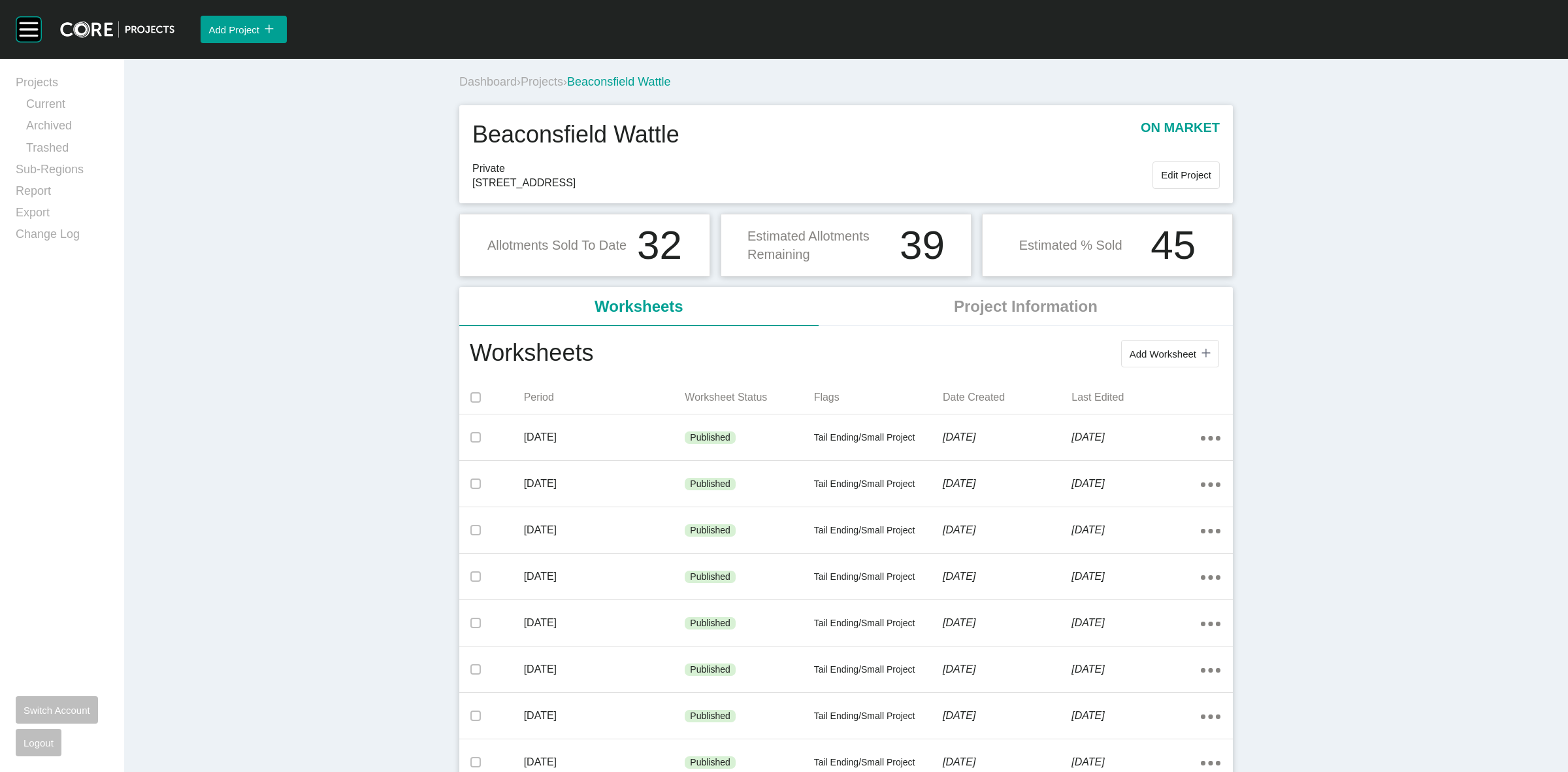
click at [544, 81] on span "Projects" at bounding box center [542, 82] width 43 height 13
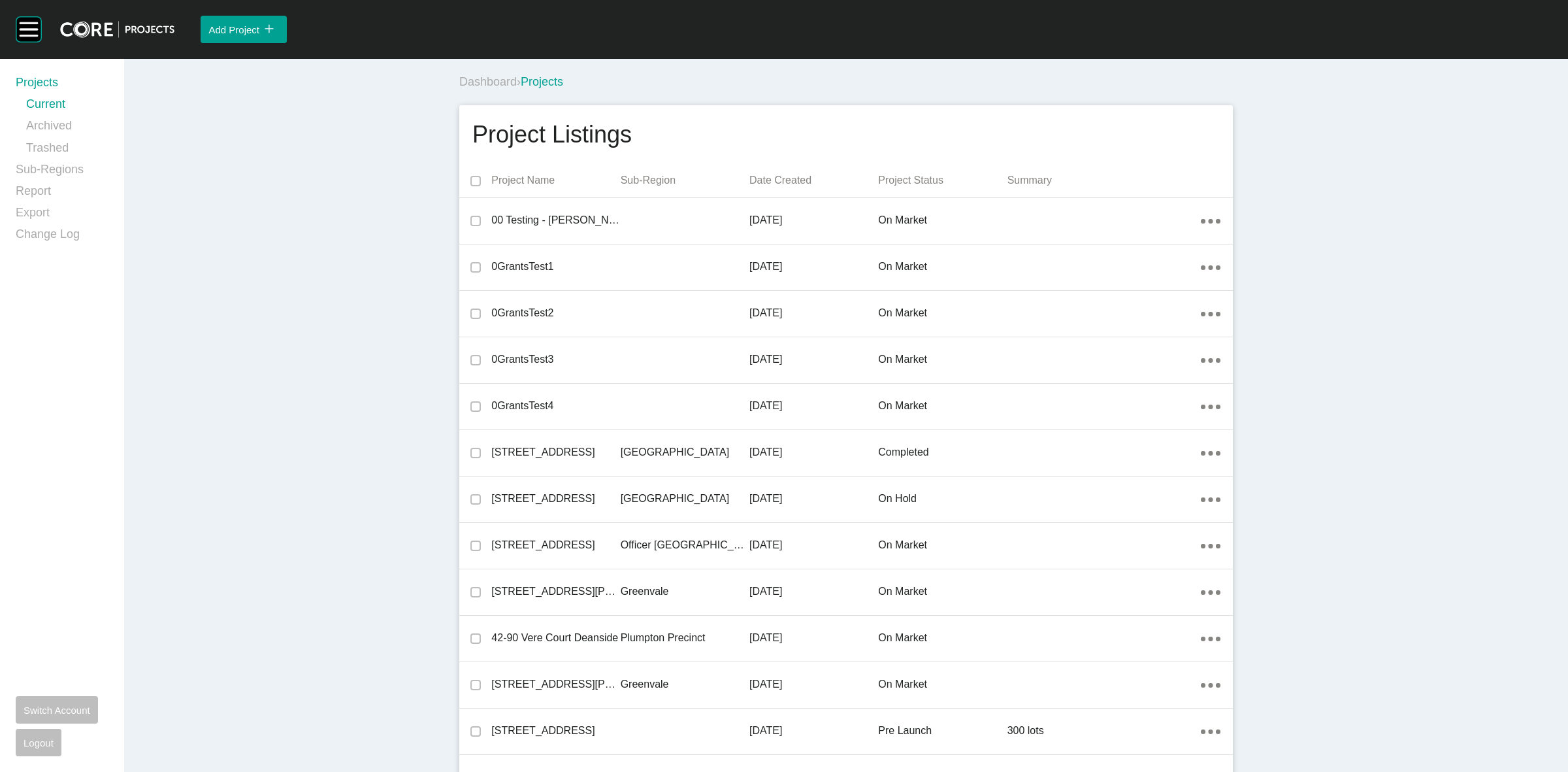
scroll to position [762, 0]
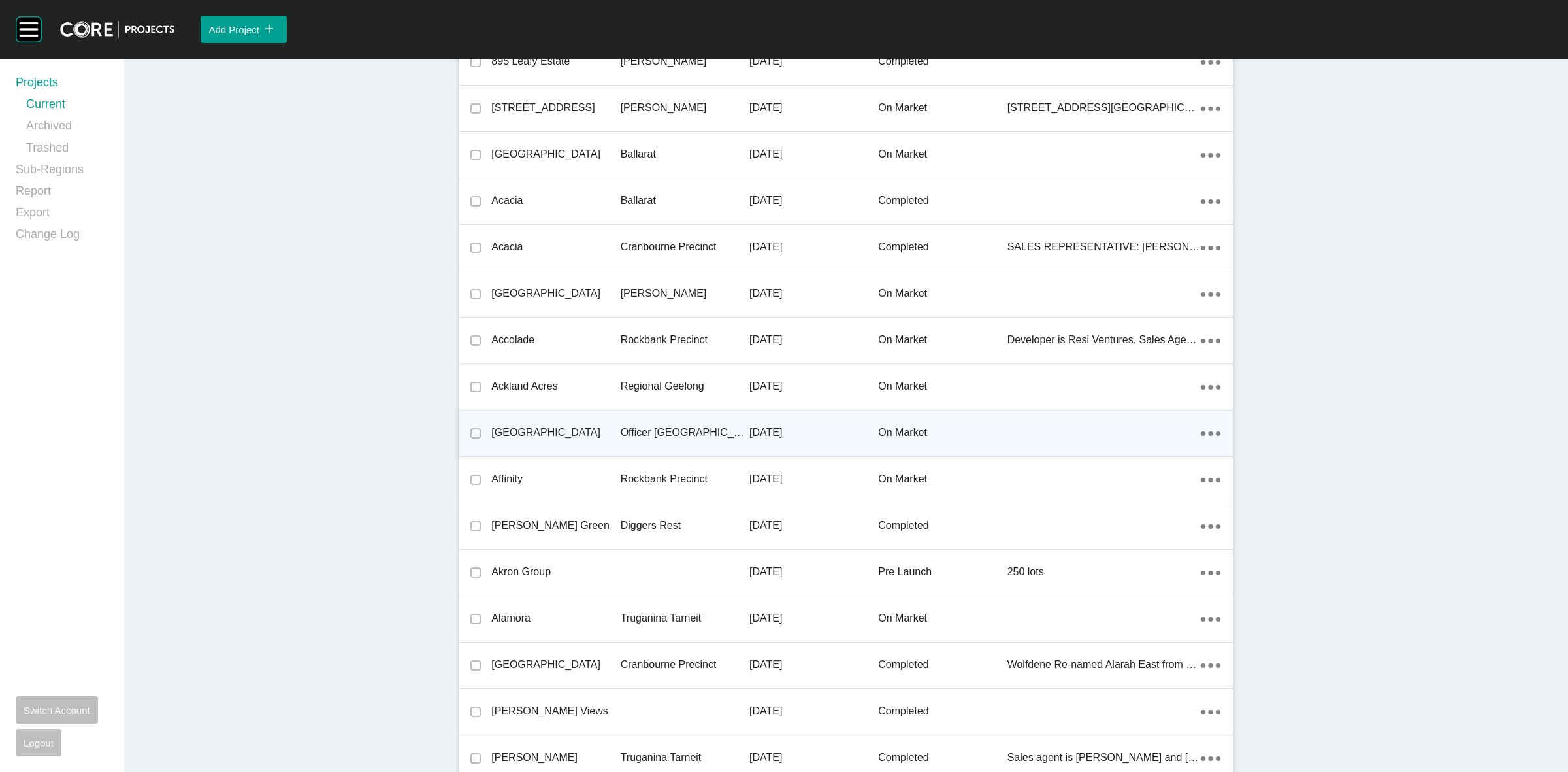
click at [638, 429] on p "Officer [GEOGRAPHIC_DATA]" at bounding box center [685, 433] width 129 height 14
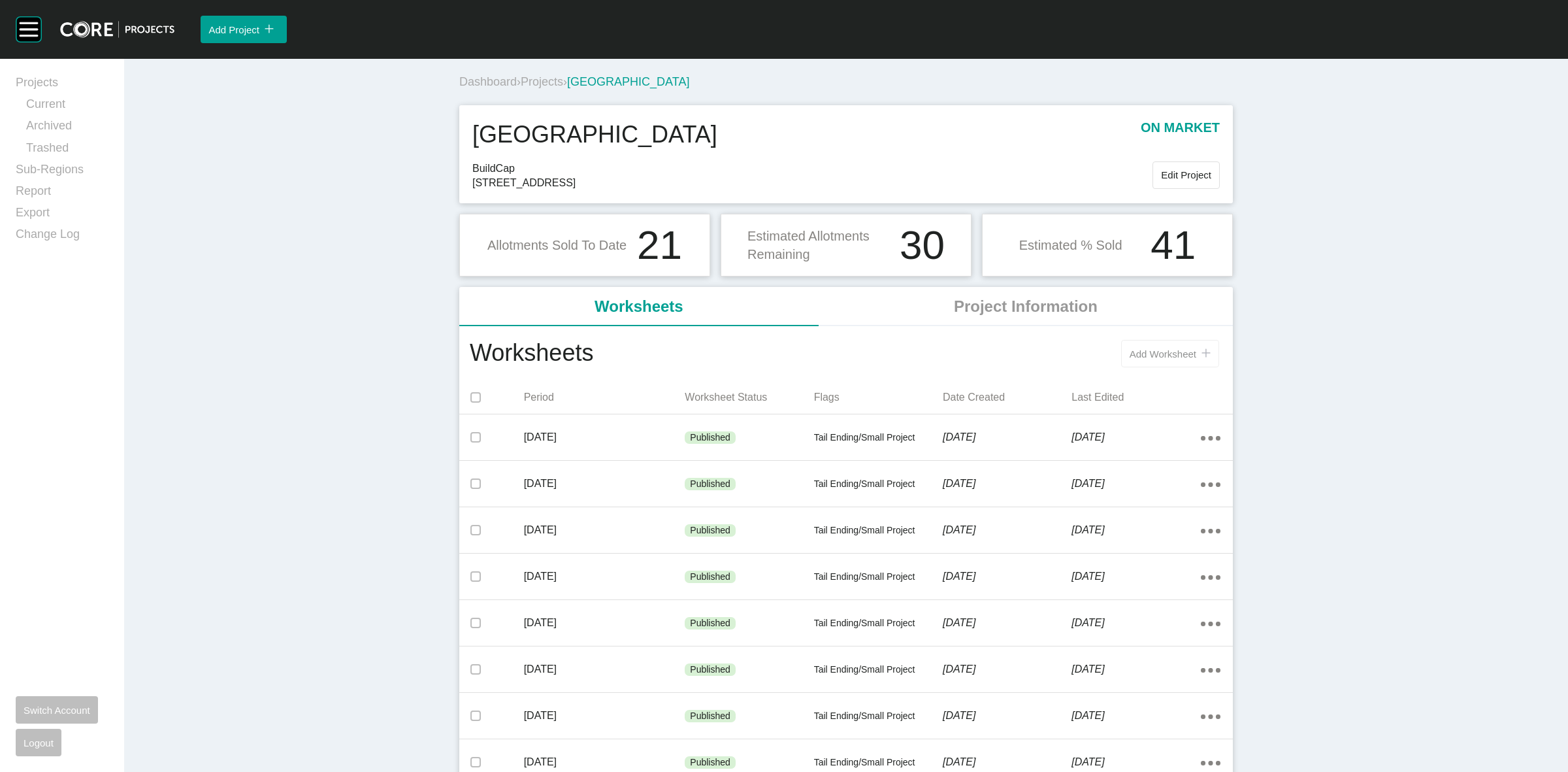
click at [1131, 355] on span "Add Worksheet" at bounding box center [1163, 354] width 67 height 12
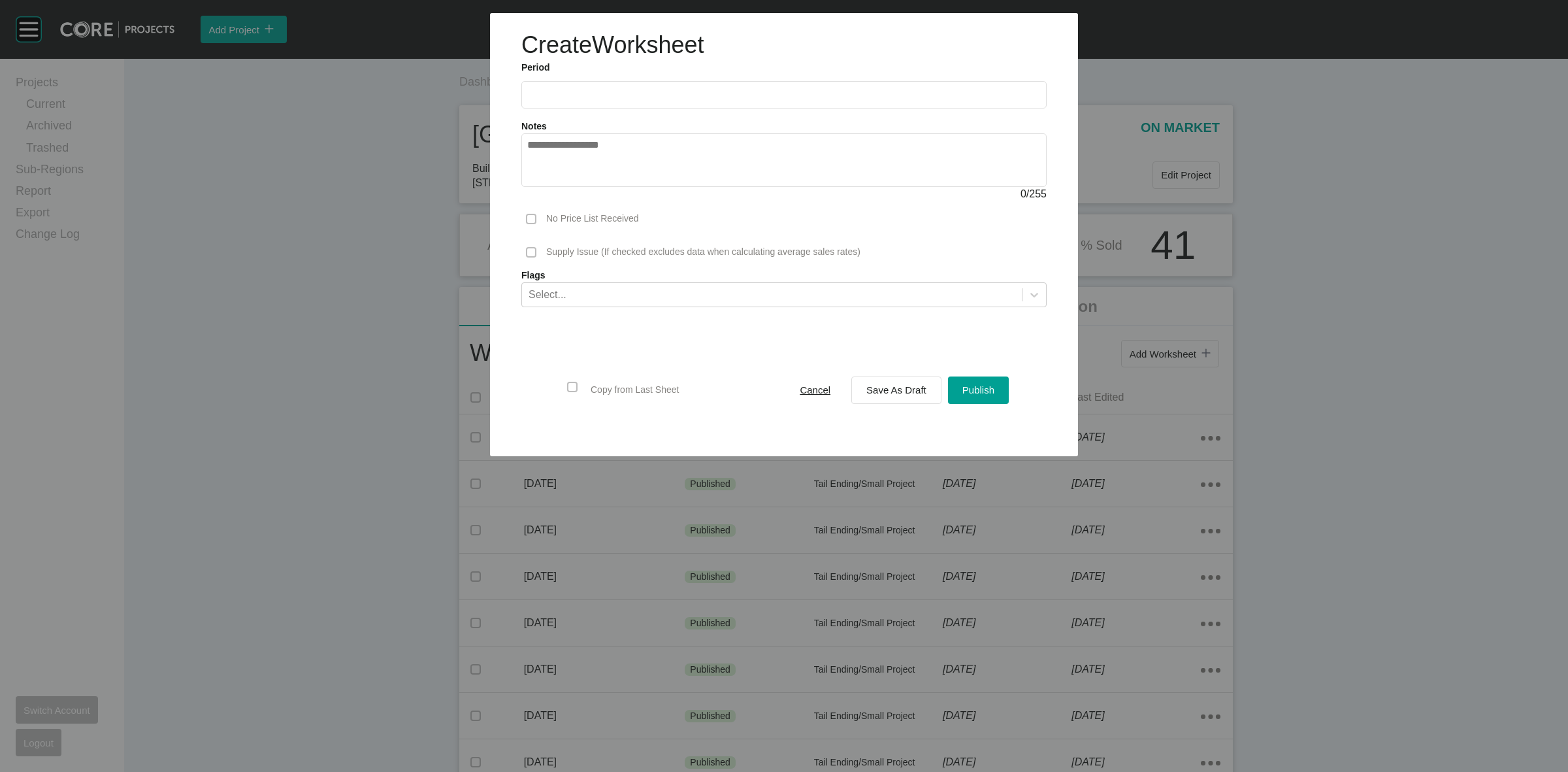
click at [622, 89] on input "text" at bounding box center [783, 94] width 514 height 12
click at [599, 186] on li "Aug" at bounding box center [590, 190] width 43 height 22
type input "**********"
click at [910, 389] on span "Save As Draft" at bounding box center [897, 390] width 60 height 12
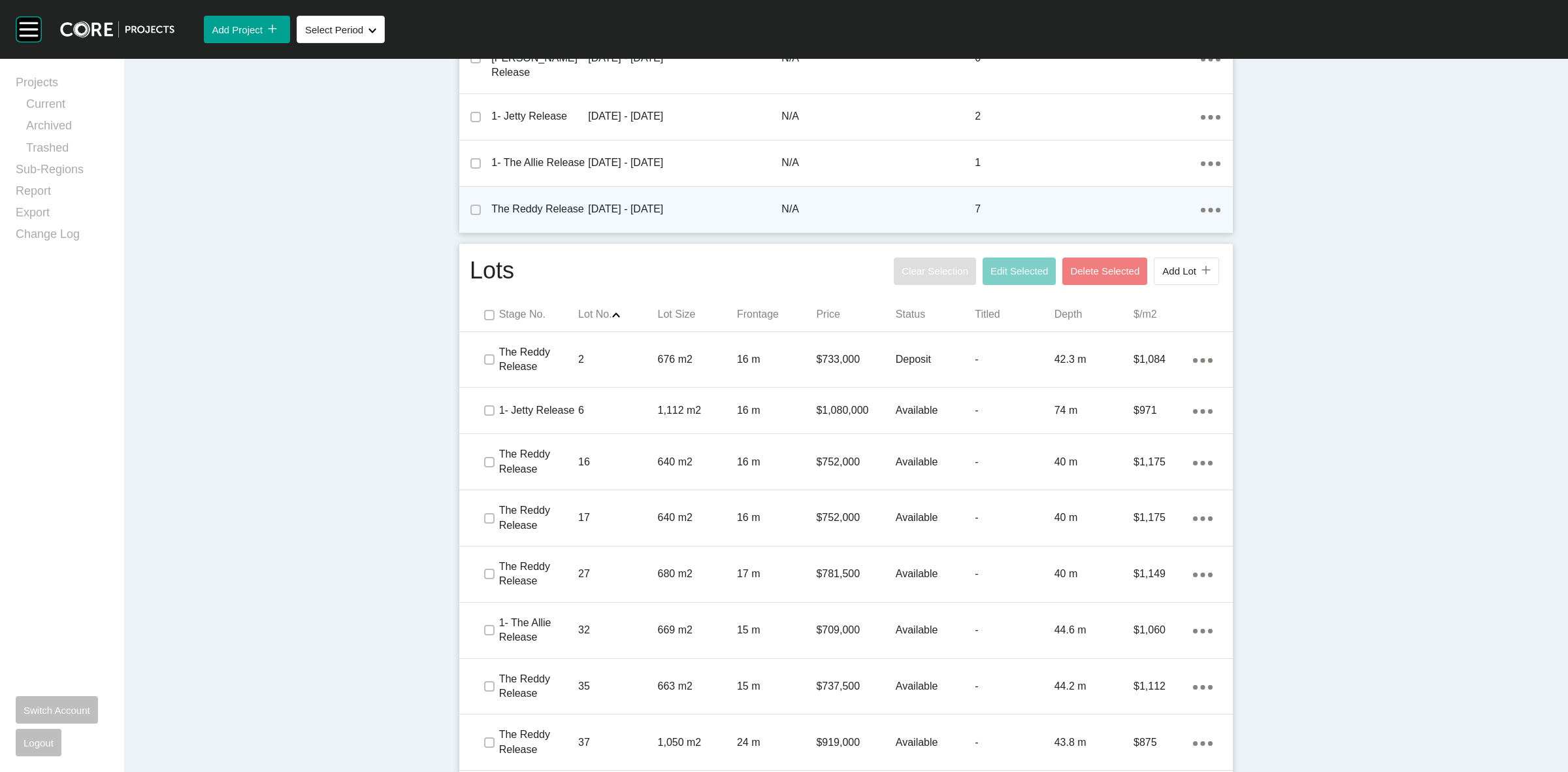
scroll to position [654, 0]
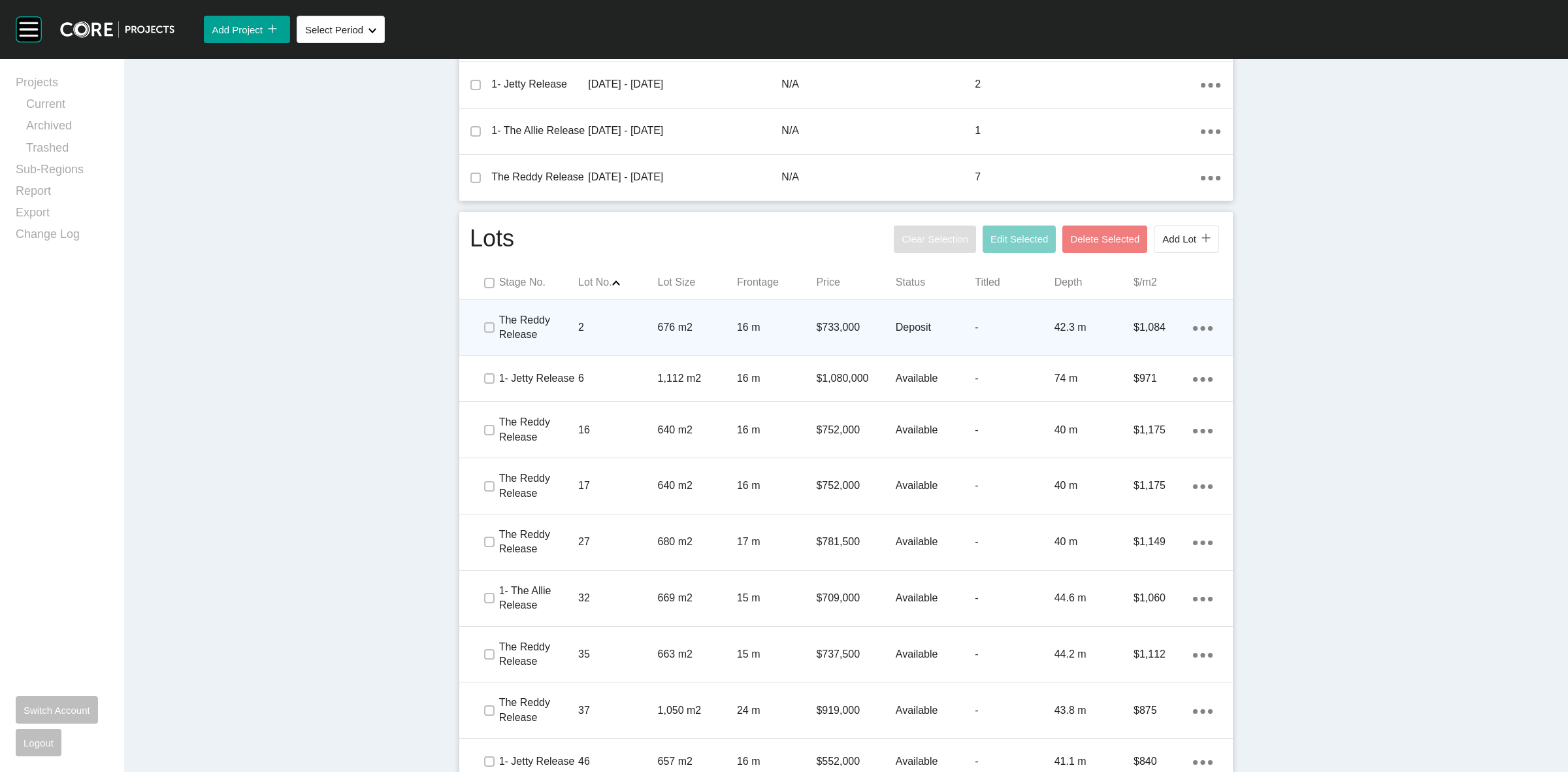
click at [601, 320] on p "2" at bounding box center [617, 327] width 79 height 14
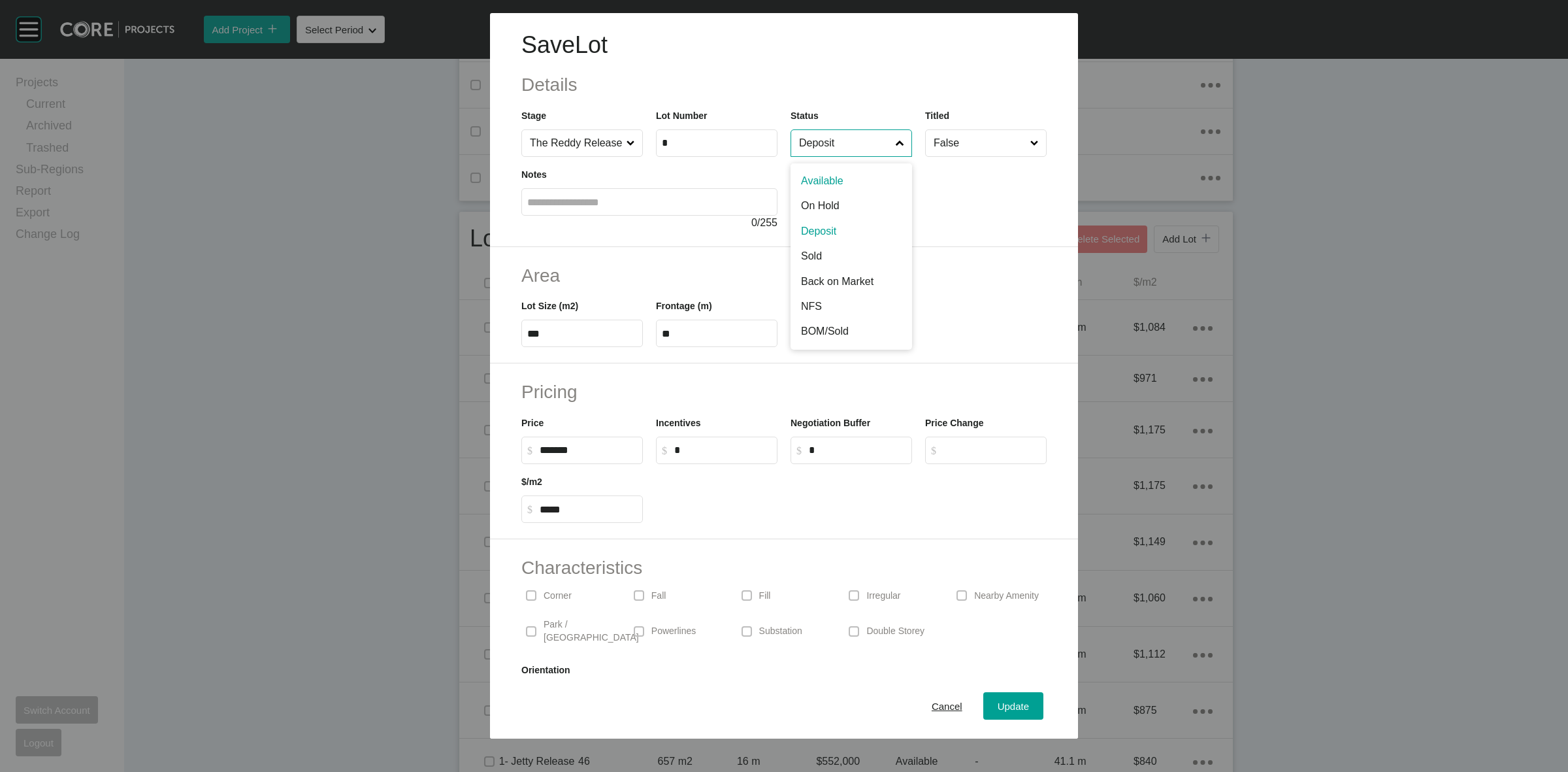
click at [833, 143] on input "Deposit" at bounding box center [844, 143] width 97 height 26
click at [1010, 706] on span "Update" at bounding box center [1013, 706] width 31 height 12
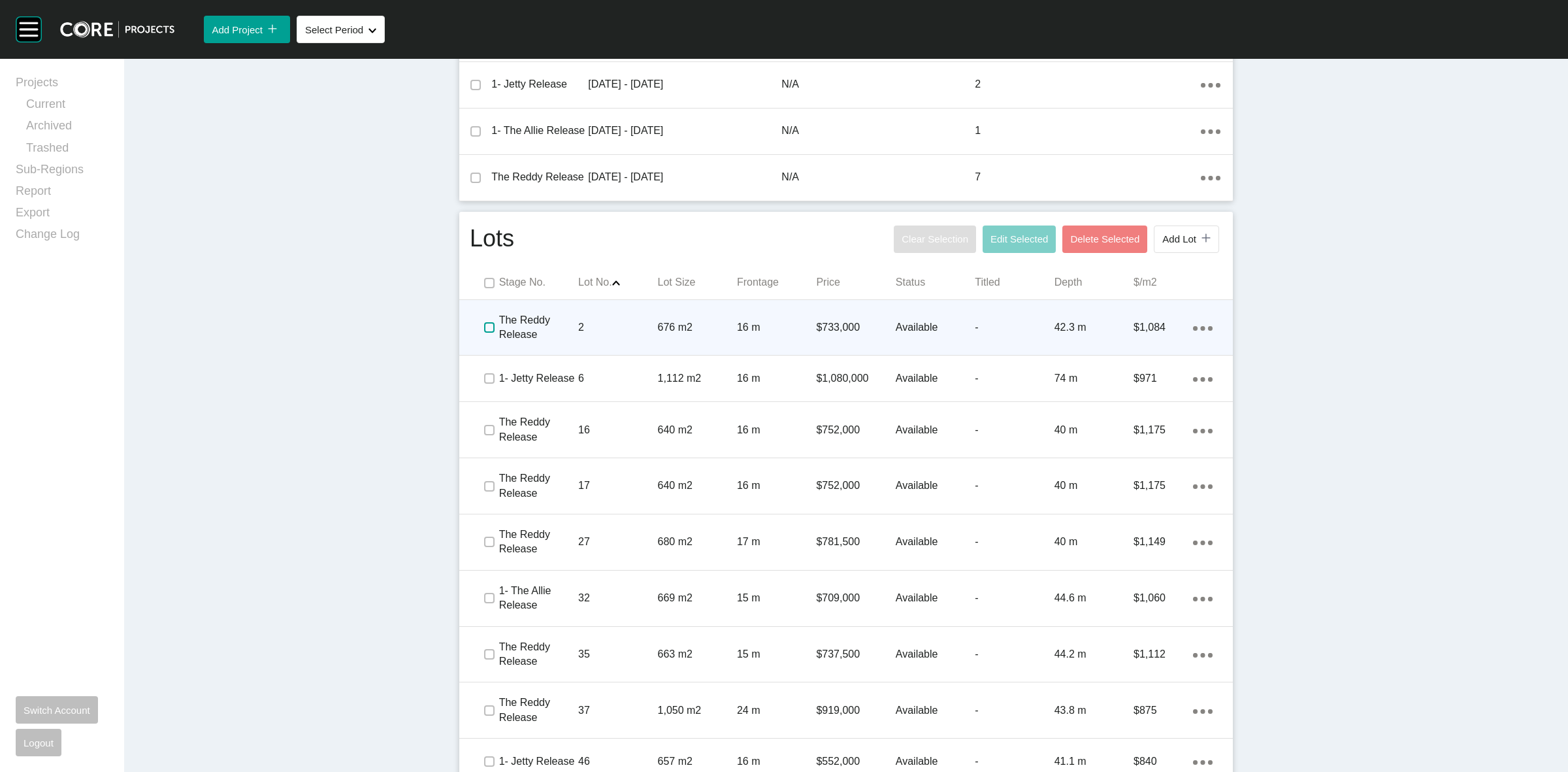
click at [484, 322] on label at bounding box center [490, 327] width 11 height 11
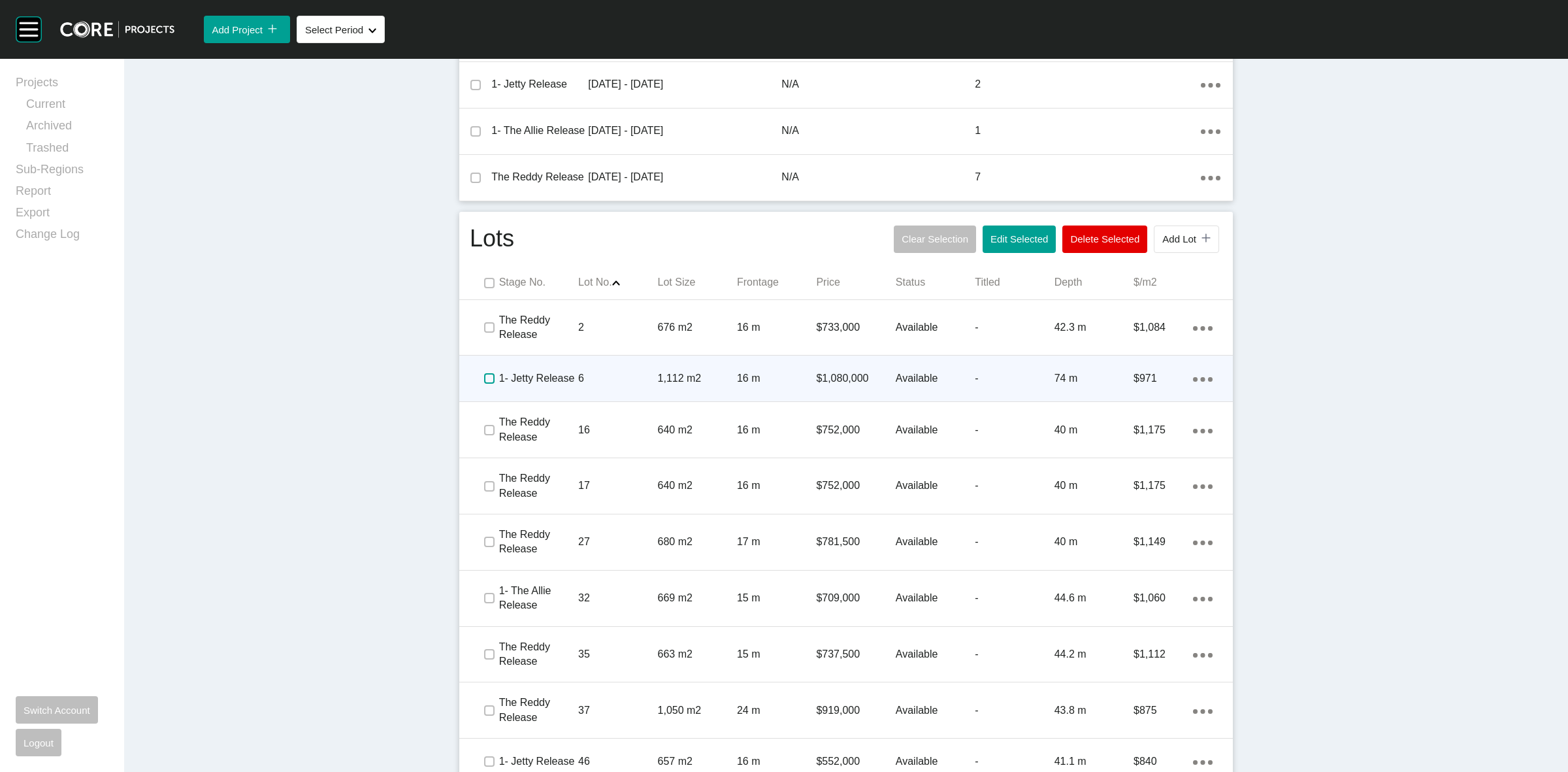
click at [484, 374] on label at bounding box center [490, 379] width 11 height 11
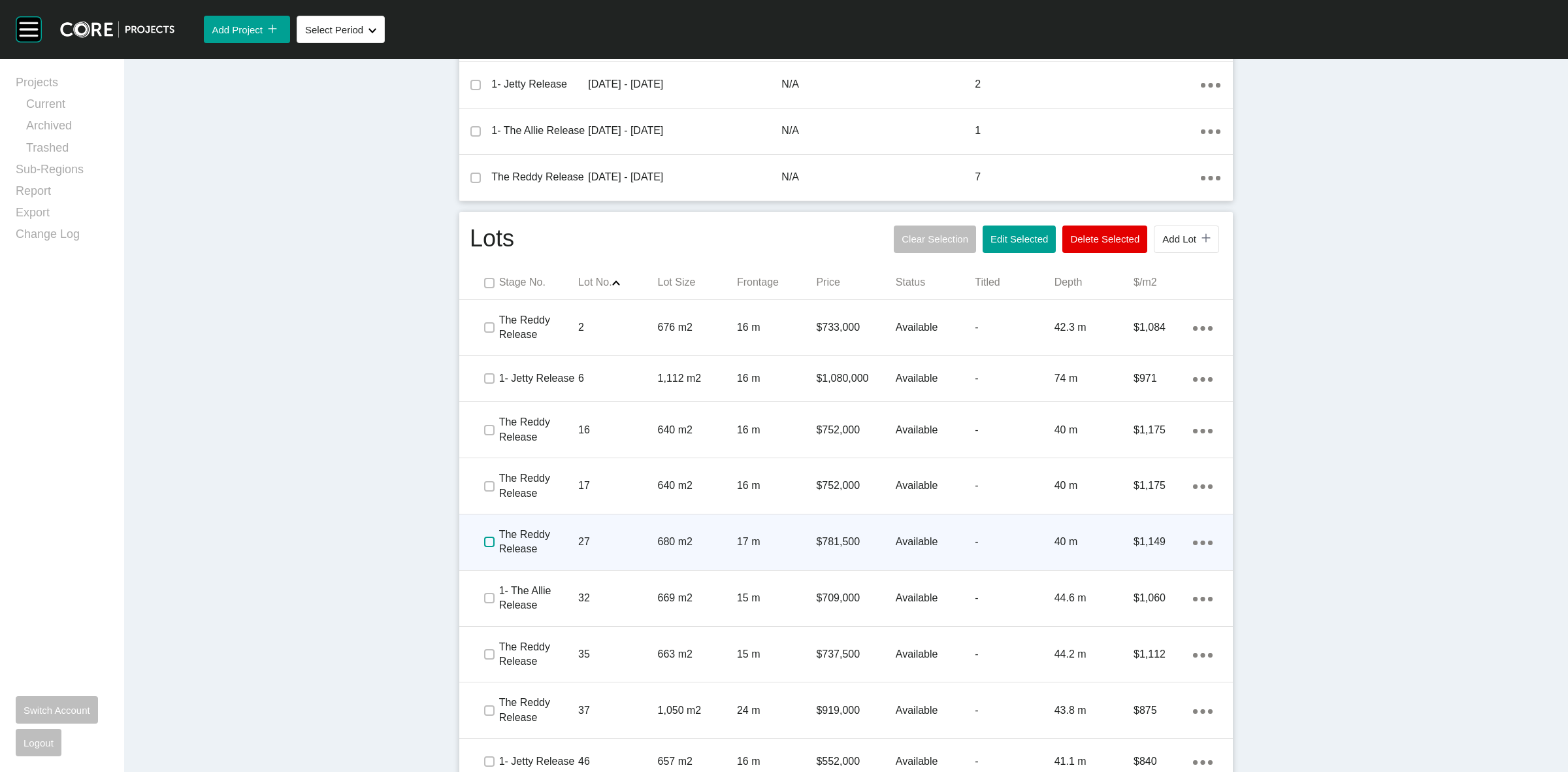
click at [484, 537] on label at bounding box center [490, 542] width 11 height 11
click at [622, 535] on p "27" at bounding box center [617, 542] width 79 height 14
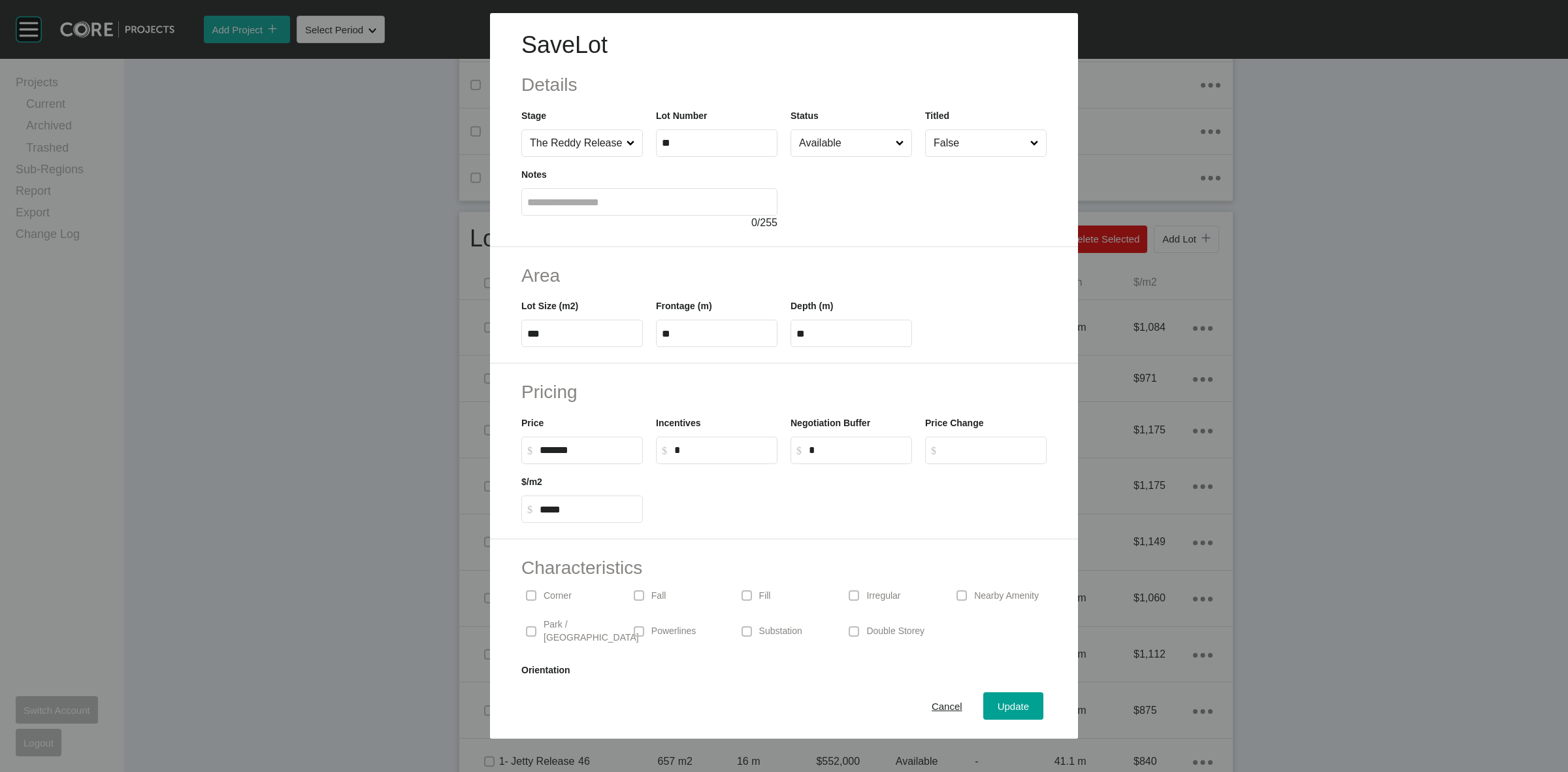
click at [819, 143] on input "Available" at bounding box center [844, 143] width 97 height 26
click at [998, 704] on span "Update" at bounding box center [1013, 706] width 31 height 12
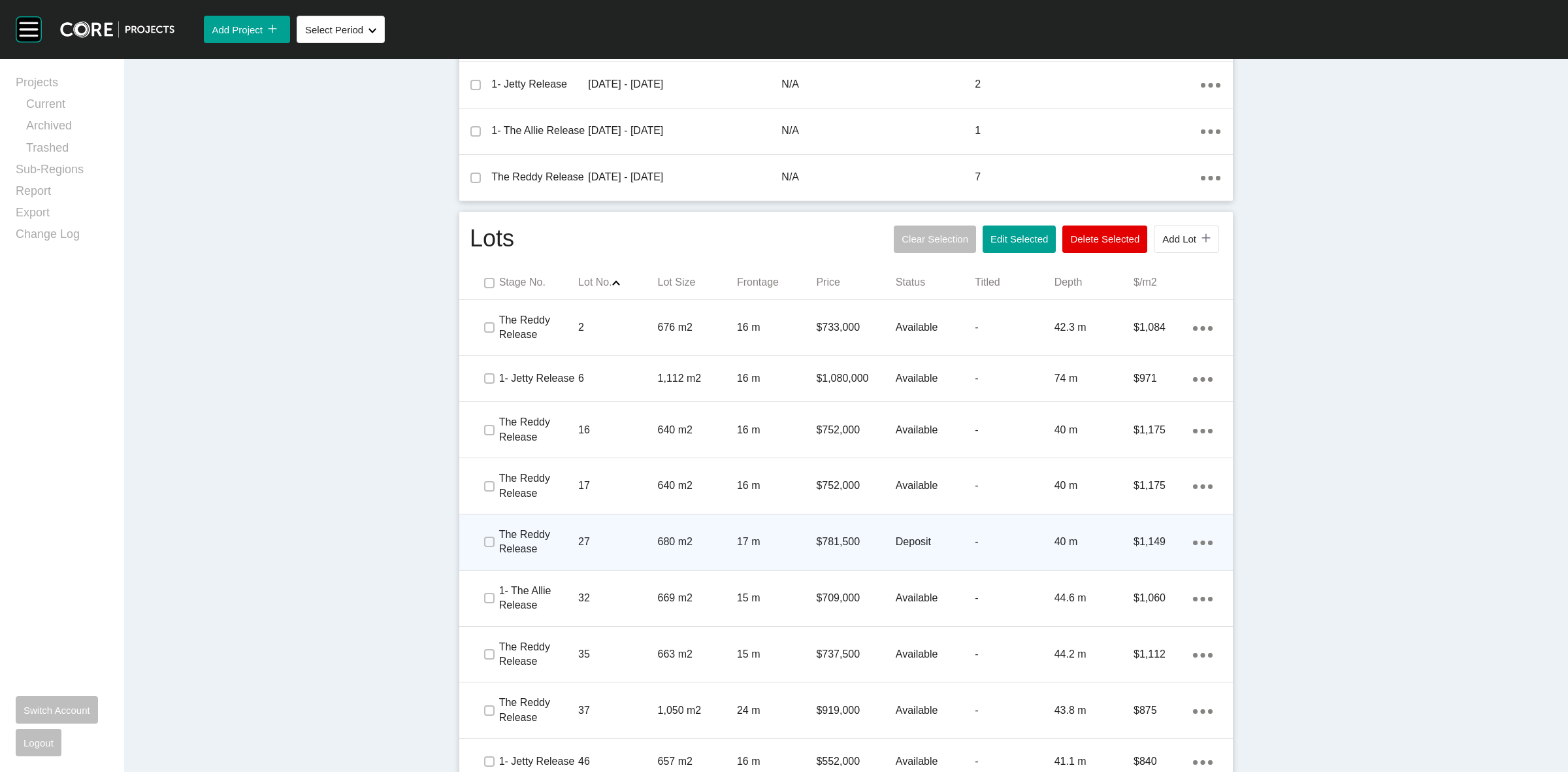
scroll to position [713, 0]
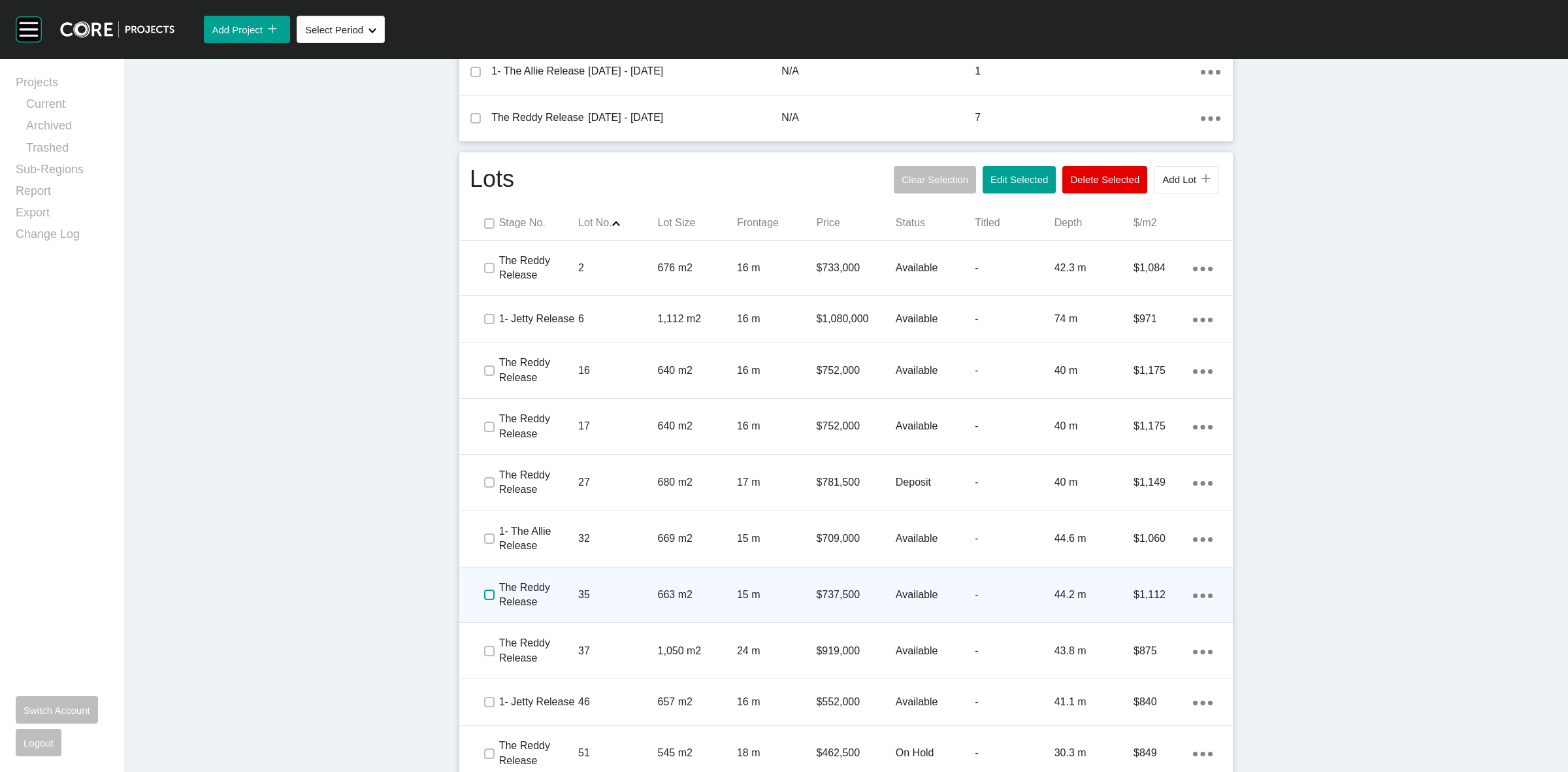
click at [484, 589] on label at bounding box center [490, 595] width 11 height 11
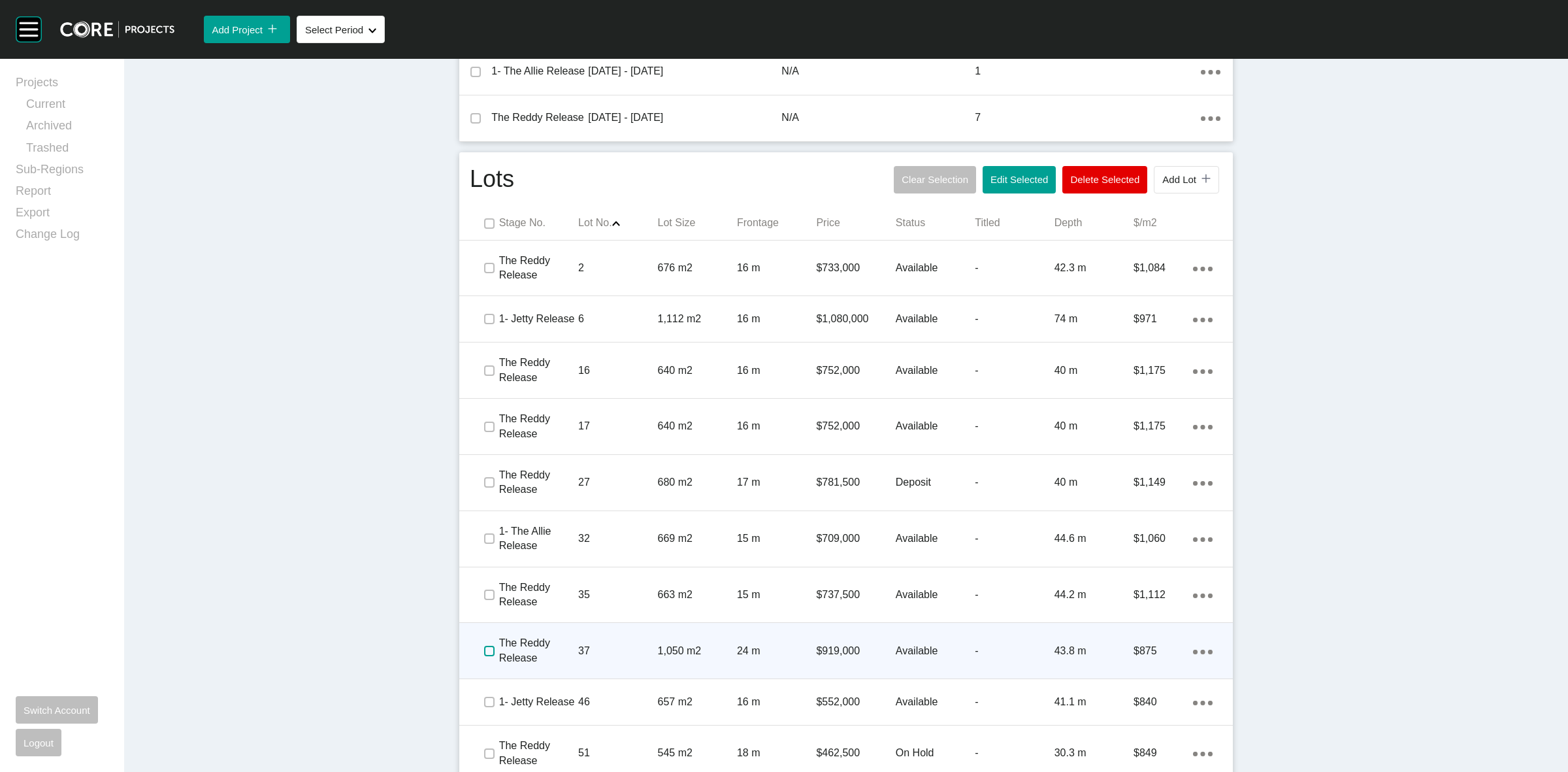
click at [484, 646] on label at bounding box center [490, 651] width 11 height 11
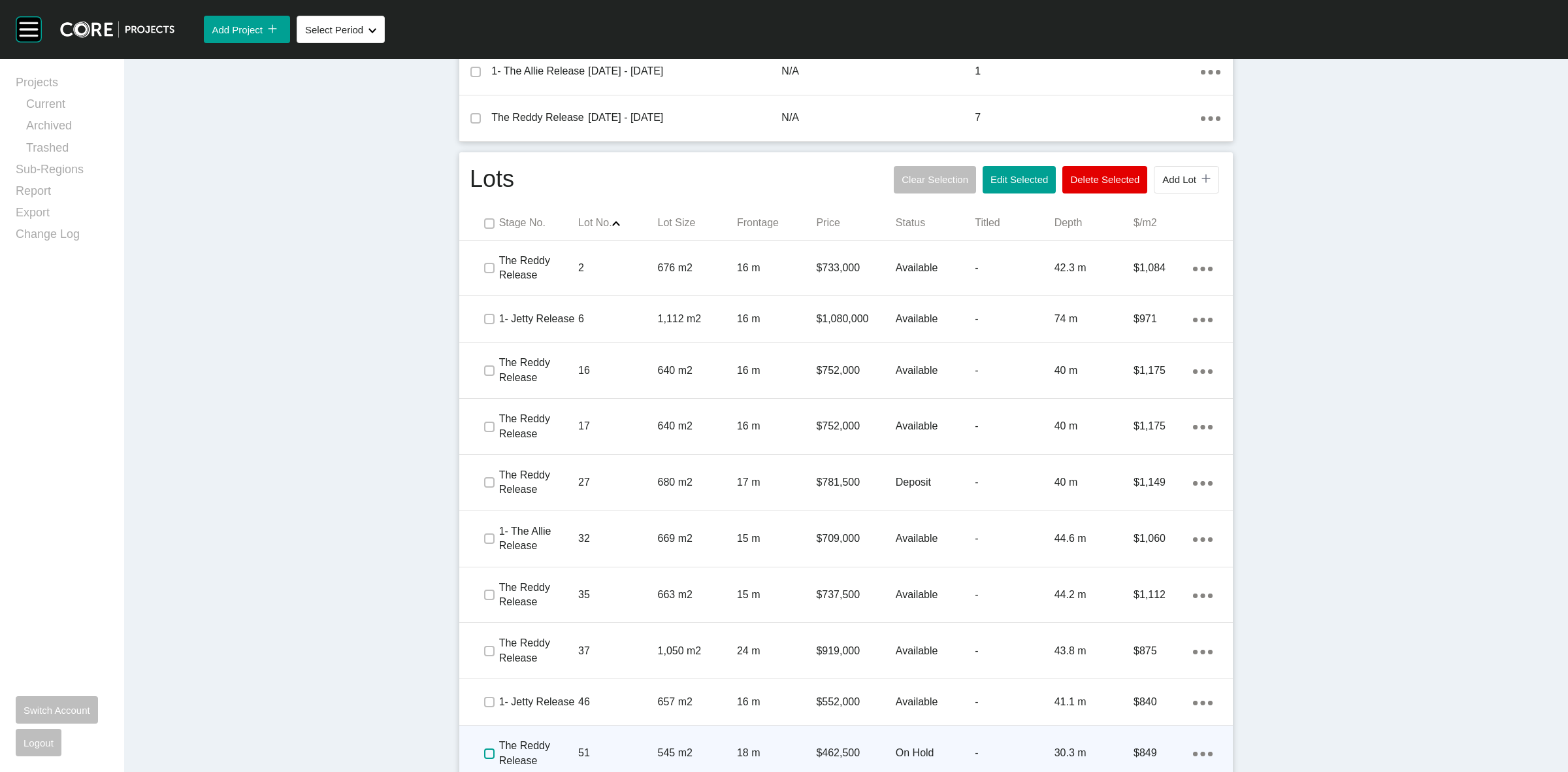
click at [484, 748] on label at bounding box center [490, 753] width 11 height 11
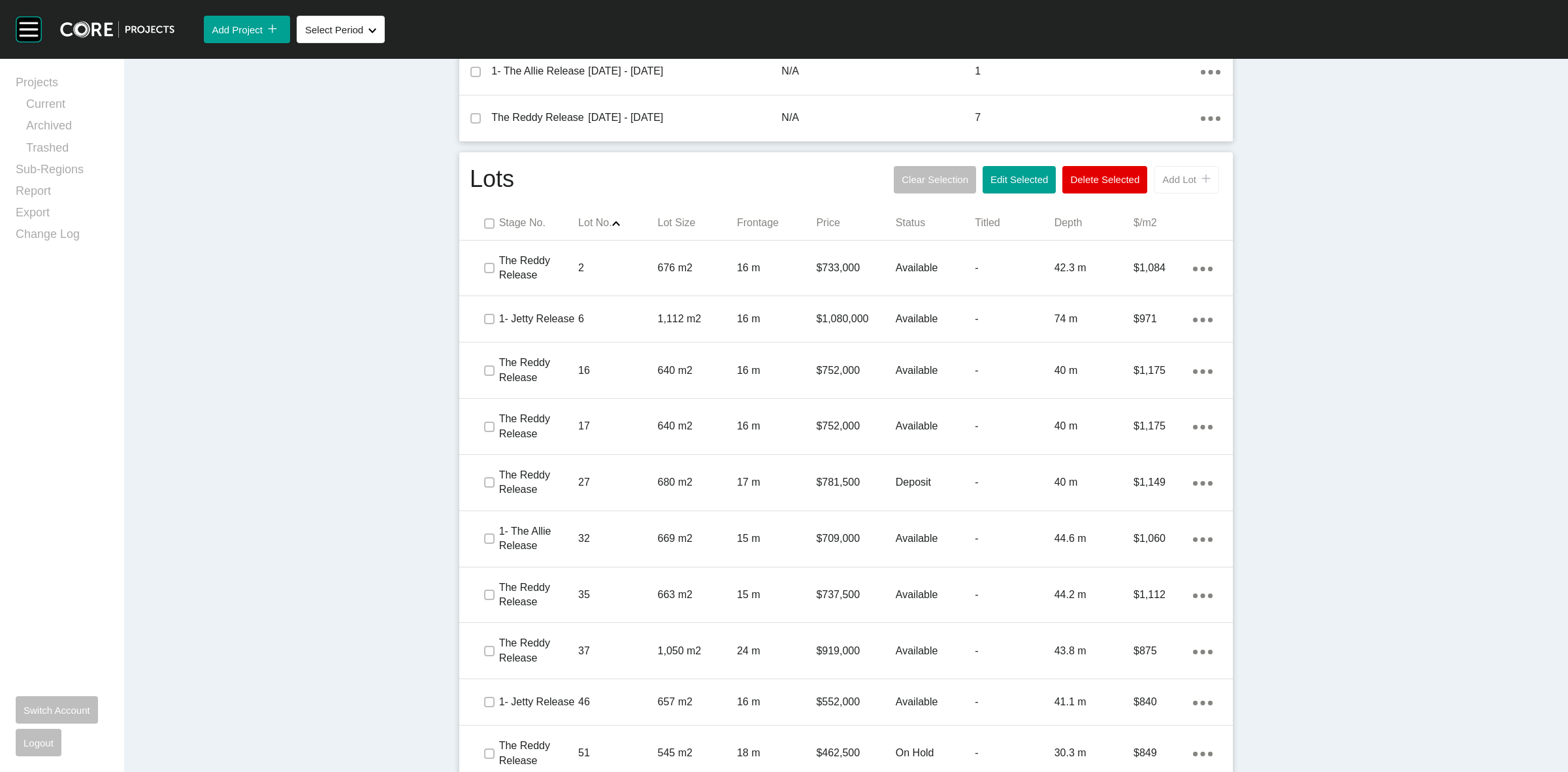
click at [1157, 166] on button "Add Lot icon/tick copy 11 Created with Sketch." at bounding box center [1187, 179] width 66 height 28
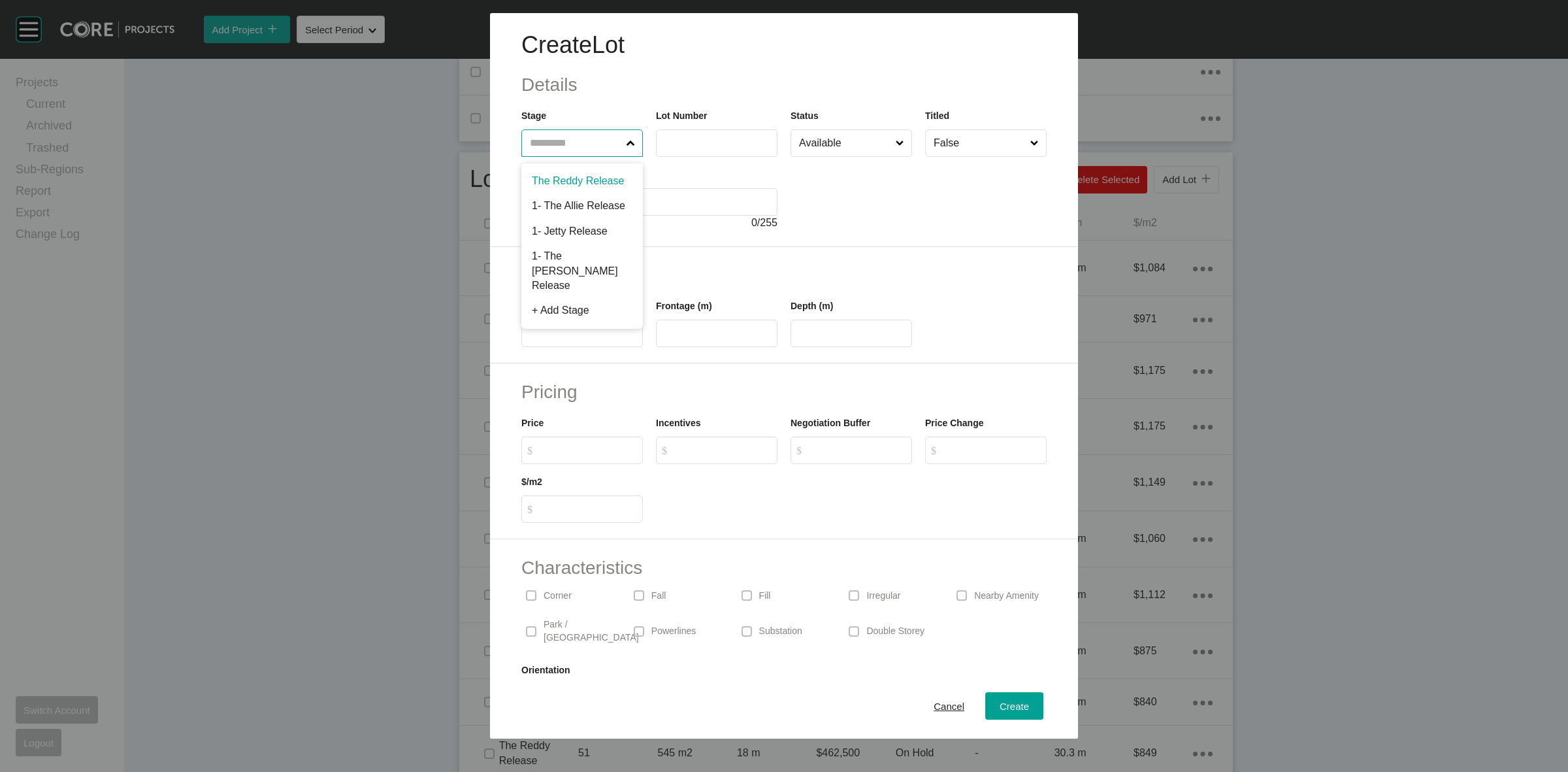
click at [549, 146] on input "text" at bounding box center [575, 143] width 97 height 26
type input "**"
type input "***"
type input "**"
type input "****"
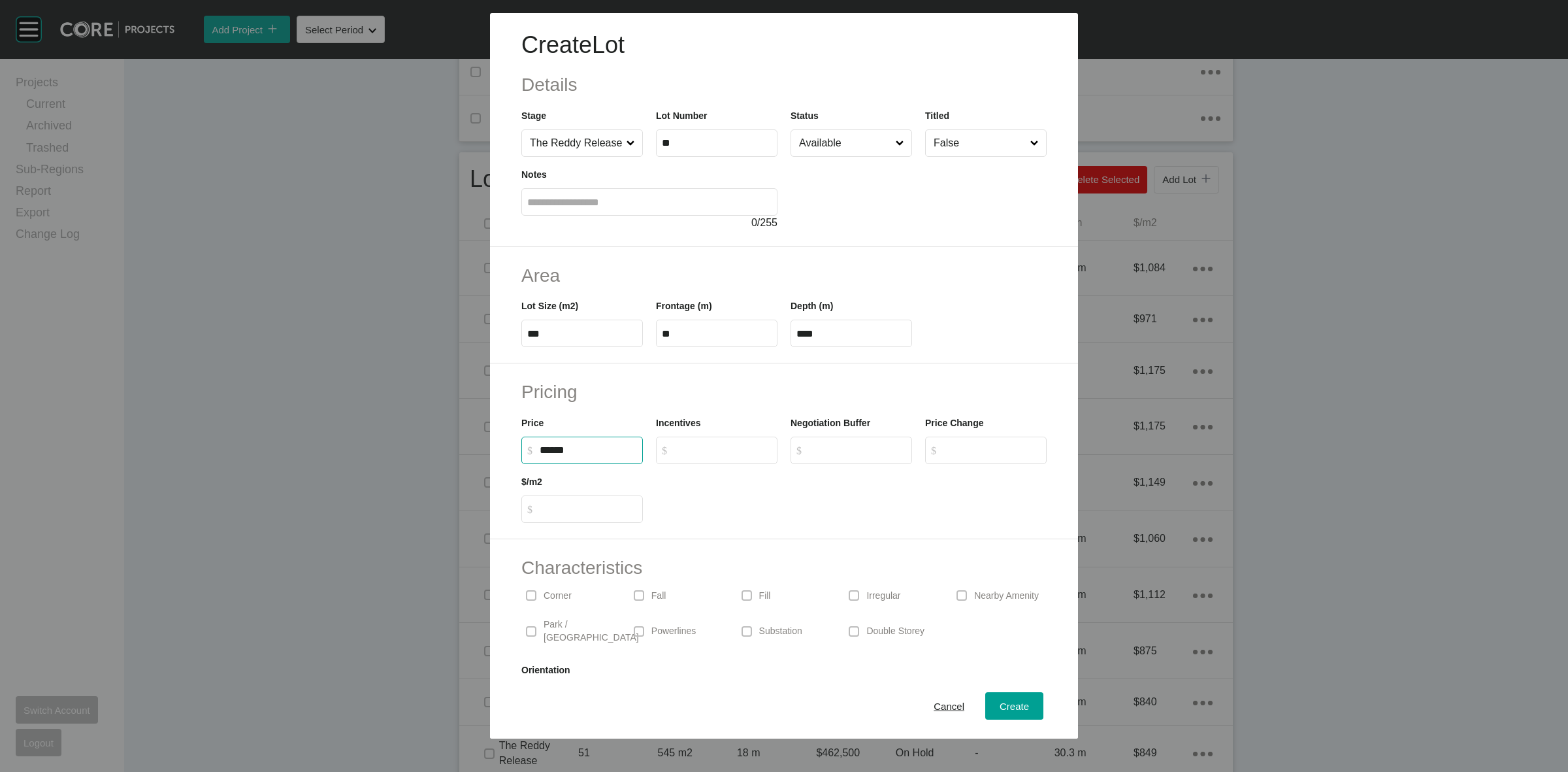
type input "*******"
type input "***"
type input "*"
click at [827, 144] on input "Available" at bounding box center [844, 143] width 97 height 26
drag, startPoint x: 841, startPoint y: 336, endPoint x: 780, endPoint y: 343, distance: 61.4
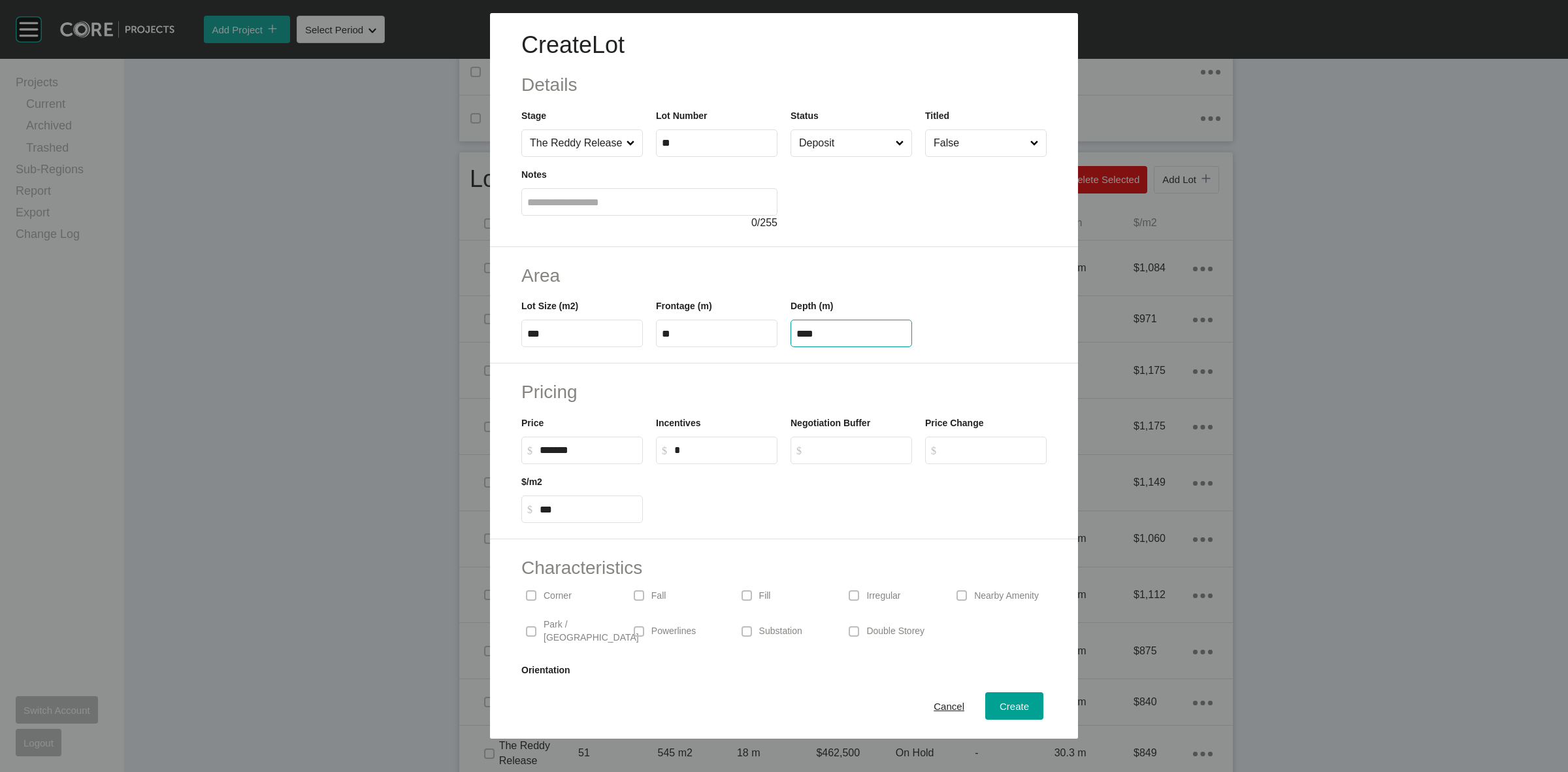
click at [784, 343] on div "Depth (m) ****" at bounding box center [851, 318] width 135 height 59
type input "*****"
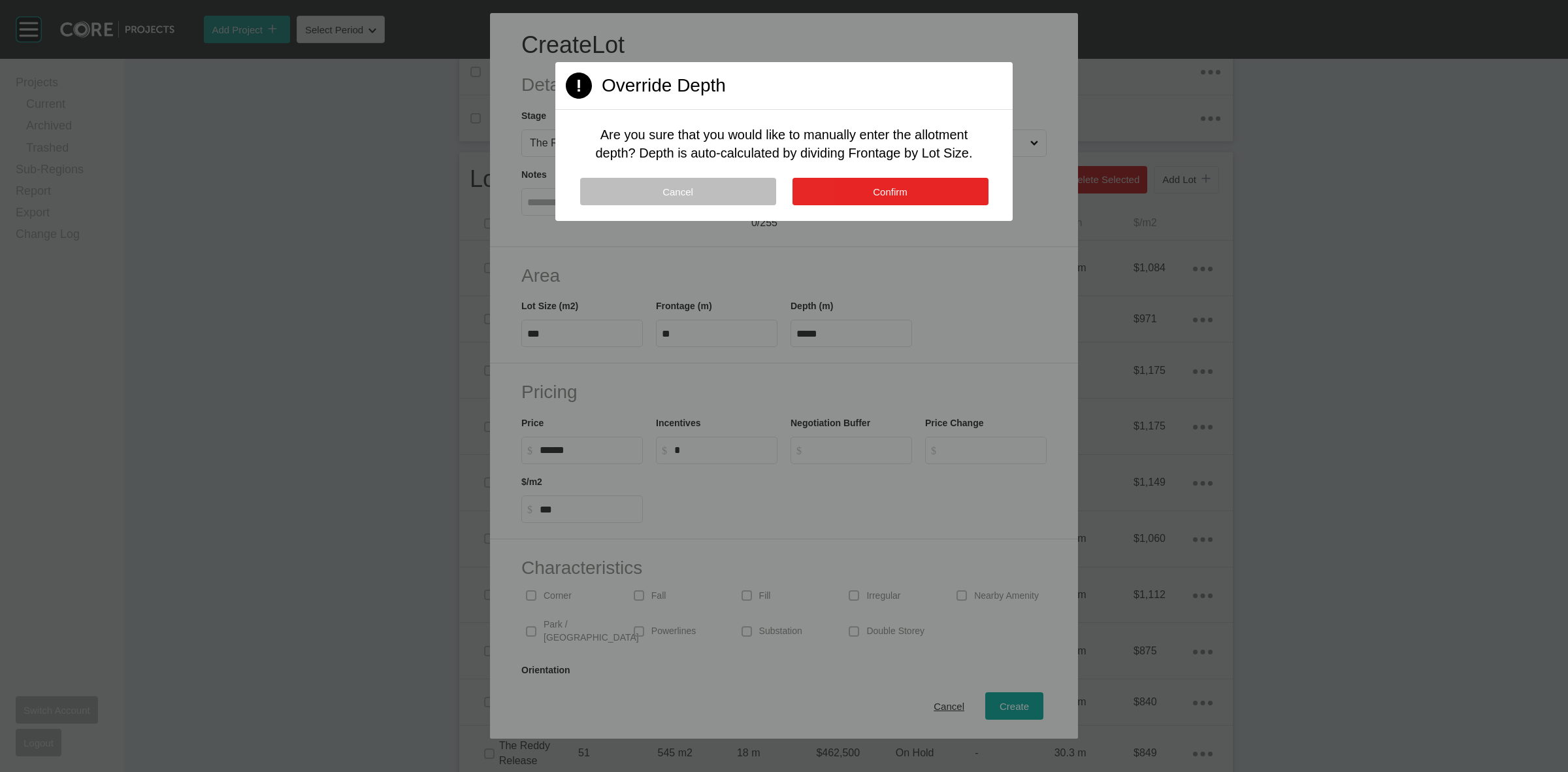
type input "*******"
click at [855, 187] on button "Confirm" at bounding box center [890, 191] width 196 height 28
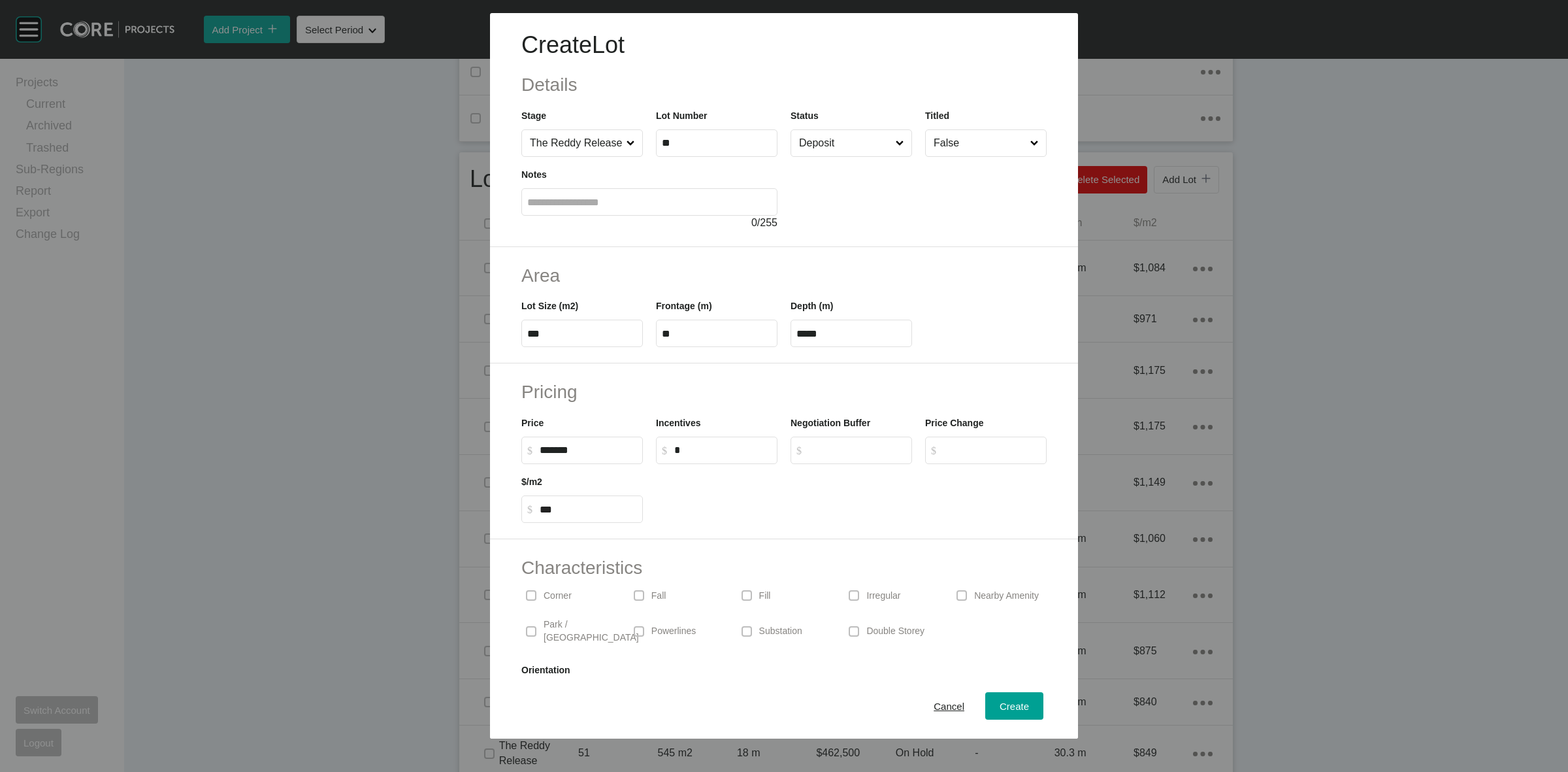
click at [552, 596] on p "Corner" at bounding box center [558, 595] width 28 height 13
click at [759, 625] on p "Substation" at bounding box center [780, 631] width 43 height 13
click at [1000, 704] on span "Create" at bounding box center [1014, 706] width 29 height 12
type input "*"
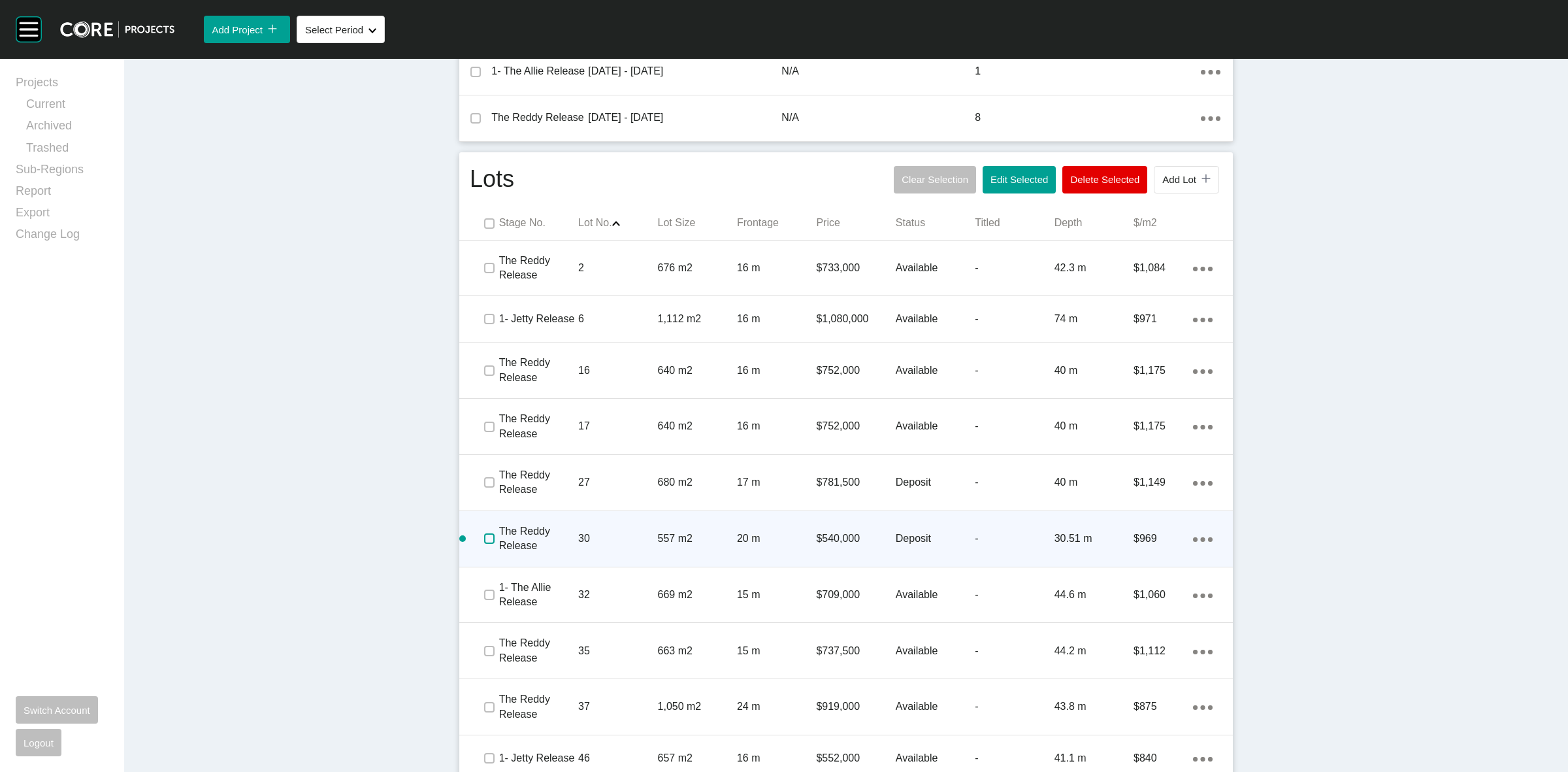
click at [484, 533] on label at bounding box center [490, 539] width 11 height 11
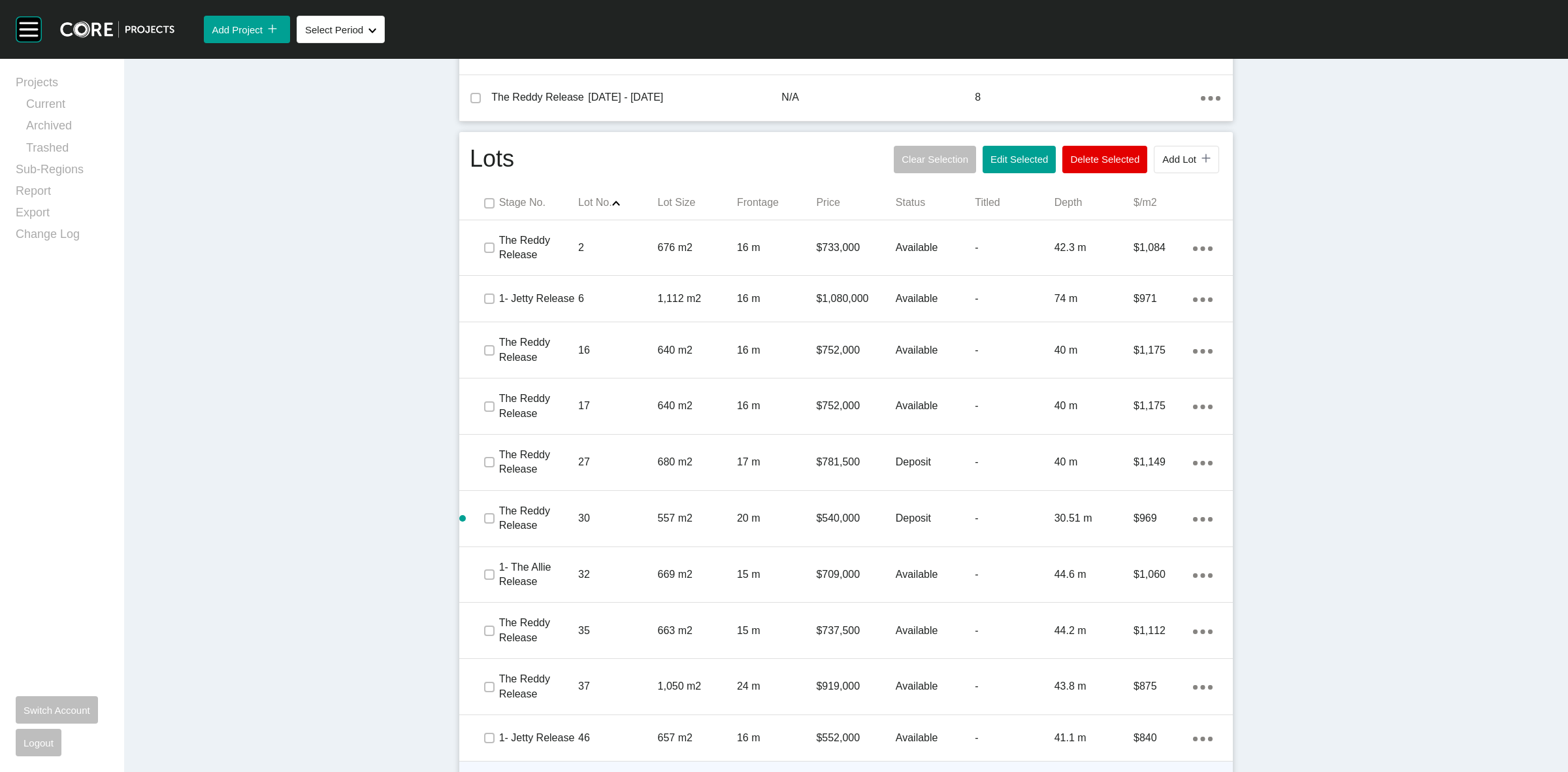
scroll to position [736, 0]
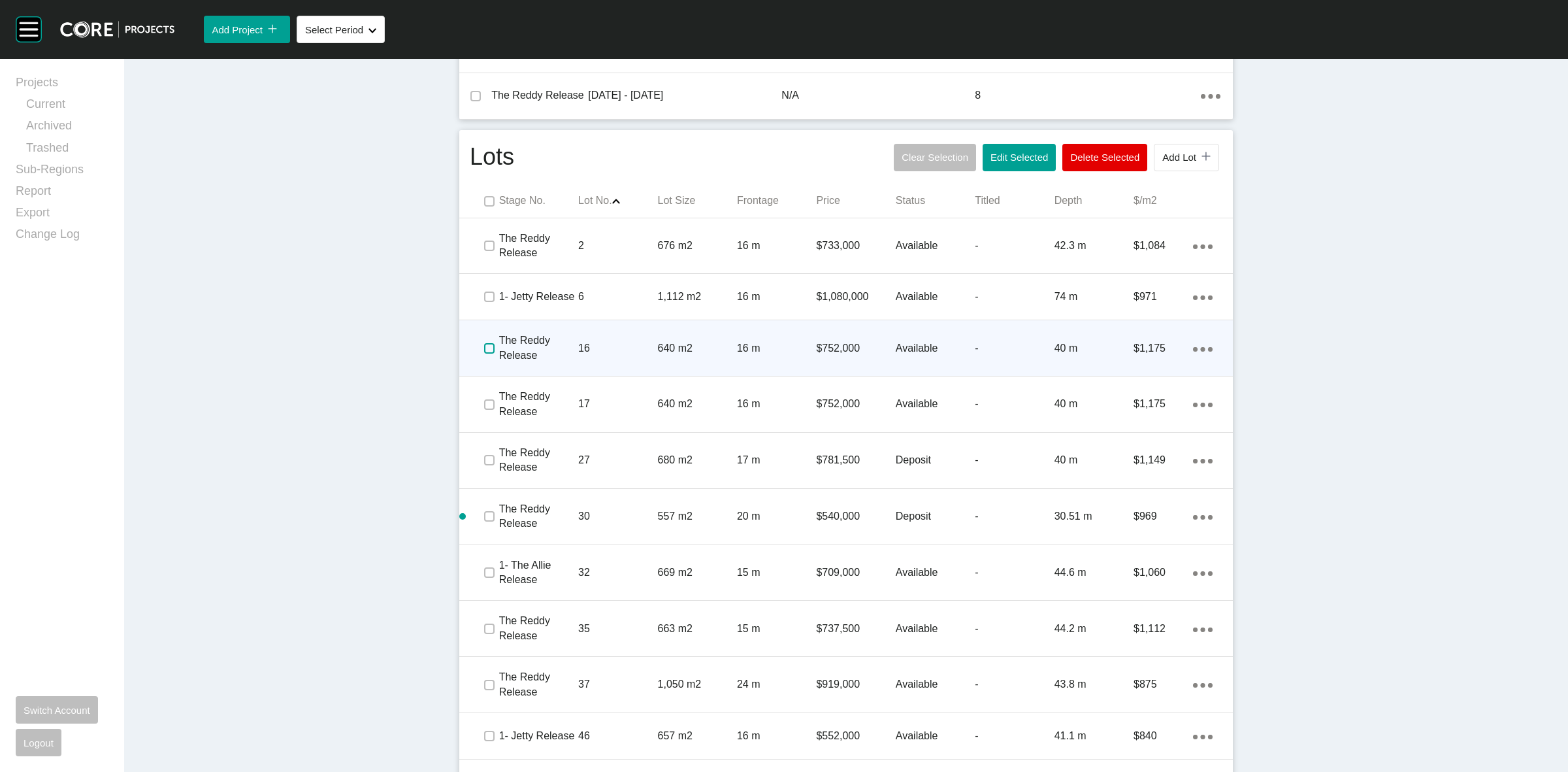
click at [484, 343] on label at bounding box center [490, 349] width 11 height 11
click at [580, 342] on p "16" at bounding box center [617, 349] width 79 height 14
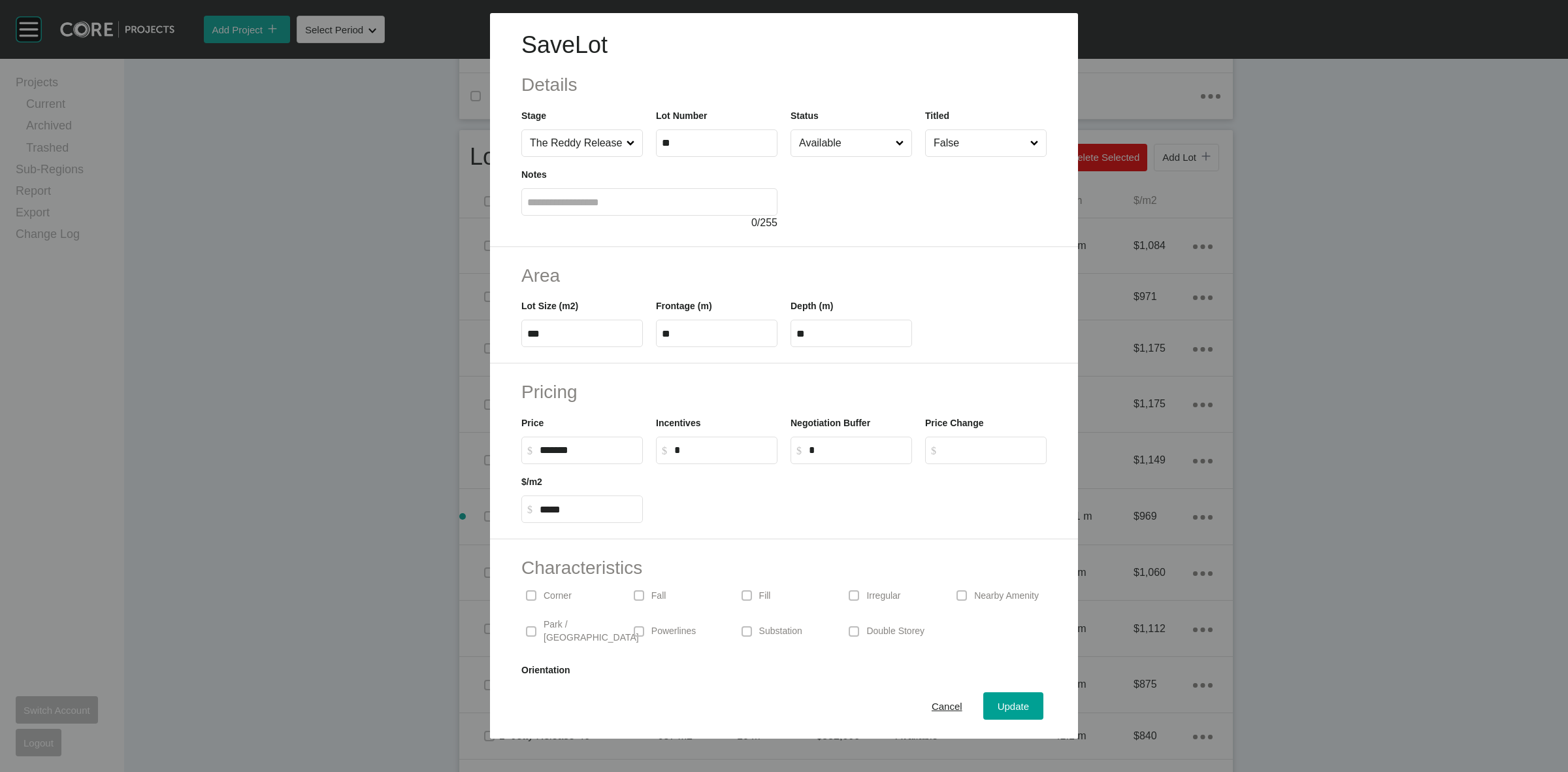
drag, startPoint x: 801, startPoint y: 145, endPoint x: 810, endPoint y: 155, distance: 13.5
click at [801, 145] on input "Available" at bounding box center [844, 143] width 97 height 26
click at [1007, 706] on span "Update" at bounding box center [1013, 706] width 31 height 12
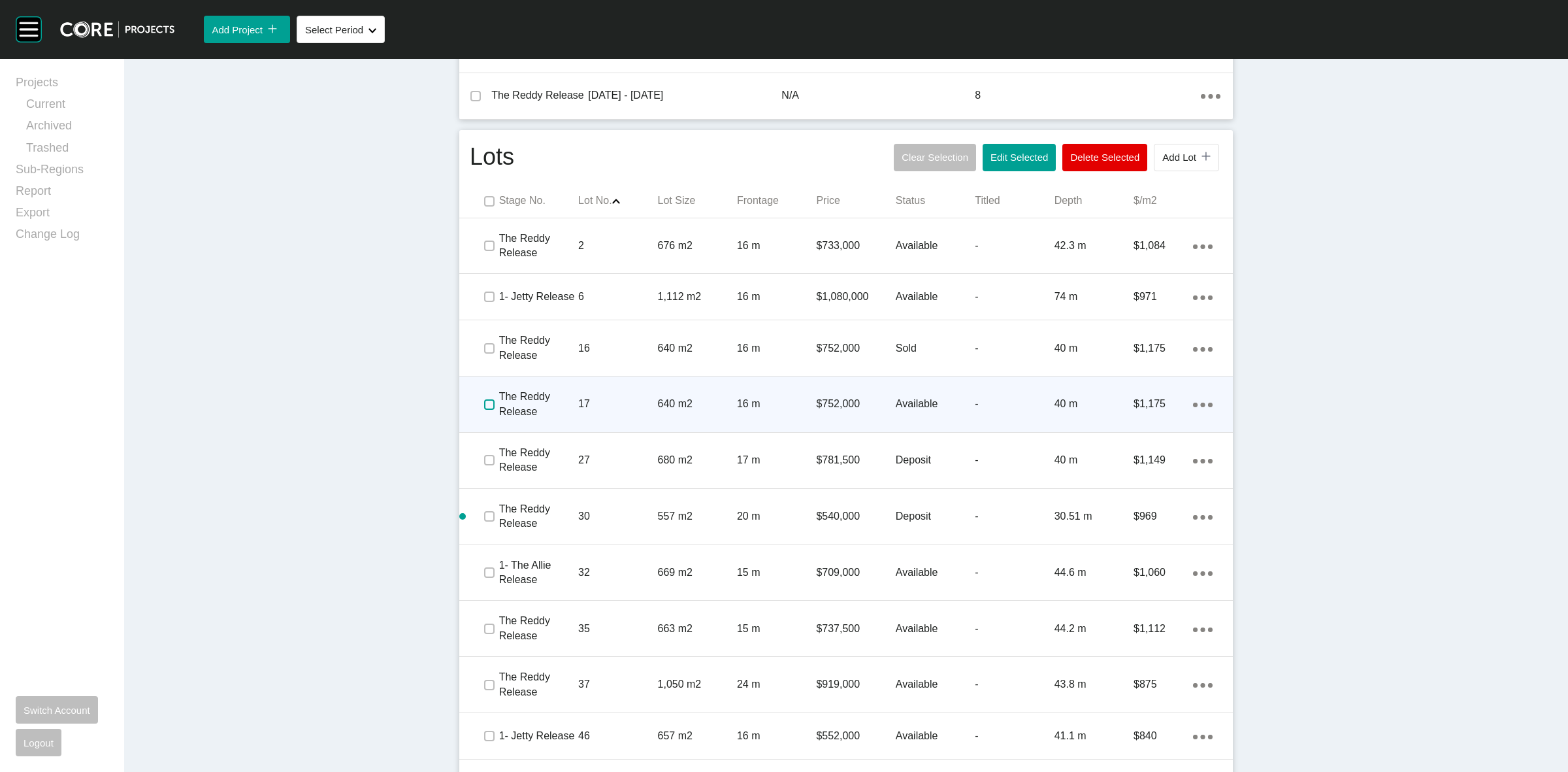
click at [484, 399] on label at bounding box center [490, 405] width 11 height 11
click at [612, 383] on div "17" at bounding box center [617, 404] width 79 height 41
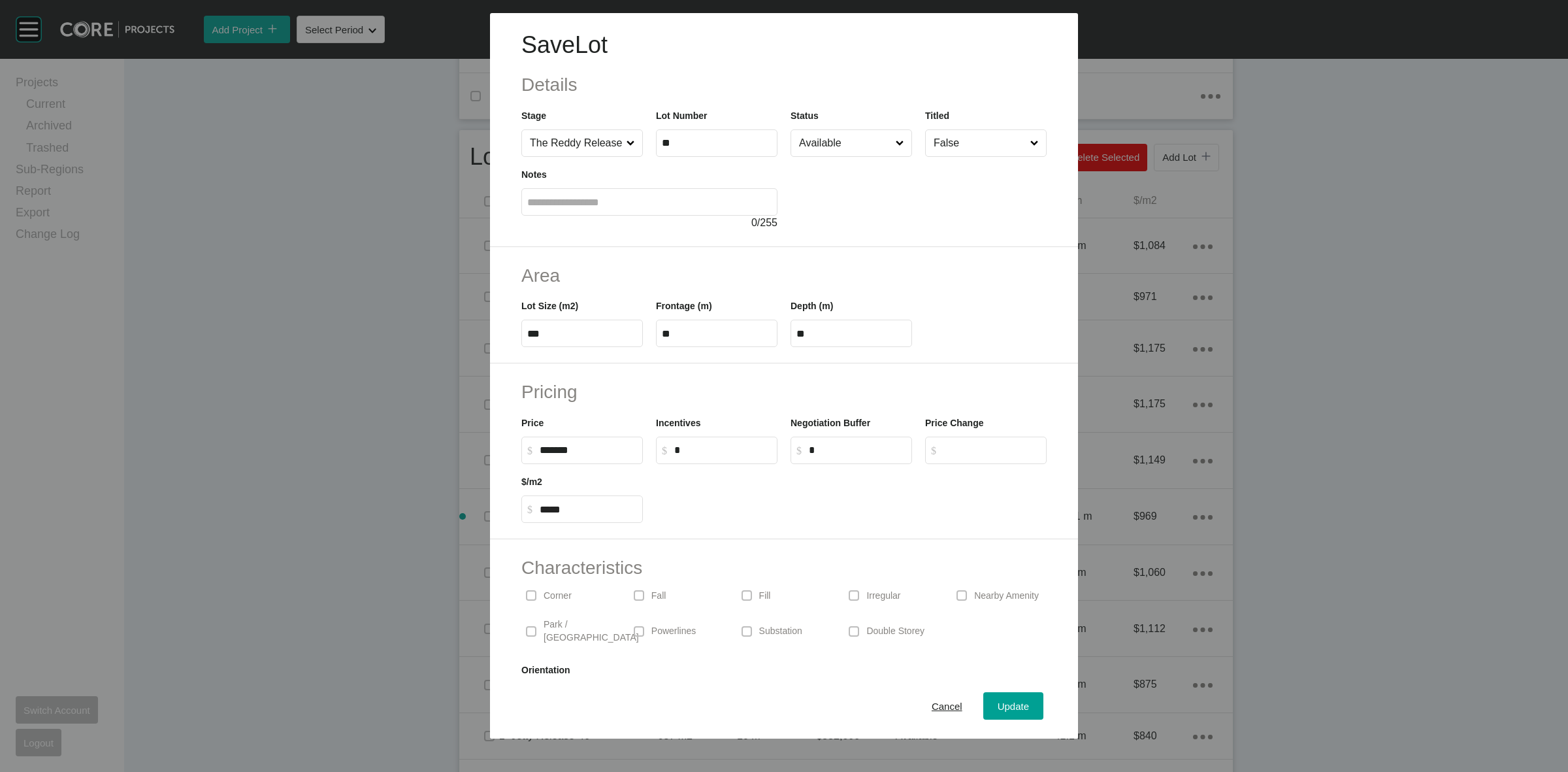
click at [825, 145] on input "Available" at bounding box center [844, 143] width 97 height 26
click at [998, 701] on span "Update" at bounding box center [1013, 706] width 31 height 12
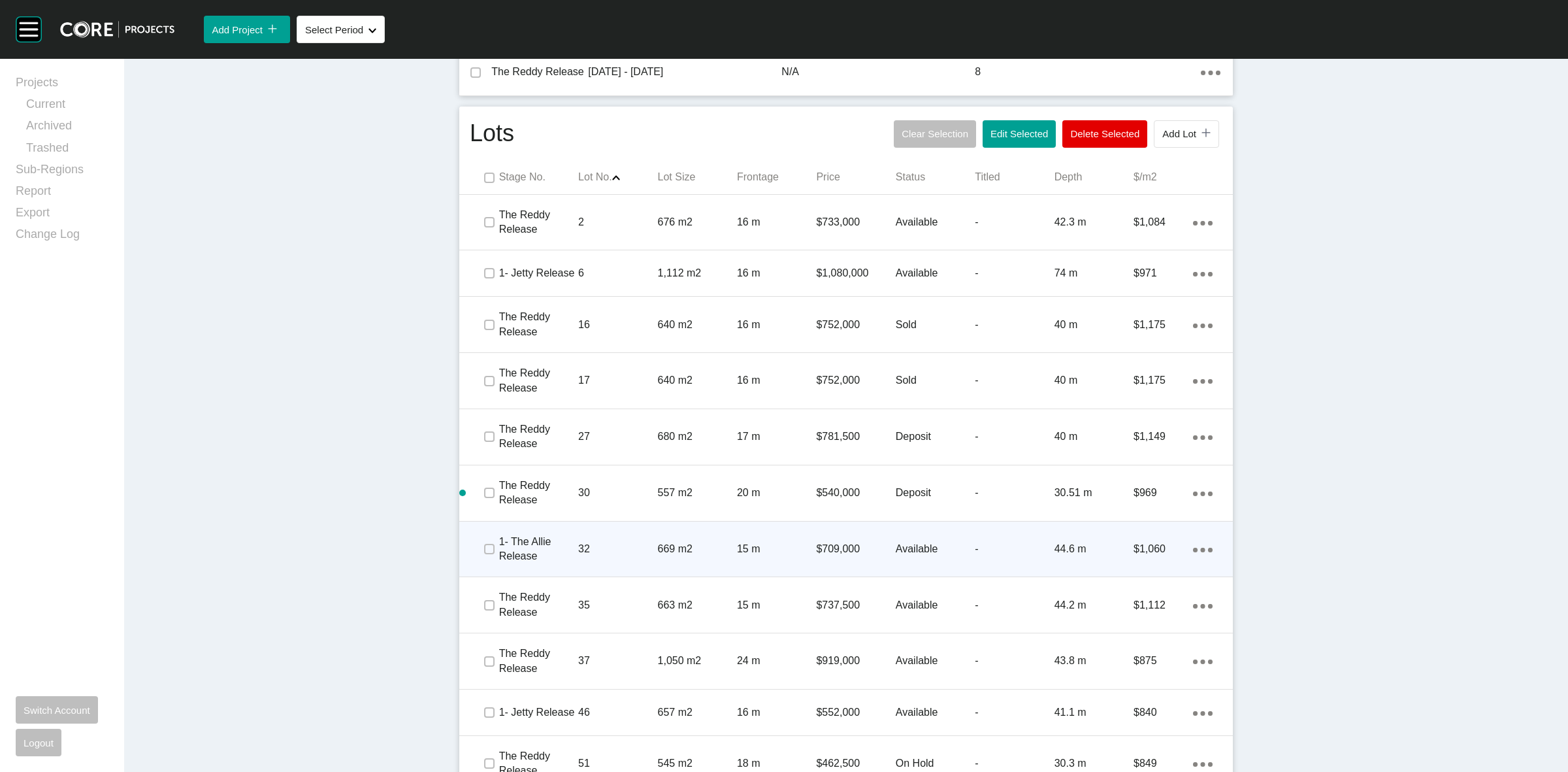
scroll to position [769, 0]
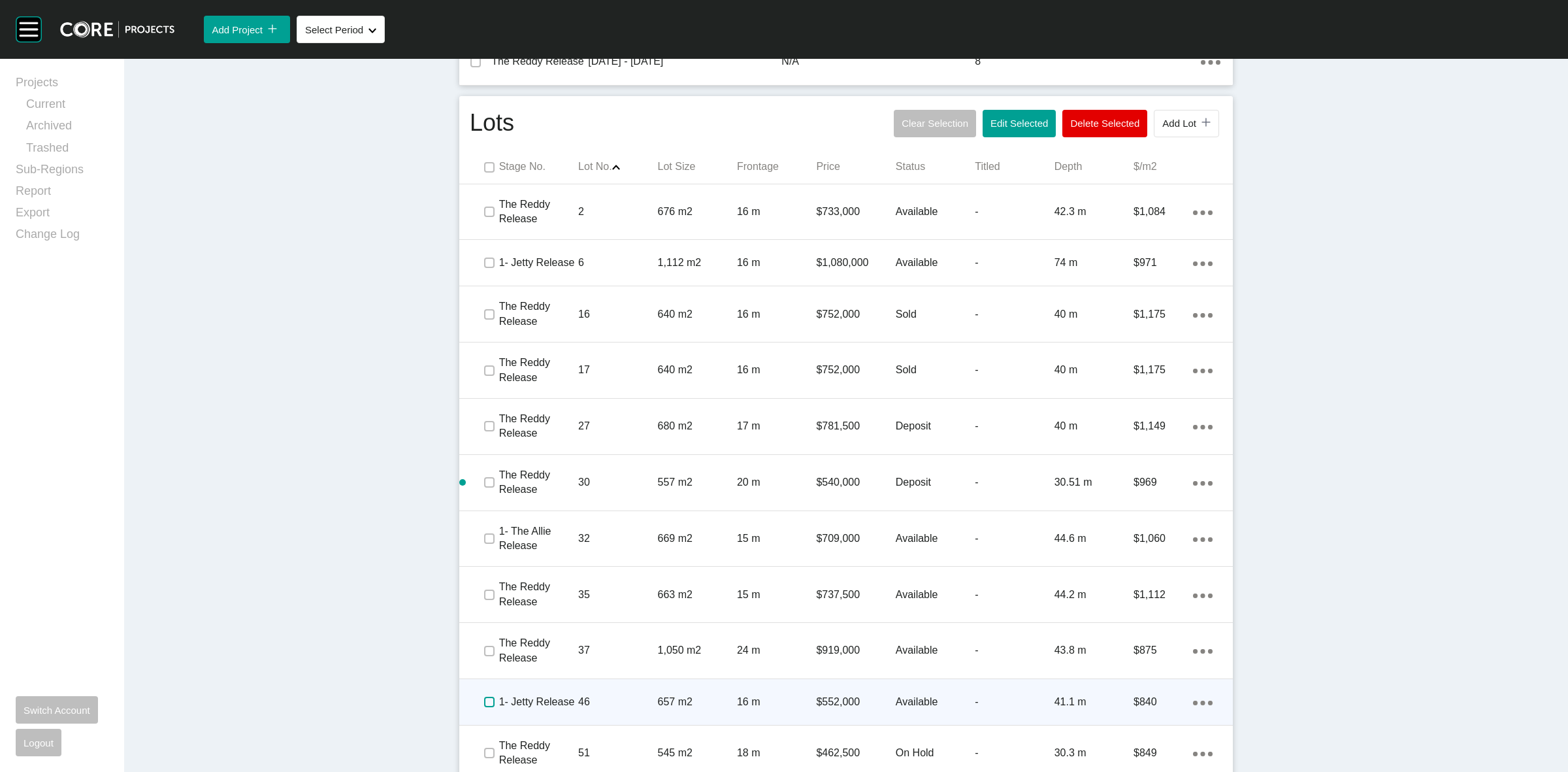
drag, startPoint x: 478, startPoint y: 685, endPoint x: 562, endPoint y: 690, distance: 84.1
click at [485, 697] on label at bounding box center [490, 702] width 11 height 11
click at [601, 695] on p "46" at bounding box center [617, 702] width 79 height 14
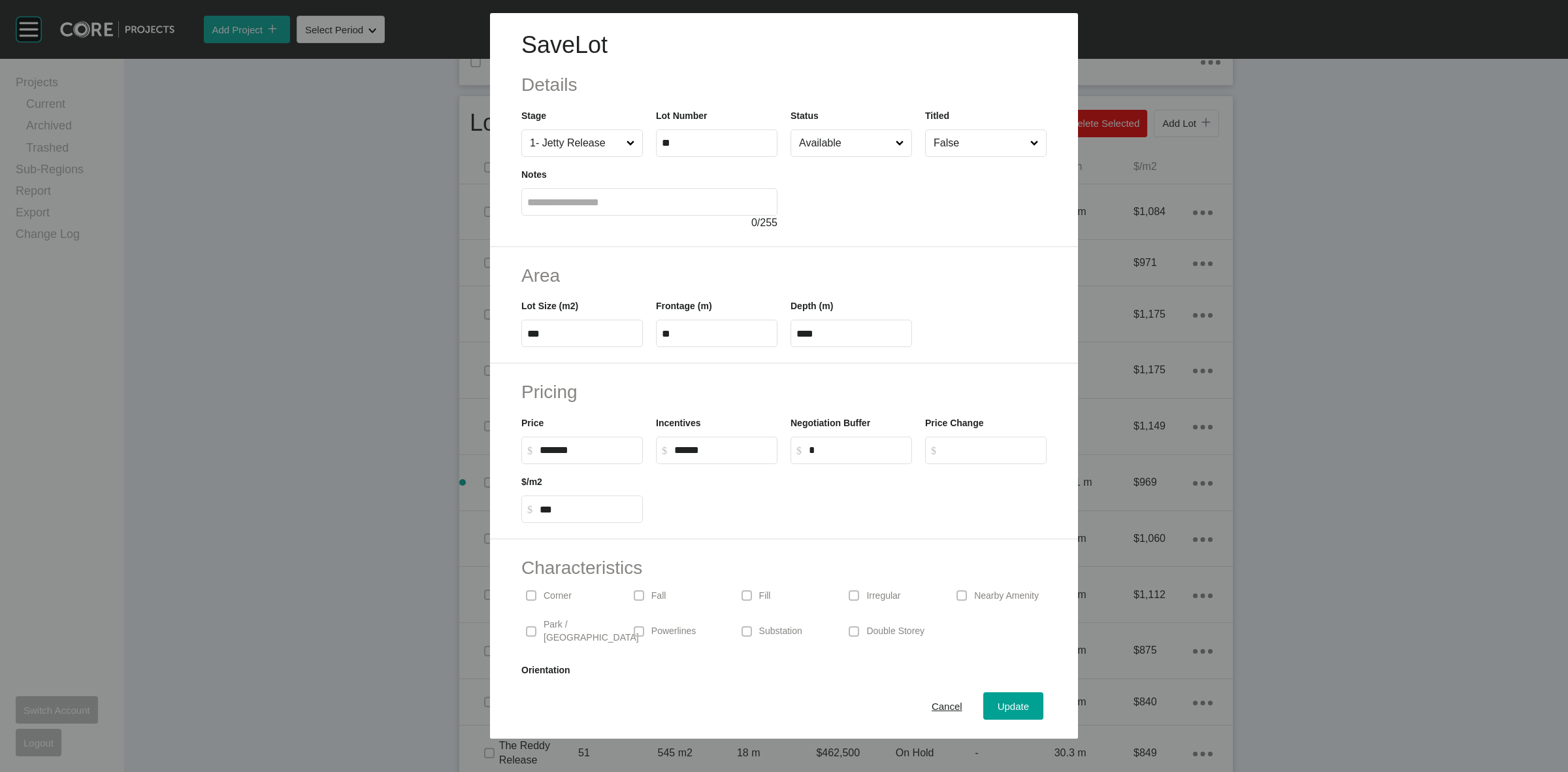
type input "*****"
drag, startPoint x: 693, startPoint y: 449, endPoint x: 483, endPoint y: 435, distance: 210.5
click at [488, 438] on div "Save Lot Details Stage 1- Jetty Release Lot Number ** Status Available Titled F…" at bounding box center [784, 369] width 1568 height 738
type input "*"
click at [833, 138] on input "Available" at bounding box center [844, 143] width 97 height 26
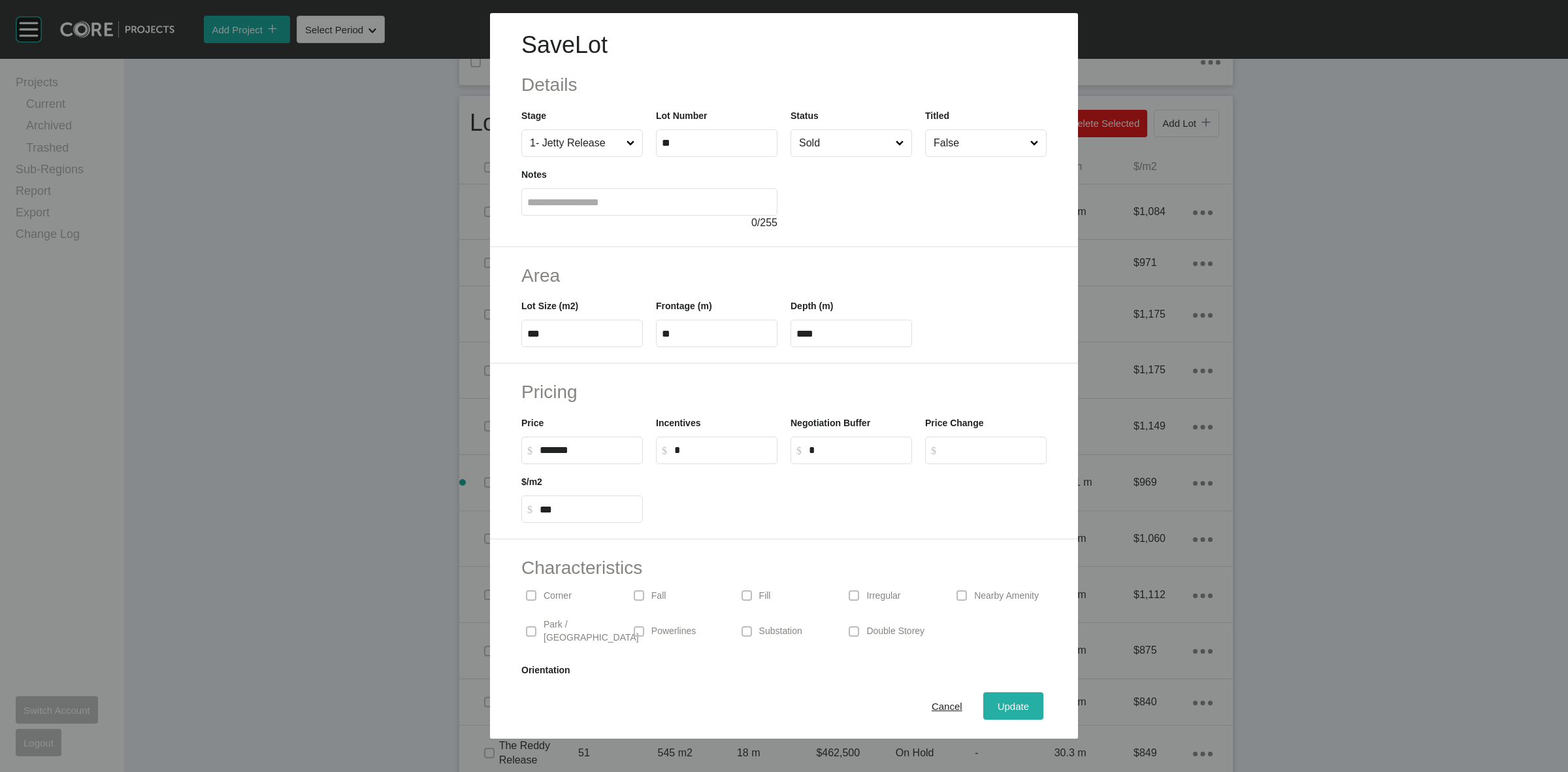
click at [1007, 707] on span "Update" at bounding box center [1013, 706] width 31 height 12
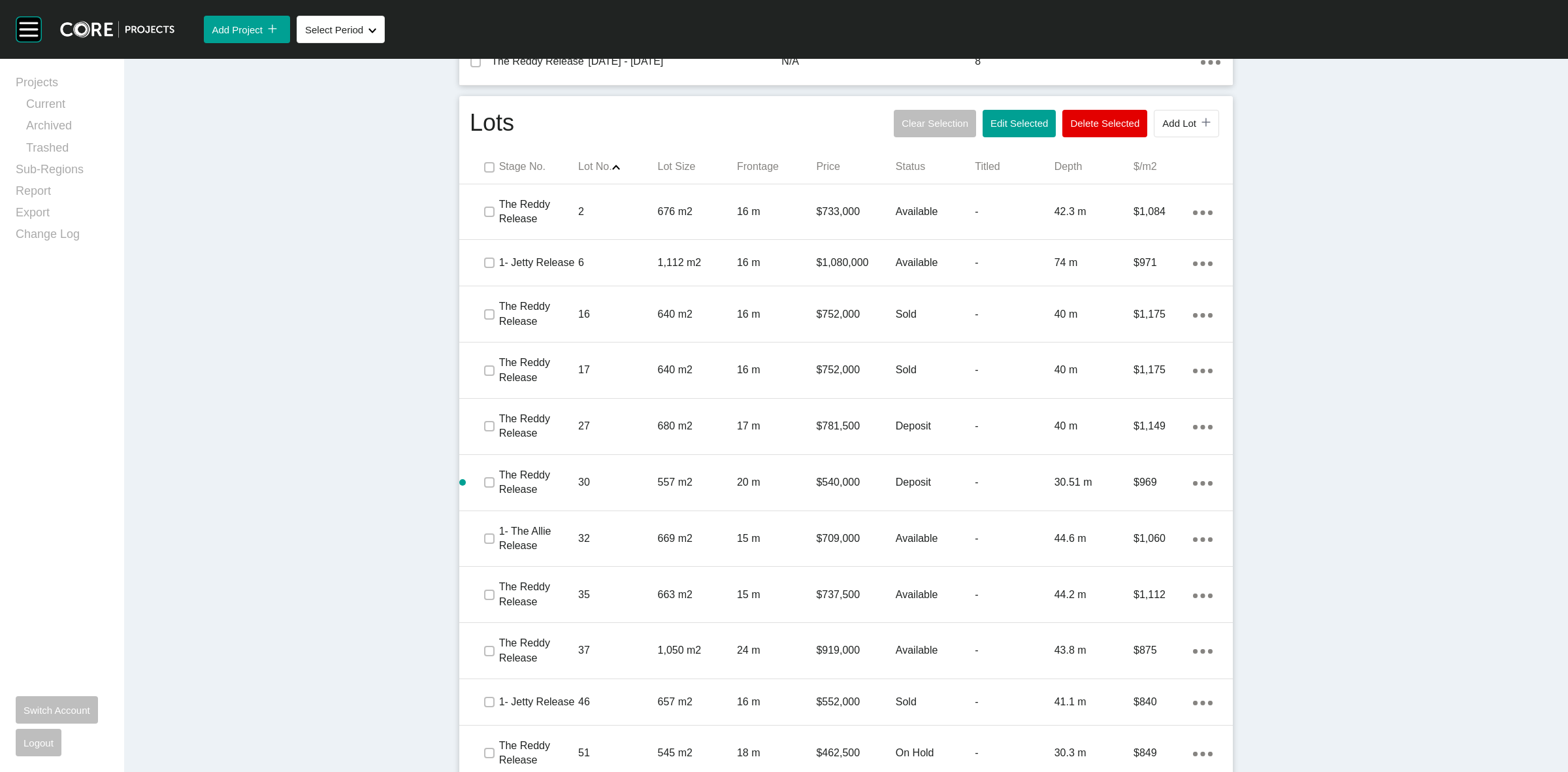
drag, startPoint x: 1384, startPoint y: 373, endPoint x: 1372, endPoint y: 418, distance: 46.6
click at [1384, 373] on div "Dashboard › Projects › Acre Ridge › Worksheet Acre Ridge Worksheet - [DATE] Edi…" at bounding box center [846, 38] width 1444 height 1498
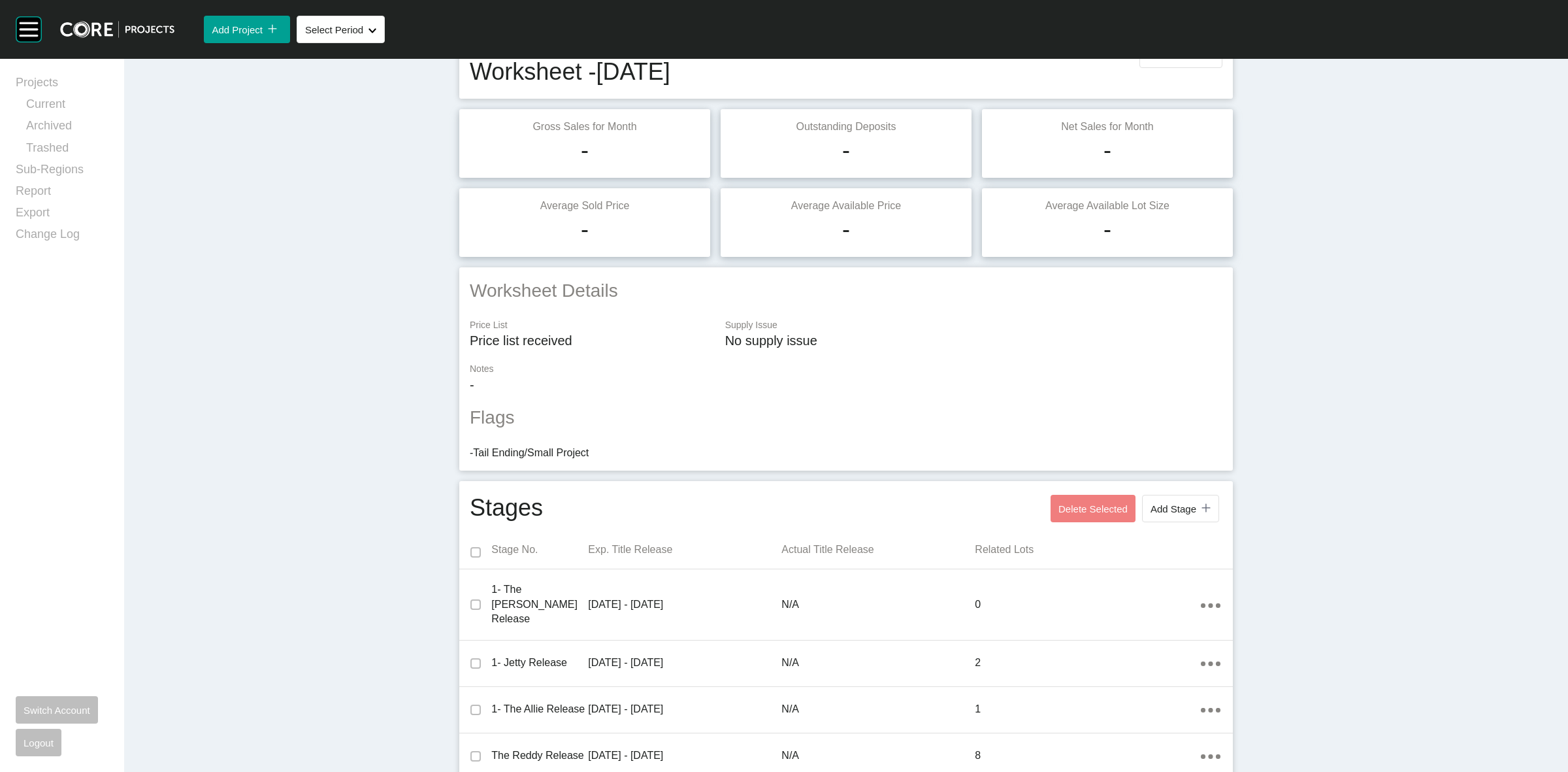
scroll to position [0, 0]
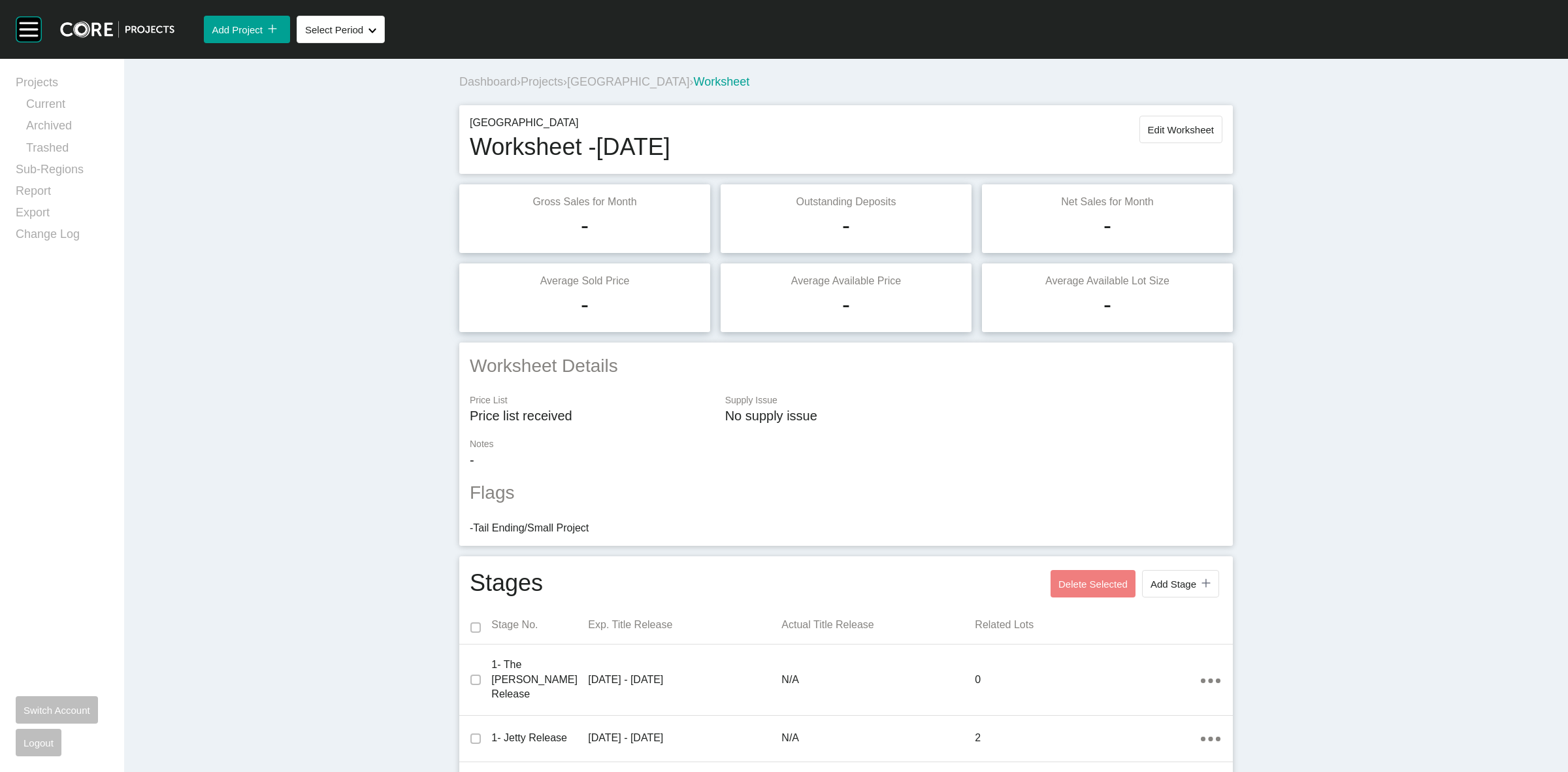
click at [547, 78] on span "Projects" at bounding box center [542, 82] width 43 height 13
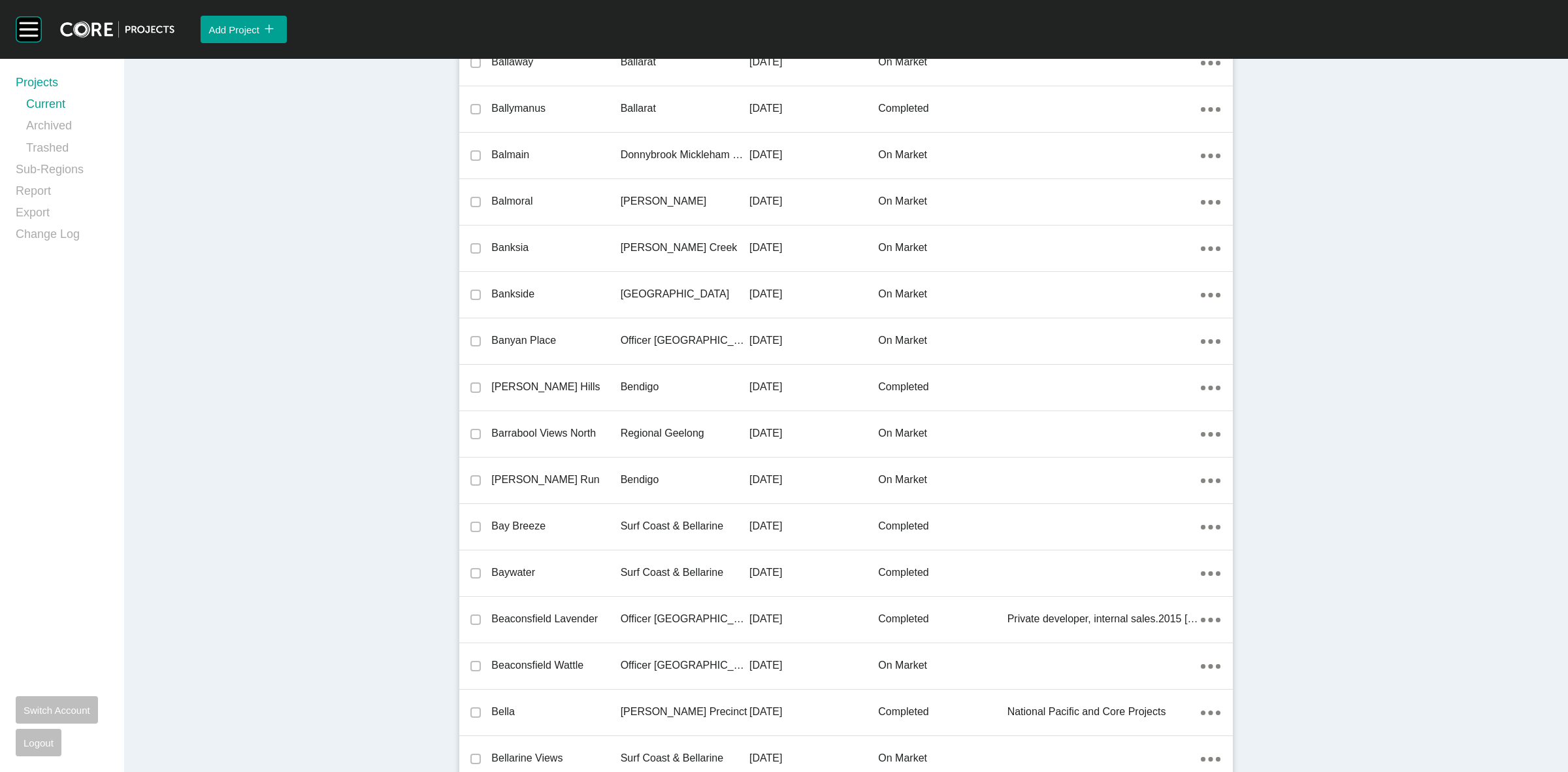
scroll to position [12918, 0]
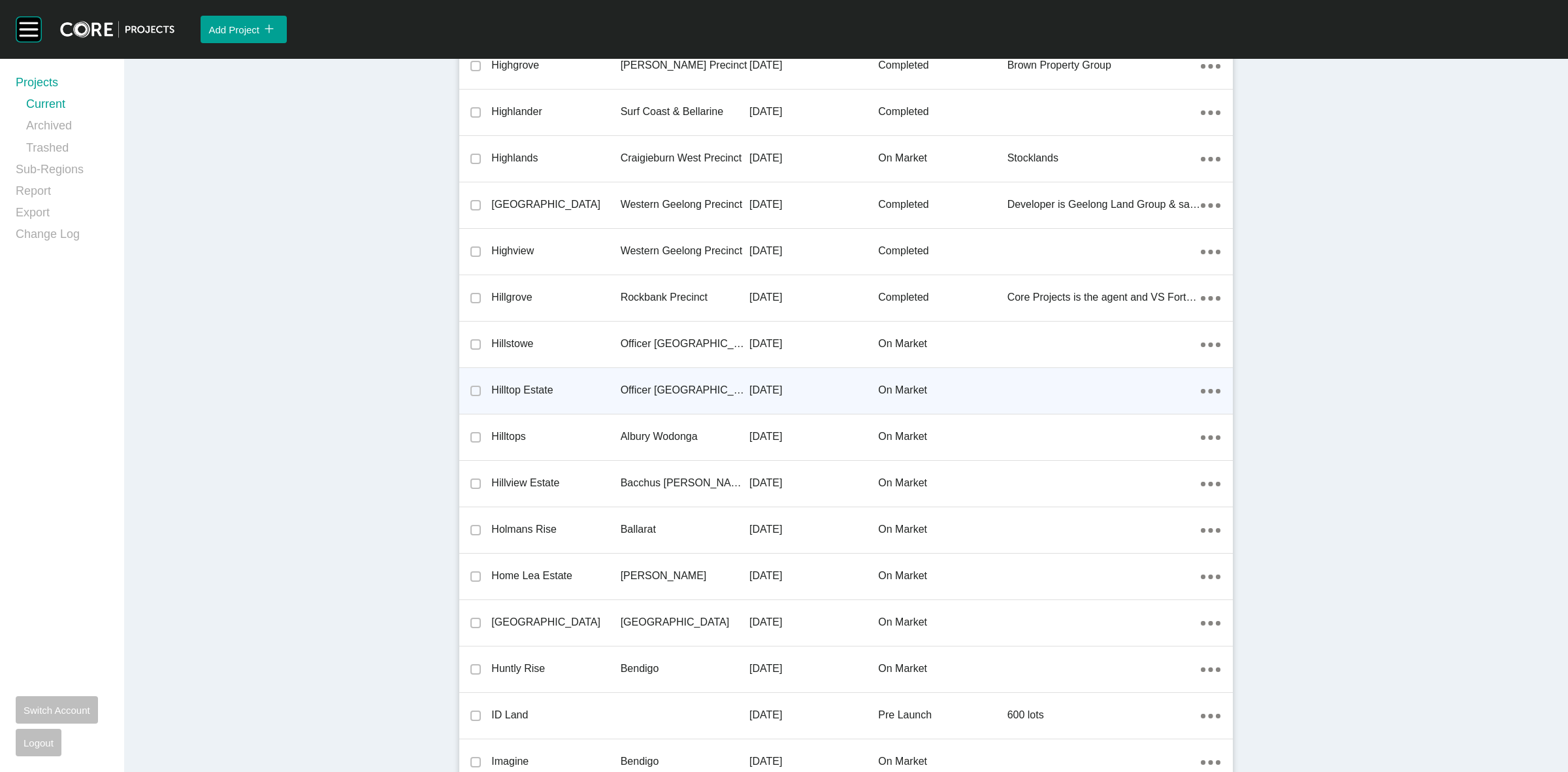
click at [656, 383] on p "Officer [GEOGRAPHIC_DATA]" at bounding box center [685, 390] width 129 height 14
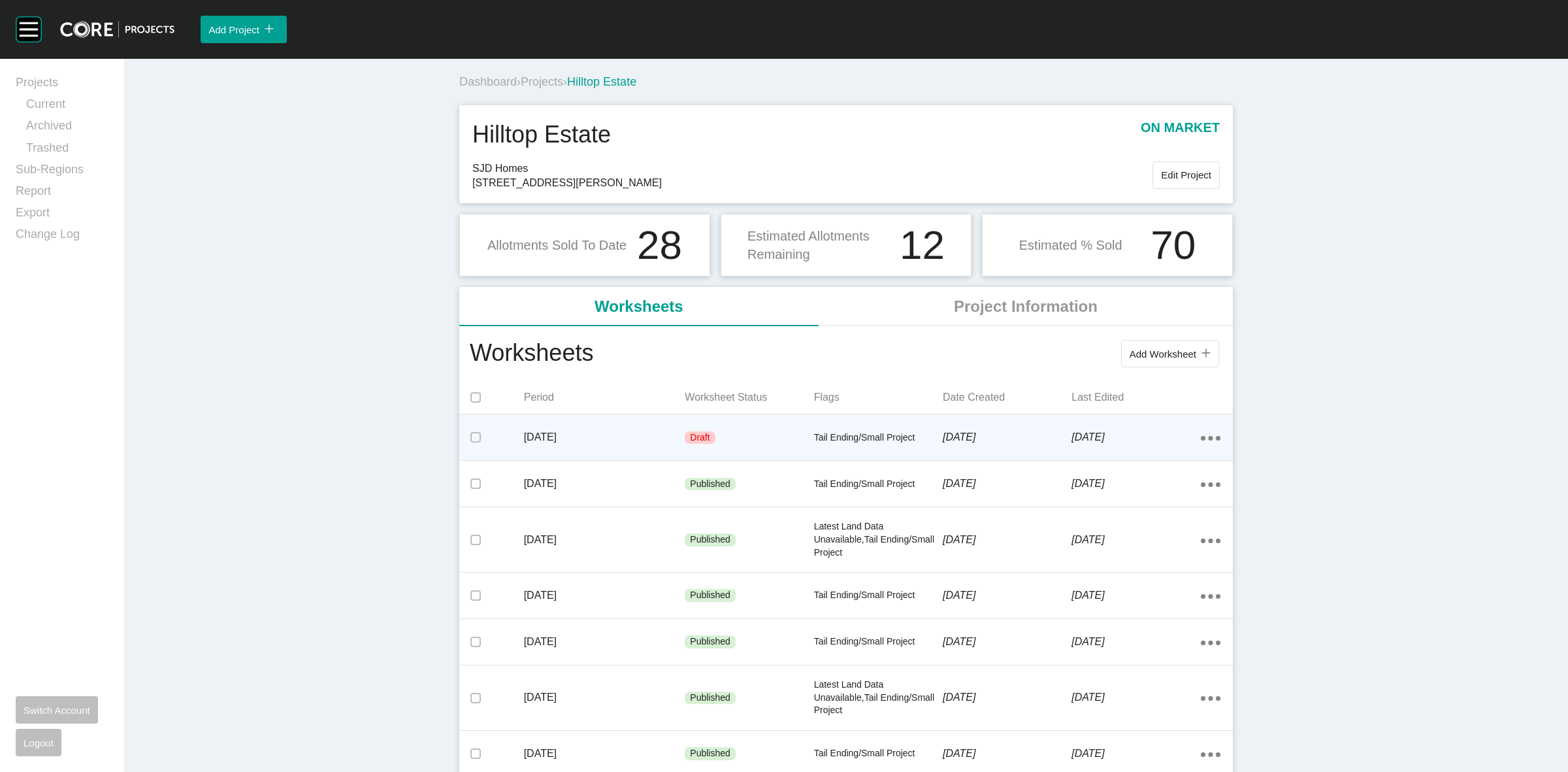
click at [831, 433] on p "Tail Ending/Small Project" at bounding box center [878, 437] width 129 height 13
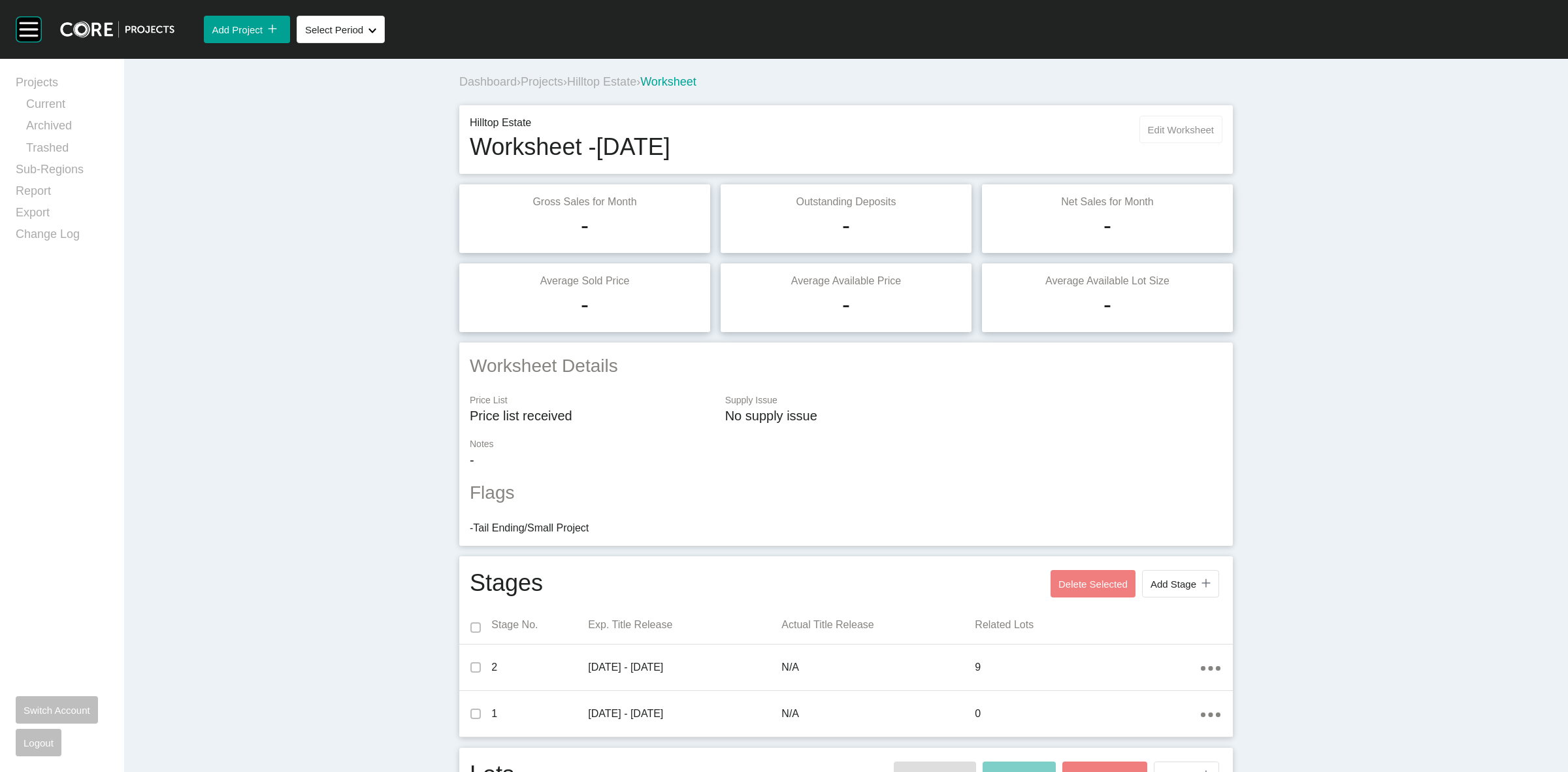
click at [1180, 118] on button "Edit Worksheet" at bounding box center [1181, 129] width 83 height 28
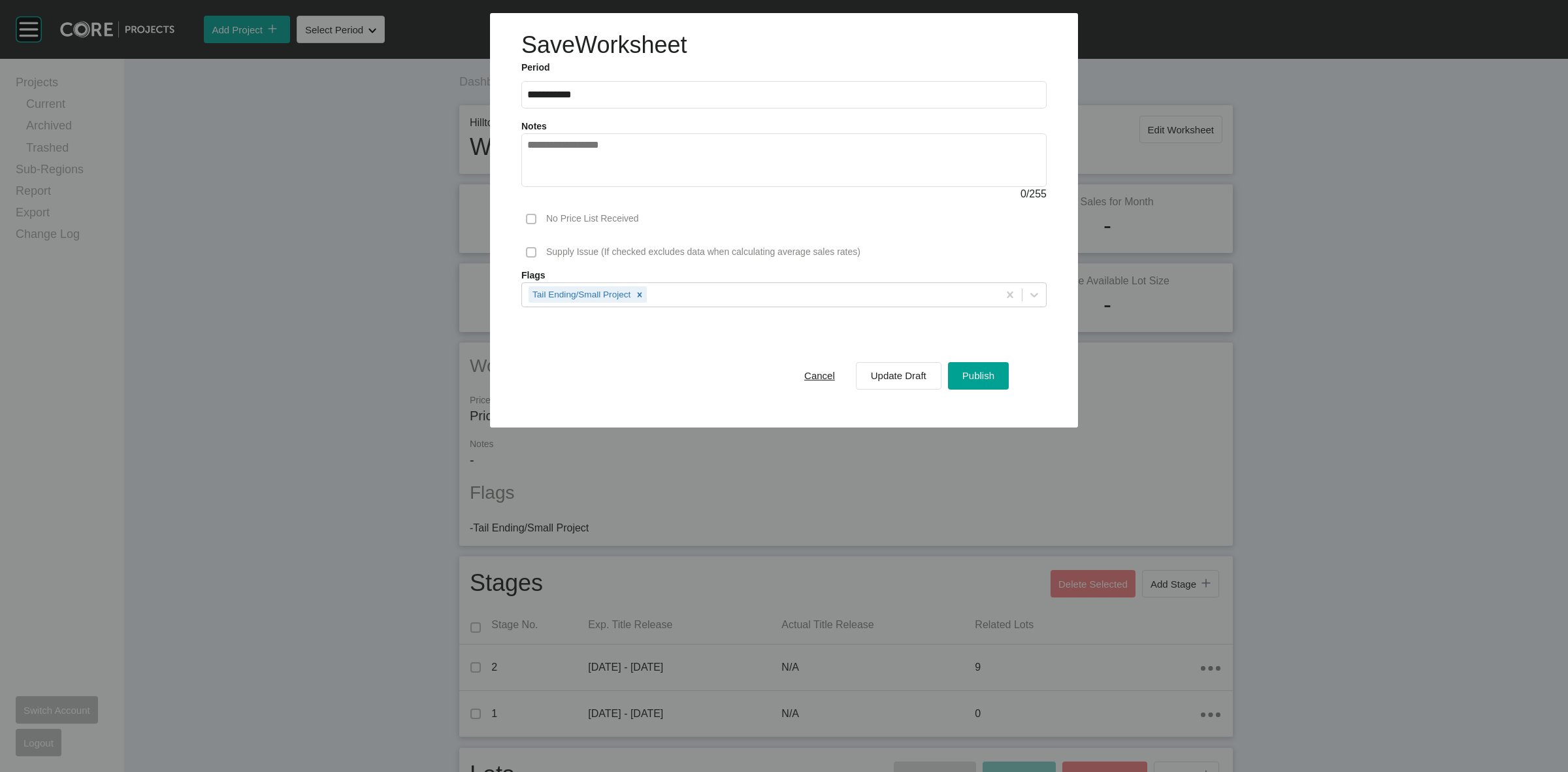
click at [533, 217] on label at bounding box center [531, 219] width 11 height 11
click at [674, 298] on div "Tail Ending/Small Project" at bounding box center [760, 294] width 476 height 22
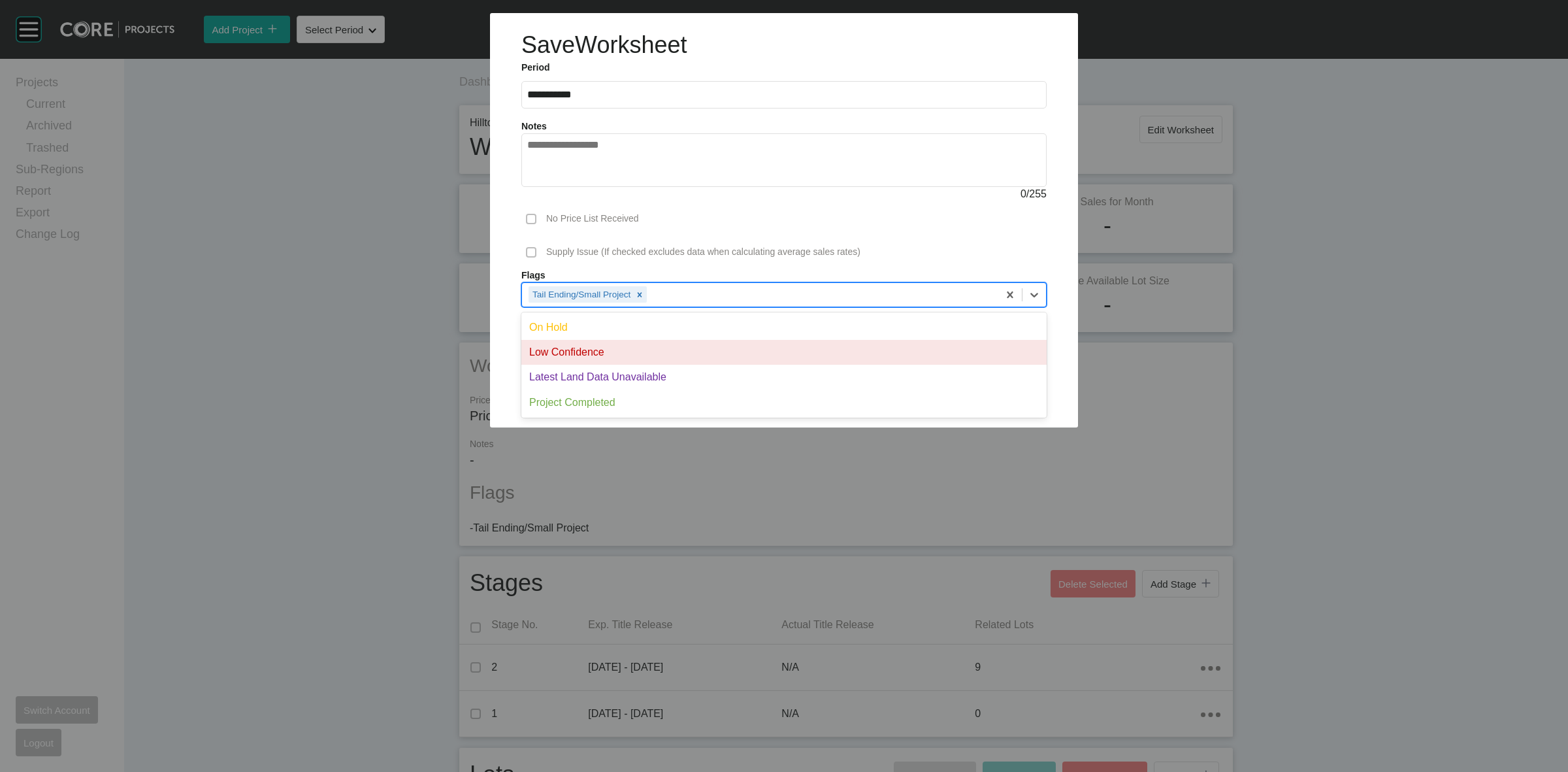
click at [640, 344] on div "Low Confidence" at bounding box center [784, 352] width 525 height 25
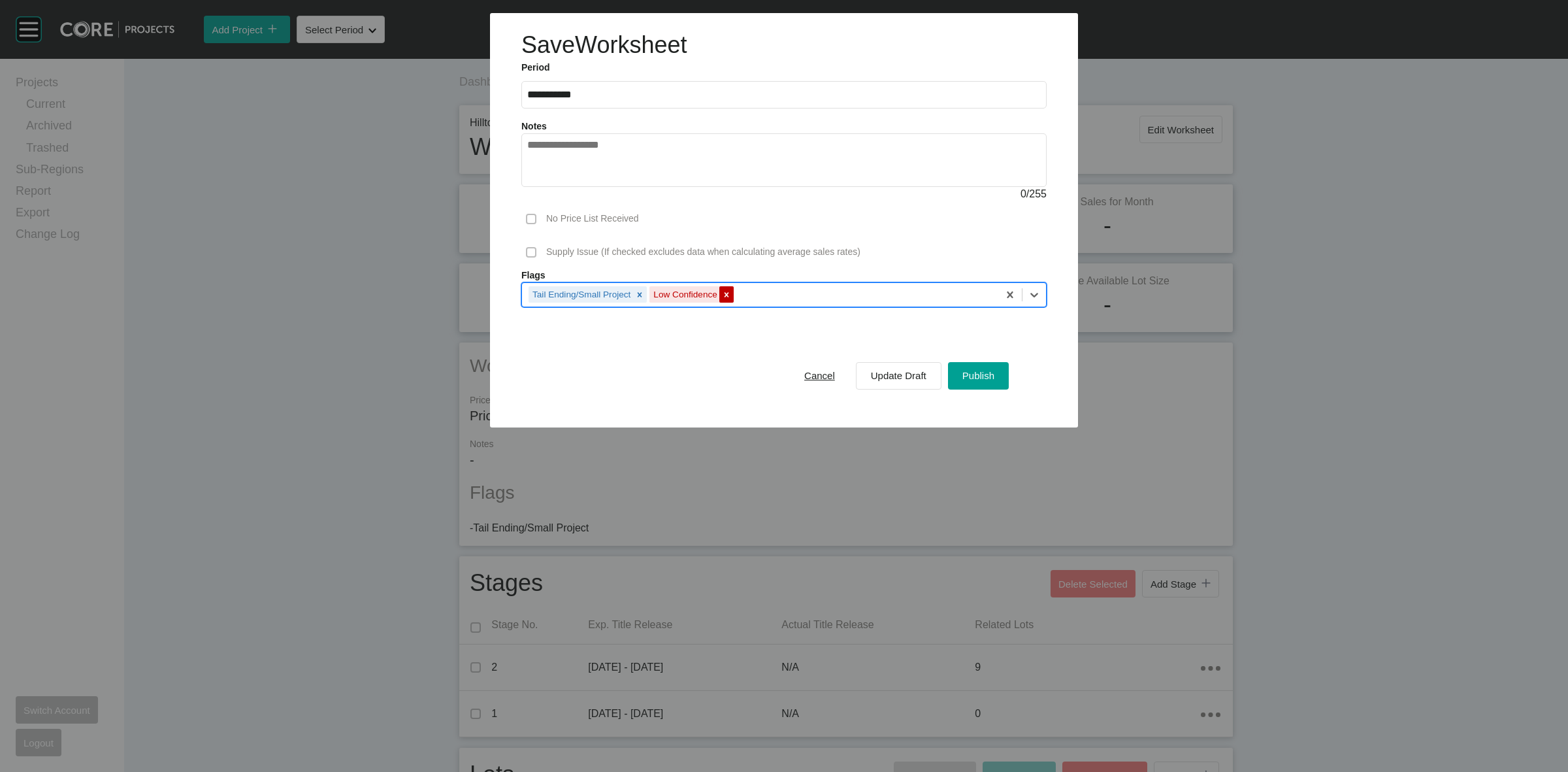
click at [725, 292] on icon at bounding box center [726, 295] width 9 height 9
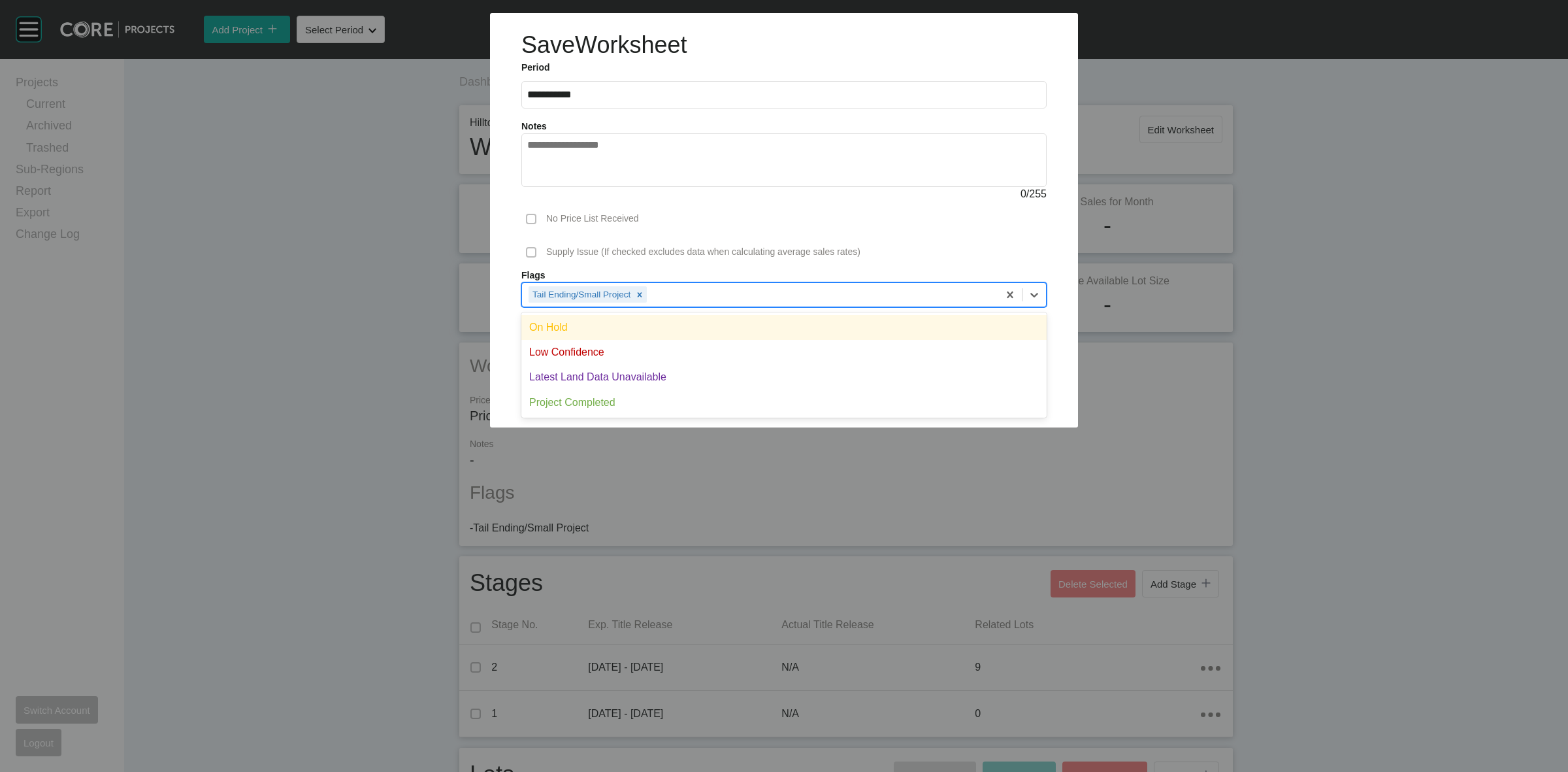
click at [759, 289] on div "Tail Ending/Small Project" at bounding box center [760, 294] width 476 height 22
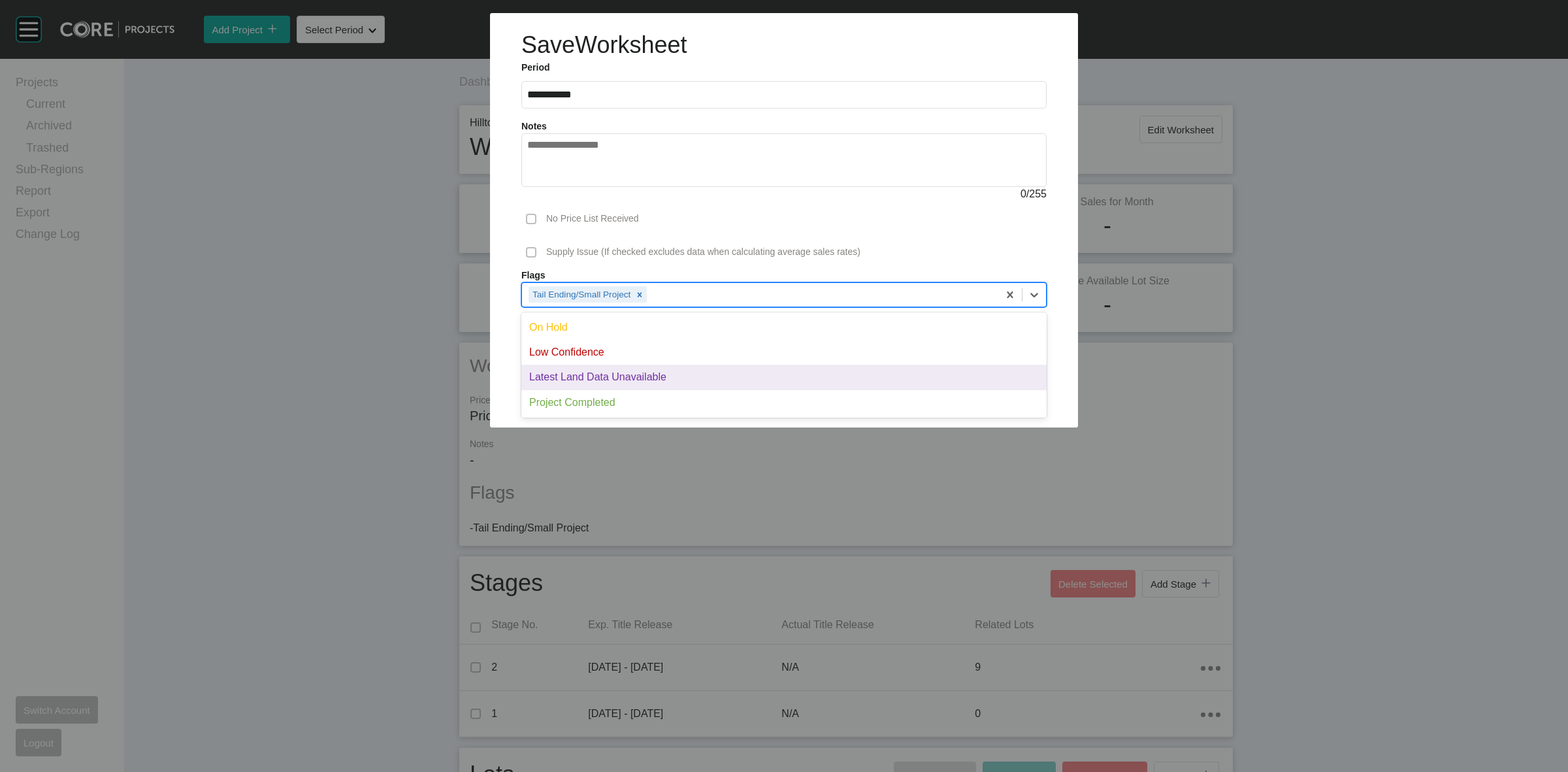
click at [622, 376] on div "Latest Land Data Unavailable" at bounding box center [784, 377] width 525 height 25
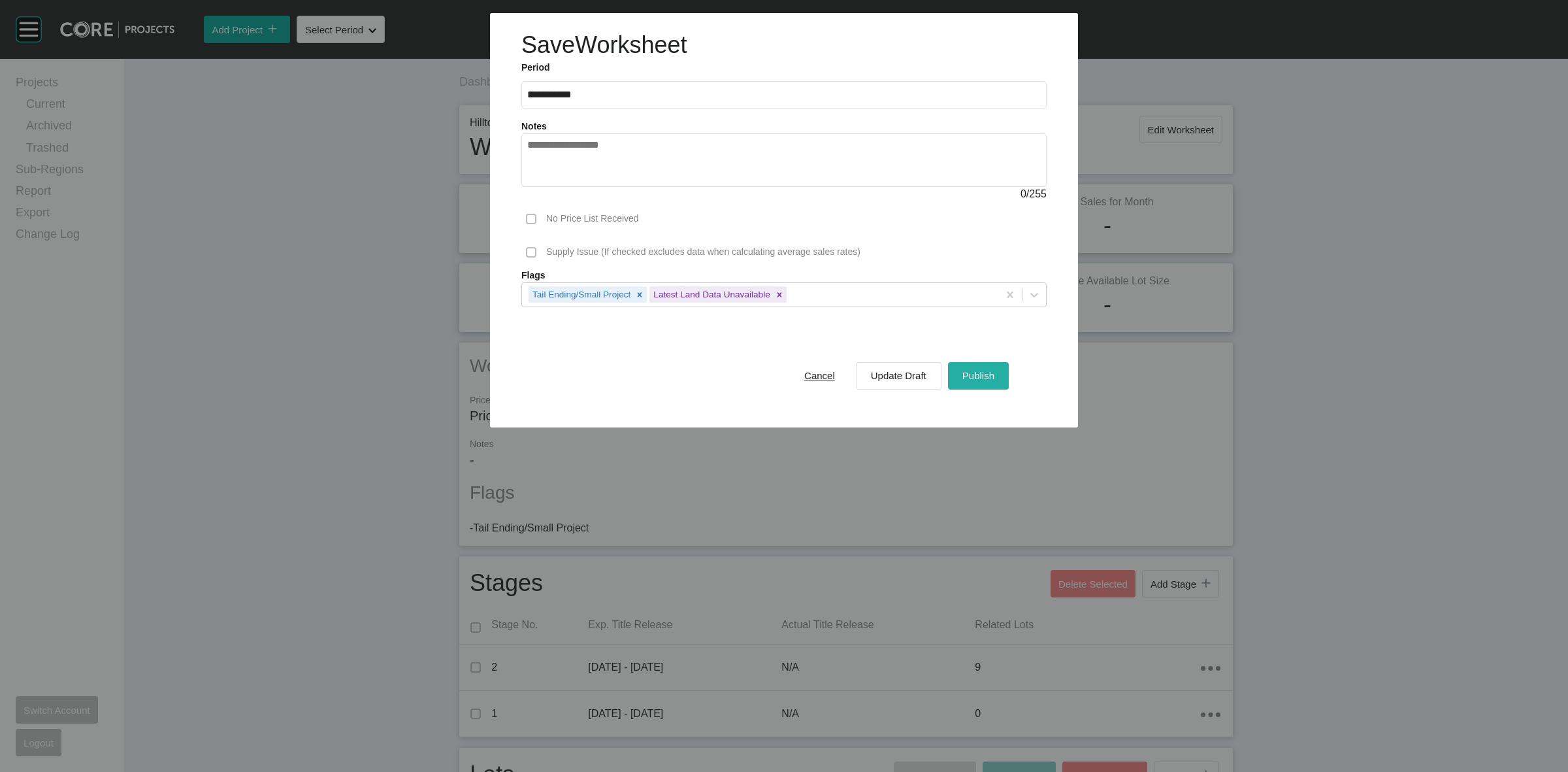
click at [975, 376] on span "Publish" at bounding box center [978, 375] width 32 height 12
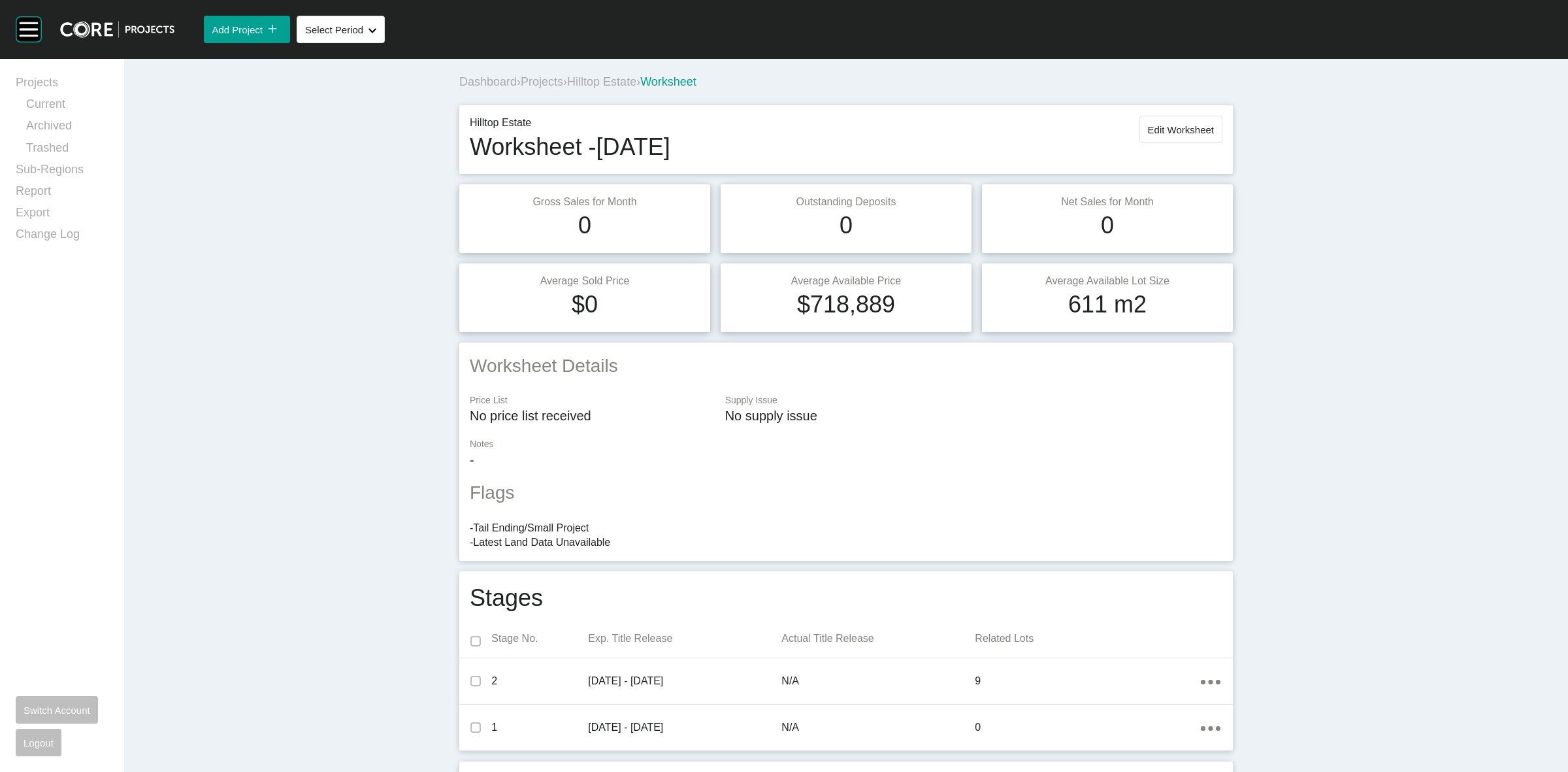
click at [589, 82] on span "Hilltop Estate" at bounding box center [601, 82] width 69 height 13
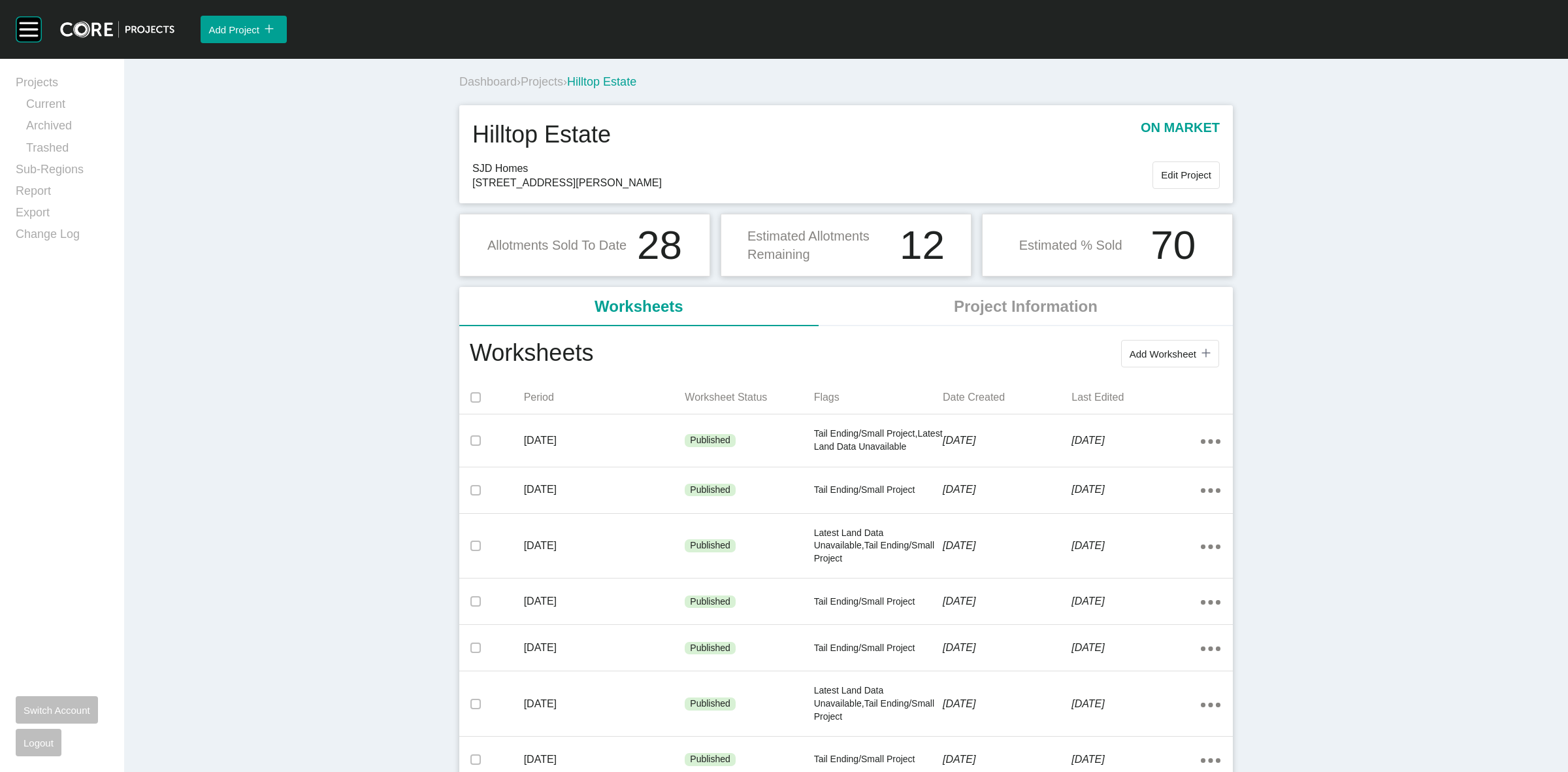
click at [545, 83] on span "Projects" at bounding box center [542, 82] width 43 height 13
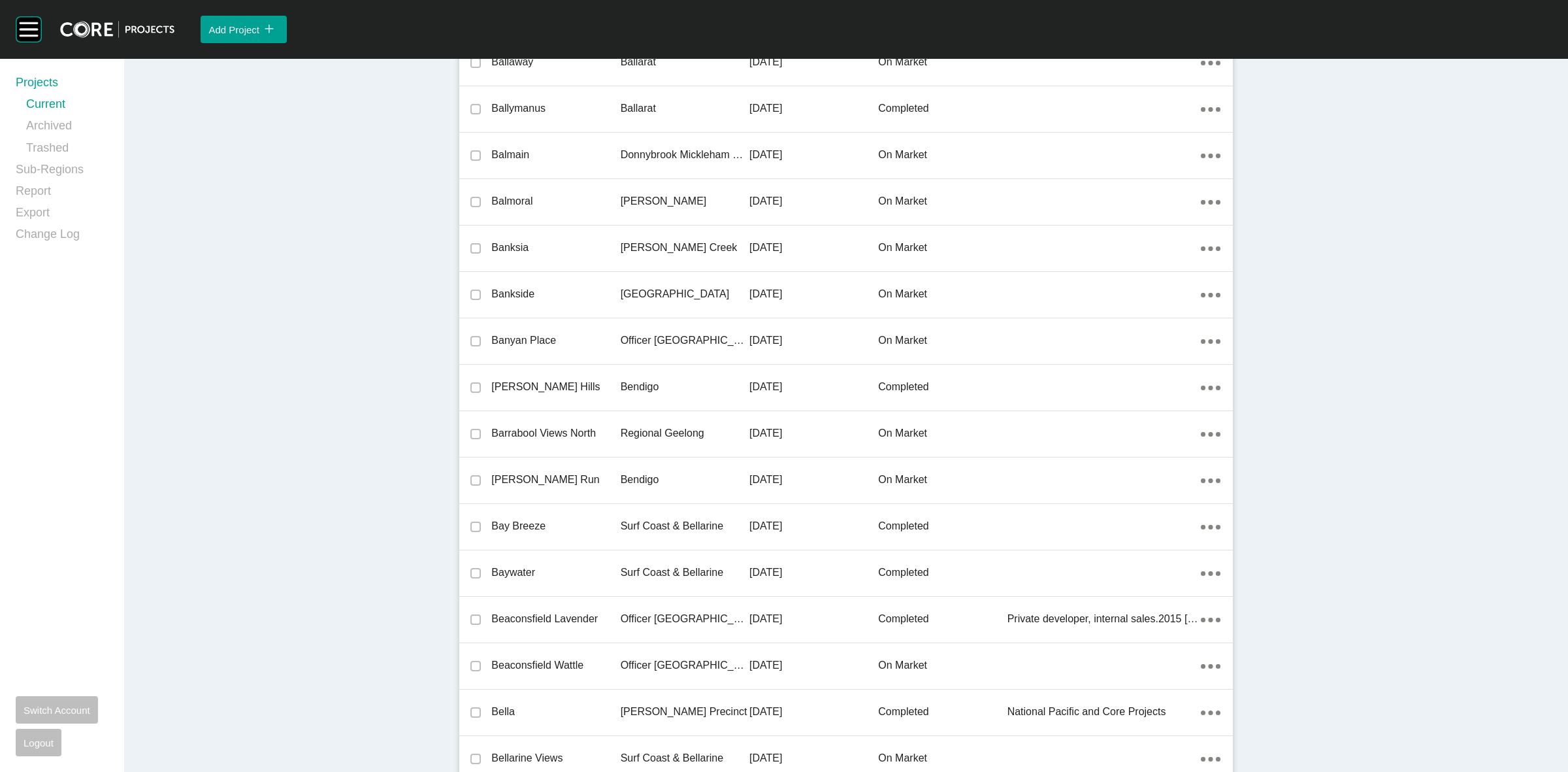
scroll to position [12872, 0]
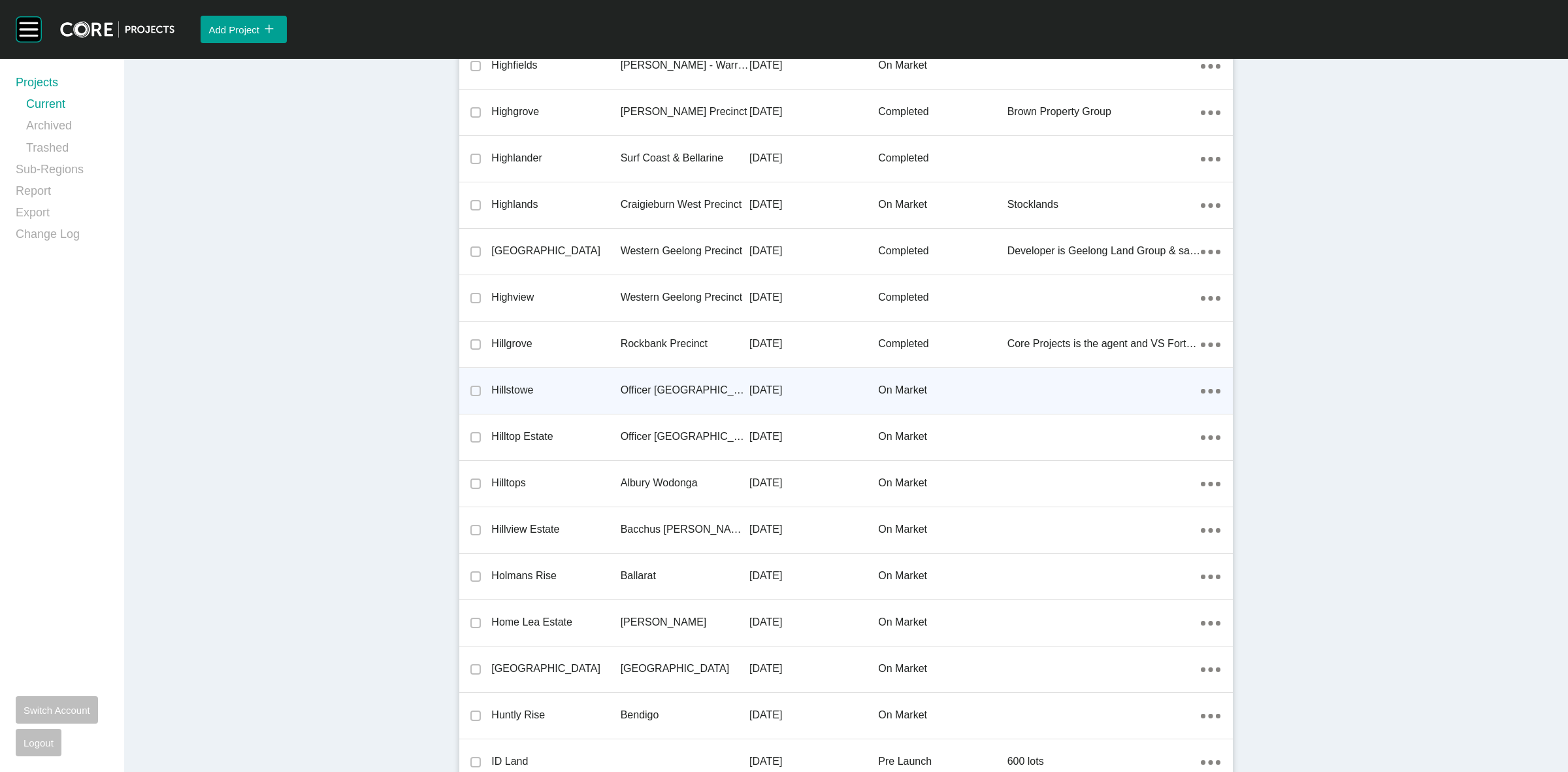
click at [660, 384] on p "Officer [GEOGRAPHIC_DATA]" at bounding box center [685, 390] width 129 height 14
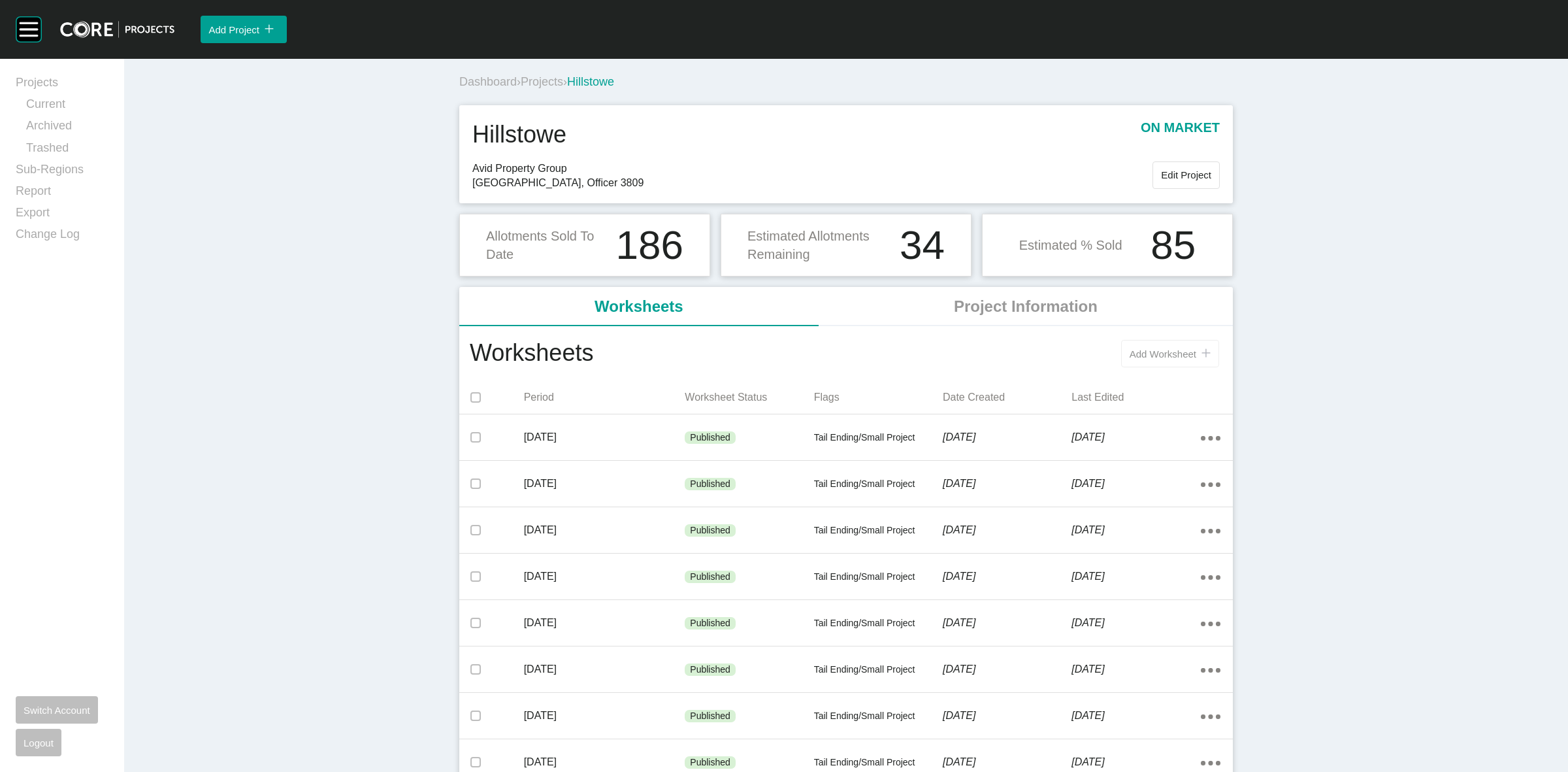
click at [1153, 353] on span "Add Worksheet" at bounding box center [1163, 354] width 67 height 12
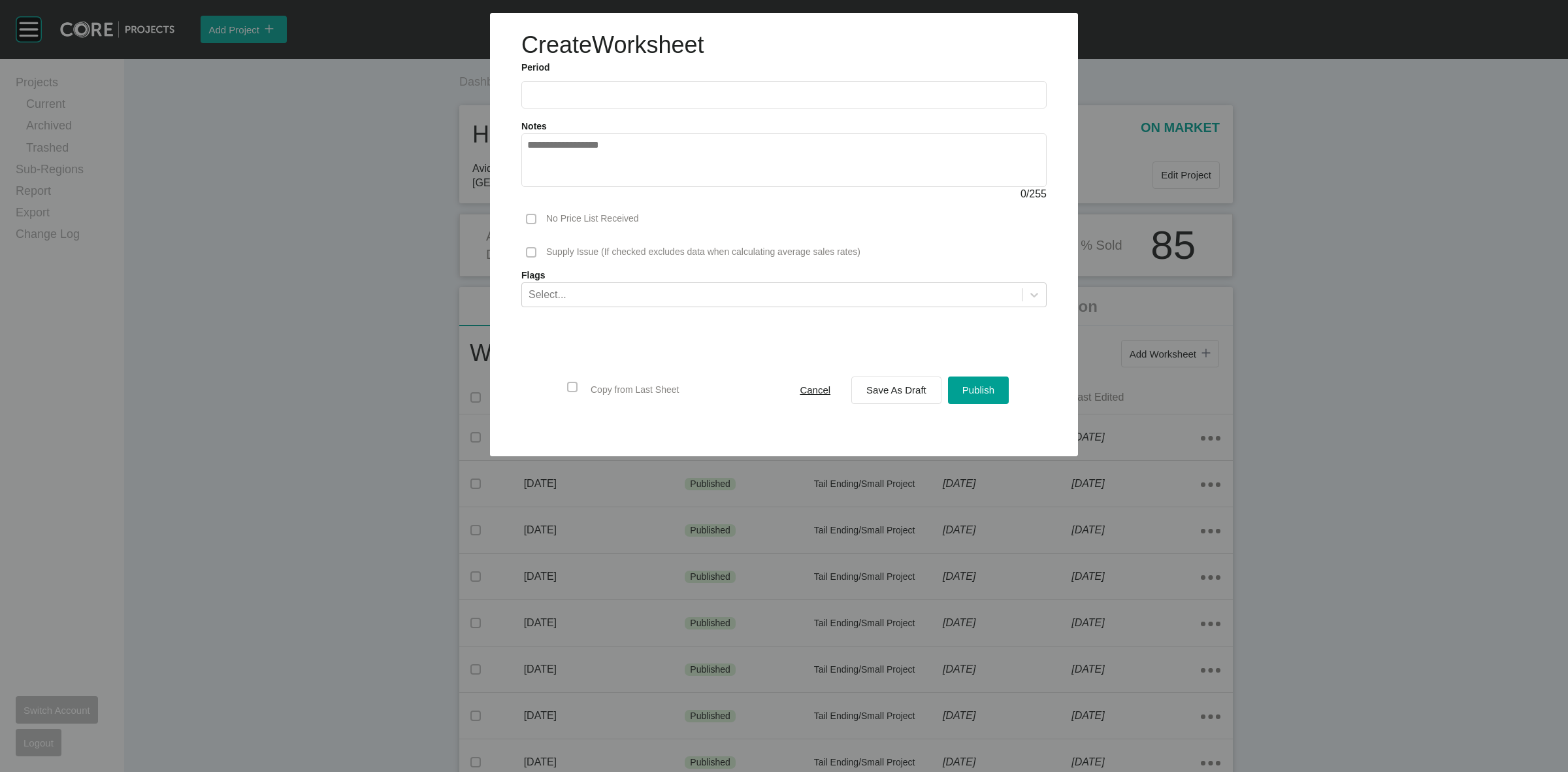
click at [600, 91] on input "text" at bounding box center [783, 94] width 514 height 12
drag, startPoint x: 601, startPoint y: 186, endPoint x: 649, endPoint y: 209, distance: 53.2
click at [599, 186] on li "Aug" at bounding box center [590, 190] width 43 height 22
type input "**********"
click at [906, 383] on div "Save As Draft" at bounding box center [896, 390] width 67 height 18
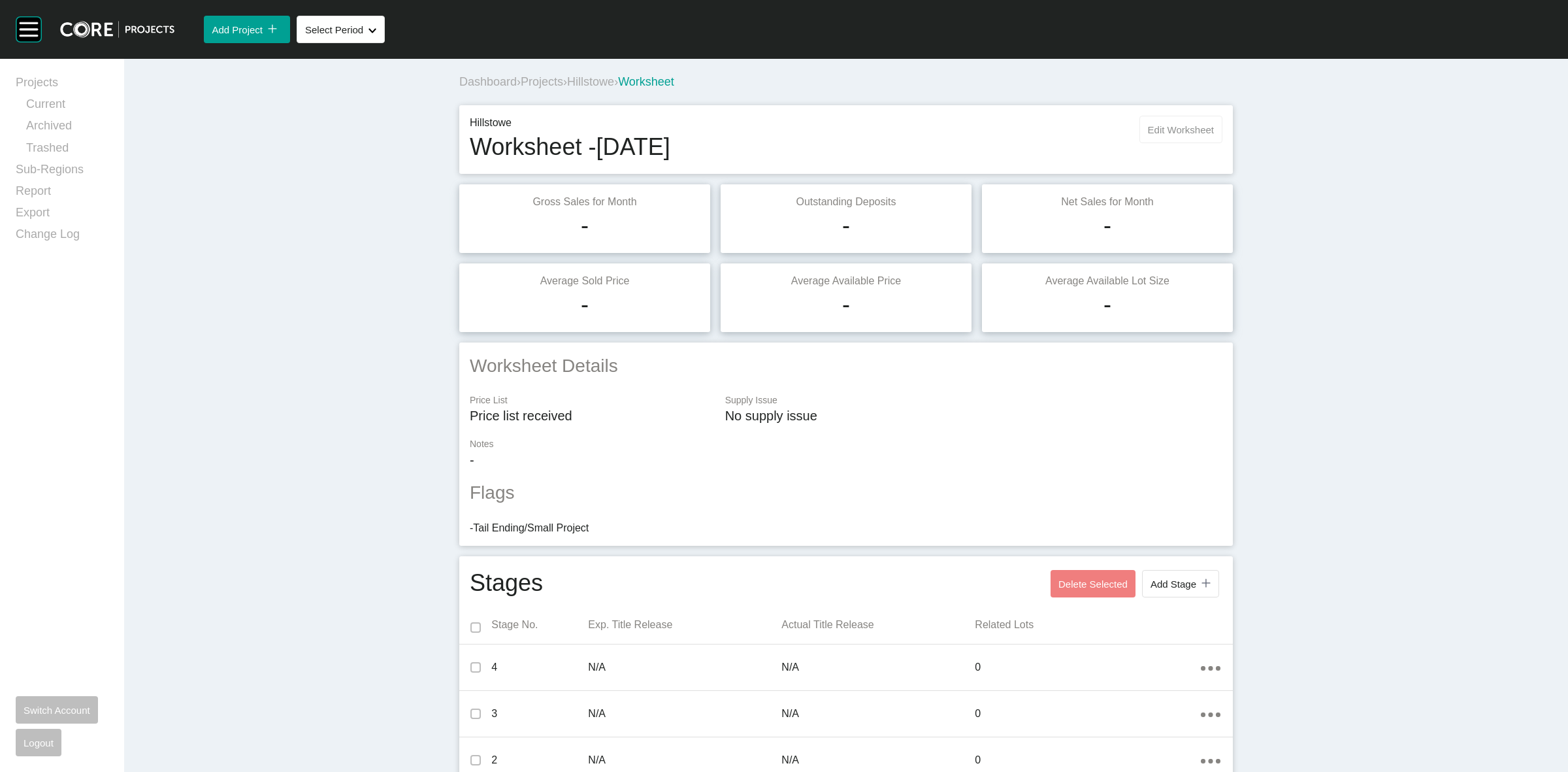
click at [1188, 130] on span "Edit Worksheet" at bounding box center [1180, 130] width 66 height 12
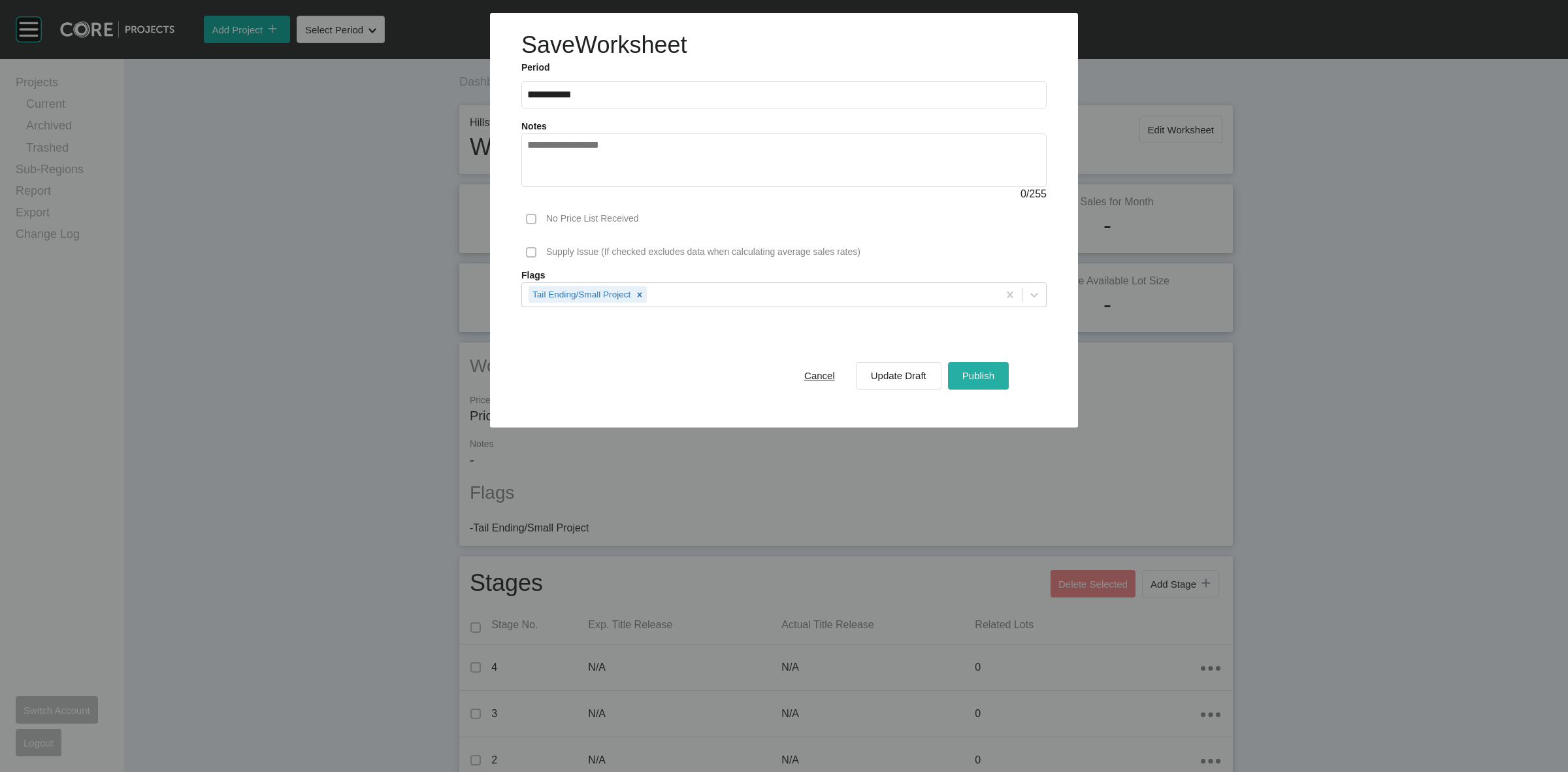
click at [981, 380] on span "Publish" at bounding box center [978, 375] width 32 height 12
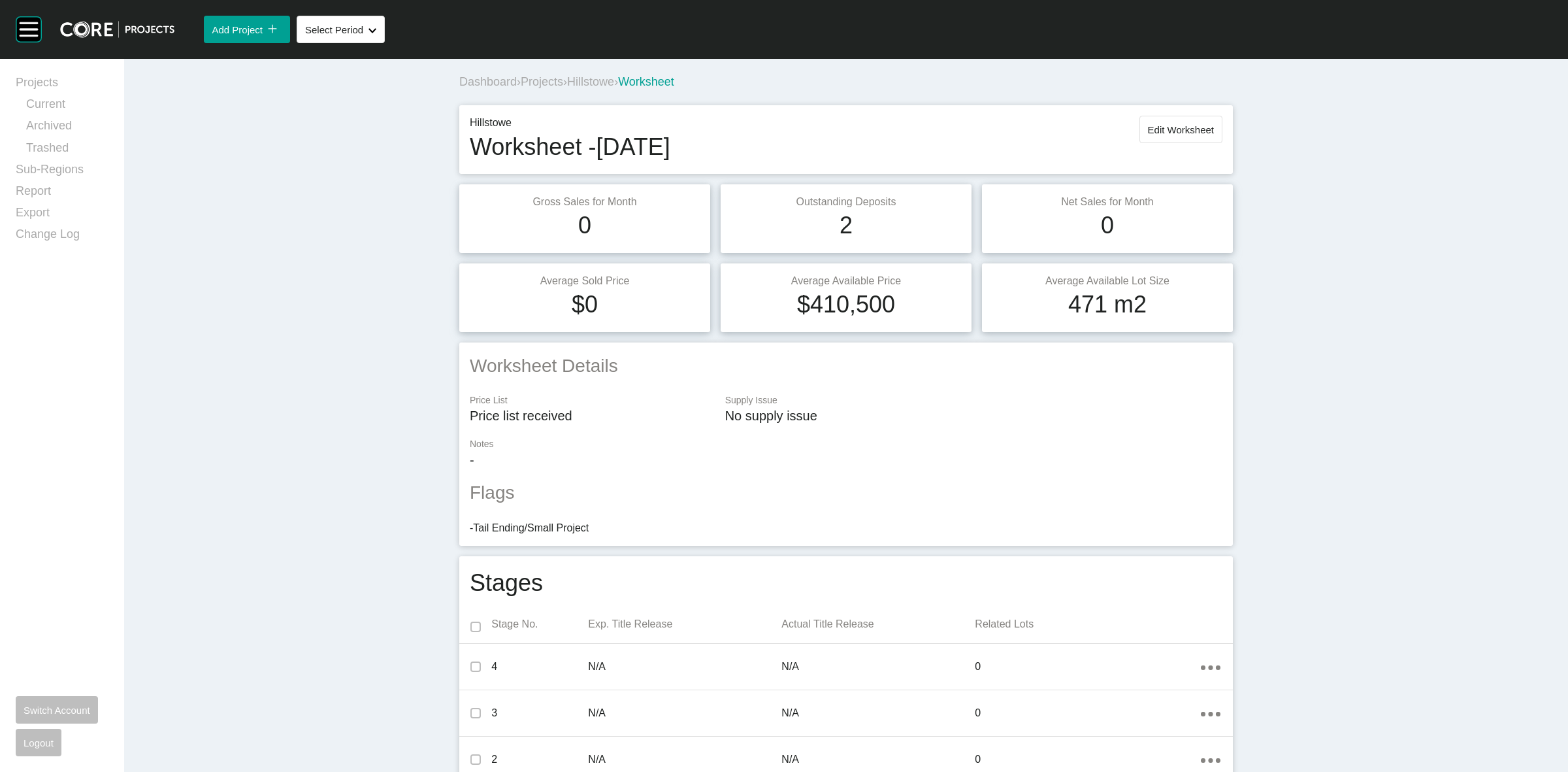
click at [594, 78] on span "Hillstowe" at bounding box center [590, 82] width 47 height 13
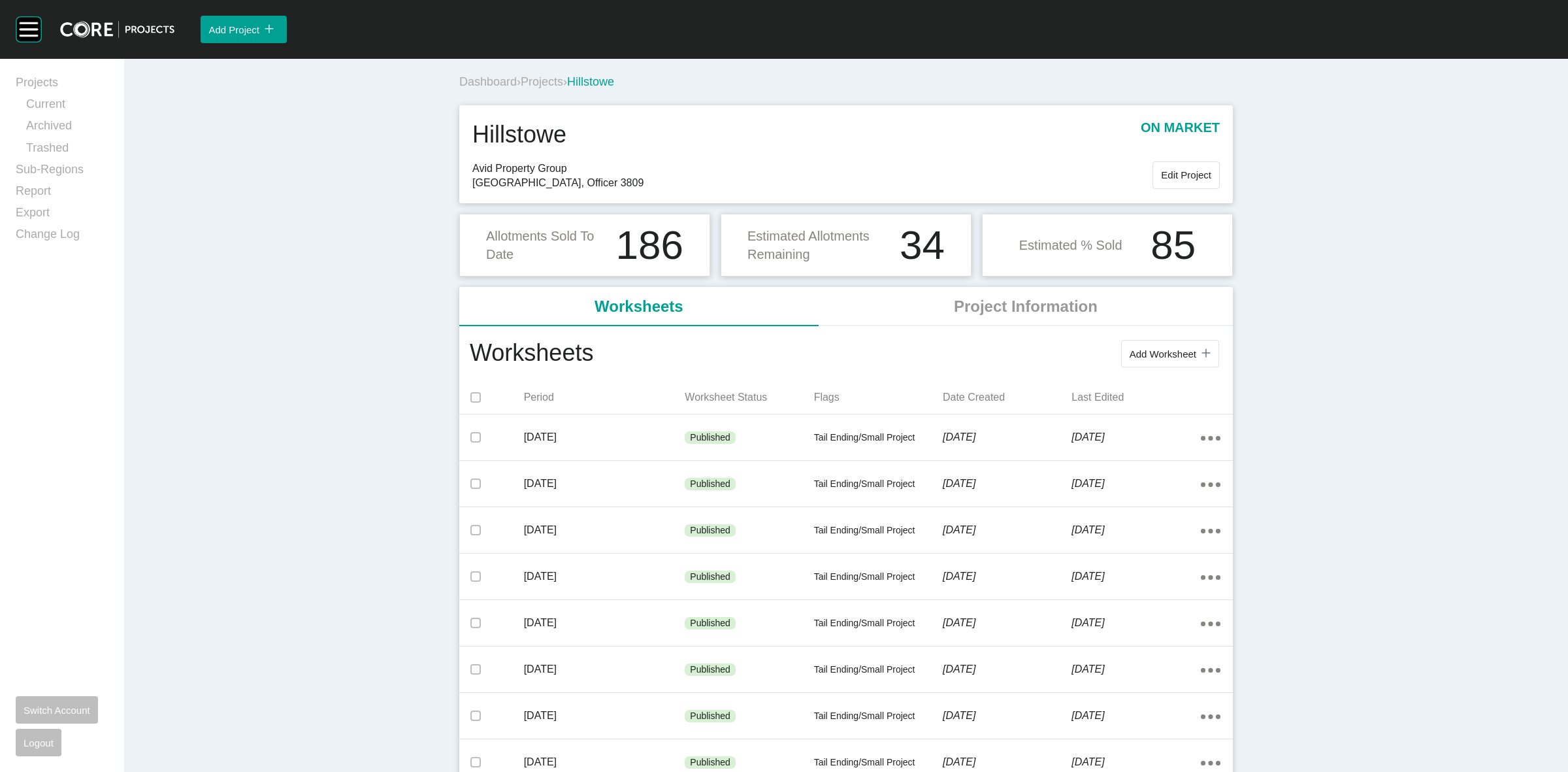
click at [540, 83] on span "Projects" at bounding box center [542, 82] width 43 height 13
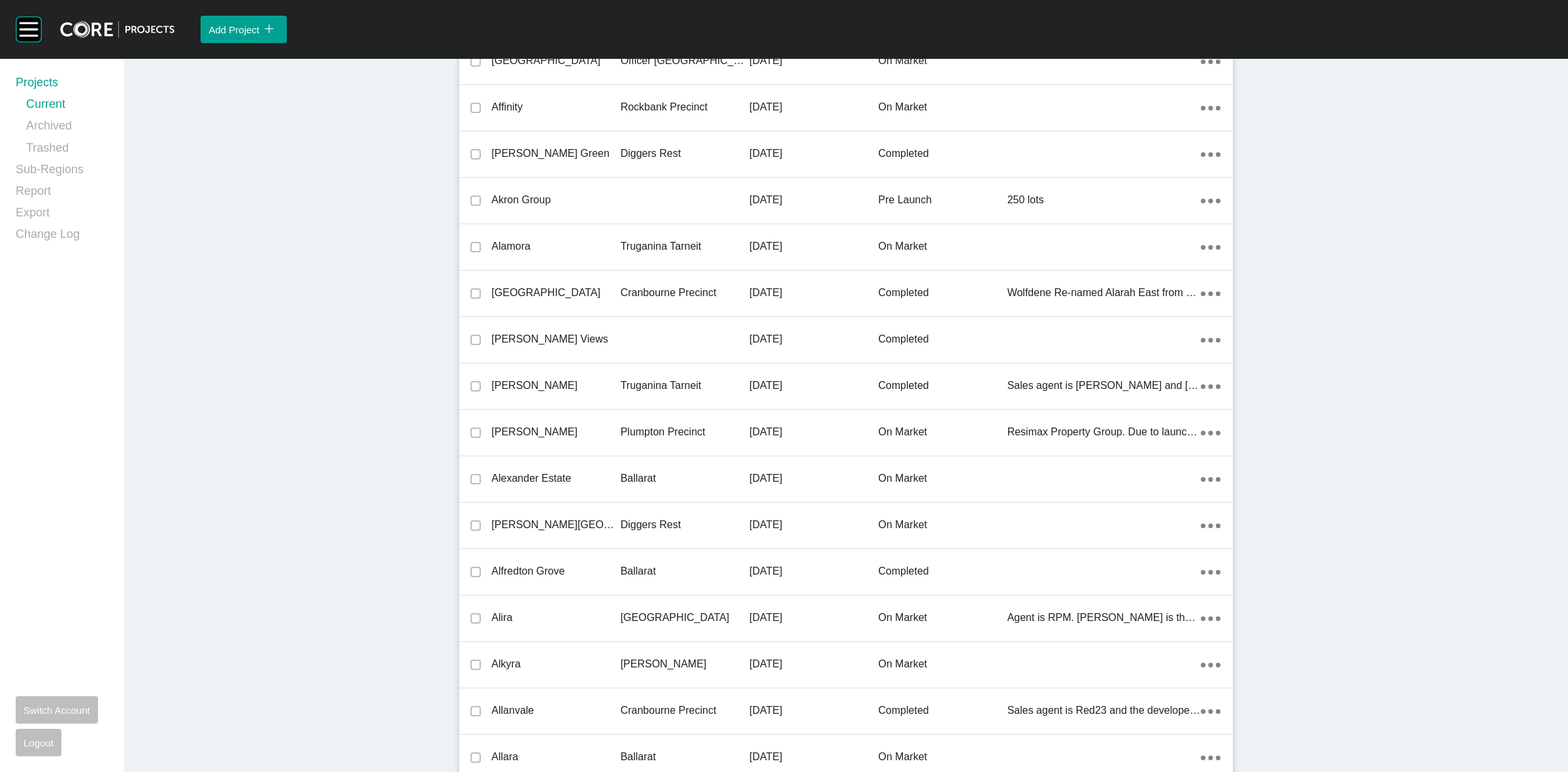
scroll to position [25167, 0]
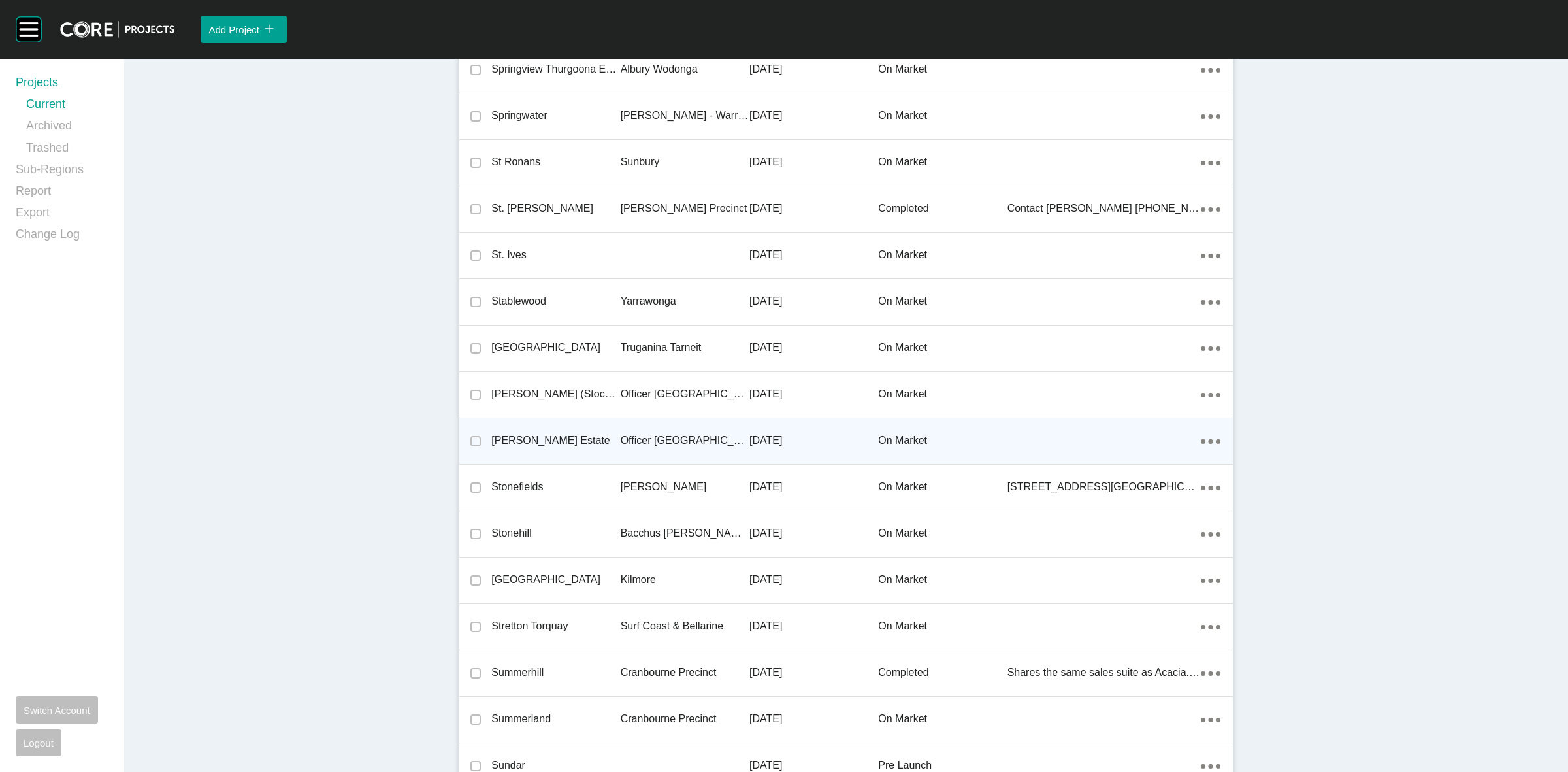
click at [645, 433] on p "Officer [GEOGRAPHIC_DATA]" at bounding box center [685, 440] width 129 height 14
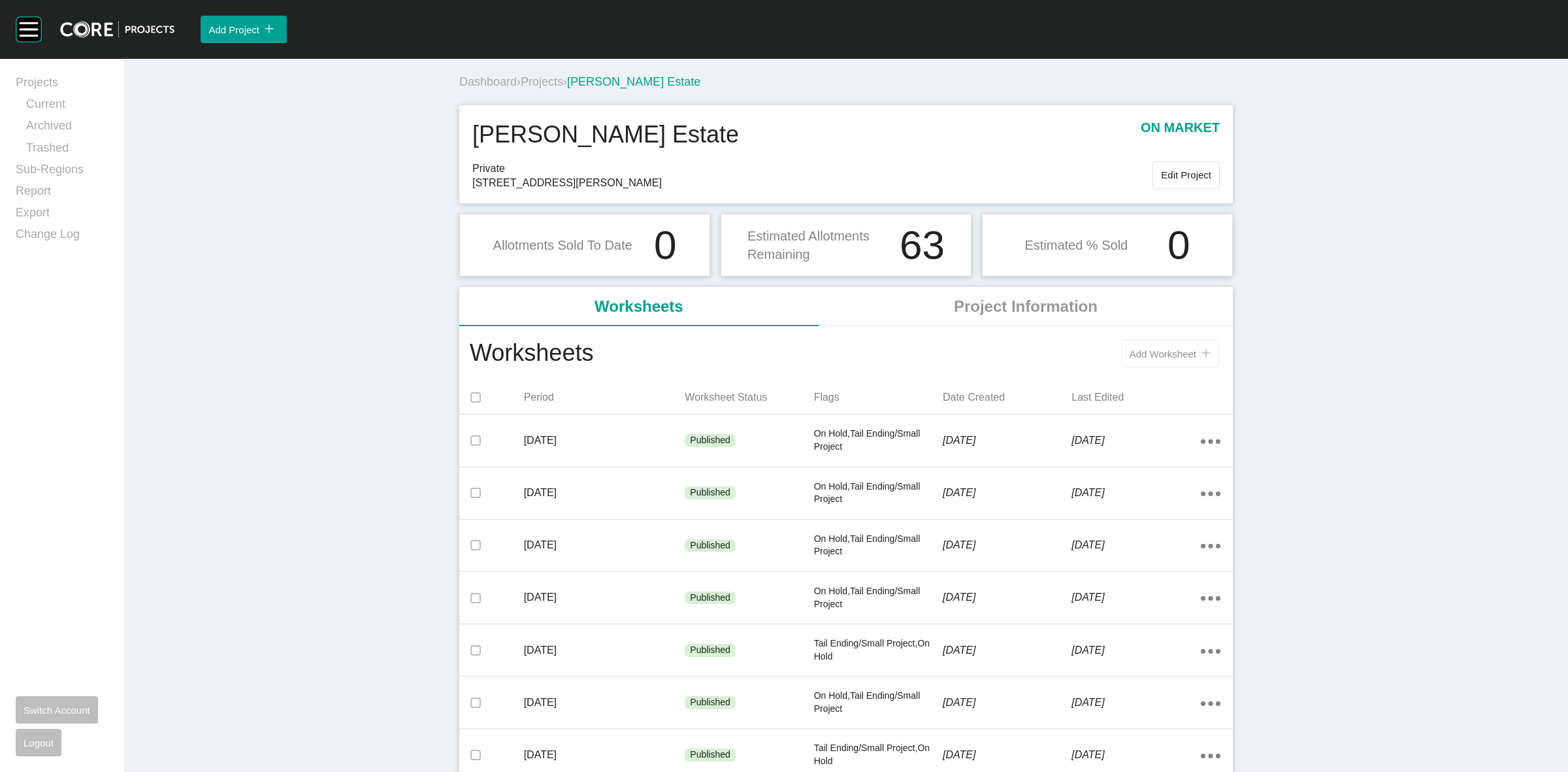
click at [1142, 354] on span "Add Worksheet" at bounding box center [1163, 354] width 67 height 12
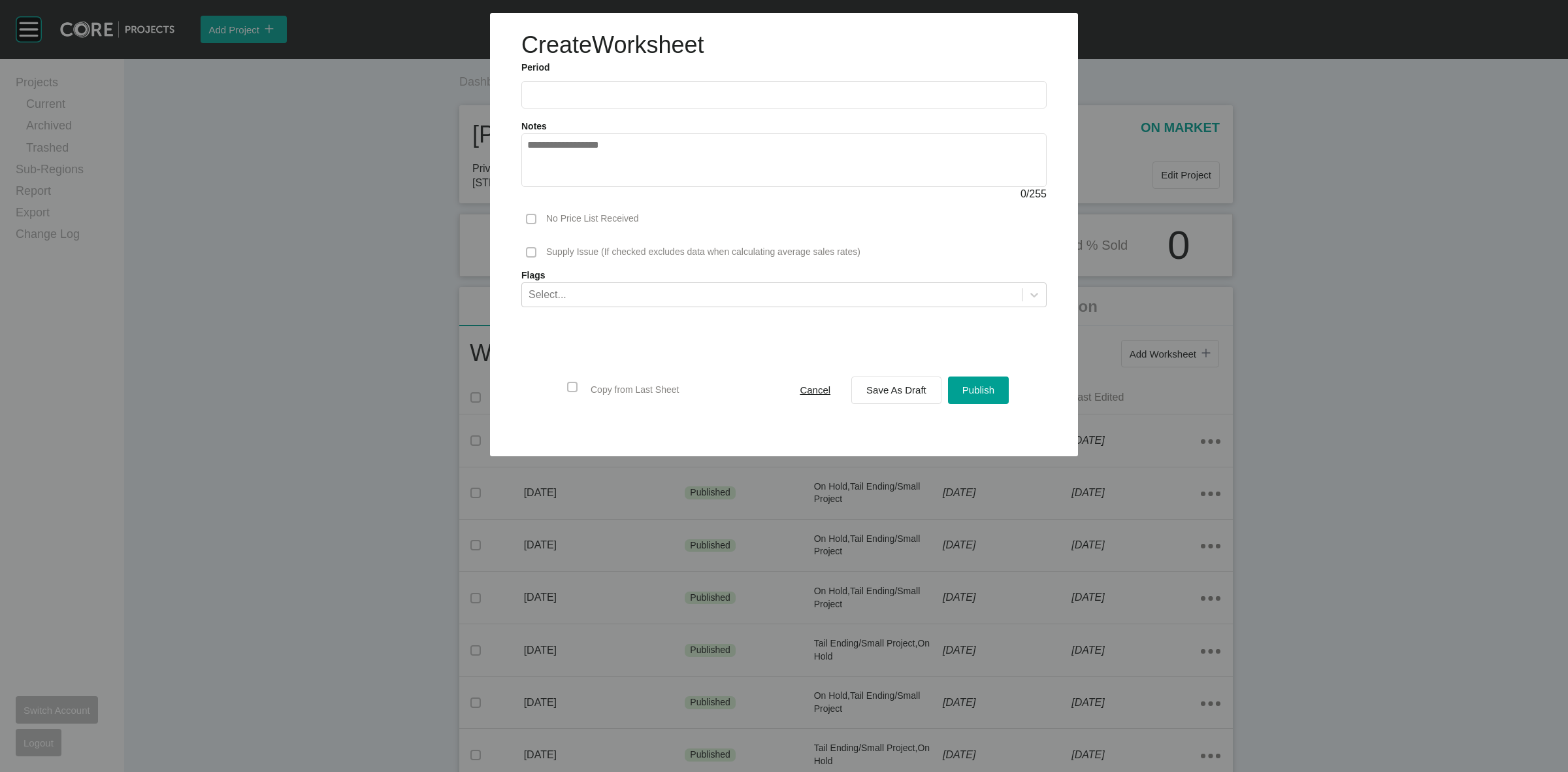
click at [662, 92] on input "text" at bounding box center [783, 94] width 514 height 12
click at [601, 191] on li "Aug" at bounding box center [590, 190] width 43 height 22
type input "**********"
click at [585, 292] on div "Select..." at bounding box center [772, 294] width 500 height 22
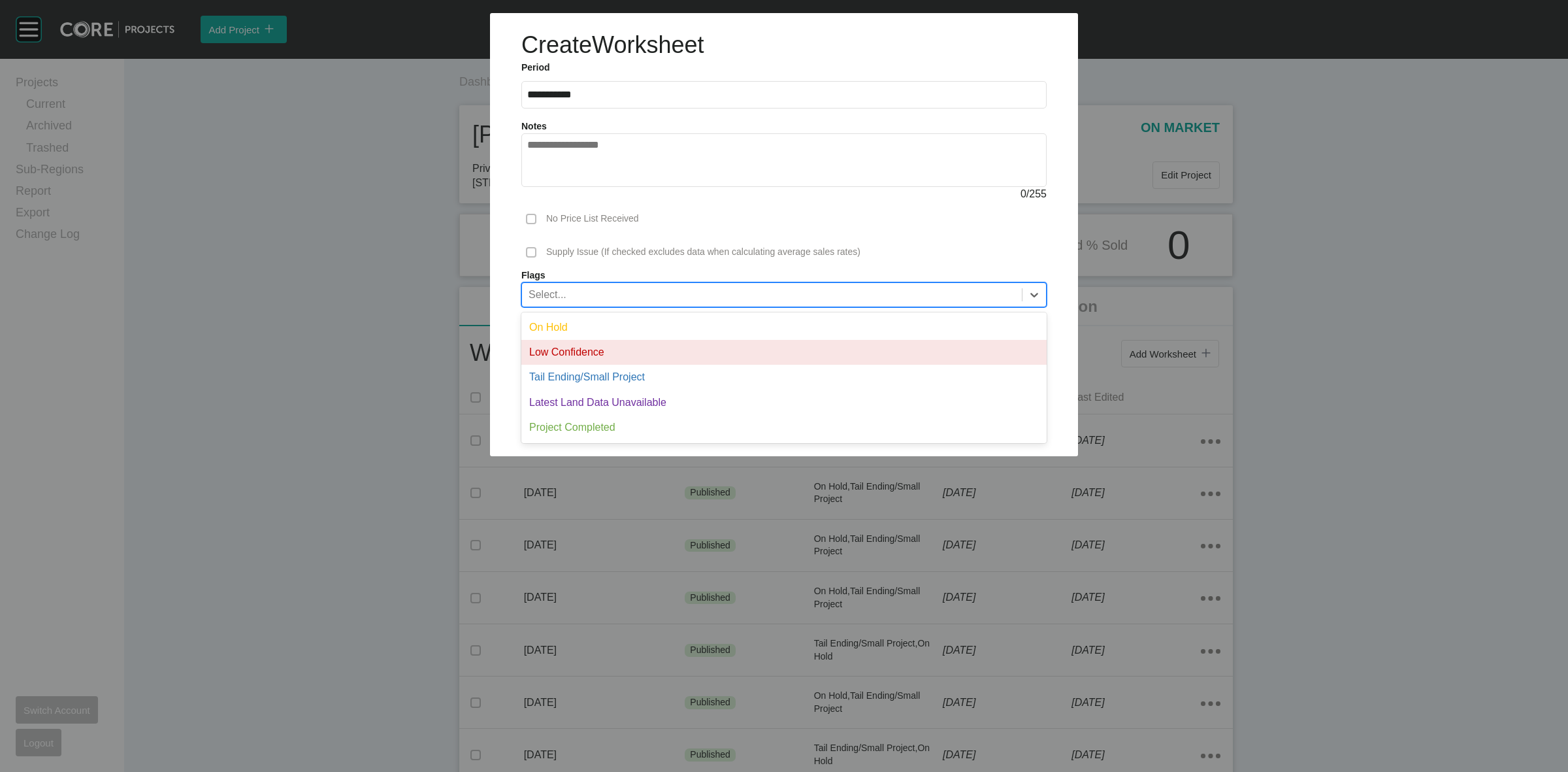
click at [578, 324] on div "On Hold" at bounding box center [784, 327] width 525 height 25
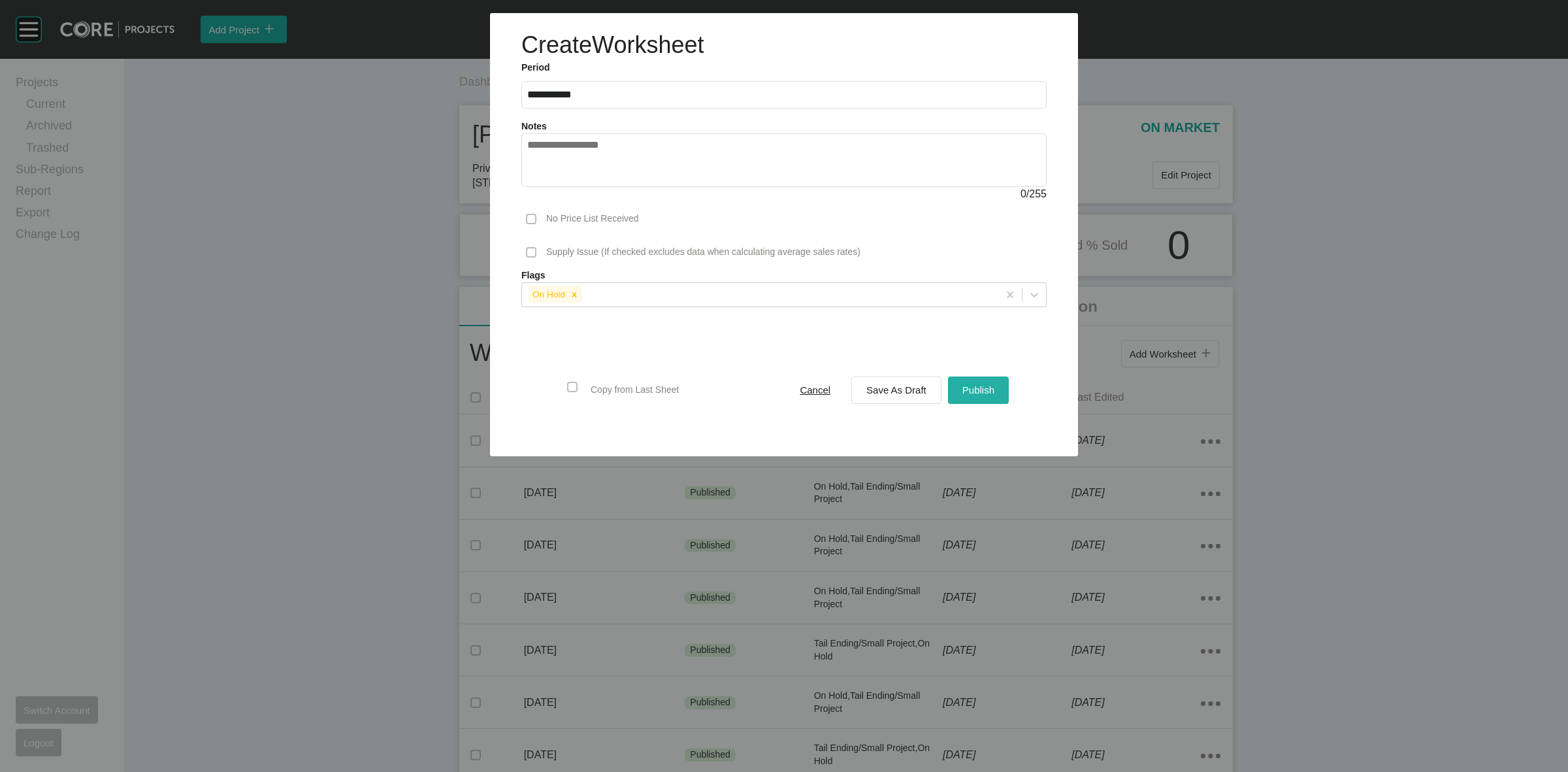
click at [979, 393] on span "Publish" at bounding box center [978, 390] width 32 height 12
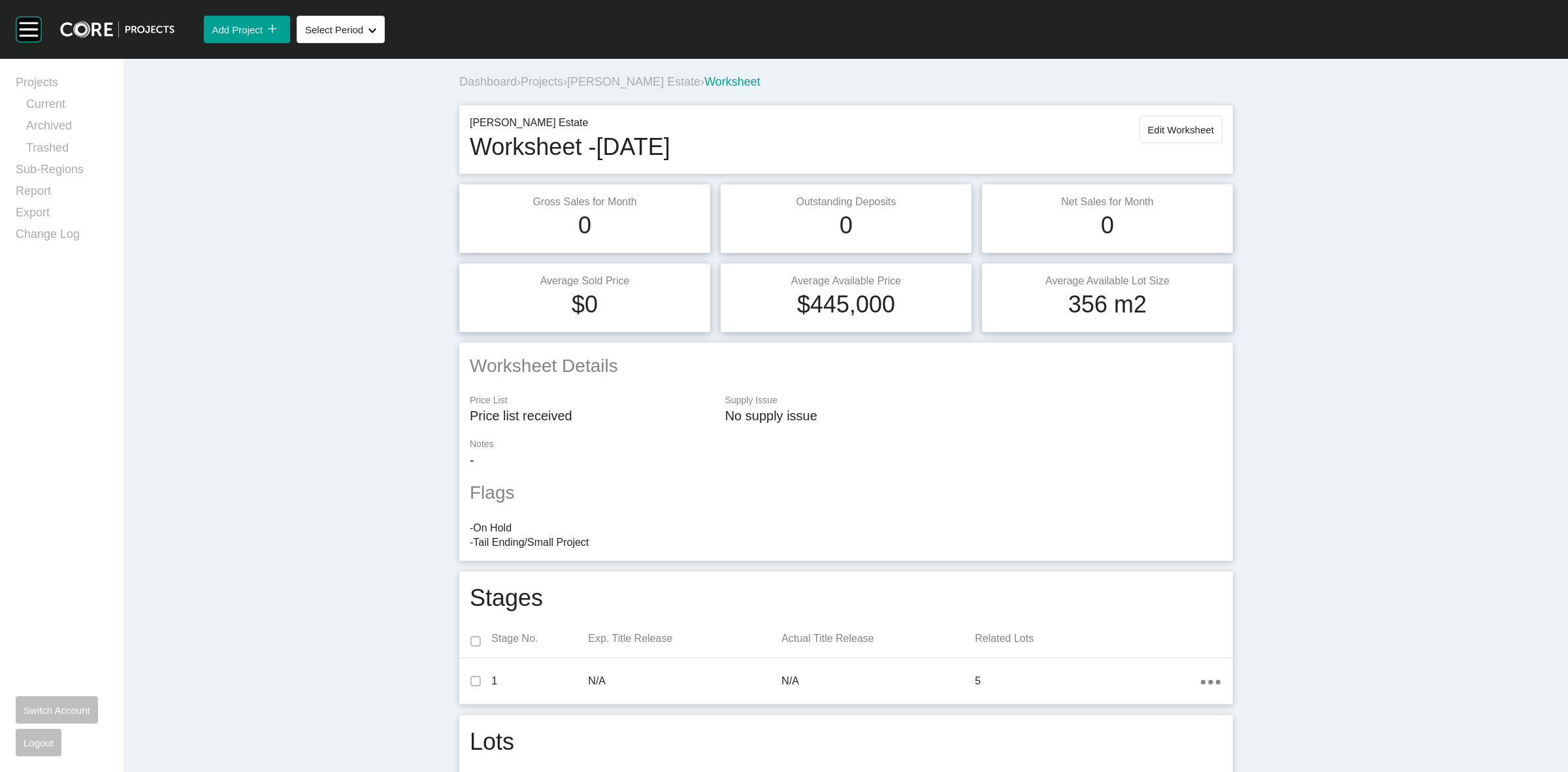
click at [537, 83] on span "Projects" at bounding box center [542, 82] width 43 height 13
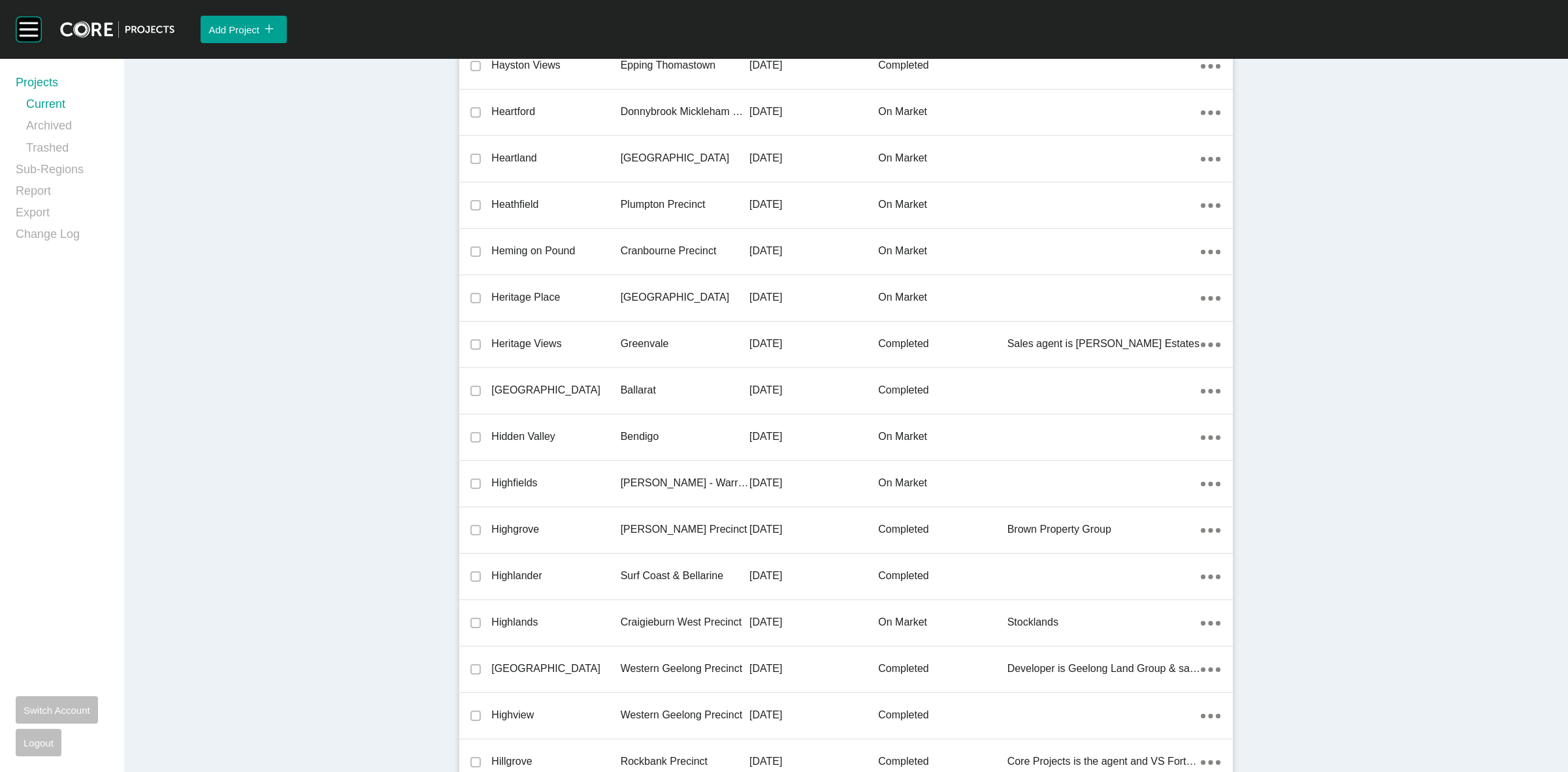
scroll to position [28879, 0]
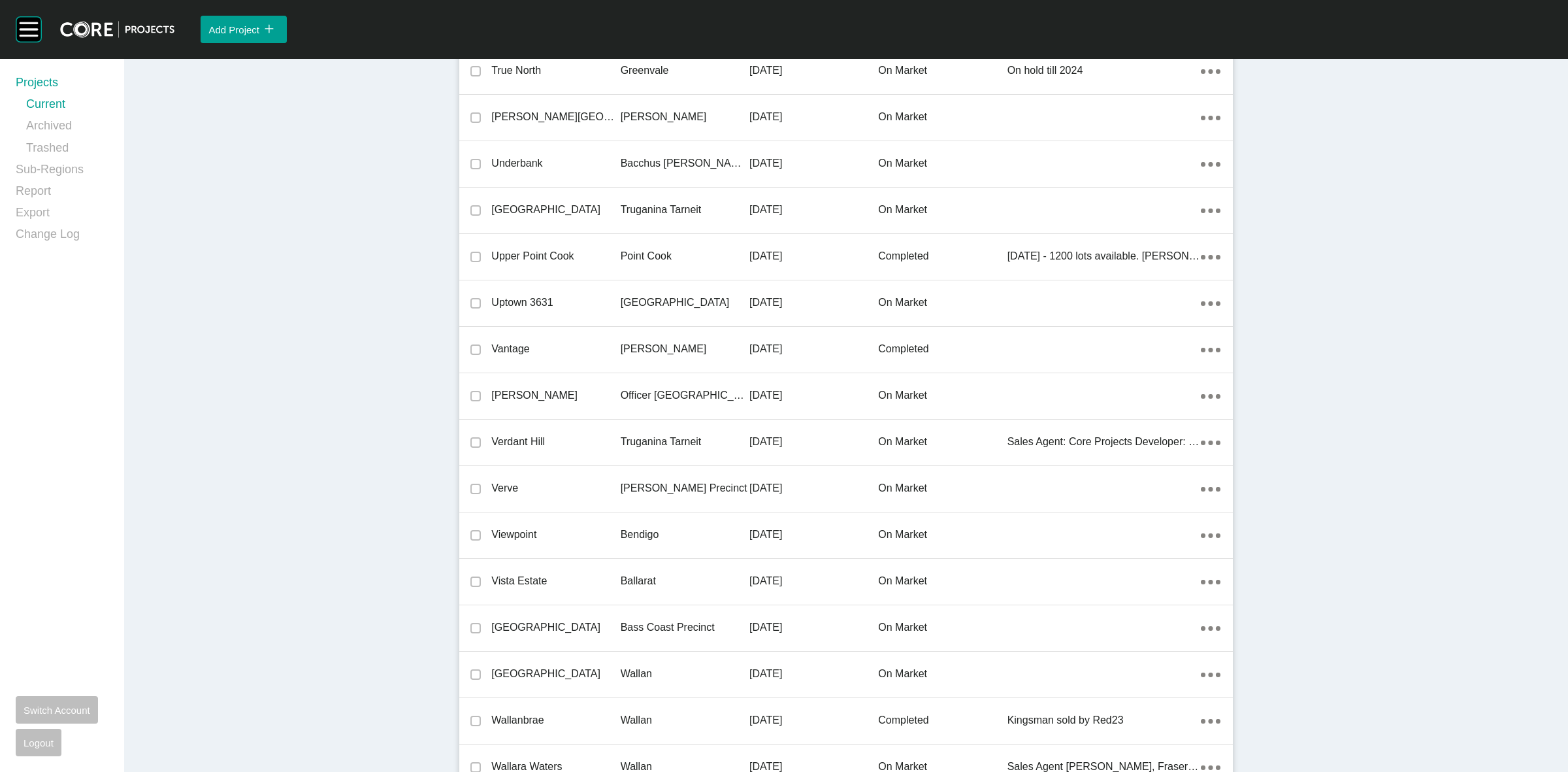
drag, startPoint x: 654, startPoint y: 392, endPoint x: 654, endPoint y: 383, distance: 9.0
click at [654, 389] on p "Officer [GEOGRAPHIC_DATA]" at bounding box center [685, 396] width 129 height 14
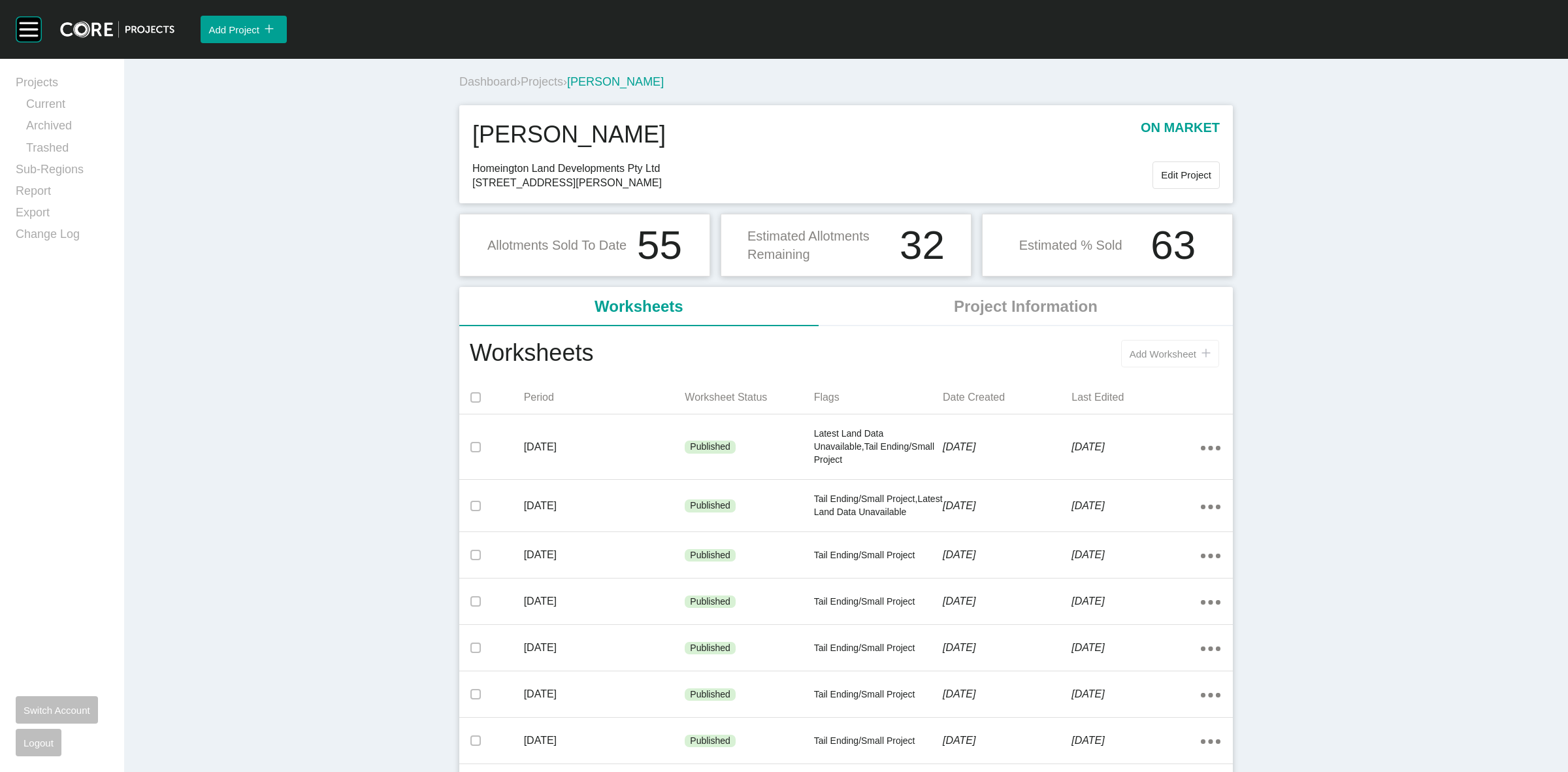
click at [1152, 349] on span "Add Worksheet" at bounding box center [1163, 354] width 67 height 12
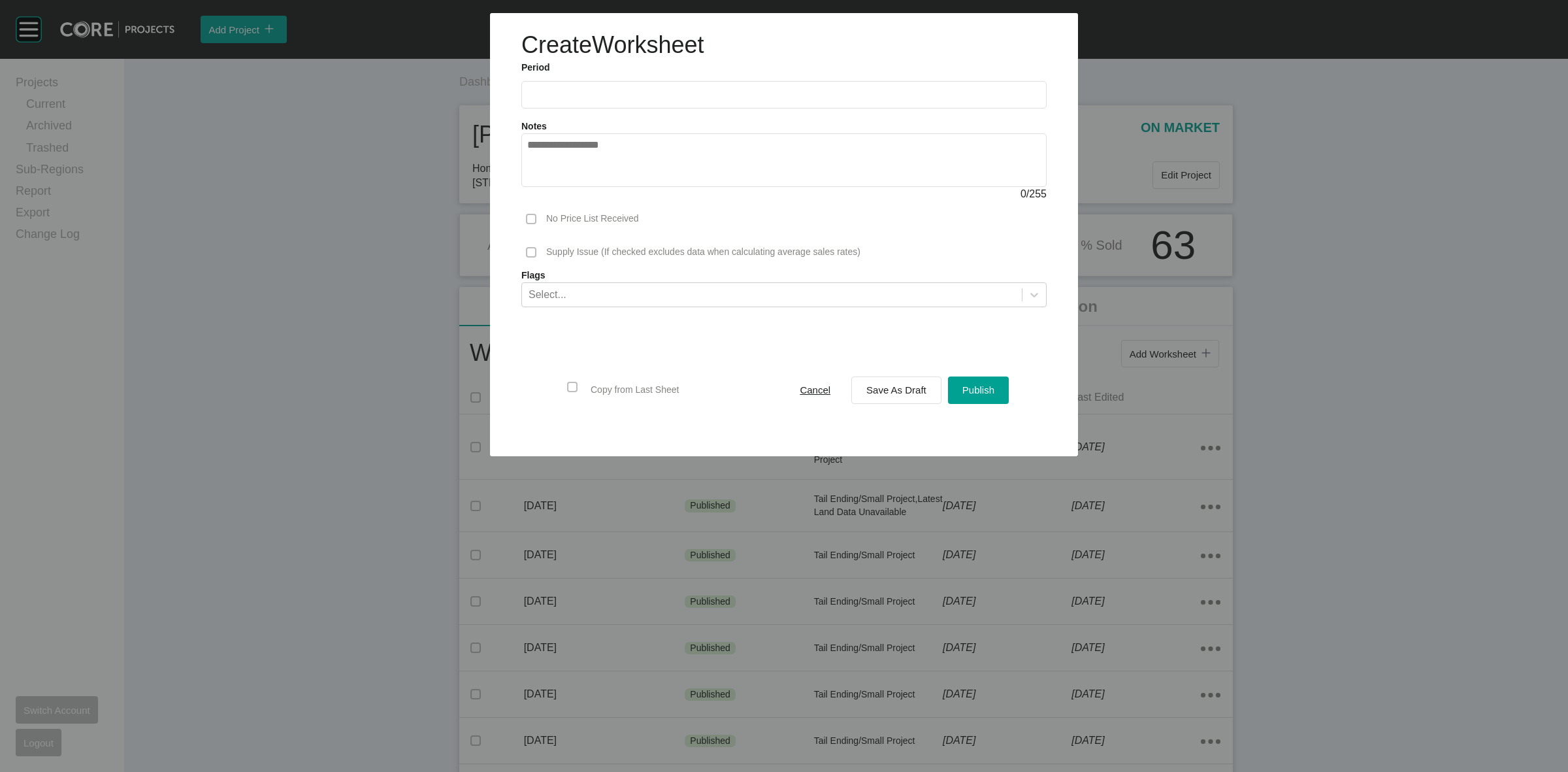
click at [636, 95] on input "text" at bounding box center [783, 94] width 514 height 12
click at [589, 187] on li "Aug" at bounding box center [590, 190] width 43 height 22
type input "**********"
click at [521, 220] on span at bounding box center [531, 219] width 20 height 20
click at [554, 292] on div "Select..." at bounding box center [547, 294] width 38 height 14
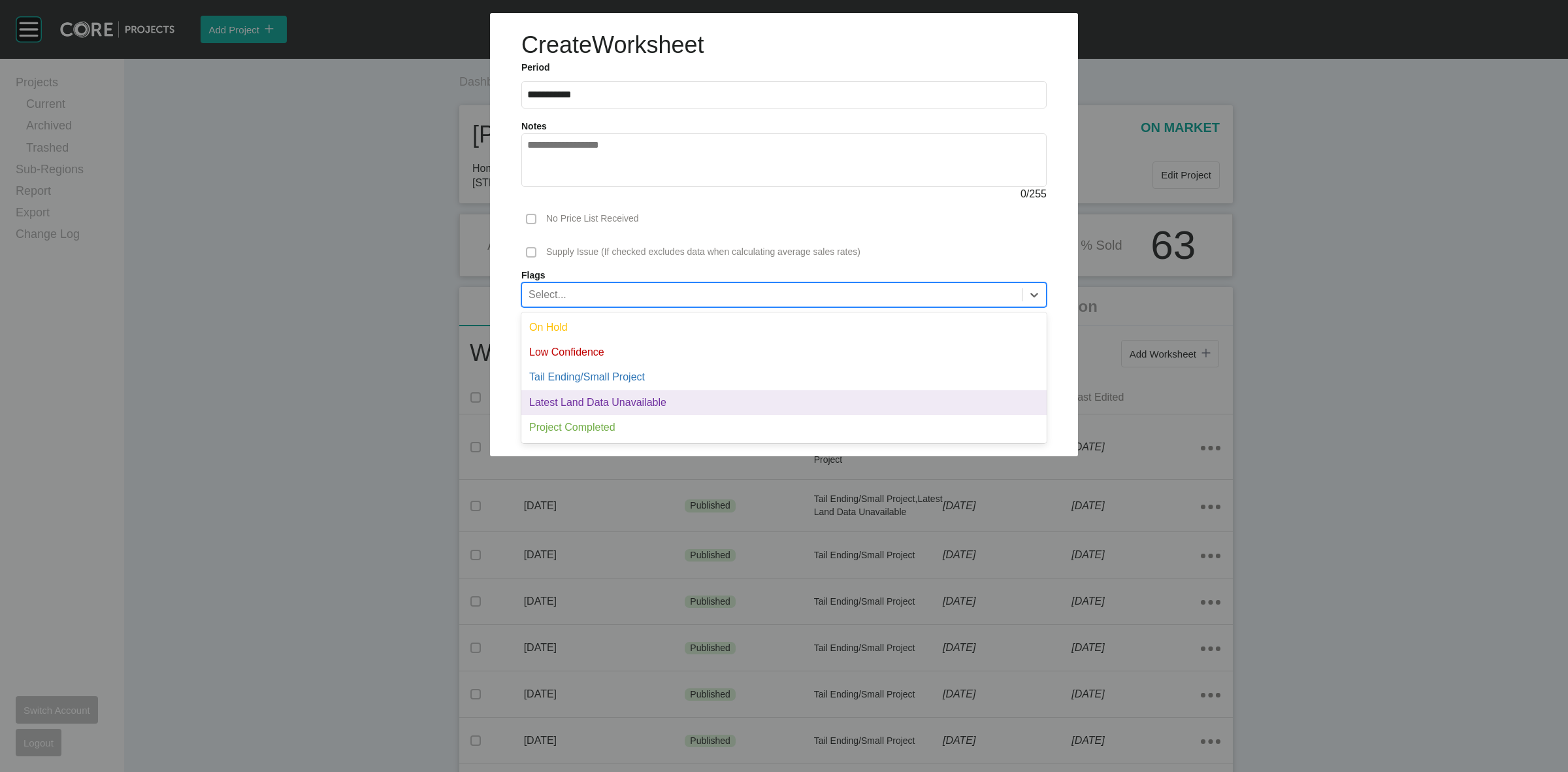
drag, startPoint x: 592, startPoint y: 396, endPoint x: 746, endPoint y: 431, distance: 157.9
click at [590, 396] on div "Latest Land Data Unavailable" at bounding box center [784, 403] width 525 height 25
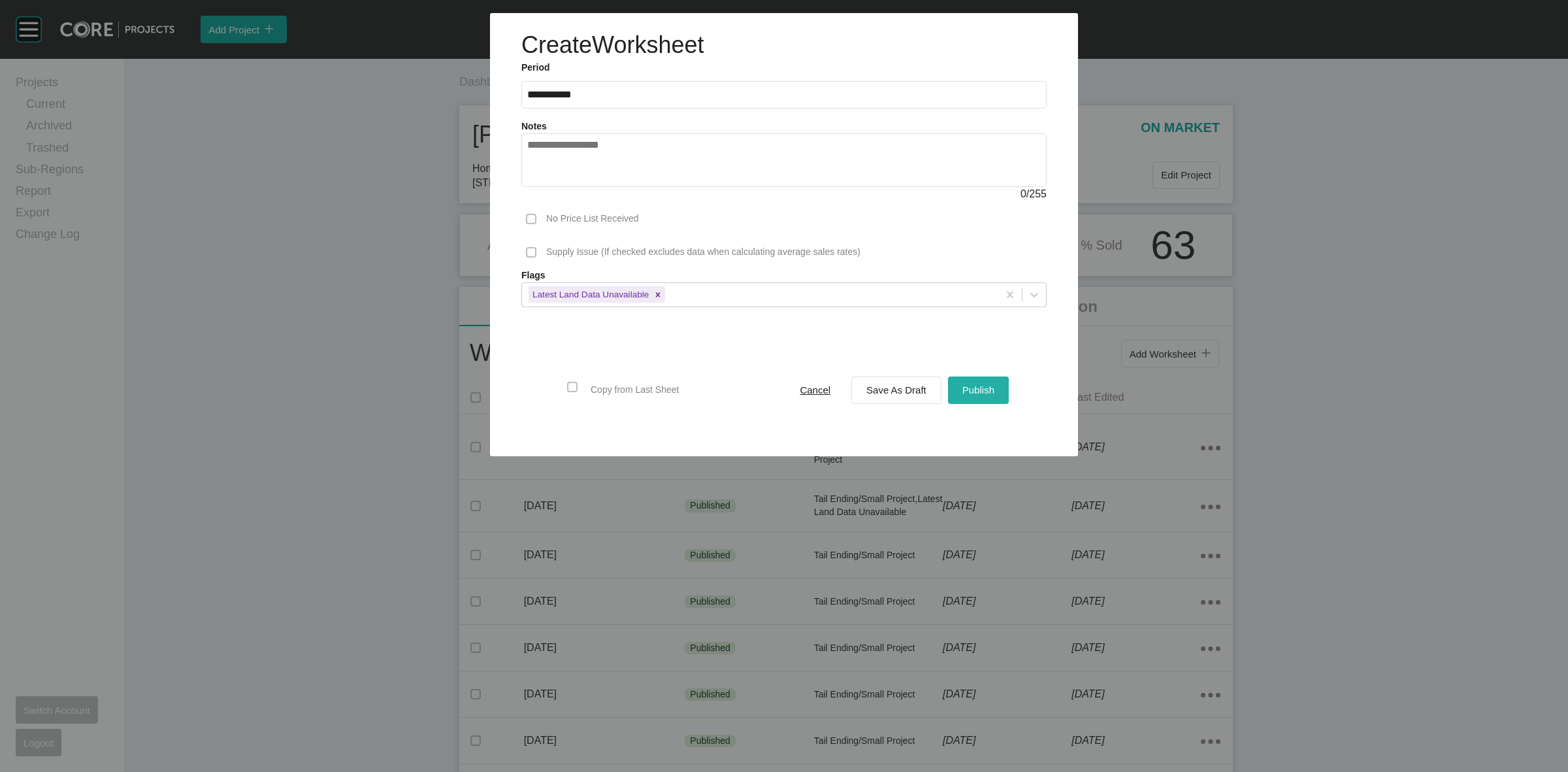
click at [993, 401] on button "Publish" at bounding box center [978, 390] width 61 height 28
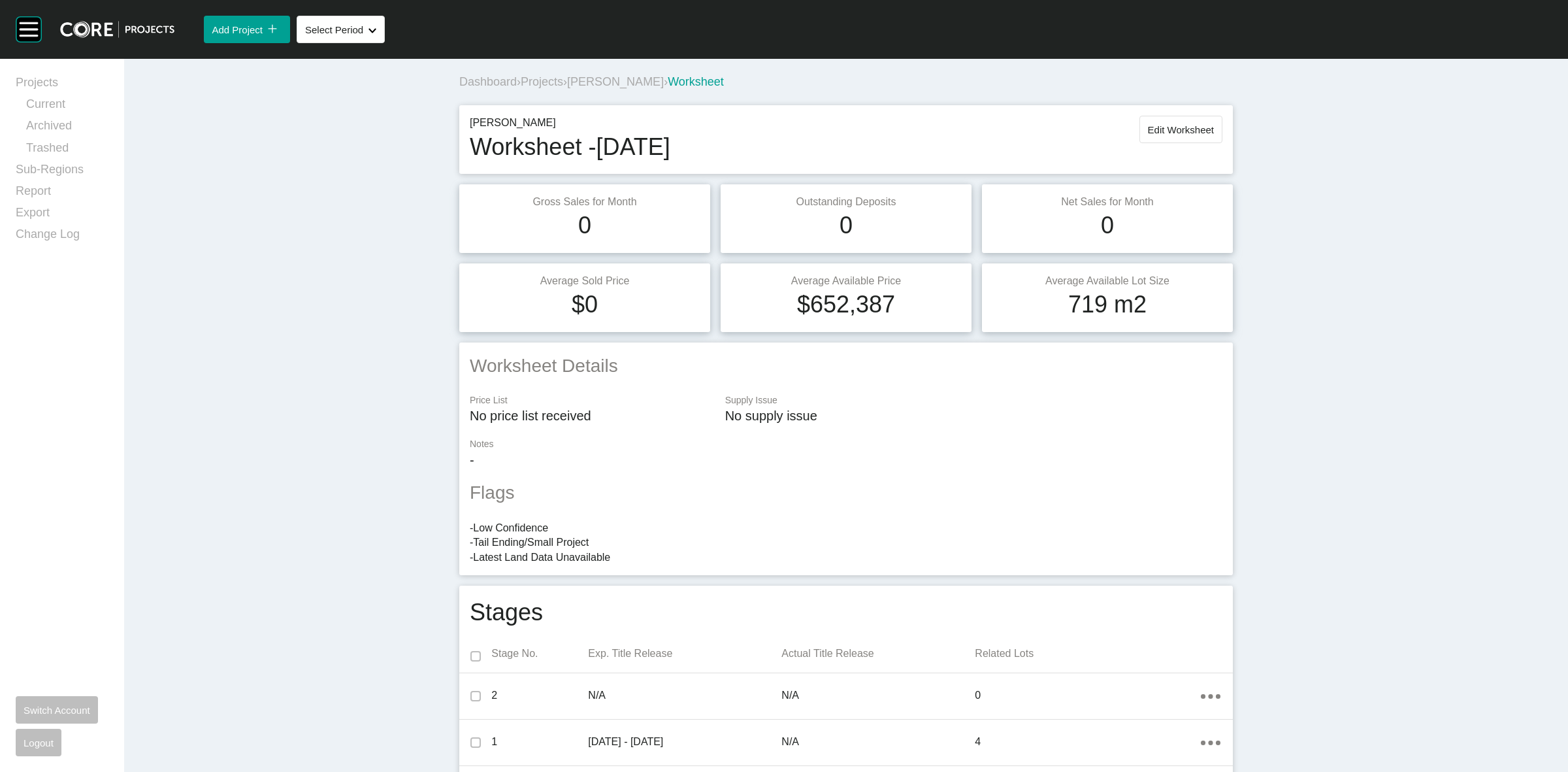
click at [534, 75] on span "Projects" at bounding box center [542, 82] width 43 height 13
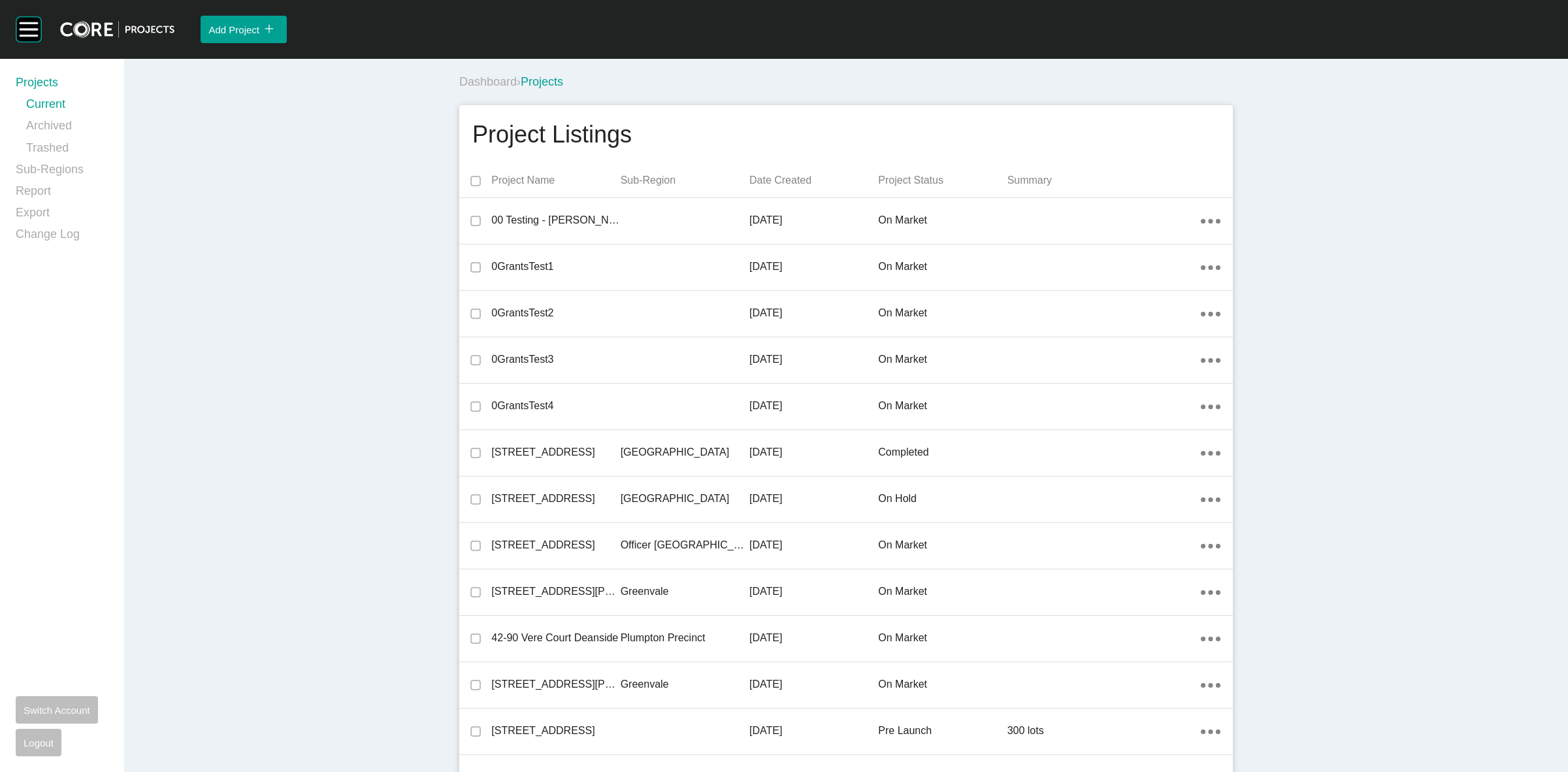
scroll to position [4010, 0]
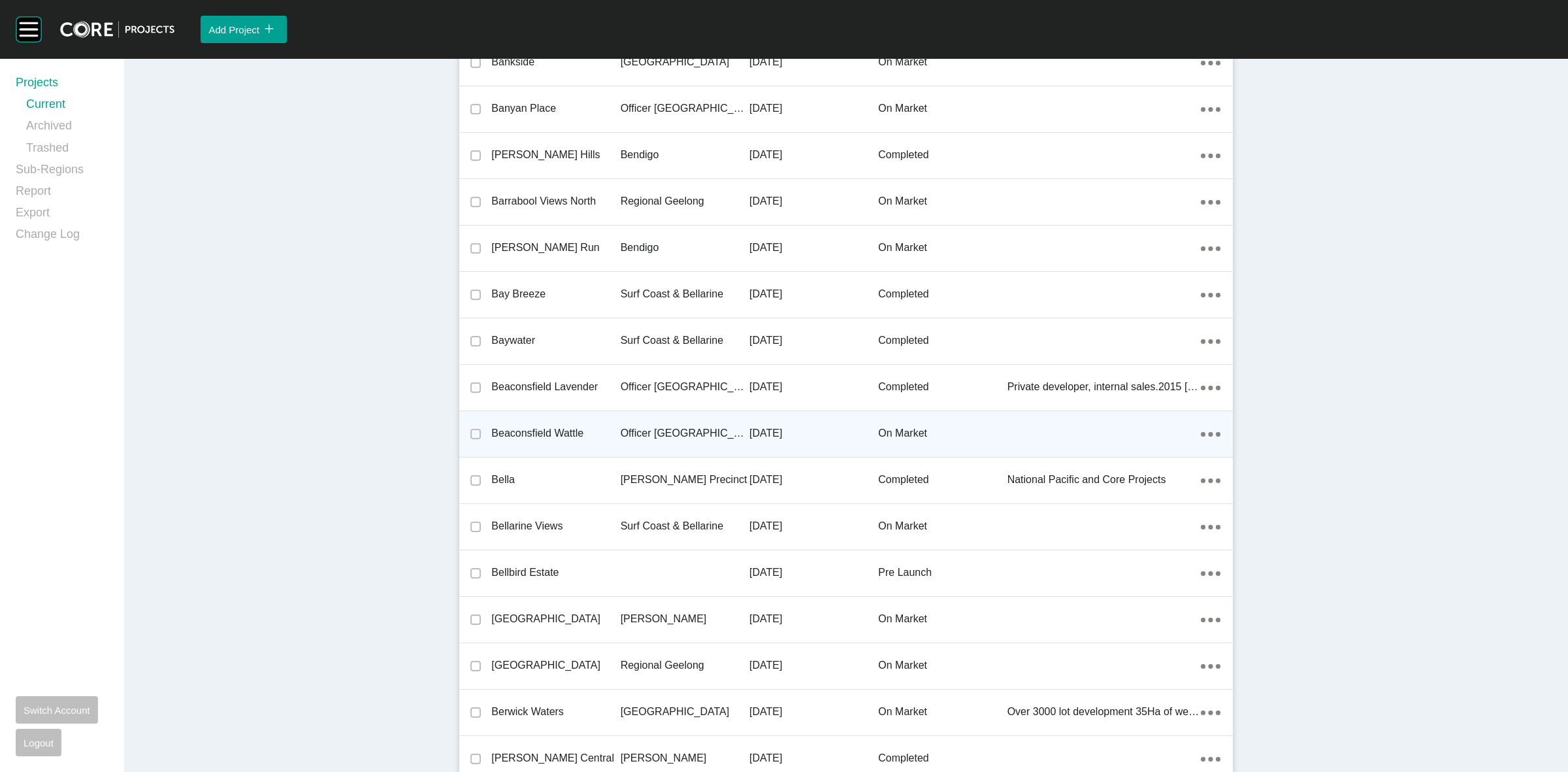
click at [670, 433] on p "Officer [GEOGRAPHIC_DATA]" at bounding box center [685, 433] width 129 height 14
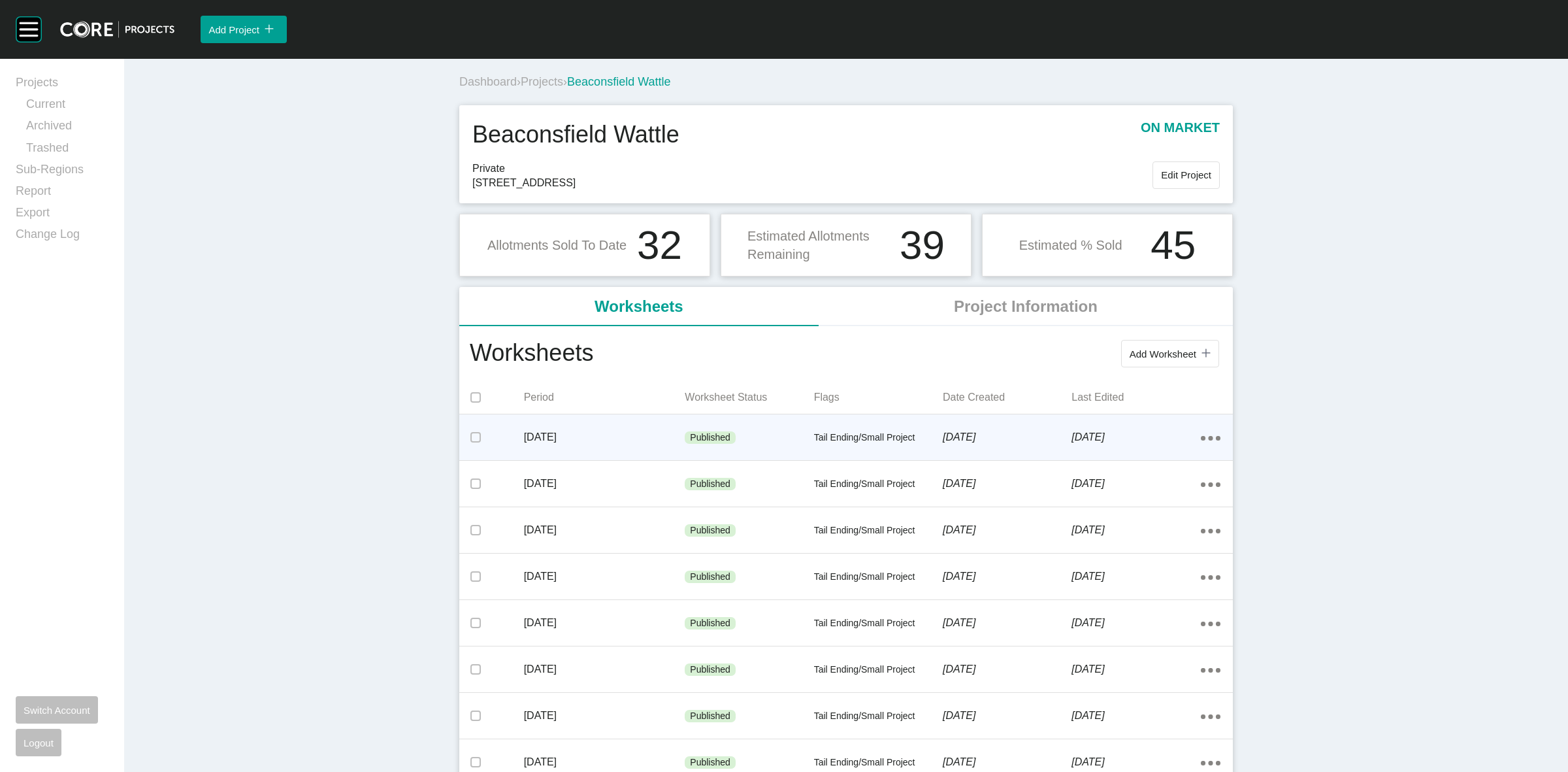
click at [774, 438] on div "Published" at bounding box center [749, 437] width 129 height 39
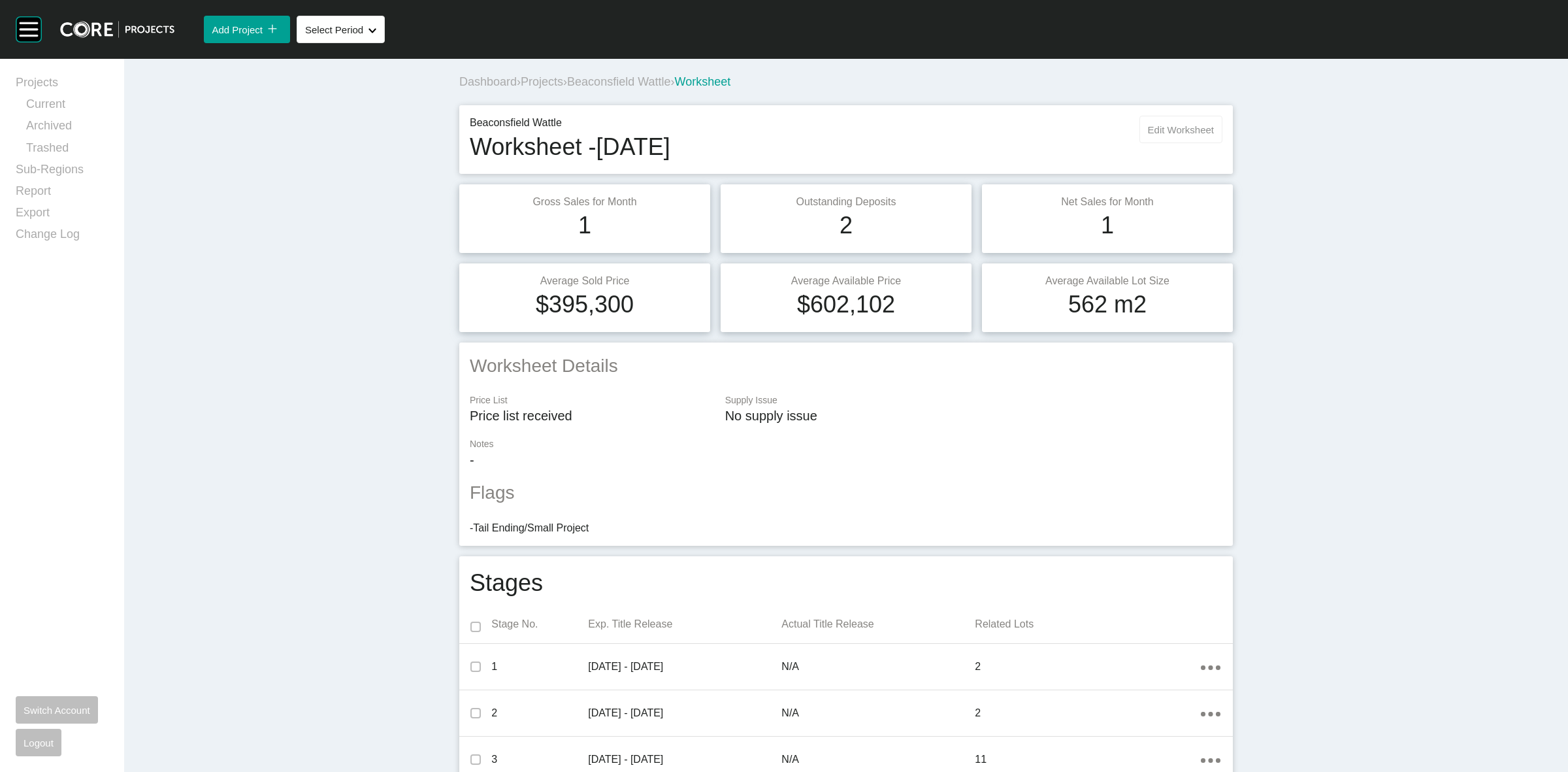
click at [1167, 126] on span "Edit Worksheet" at bounding box center [1180, 130] width 66 height 12
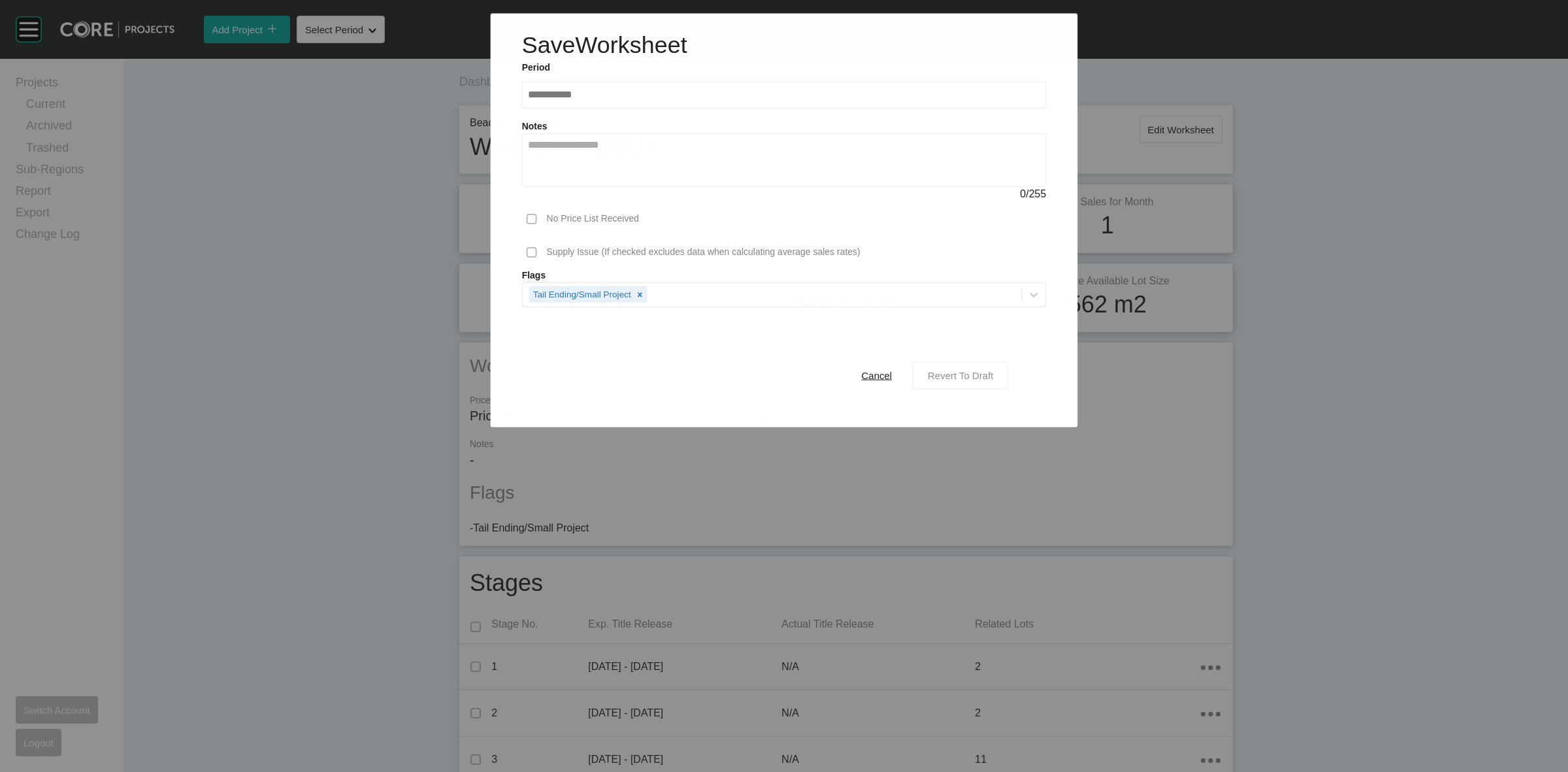
click at [942, 367] on div "Revert To Draft" at bounding box center [960, 375] width 72 height 18
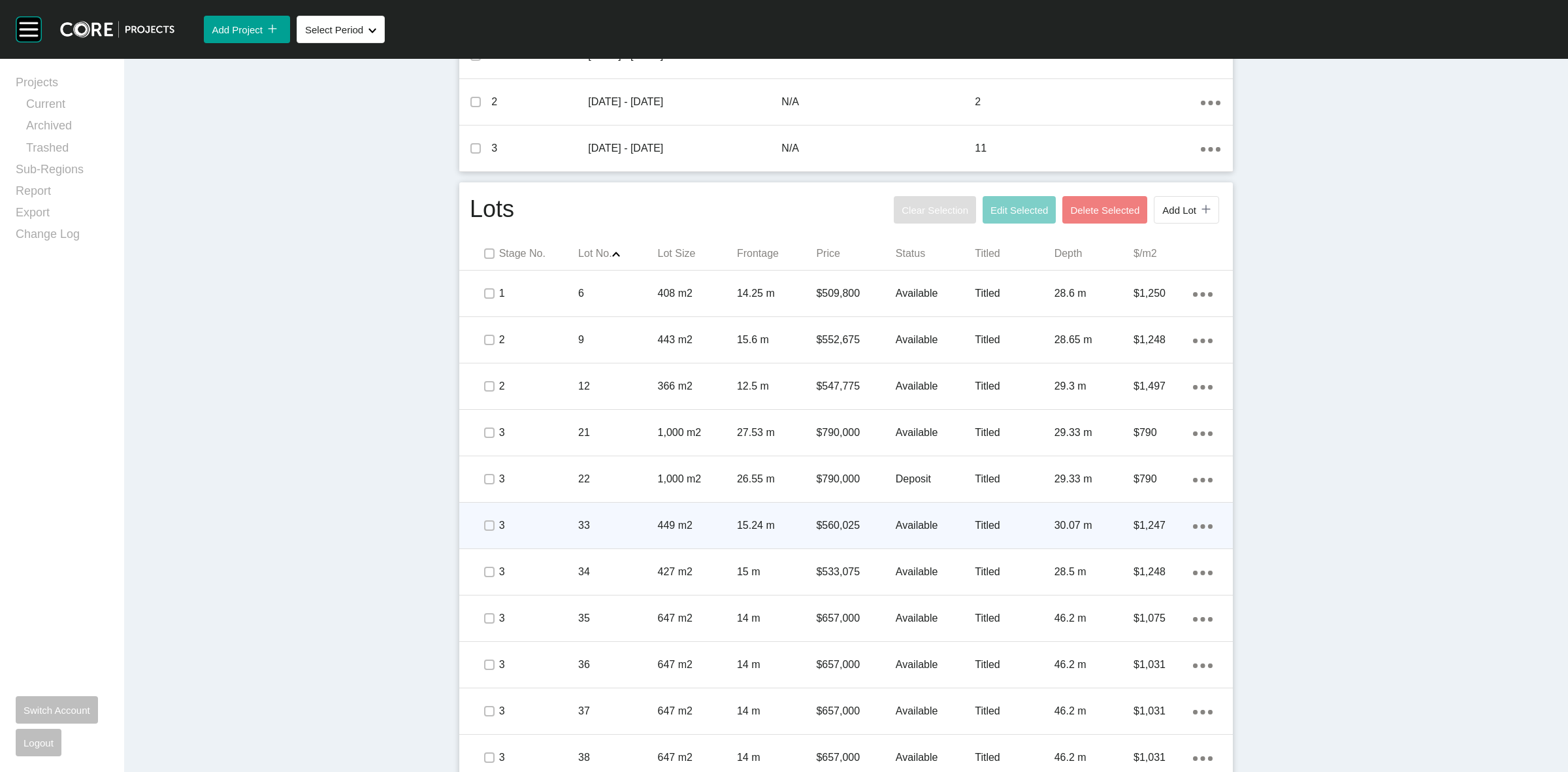
scroll to position [654, 0]
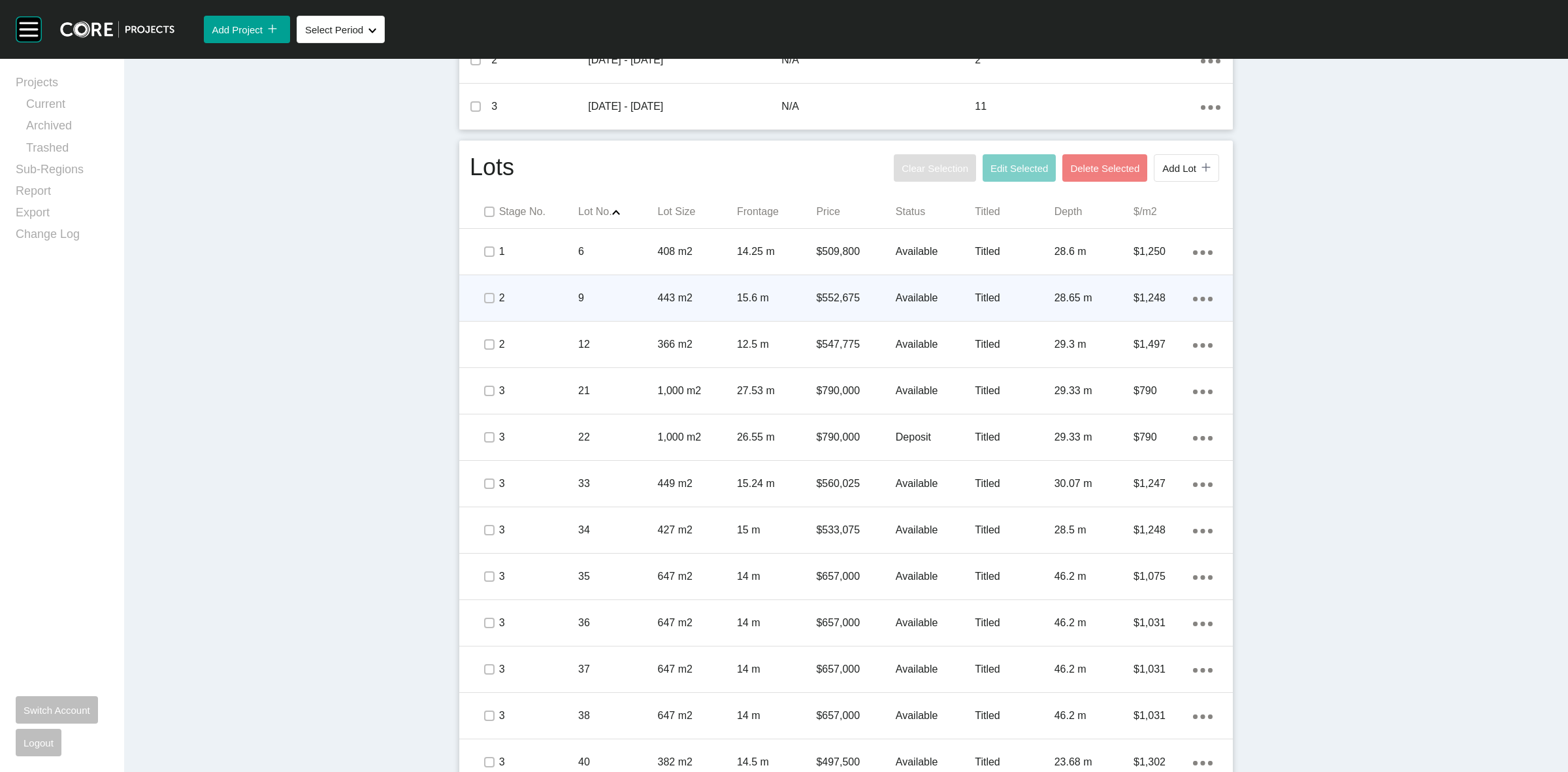
click at [740, 295] on p "15.6 m" at bounding box center [776, 298] width 79 height 14
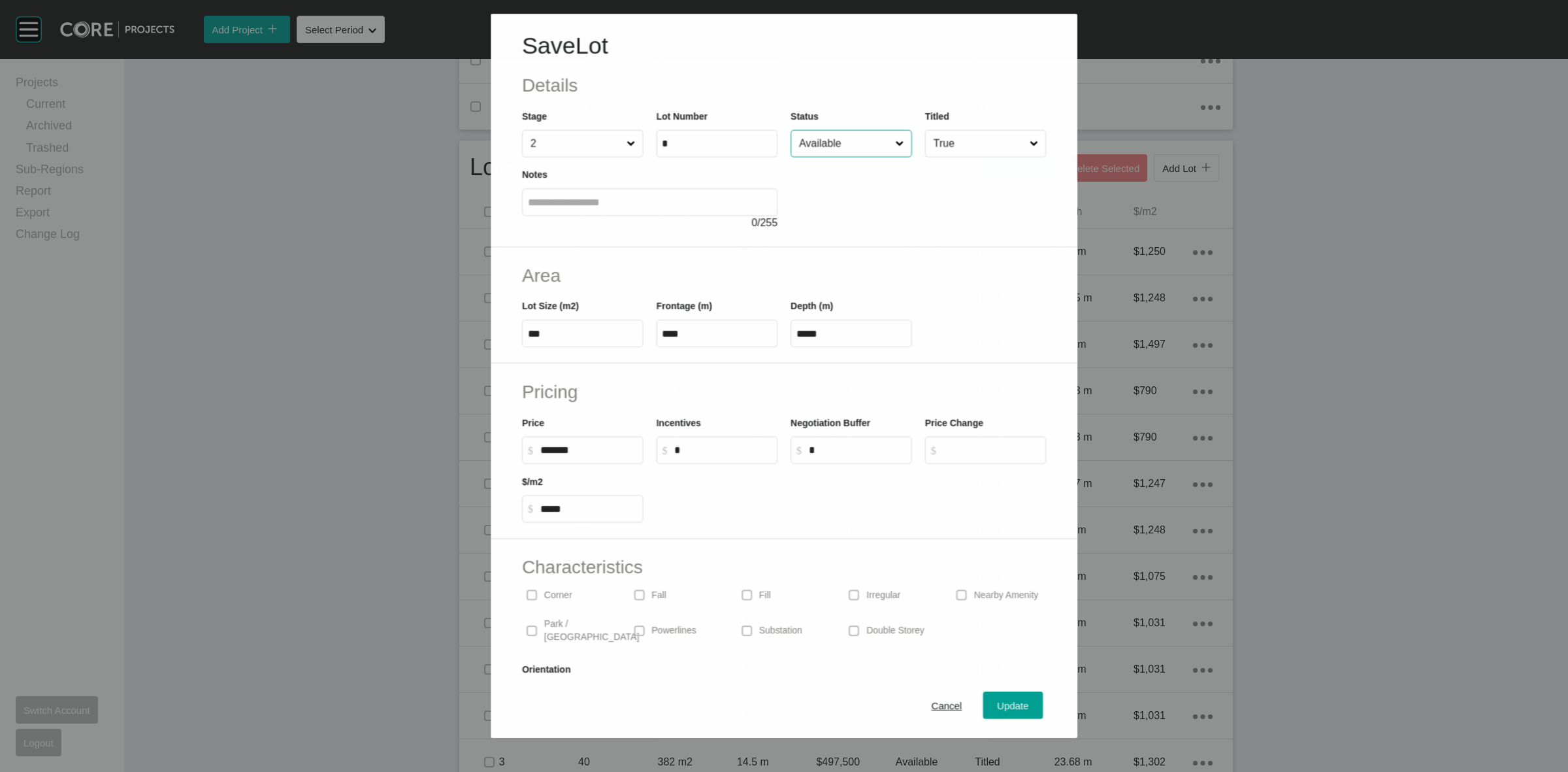
click at [837, 152] on input "Available" at bounding box center [844, 143] width 96 height 26
click at [998, 707] on span "Update" at bounding box center [1013, 706] width 31 height 12
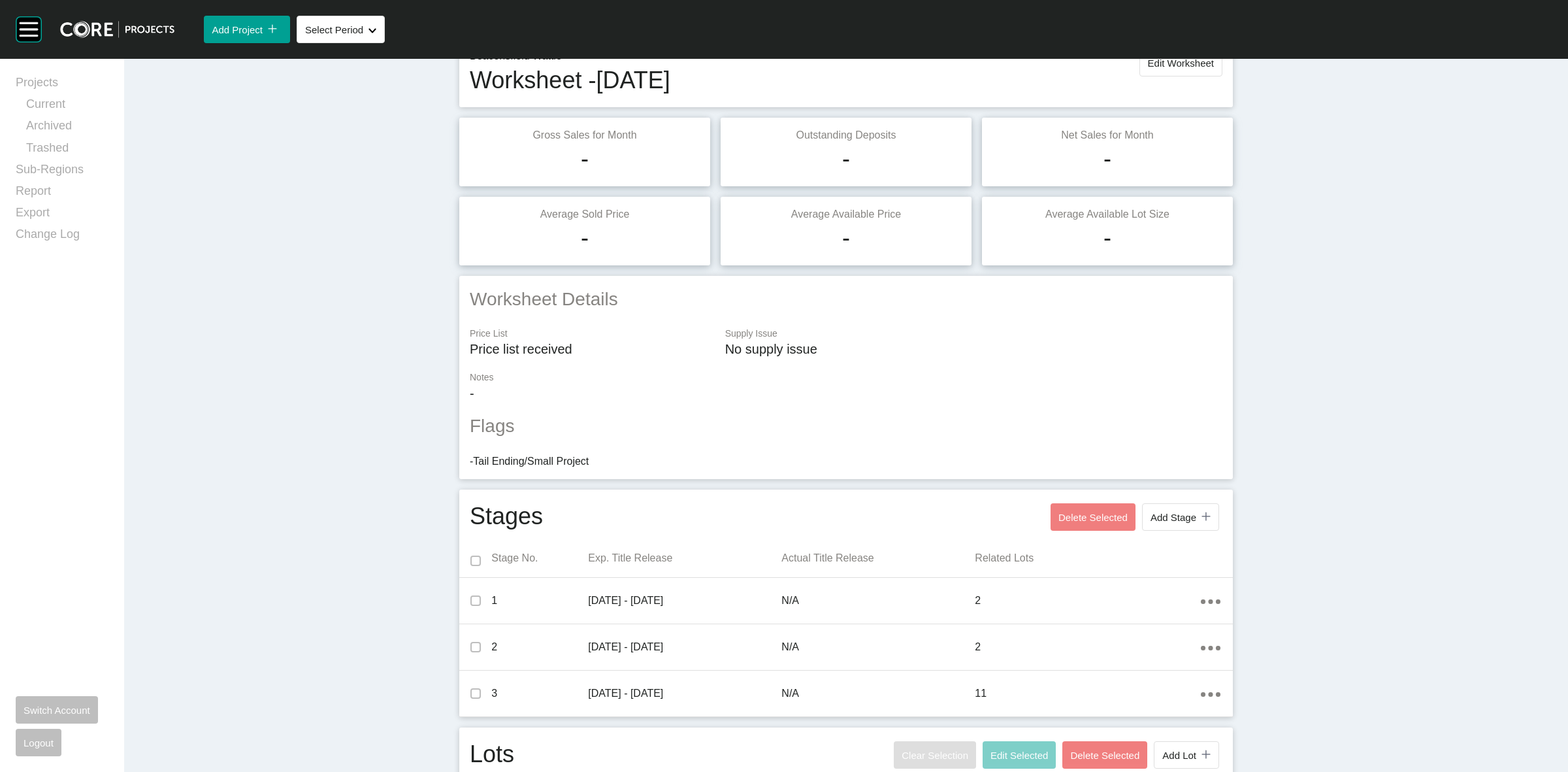
scroll to position [0, 0]
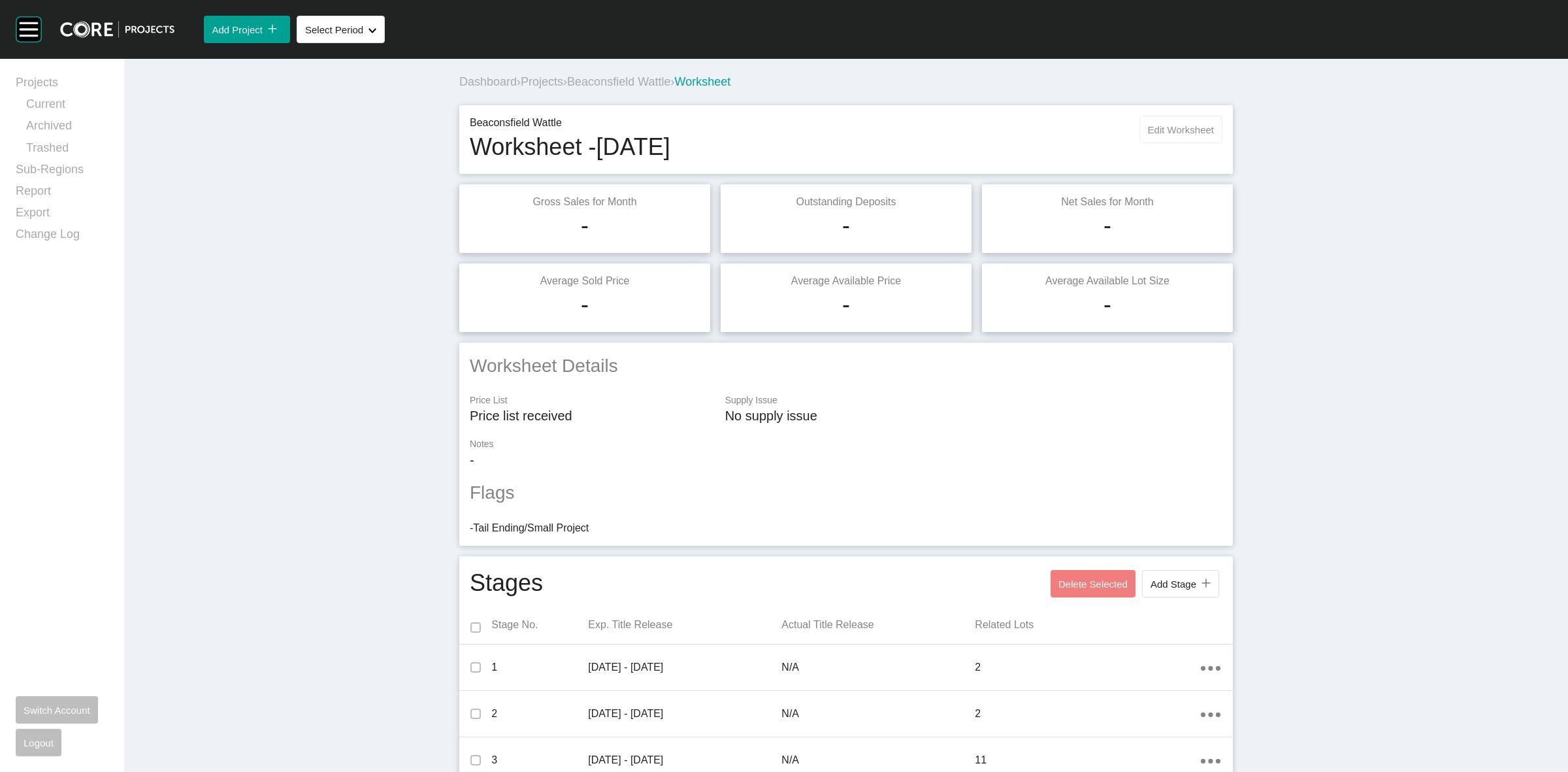
click at [1170, 128] on span "Edit Worksheet" at bounding box center [1180, 130] width 66 height 12
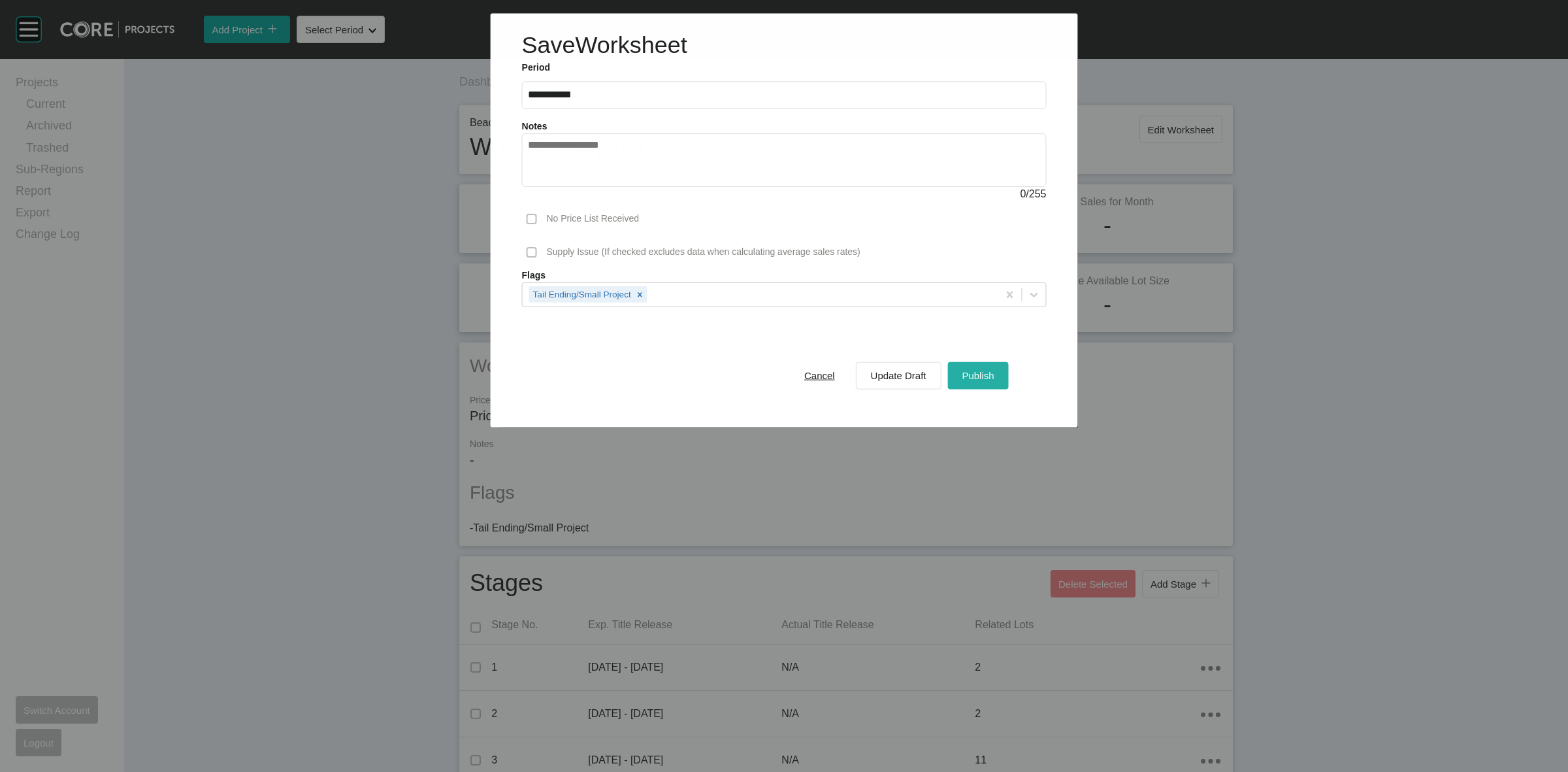
click at [984, 376] on span "Publish" at bounding box center [977, 375] width 32 height 12
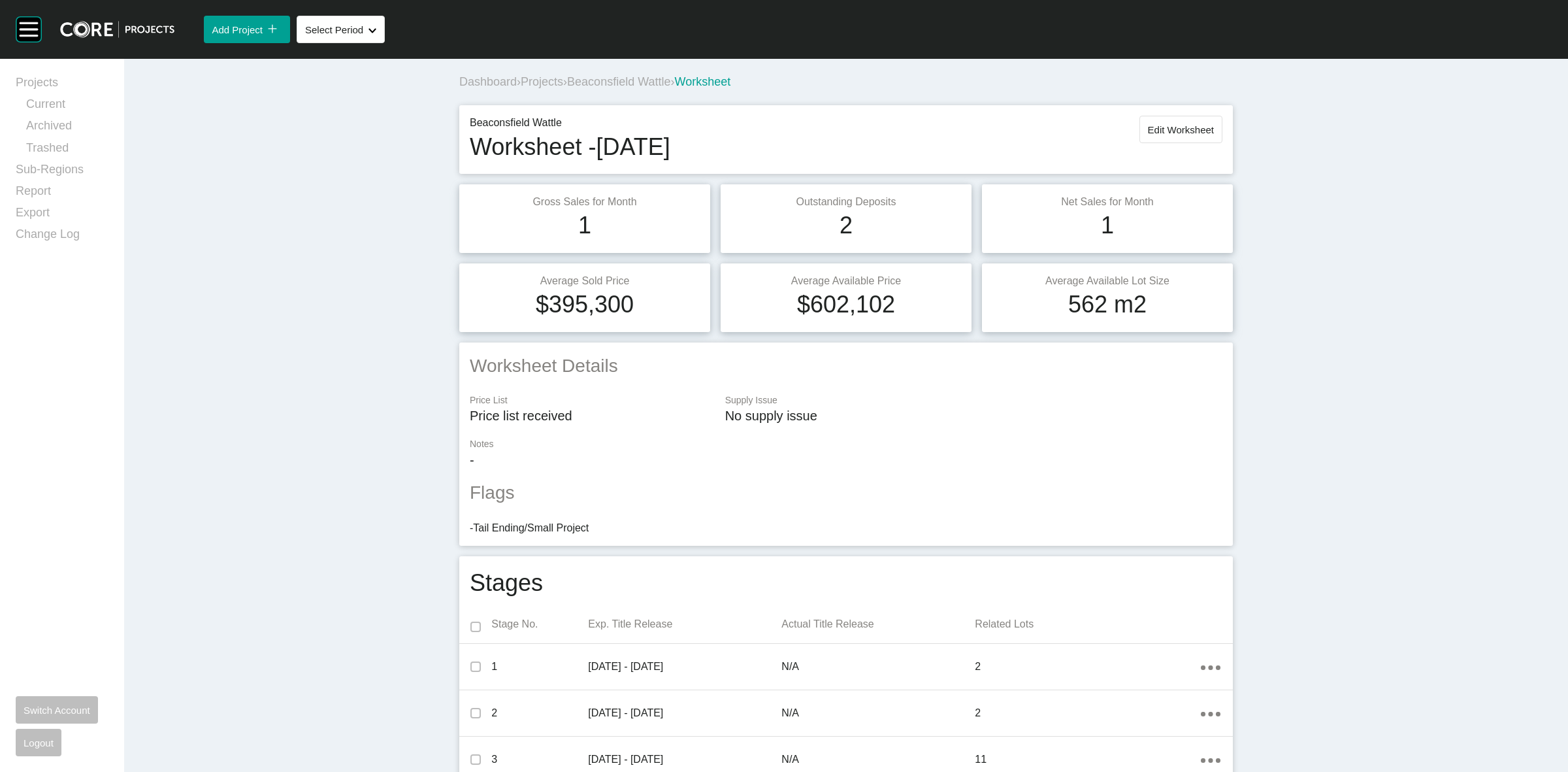
click at [606, 76] on span "Beaconsfield Wattle" at bounding box center [618, 82] width 103 height 13
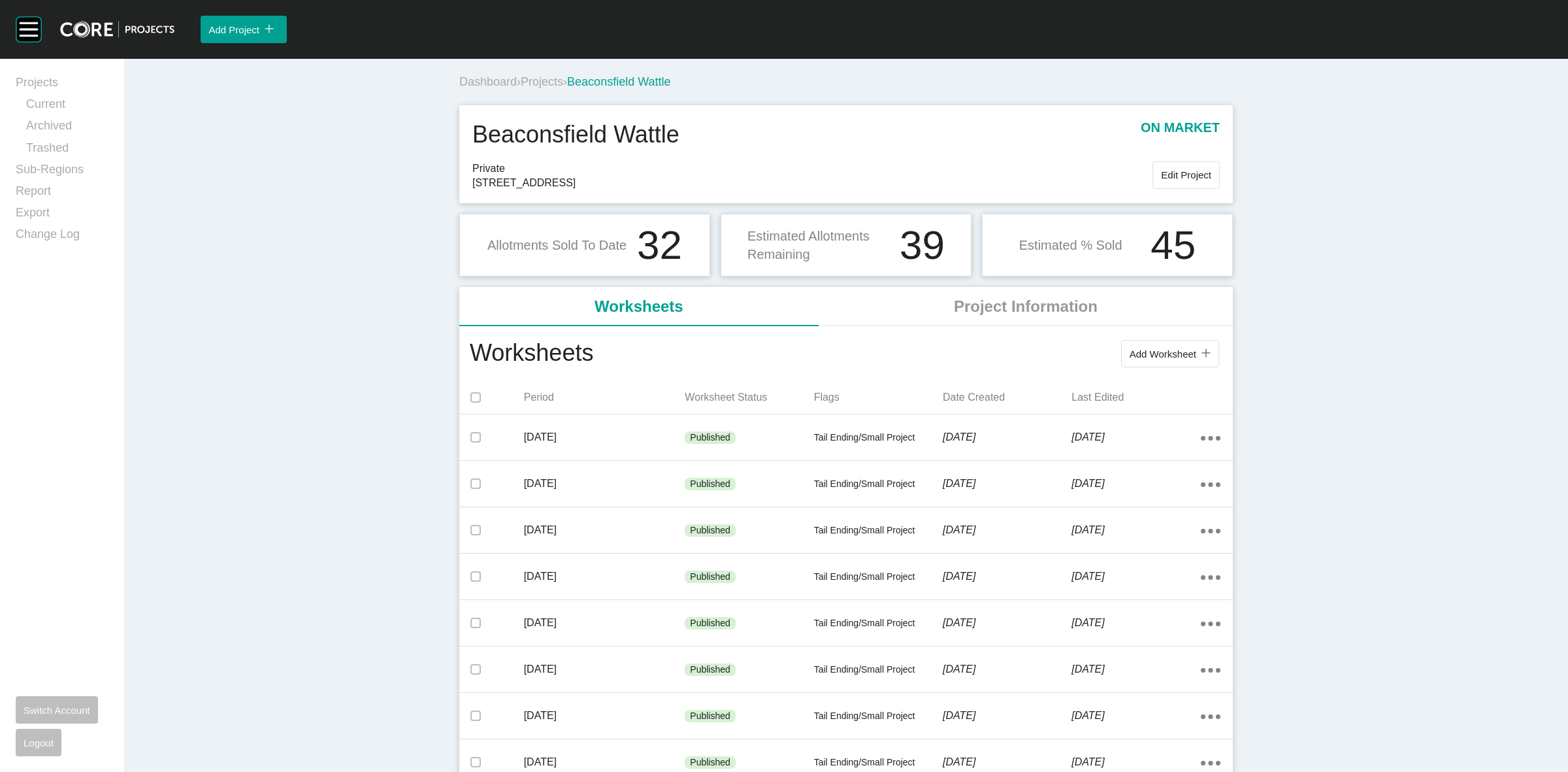
click at [539, 79] on span "Projects" at bounding box center [542, 82] width 43 height 13
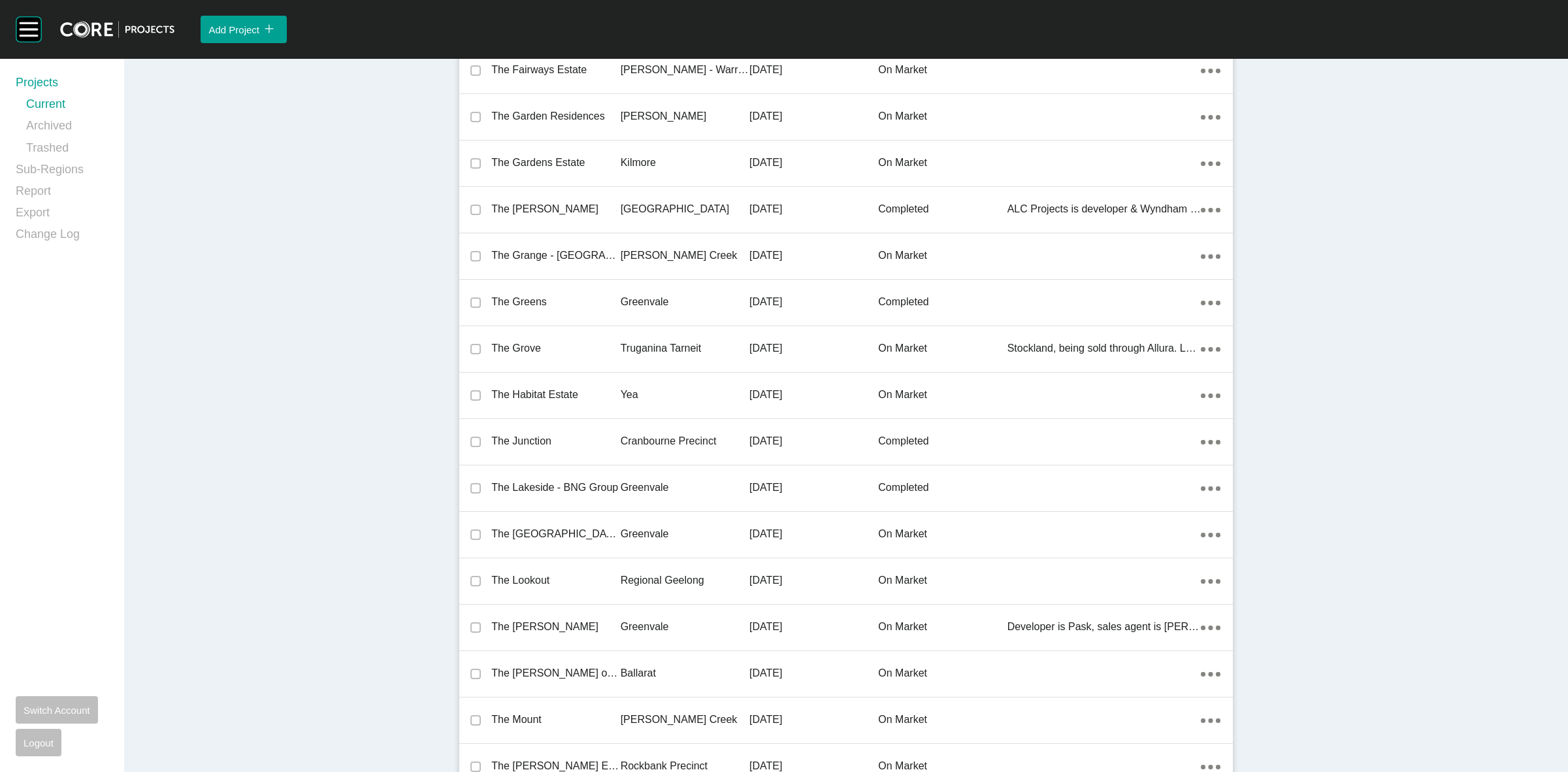
scroll to position [26837, 0]
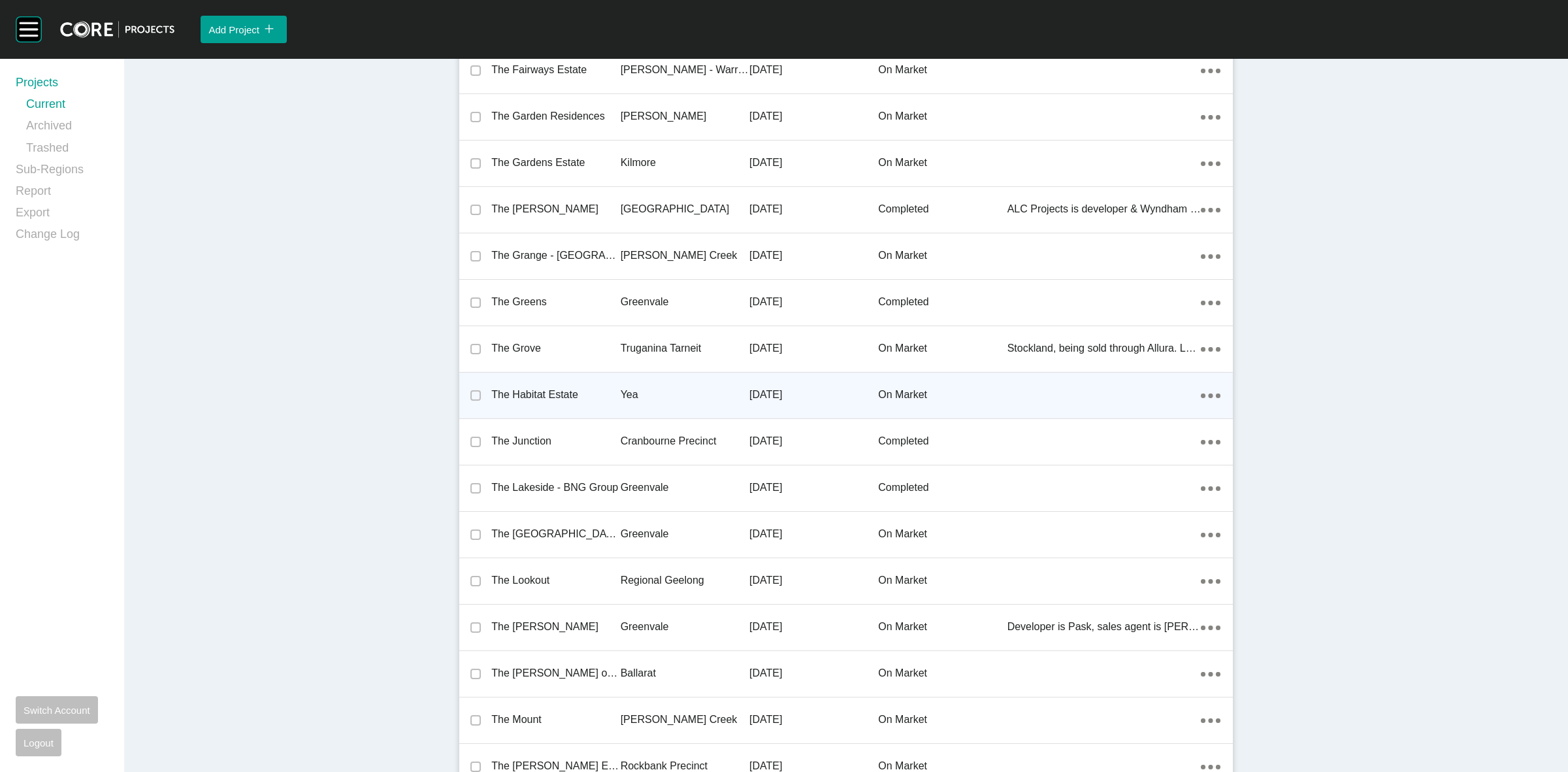
click at [541, 388] on p "The Habitat Estate" at bounding box center [555, 395] width 129 height 14
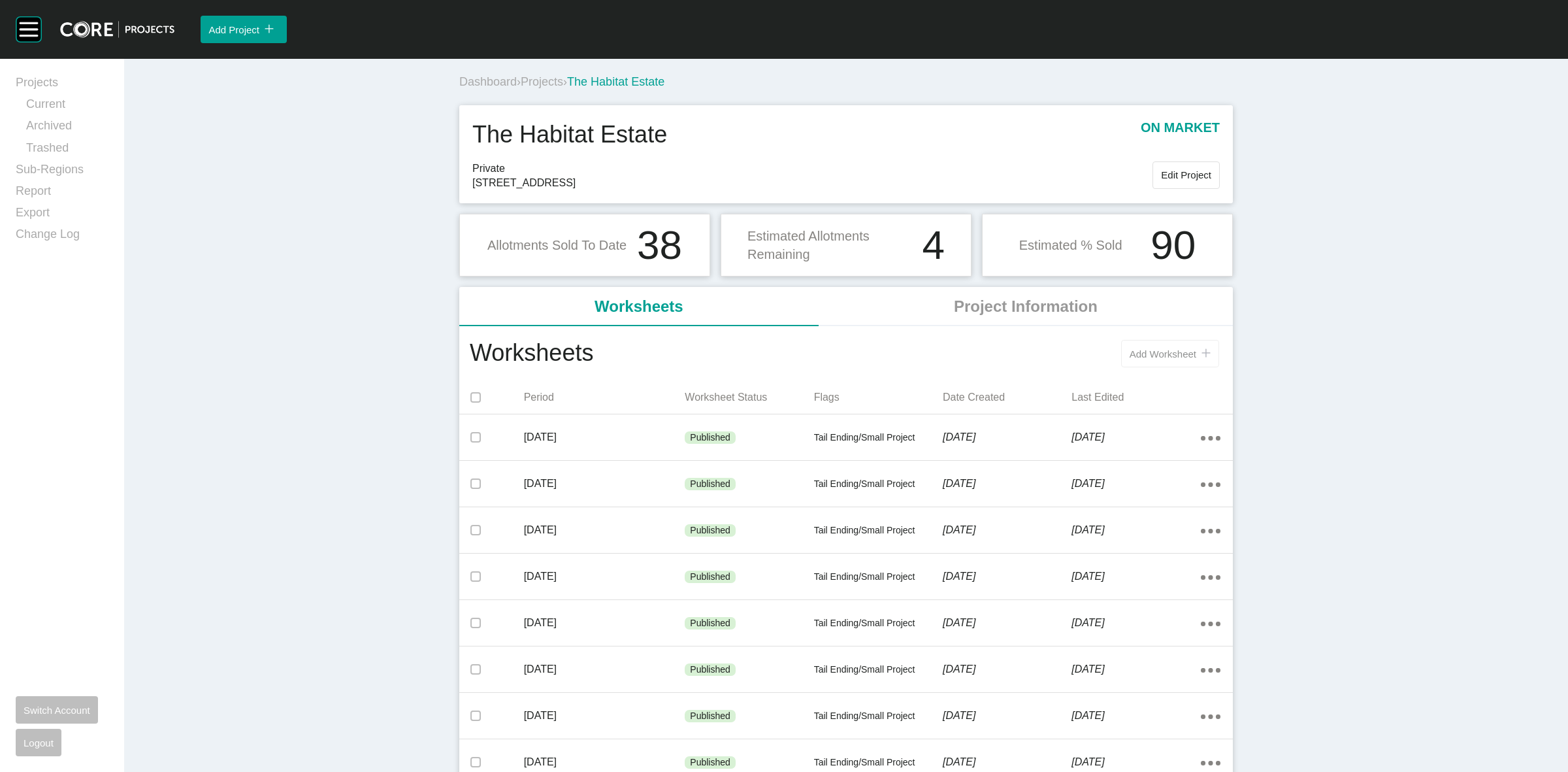
click at [1167, 360] on button "Add Worksheet icon/tick copy 11 Created with Sketch." at bounding box center [1170, 353] width 98 height 28
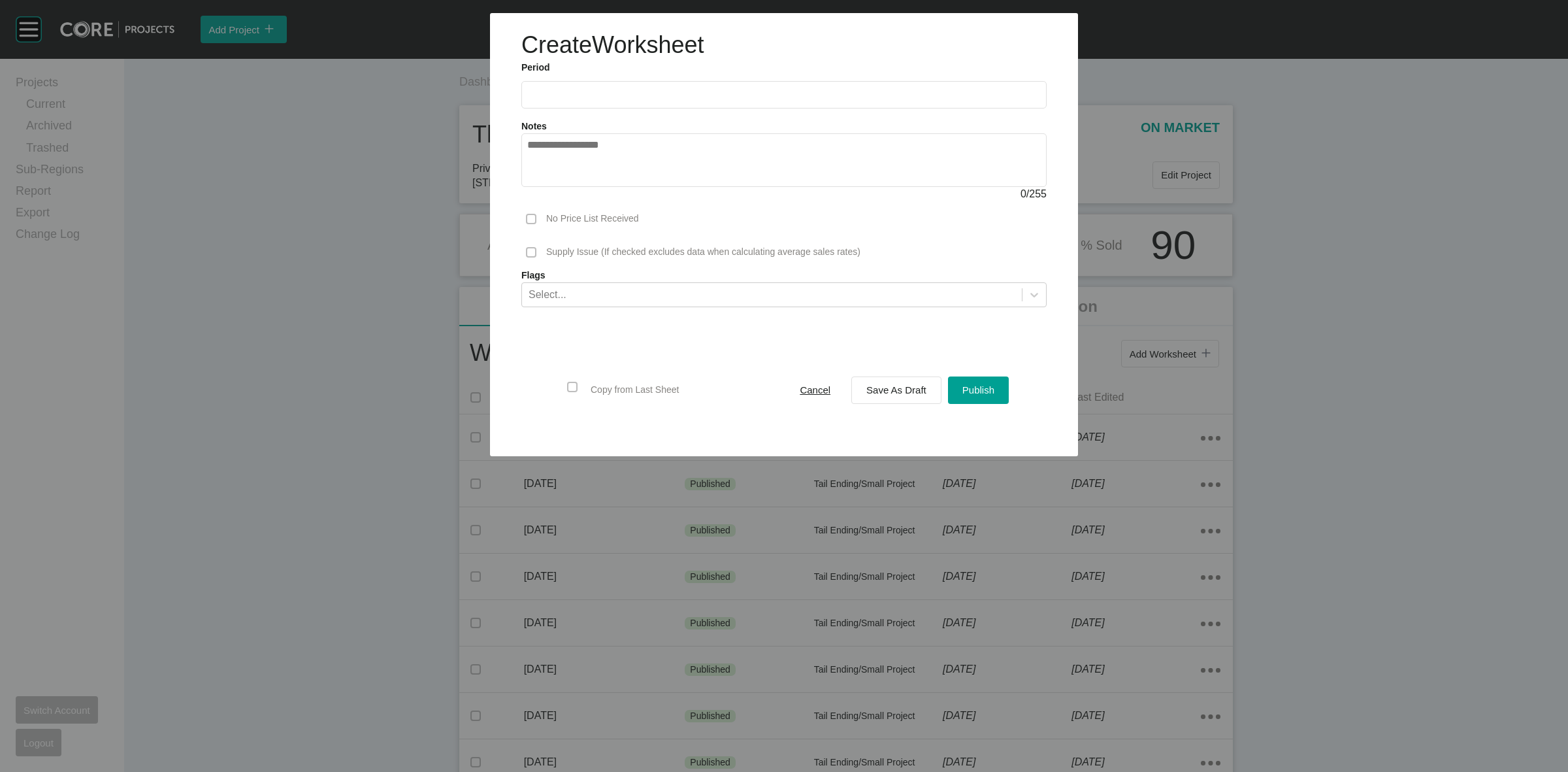
click at [582, 96] on input "text" at bounding box center [783, 94] width 514 height 12
drag, startPoint x: 593, startPoint y: 191, endPoint x: 818, endPoint y: 298, distance: 249.1
click at [592, 190] on li "Aug" at bounding box center [590, 190] width 43 height 22
type input "**********"
click at [887, 388] on span "Save As Draft" at bounding box center [897, 390] width 60 height 12
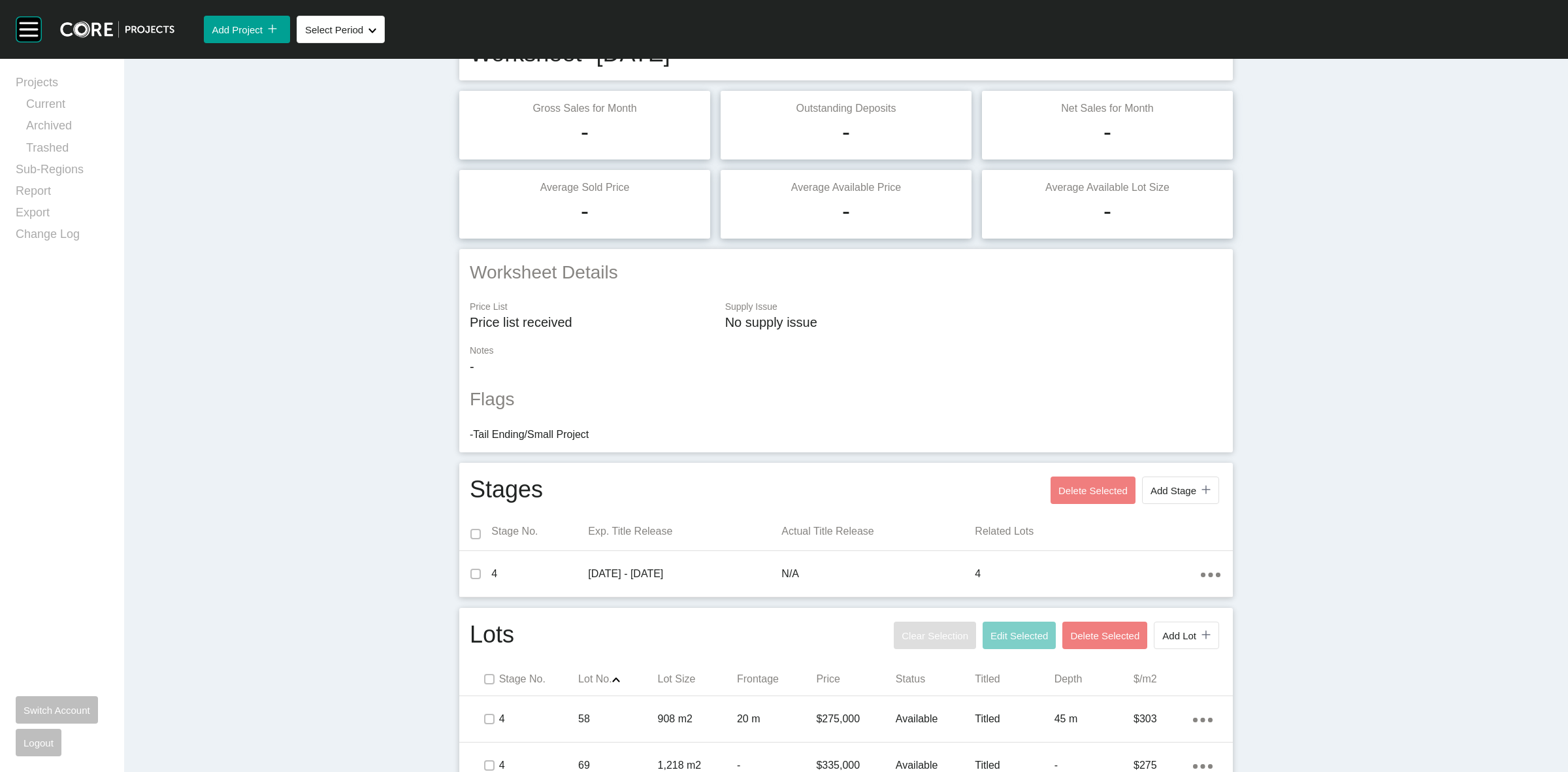
scroll to position [209, 0]
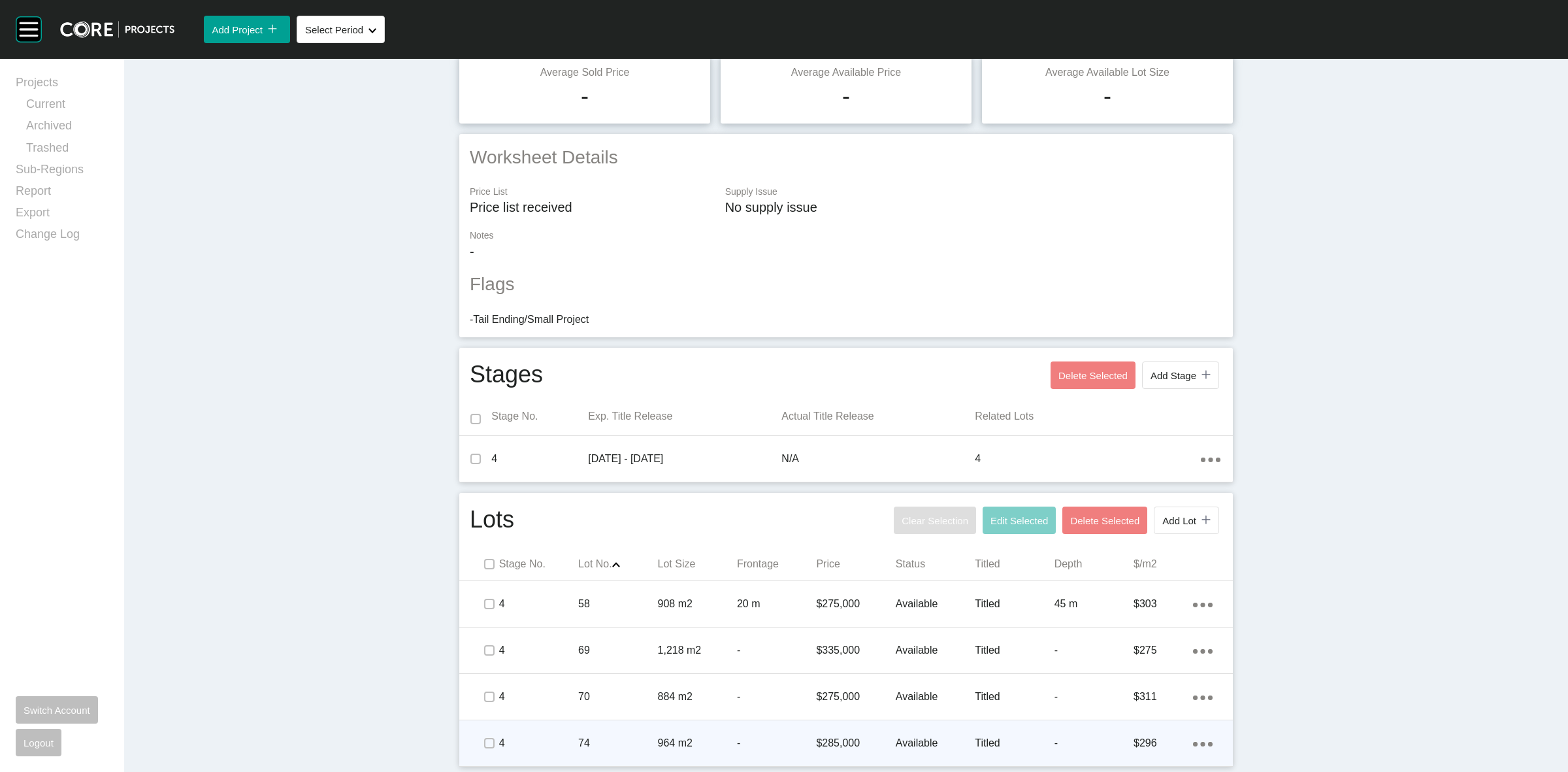
click at [550, 738] on p "4" at bounding box center [538, 743] width 79 height 14
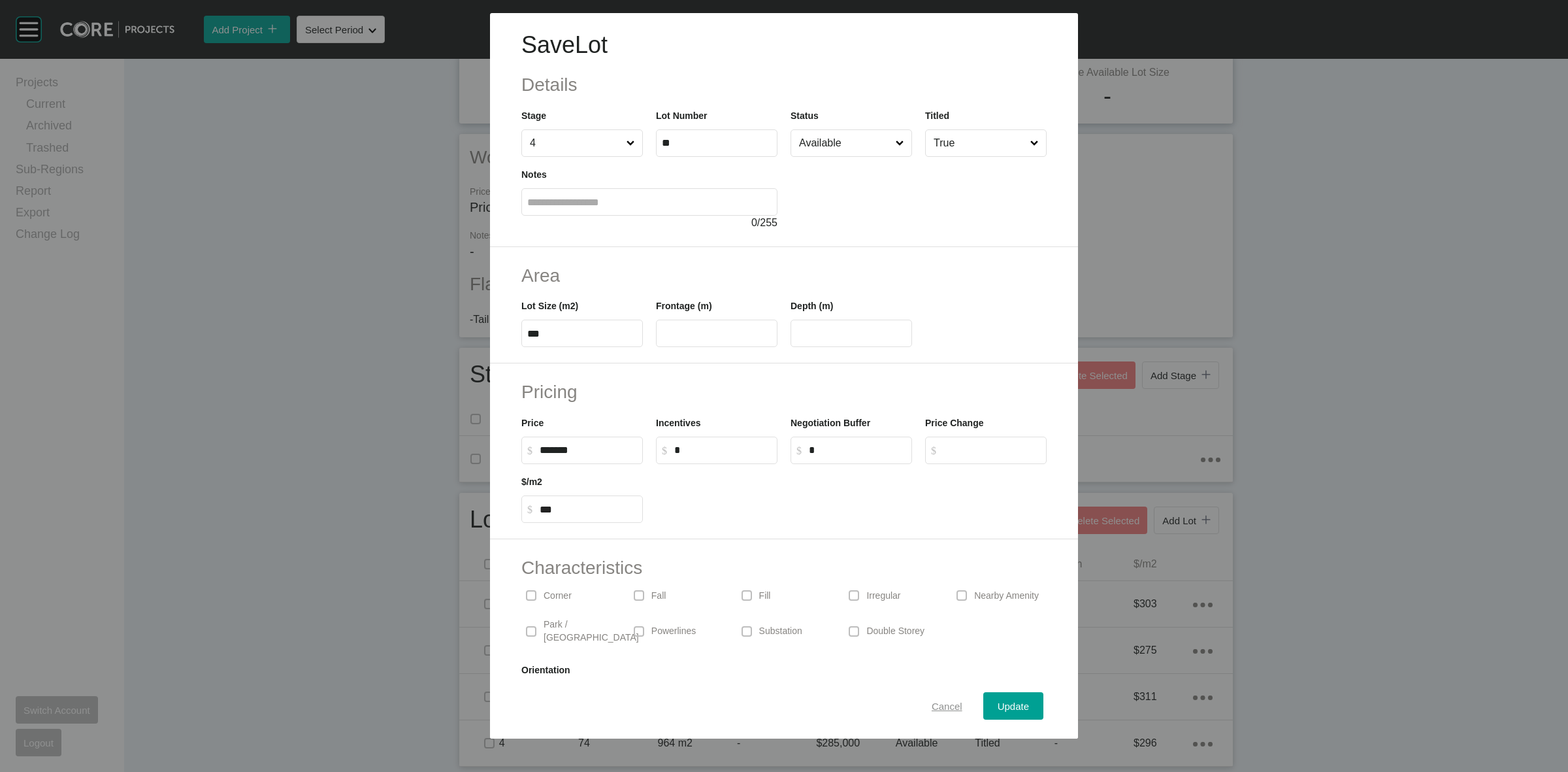
click at [934, 706] on span "Cancel" at bounding box center [946, 706] width 31 height 12
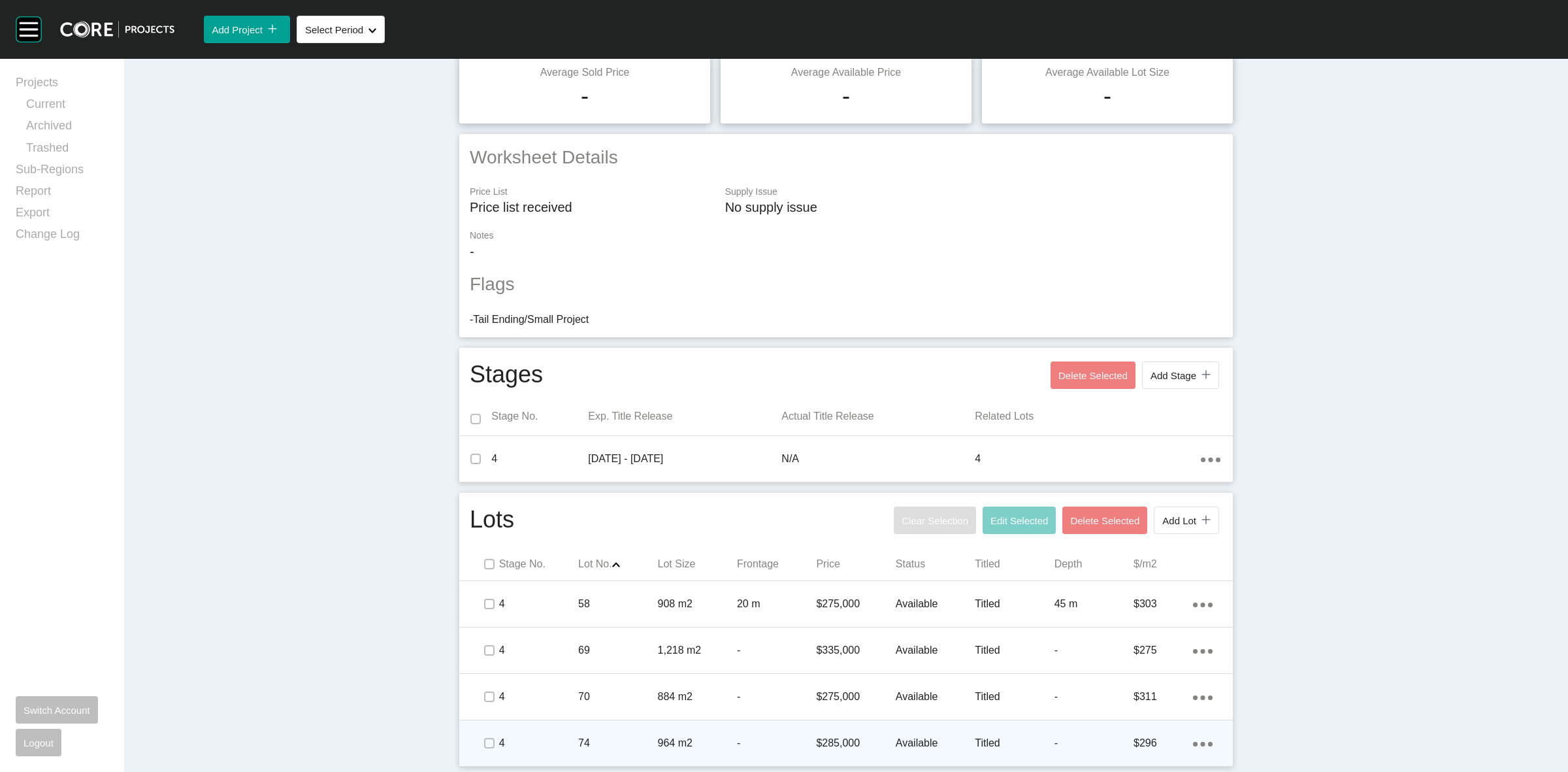
click at [597, 730] on div "74" at bounding box center [617, 744] width 79 height 41
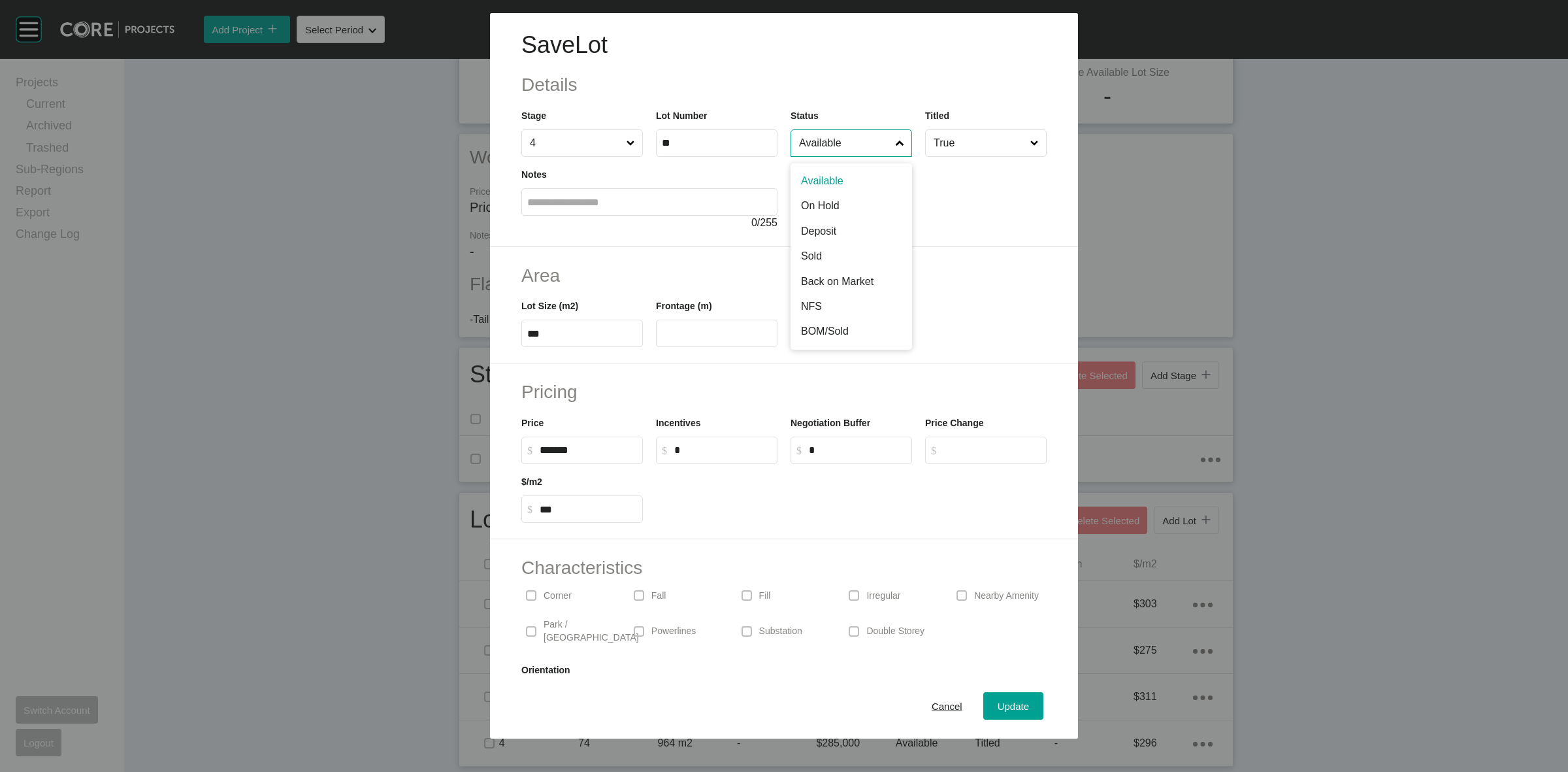
click at [854, 154] on input "Available" at bounding box center [844, 143] width 97 height 26
click at [1001, 708] on span "Update" at bounding box center [1013, 706] width 31 height 12
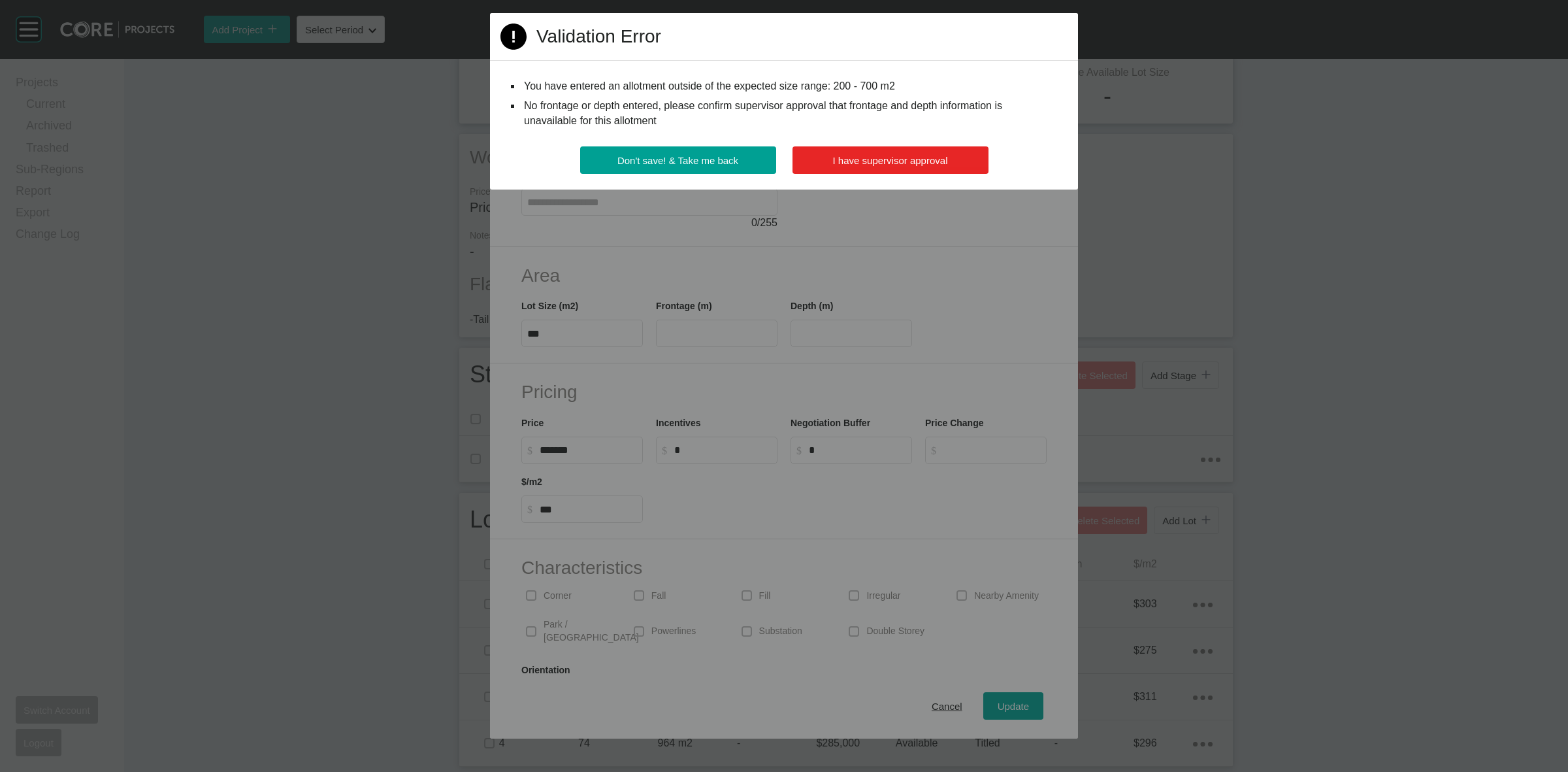
click at [870, 160] on span "I have supervisor approval" at bounding box center [890, 161] width 115 height 12
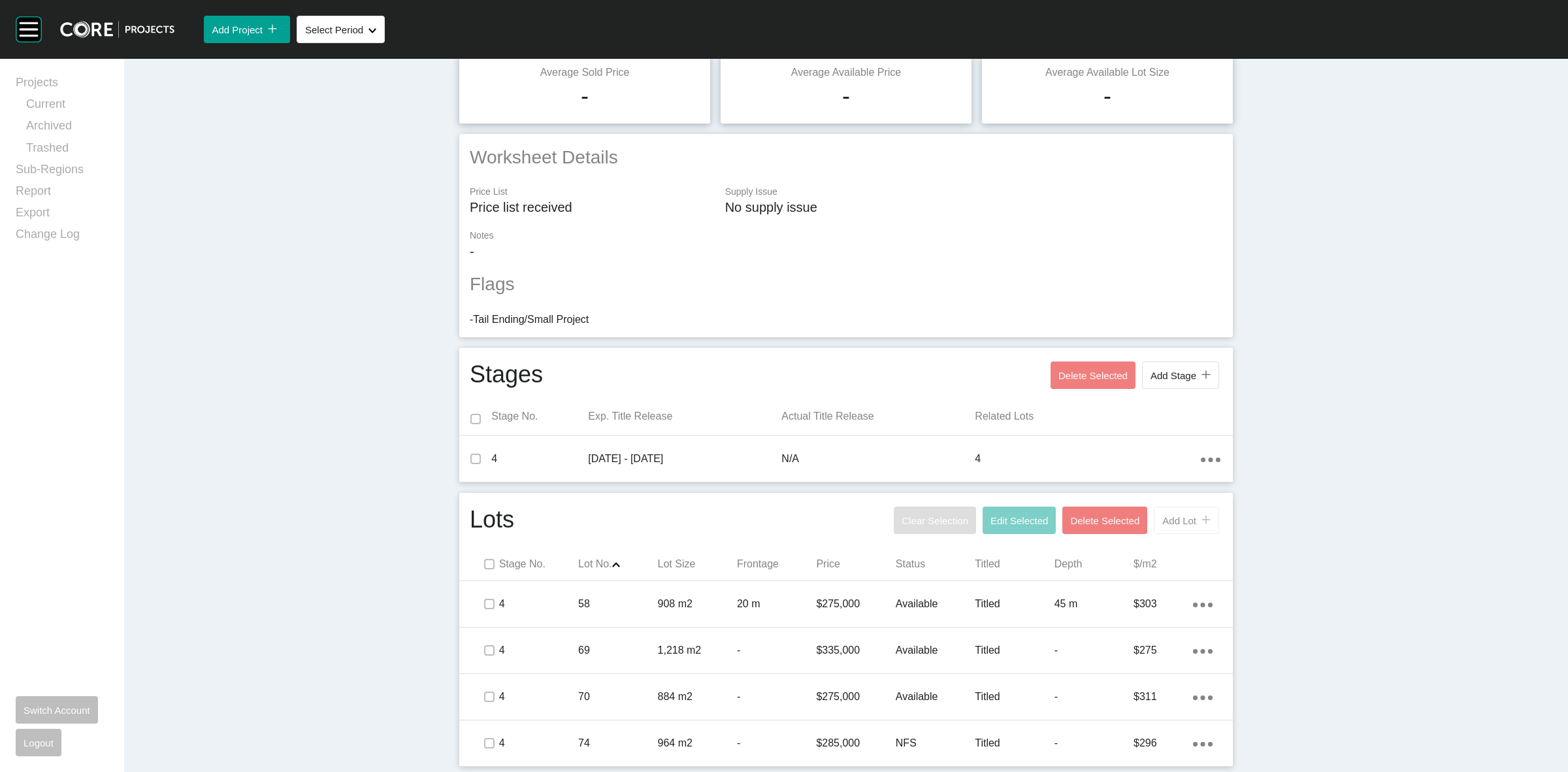
click at [1164, 527] on button "Add Lot icon/tick copy 11 Created with Sketch." at bounding box center [1187, 520] width 66 height 28
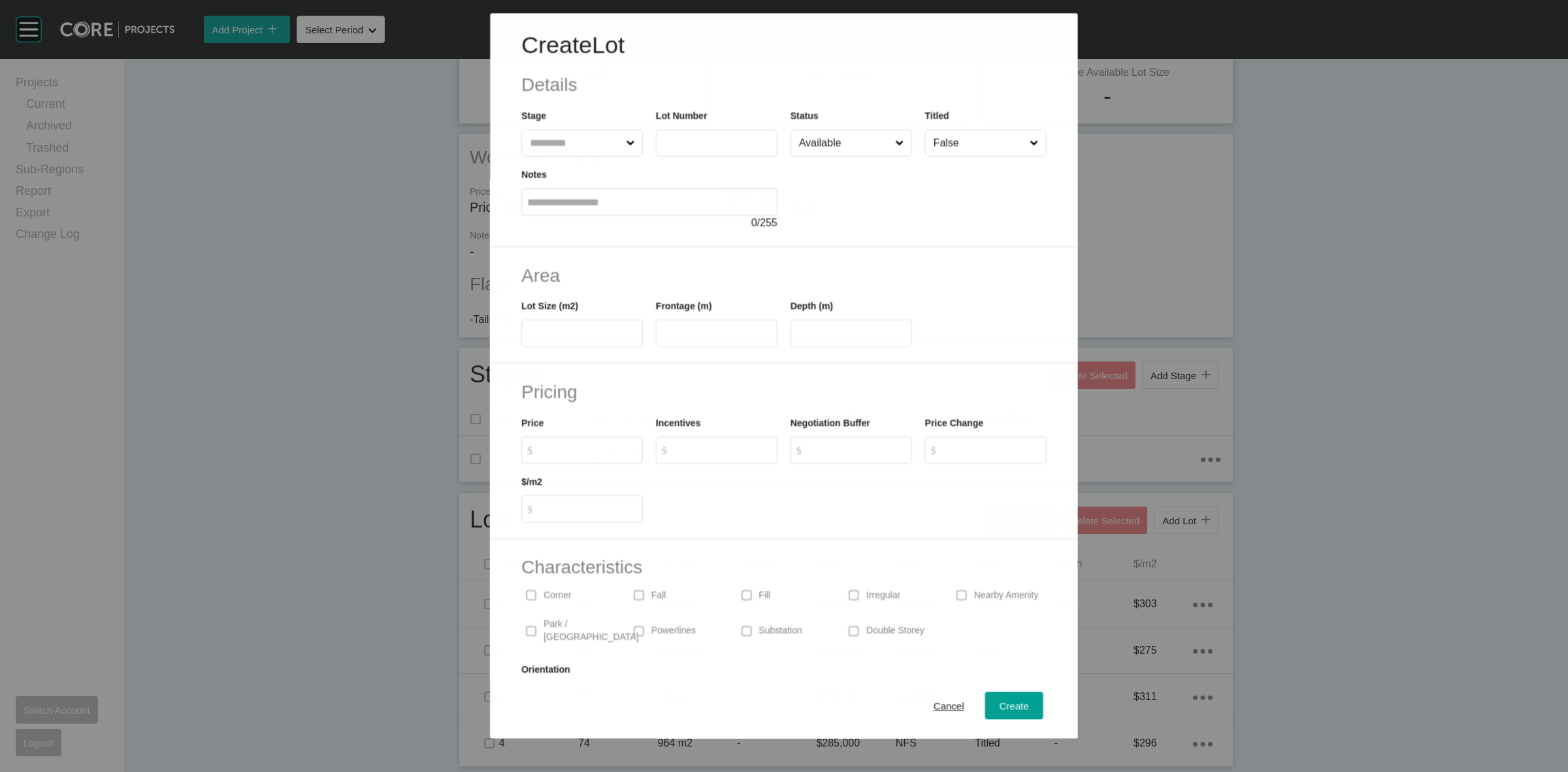
click at [605, 138] on input "text" at bounding box center [575, 143] width 96 height 26
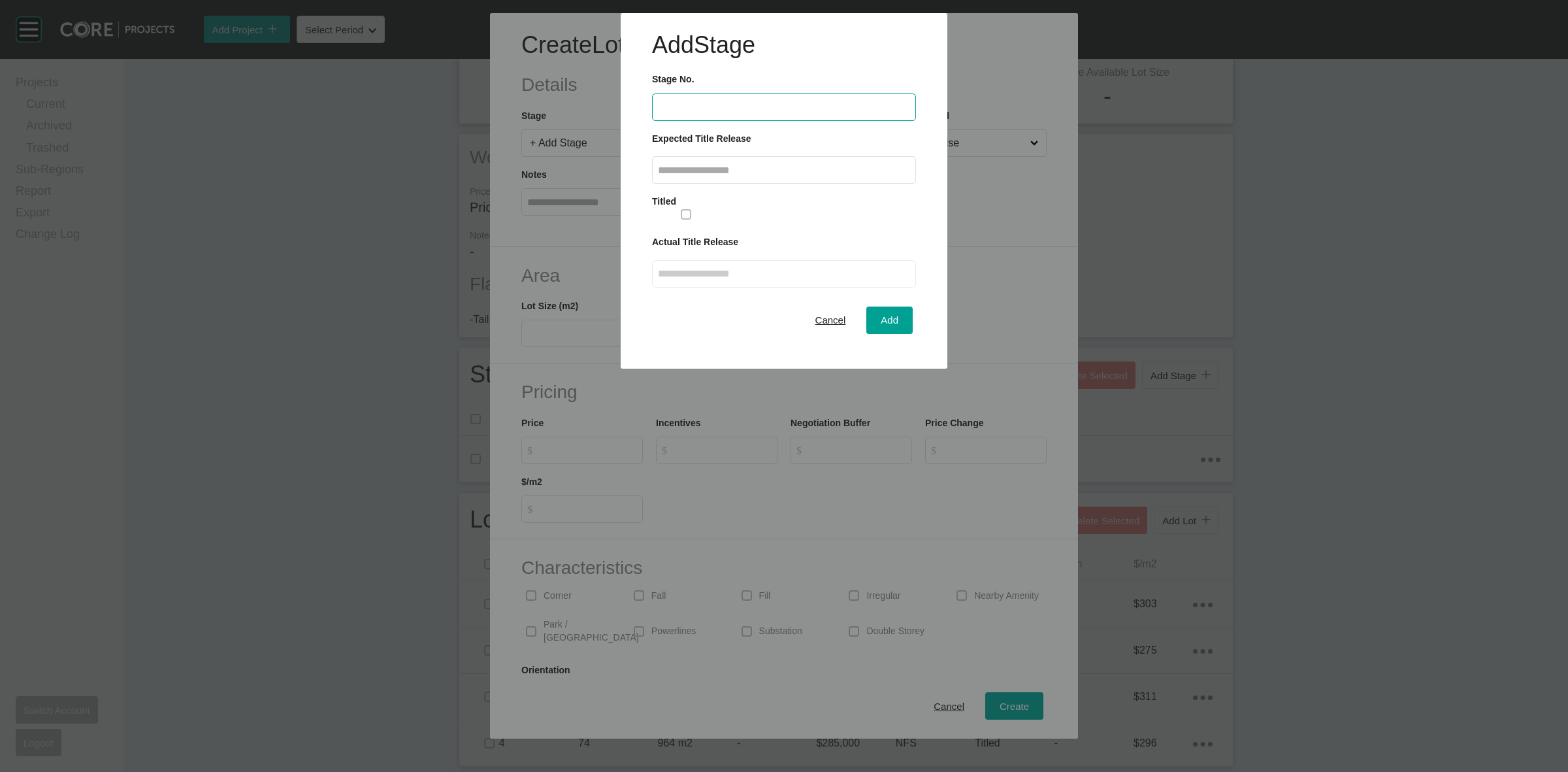
click at [827, 320] on span "Cancel" at bounding box center [830, 319] width 31 height 12
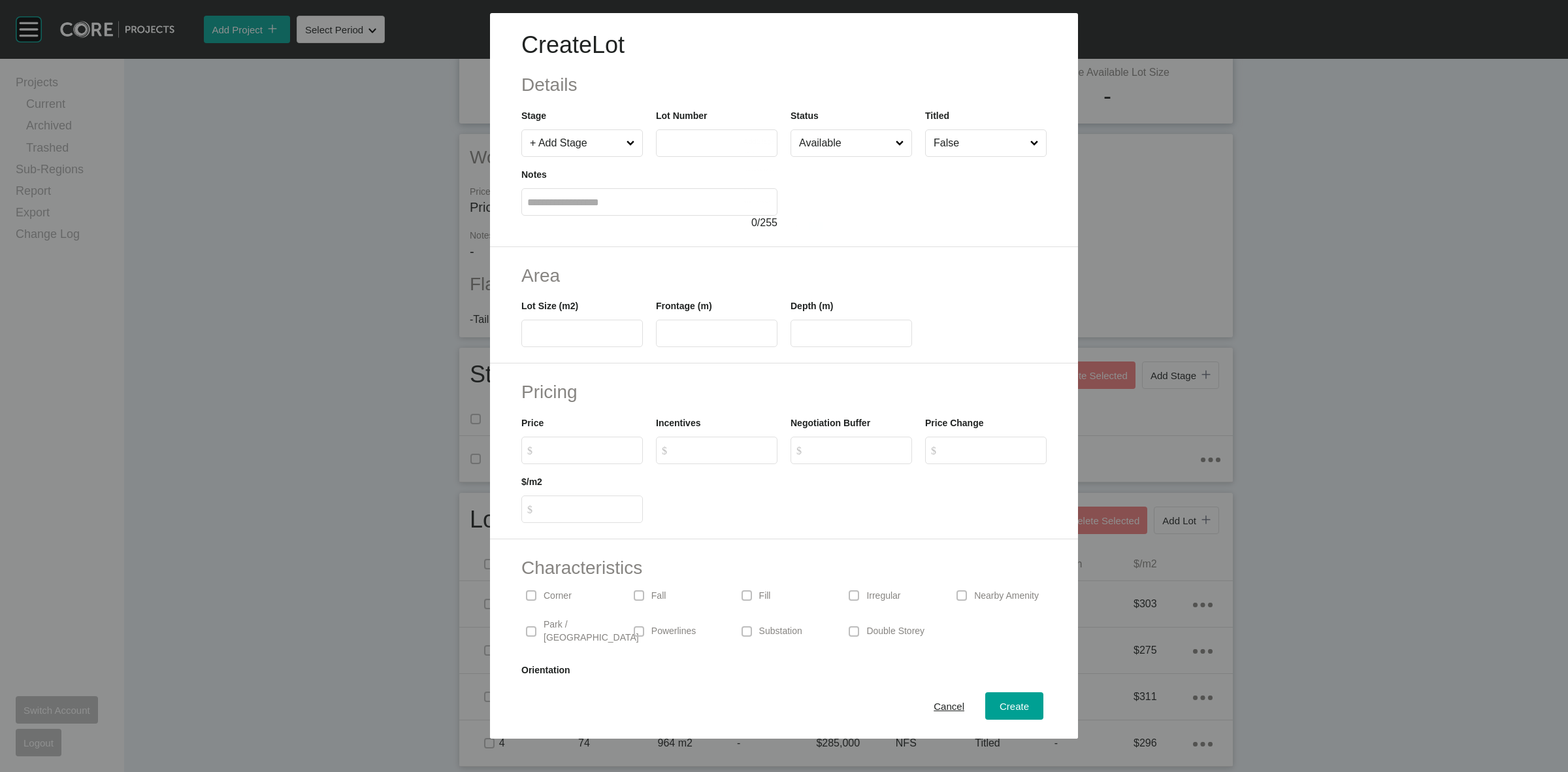
click at [562, 144] on div "Add Stage Stage No. Expected Title Release From 2025 < > Jan Feb Mar Apr May Ju…" at bounding box center [784, 184] width 479 height 113
click at [609, 135] on input "+ Add Stage" at bounding box center [575, 143] width 97 height 26
click at [686, 143] on input "text" at bounding box center [717, 143] width 110 height 12
type input "**"
click at [570, 334] on input "text" at bounding box center [582, 334] width 110 height 12
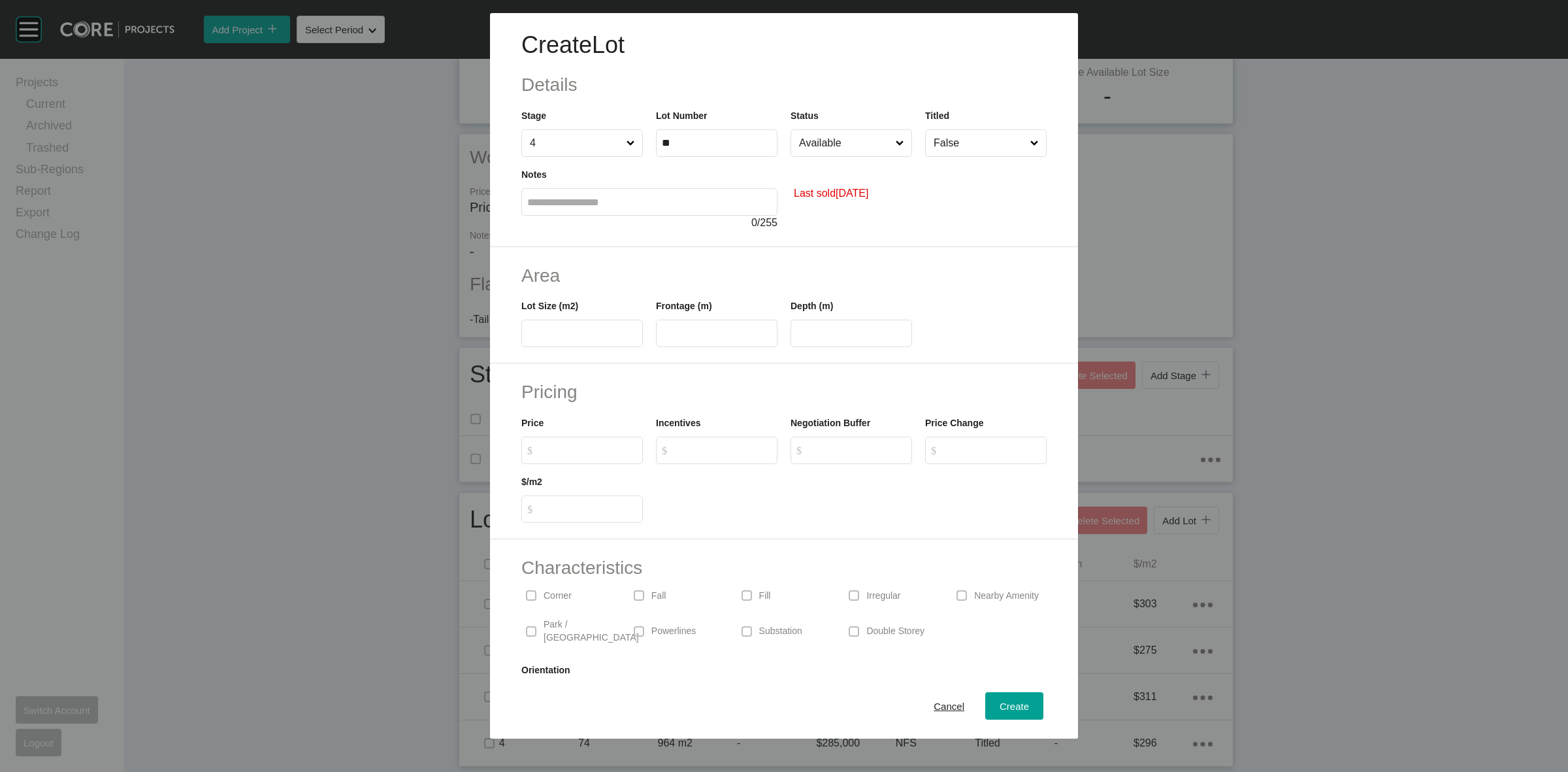
click at [560, 331] on input "text" at bounding box center [582, 334] width 110 height 12
type input "***"
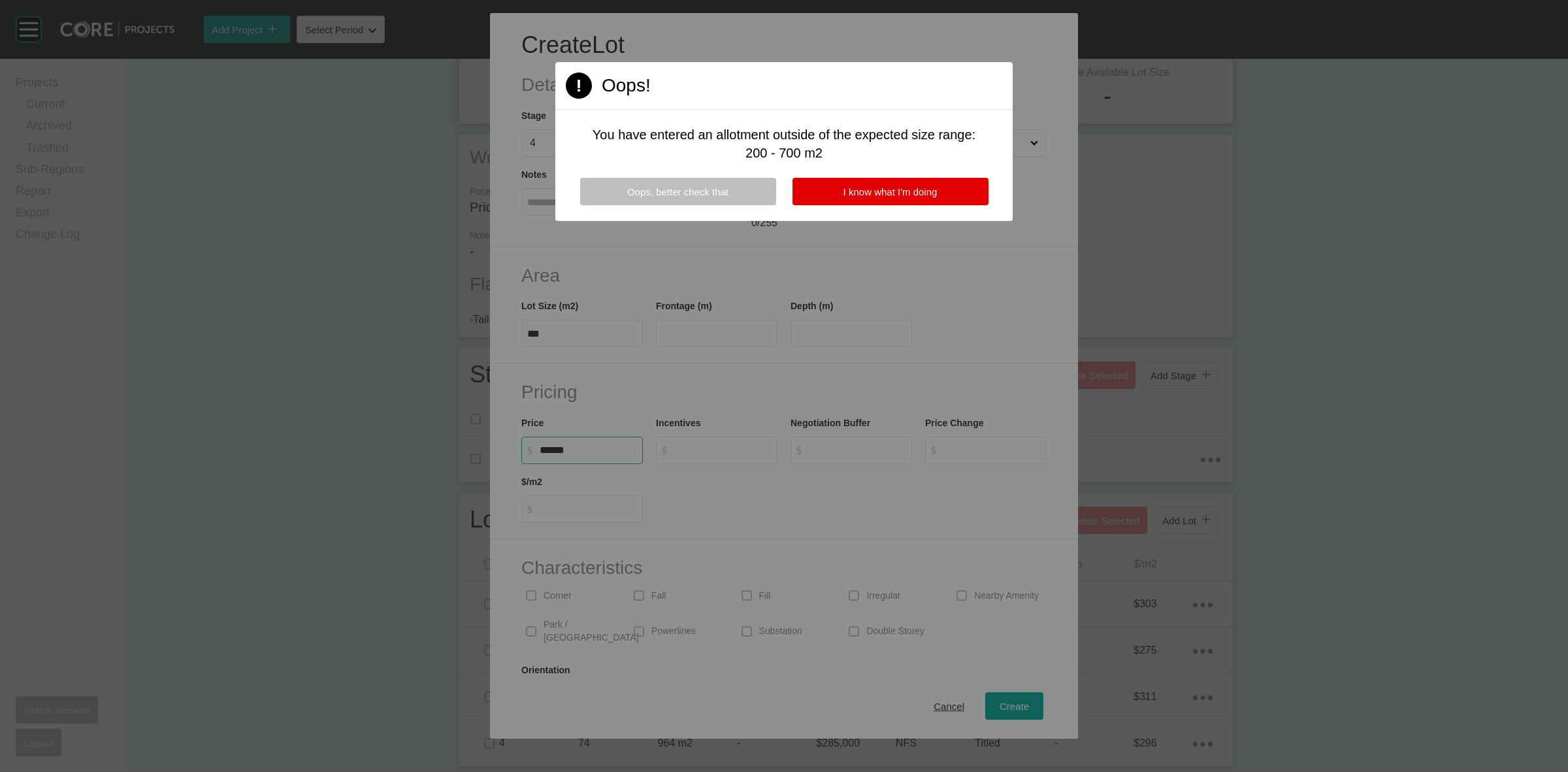
type input "*******"
type input "****"
type input "***"
type input "*"
click at [882, 195] on span "I know what I'm doing" at bounding box center [890, 192] width 94 height 12
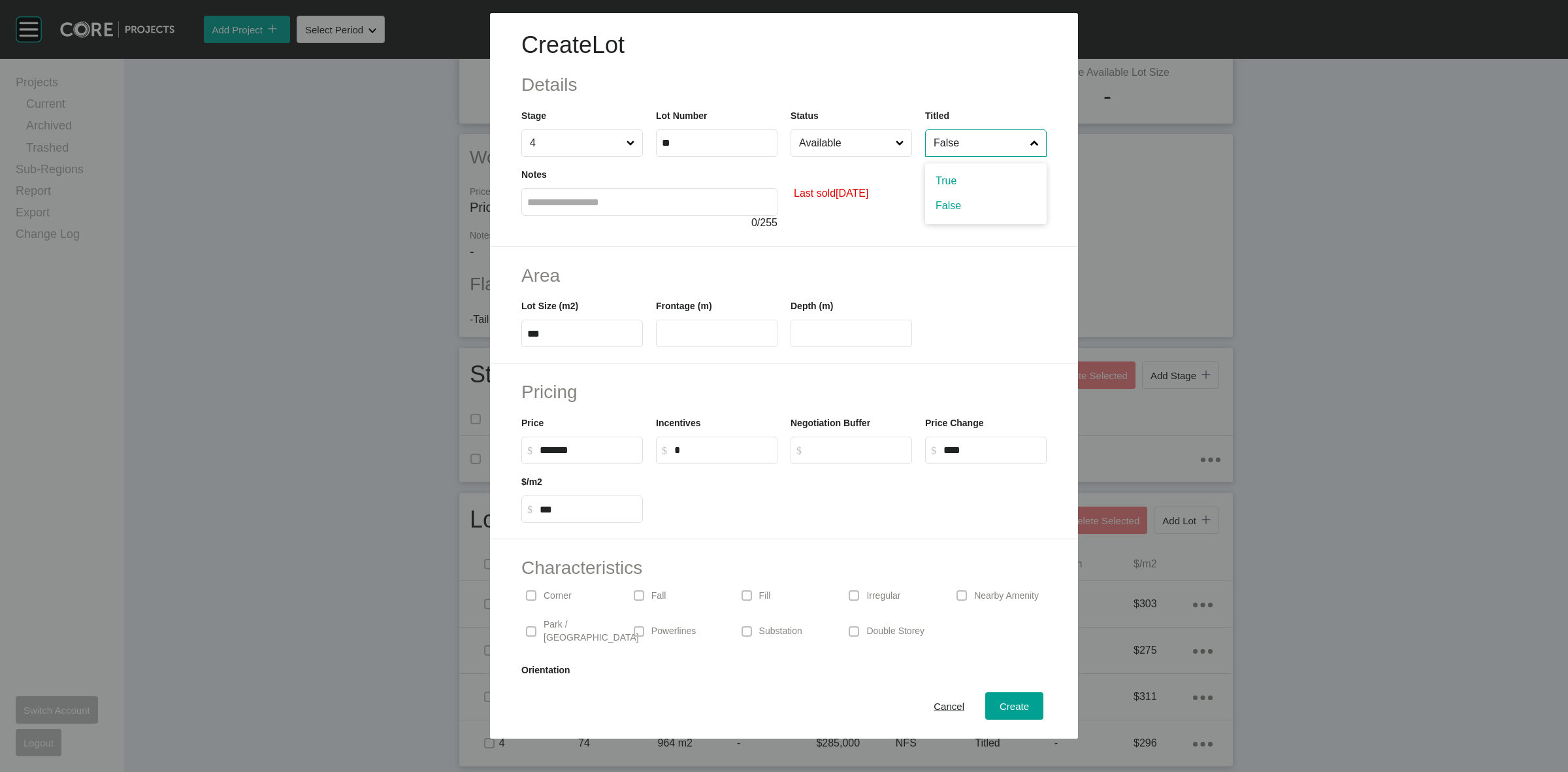
click at [968, 143] on input "False" at bounding box center [979, 143] width 97 height 26
drag, startPoint x: 840, startPoint y: 135, endPoint x: 831, endPoint y: 154, distance: 21.0
click at [837, 138] on input "Available" at bounding box center [844, 143] width 97 height 26
click at [1014, 701] on span "Create" at bounding box center [1014, 706] width 29 height 12
type input "*"
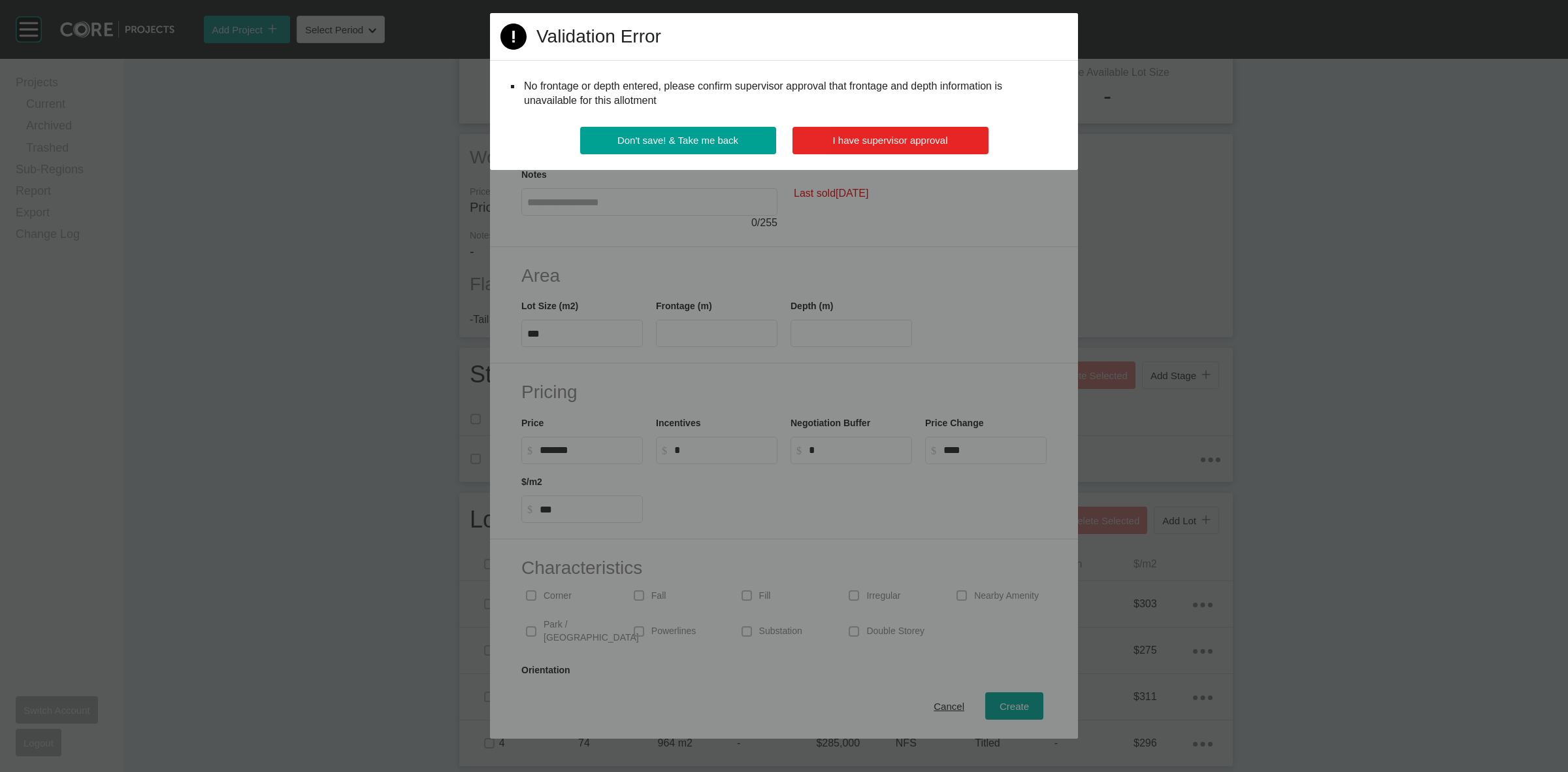
click at [884, 140] on span "I have supervisor approval" at bounding box center [890, 140] width 115 height 12
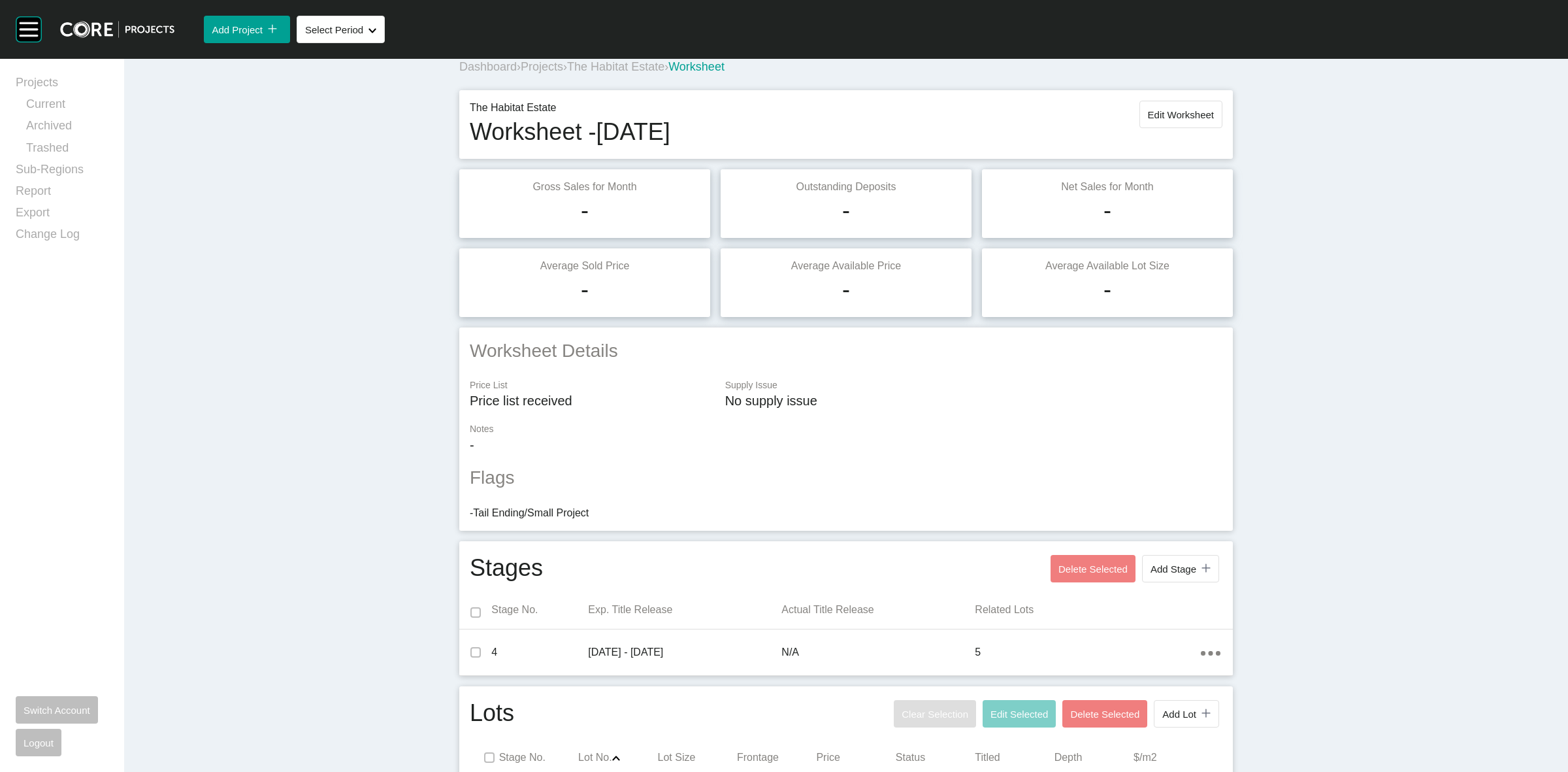
scroll to position [0, 0]
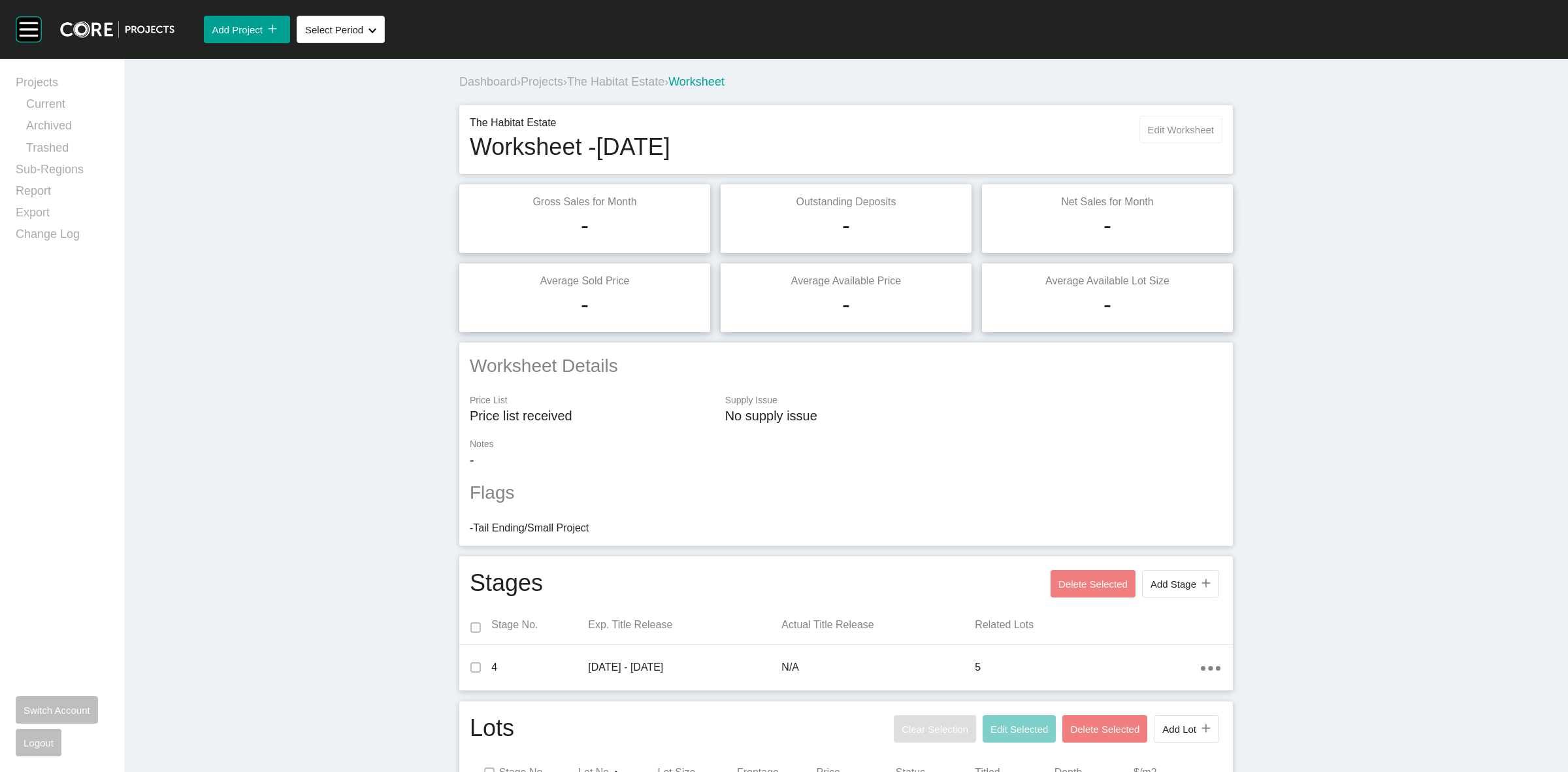
click at [1164, 128] on span "Edit Worksheet" at bounding box center [1180, 130] width 66 height 12
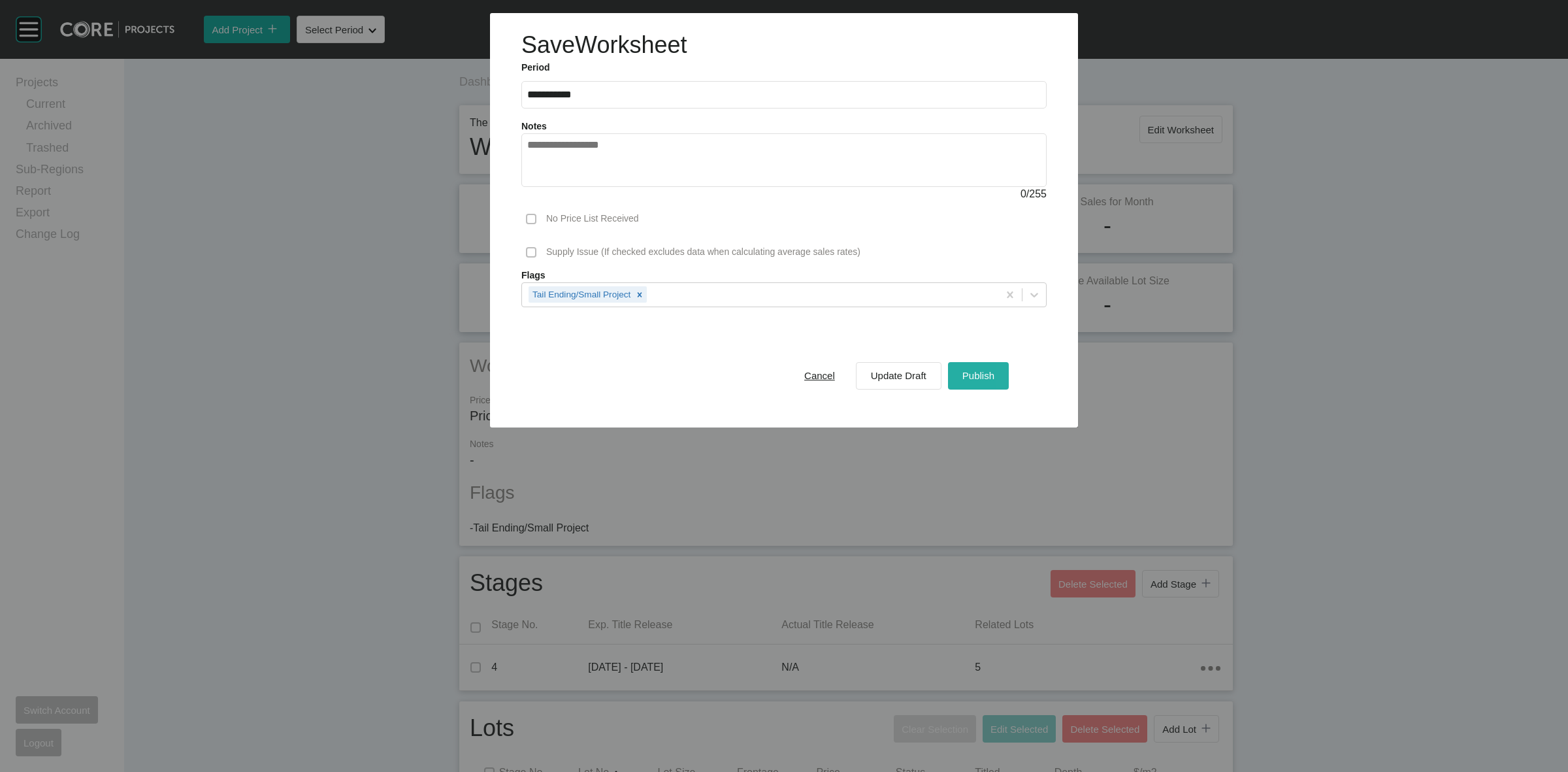
click at [985, 373] on span "Publish" at bounding box center [978, 375] width 32 height 12
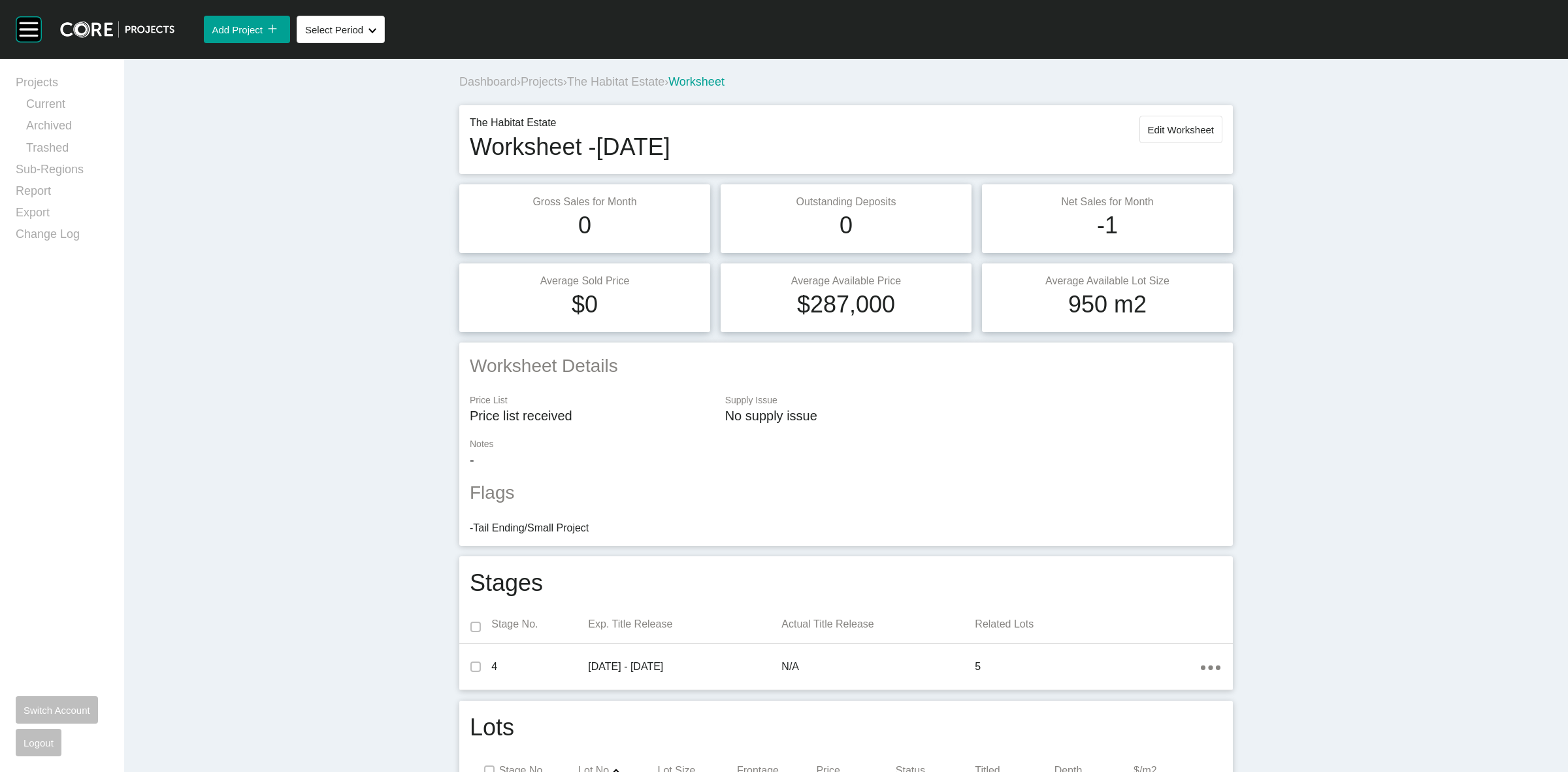
click at [596, 79] on span "The Habitat Estate" at bounding box center [615, 82] width 98 height 13
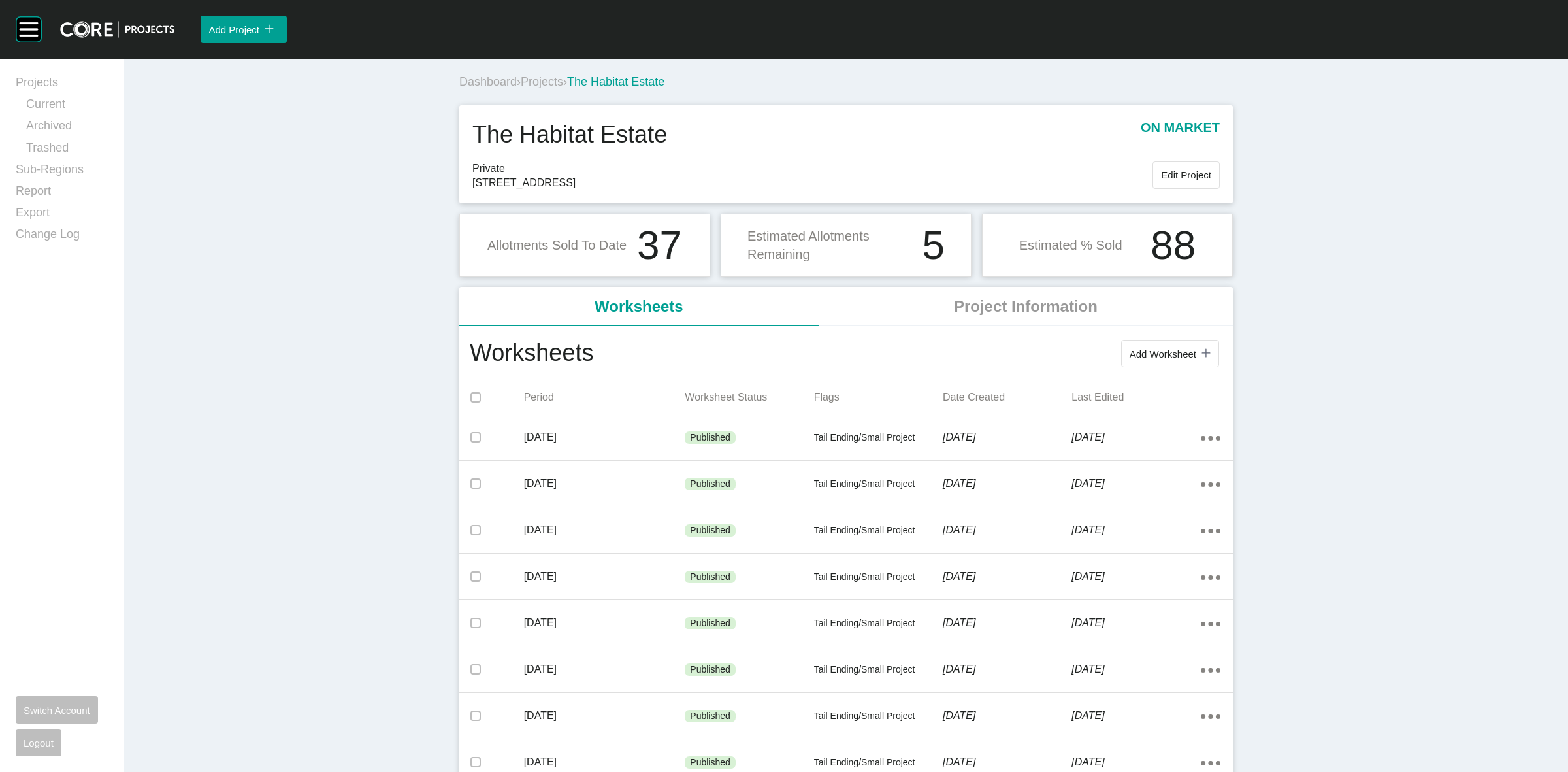
click at [527, 81] on span "Projects" at bounding box center [542, 82] width 43 height 13
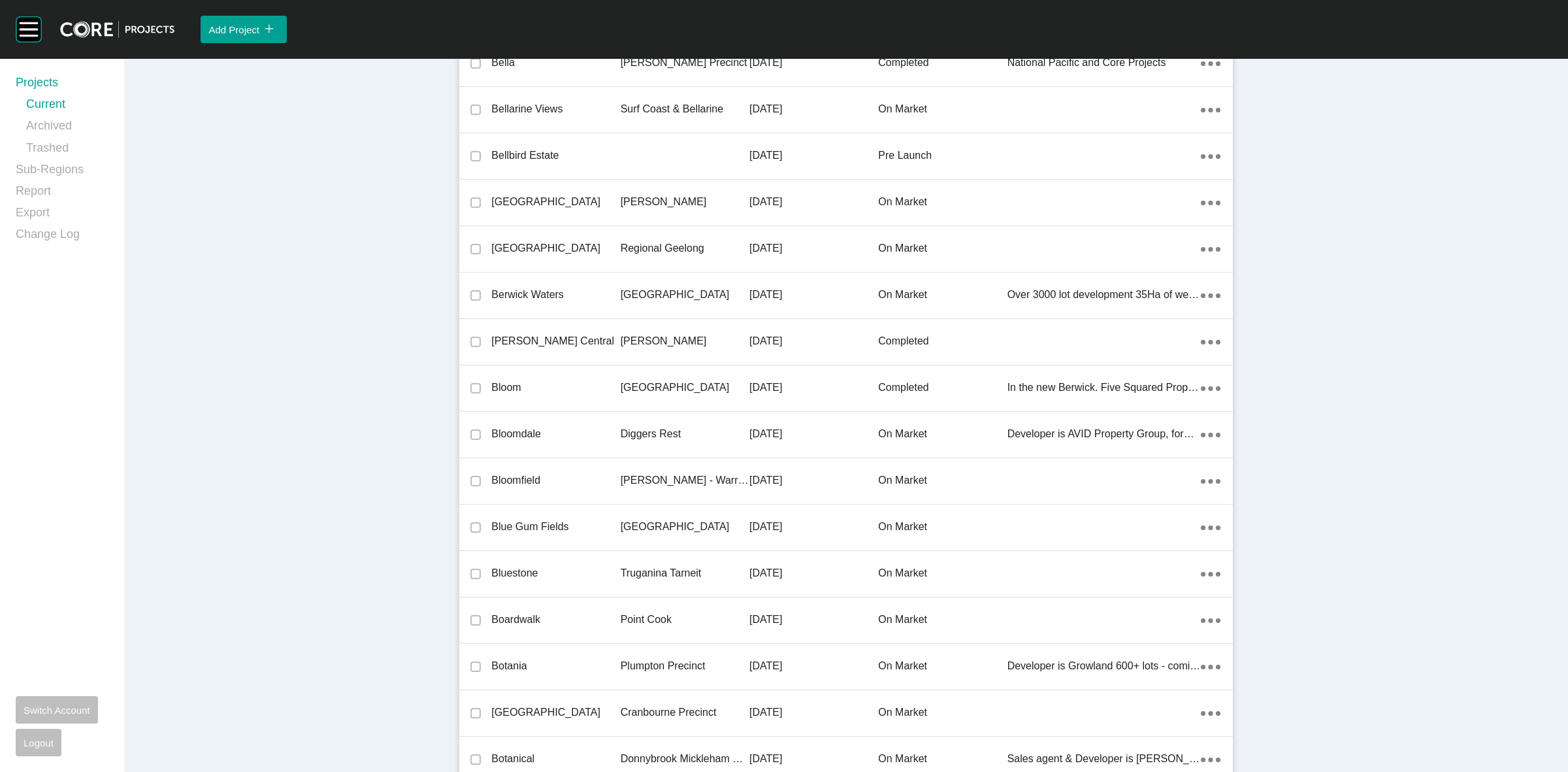
scroll to position [21779, 0]
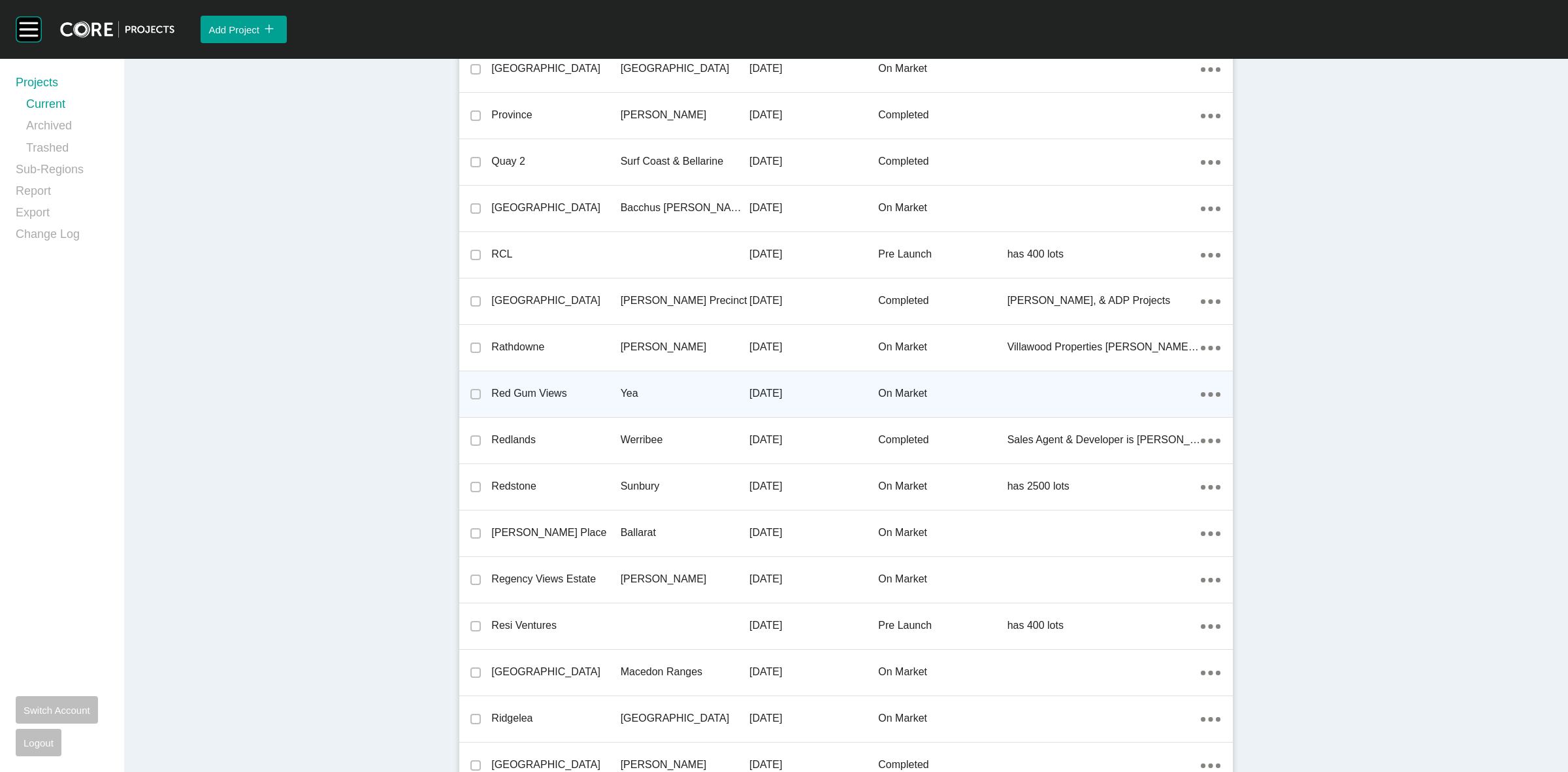
click at [693, 386] on p "Yea" at bounding box center [685, 393] width 129 height 14
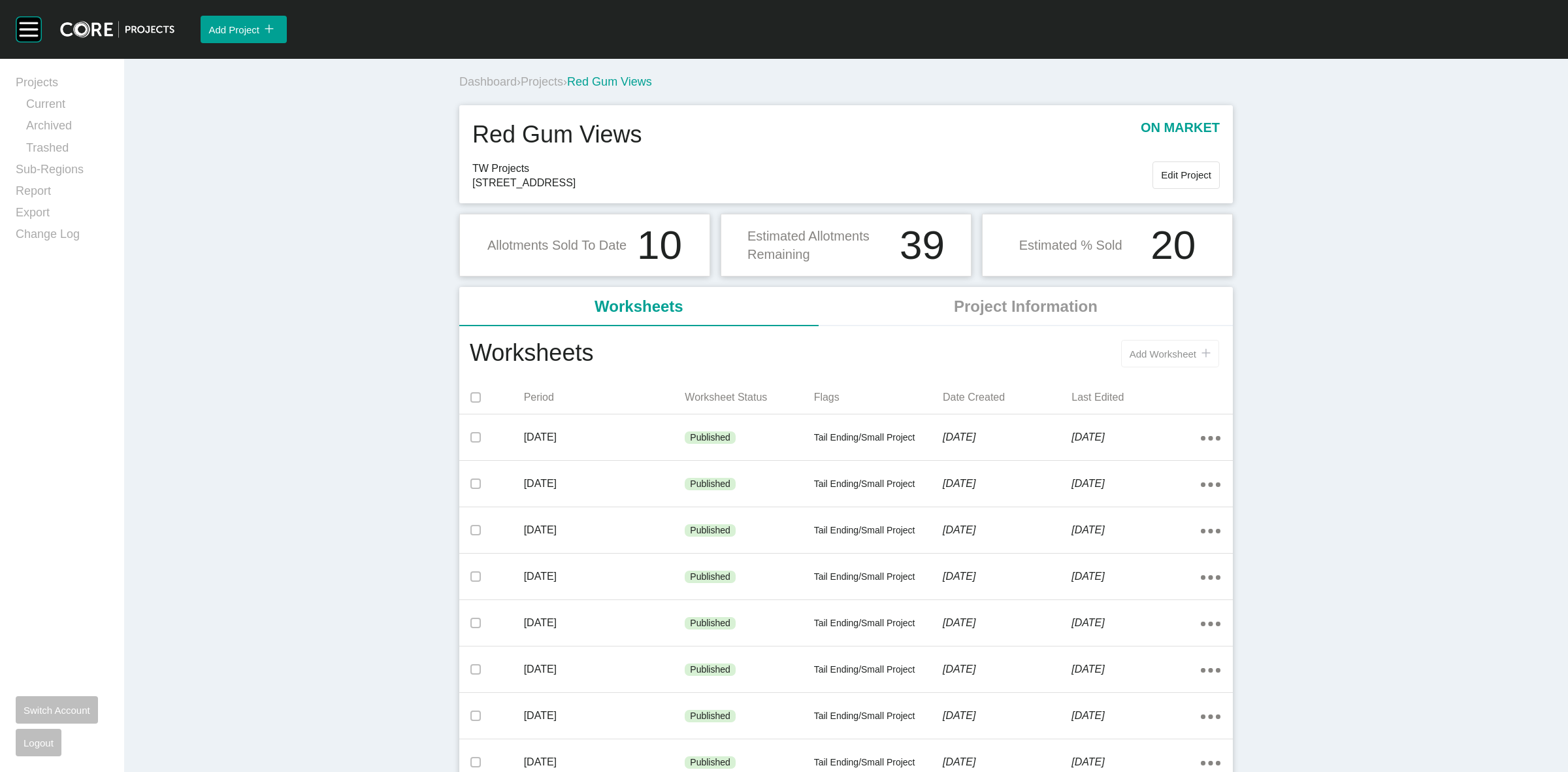
click at [1145, 351] on span "Add Worksheet" at bounding box center [1163, 354] width 67 height 12
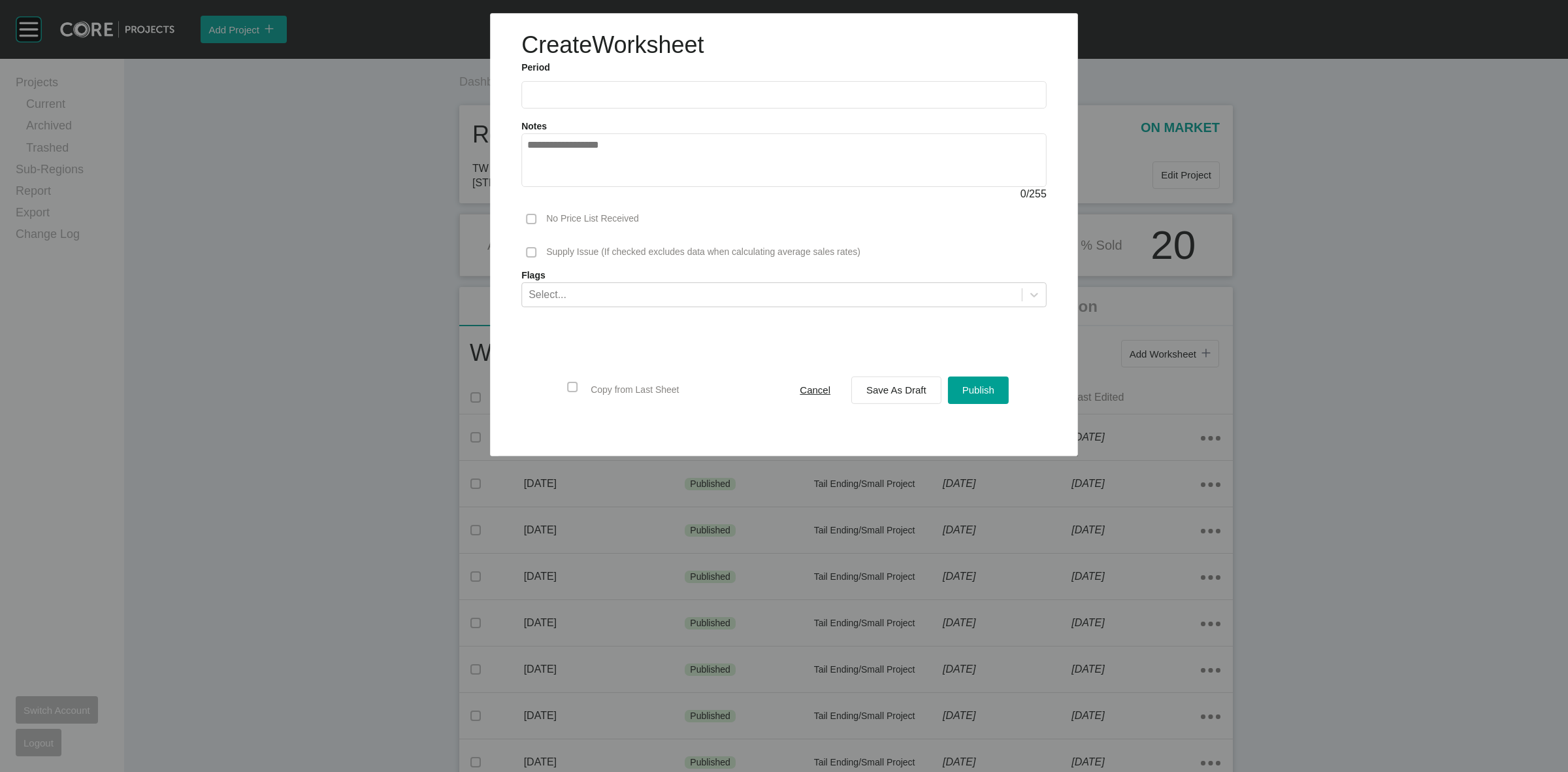
click at [574, 95] on input "text" at bounding box center [783, 95] width 514 height 12
click at [589, 191] on li "Aug" at bounding box center [590, 190] width 43 height 22
type input "**********"
click at [908, 391] on span "Save As Draft" at bounding box center [897, 390] width 60 height 12
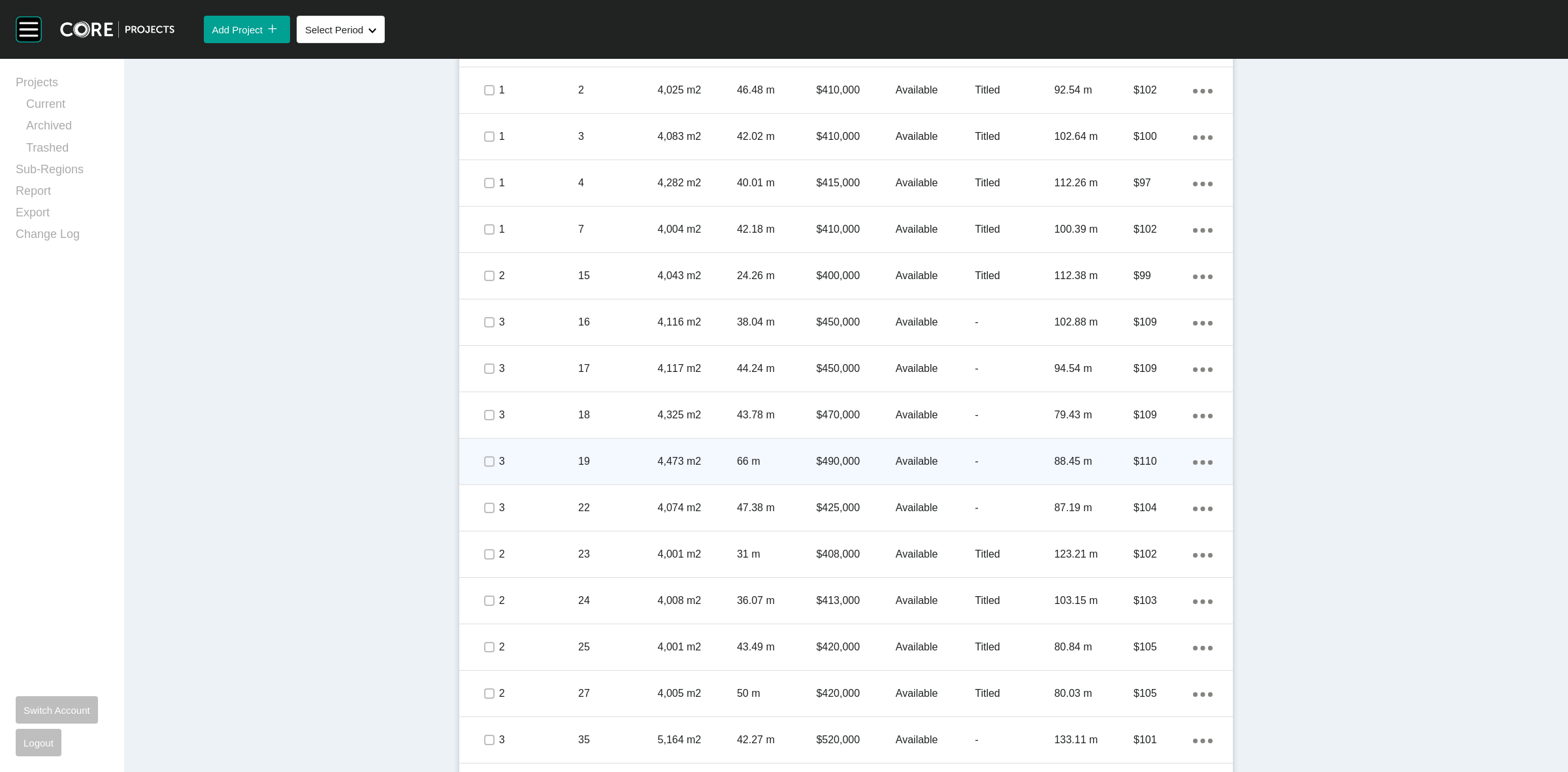
scroll to position [981, 0]
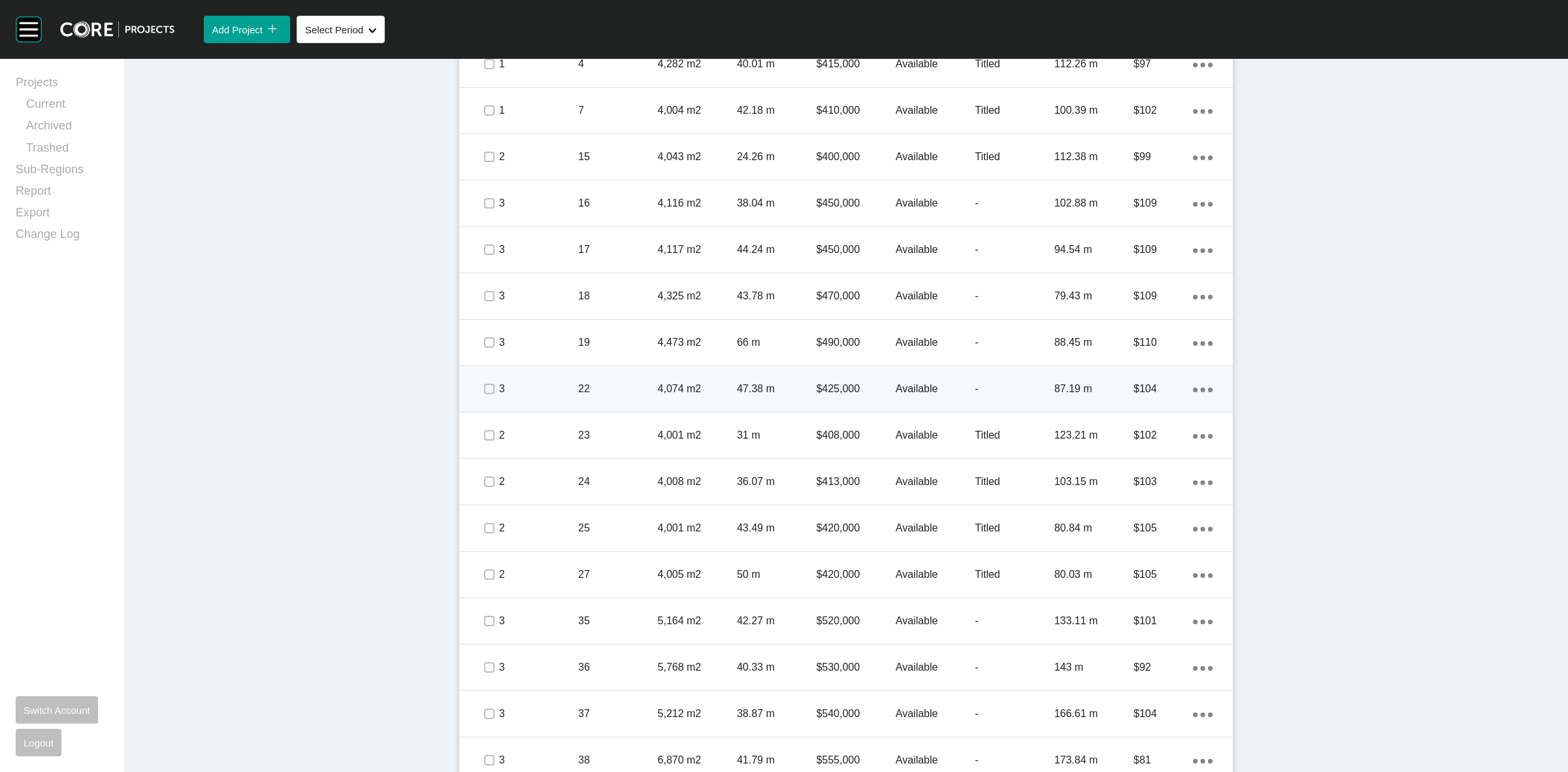
click at [612, 390] on p "22" at bounding box center [617, 389] width 79 height 14
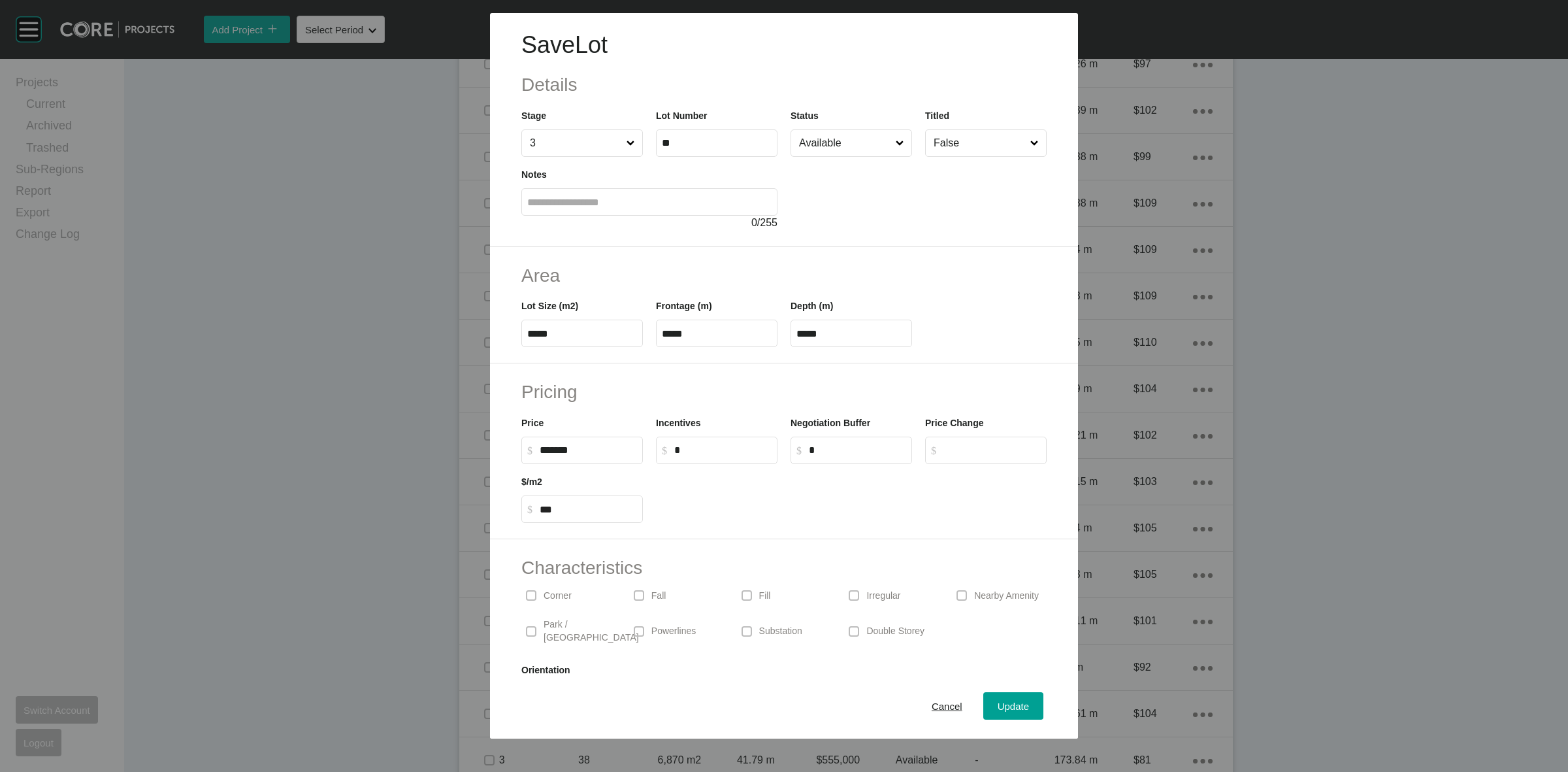
click at [561, 599] on p "Corner" at bounding box center [558, 595] width 28 height 13
click at [998, 703] on span "Update" at bounding box center [1013, 706] width 31 height 12
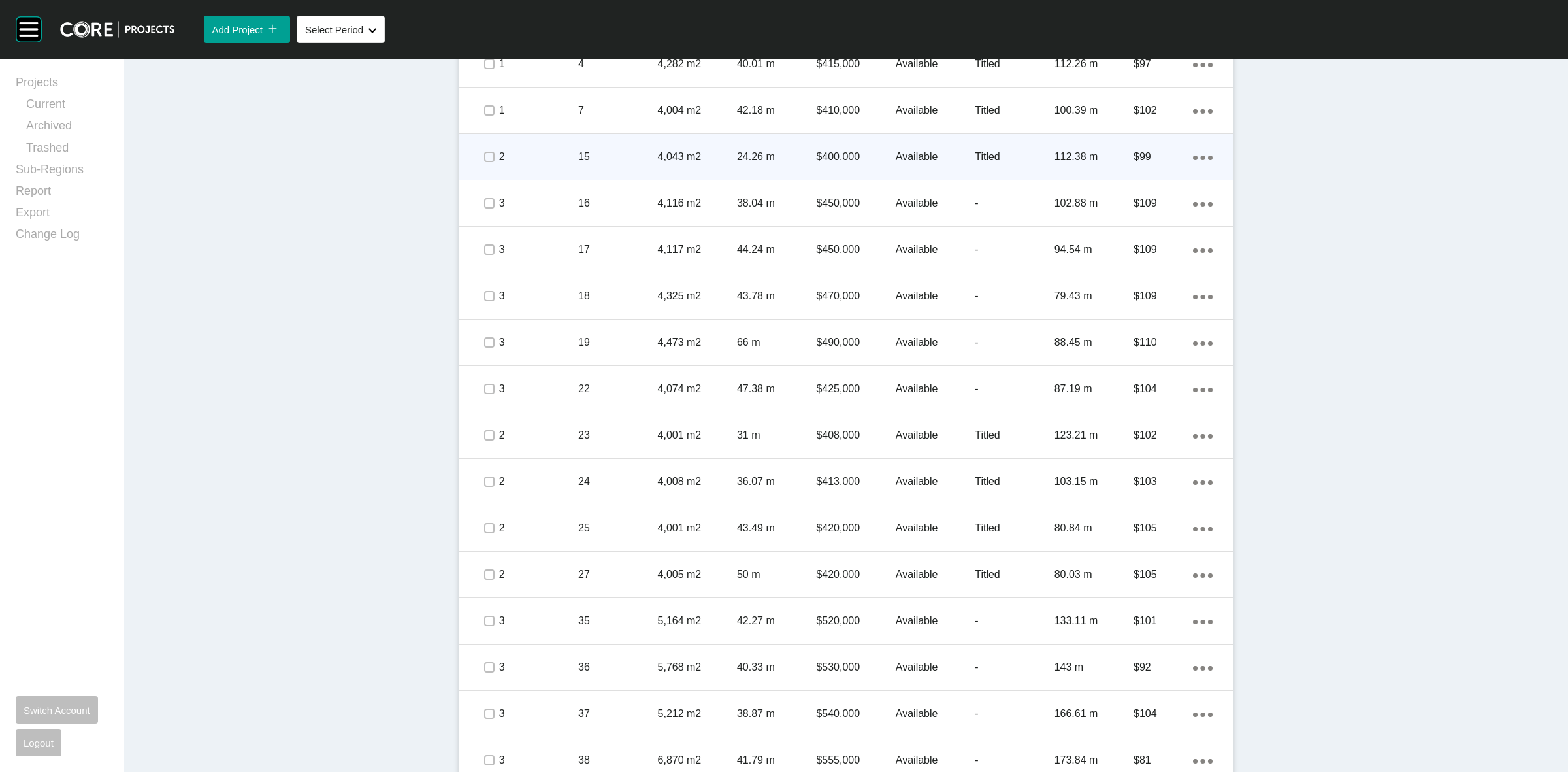
click at [622, 161] on p "15" at bounding box center [617, 157] width 79 height 14
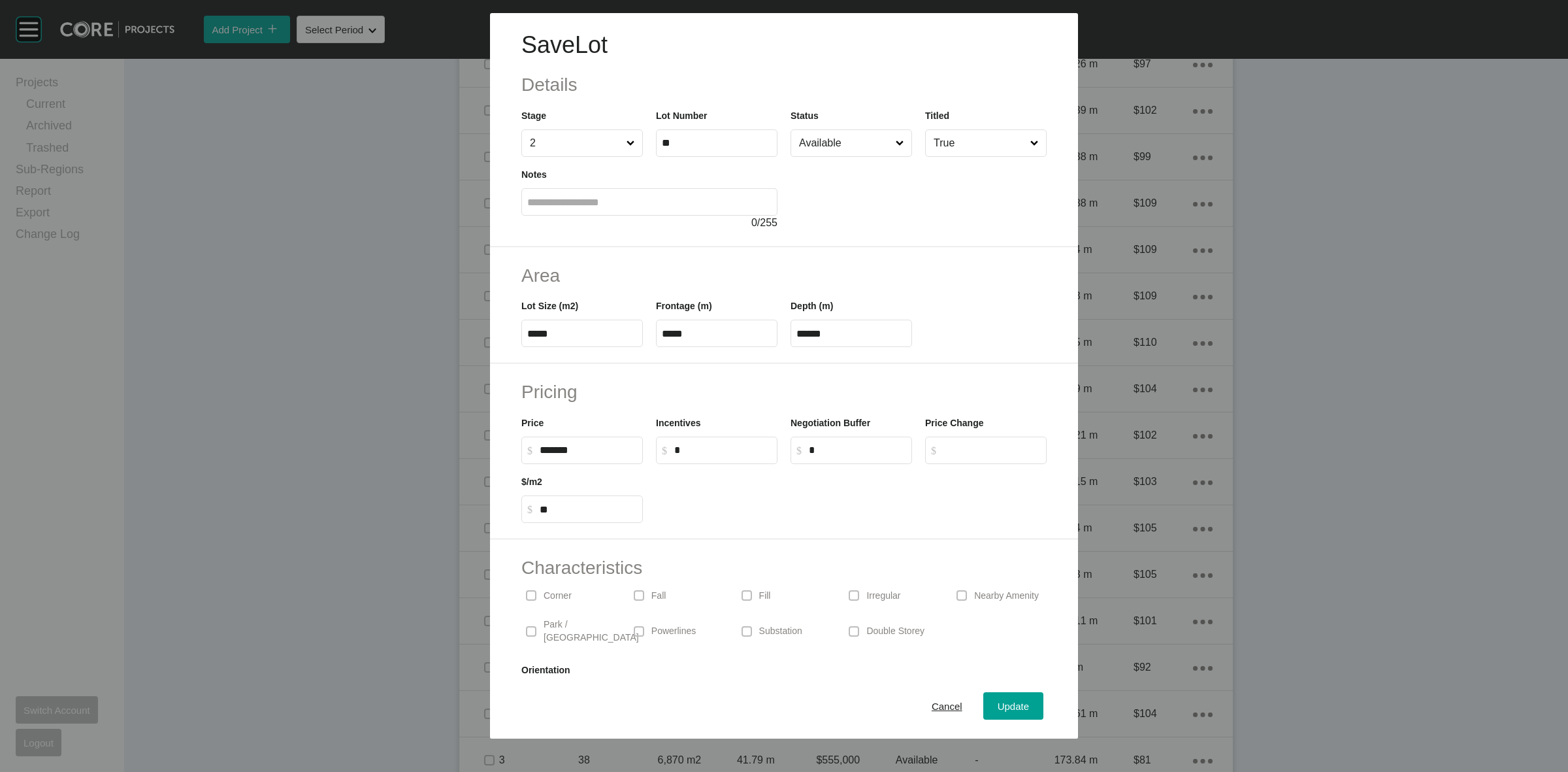
drag, startPoint x: 557, startPoint y: 596, endPoint x: 867, endPoint y: 687, distance: 323.1
click at [559, 596] on p "Corner" at bounding box center [558, 595] width 28 height 13
click at [1001, 706] on span "Update" at bounding box center [1013, 706] width 31 height 12
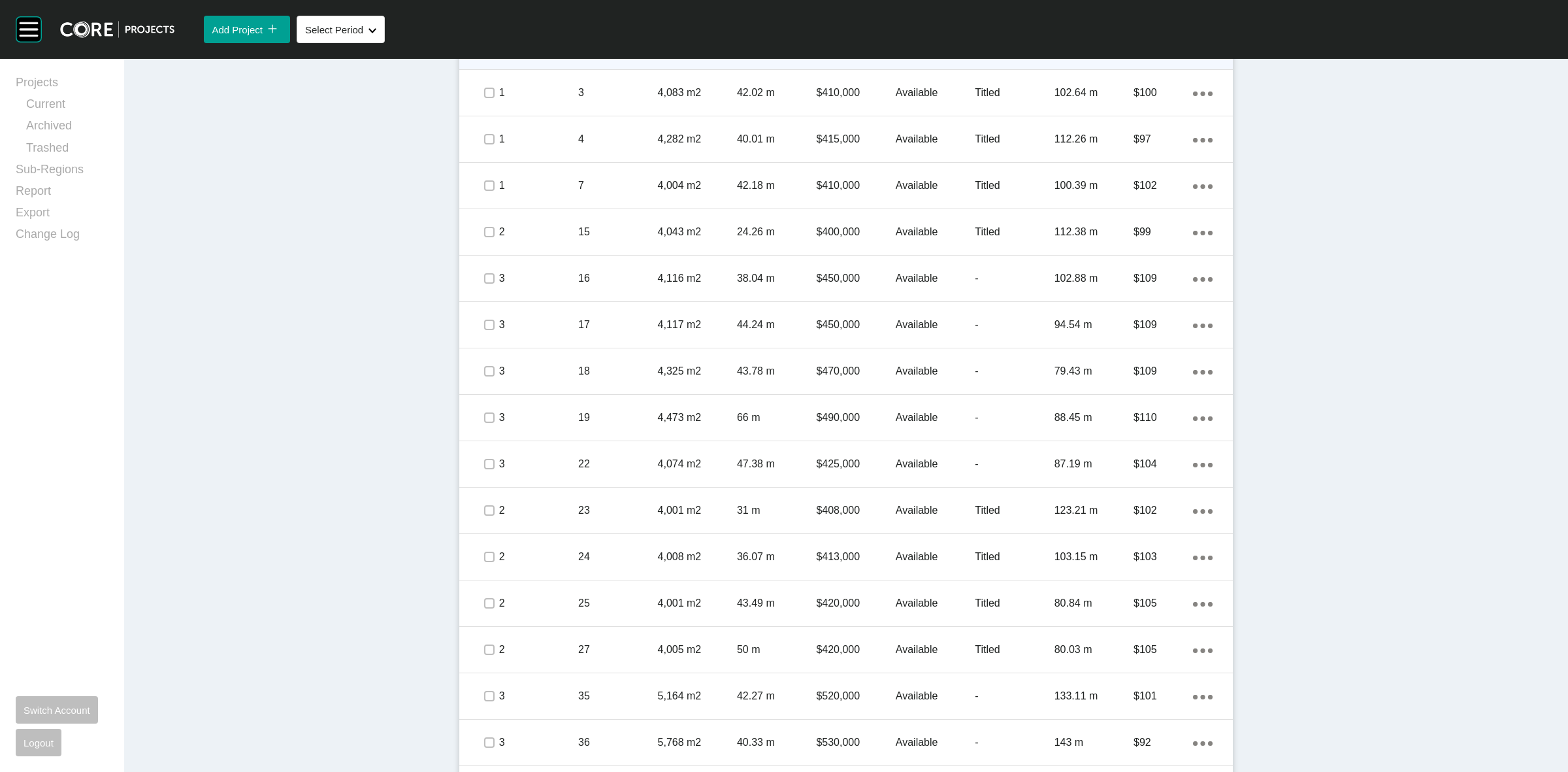
scroll to position [736, 0]
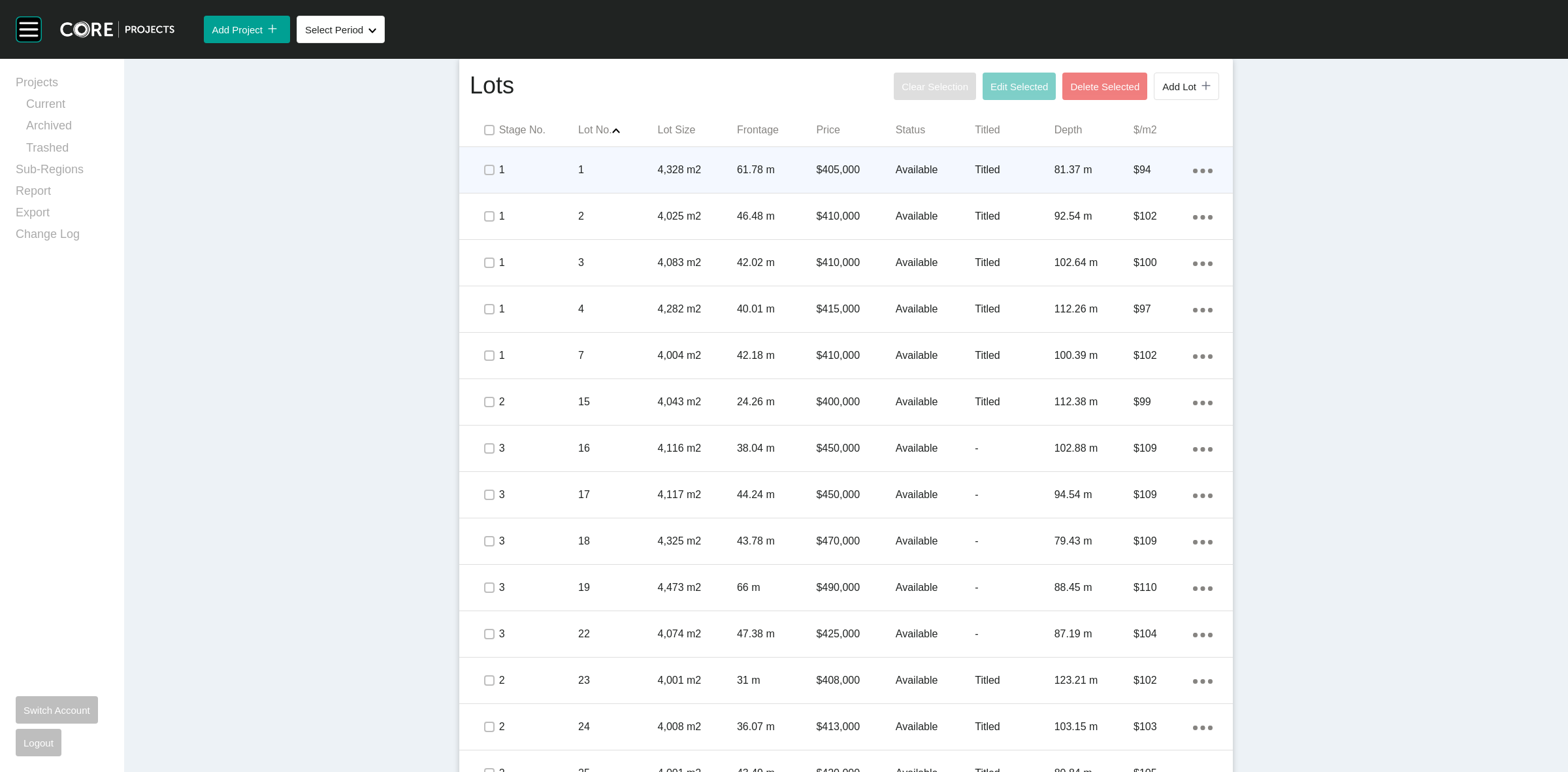
click at [614, 177] on p "1" at bounding box center [617, 169] width 79 height 14
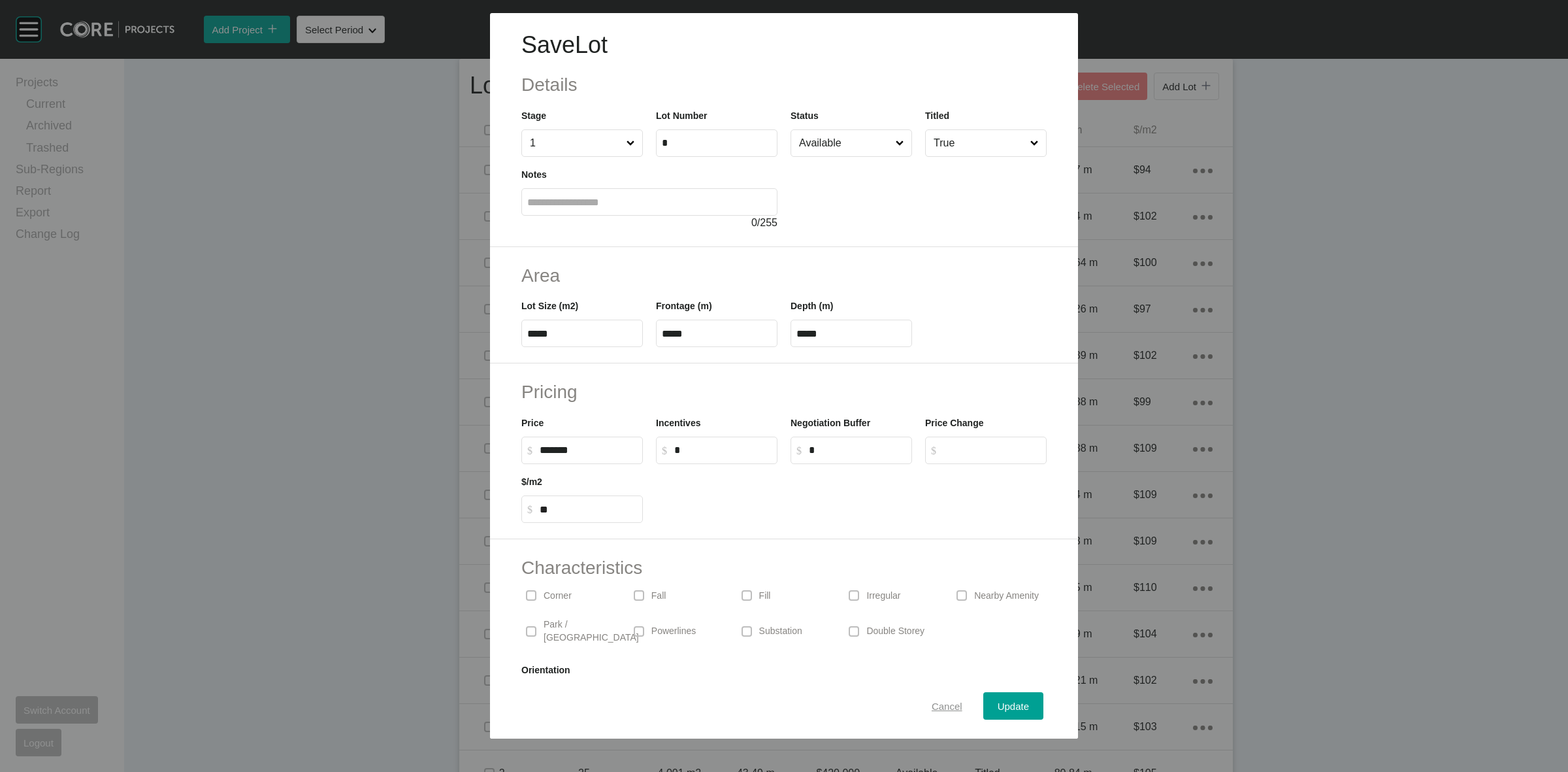
drag, startPoint x: 948, startPoint y: 704, endPoint x: 942, endPoint y: 699, distance: 7.8
click at [946, 704] on span "Cancel" at bounding box center [946, 706] width 31 height 12
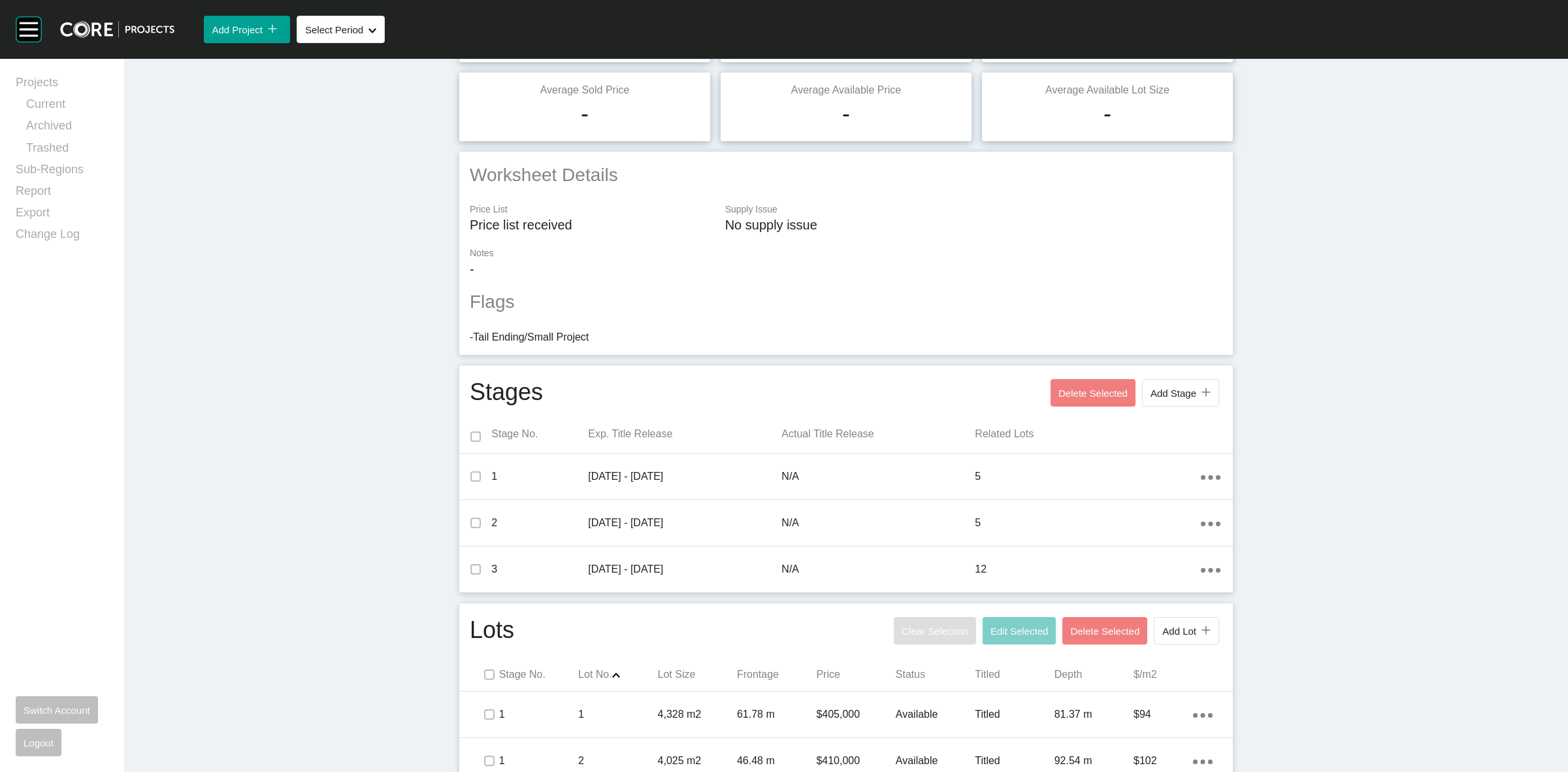
scroll to position [0, 0]
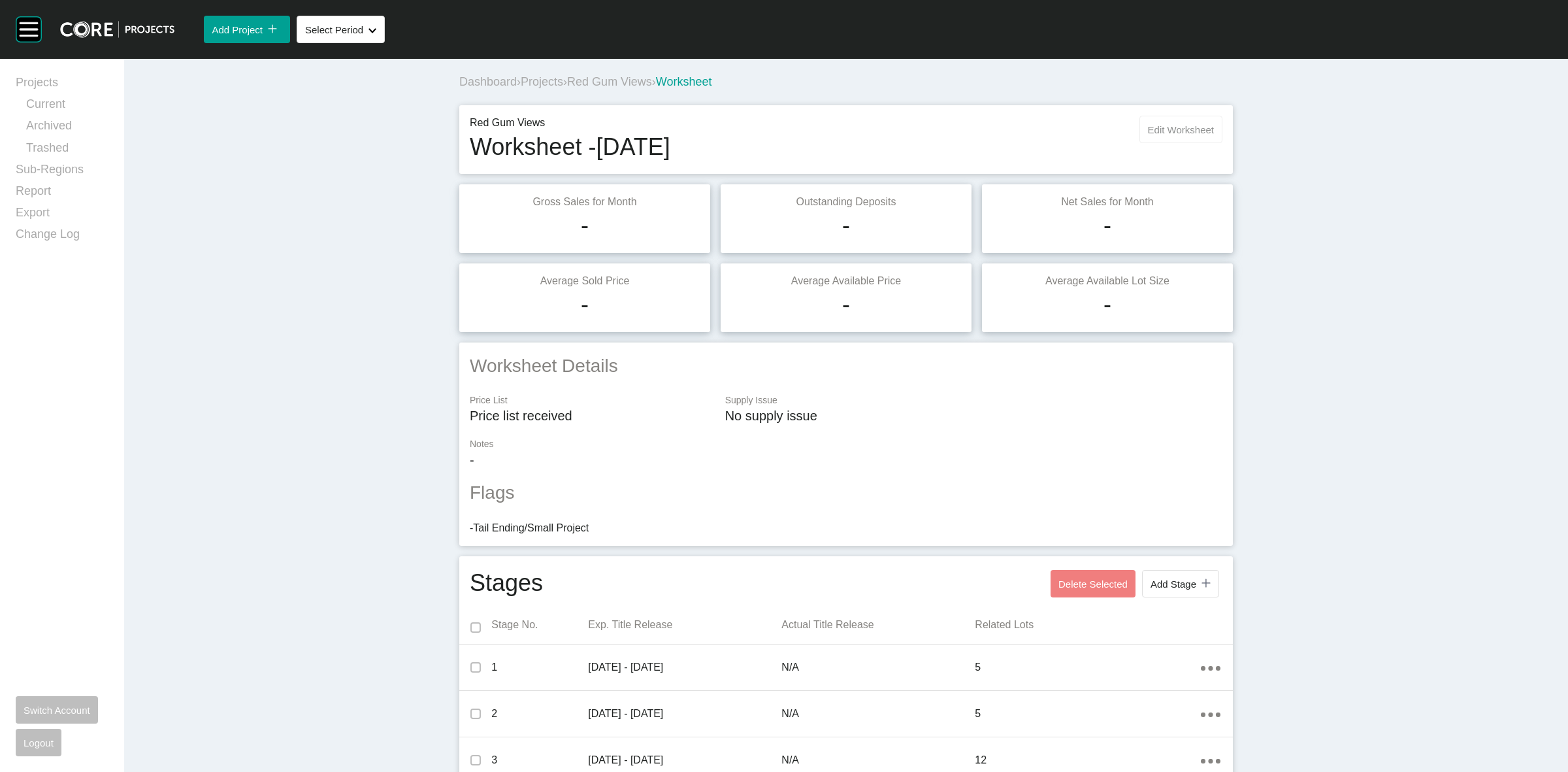
click at [1164, 131] on span "Edit Worksheet" at bounding box center [1180, 130] width 66 height 12
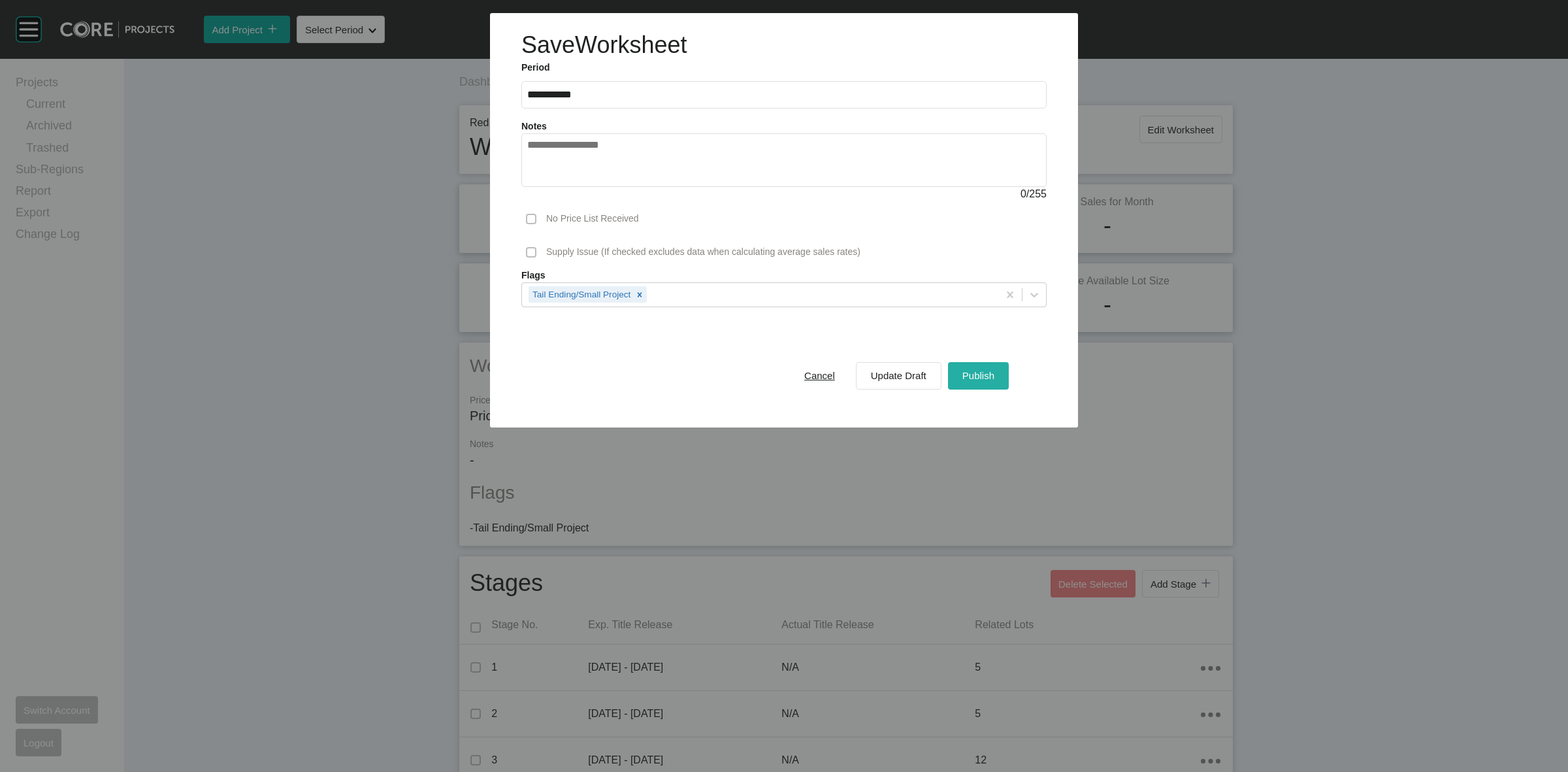
click at [974, 366] on button "Publish" at bounding box center [978, 375] width 61 height 28
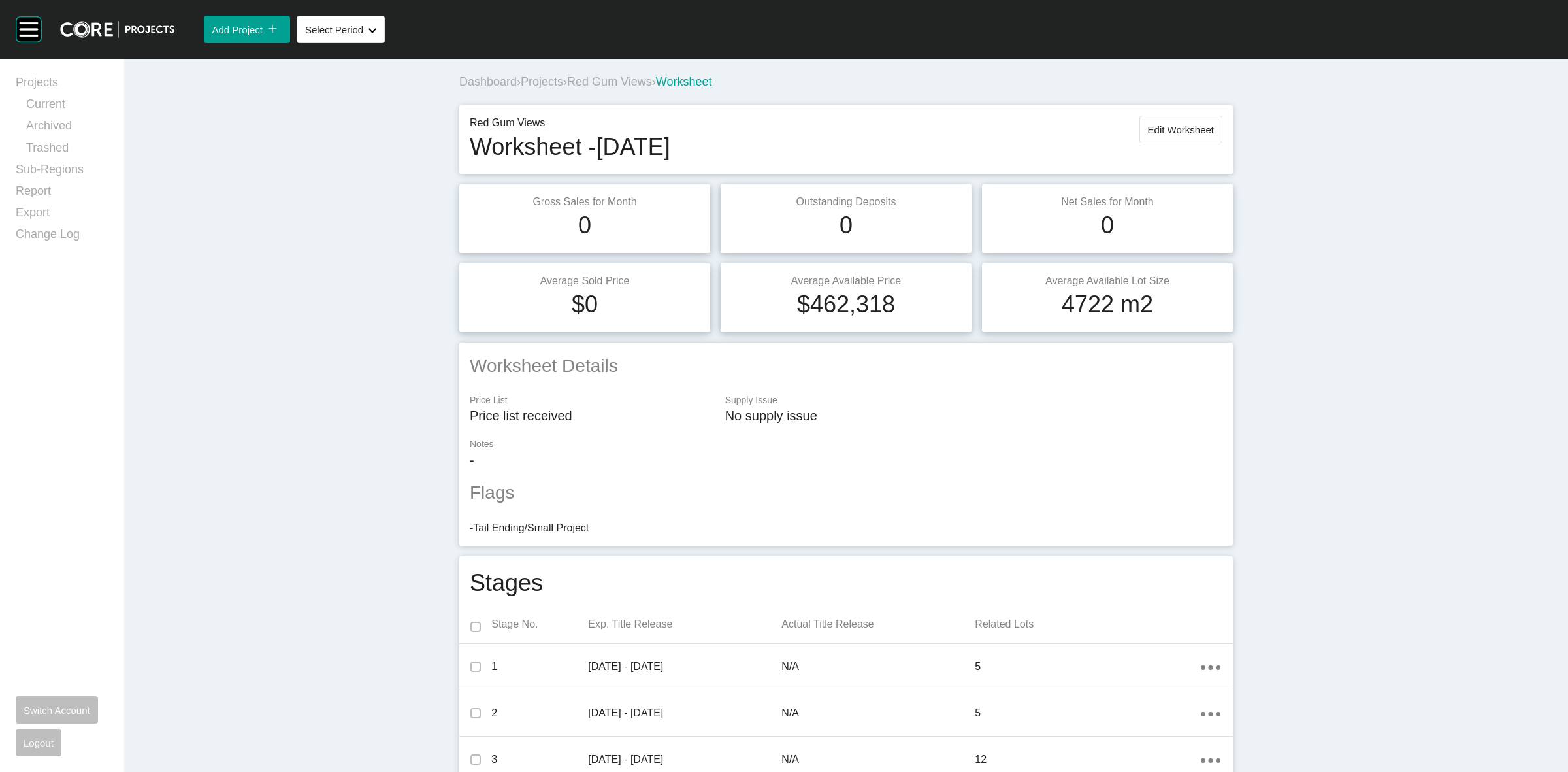
click at [619, 85] on span "Red Gum Views" at bounding box center [609, 82] width 85 height 13
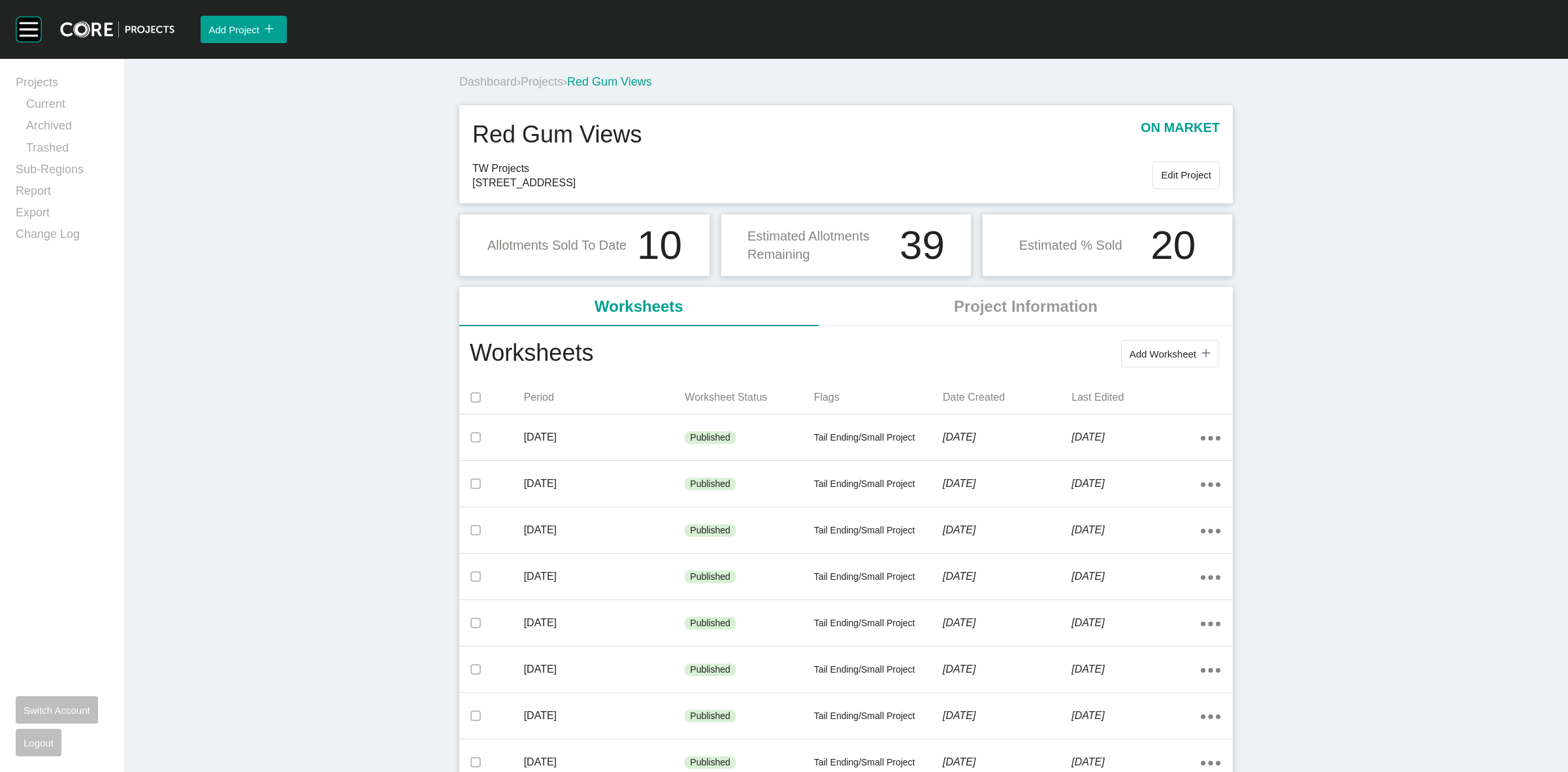
click at [529, 81] on span "Projects" at bounding box center [542, 82] width 43 height 13
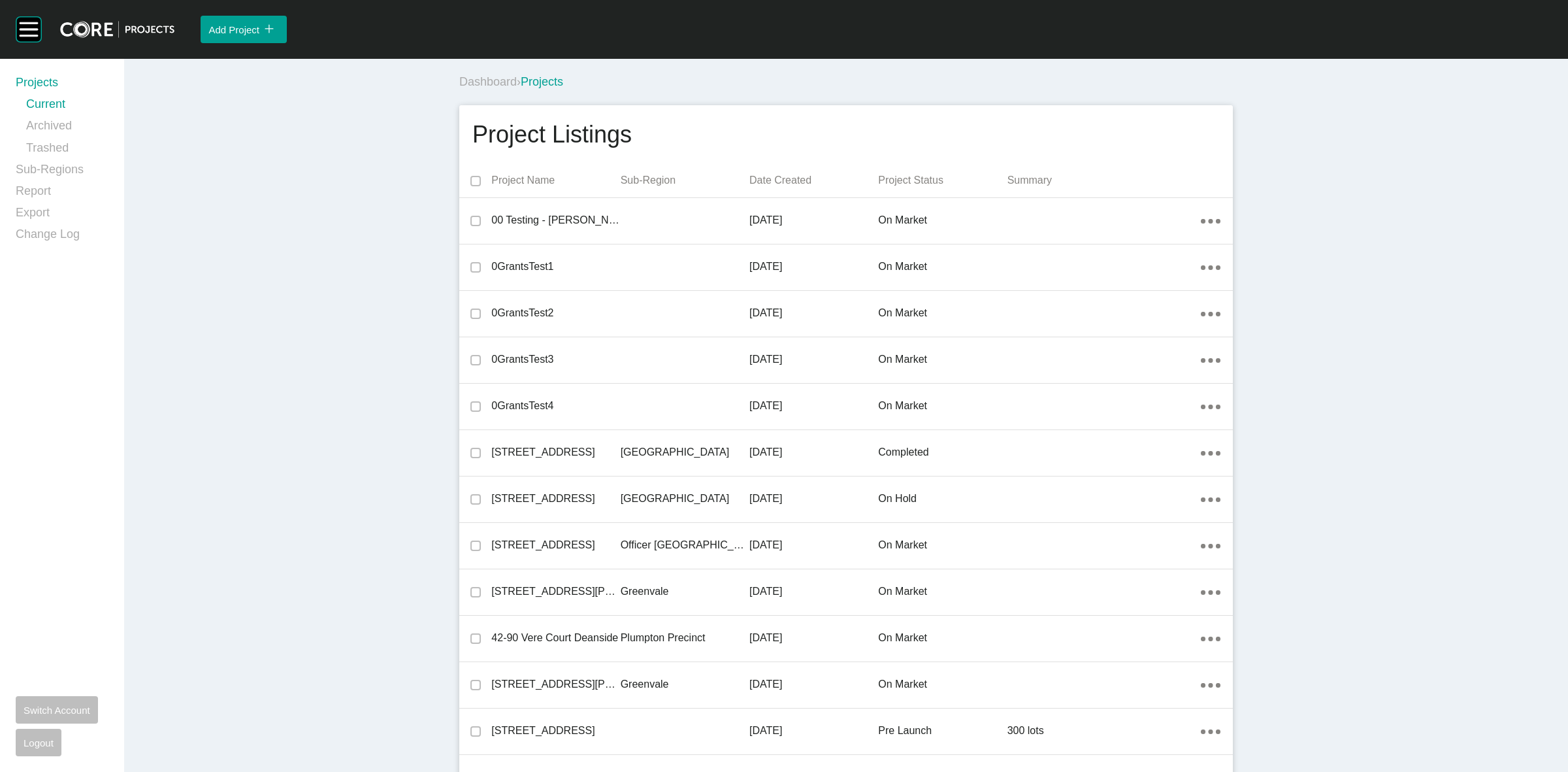
click at [529, 81] on span "Projects" at bounding box center [542, 82] width 43 height 13
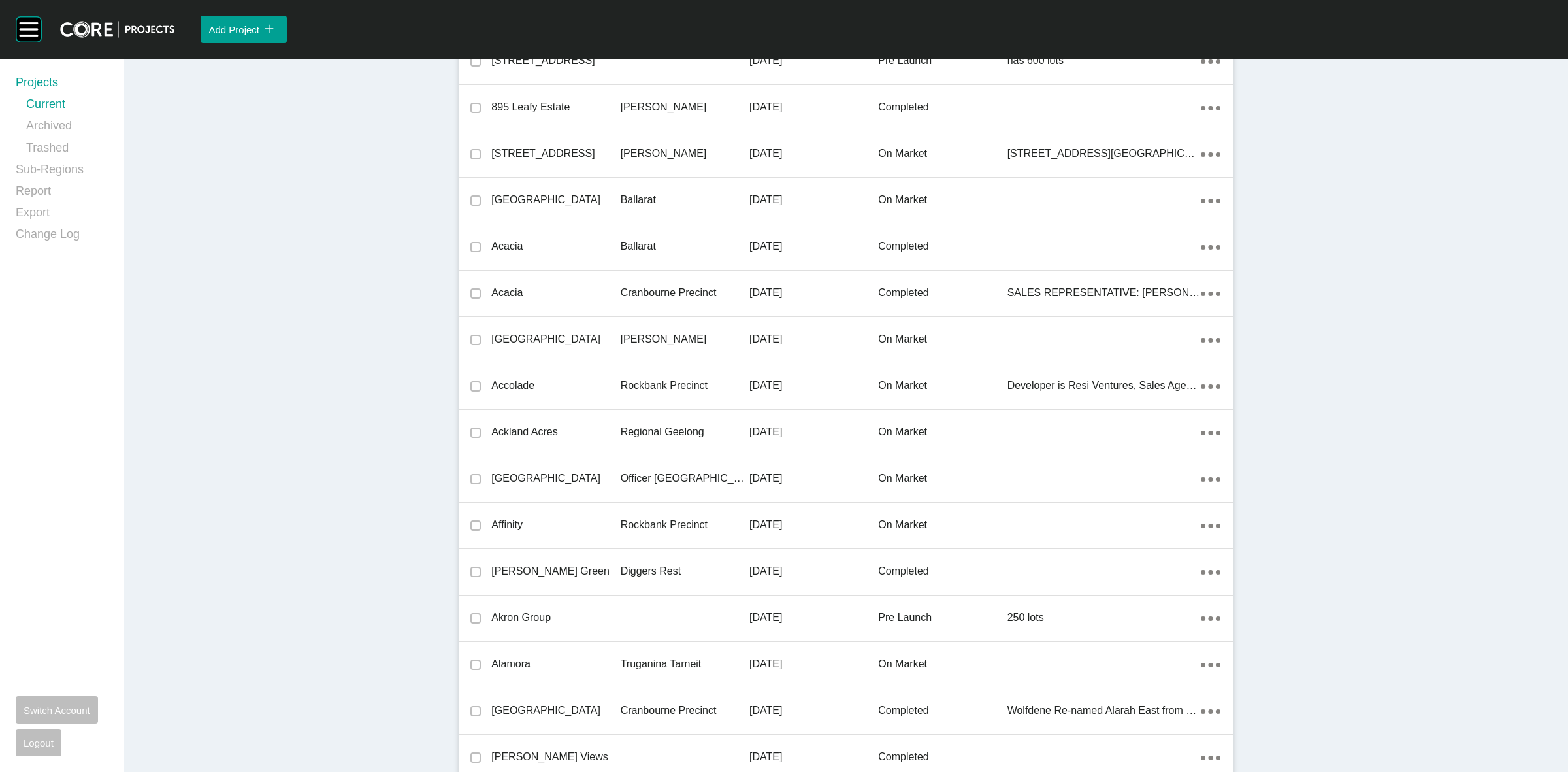
scroll to position [16537, 0]
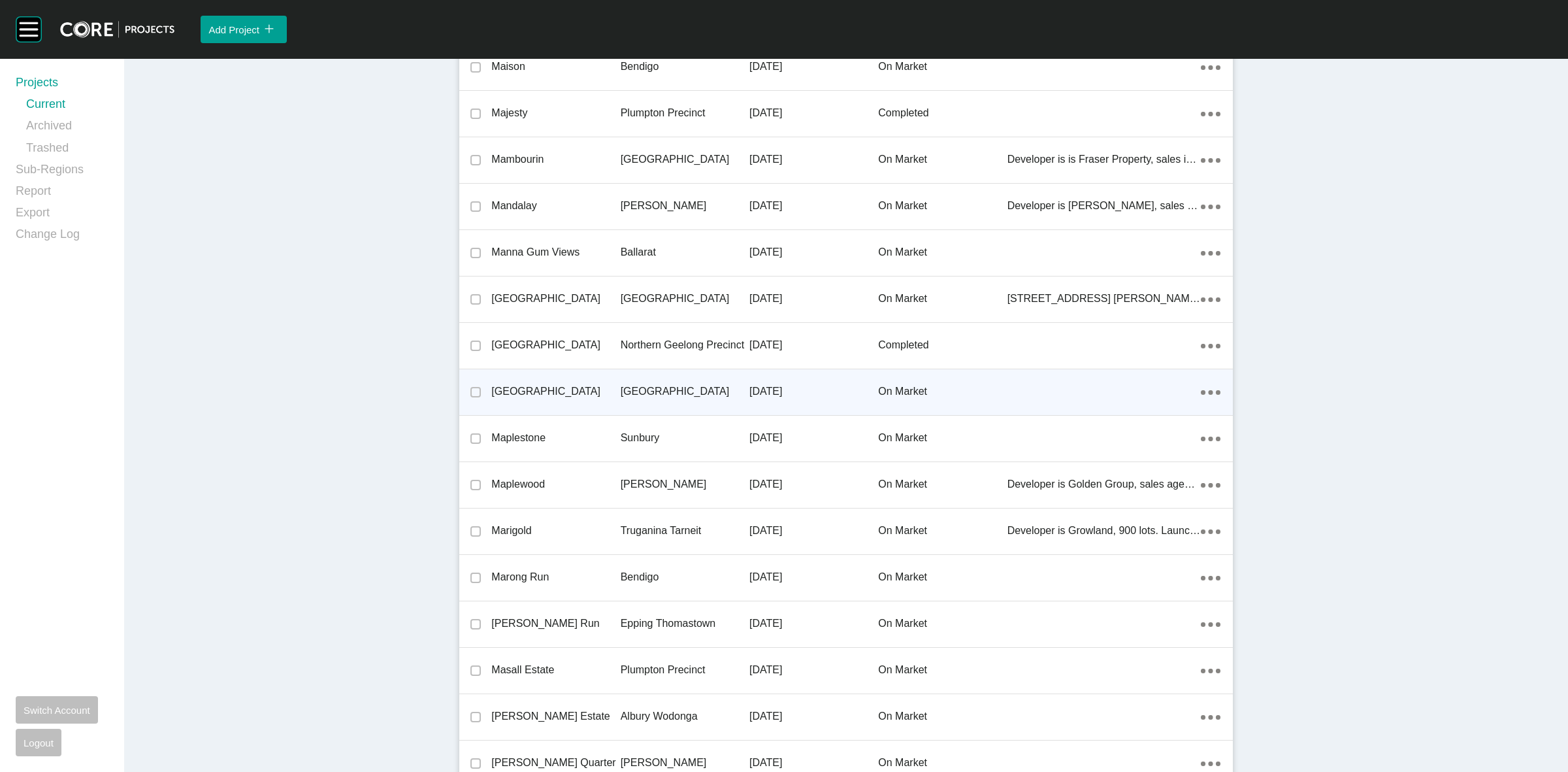
click at [609, 386] on p "[GEOGRAPHIC_DATA]" at bounding box center [555, 391] width 129 height 14
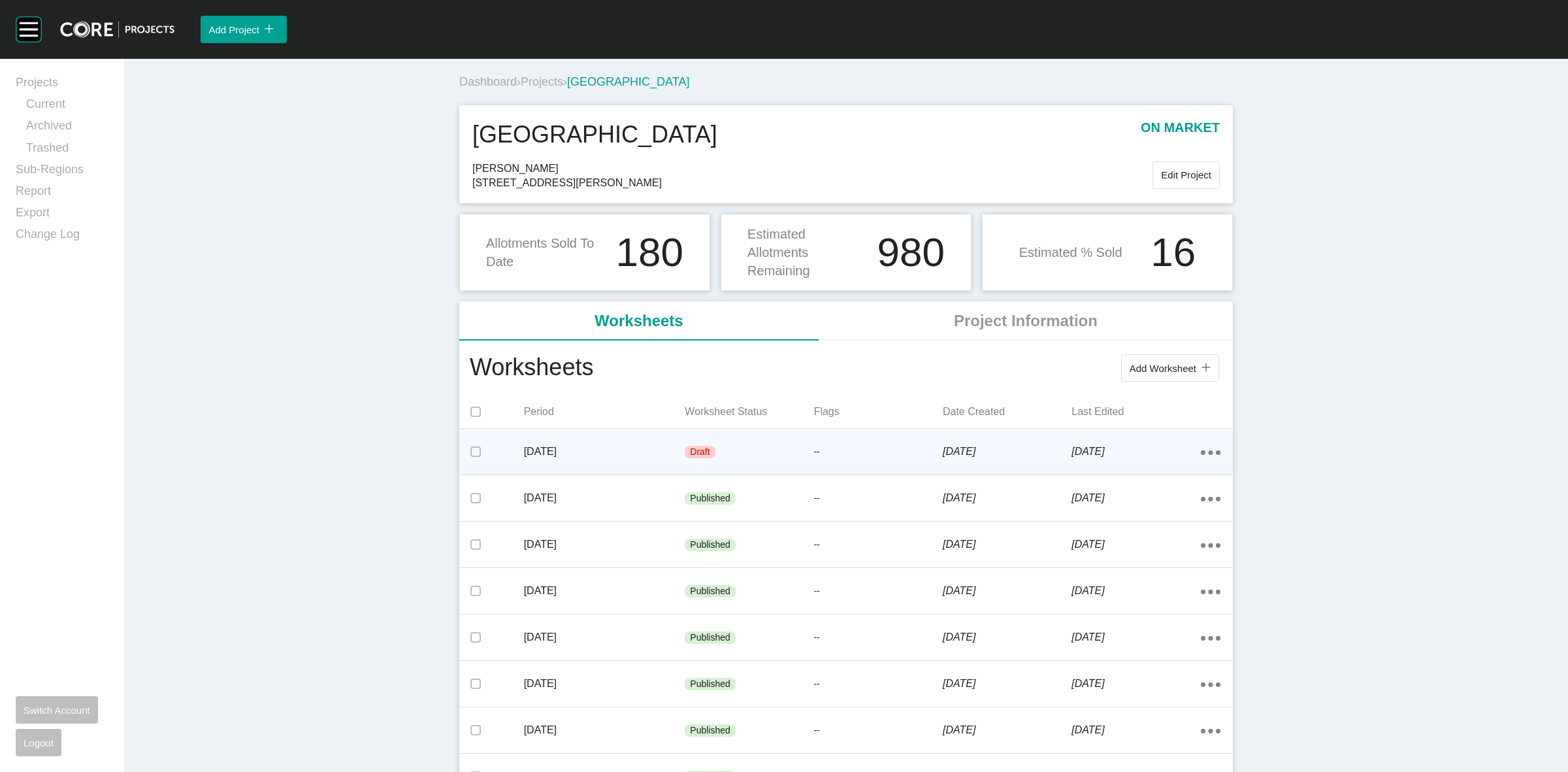
click at [623, 448] on p "[DATE]" at bounding box center [605, 452] width 161 height 14
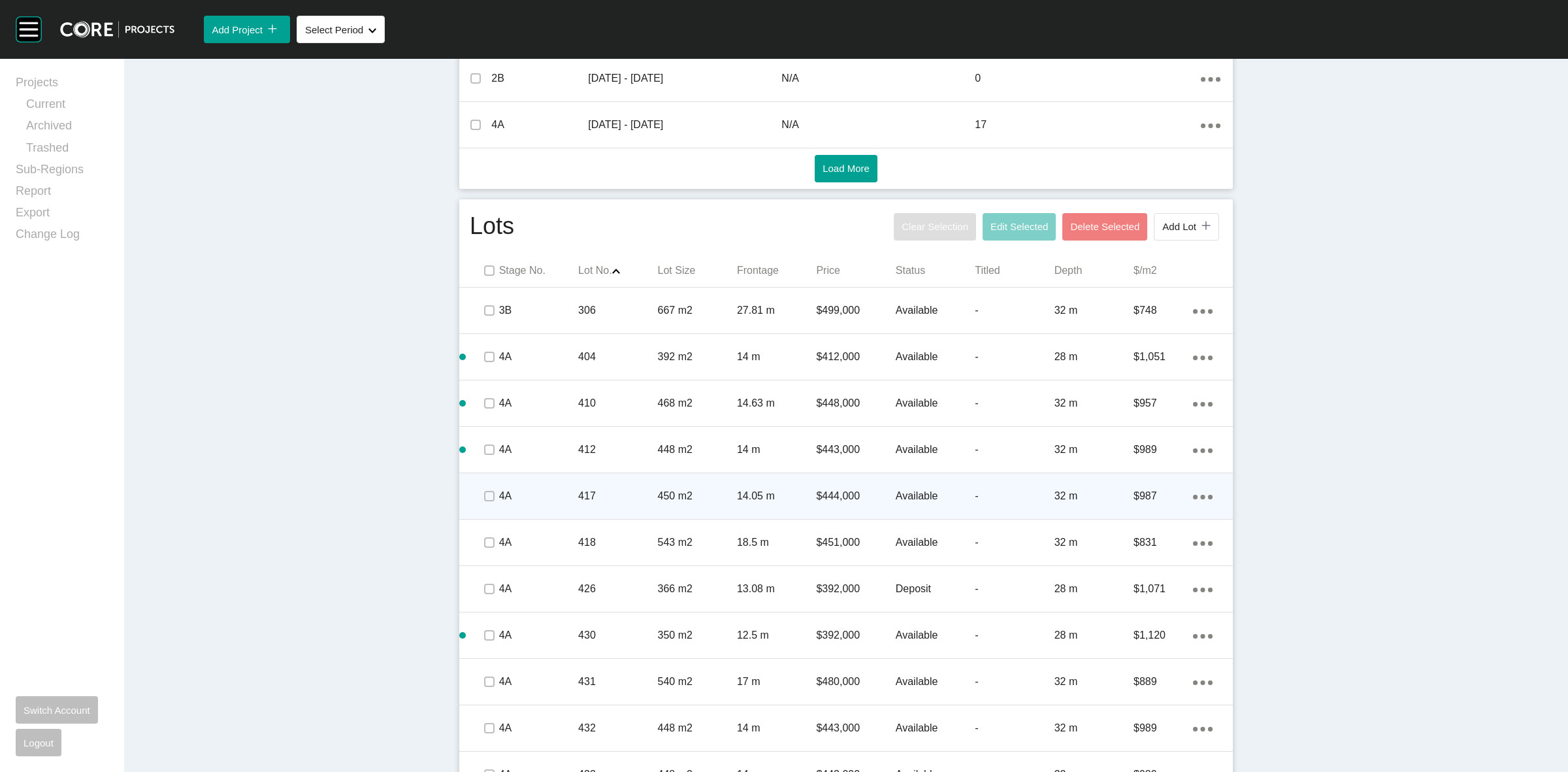
scroll to position [736, 0]
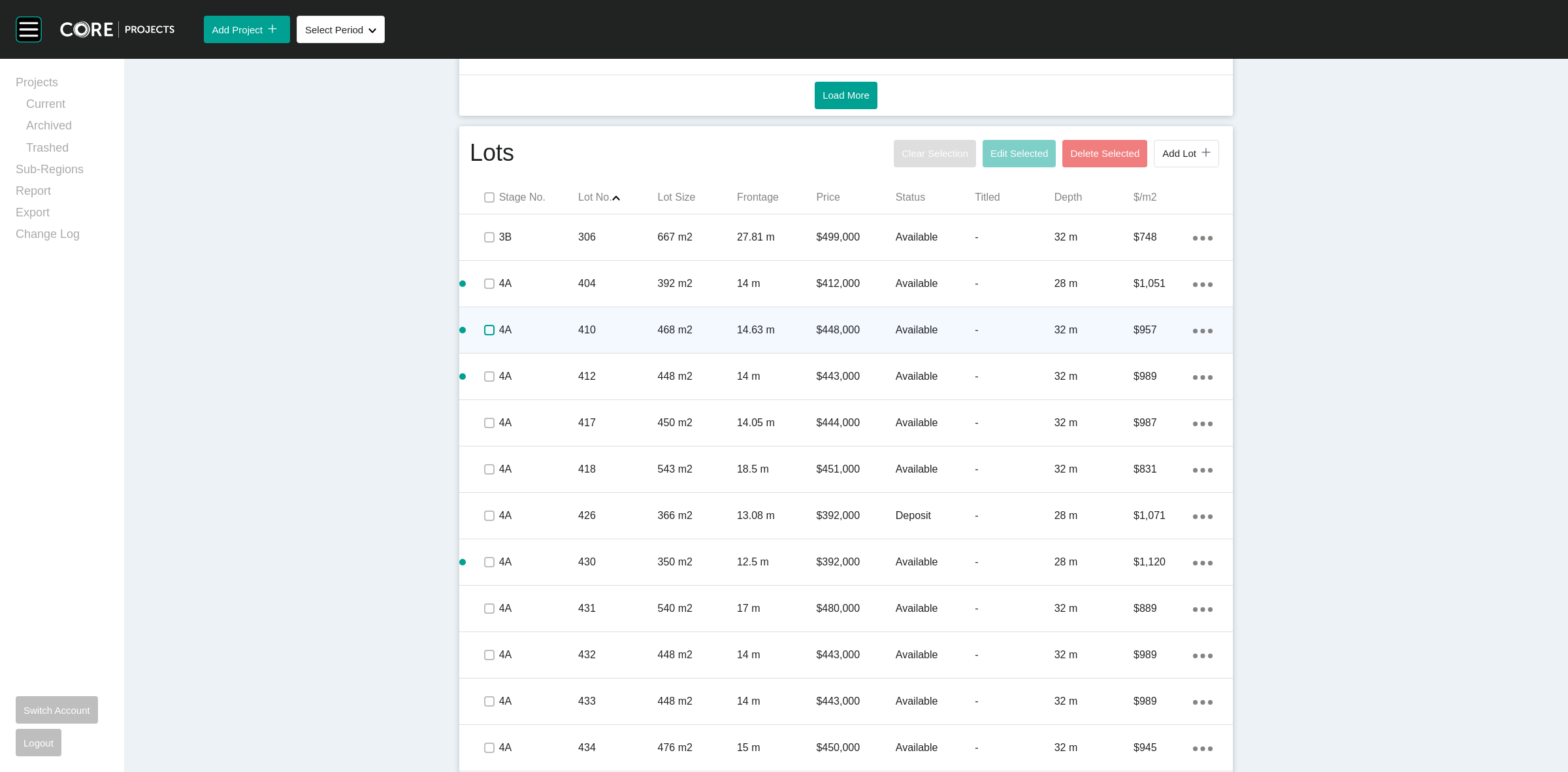
click at [484, 331] on label at bounding box center [490, 330] width 11 height 11
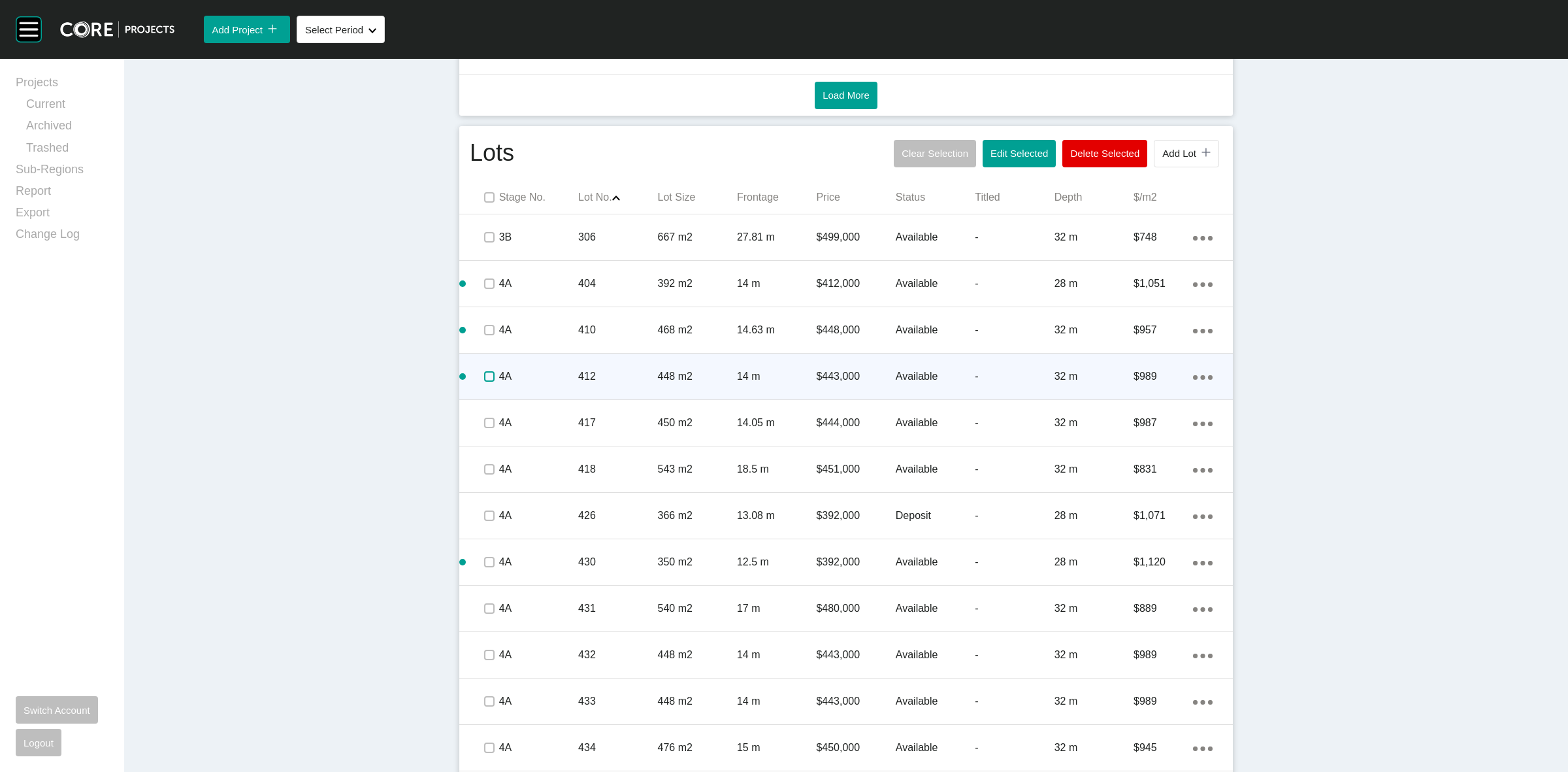
click at [487, 378] on label at bounding box center [490, 376] width 11 height 11
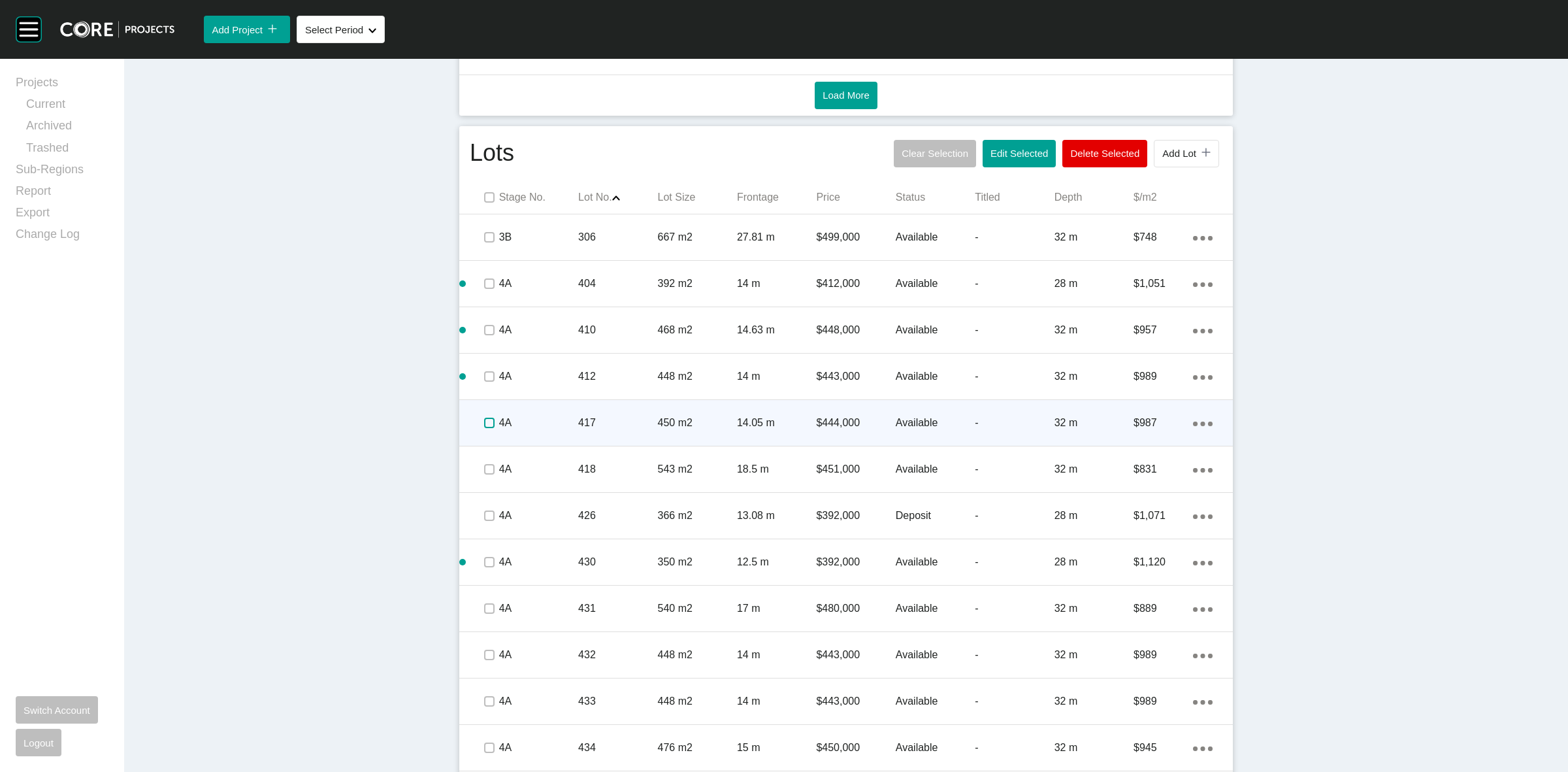
click at [484, 423] on label at bounding box center [490, 423] width 11 height 11
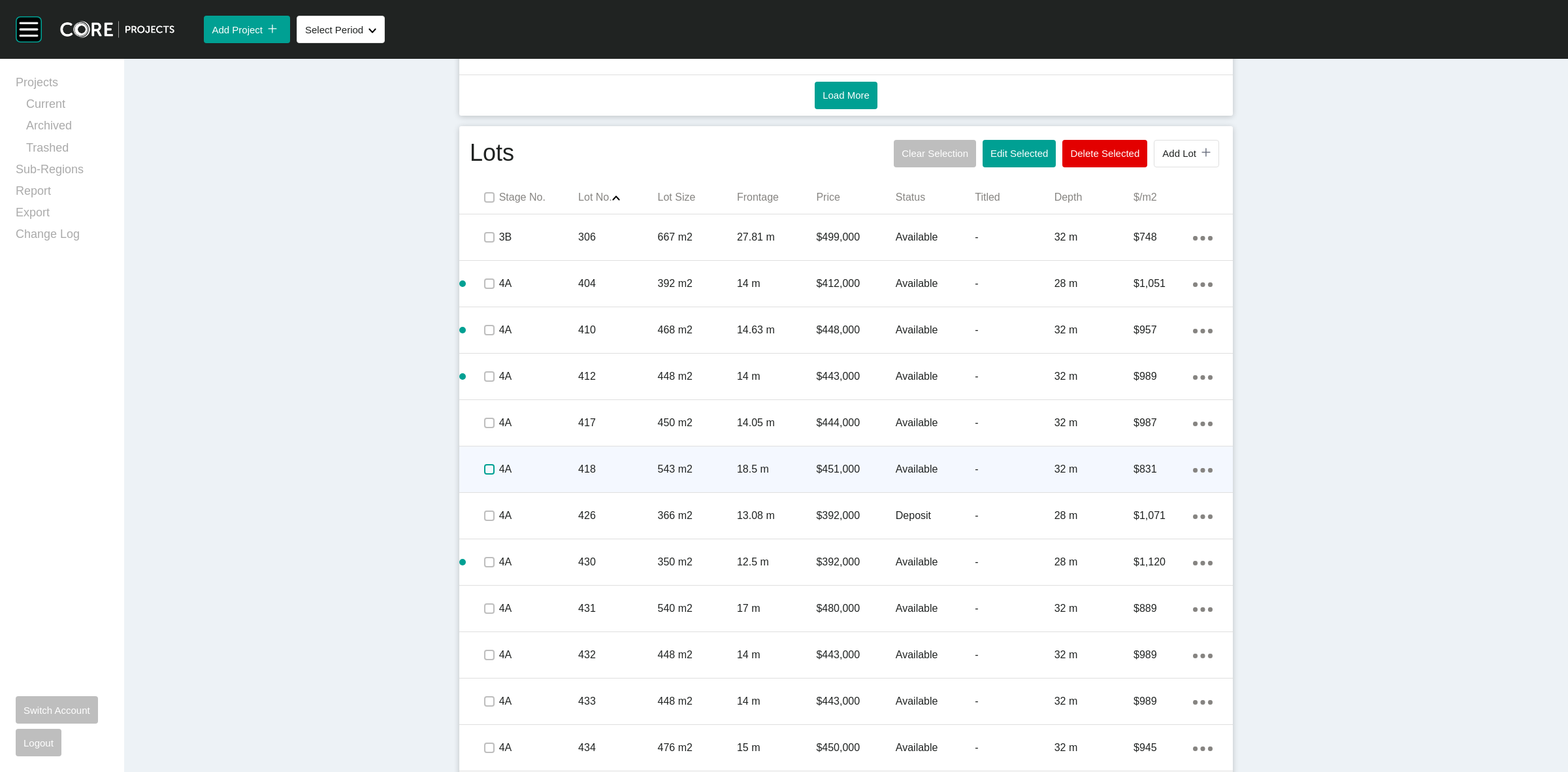
click at [488, 469] on label at bounding box center [490, 469] width 11 height 11
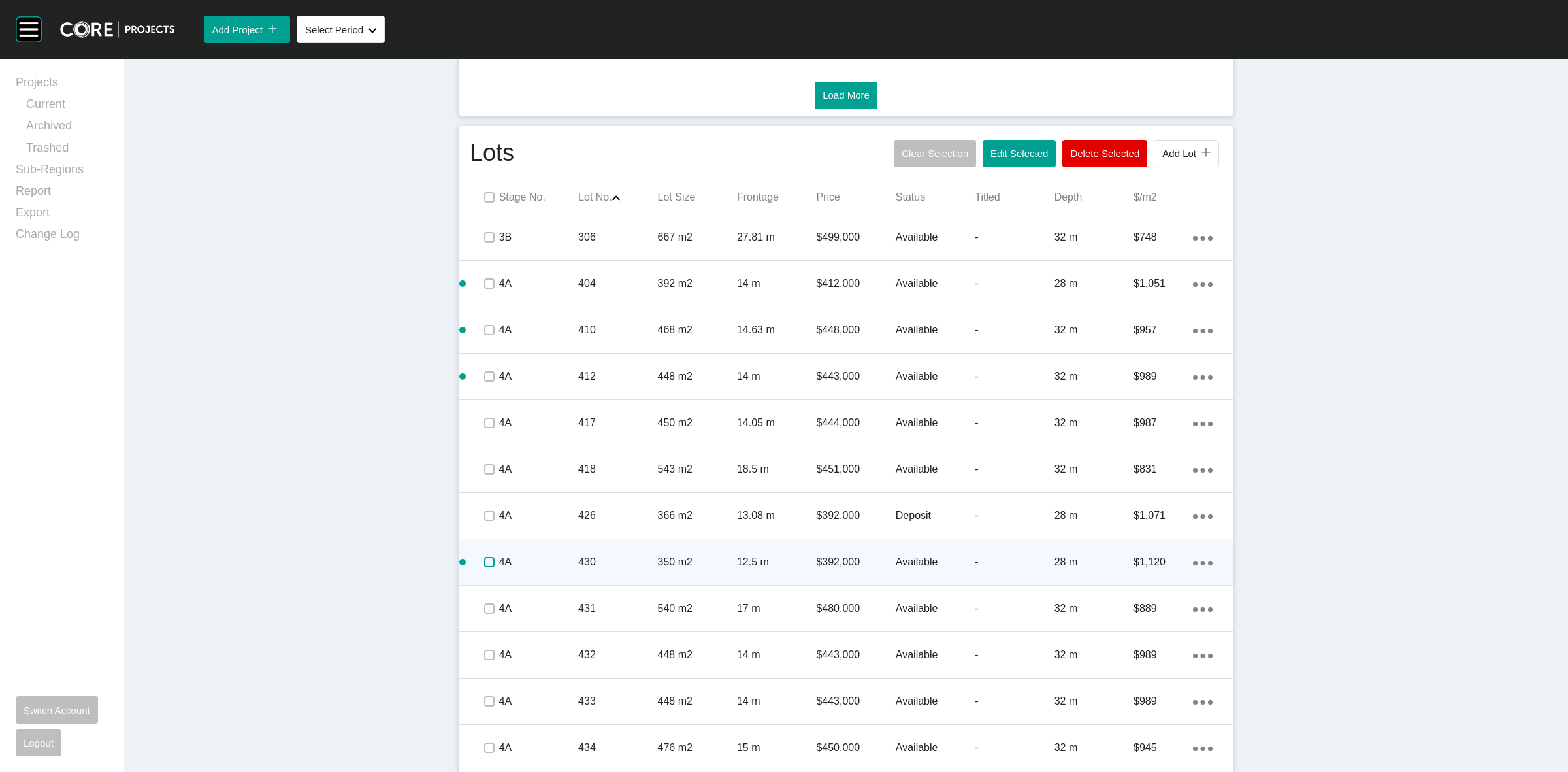
click at [485, 564] on label at bounding box center [490, 563] width 11 height 11
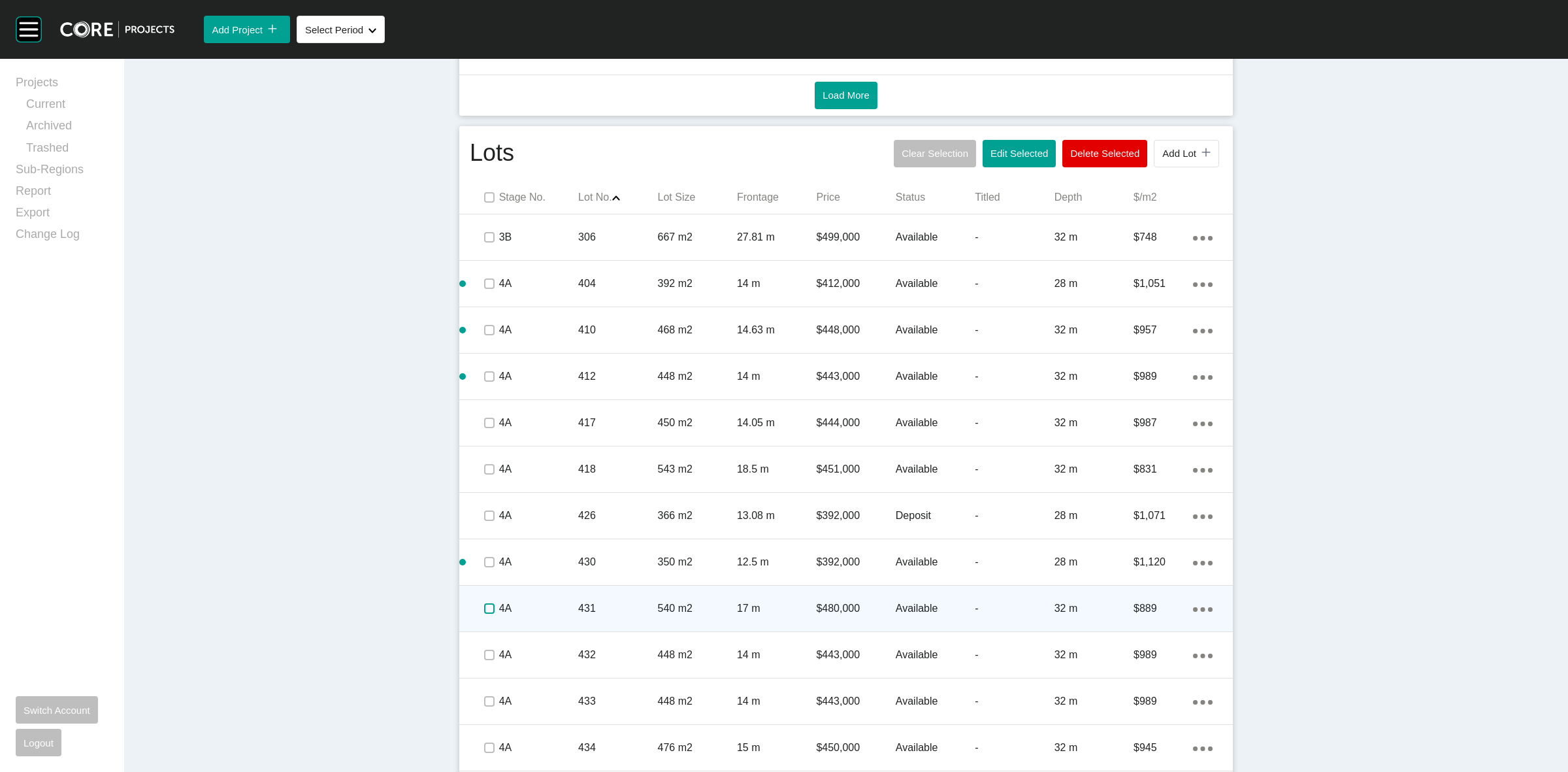
click at [484, 607] on label at bounding box center [490, 609] width 11 height 11
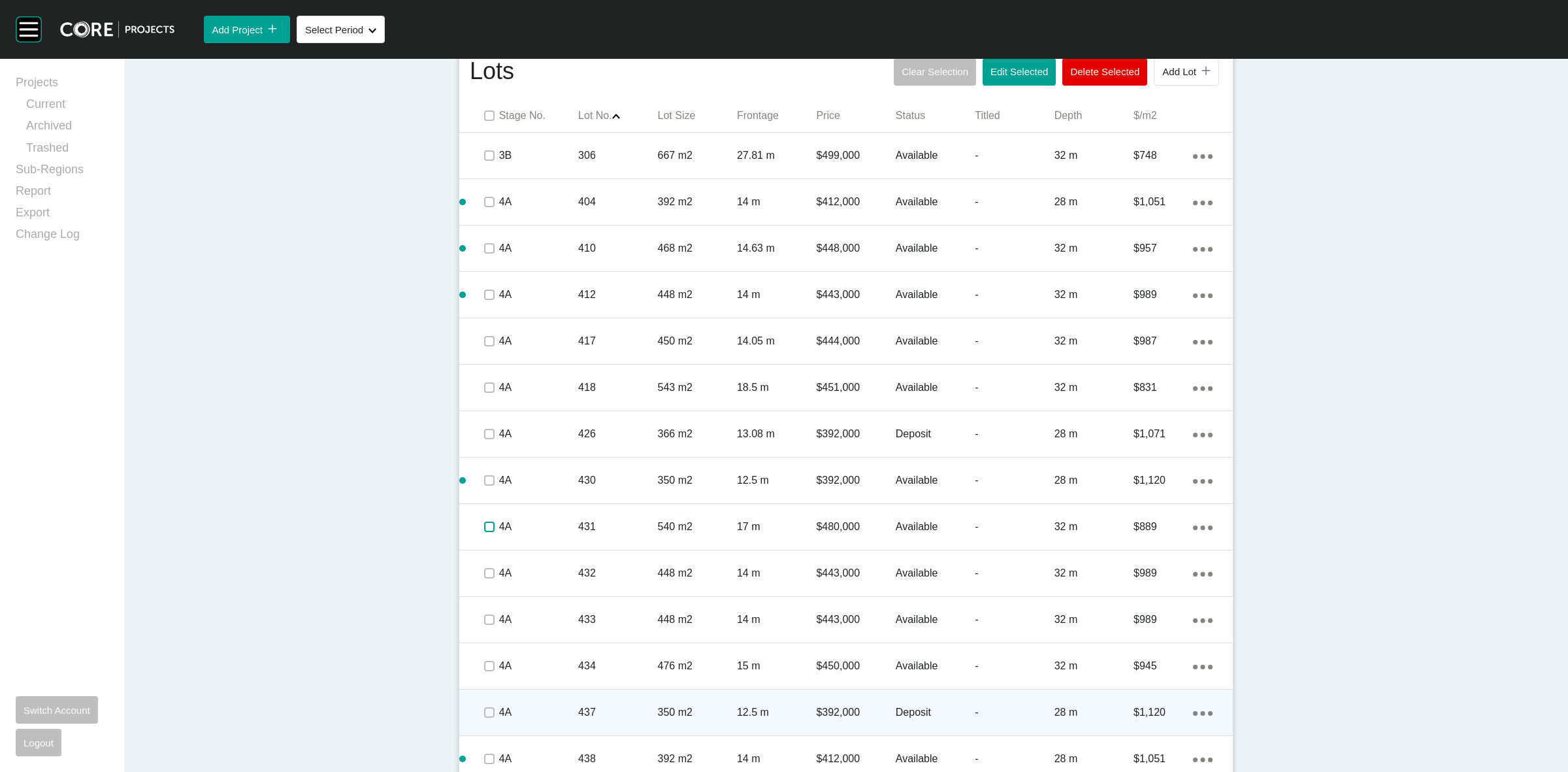
scroll to position [899, 0]
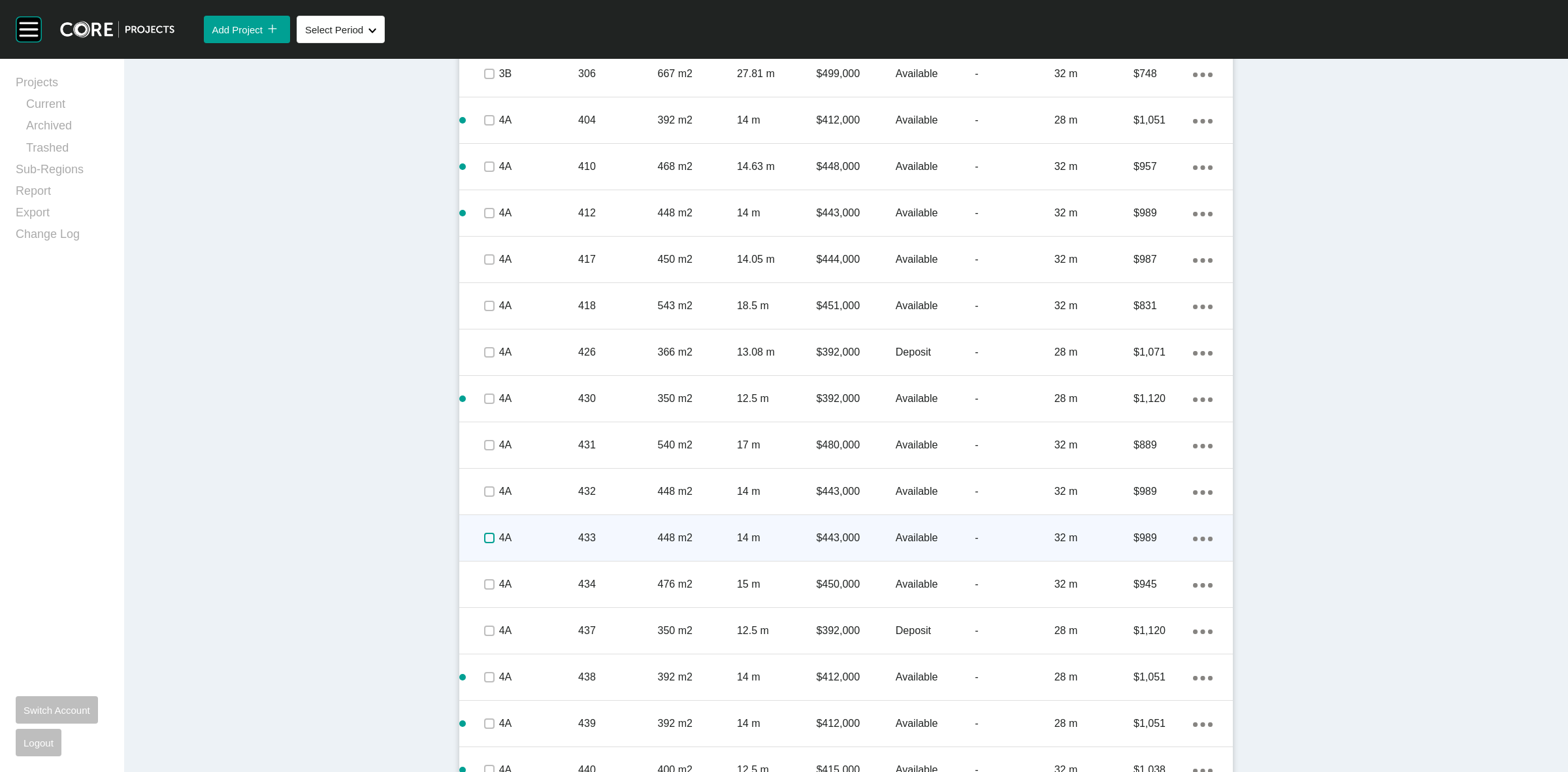
click at [484, 534] on label at bounding box center [490, 538] width 11 height 11
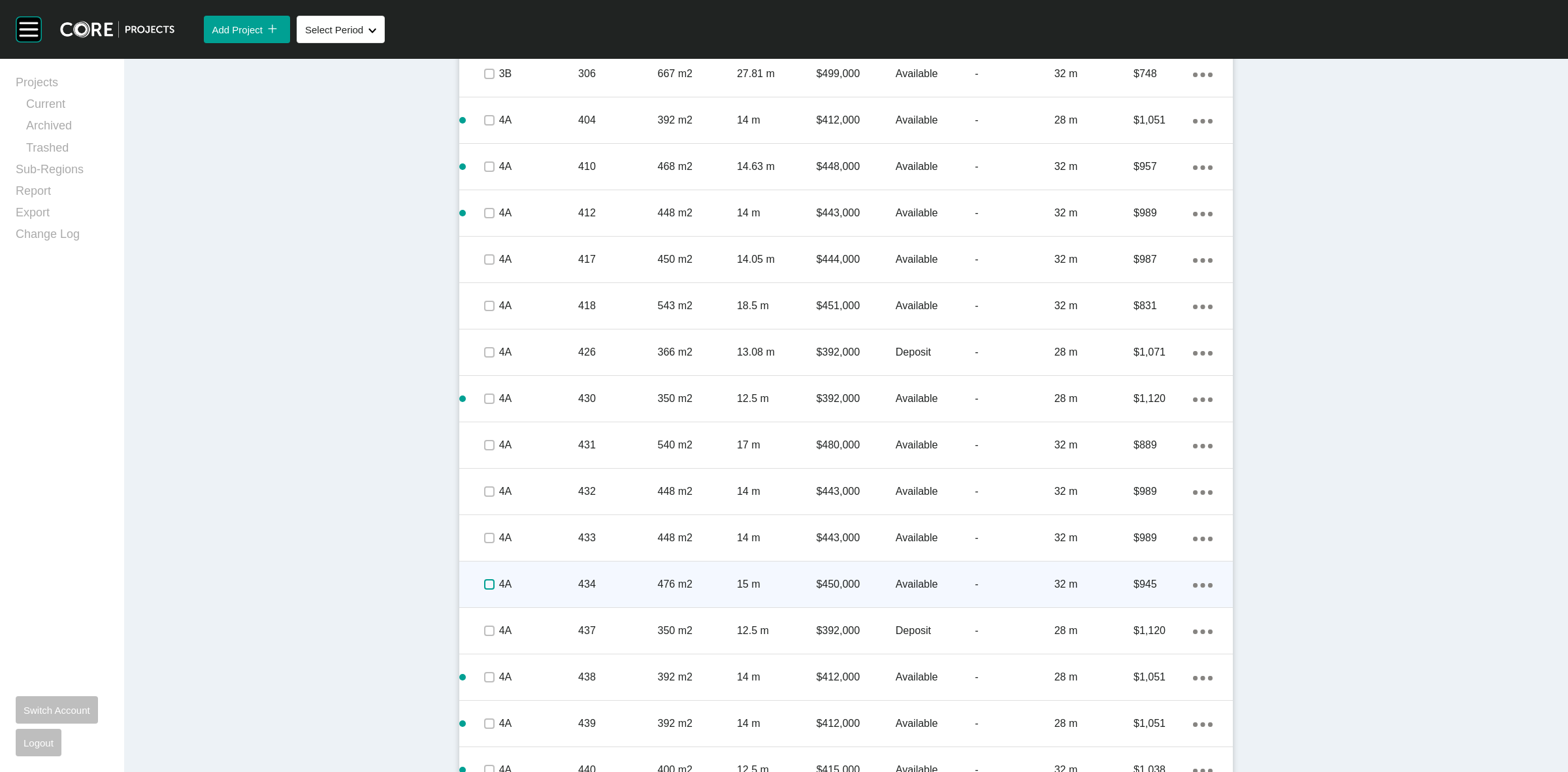
click at [484, 586] on label at bounding box center [490, 585] width 11 height 11
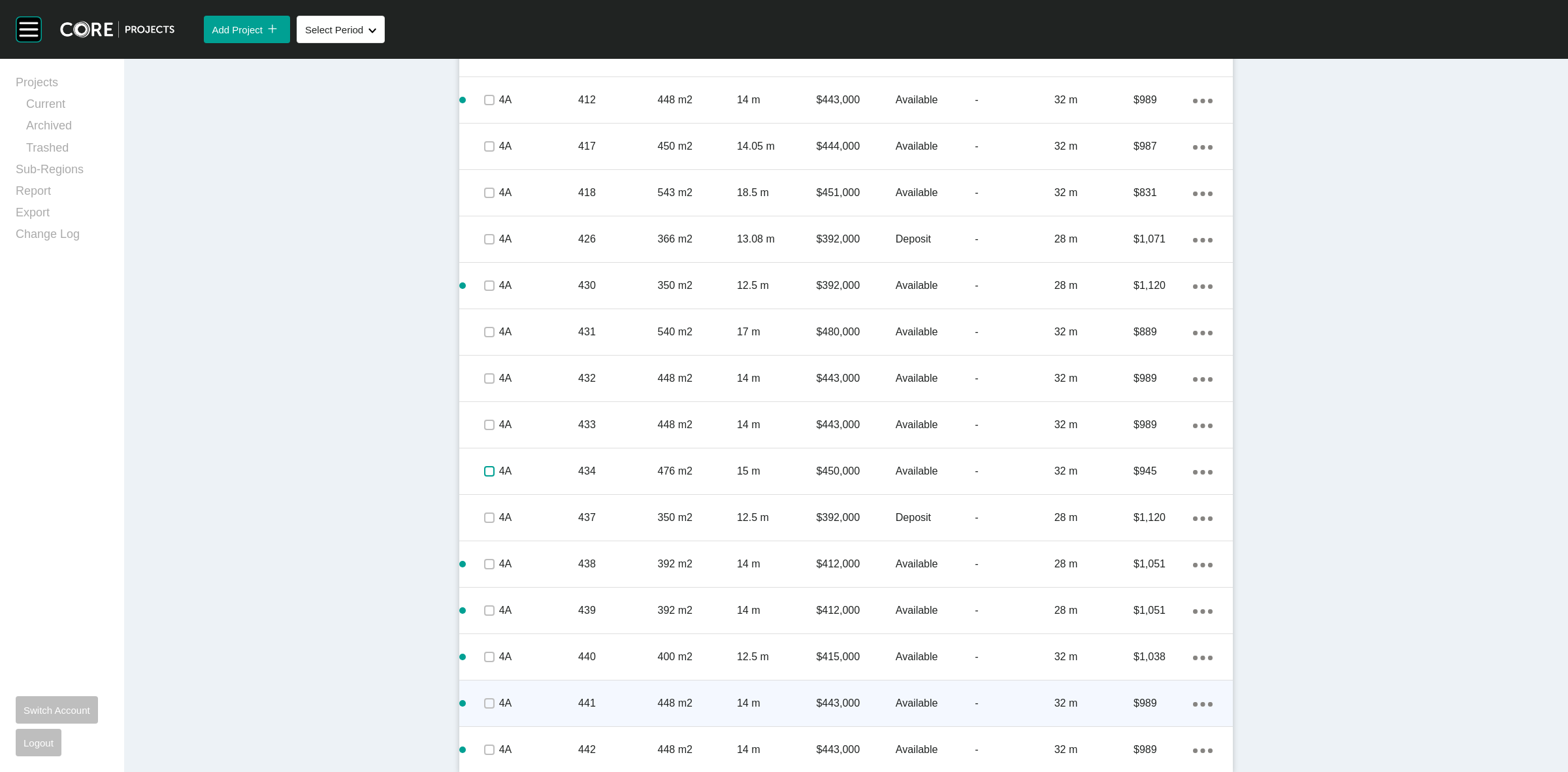
scroll to position [1018, 0]
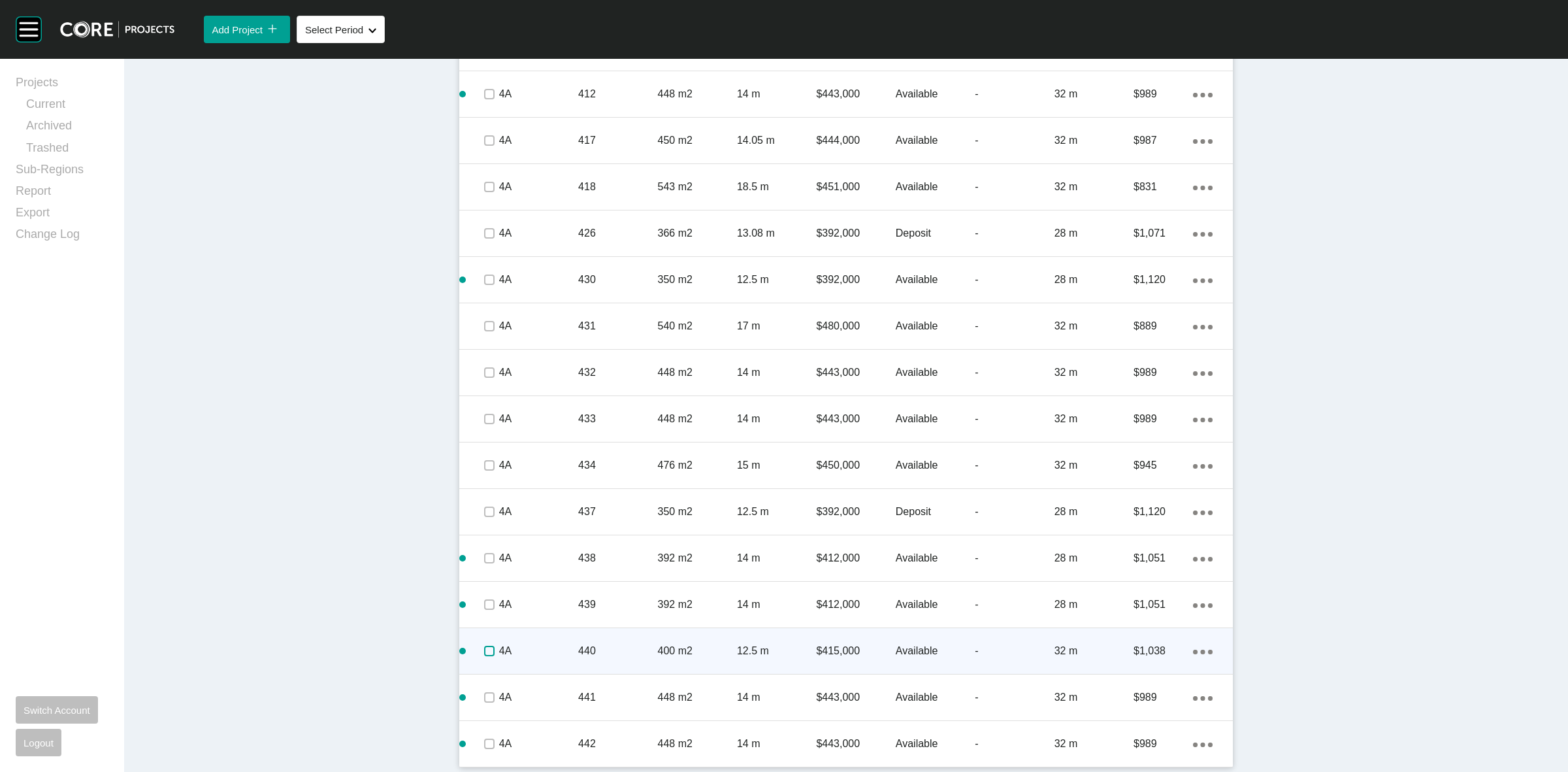
drag, startPoint x: 478, startPoint y: 651, endPoint x: 512, endPoint y: 648, distance: 34.1
click at [484, 648] on label at bounding box center [490, 651] width 11 height 11
click at [517, 649] on p "4A" at bounding box center [538, 651] width 79 height 14
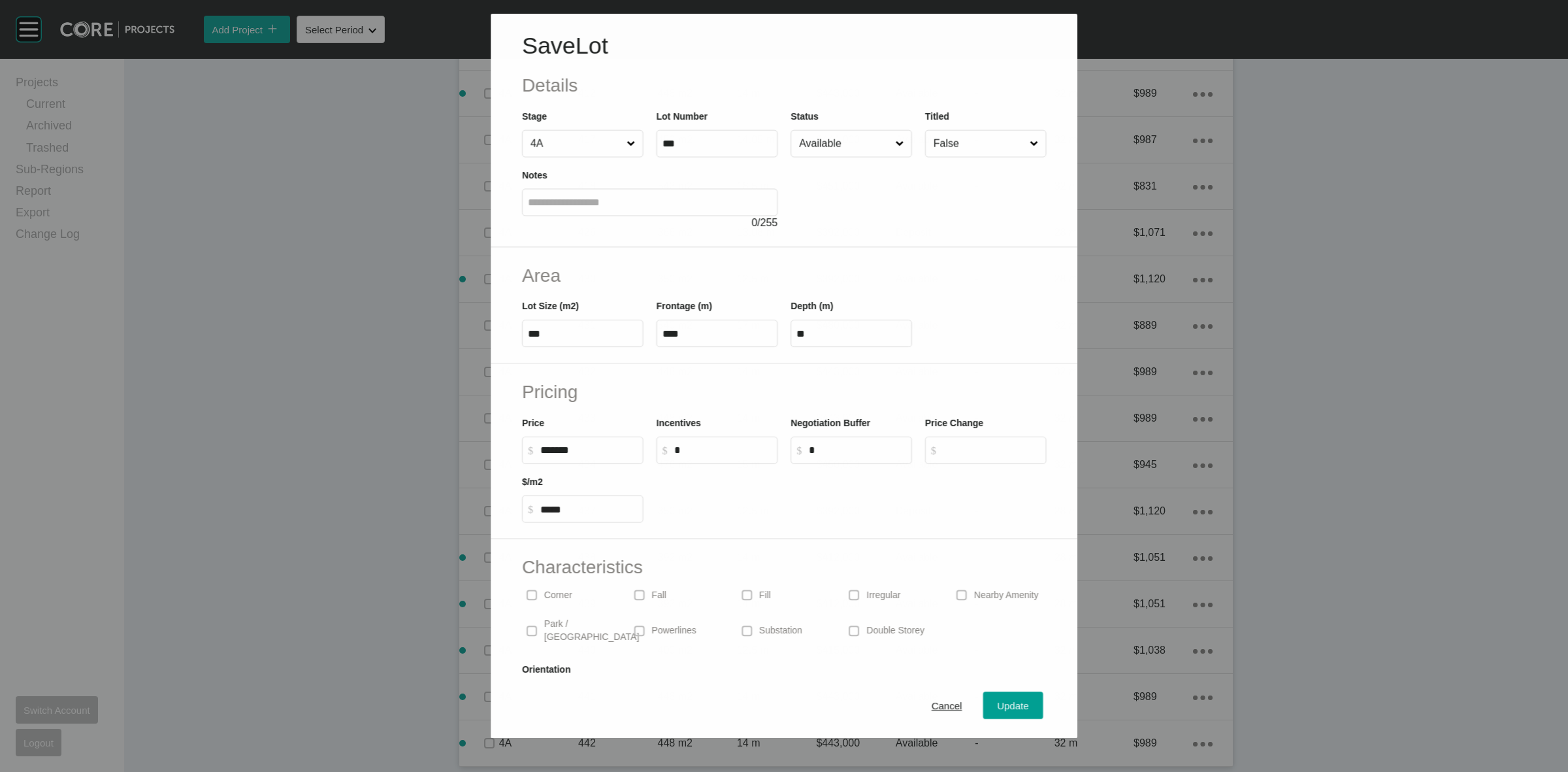
scroll to position [978, 0]
click at [827, 154] on input "Available" at bounding box center [844, 143] width 96 height 26
click at [1000, 711] on span "Update" at bounding box center [1013, 706] width 31 height 12
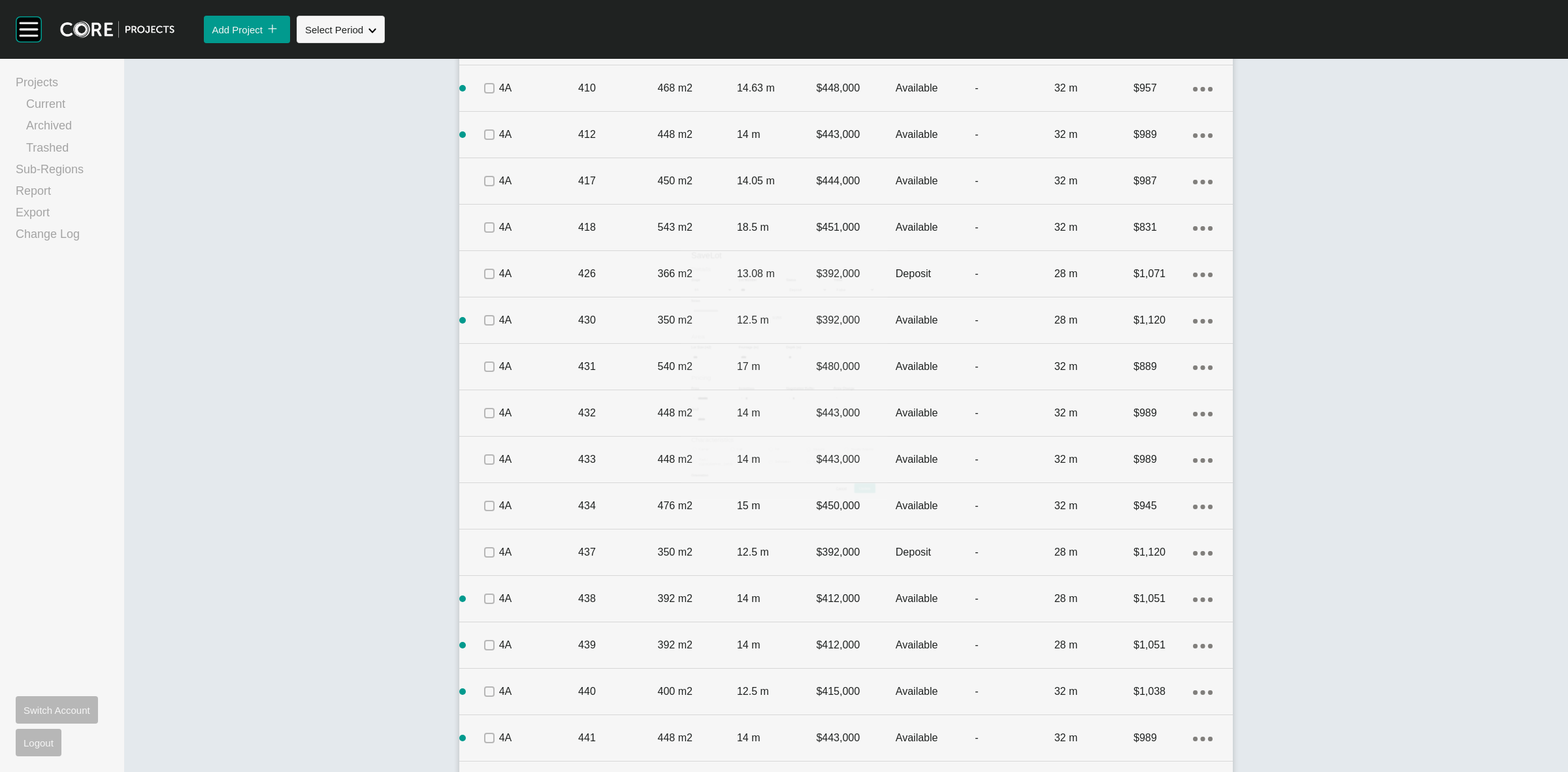
scroll to position [1018, 0]
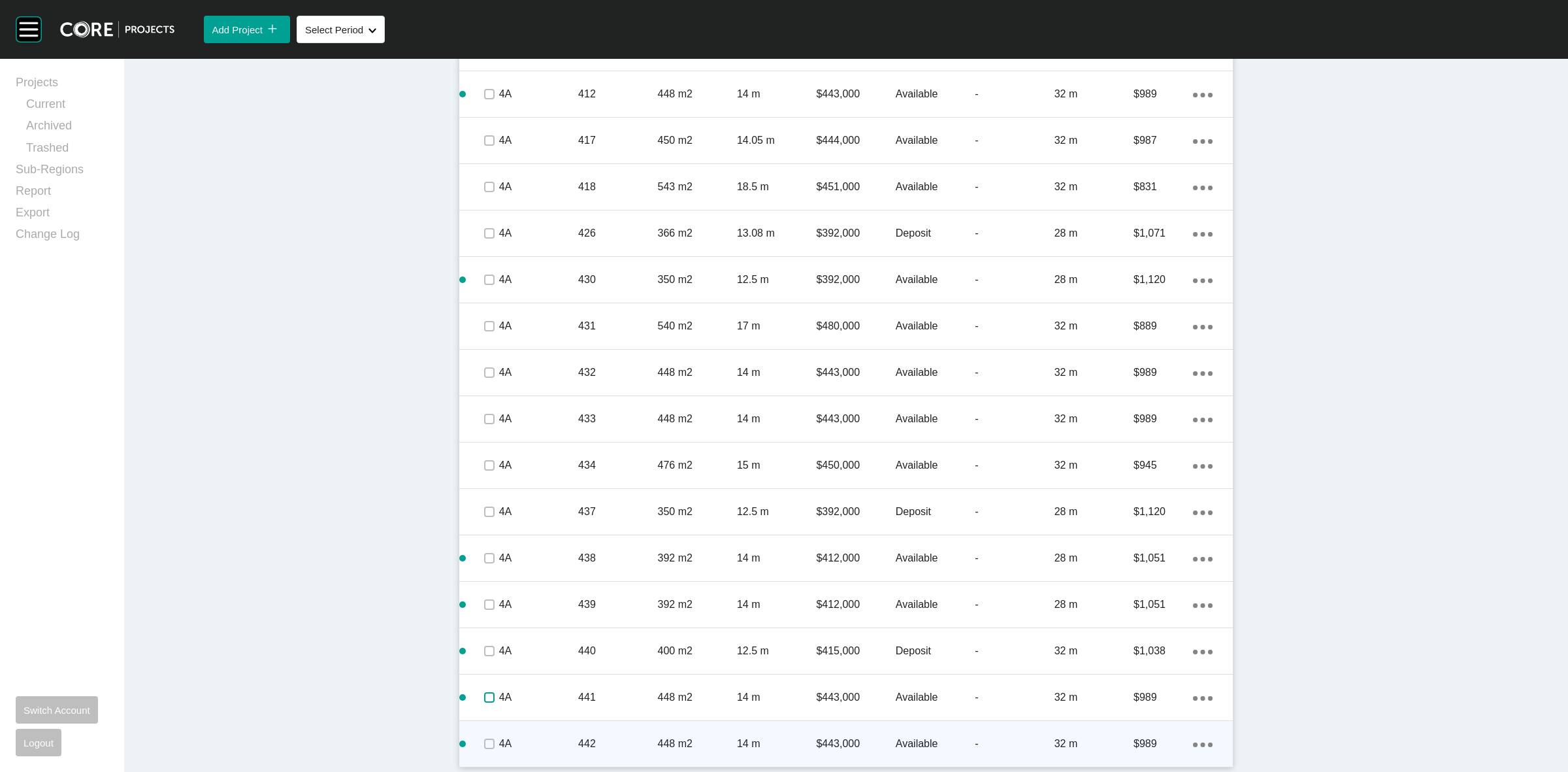
drag, startPoint x: 480, startPoint y: 699, endPoint x: 479, endPoint y: 734, distance: 35.0
click at [484, 701] on label at bounding box center [490, 697] width 11 height 11
click at [484, 744] on label at bounding box center [490, 744] width 11 height 11
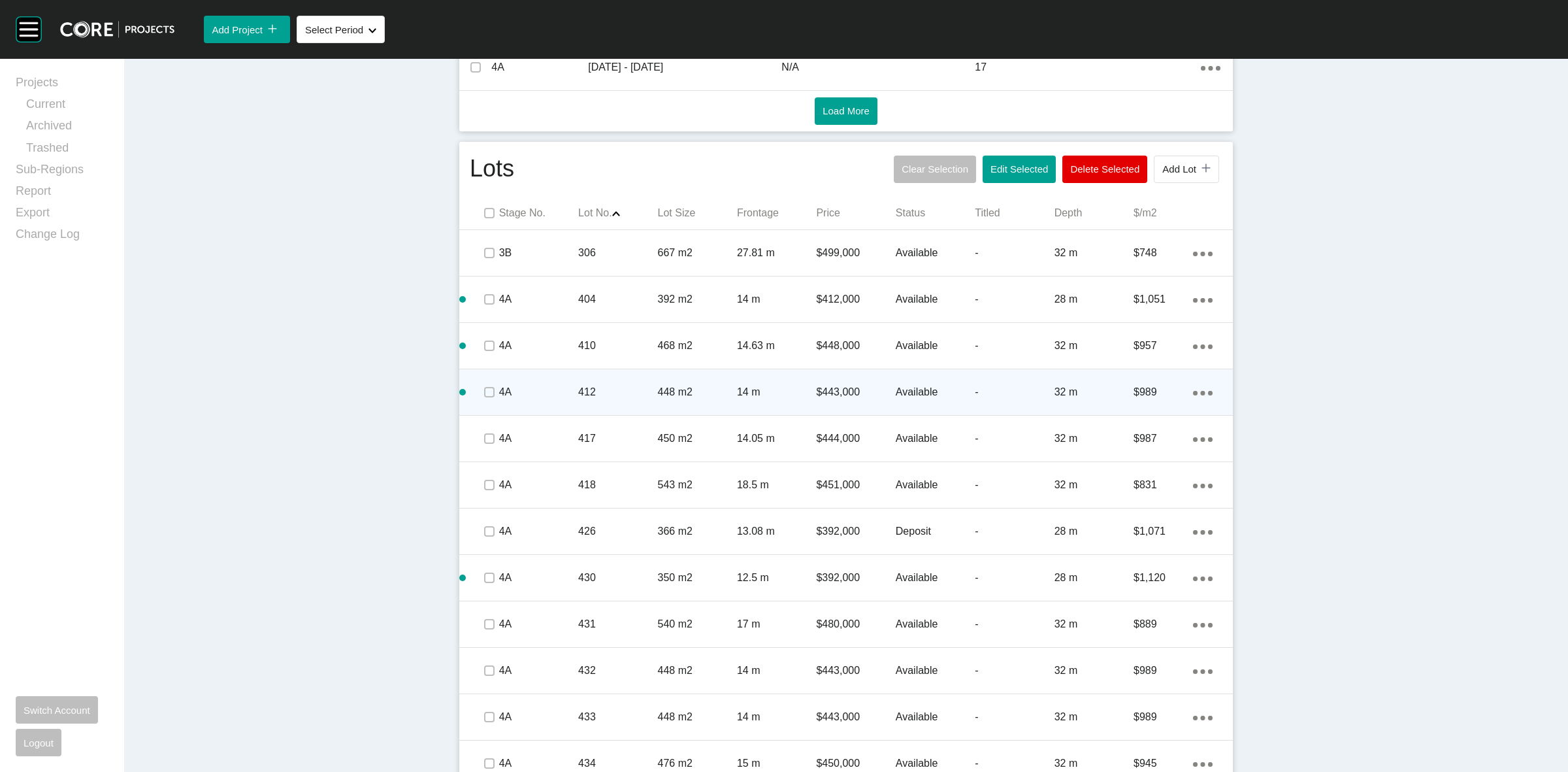
scroll to position [691, 0]
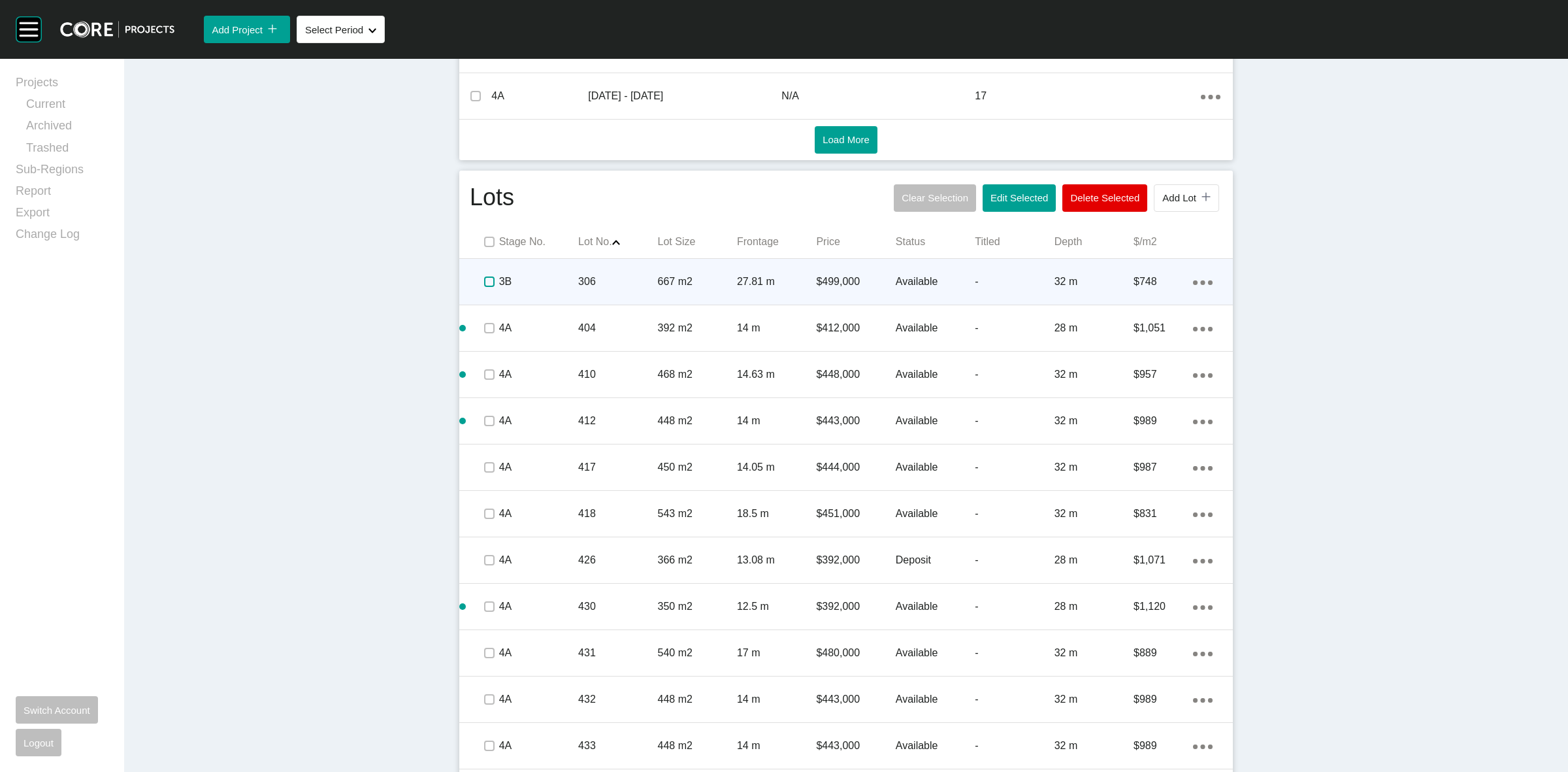
click at [484, 279] on label at bounding box center [490, 282] width 11 height 11
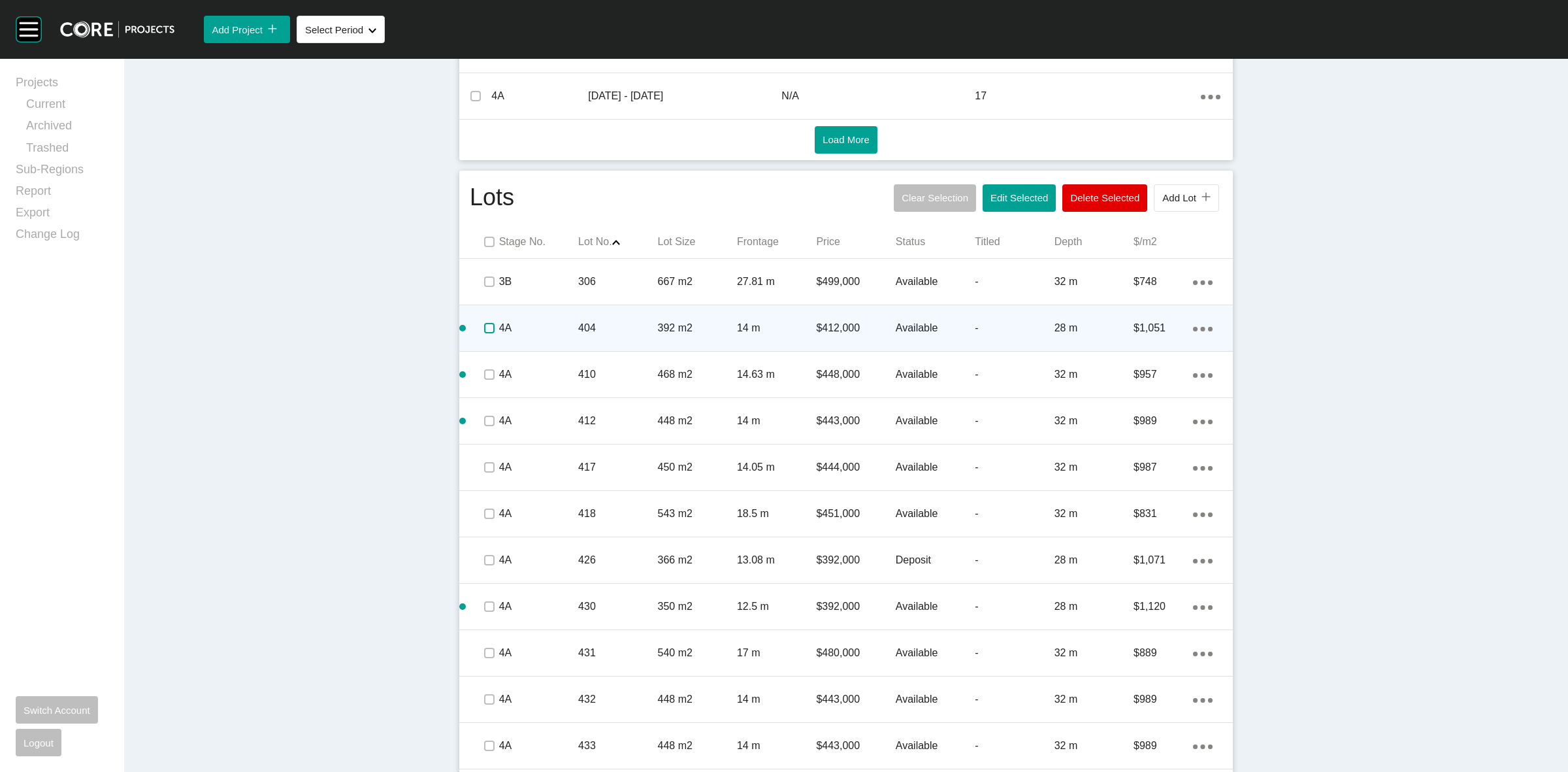
click at [484, 326] on label at bounding box center [490, 328] width 11 height 11
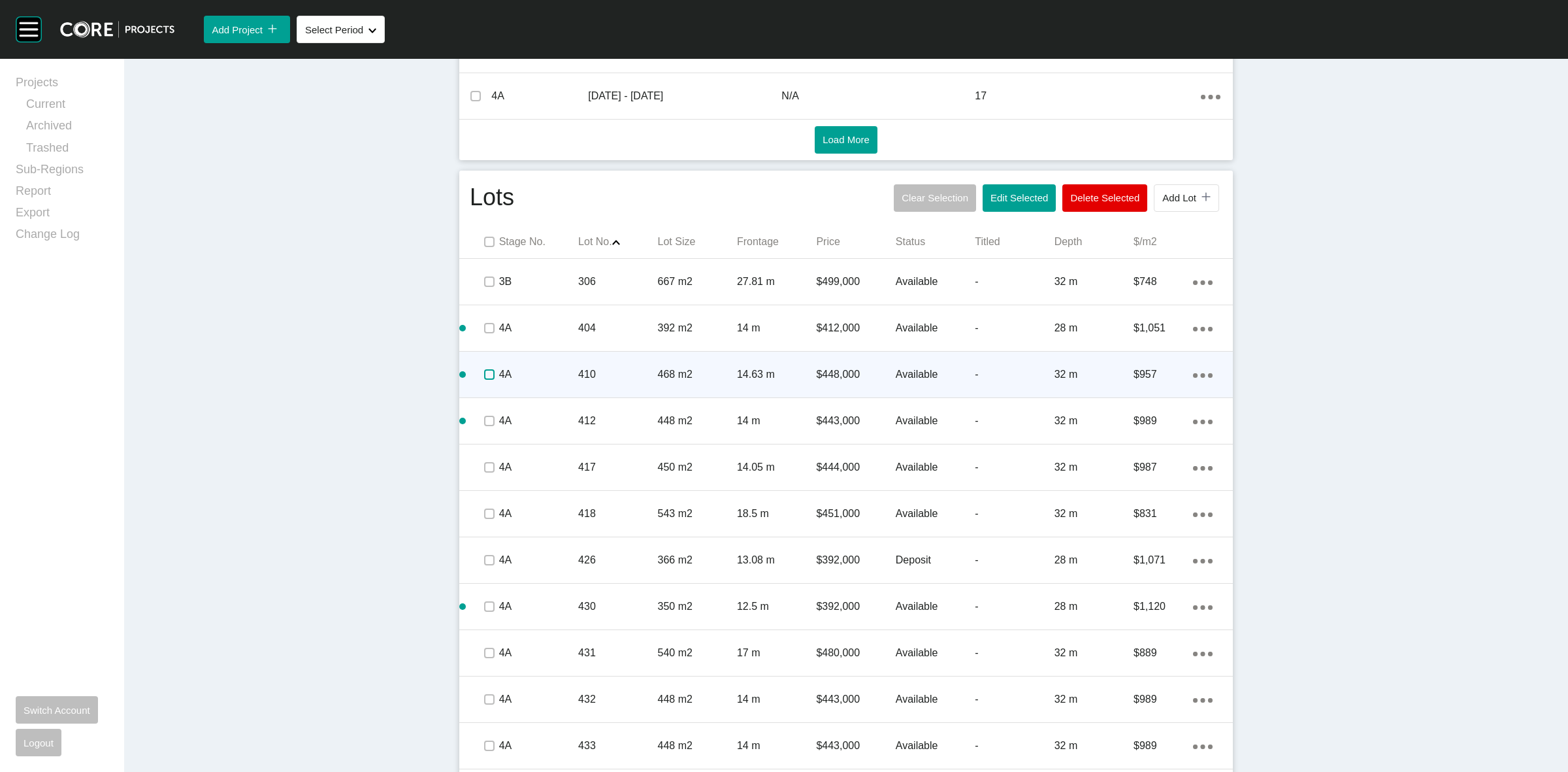
click at [484, 380] on label at bounding box center [490, 374] width 11 height 11
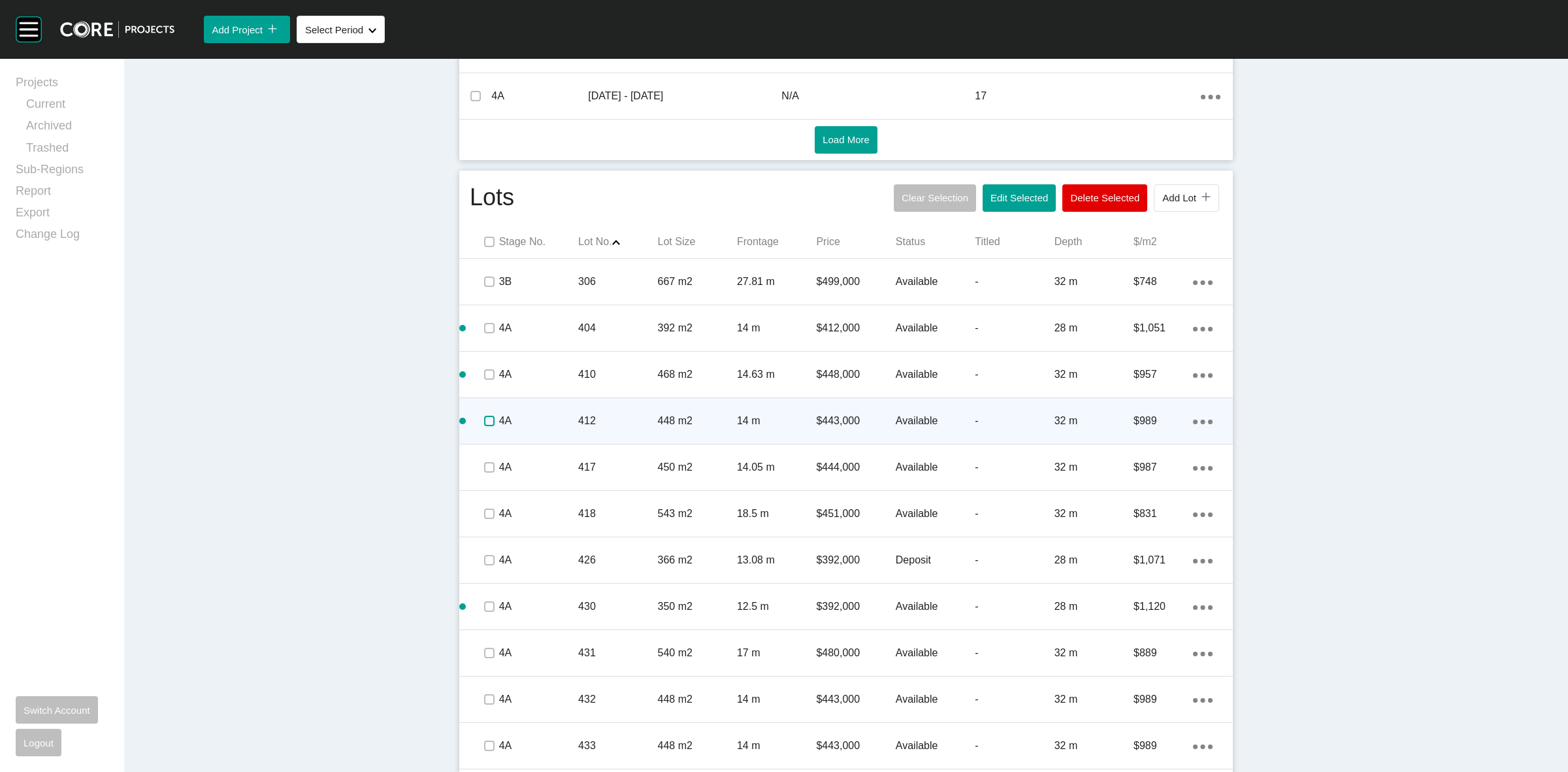
drag, startPoint x: 480, startPoint y: 423, endPoint x: 488, endPoint y: 461, distance: 38.8
click at [484, 426] on label at bounding box center [490, 421] width 11 height 11
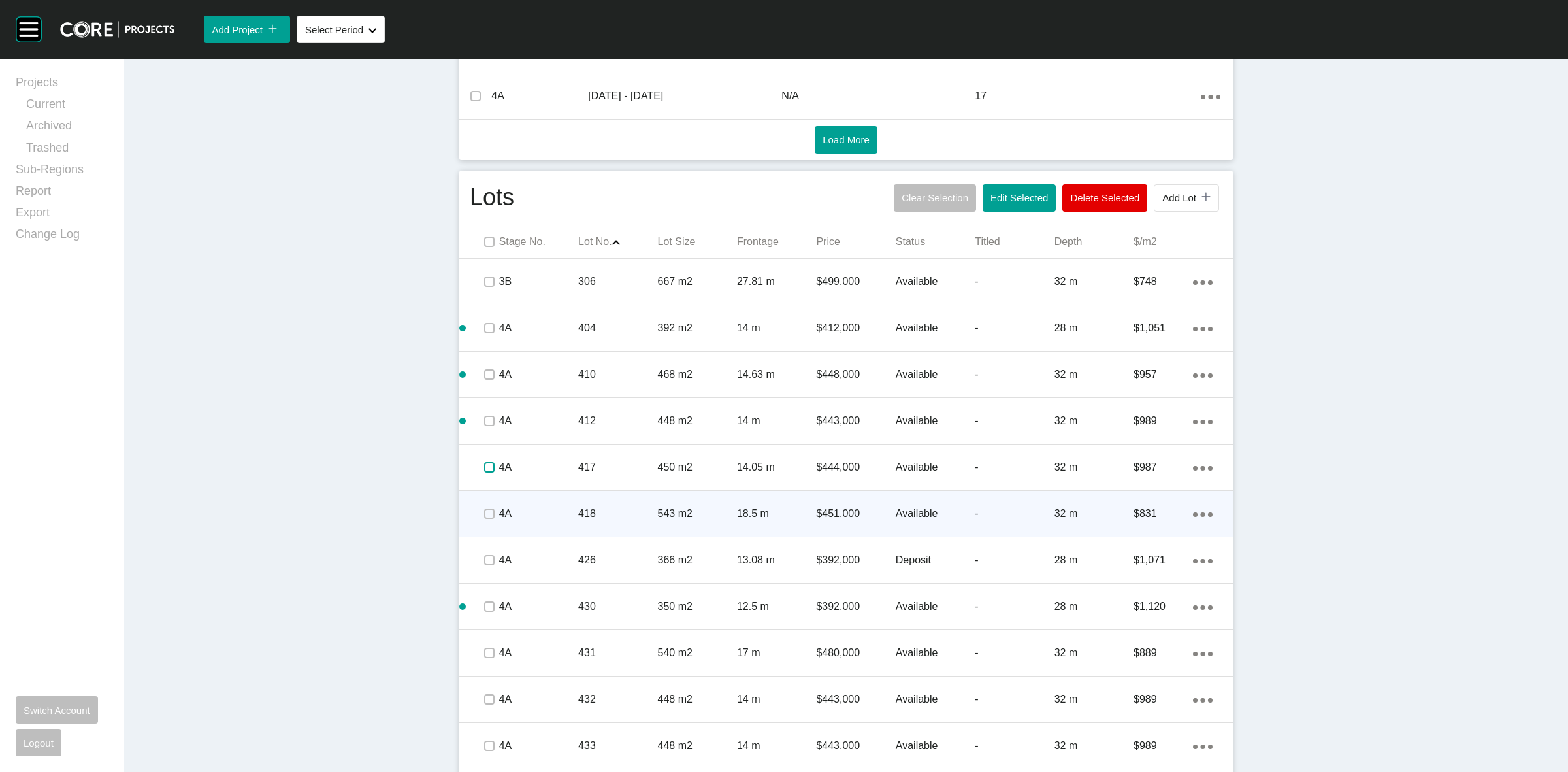
drag, startPoint x: 488, startPoint y: 461, endPoint x: 484, endPoint y: 515, distance: 54.1
click at [488, 468] on label at bounding box center [490, 468] width 11 height 11
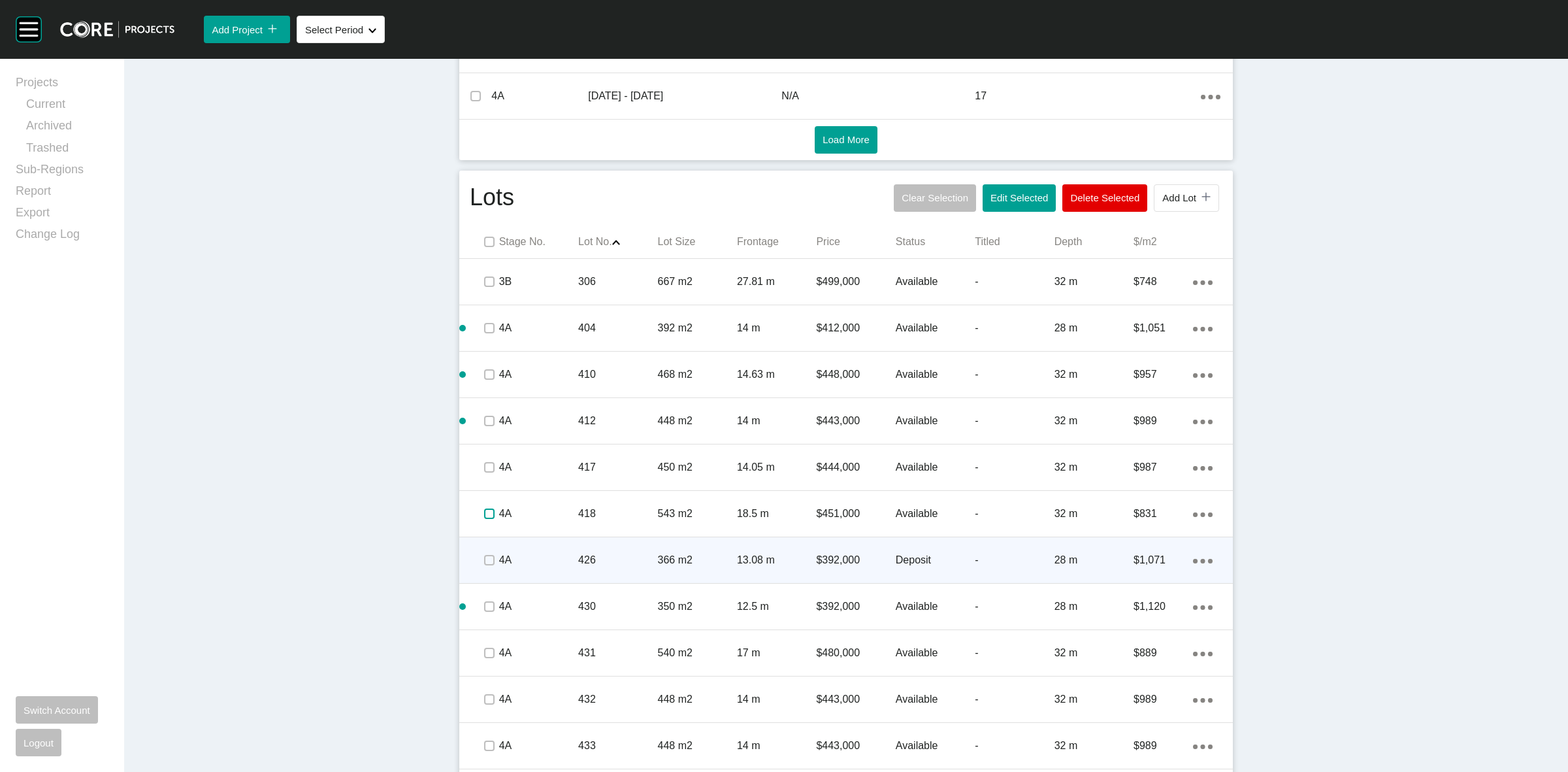
drag, startPoint x: 484, startPoint y: 515, endPoint x: 488, endPoint y: 540, distance: 25.3
click at [488, 536] on div at bounding box center [489, 514] width 20 height 46
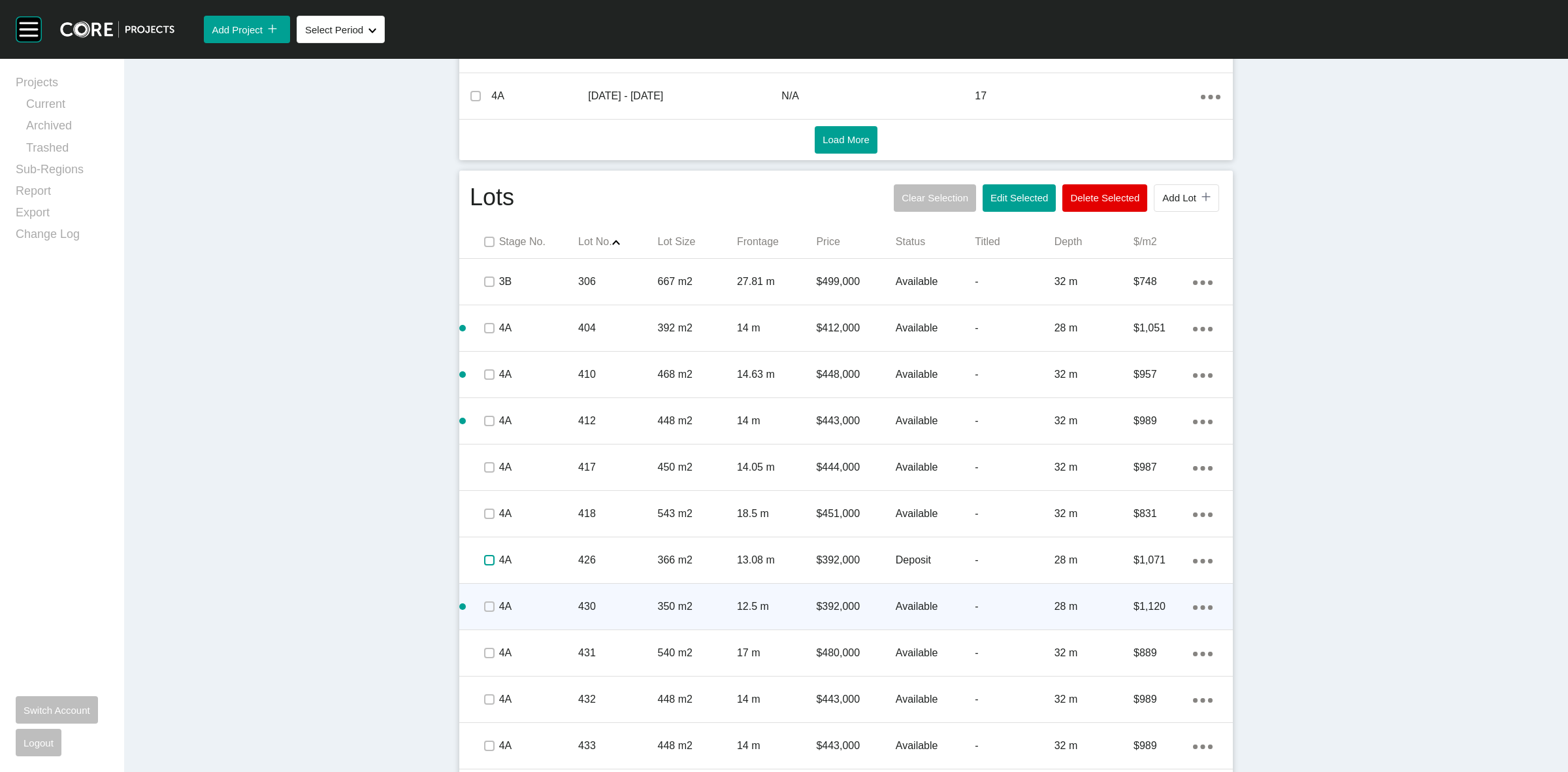
drag, startPoint x: 485, startPoint y: 563, endPoint x: 483, endPoint y: 602, distance: 39.1
click at [485, 567] on span at bounding box center [489, 560] width 20 height 20
click at [484, 607] on label at bounding box center [490, 607] width 11 height 11
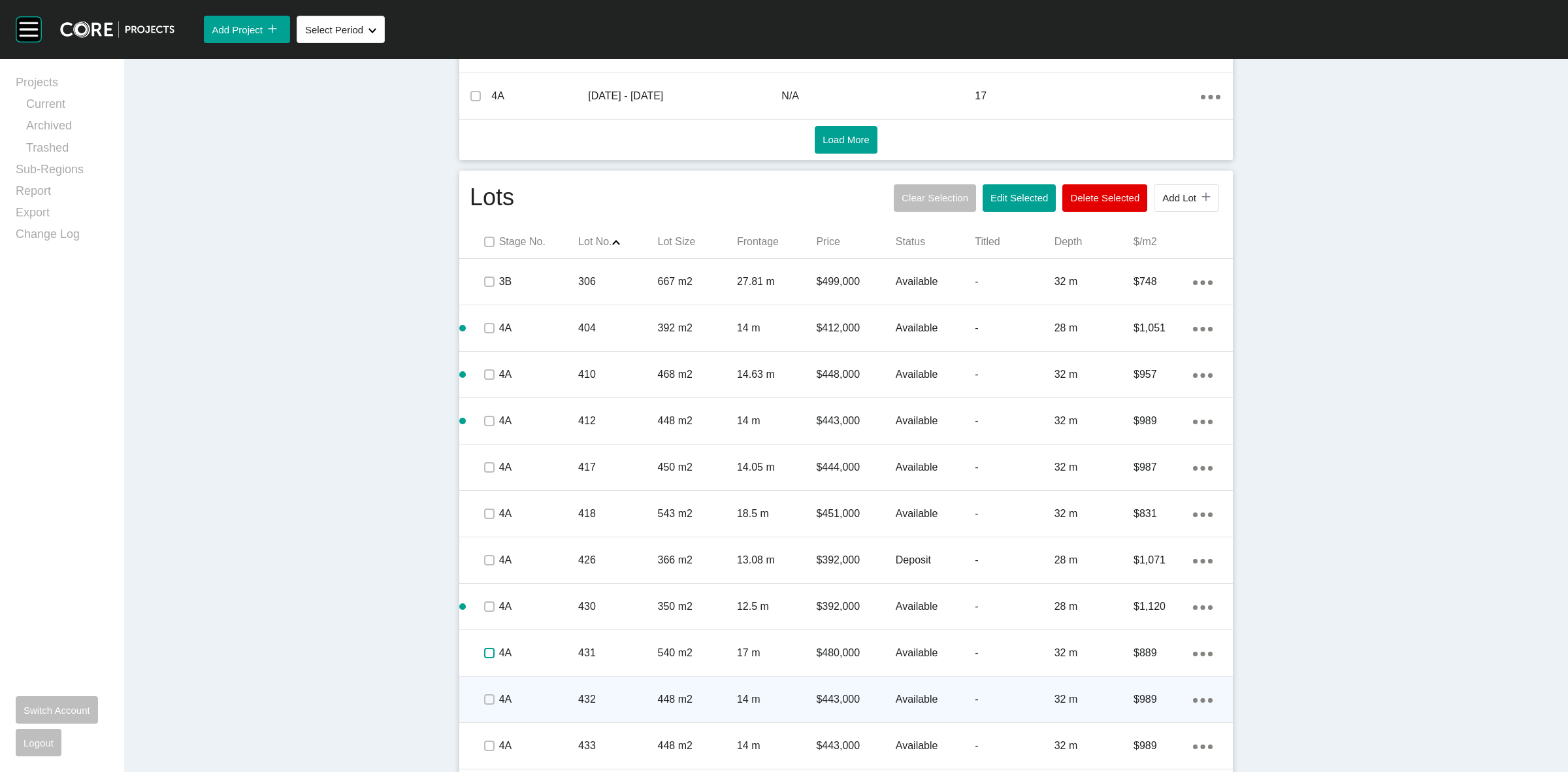
drag, startPoint x: 478, startPoint y: 647, endPoint x: 482, endPoint y: 691, distance: 44.2
click at [484, 650] on label at bounding box center [490, 653] width 11 height 11
click at [485, 705] on label at bounding box center [490, 699] width 11 height 11
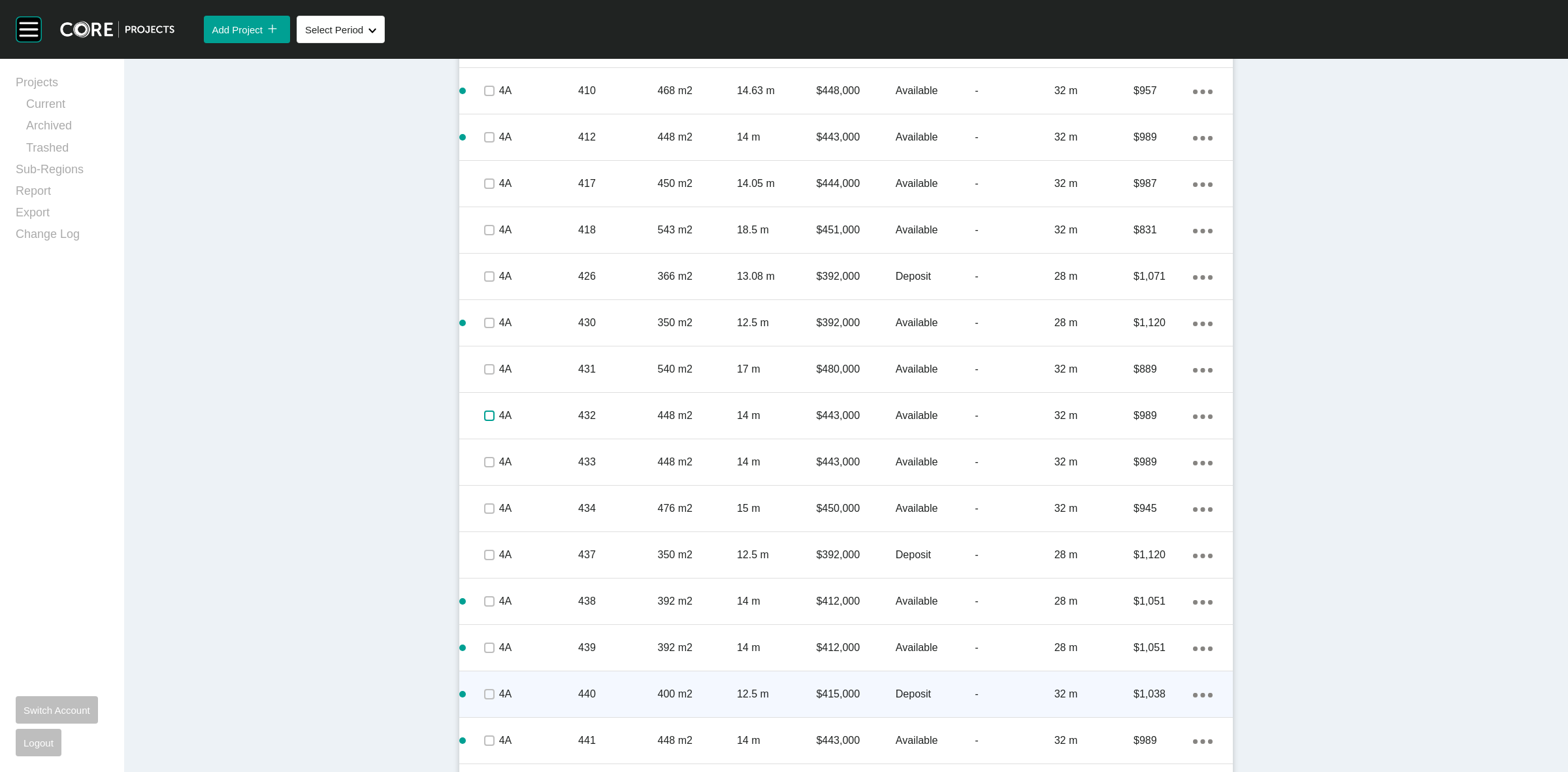
scroll to position [1018, 0]
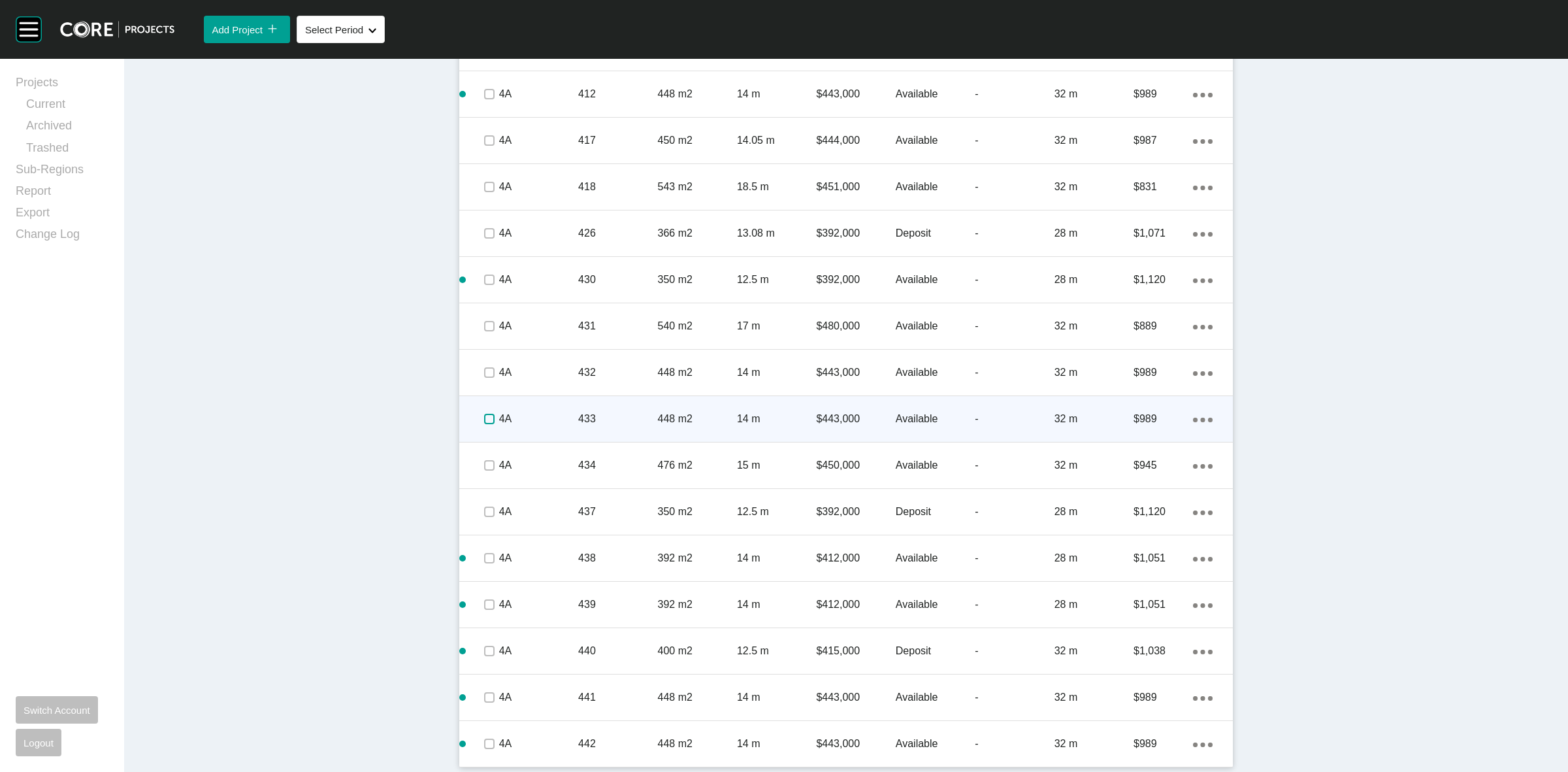
click at [484, 418] on label at bounding box center [490, 419] width 11 height 11
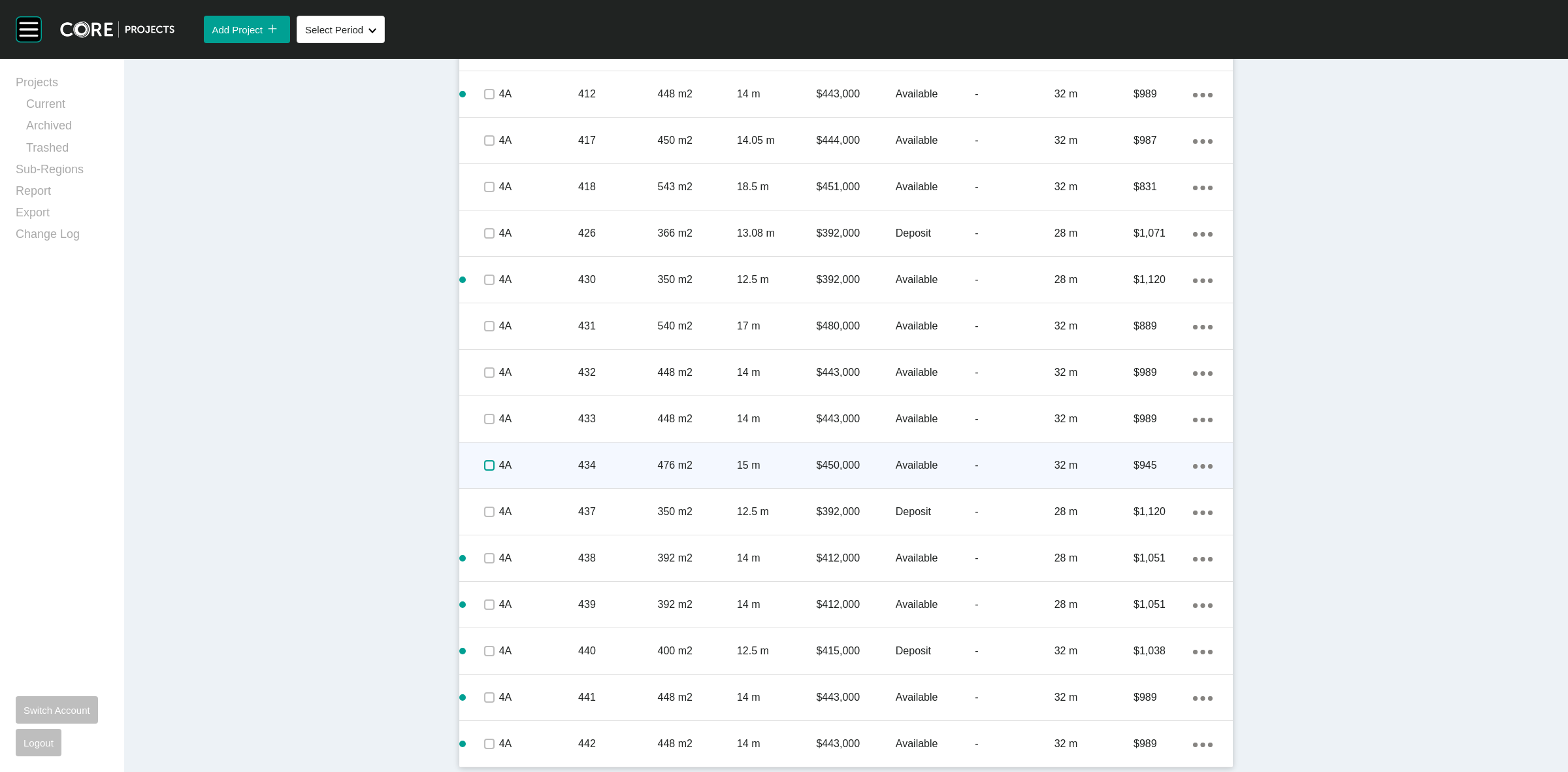
click at [484, 464] on label at bounding box center [490, 466] width 11 height 11
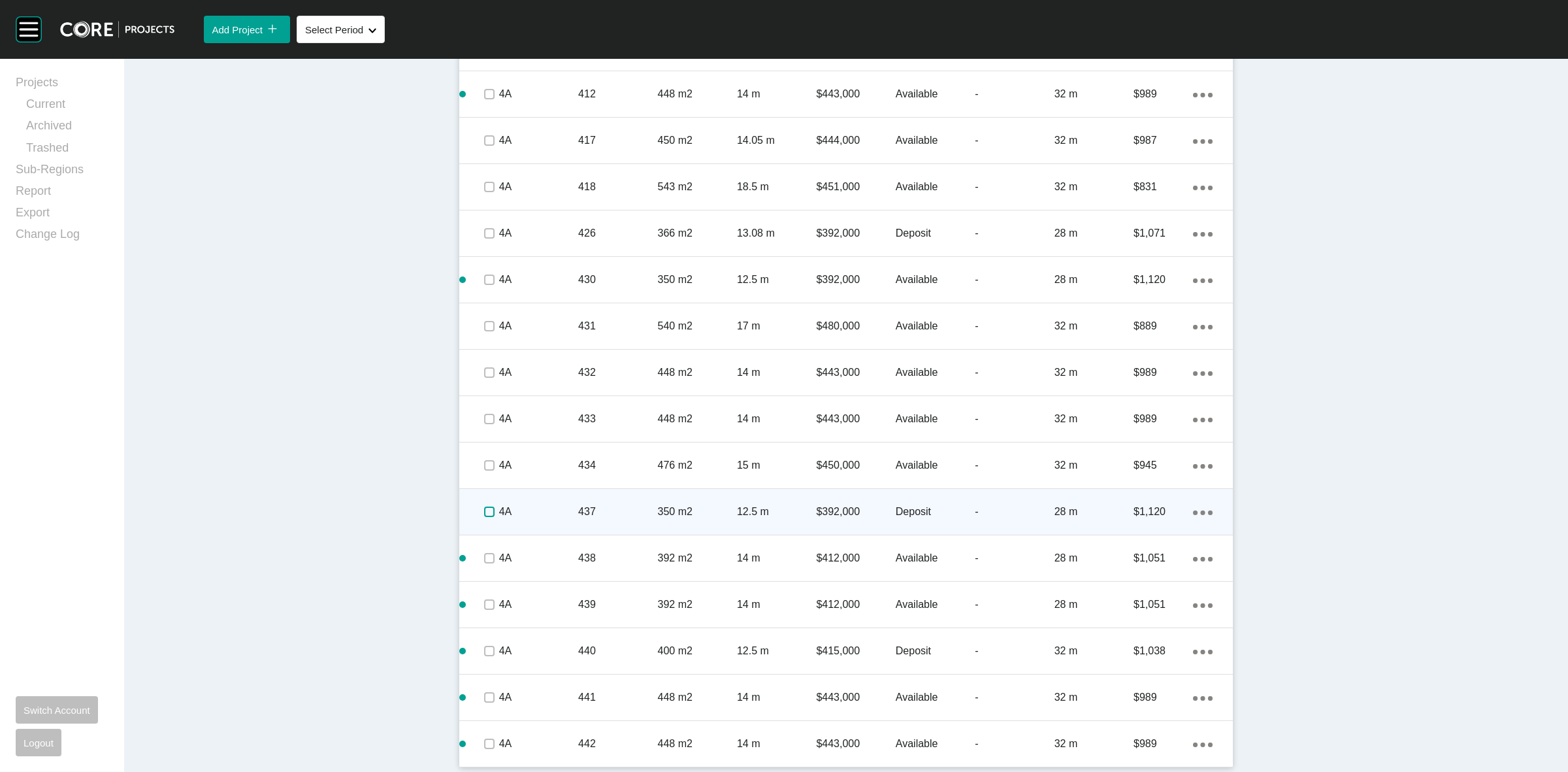
click at [489, 510] on label at bounding box center [490, 512] width 11 height 11
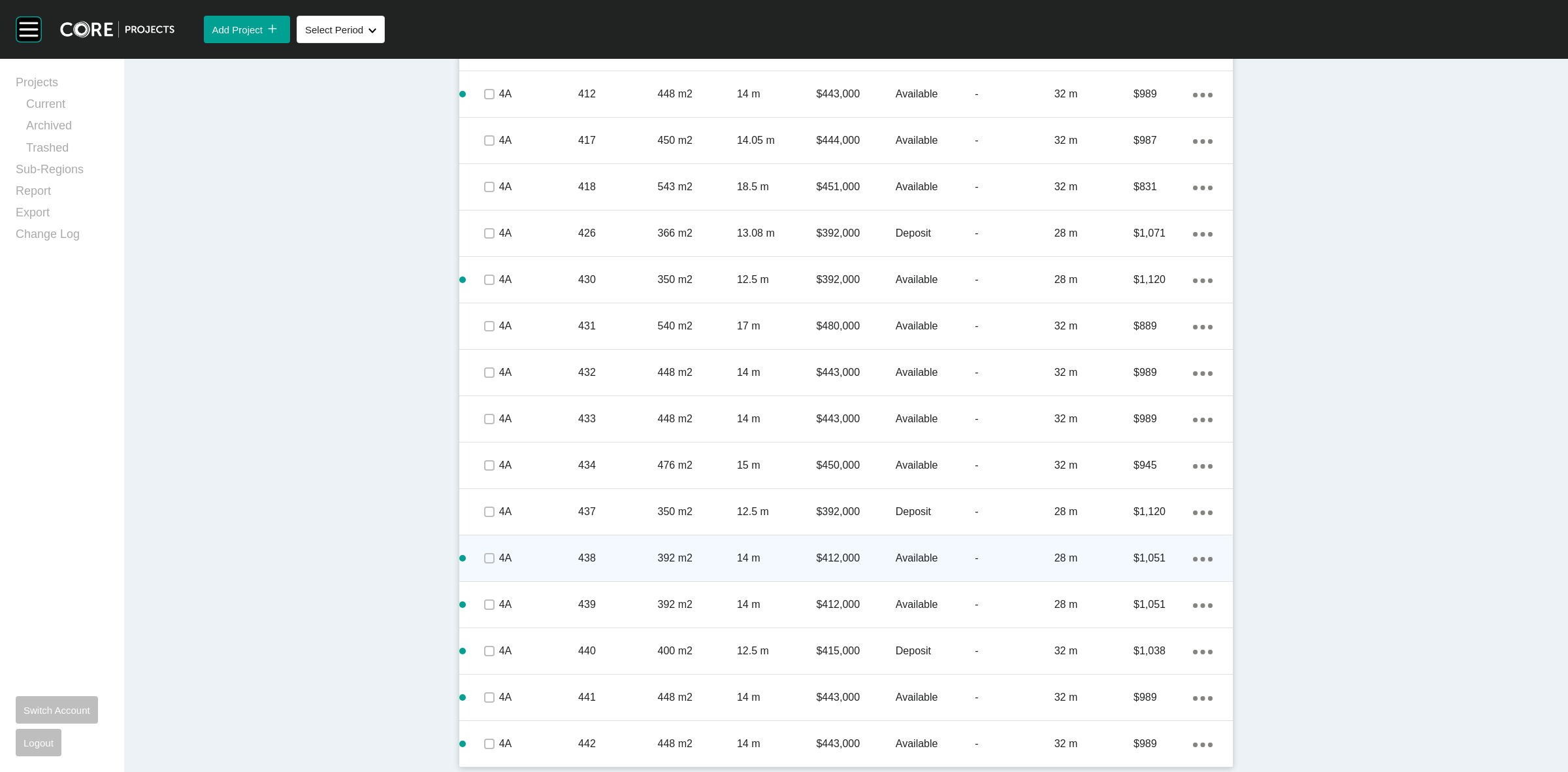
click at [481, 564] on span at bounding box center [489, 558] width 20 height 20
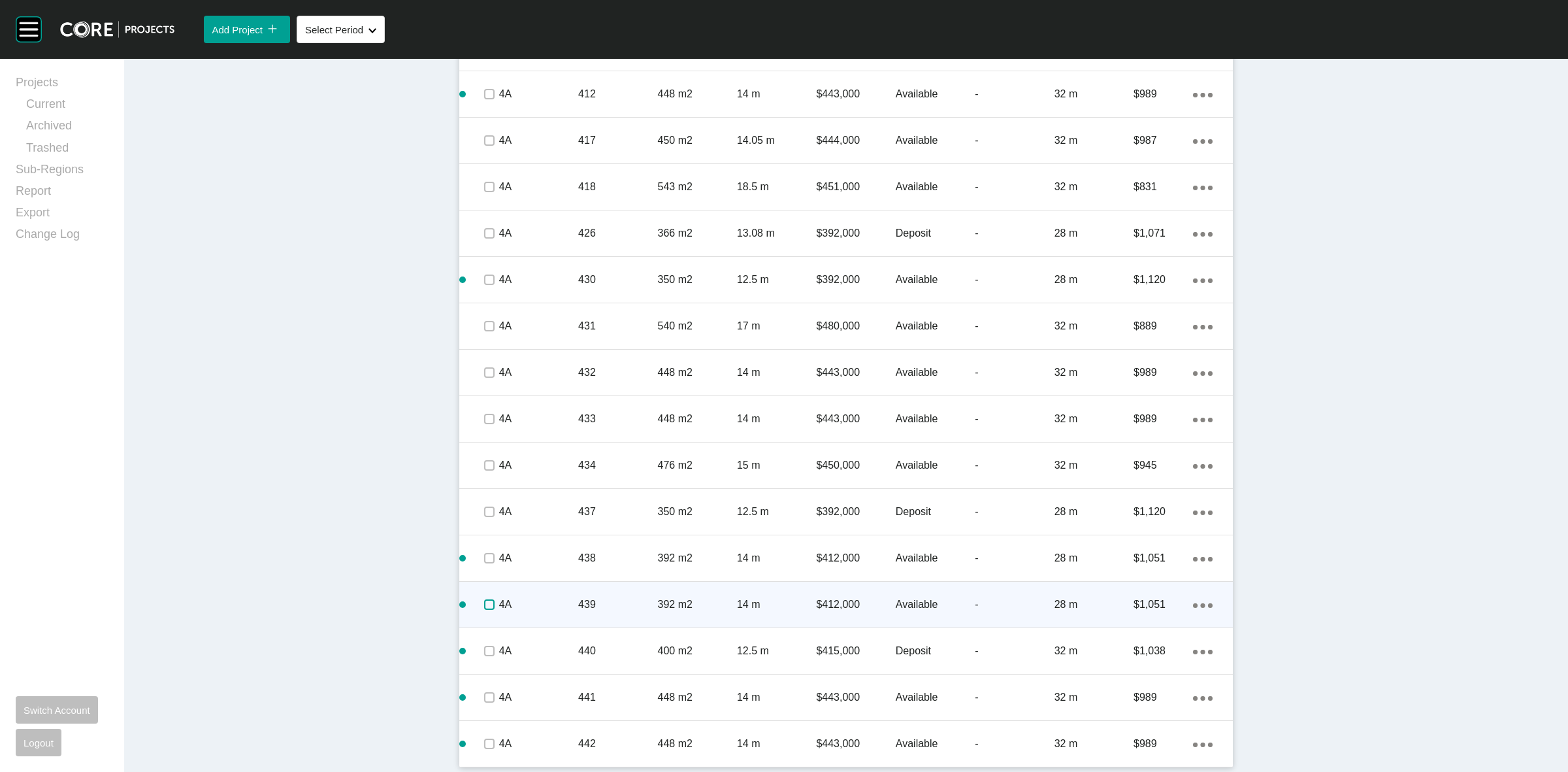
click at [484, 600] on label at bounding box center [490, 605] width 11 height 11
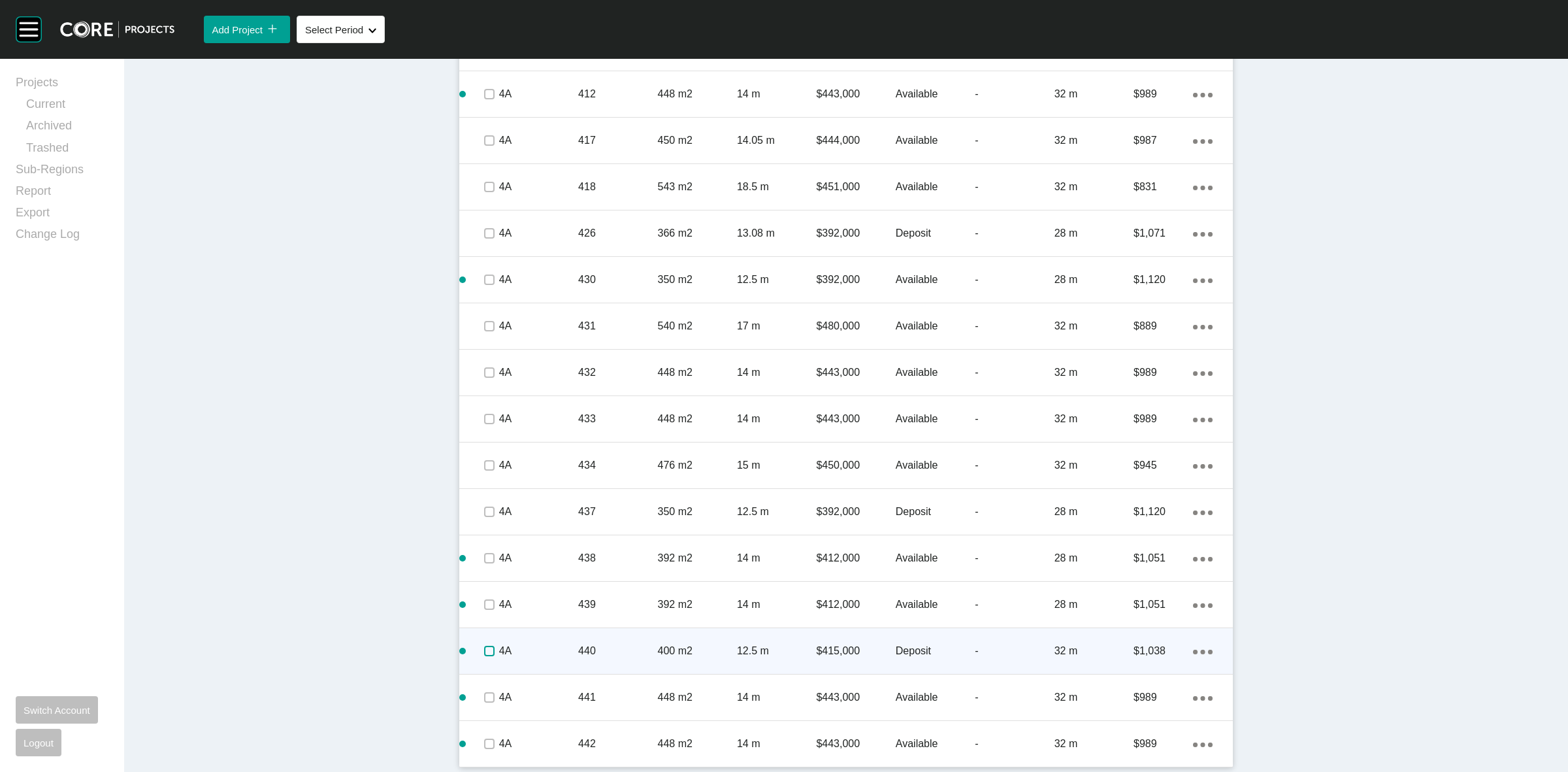
click at [485, 656] on label at bounding box center [490, 651] width 11 height 11
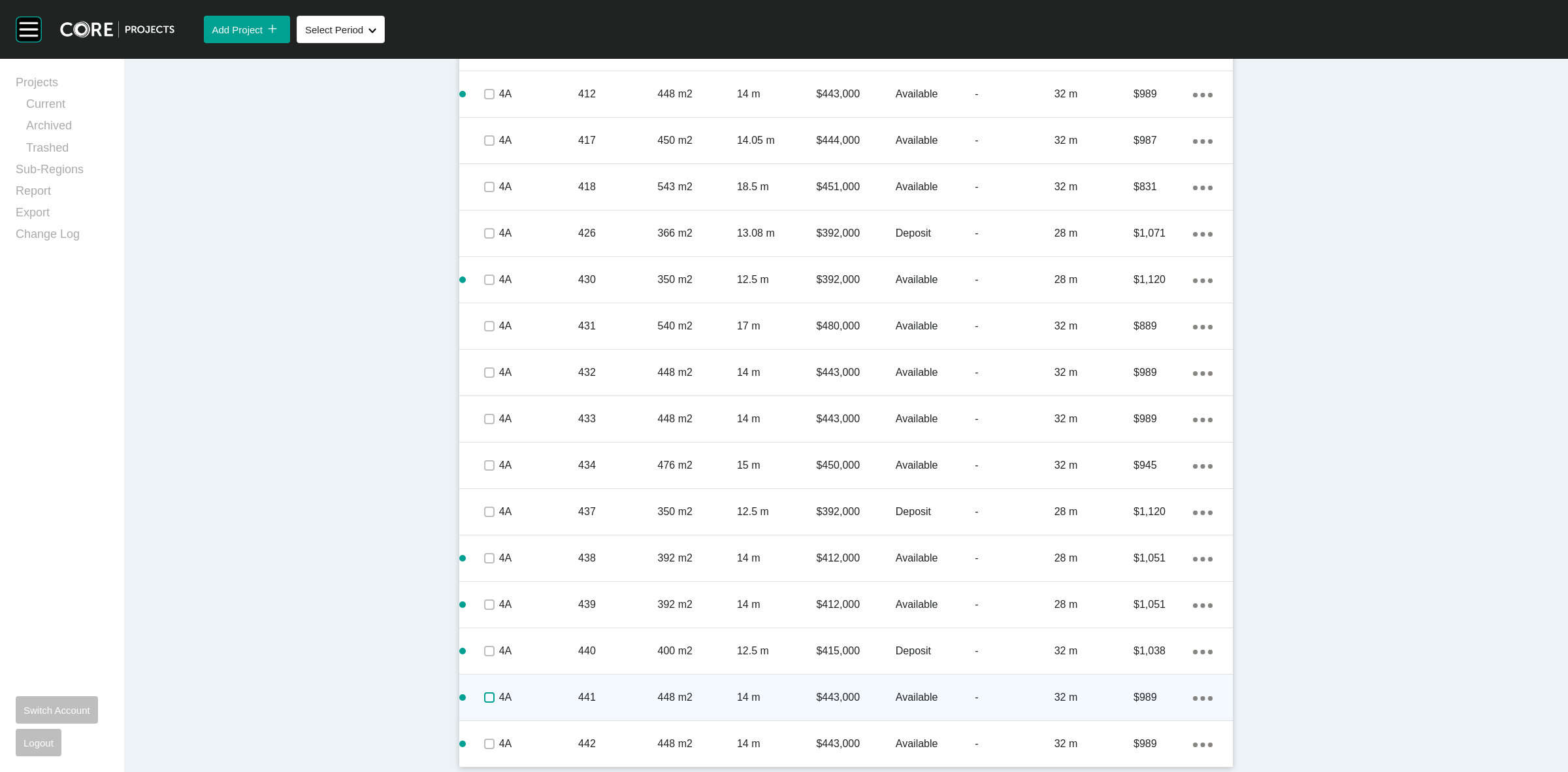
drag, startPoint x: 485, startPoint y: 691, endPoint x: 485, endPoint y: 711, distance: 20.0
click at [485, 694] on label at bounding box center [490, 697] width 11 height 11
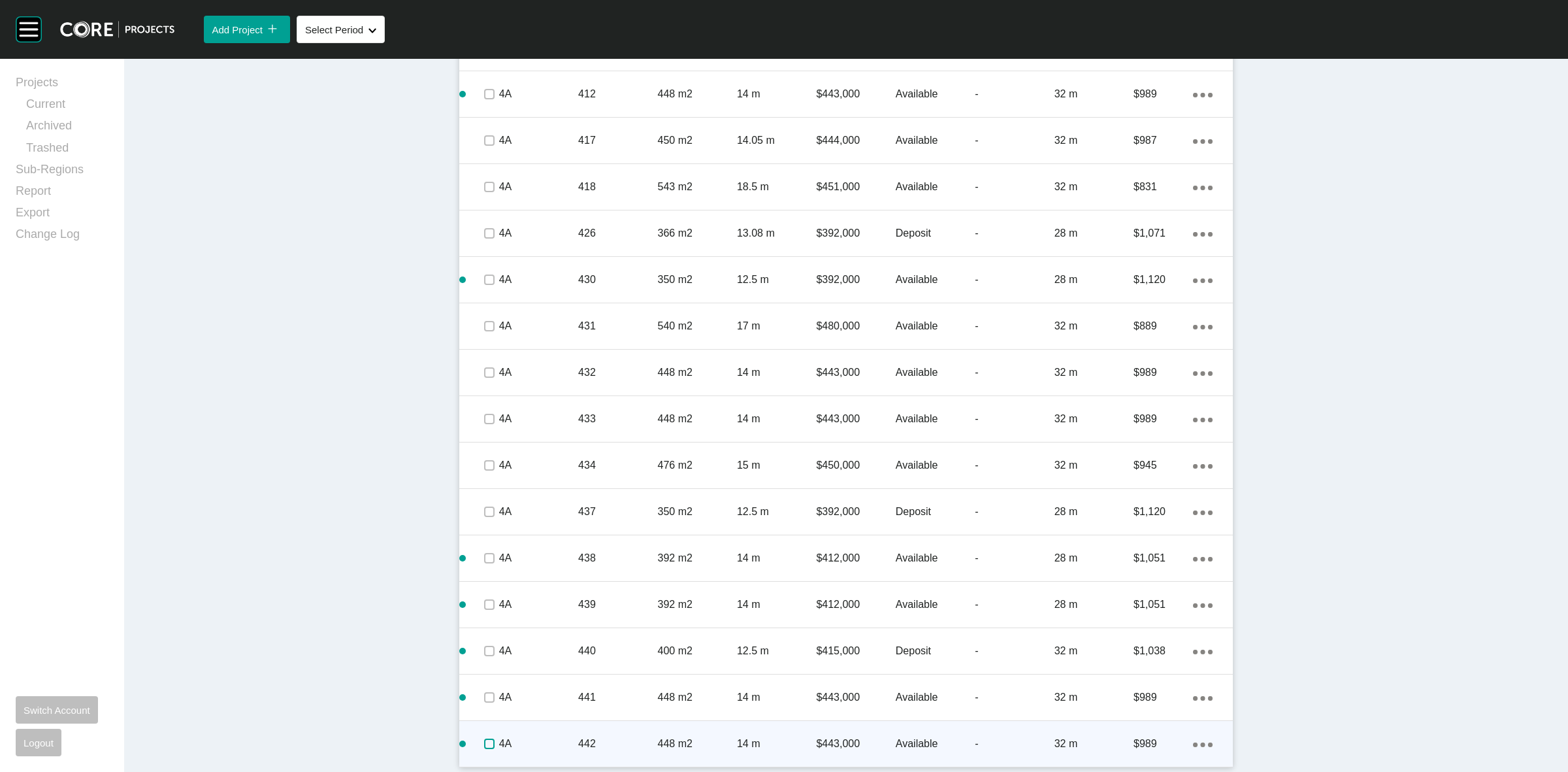
click at [488, 743] on label at bounding box center [490, 744] width 11 height 11
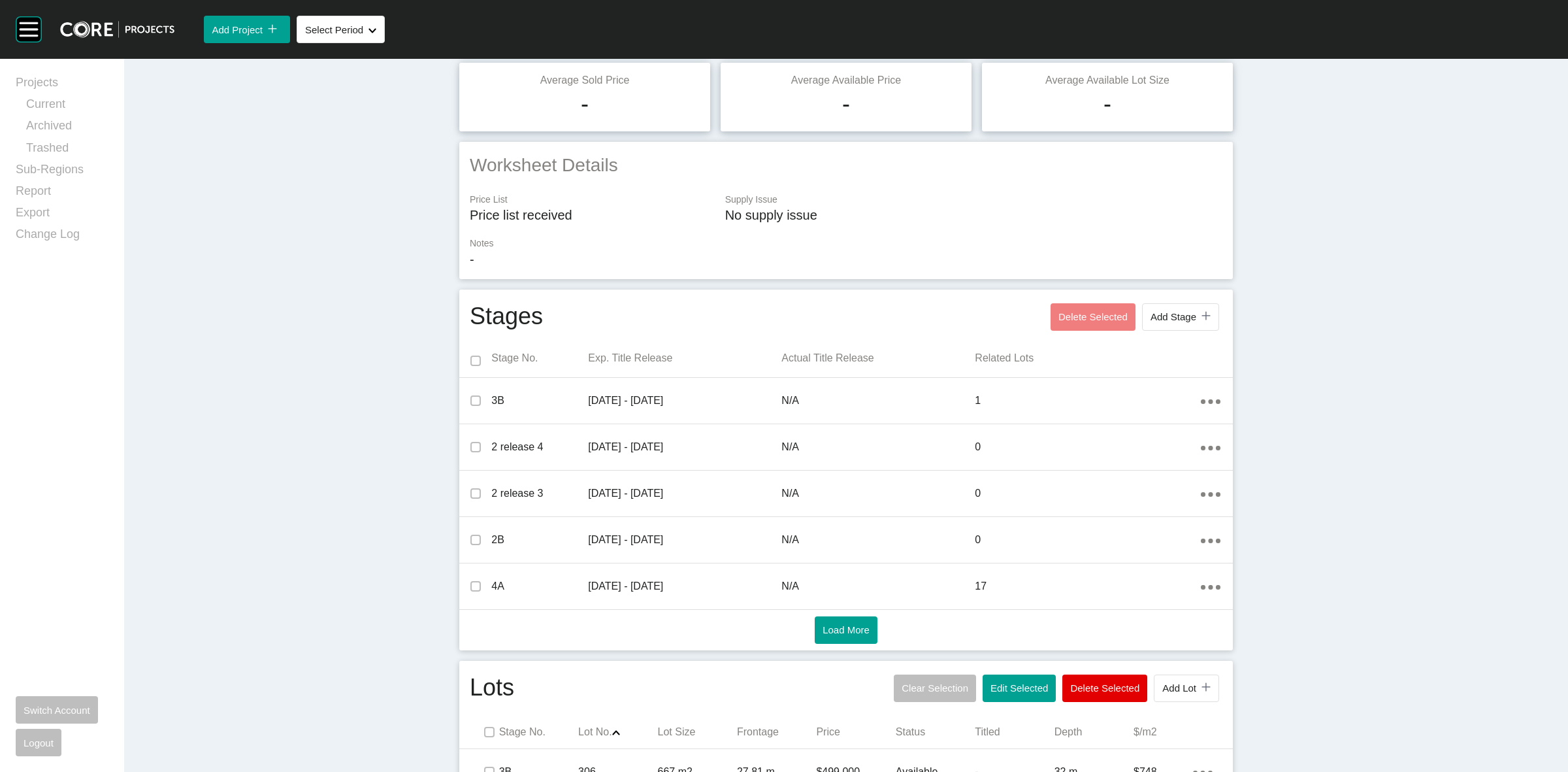
scroll to position [0, 0]
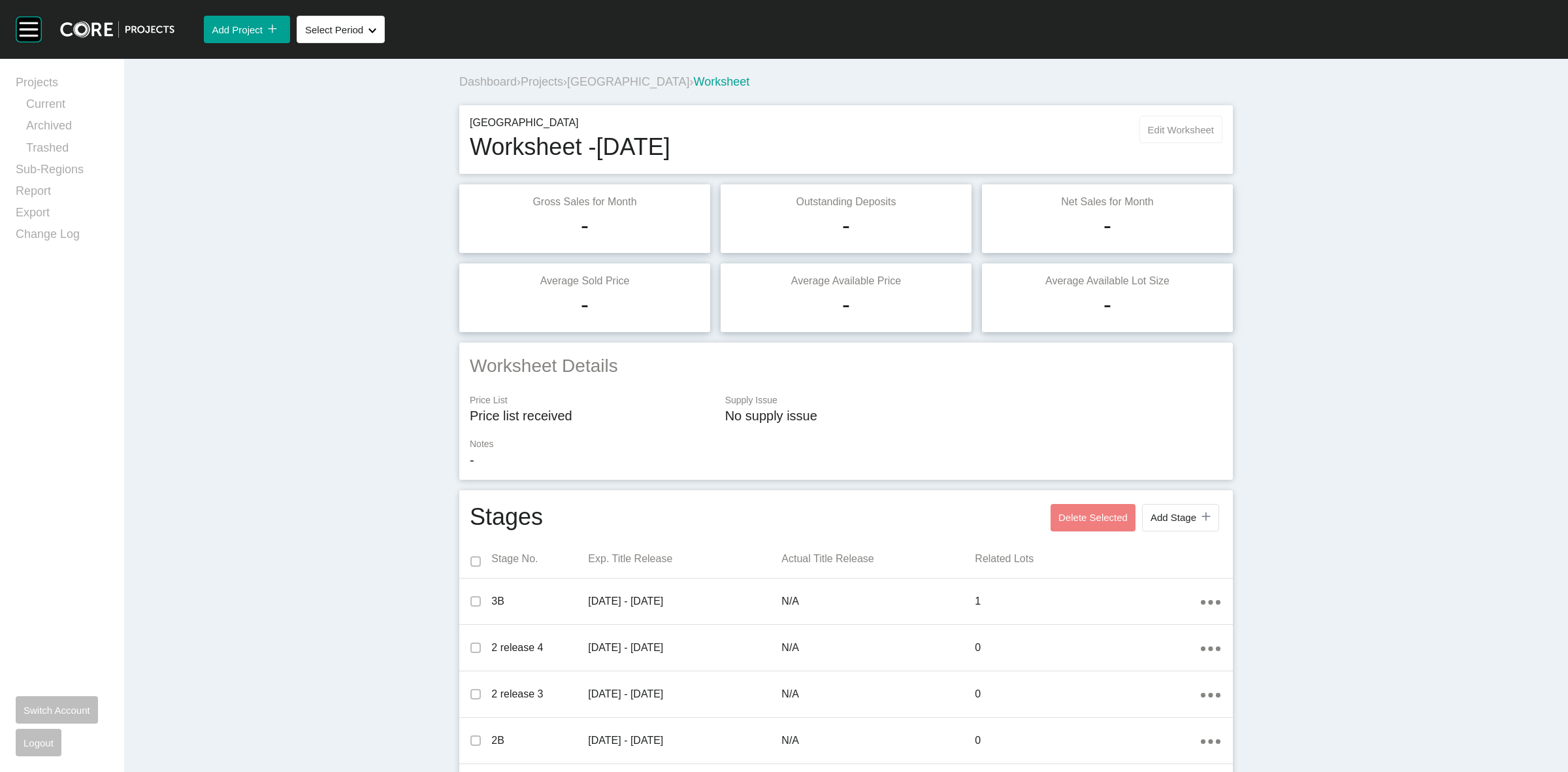
click at [1170, 128] on span "Edit Worksheet" at bounding box center [1180, 130] width 66 height 12
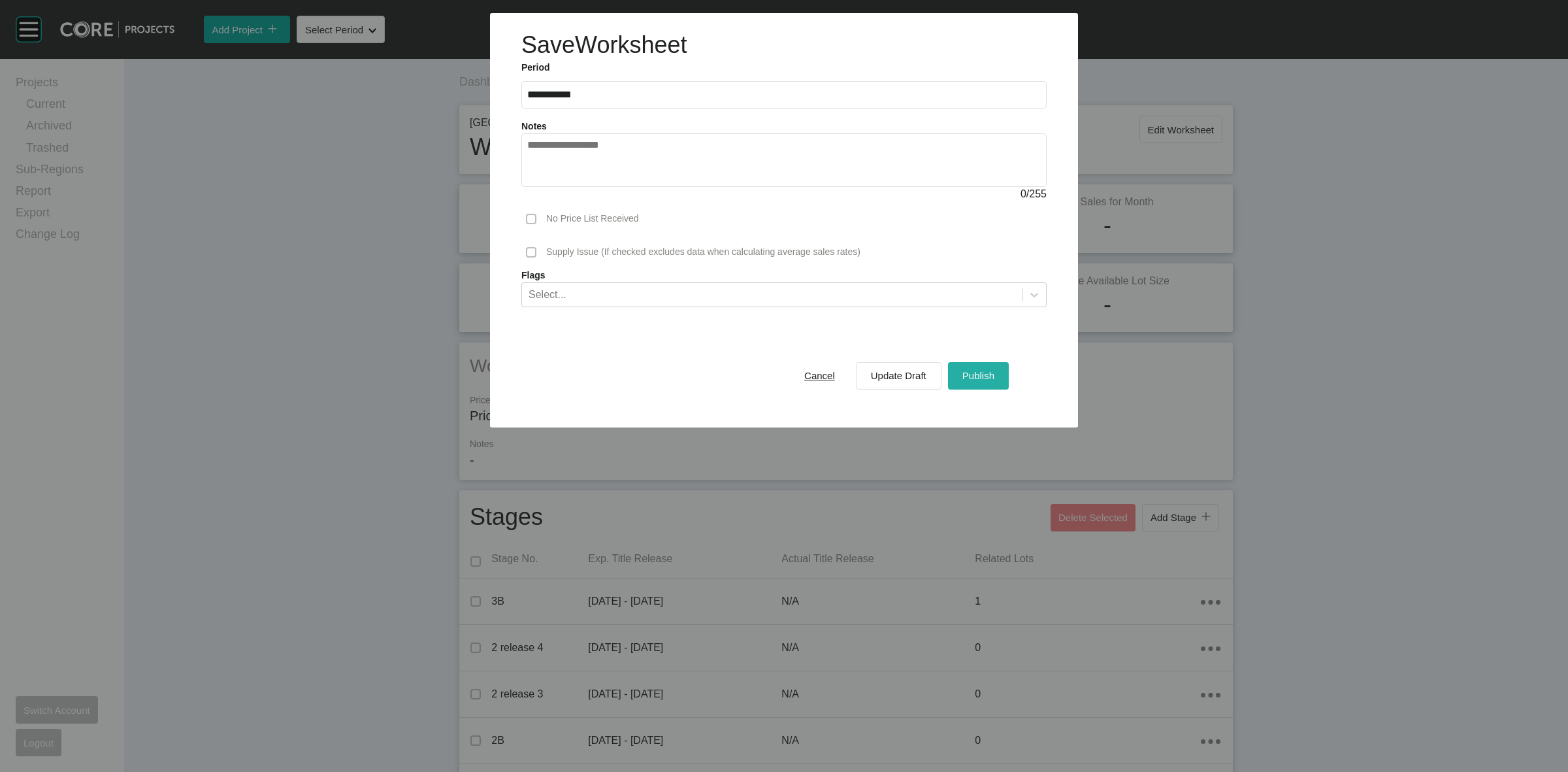
click at [977, 378] on span "Publish" at bounding box center [978, 375] width 32 height 12
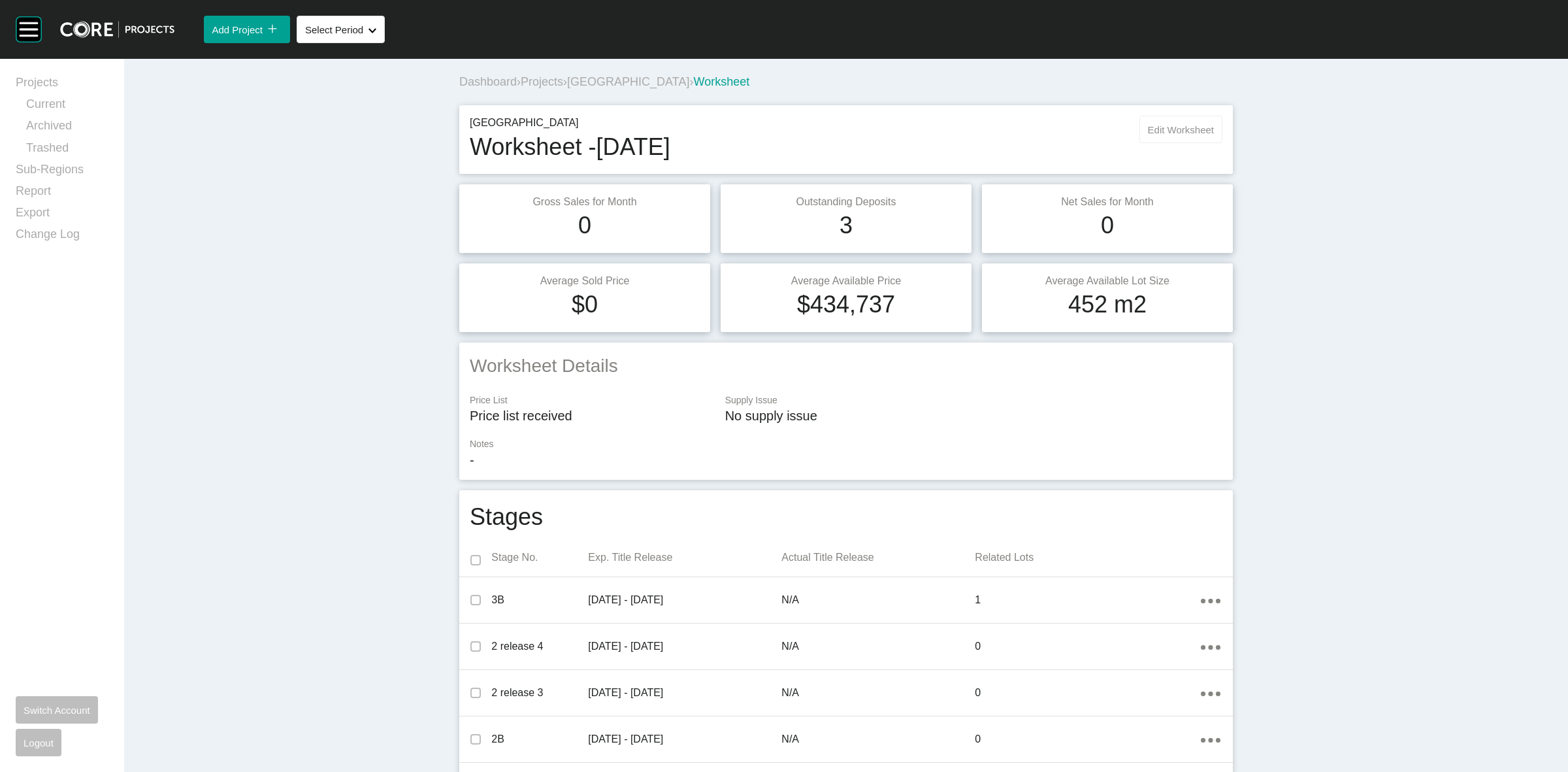
click at [1174, 128] on span "Edit Worksheet" at bounding box center [1180, 130] width 66 height 12
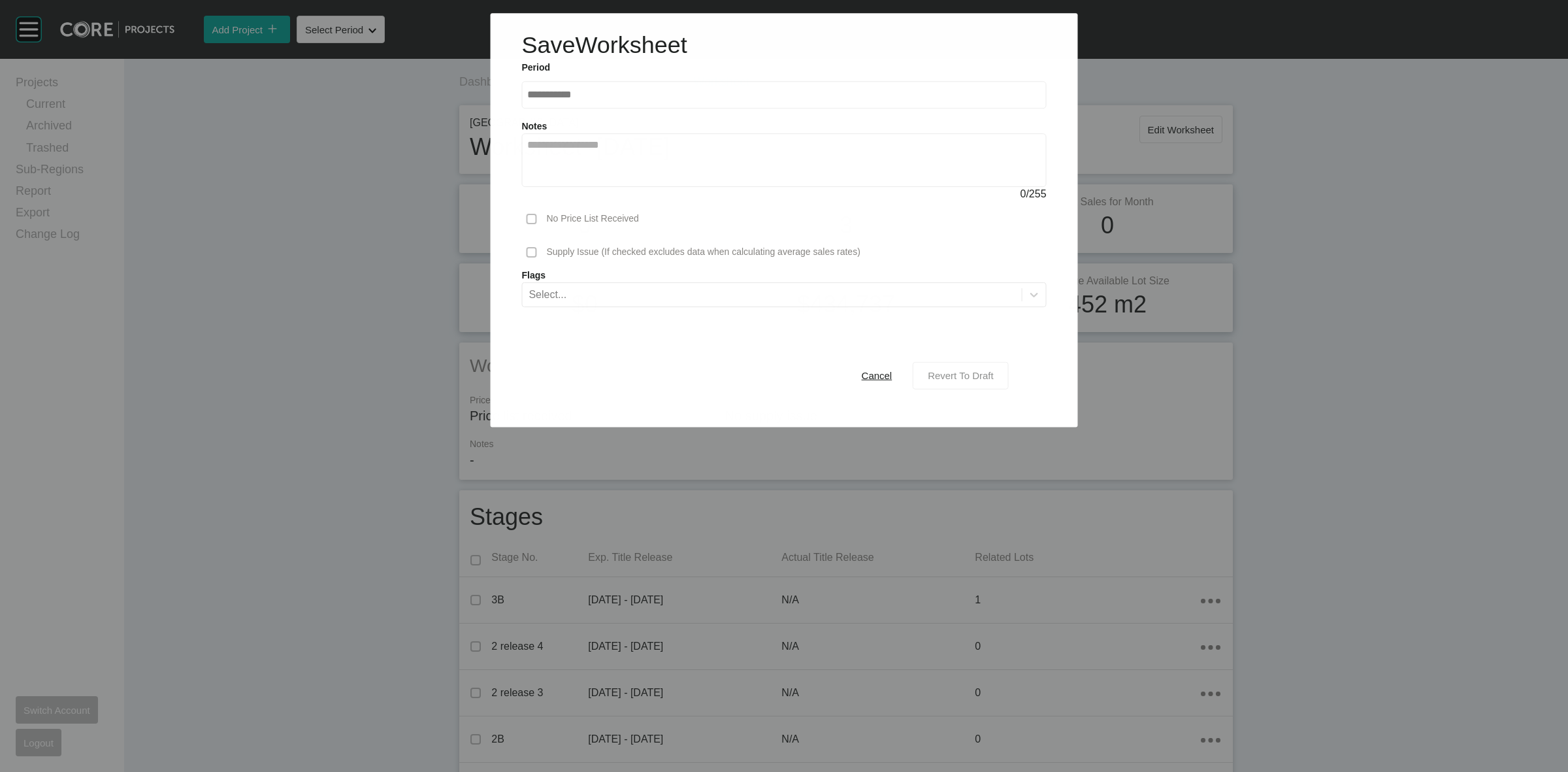
click at [943, 377] on span "Revert To Draft" at bounding box center [960, 375] width 66 height 12
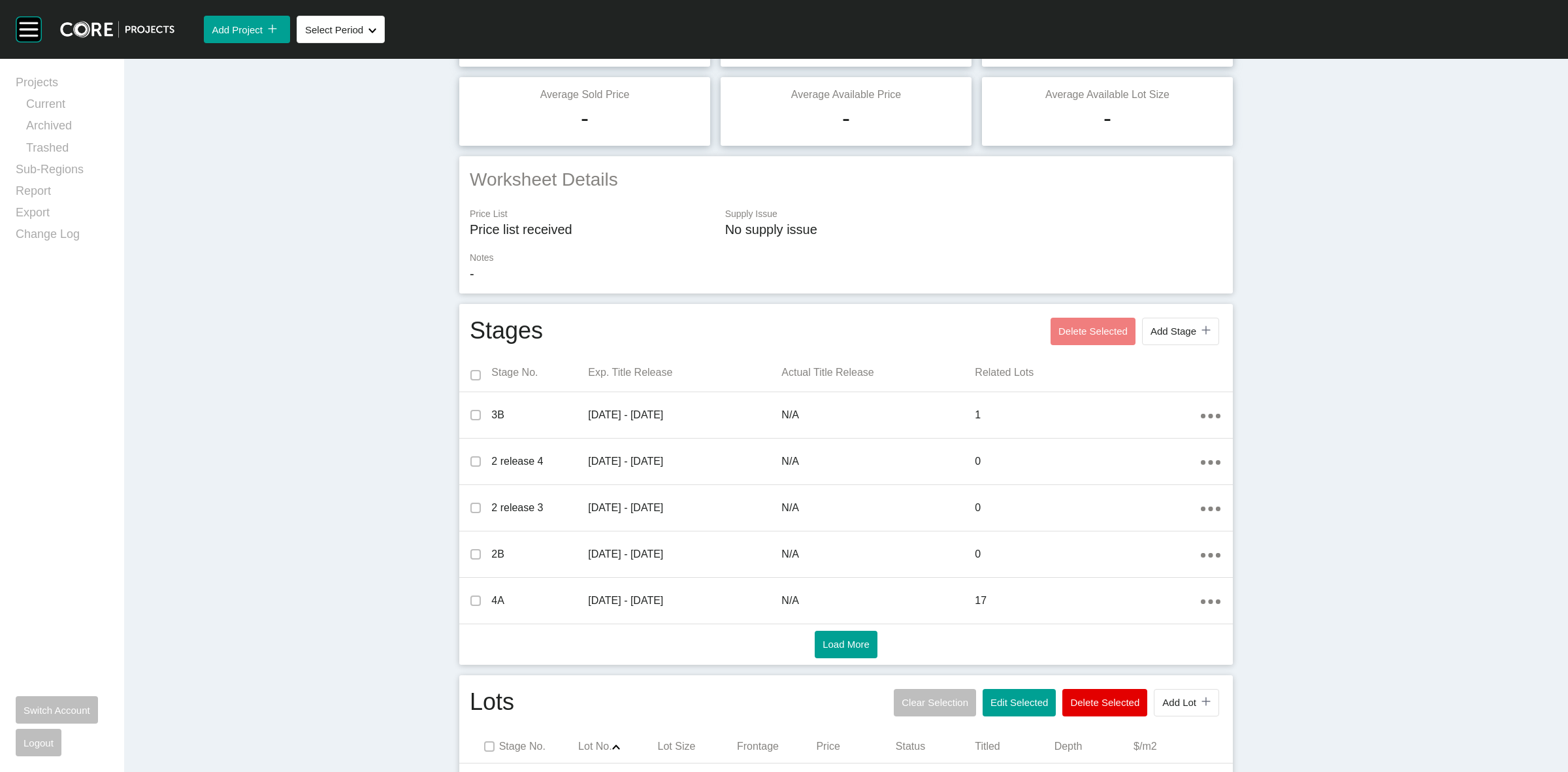
scroll to position [408, 0]
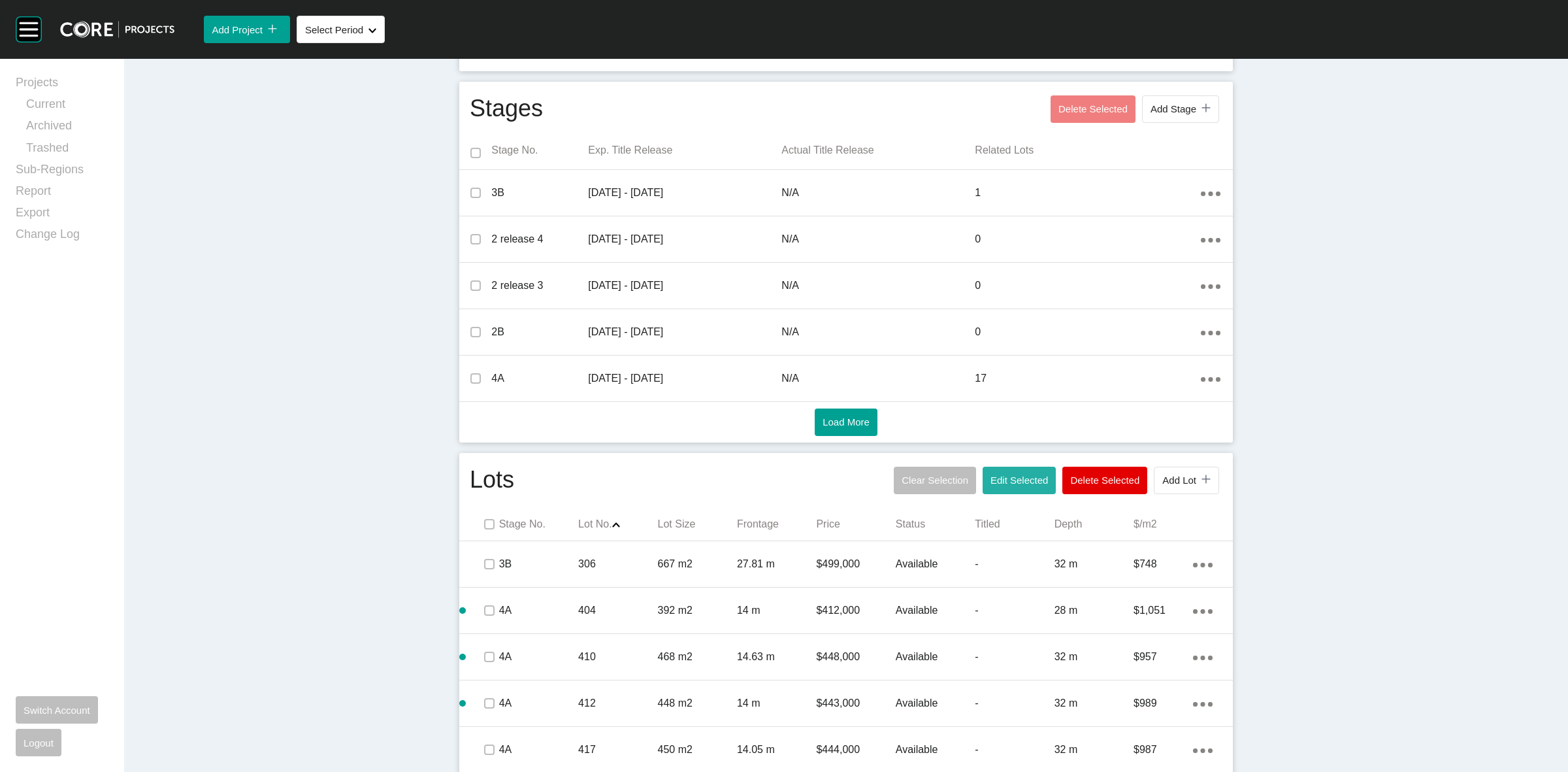
click at [1011, 480] on span "Edit Selected" at bounding box center [1019, 480] width 58 height 12
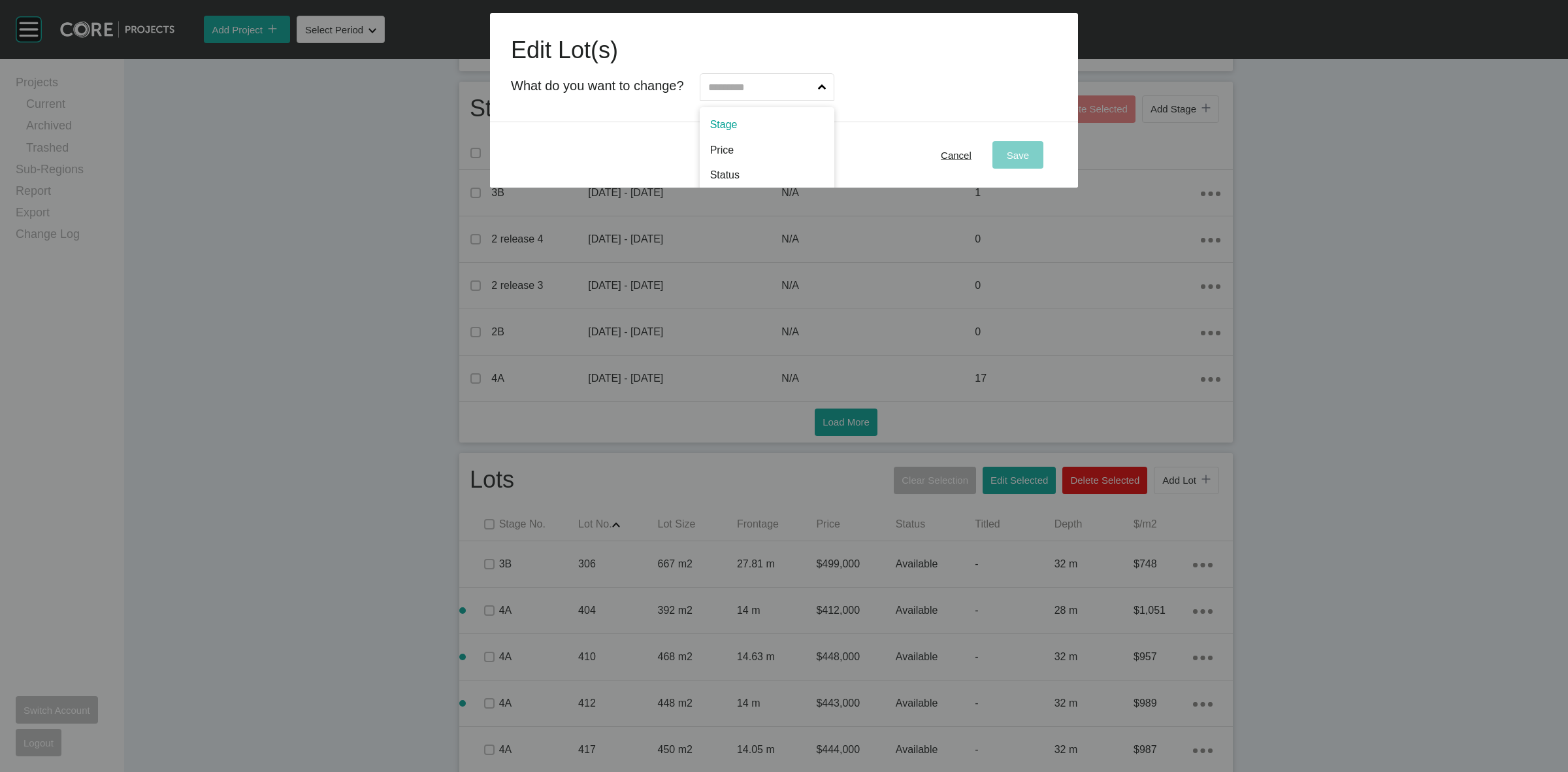
click at [746, 90] on input "text" at bounding box center [761, 86] width 110 height 26
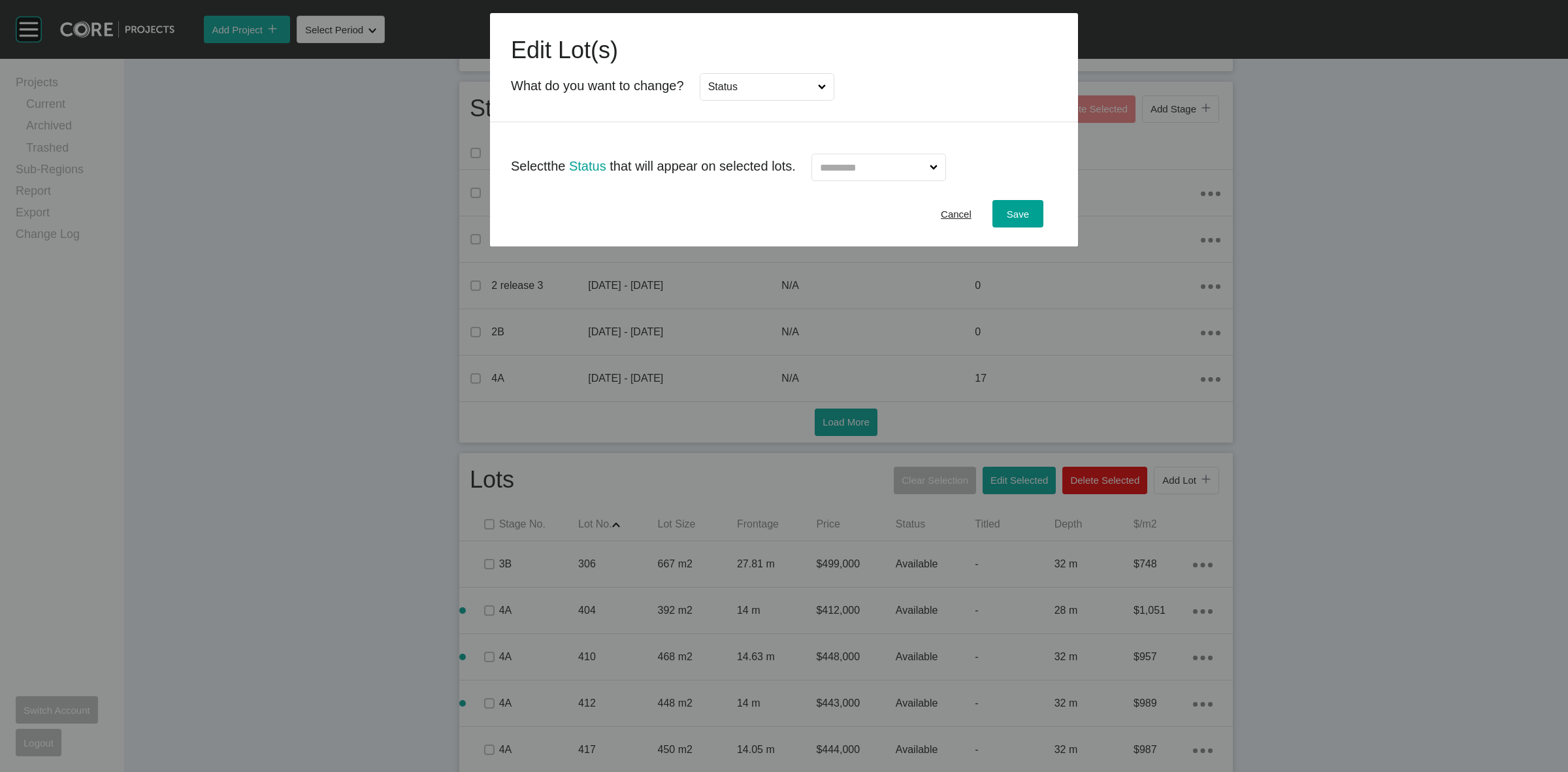
click at [843, 169] on input "text" at bounding box center [873, 167] width 110 height 26
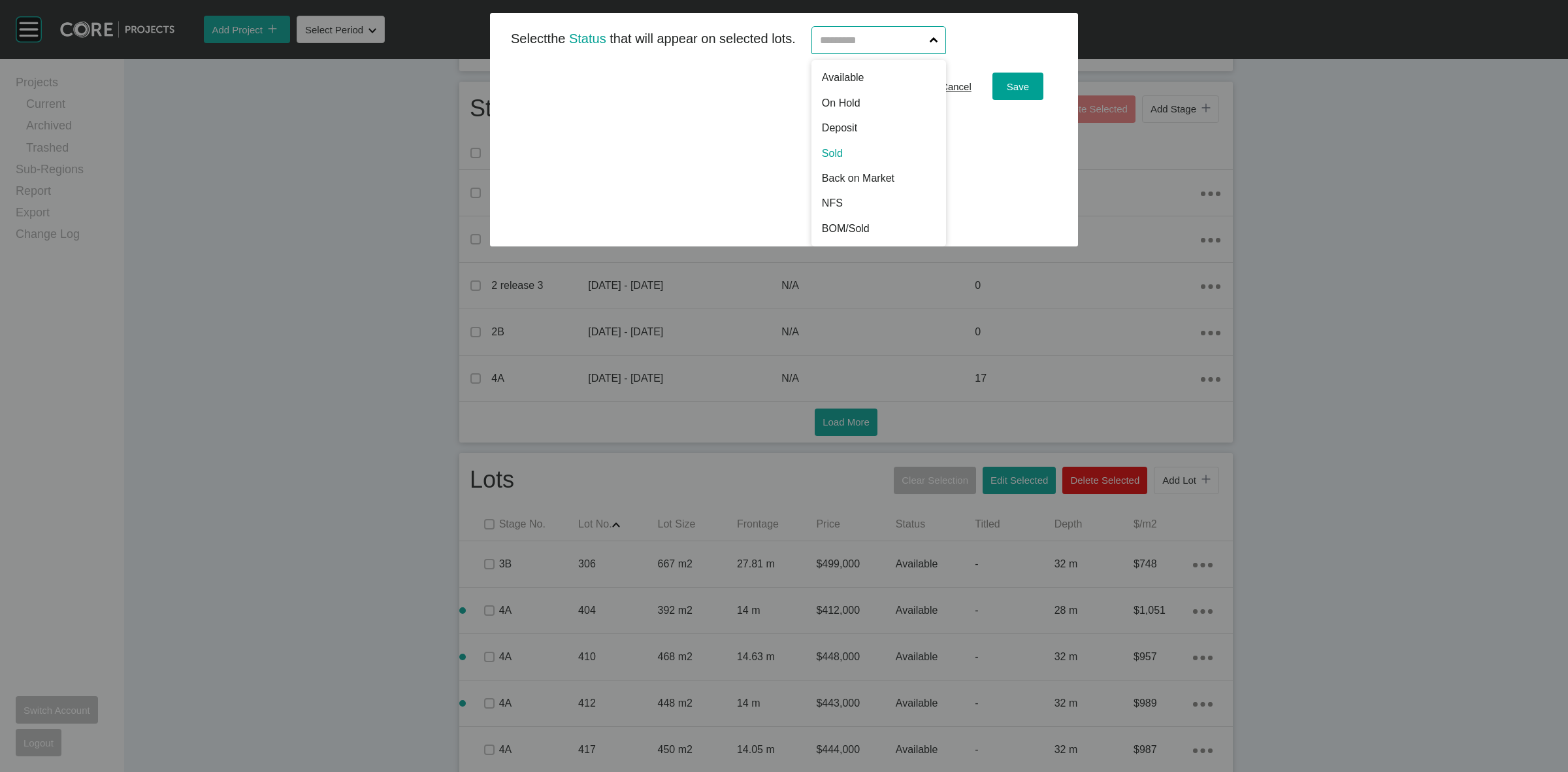
scroll to position [0, 0]
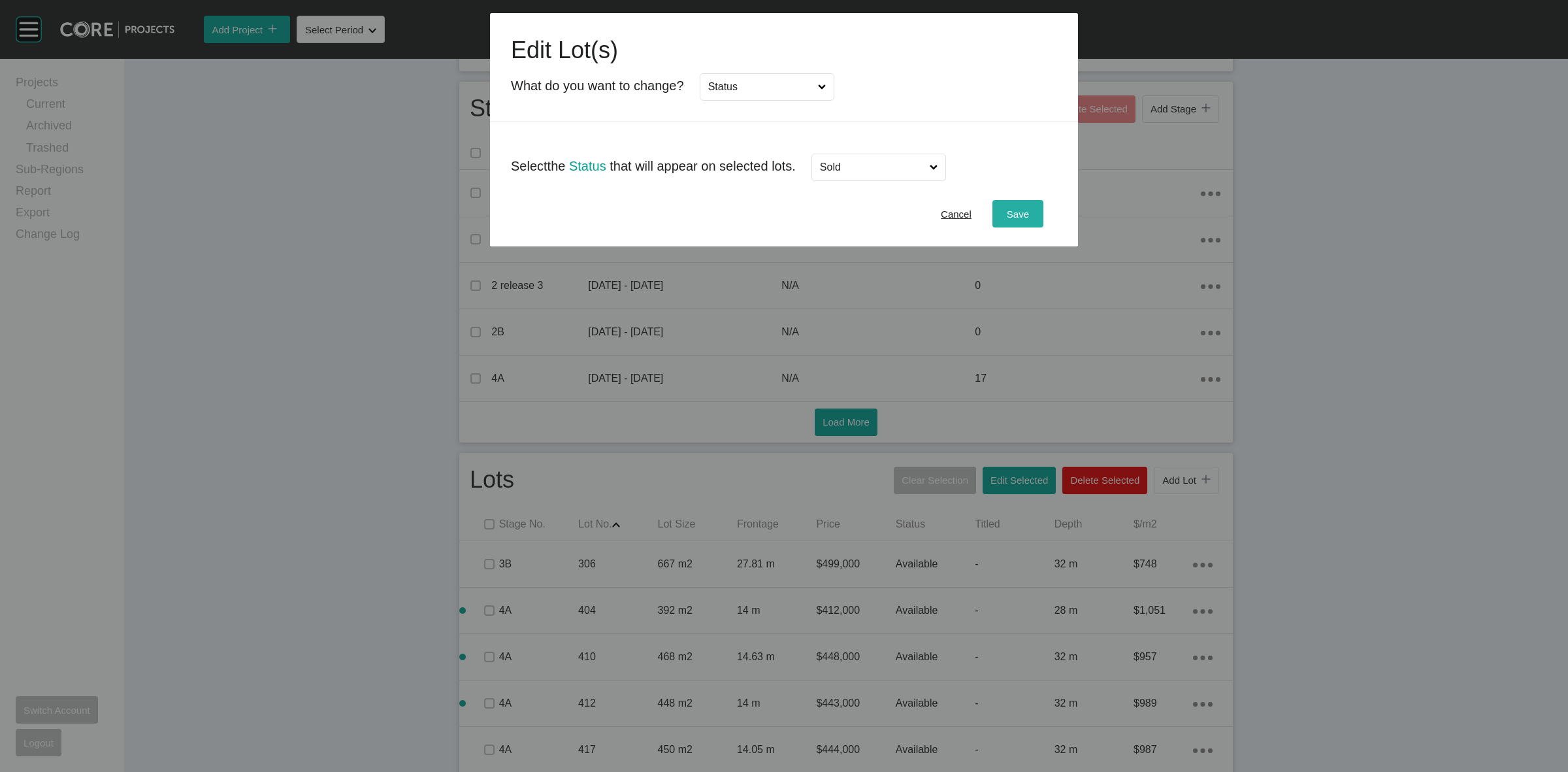
click at [1008, 210] on span "Save" at bounding box center [1017, 214] width 22 height 12
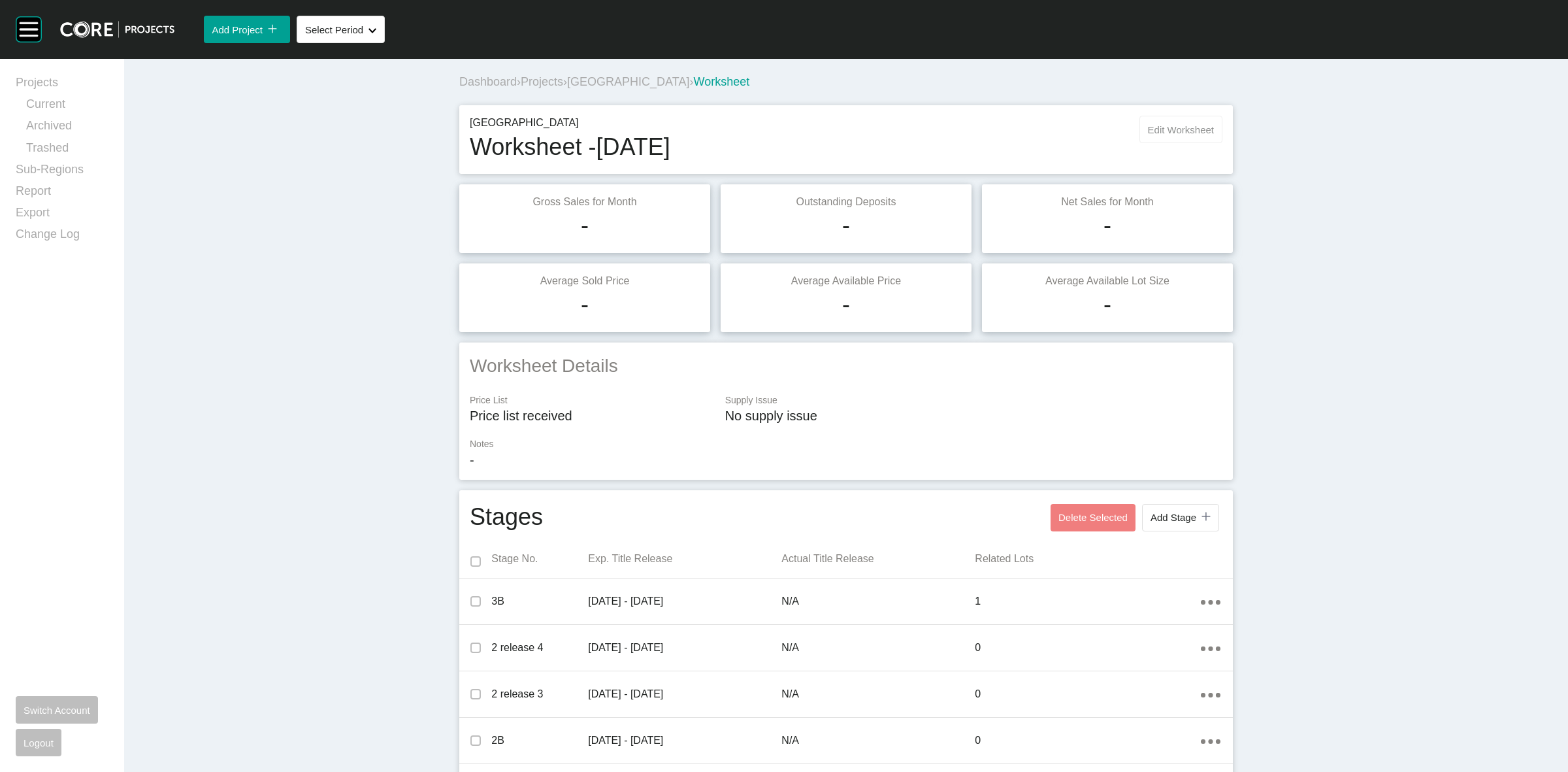
click at [1154, 130] on span "Edit Worksheet" at bounding box center [1180, 130] width 66 height 12
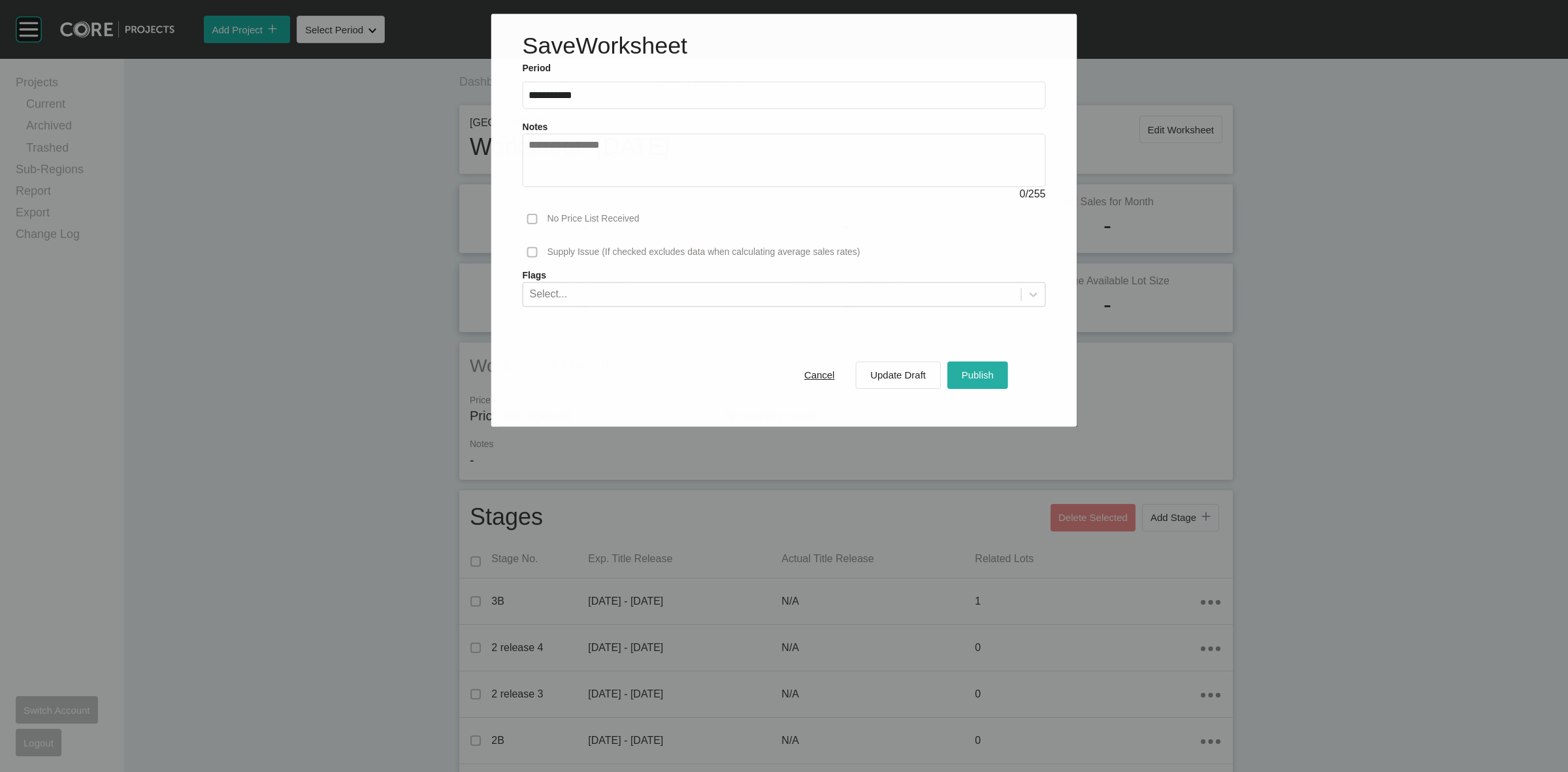
click at [991, 370] on span "Publish" at bounding box center [977, 374] width 32 height 12
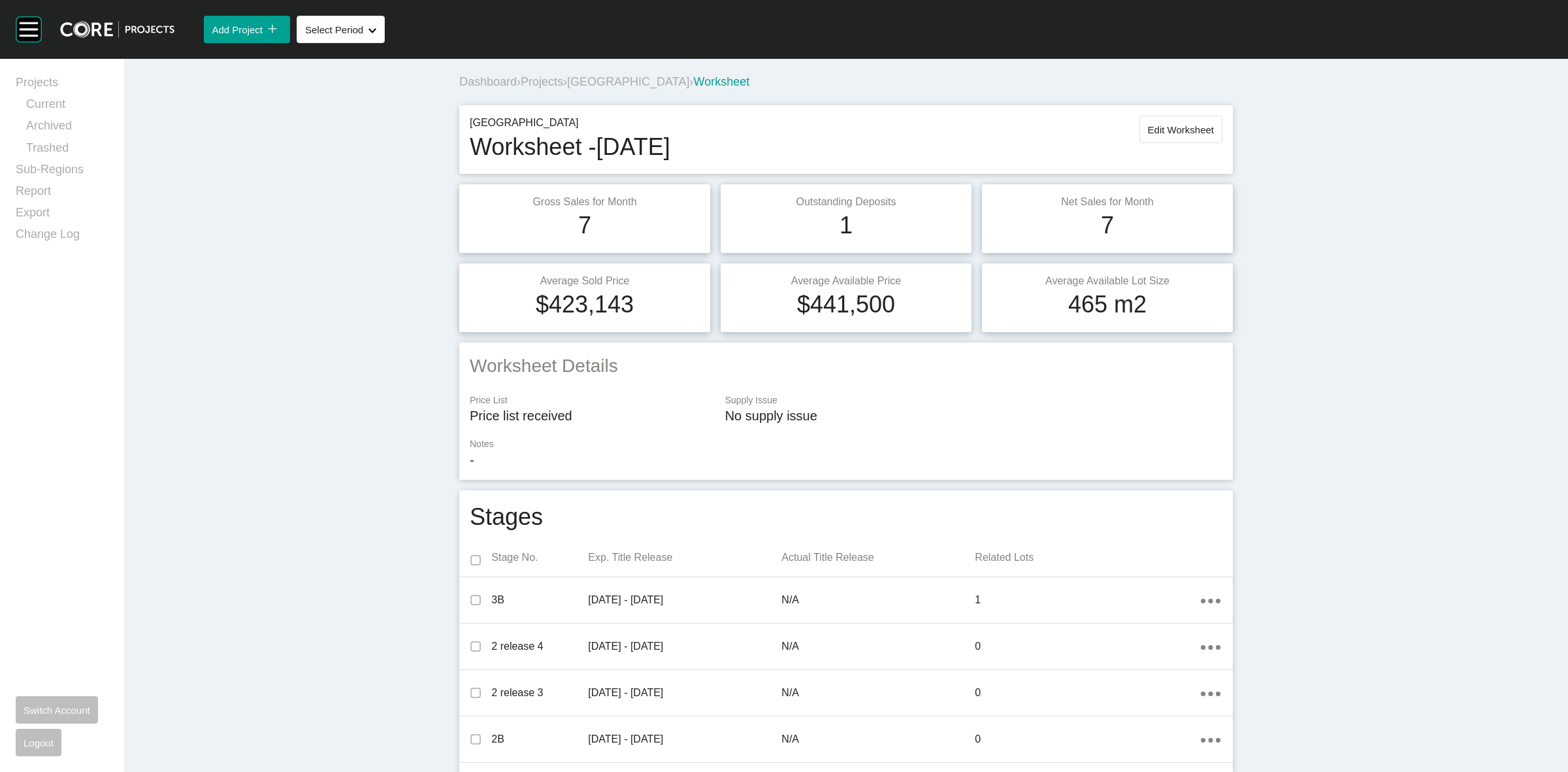
click at [599, 78] on span "[GEOGRAPHIC_DATA]" at bounding box center [628, 82] width 122 height 13
